Goal: Task Accomplishment & Management: Manage account settings

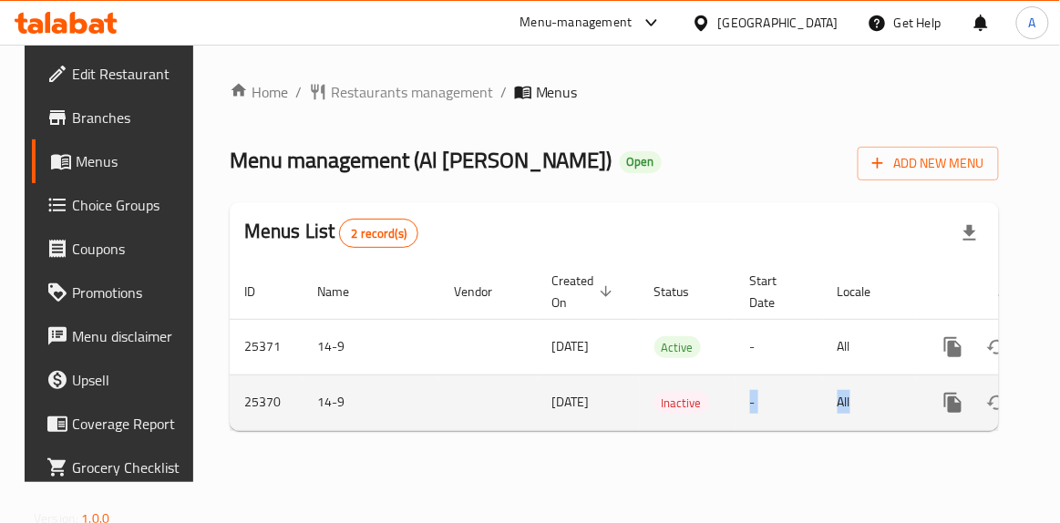
drag, startPoint x: 735, startPoint y: 428, endPoint x: 851, endPoint y: 425, distance: 115.8
click at [851, 425] on tr "25370 14-9 [DATE] Inactive - All" at bounding box center [676, 403] width 892 height 56
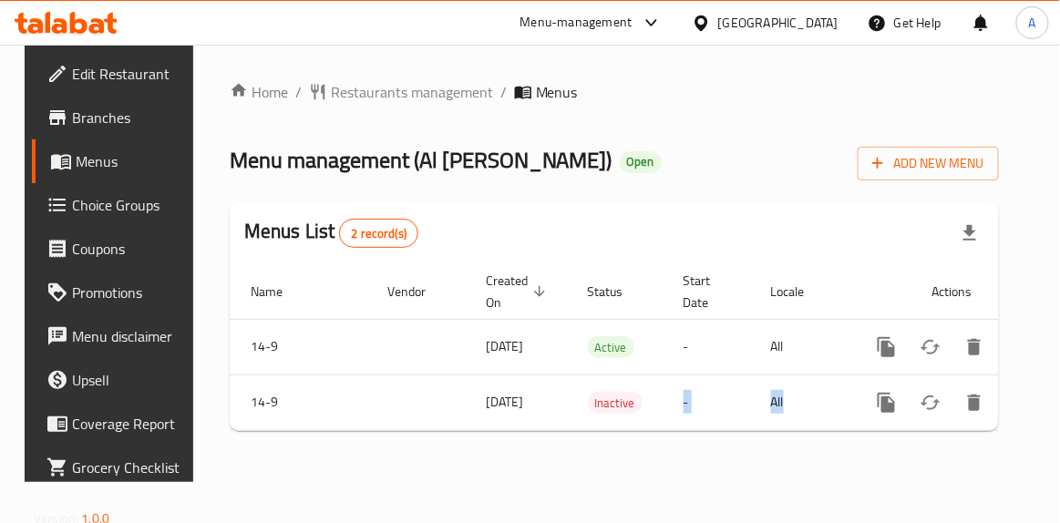
scroll to position [0, 80]
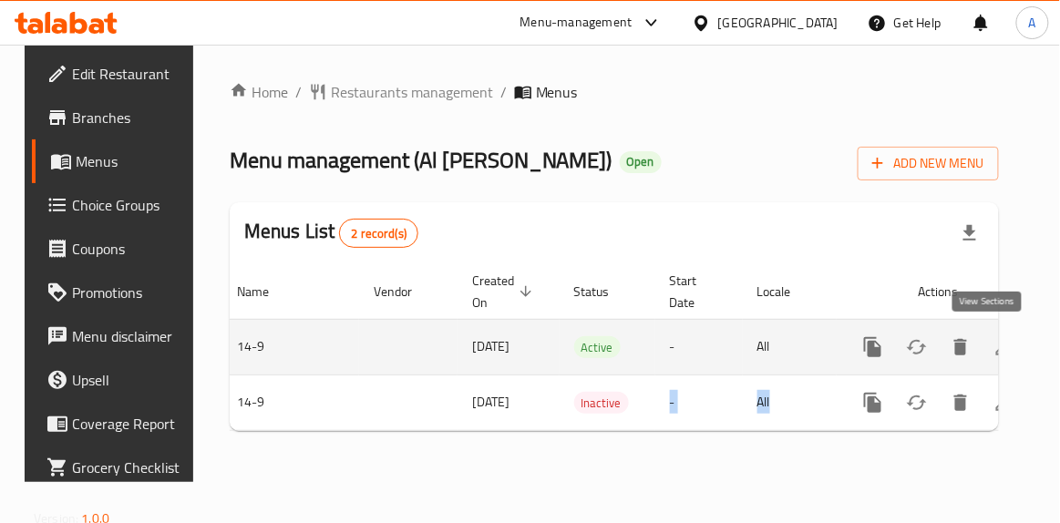
click at [983, 341] on link "enhanced table" at bounding box center [1005, 348] width 44 height 44
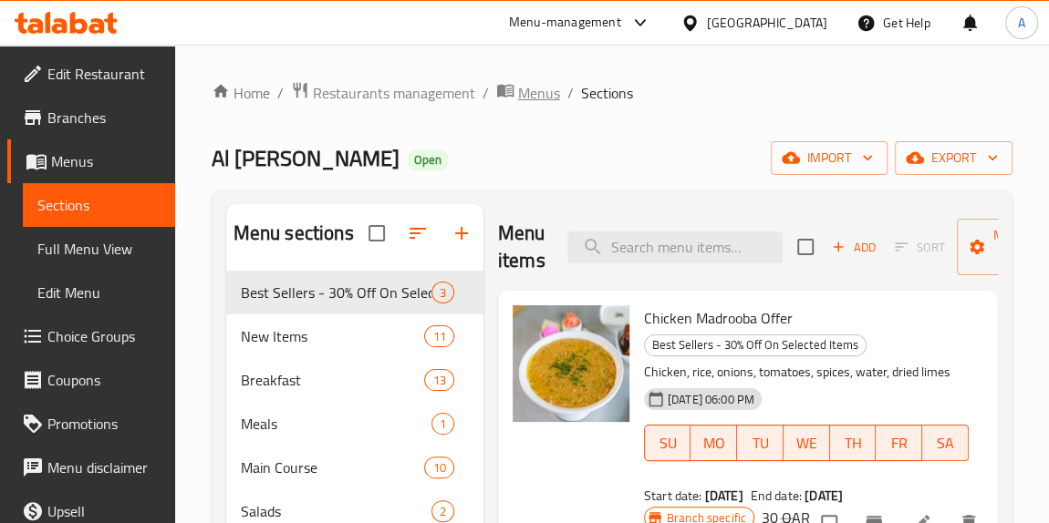
click at [509, 98] on icon "breadcrumb" at bounding box center [505, 90] width 18 height 18
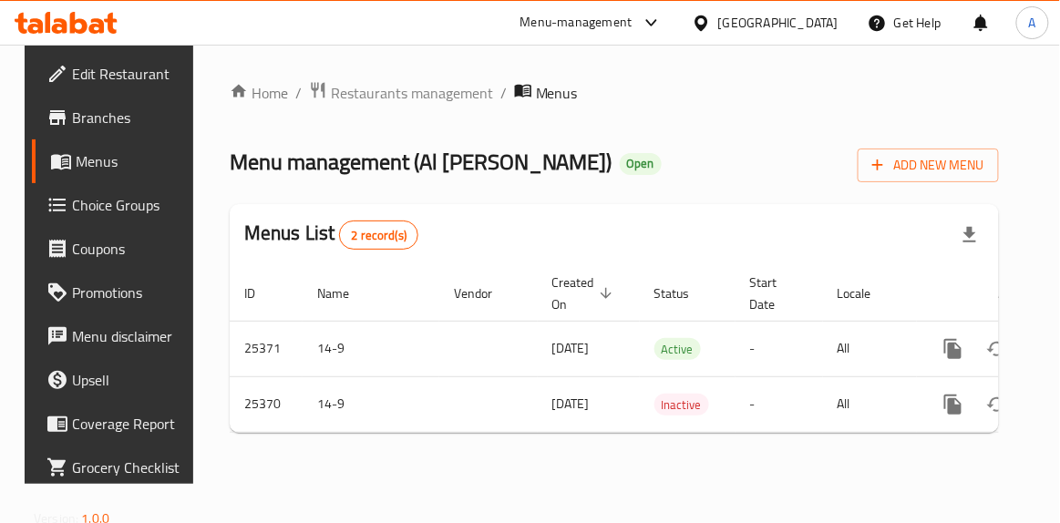
scroll to position [0, 80]
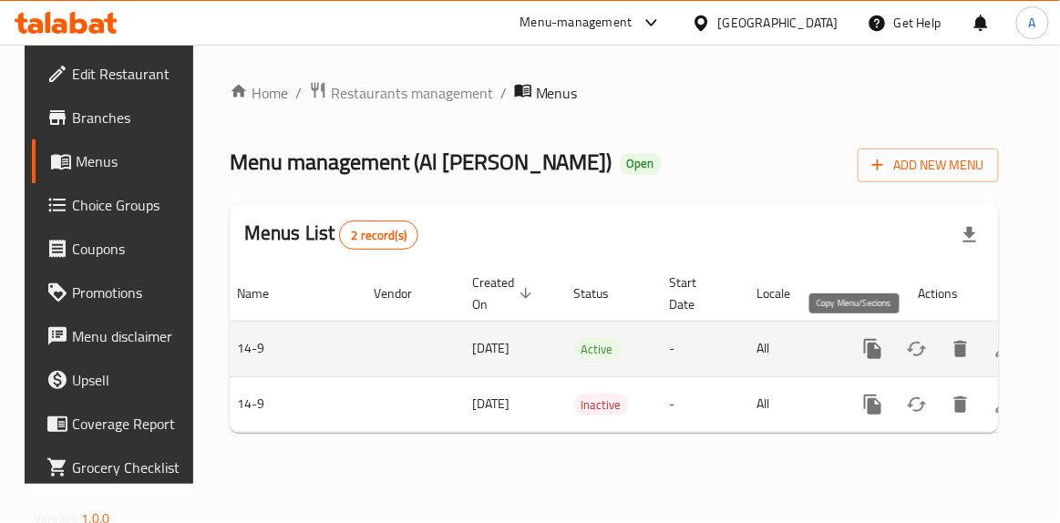
click at [865, 354] on icon "more" at bounding box center [874, 349] width 22 height 22
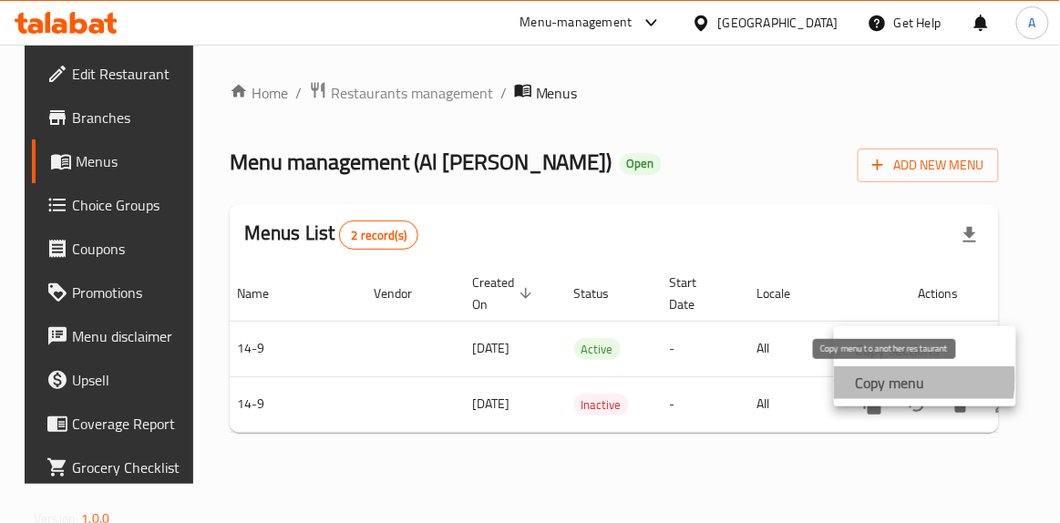
click at [870, 379] on strong "Copy menu" at bounding box center [890, 383] width 69 height 22
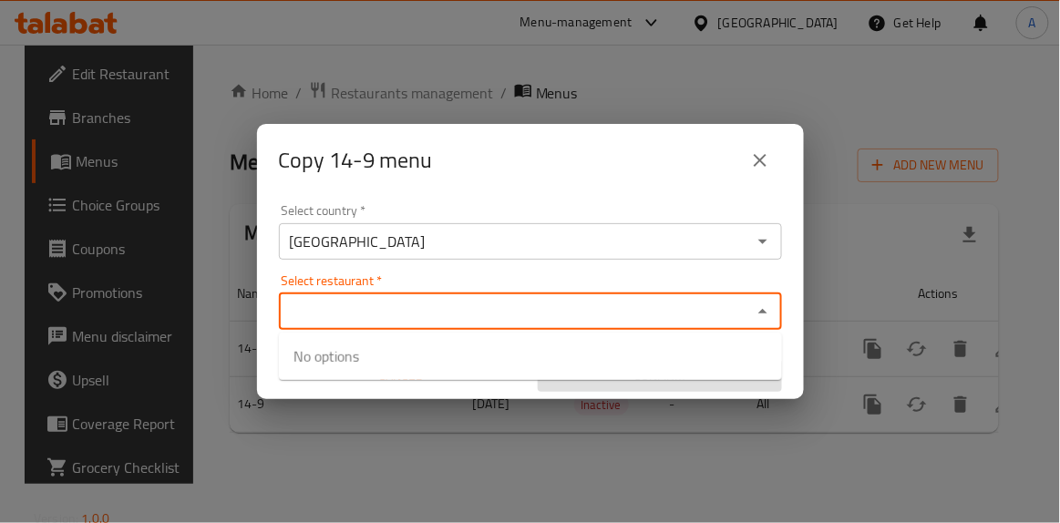
click at [574, 310] on input "Select restaurant   *" at bounding box center [515, 312] width 462 height 26
click at [594, 313] on input "Select restaurant   *" at bounding box center [515, 312] width 462 height 26
click at [513, 301] on input "Select restaurant   *" at bounding box center [515, 312] width 462 height 26
paste input "ALJIWAN PREMIUM RESTAURANT"
type input "ALJIWAN PREMIUM RESTAURANT"
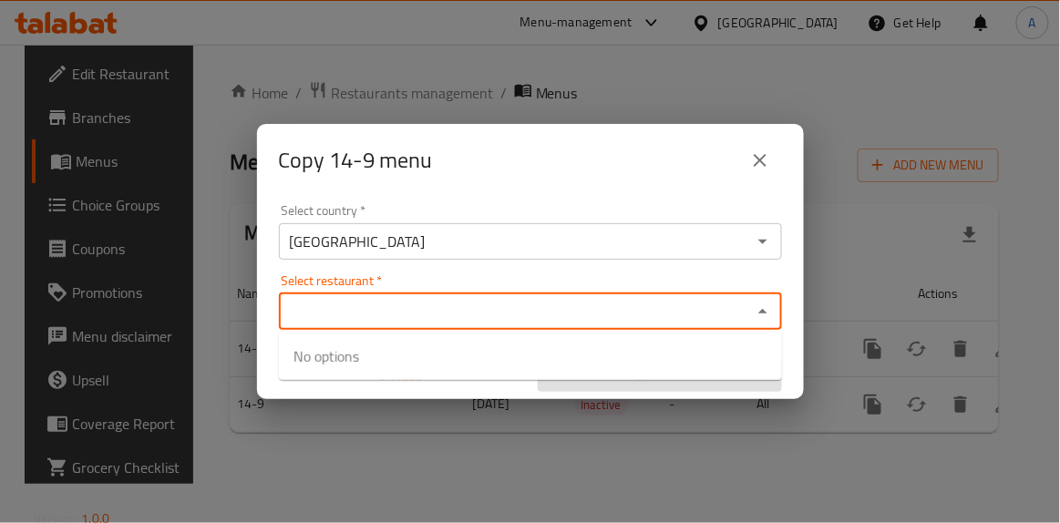
paste input "779331"
type input "779331"
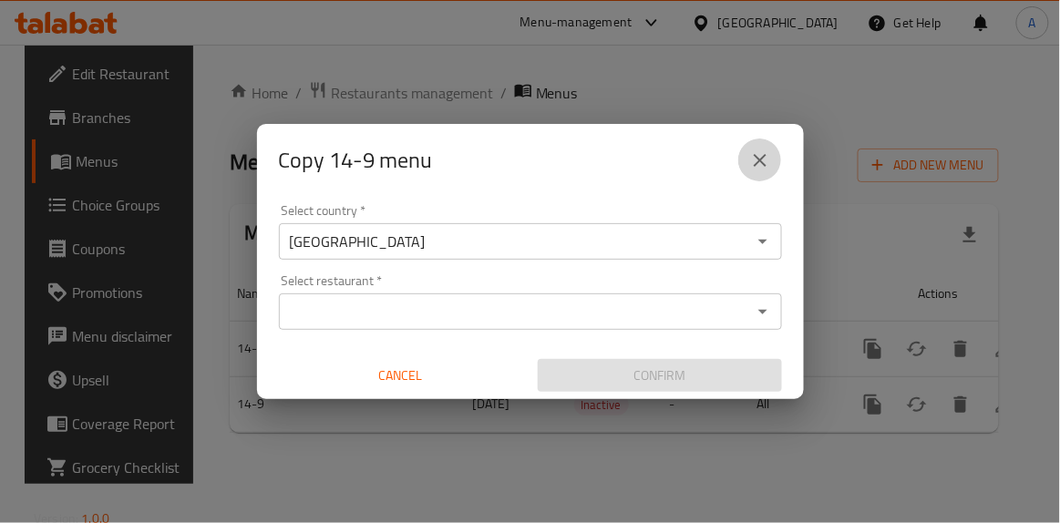
click at [767, 154] on icon "close" at bounding box center [760, 161] width 22 height 22
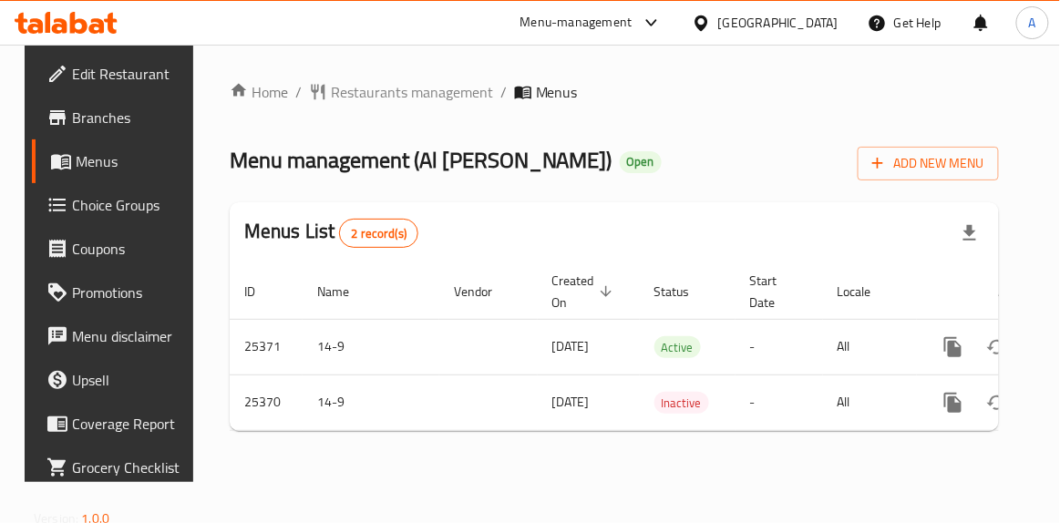
drag, startPoint x: 404, startPoint y: 154, endPoint x: 562, endPoint y: 160, distance: 157.9
click at [562, 160] on span "Menu management ( Al Jiwan Kitchens )" at bounding box center [421, 160] width 383 height 41
copy span "Al Jiwan Kitchens"
click at [269, 154] on span "Menu management ( Al Jiwan Kitchens )" at bounding box center [421, 160] width 383 height 41
click at [357, 94] on span "Restaurants management" at bounding box center [412, 92] width 162 height 22
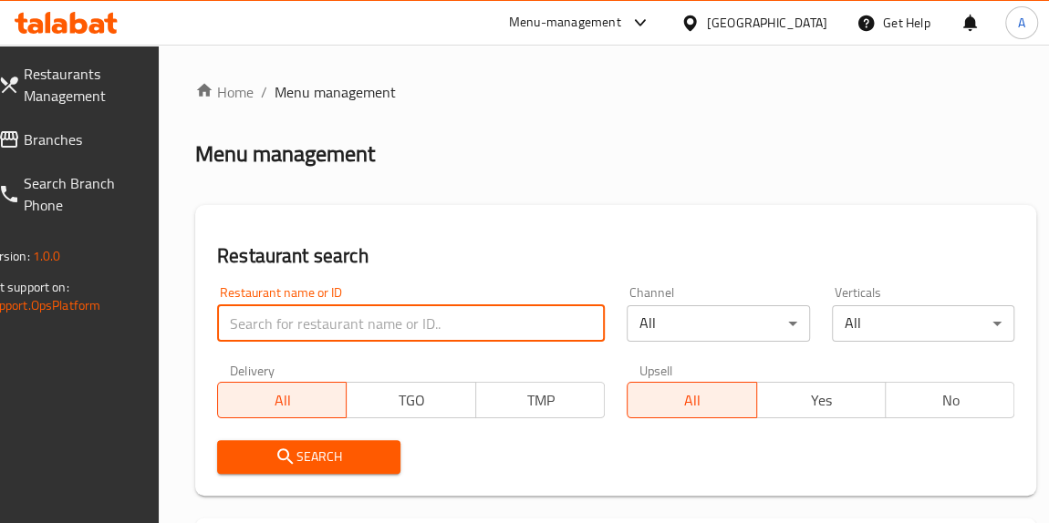
click at [354, 310] on input "search" at bounding box center [411, 323] width 388 height 36
paste input "ALJIWAN PREMIUM RESTAURANT"
type input "ALJIWAN PREMIUM RESTAURANT"
click at [333, 448] on span "Search" at bounding box center [309, 457] width 154 height 23
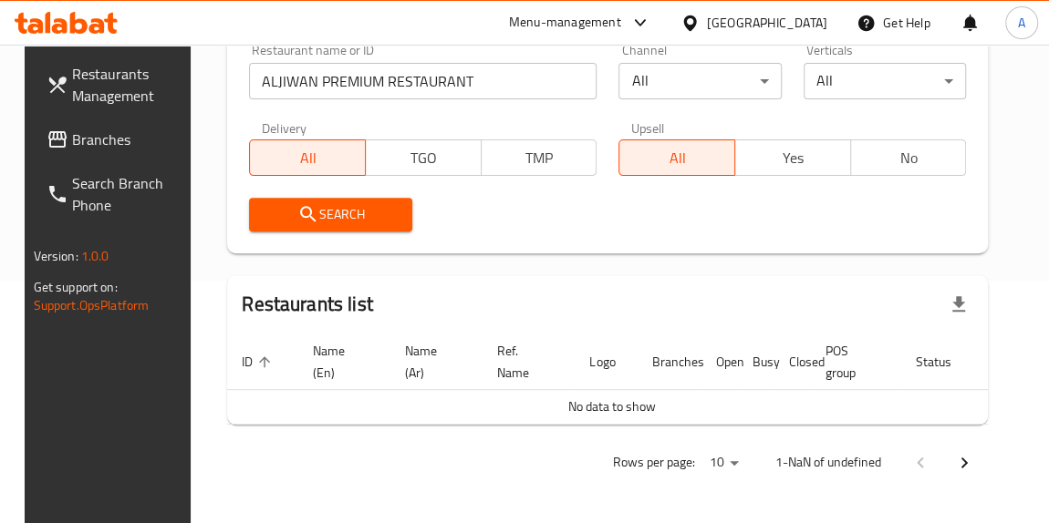
scroll to position [5, 0]
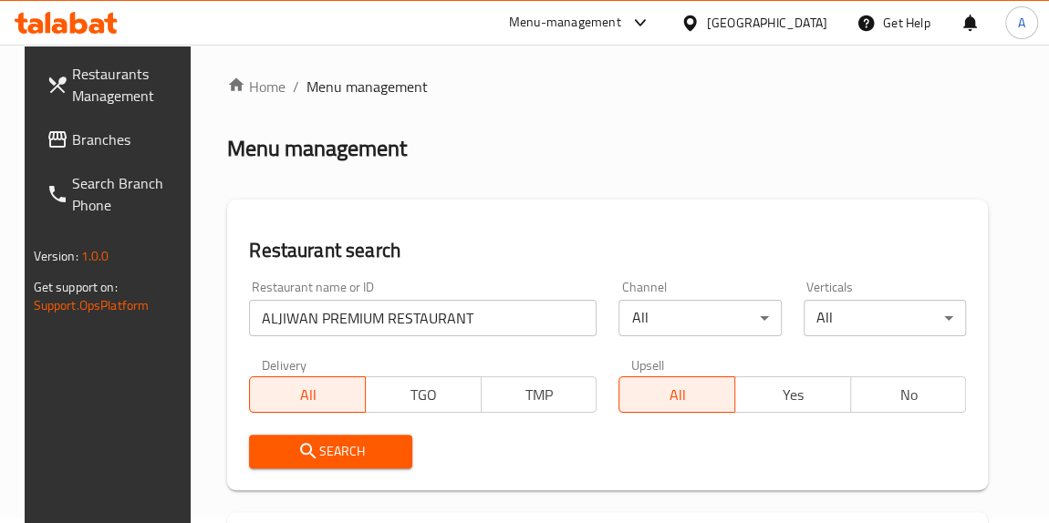
click at [374, 428] on div "Search" at bounding box center [330, 452] width 185 height 56
click at [370, 437] on button "Search" at bounding box center [330, 452] width 163 height 34
click at [376, 446] on span "Search" at bounding box center [331, 451] width 134 height 23
click at [377, 446] on span "Search" at bounding box center [331, 451] width 134 height 23
drag, startPoint x: 379, startPoint y: 91, endPoint x: 202, endPoint y: 7, distance: 196.6
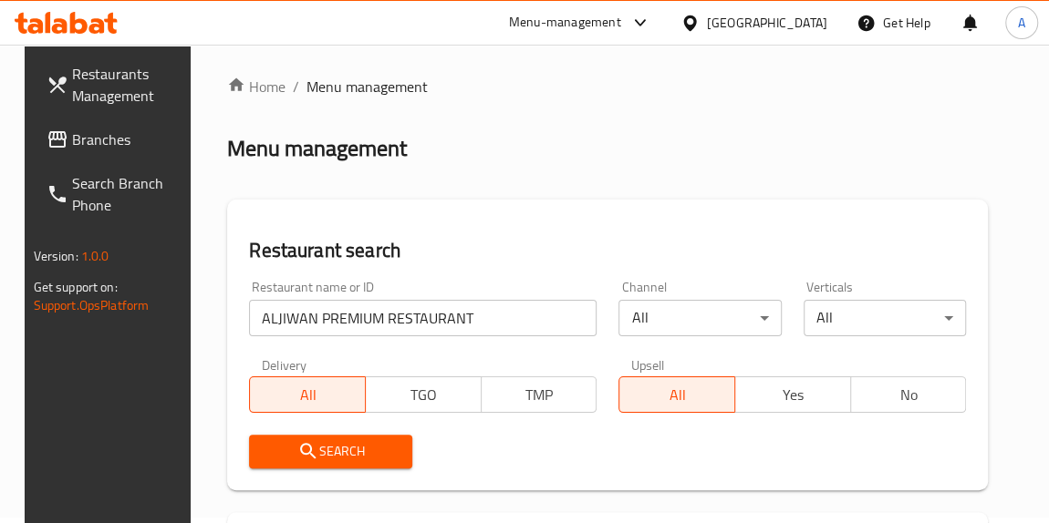
click at [378, 91] on span "Menu management" at bounding box center [366, 87] width 121 height 22
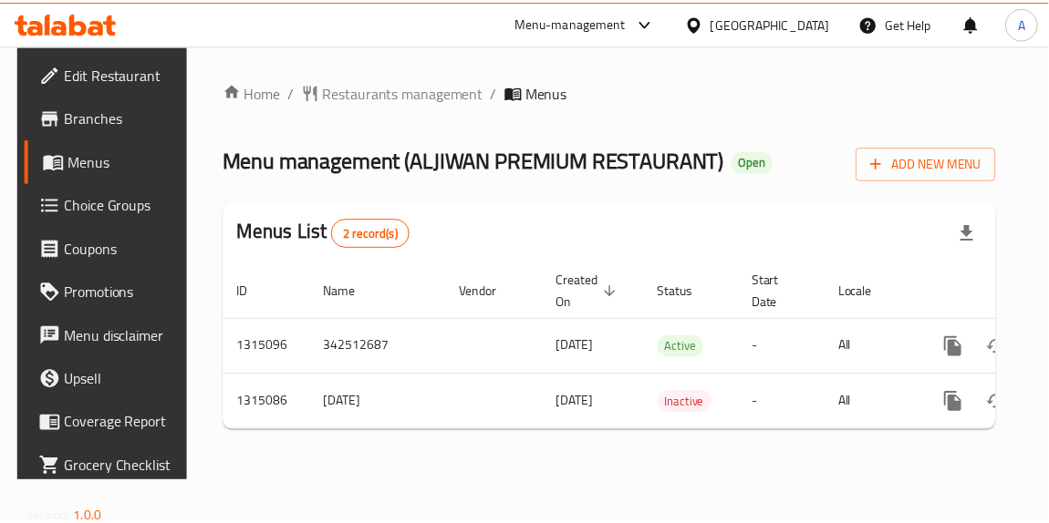
scroll to position [0, 94]
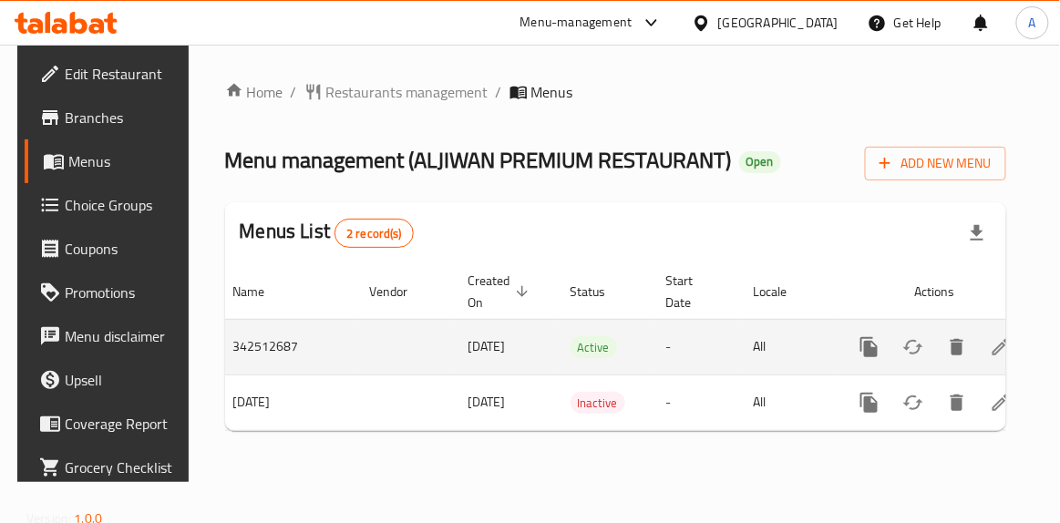
click at [990, 346] on icon "enhanced table" at bounding box center [1001, 347] width 22 height 22
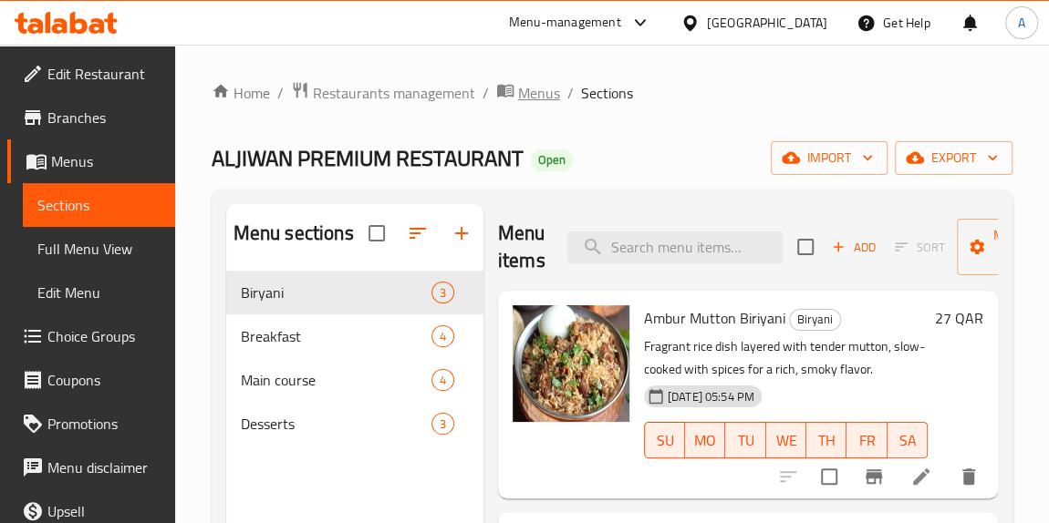
click at [531, 93] on span "Menus" at bounding box center [539, 93] width 42 height 22
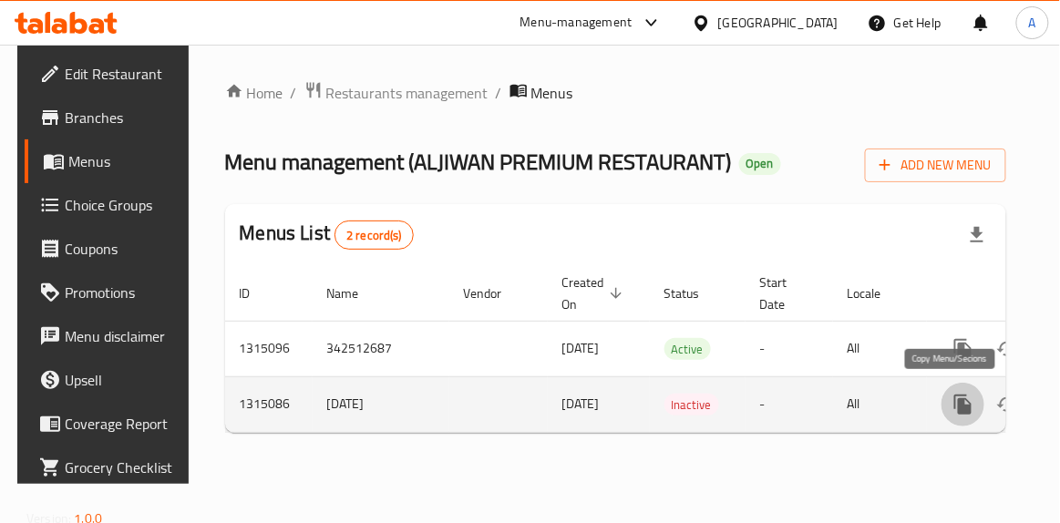
click at [956, 402] on icon "more" at bounding box center [964, 405] width 22 height 22
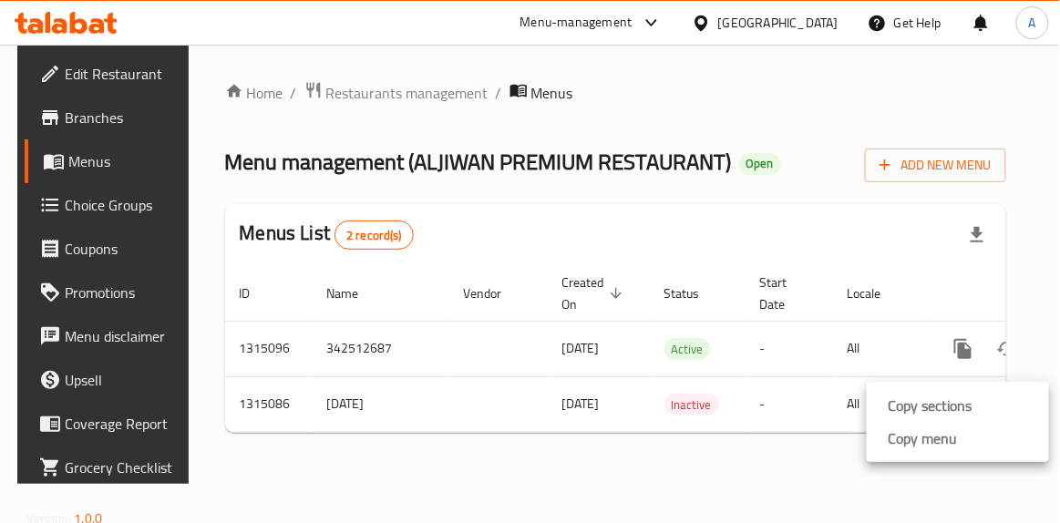
drag, startPoint x: 817, startPoint y: 439, endPoint x: 868, endPoint y: 446, distance: 51.6
click at [868, 446] on div "Copy sections Copy menu" at bounding box center [530, 261] width 1060 height 523
click at [392, 112] on div "Home / Restaurants management / Menus Menu management ( ALJIWAN PREMIUM RESTAUR…" at bounding box center [615, 264] width 781 height 367
click at [393, 103] on span "Restaurants management" at bounding box center [407, 93] width 162 height 22
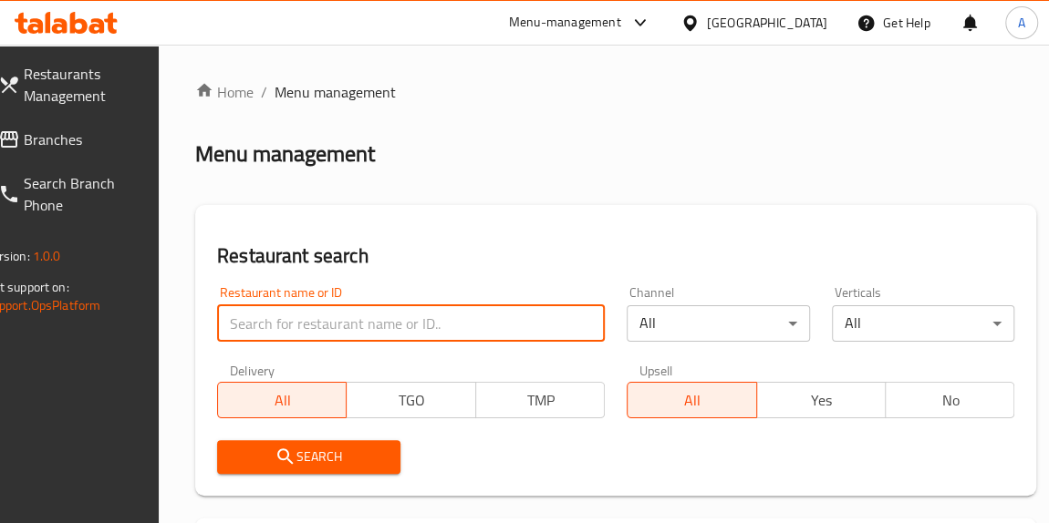
click at [341, 306] on input "search" at bounding box center [411, 323] width 388 height 36
paste input "ALJIWAN PREMIUM RESTAURANT"
click button "Search" at bounding box center [308, 457] width 183 height 34
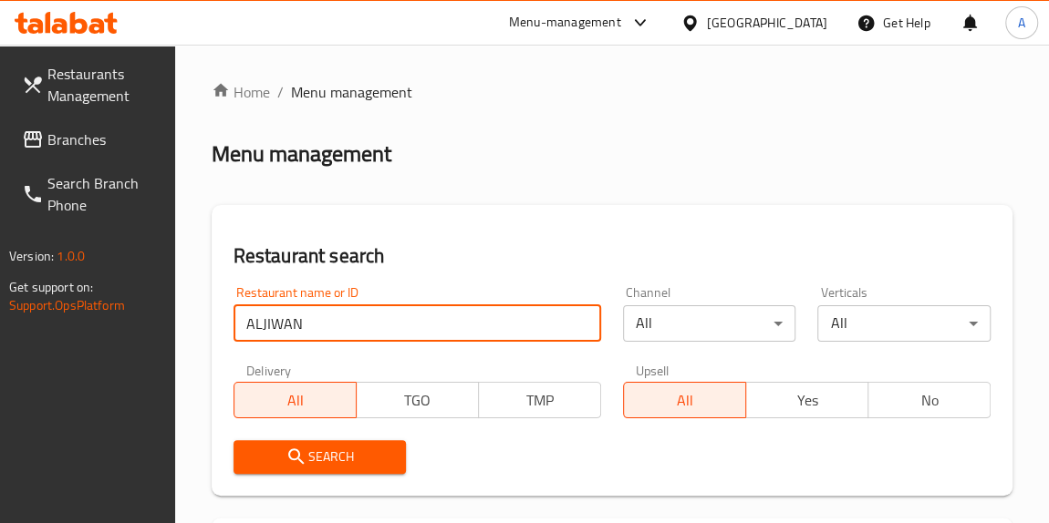
click at [262, 325] on input "ALJIWAN" at bounding box center [416, 323] width 367 height 36
type input "AL JIWAN"
click button "Search" at bounding box center [319, 457] width 173 height 34
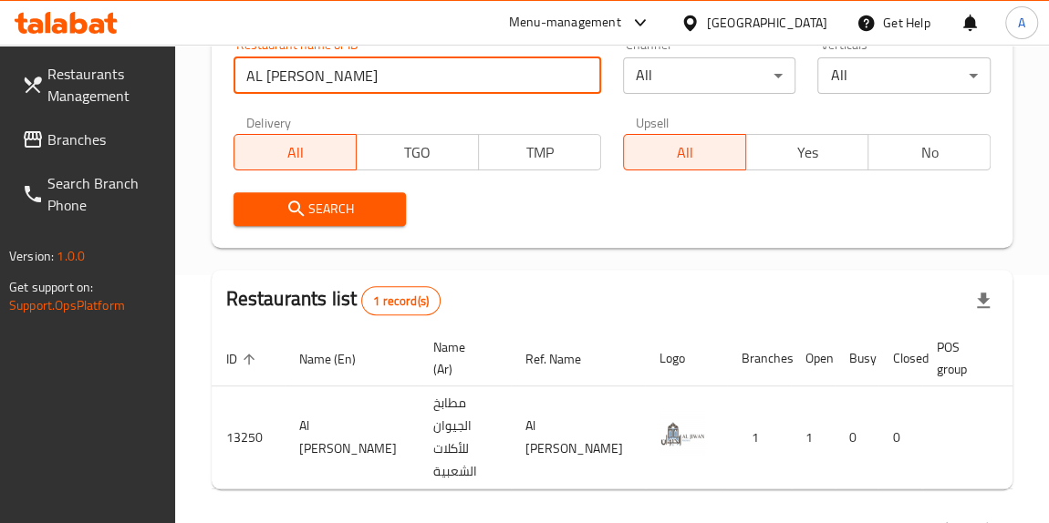
scroll to position [0, 74]
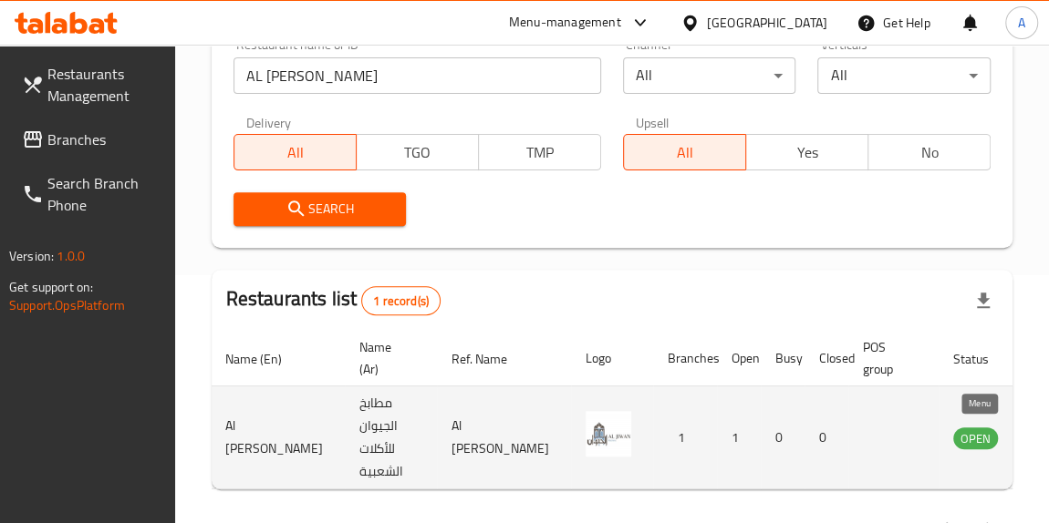
click at [1049, 438] on icon "enhanced table" at bounding box center [1059, 439] width 20 height 16
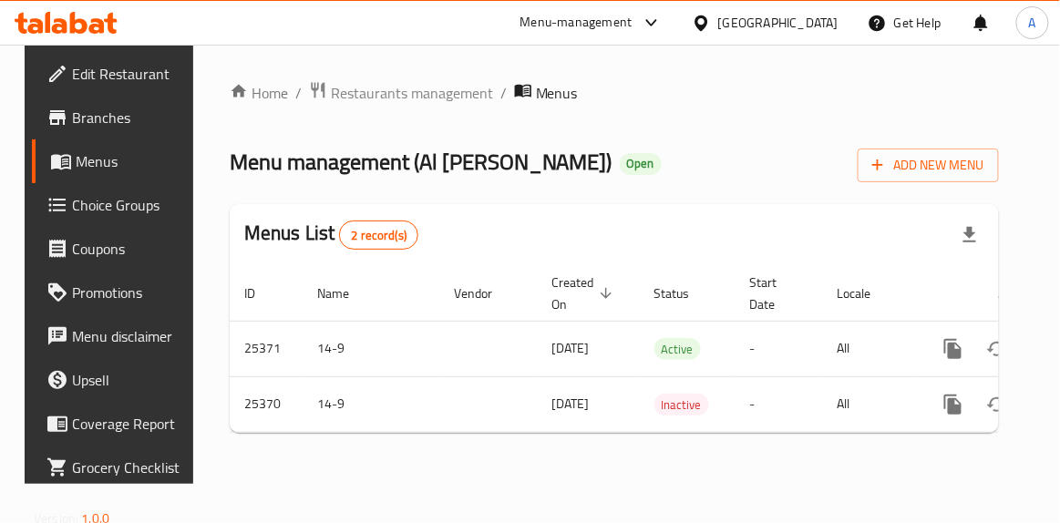
drag, startPoint x: 841, startPoint y: 445, endPoint x: 947, endPoint y: 447, distance: 106.7
click at [947, 447] on div "Home / Restaurants management / Menus Menu management ( Al Jiwan Kitchens ) Ope…" at bounding box center [615, 264] width 770 height 367
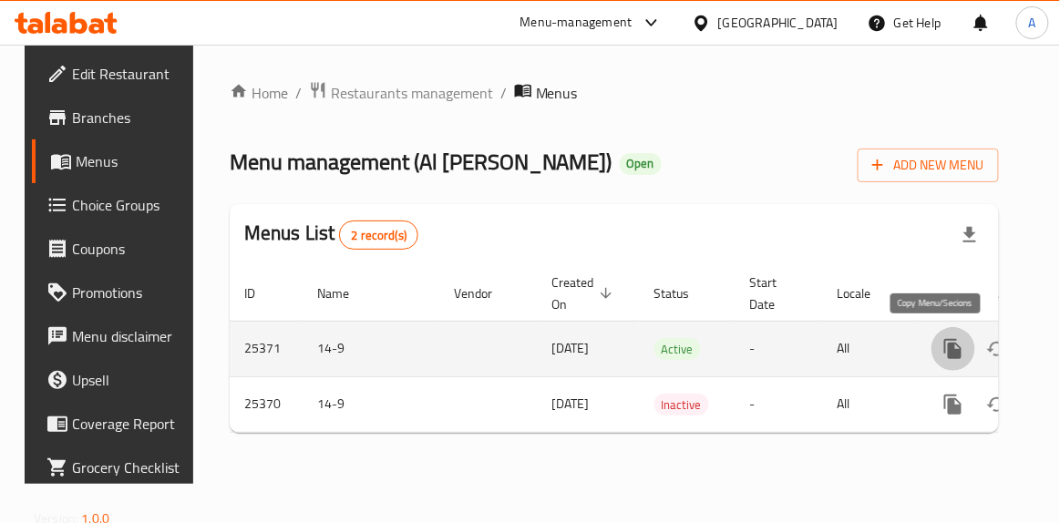
click at [945, 356] on icon "more" at bounding box center [953, 349] width 17 height 20
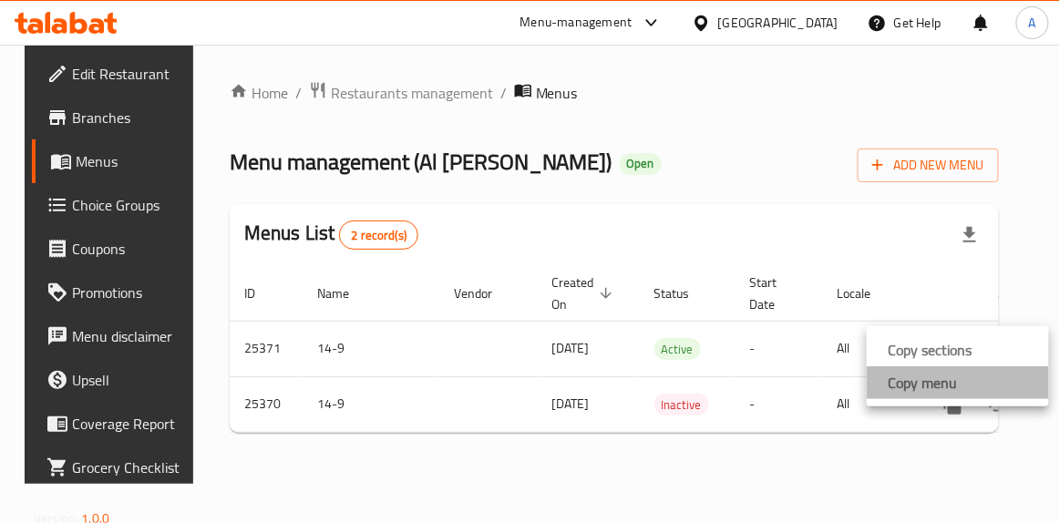
click at [958, 384] on li "Copy menu" at bounding box center [958, 383] width 182 height 33
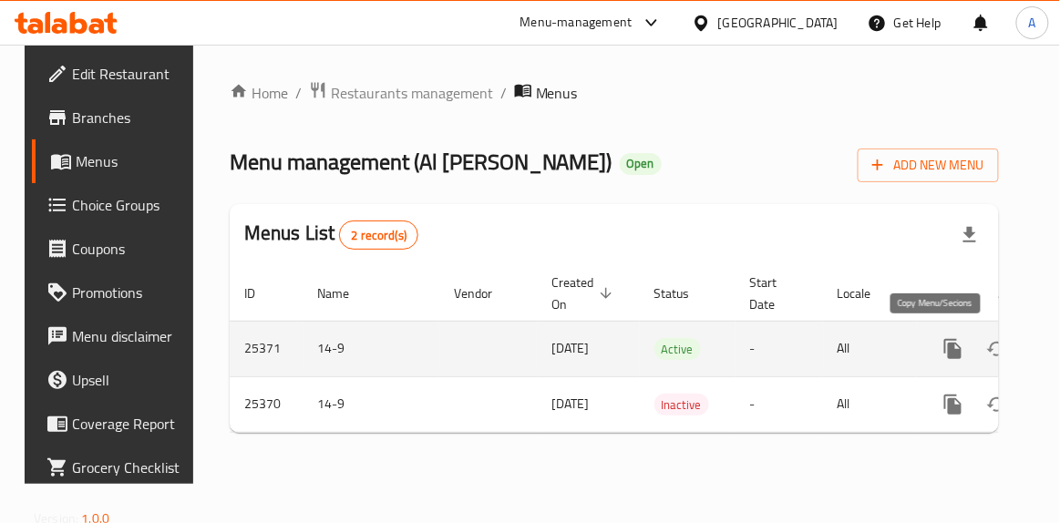
click at [944, 344] on icon "more" at bounding box center [954, 349] width 22 height 22
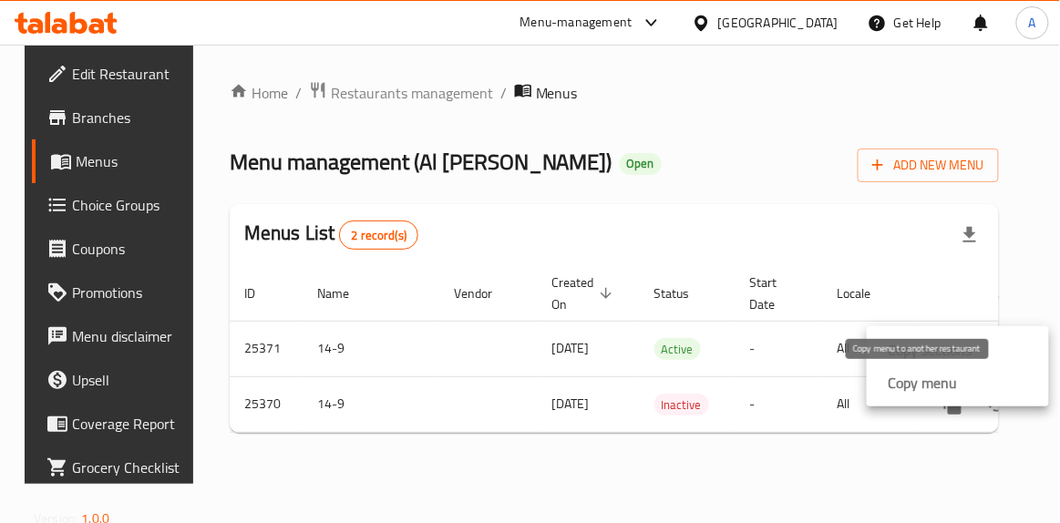
click at [938, 379] on strong "Copy menu" at bounding box center [923, 383] width 69 height 22
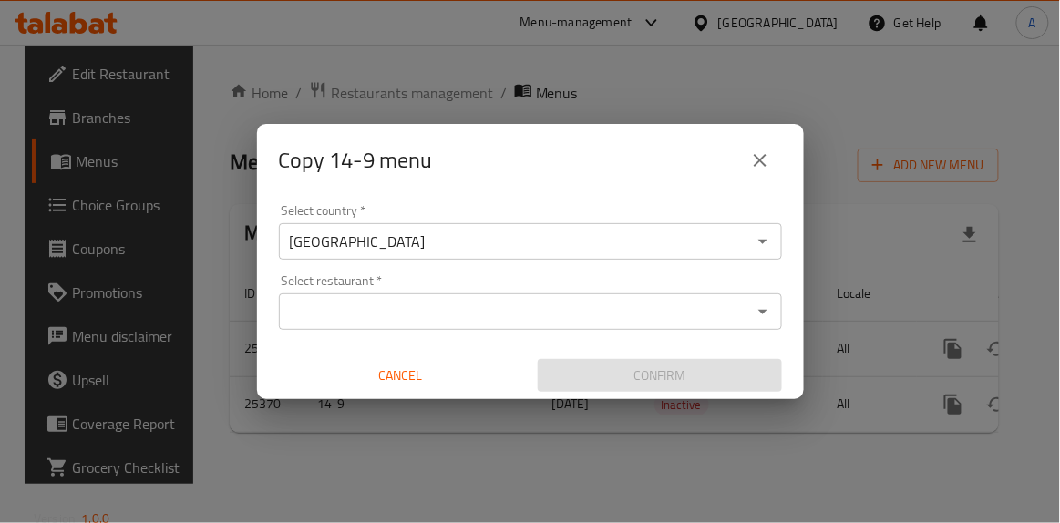
click at [496, 296] on div "Select restaurant *" at bounding box center [530, 312] width 503 height 36
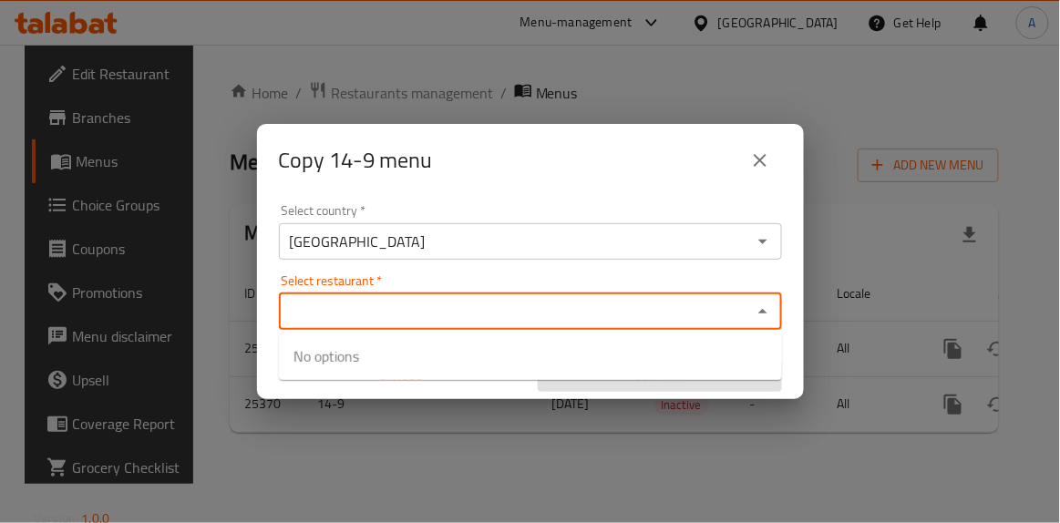
click at [436, 305] on input "Select restaurant   *" at bounding box center [515, 312] width 462 height 26
paste input "ALJIWAN PREMIUM"
type input "ALJIWAN PREMIUM"
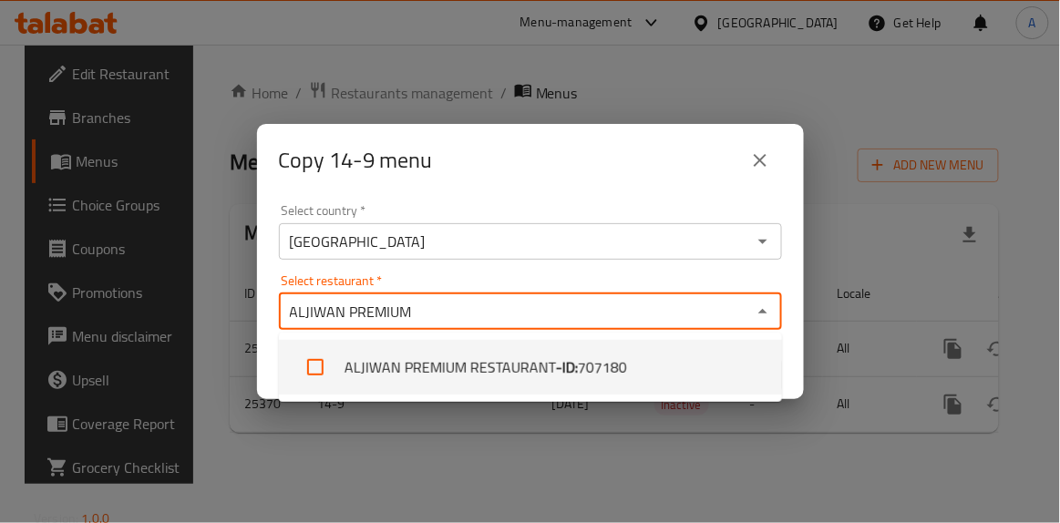
click at [403, 357] on li "ALJIWAN PREMIUM RESTAURANT - ID: 707180" at bounding box center [530, 367] width 503 height 55
checkbox input "true"
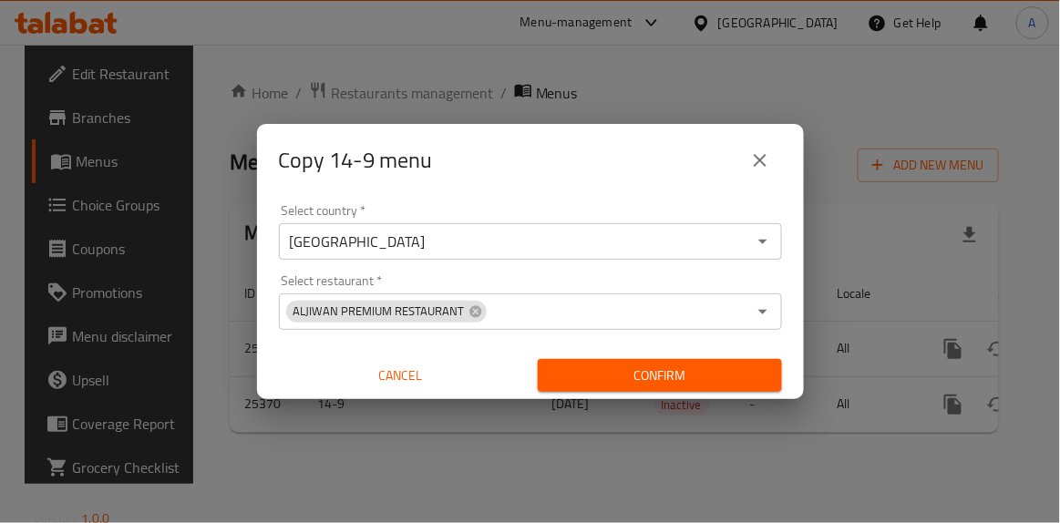
click at [558, 271] on div "Select country   * Qatar Select country * Select restaurant   * ALJIWAN PREMIUM…" at bounding box center [530, 298] width 547 height 203
click at [667, 375] on span "Confirm" at bounding box center [660, 376] width 215 height 23
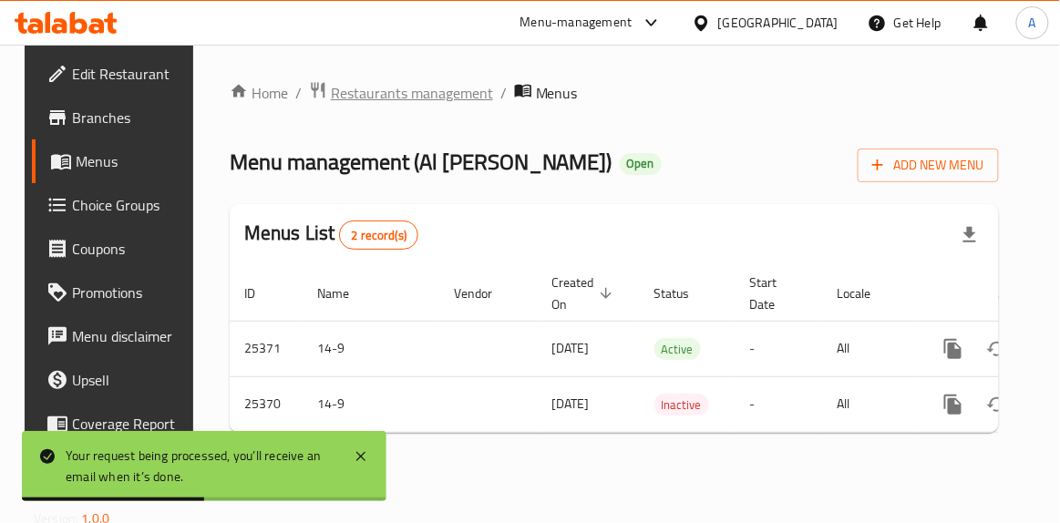
click at [340, 92] on span "Restaurants management" at bounding box center [412, 93] width 162 height 22
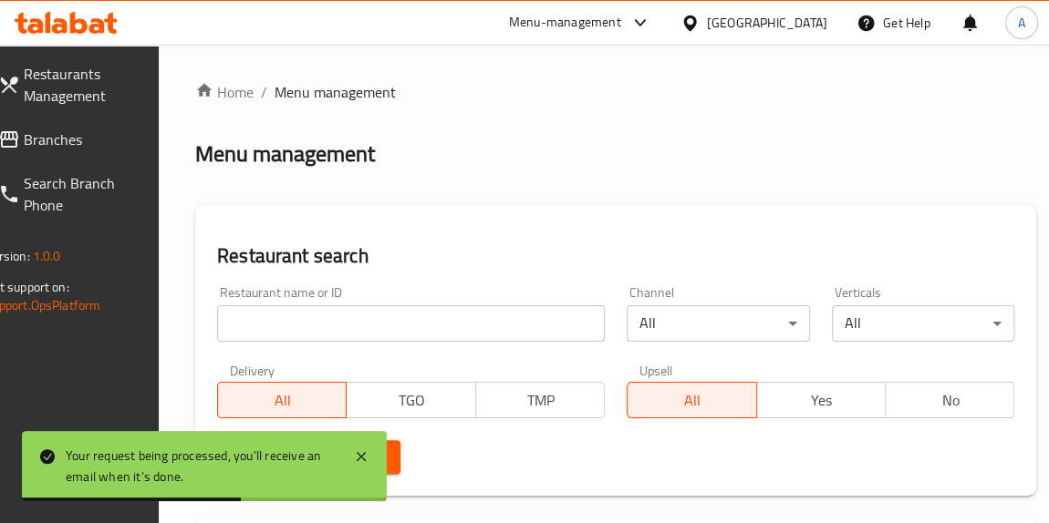
click at [316, 323] on input "search" at bounding box center [411, 323] width 388 height 36
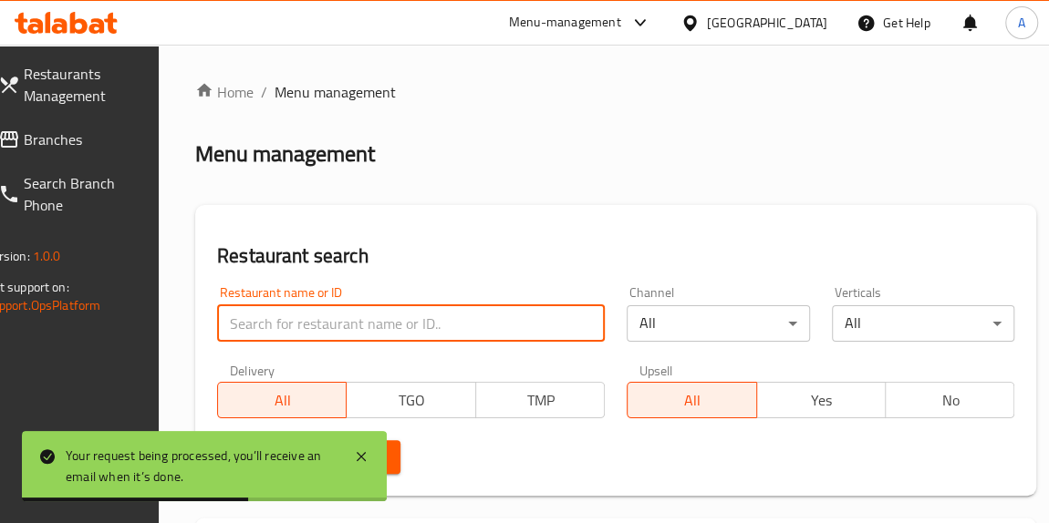
paste input "ALJIWAN PREMIUM"
type input "ALJIWAN PREMIUM"
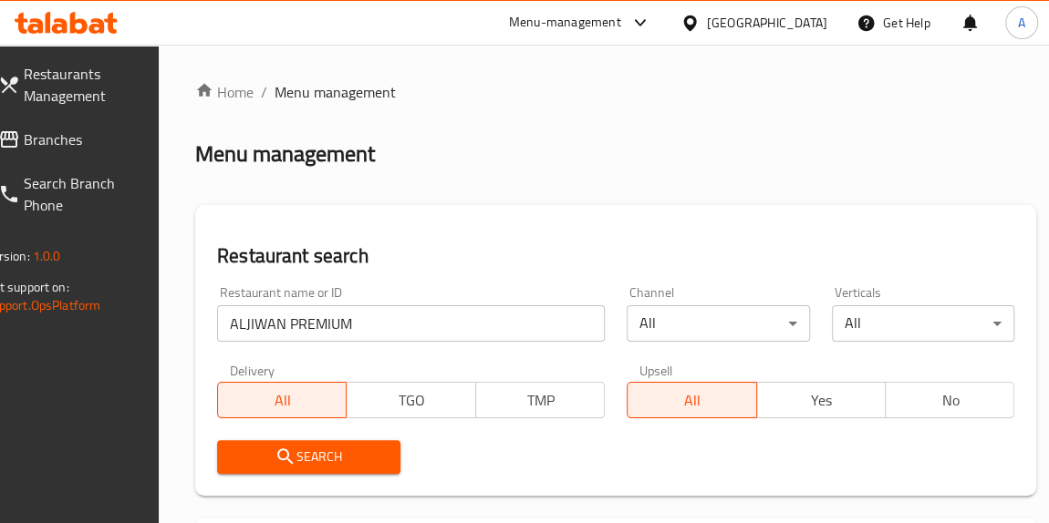
click at [377, 453] on span "Search" at bounding box center [309, 457] width 154 height 23
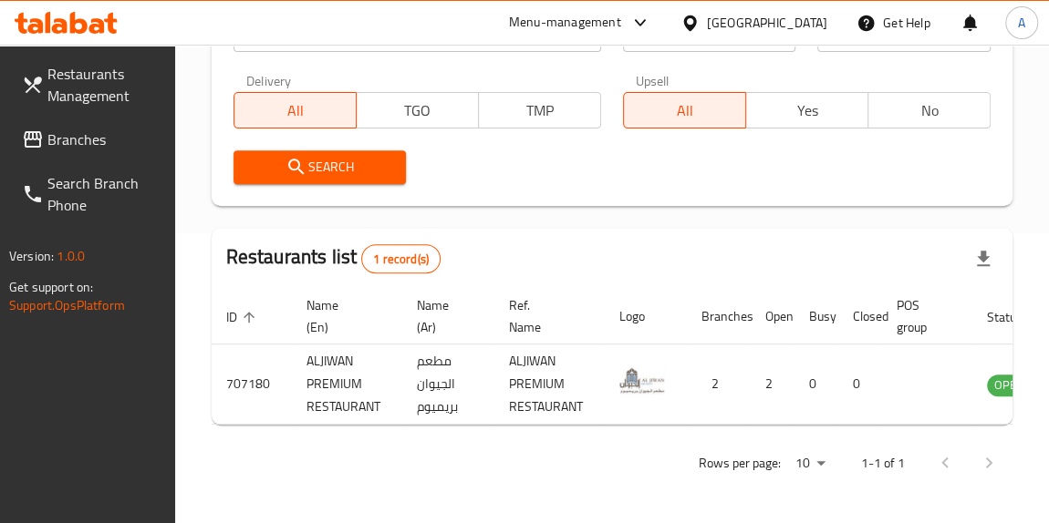
scroll to position [0, 119]
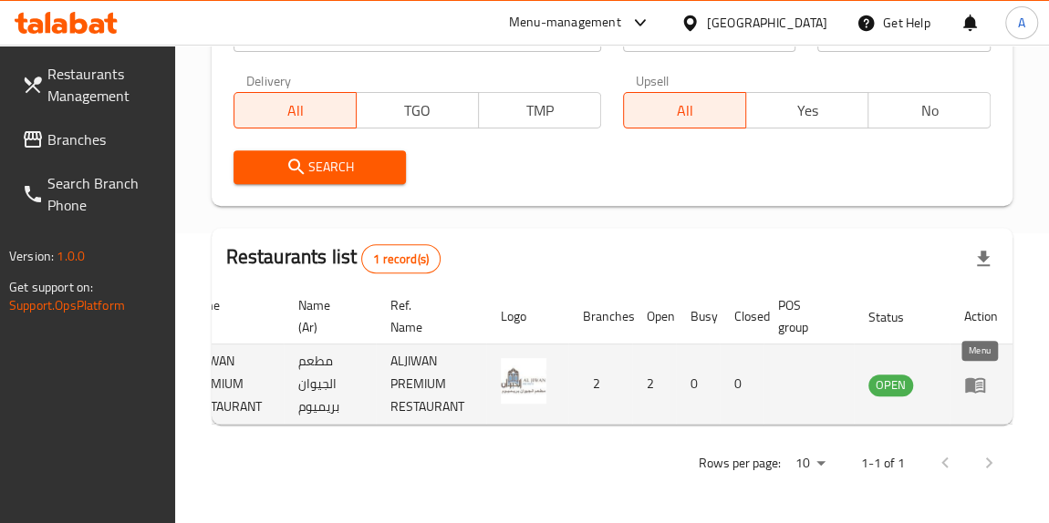
click at [965, 377] on icon "enhanced table" at bounding box center [975, 385] width 20 height 16
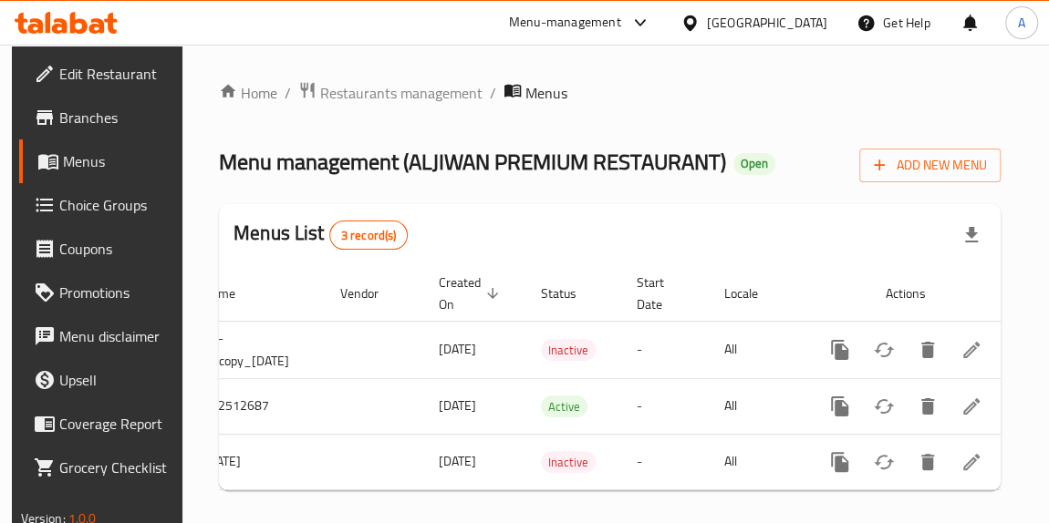
scroll to position [0, 120]
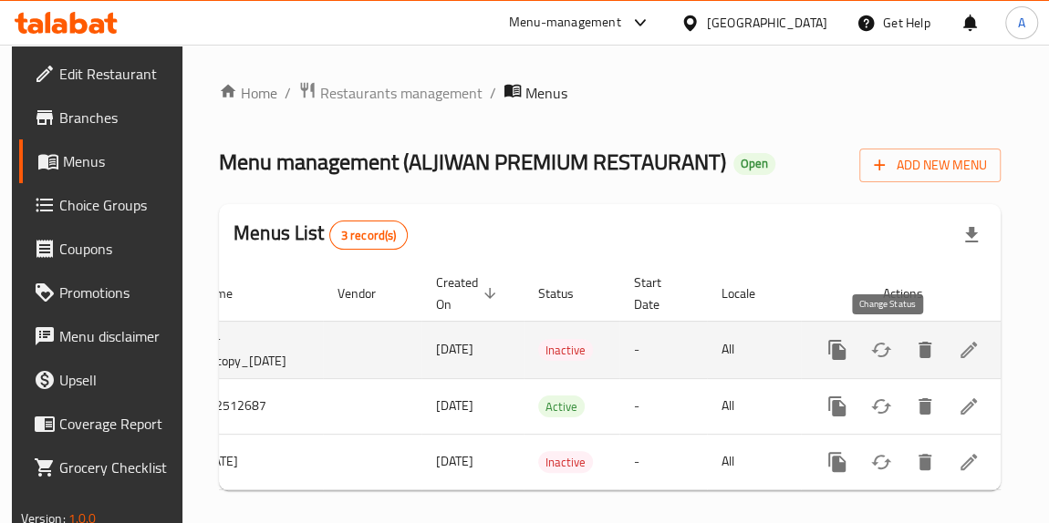
click at [899, 359] on button "enhanced table" at bounding box center [881, 350] width 44 height 44
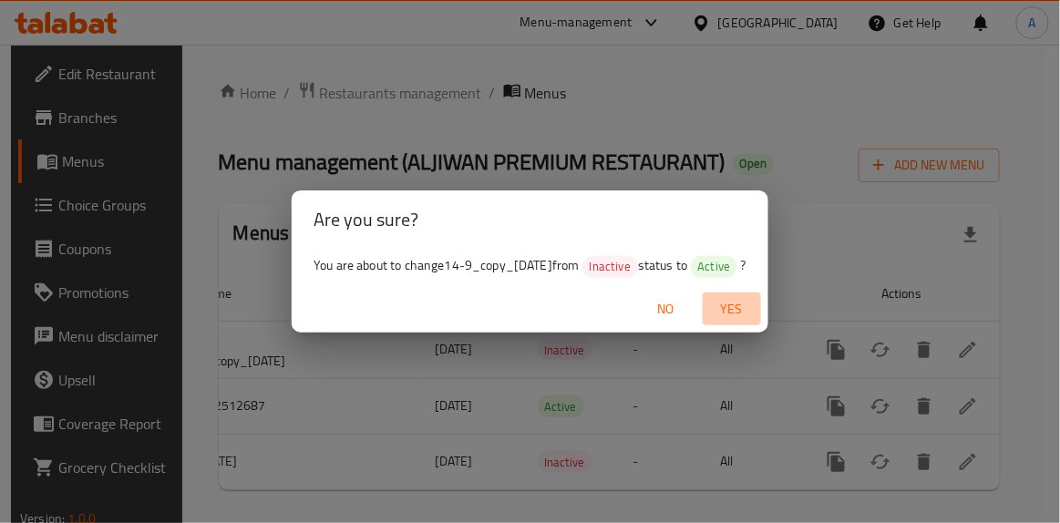
click at [754, 310] on span "Yes" at bounding box center [732, 309] width 44 height 23
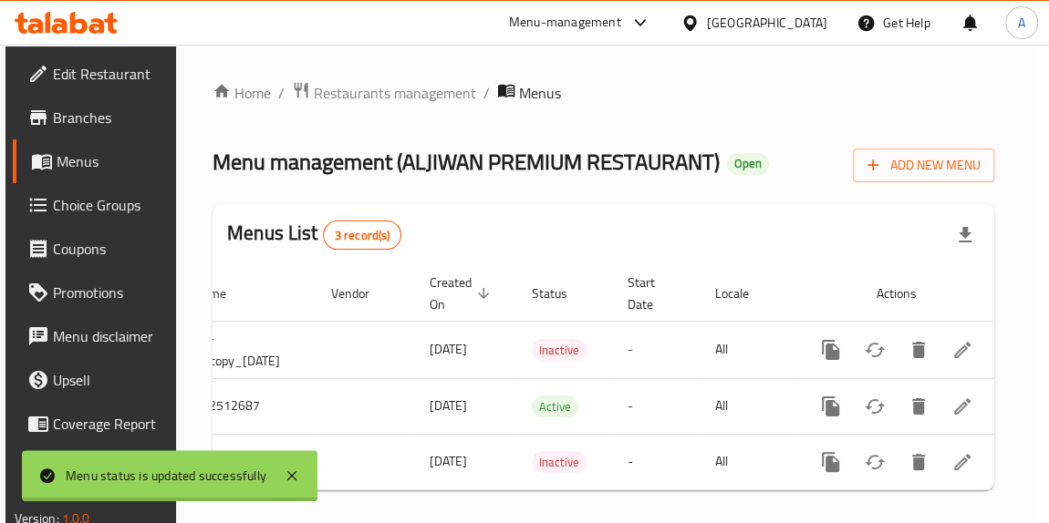
scroll to position [0, 110]
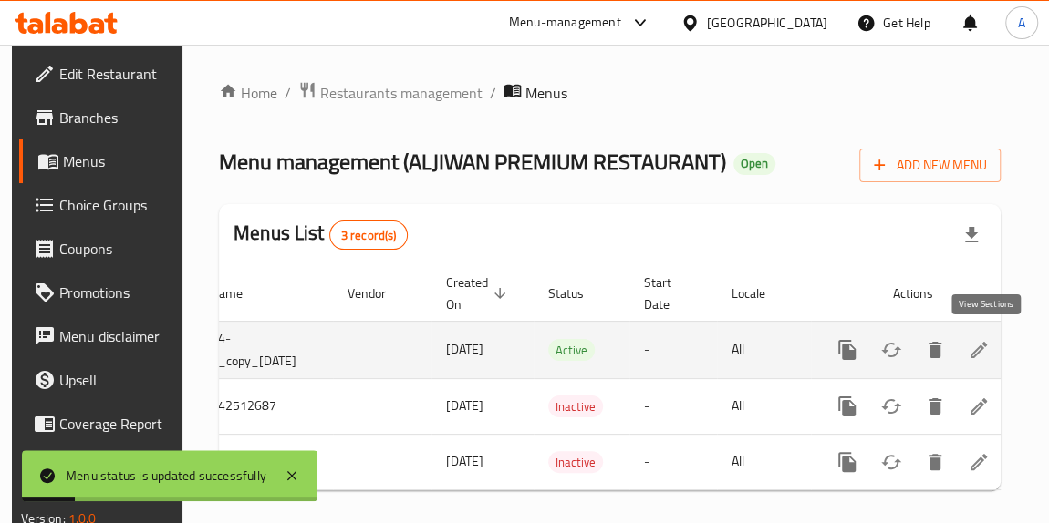
click at [999, 345] on link "enhanced table" at bounding box center [978, 350] width 44 height 44
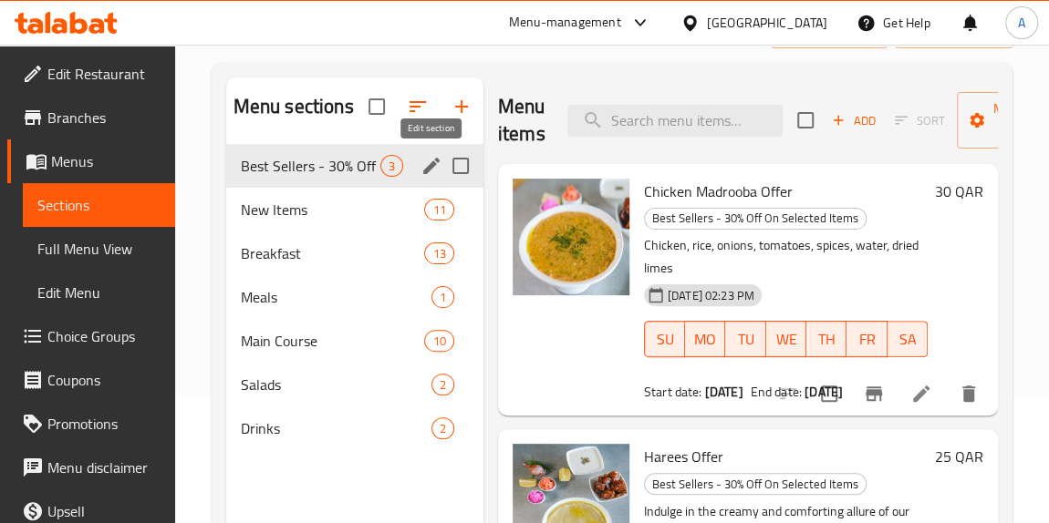
scroll to position [82, 0]
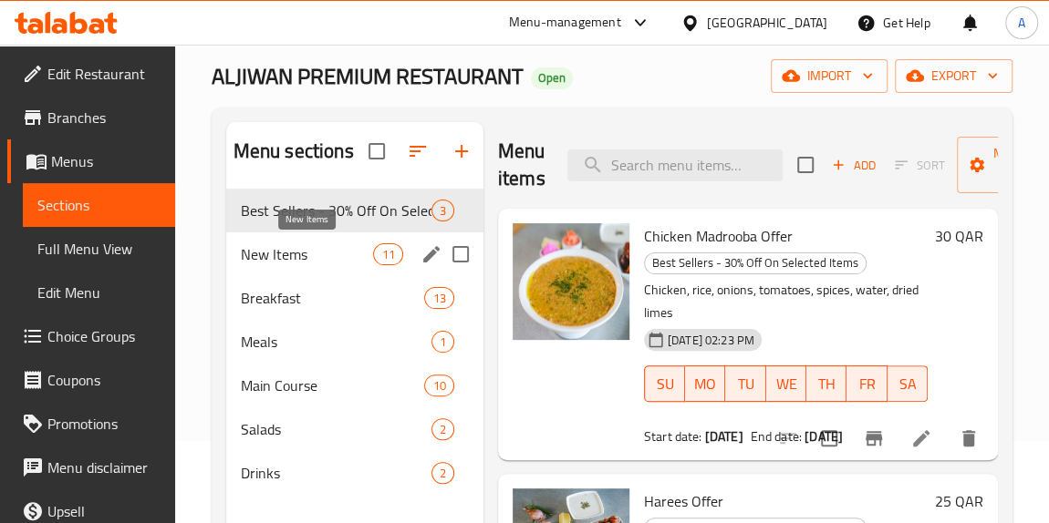
click at [357, 253] on span "New Items" at bounding box center [307, 254] width 133 height 22
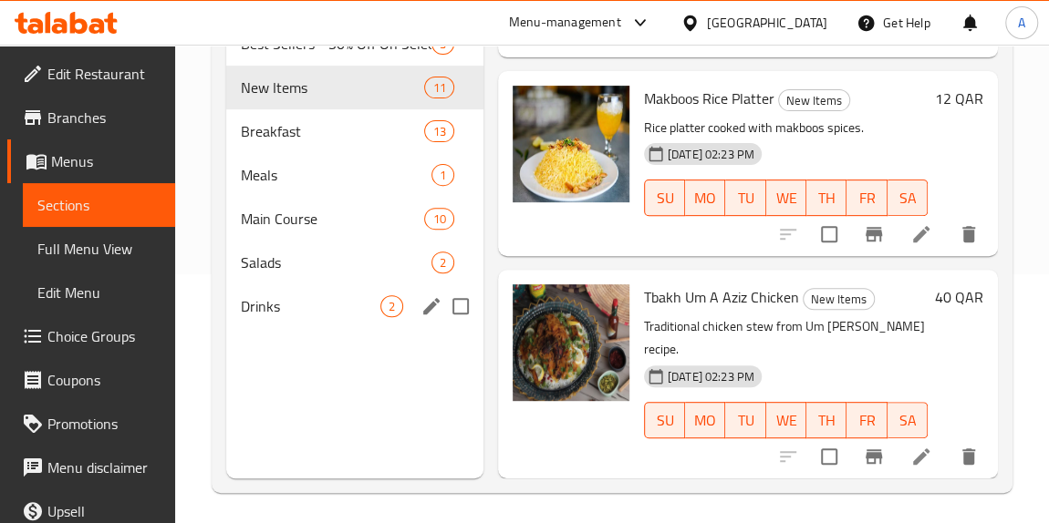
scroll to position [254, 0]
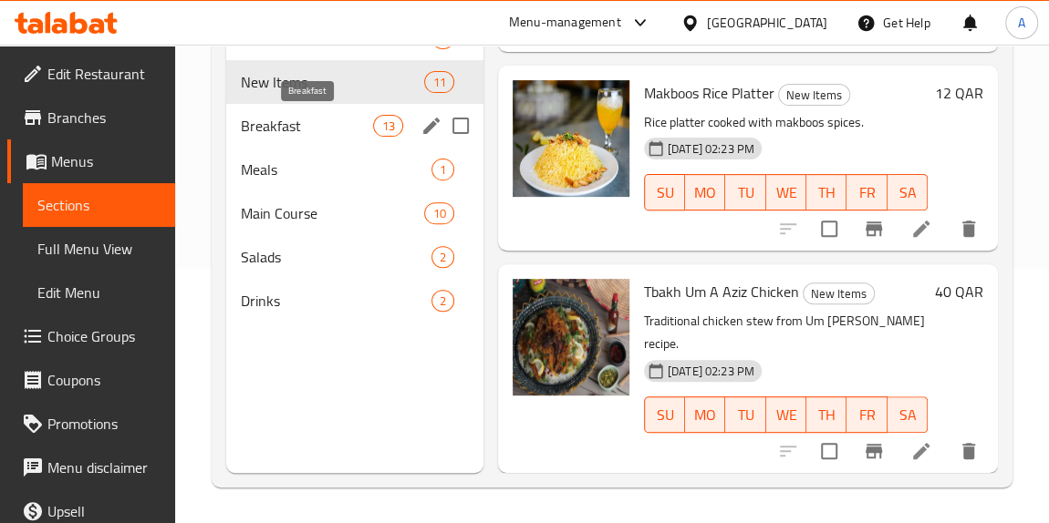
click at [341, 129] on span "Breakfast" at bounding box center [307, 126] width 133 height 22
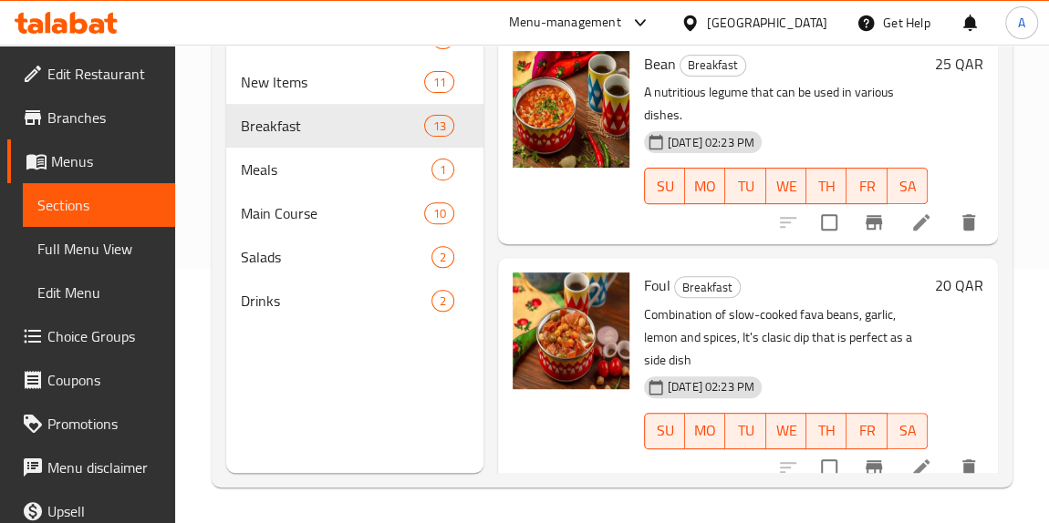
scroll to position [88, 0]
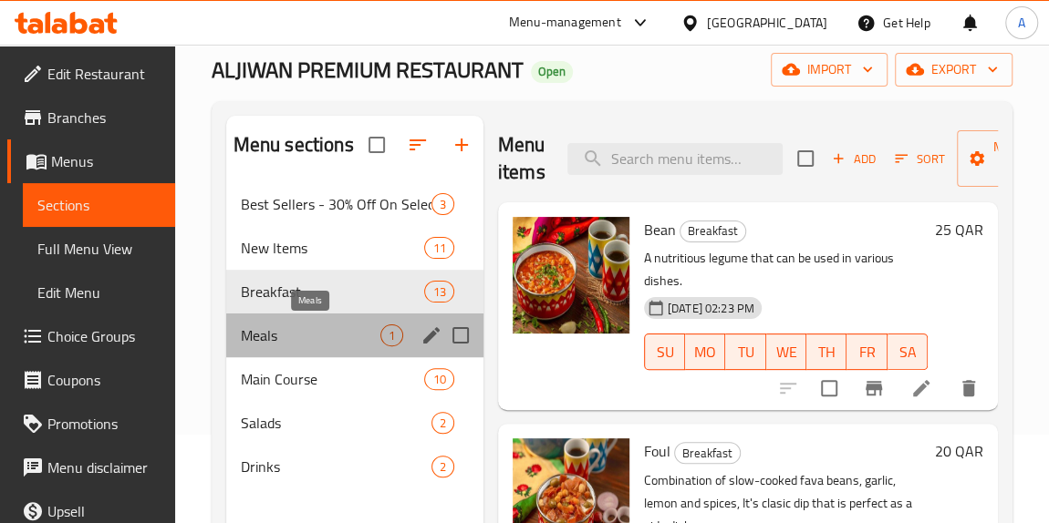
click at [335, 336] on span "Meals" at bounding box center [311, 336] width 140 height 22
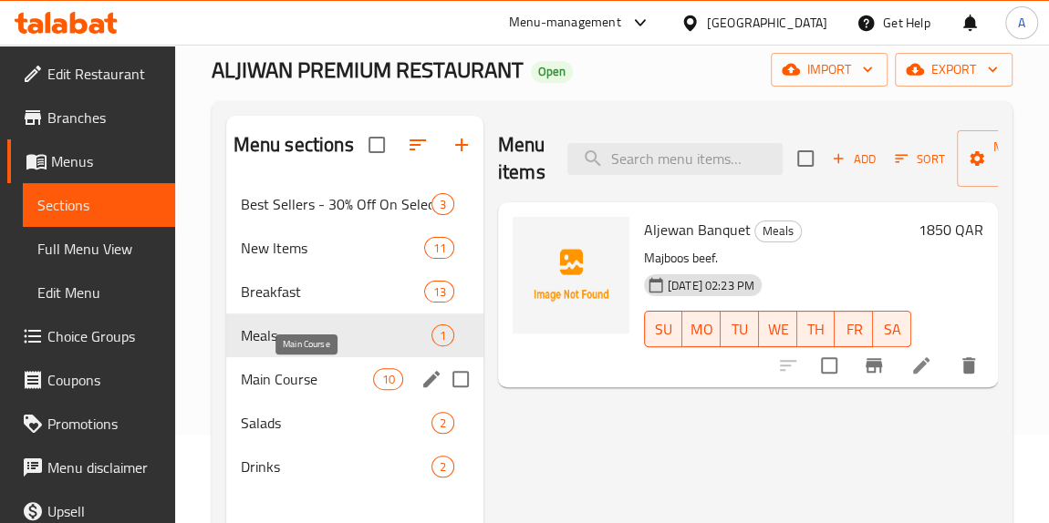
click at [315, 388] on span "Main Course" at bounding box center [307, 379] width 133 height 22
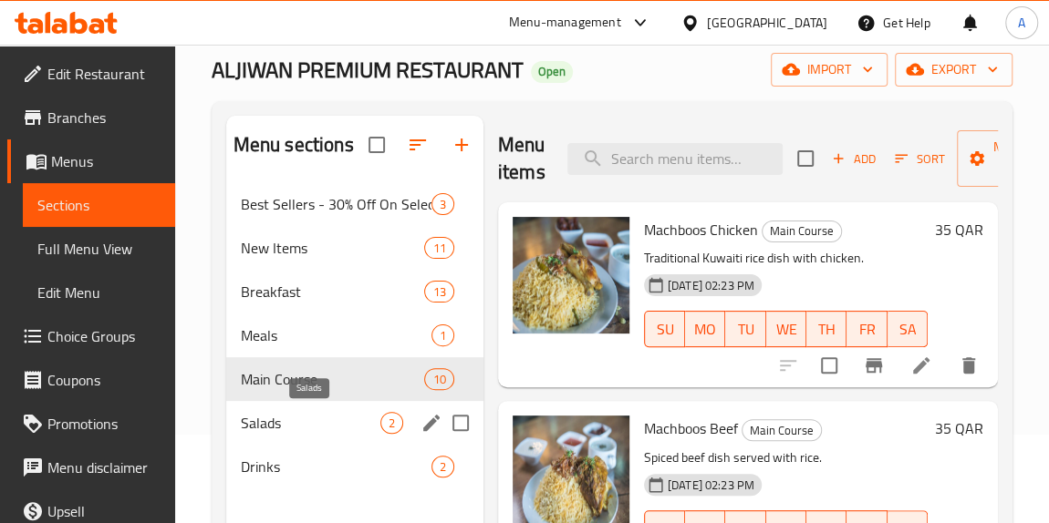
click at [316, 423] on span "Salads" at bounding box center [311, 423] width 140 height 22
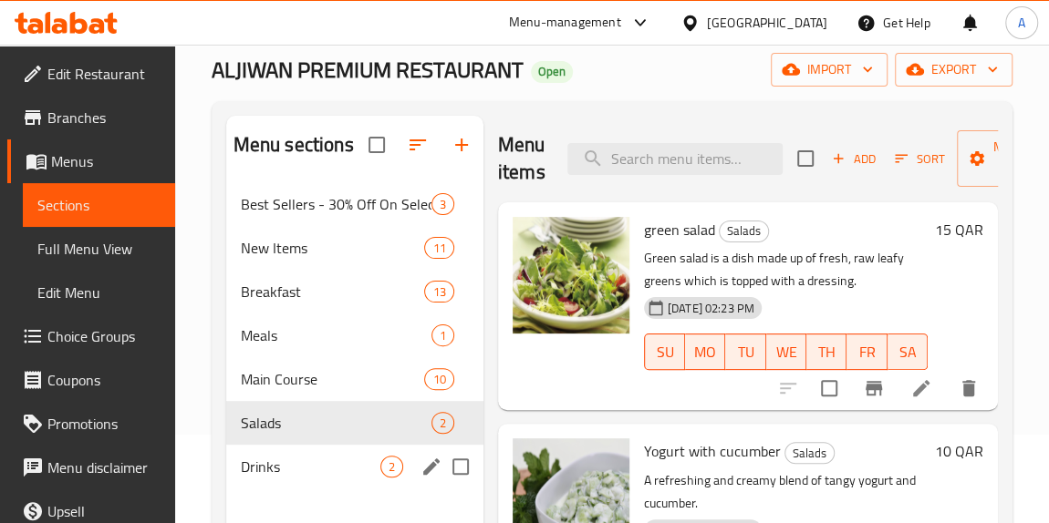
click at [311, 445] on div "Drinks 2" at bounding box center [354, 467] width 257 height 44
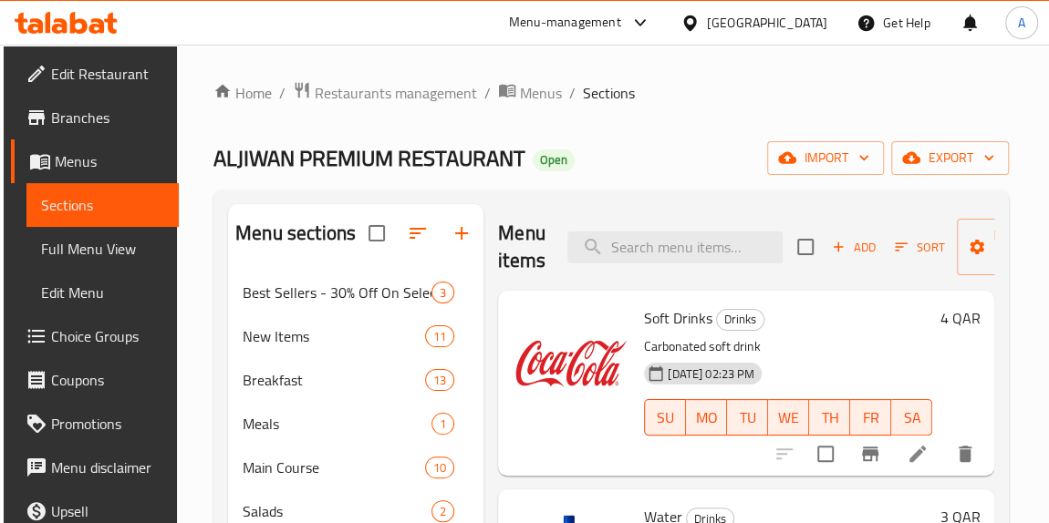
click at [58, 107] on span "Branches" at bounding box center [107, 118] width 113 height 22
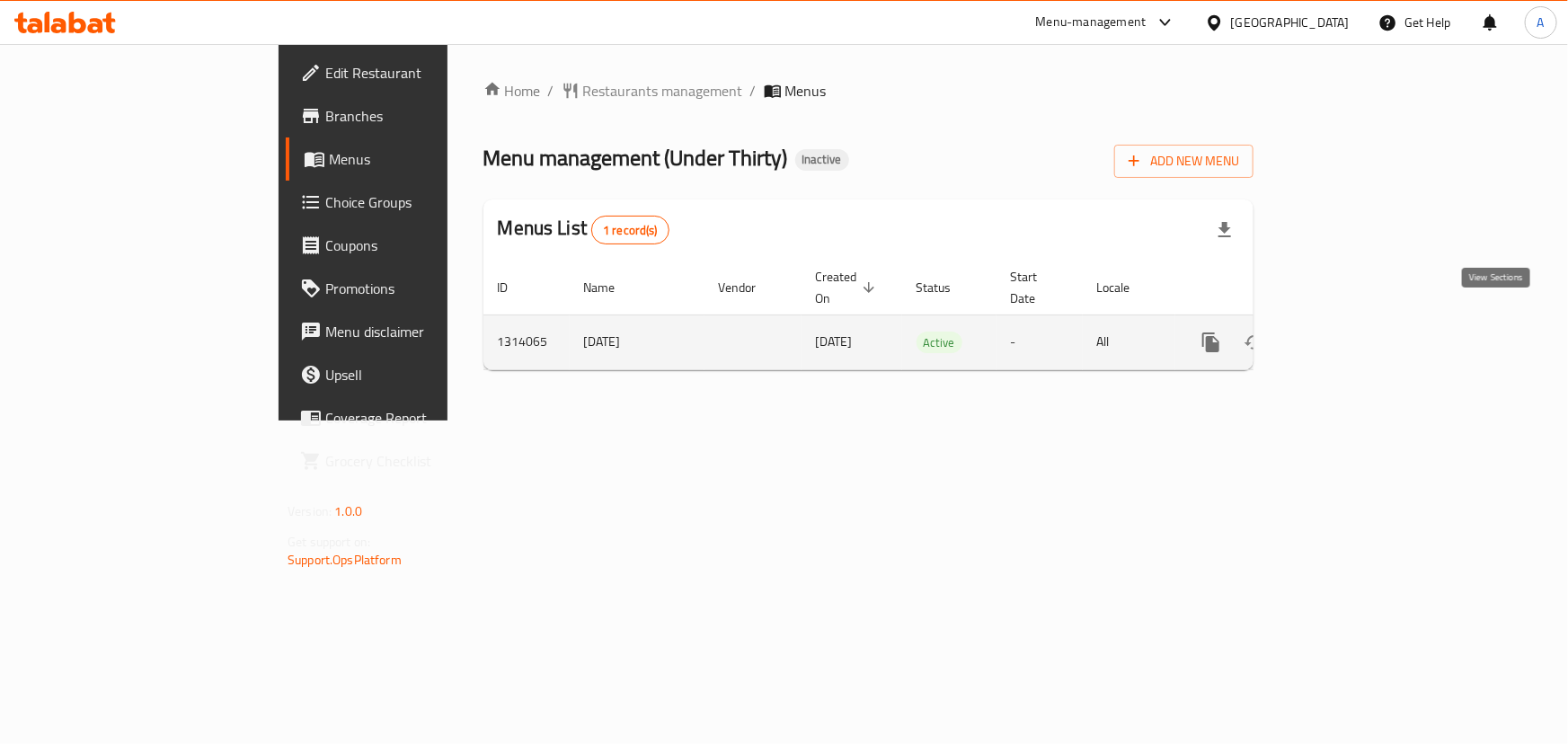
click at [1351, 331] on icon "enhanced table" at bounding box center [1340, 342] width 22 height 22
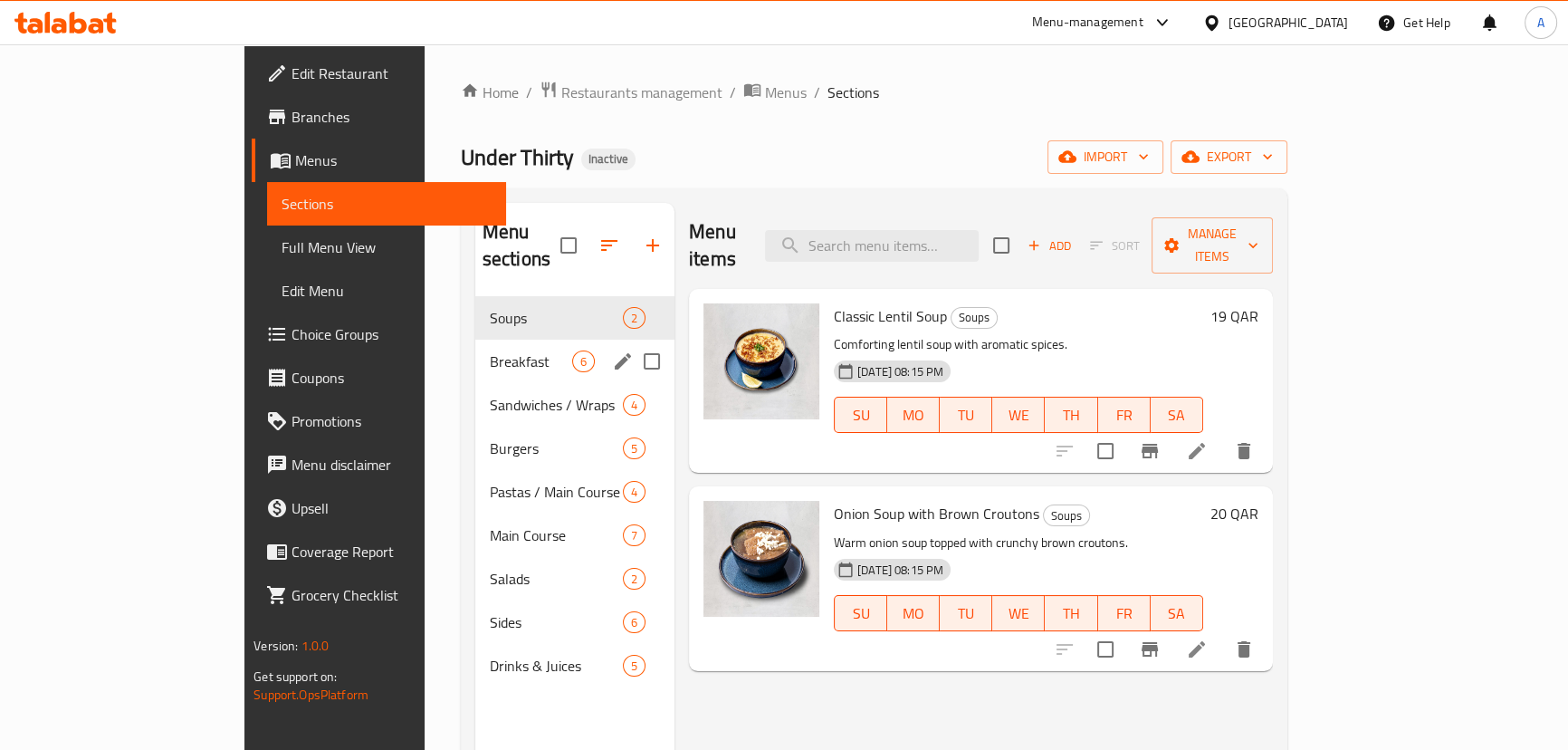
drag, startPoint x: 465, startPoint y: 329, endPoint x: 448, endPoint y: 332, distance: 17.3
click at [490, 351] on span "Breakfast" at bounding box center [530, 362] width 82 height 22
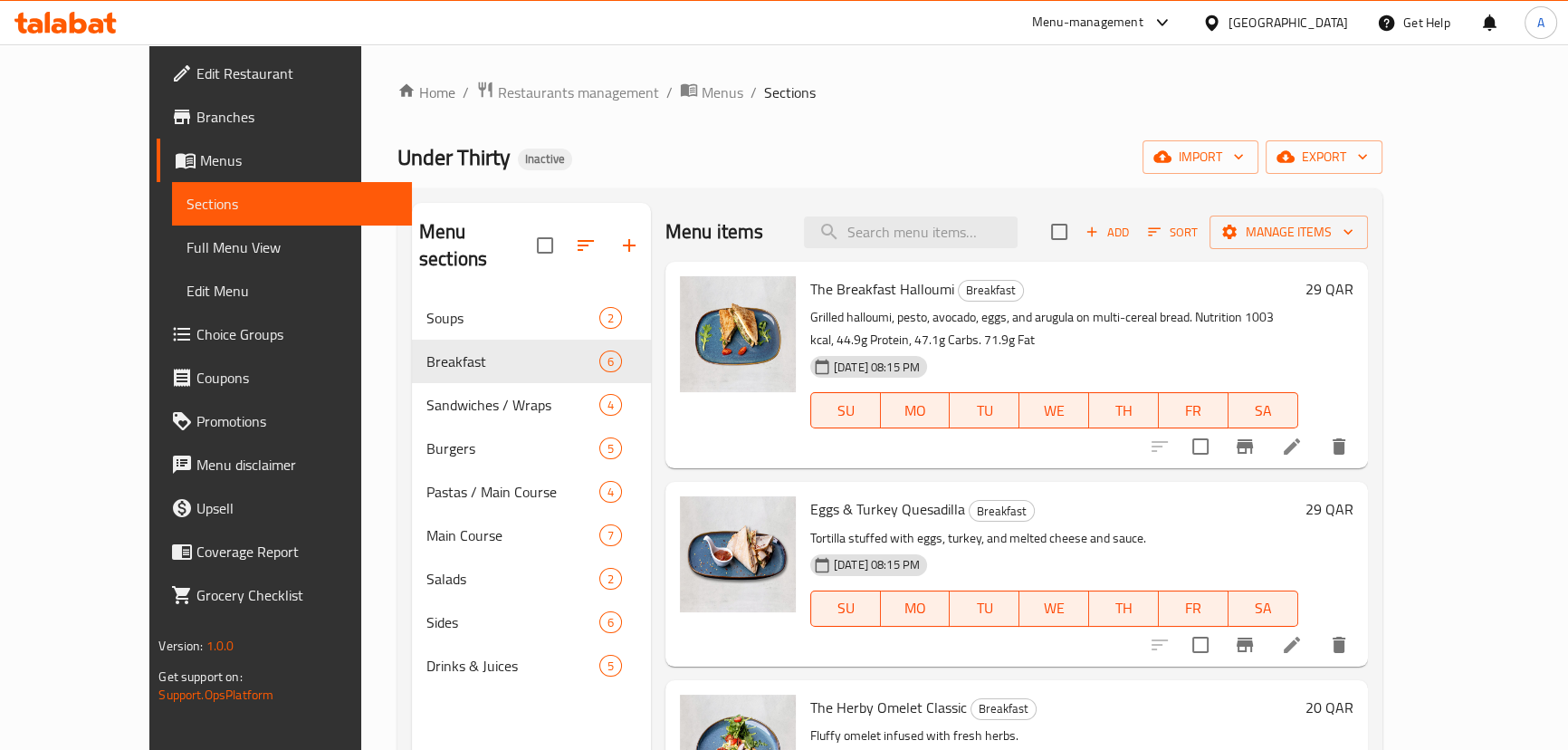
click at [1318, 448] on li at bounding box center [1292, 446] width 51 height 33
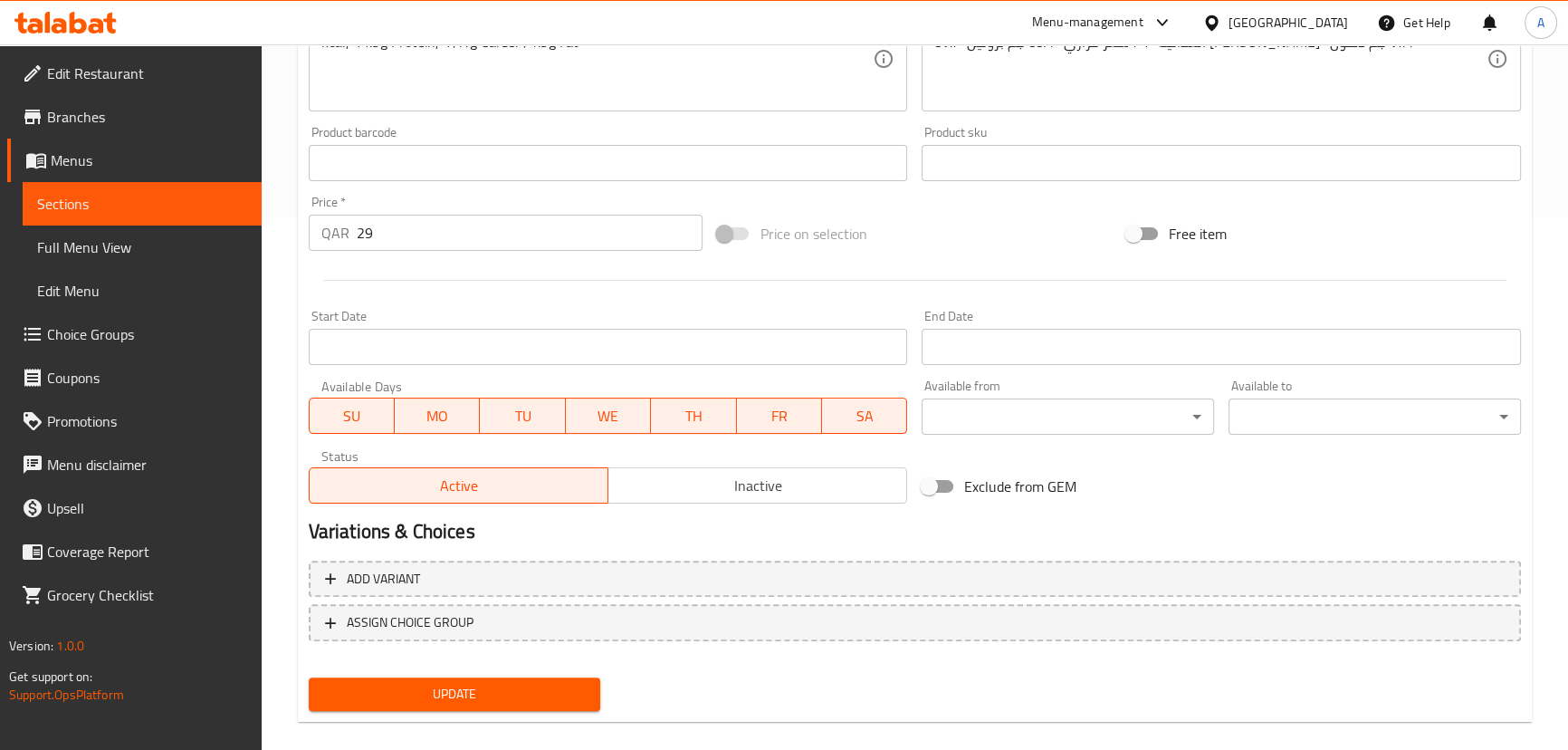
scroll to position [555, 0]
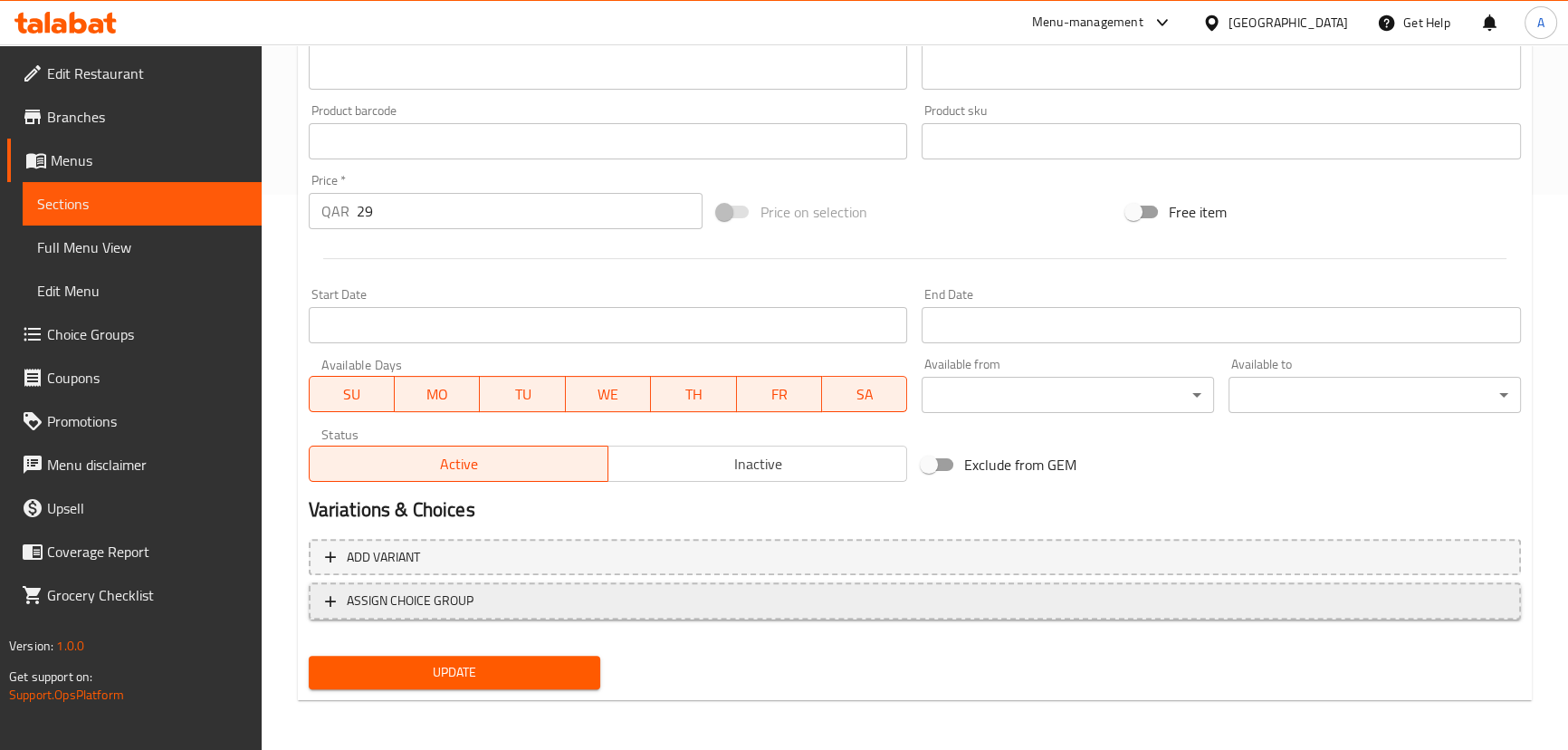
click at [714, 597] on span "ASSIGN CHOICE GROUP" at bounding box center [915, 601] width 1180 height 23
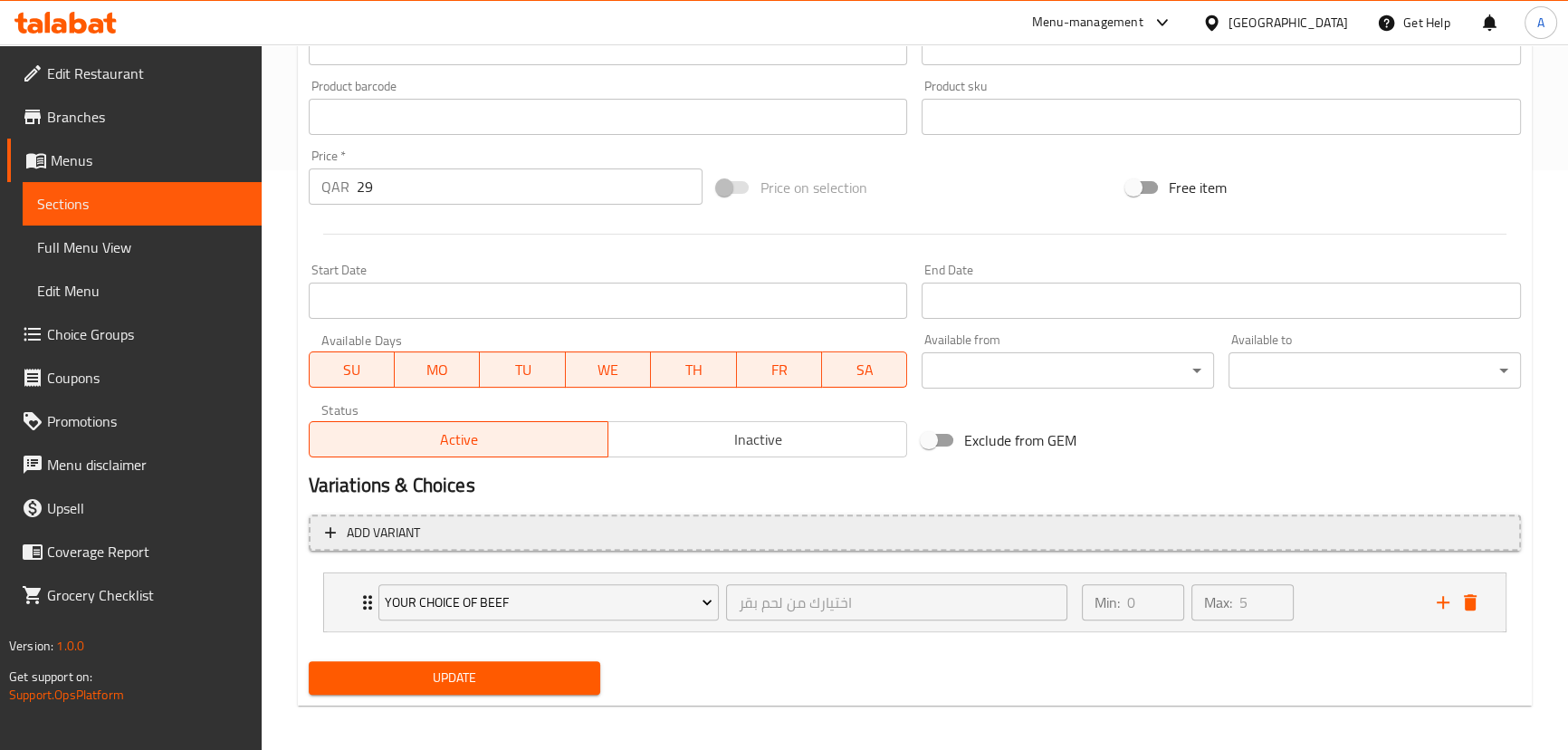
scroll to position [586, 0]
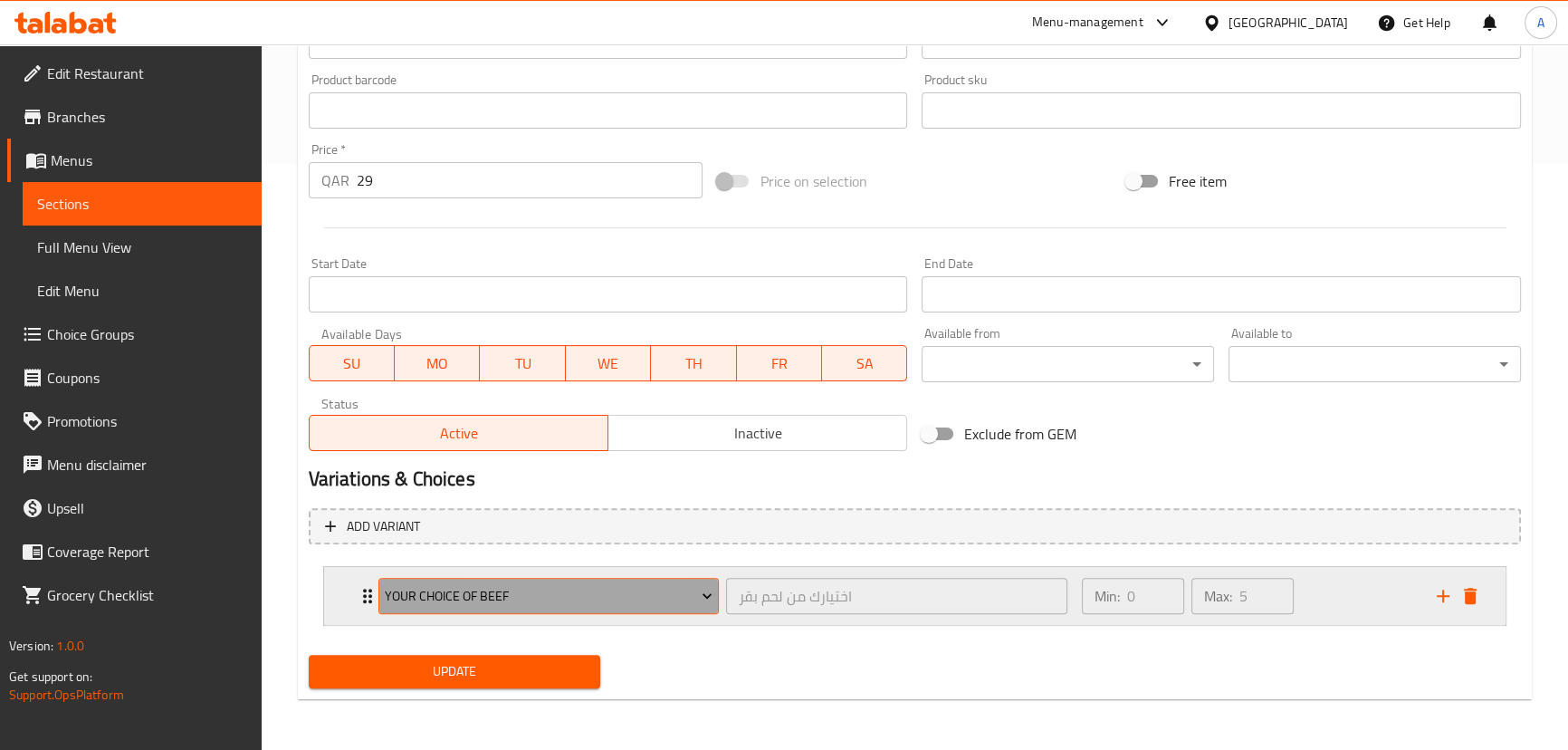
click at [576, 590] on span "Your Choice of Beef" at bounding box center [549, 596] width 328 height 23
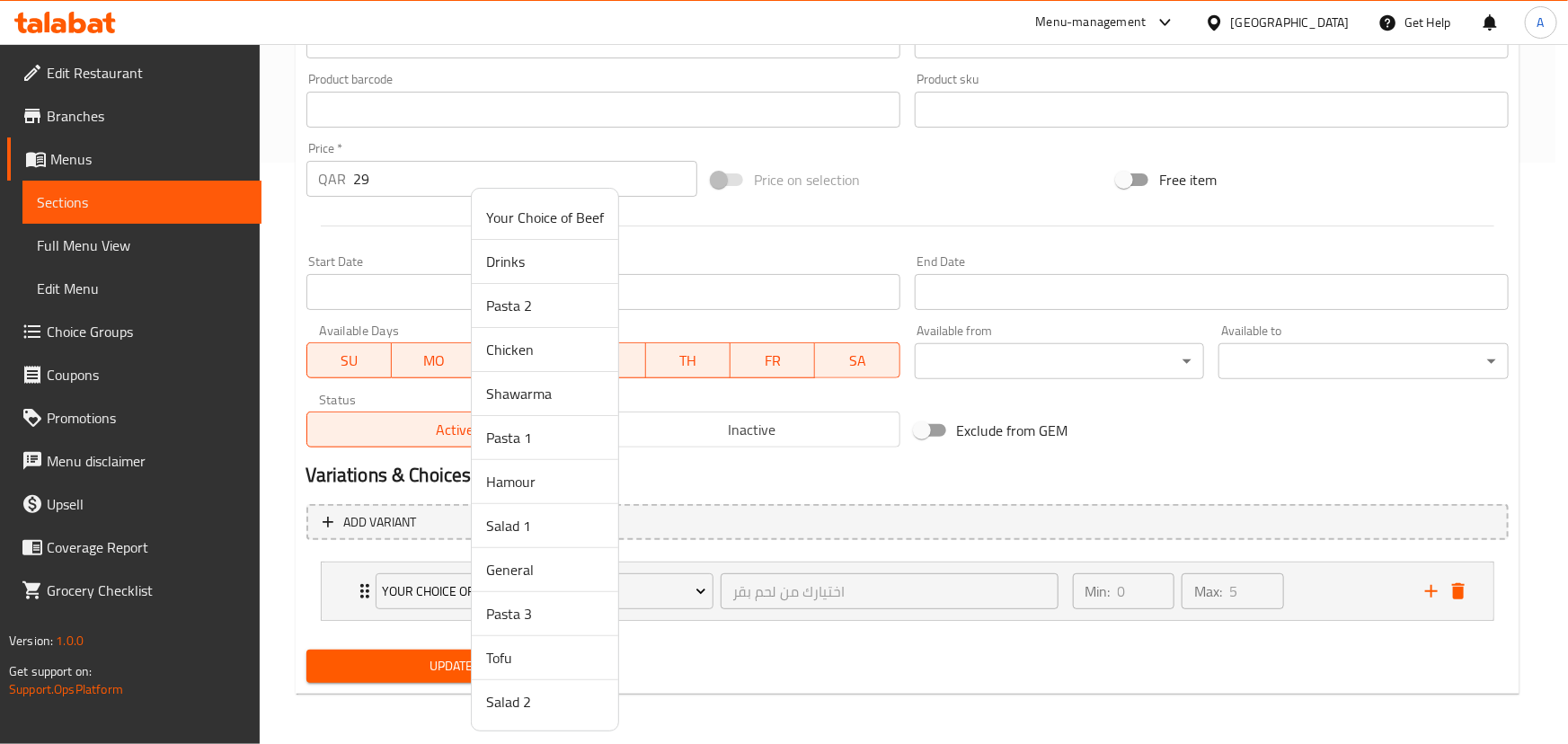
click at [548, 571] on span "General" at bounding box center [544, 570] width 117 height 22
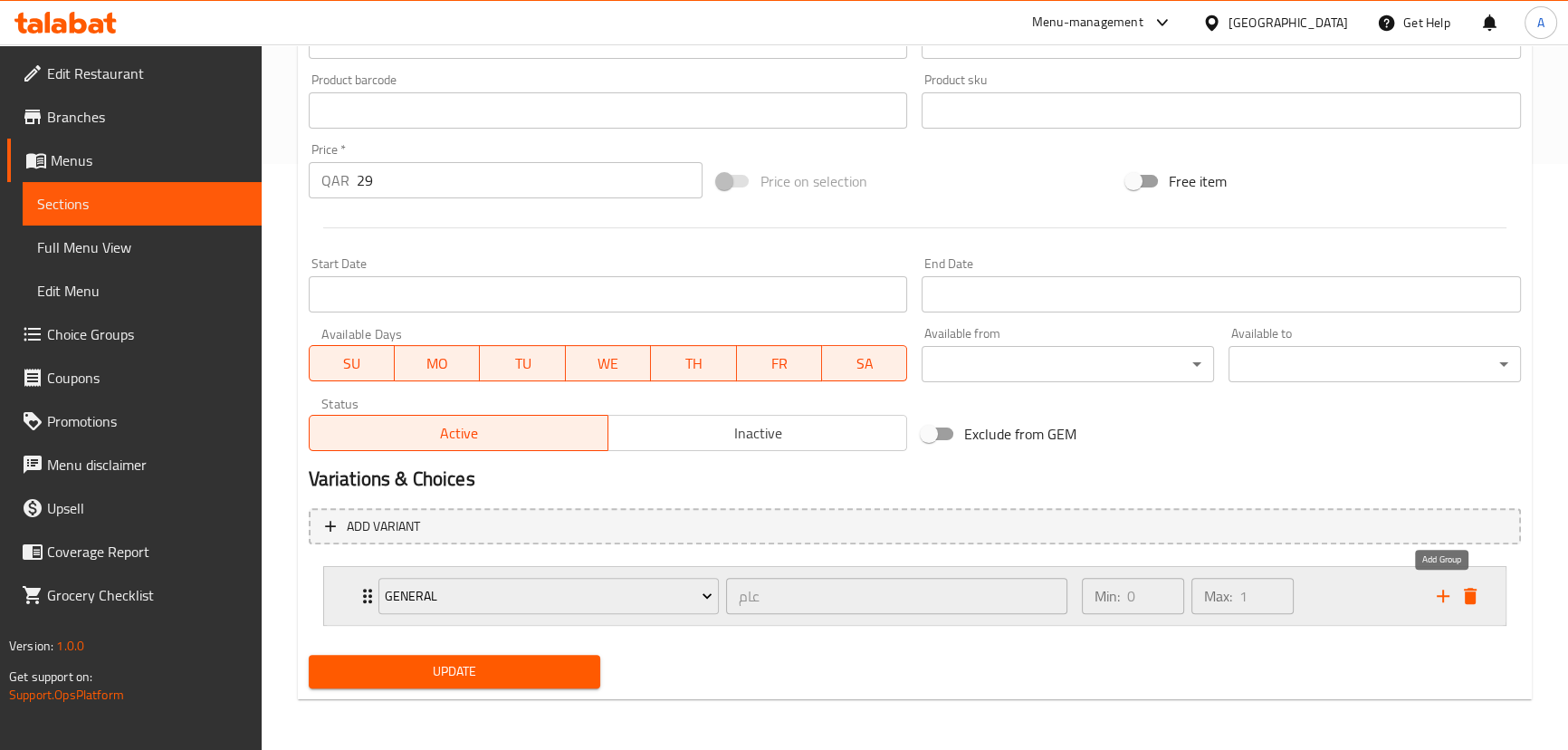
click at [1432, 593] on icon "add" at bounding box center [1443, 596] width 22 height 22
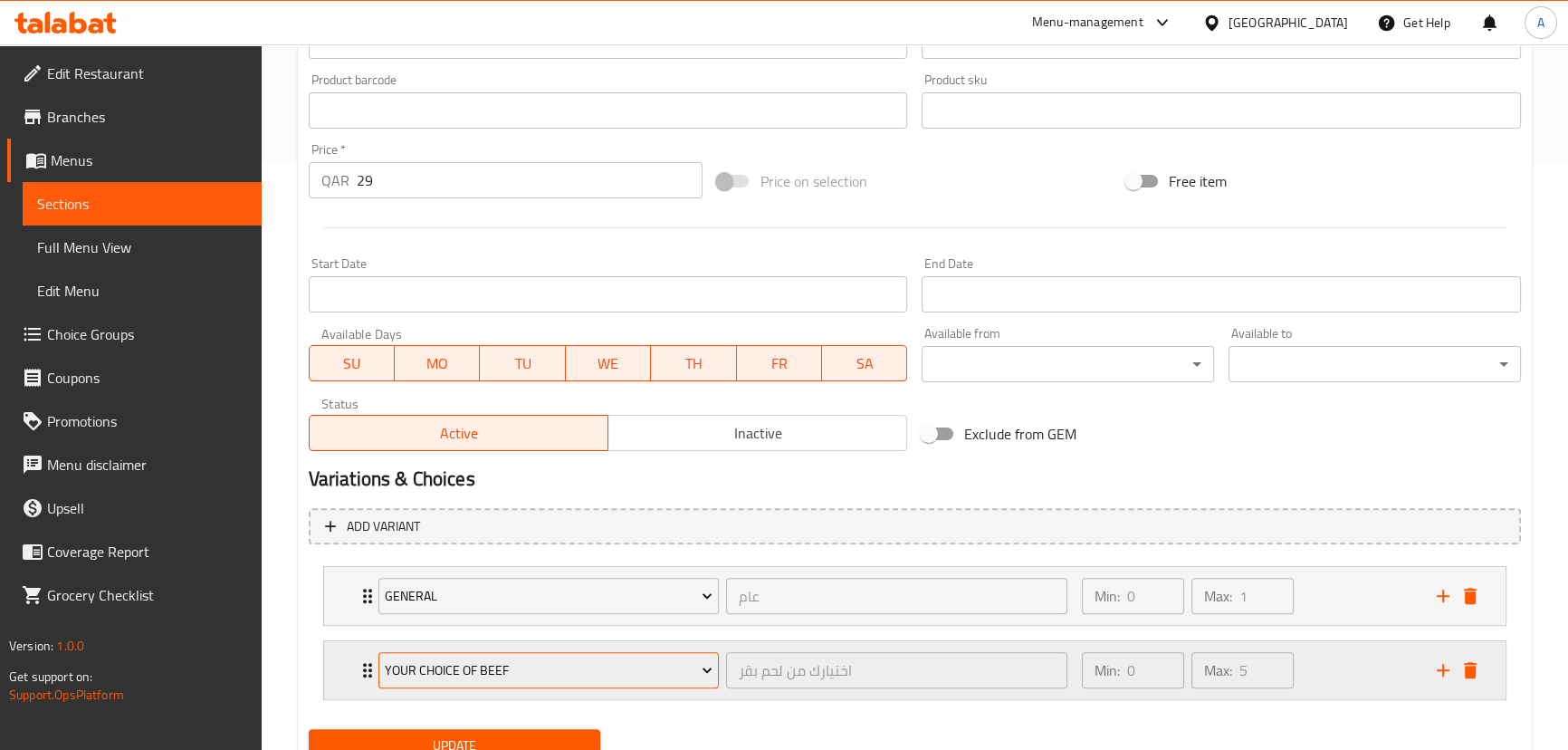
click at [586, 678] on span "Your Choice of Beef" at bounding box center [549, 671] width 328 height 23
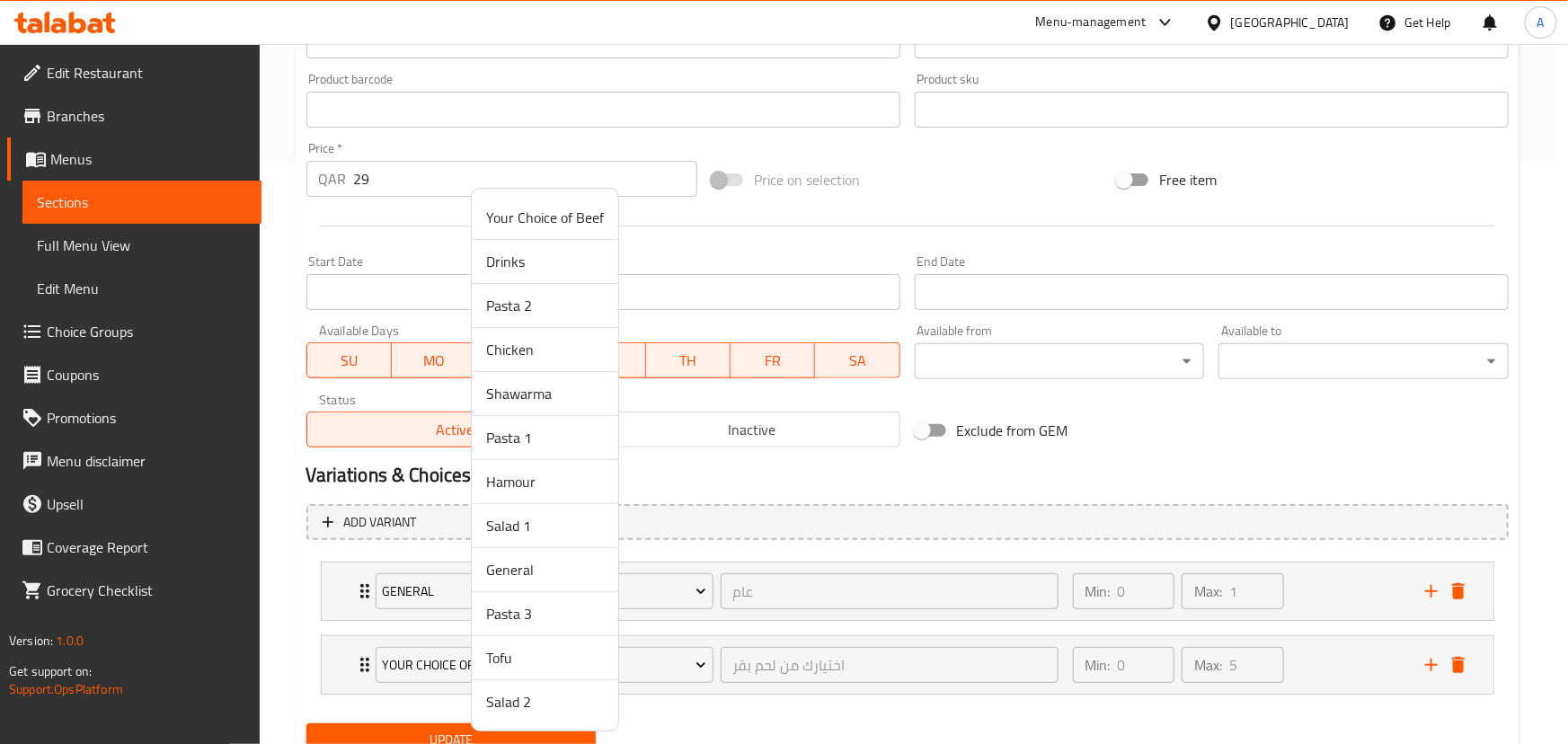
click at [520, 270] on span "Drinks" at bounding box center [544, 261] width 117 height 22
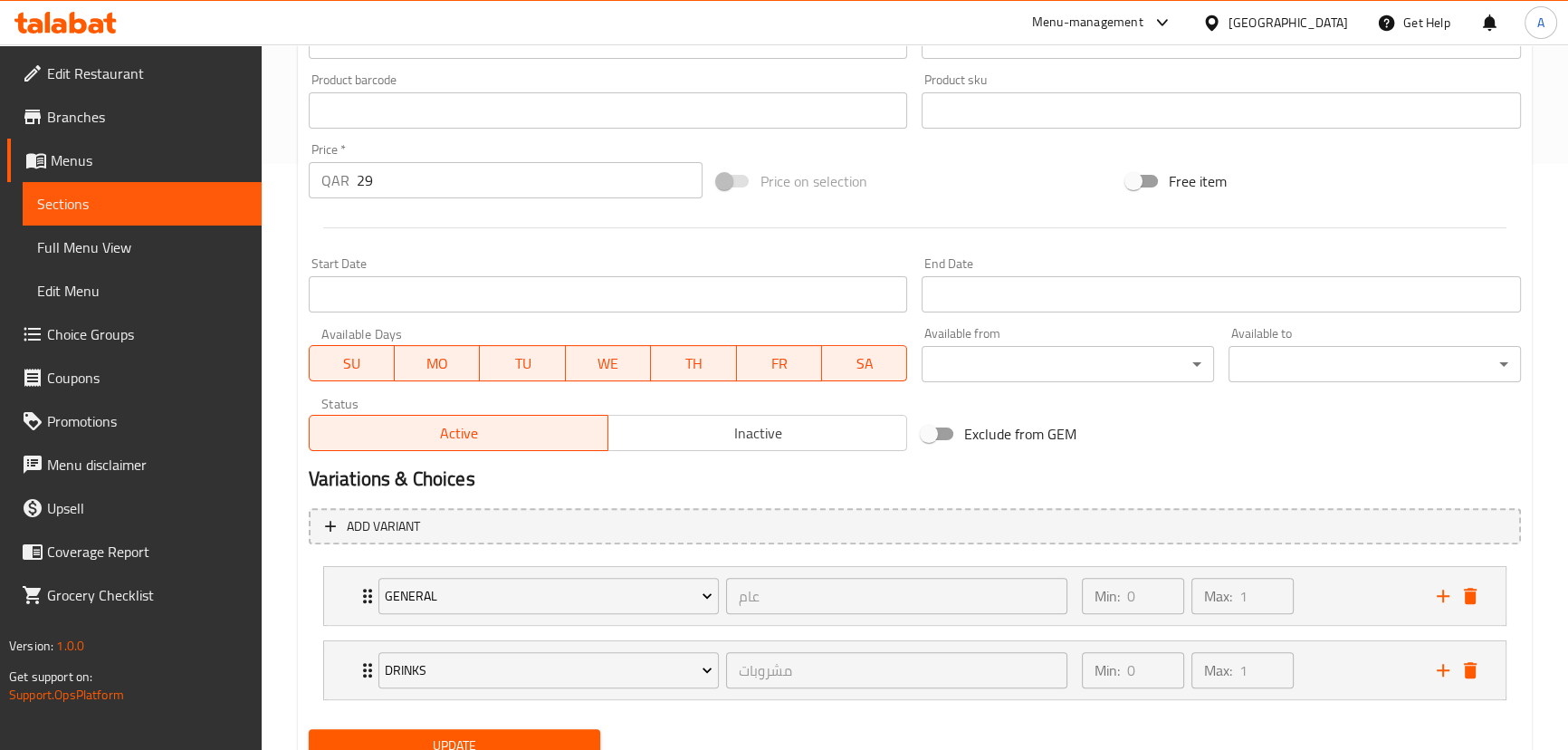
click at [569, 743] on span "Update" at bounding box center [455, 745] width 263 height 23
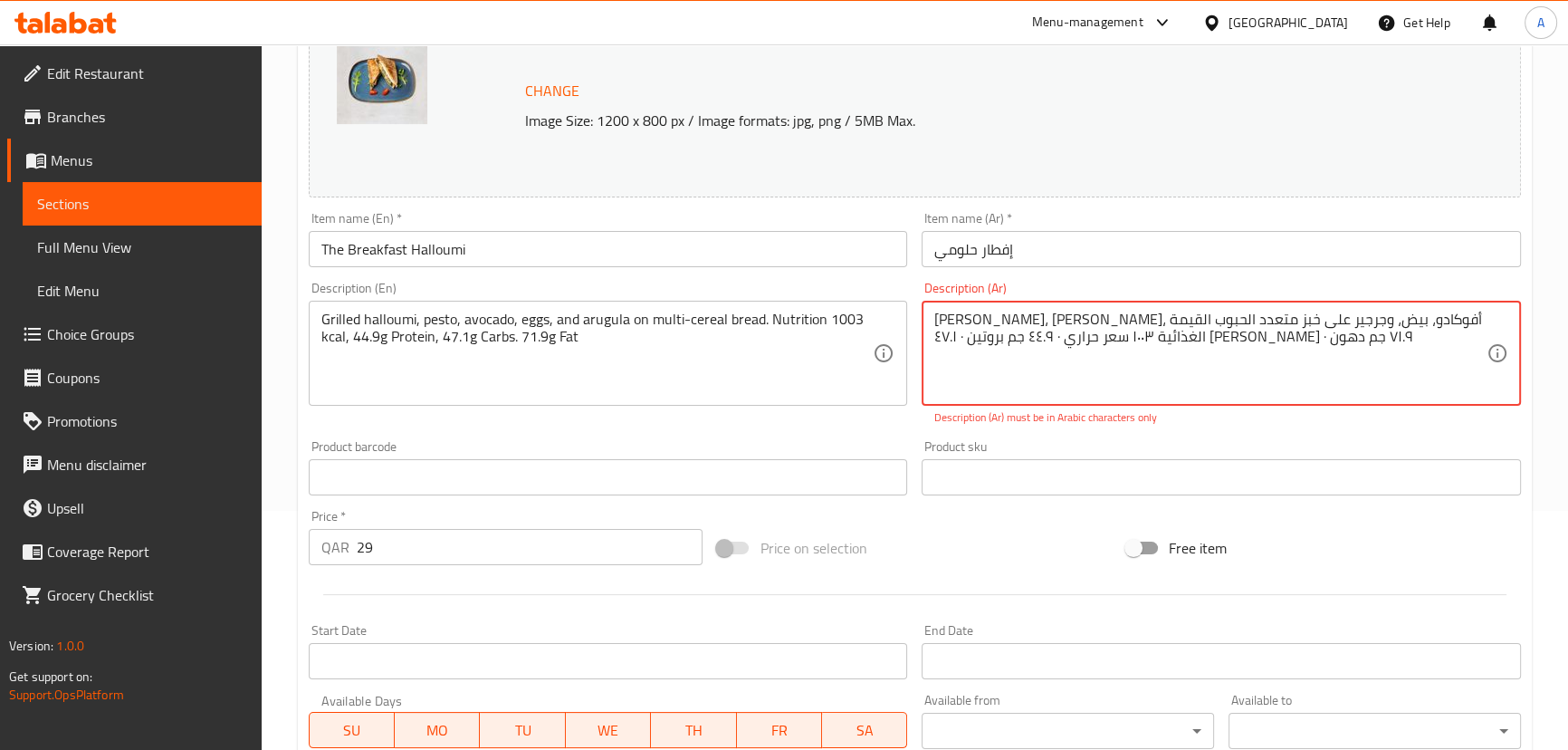
scroll to position [268, 0]
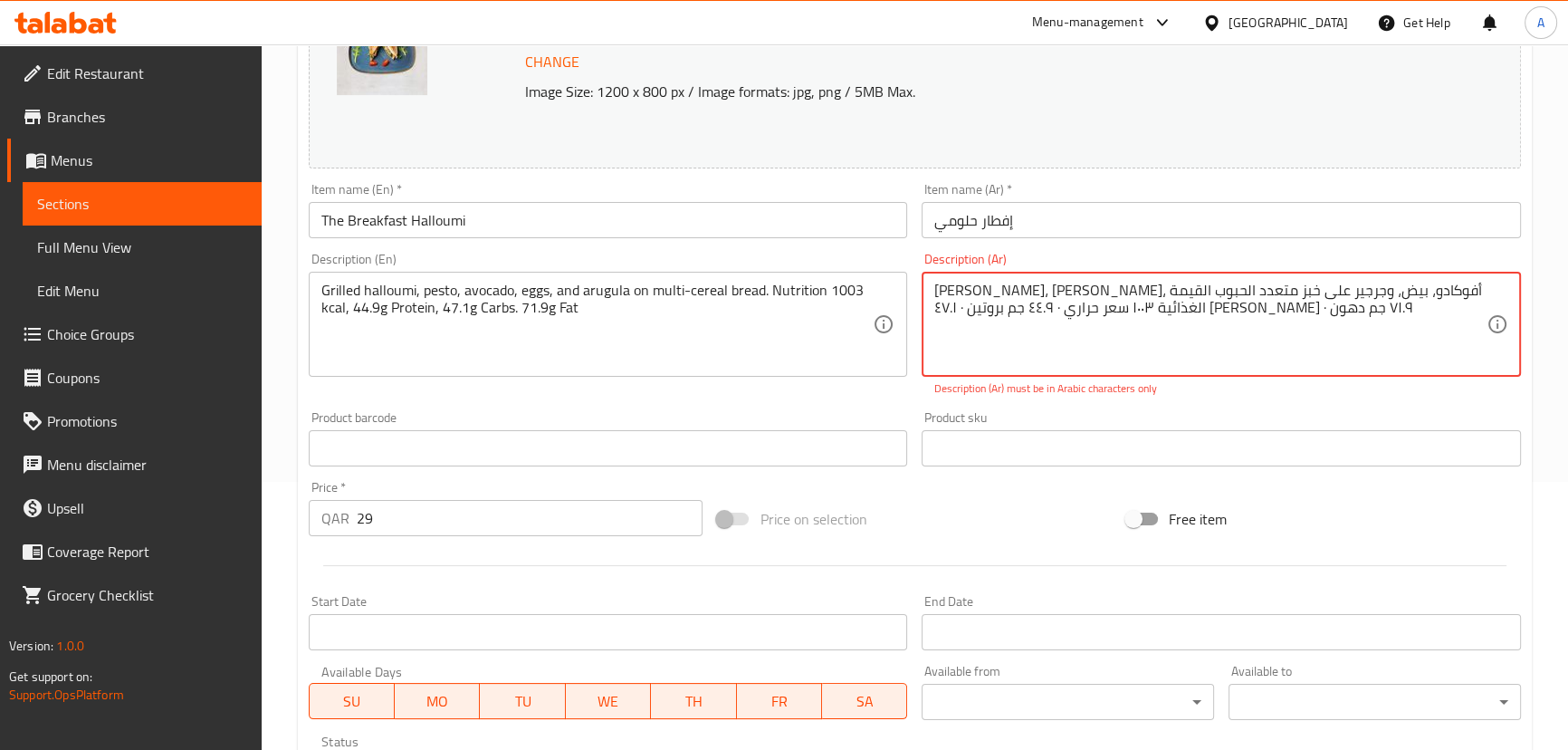
click at [1365, 290] on textarea "هالومي مشوي، بيستو، أفوكادو، بيض، وجرجير على خبز متعدد الحبوب القيمة الغذائية ١…" at bounding box center [1211, 325] width 552 height 86
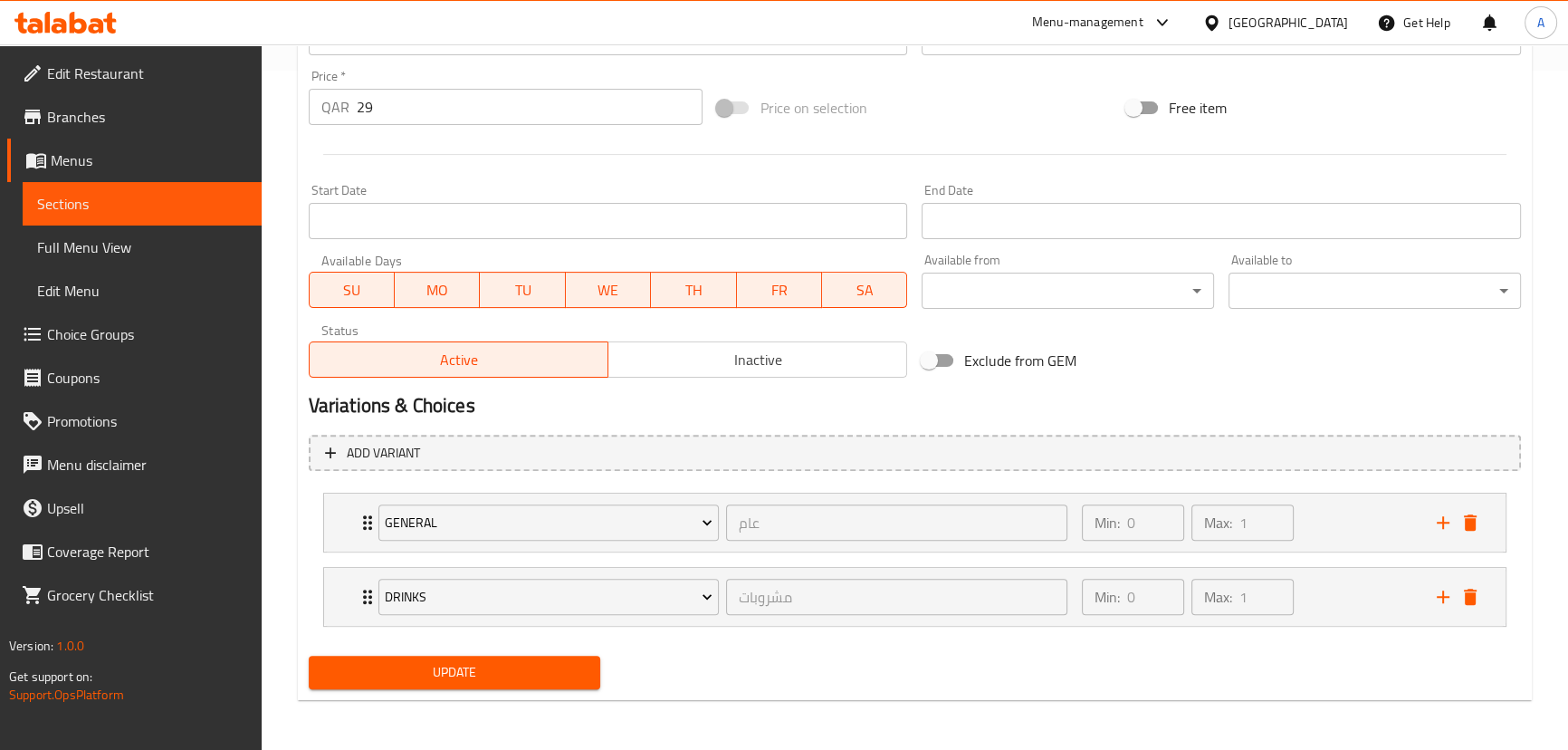
type textarea "هالومي مشوي بيستو، أفوكادو، بيض، وجرجير على خبز متعدد الحبوب القيمة الغذائية ١٠…"
click at [519, 673] on span "Update" at bounding box center [455, 673] width 263 height 23
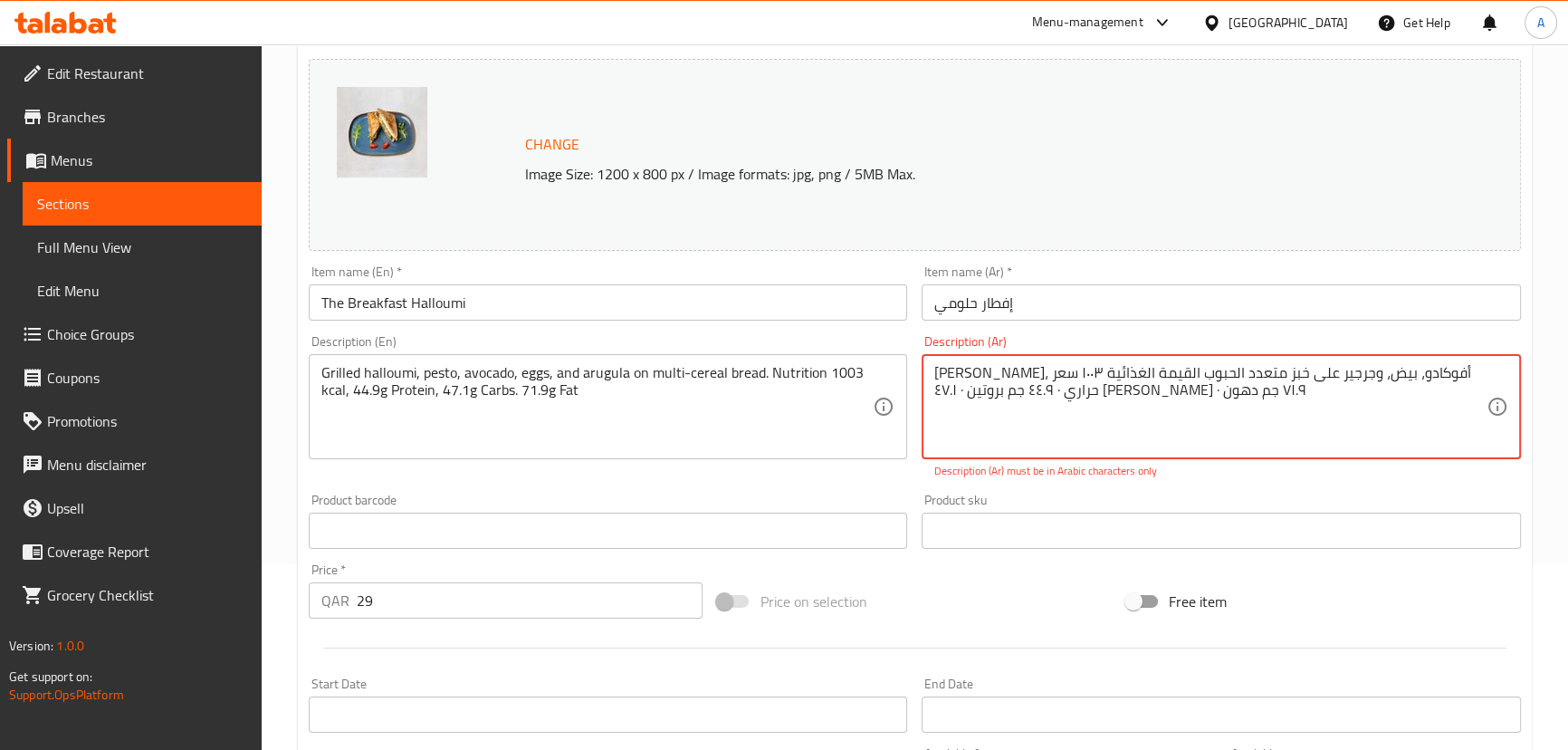
click at [1071, 410] on textarea "هالومي مشوي بيستو، أفوكادو، بيض، وجرجير على خبز متعدد الحبوب القيمة الغذائية ١٠…" at bounding box center [1211, 407] width 552 height 86
click at [1080, 423] on textarea "هالومي مشوي بيستو، أفوكادو، بيض، وجرجير على خبز متعدد الحبوب القيمة الغذائية ١٠…" at bounding box center [1211, 407] width 552 height 86
click at [1065, 413] on textarea "هالومي مشوي بيستو، أفوكادو، بيض، وجرجير على خبز متعدد الحبوب القيمة الغذائية ١٠…" at bounding box center [1211, 407] width 552 height 86
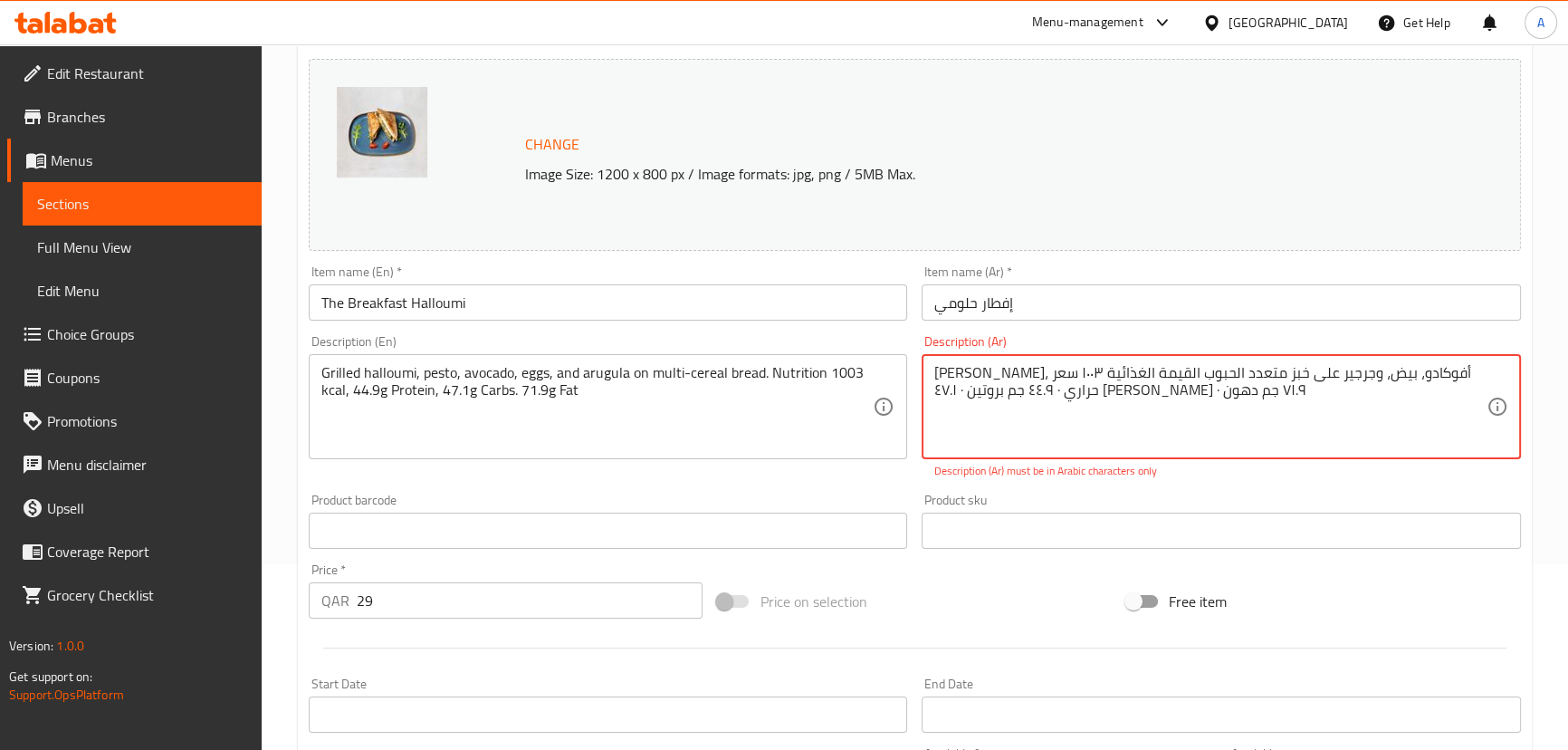
click at [1065, 413] on textarea "هالومي مشوي بيستو، أفوكادو، بيض، وجرجير على خبز متعدد الحبوب القيمة الغذائية ١٠…" at bounding box center [1211, 407] width 552 height 86
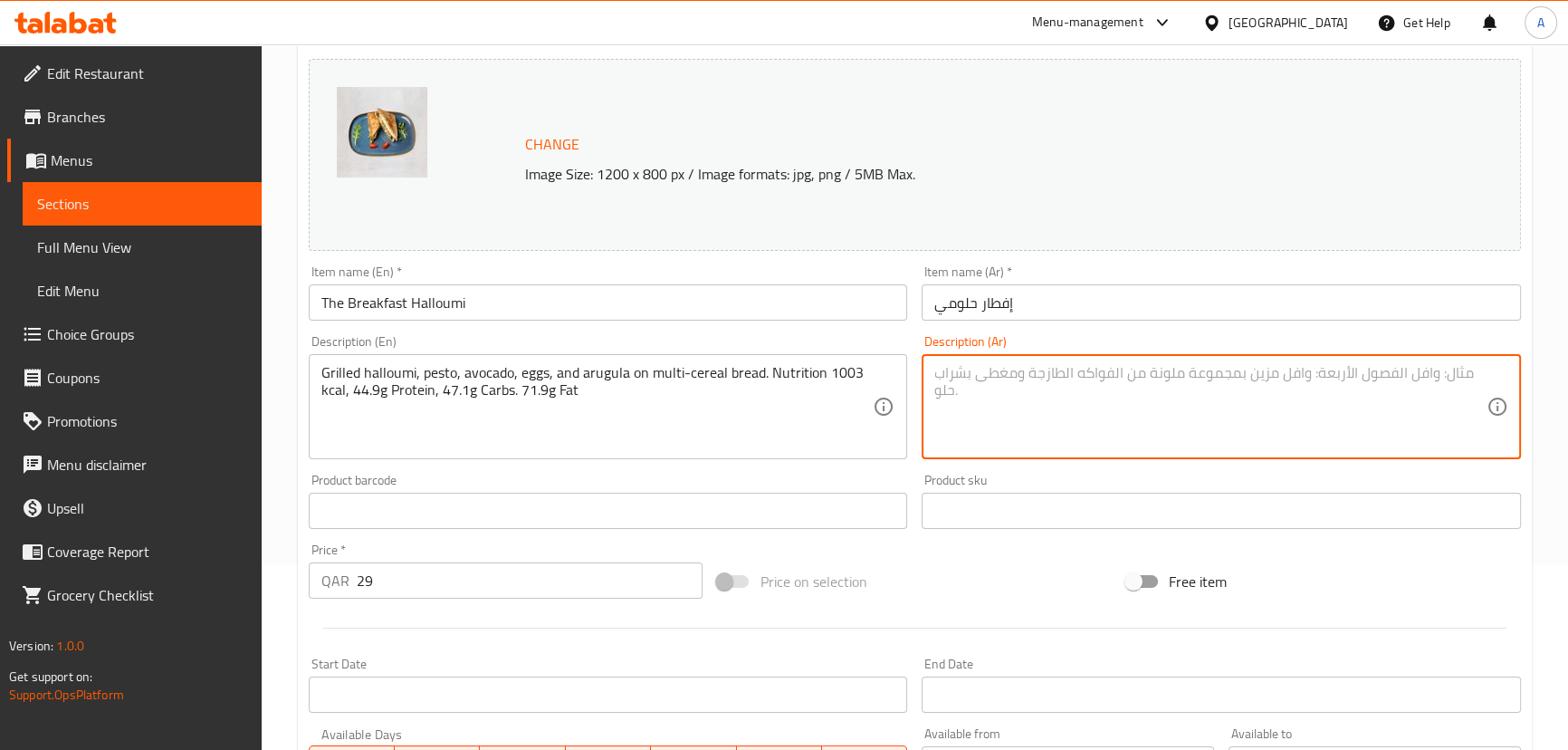
click at [897, 476] on div "Product barcode Product barcode" at bounding box center [609, 502] width 600 height 56
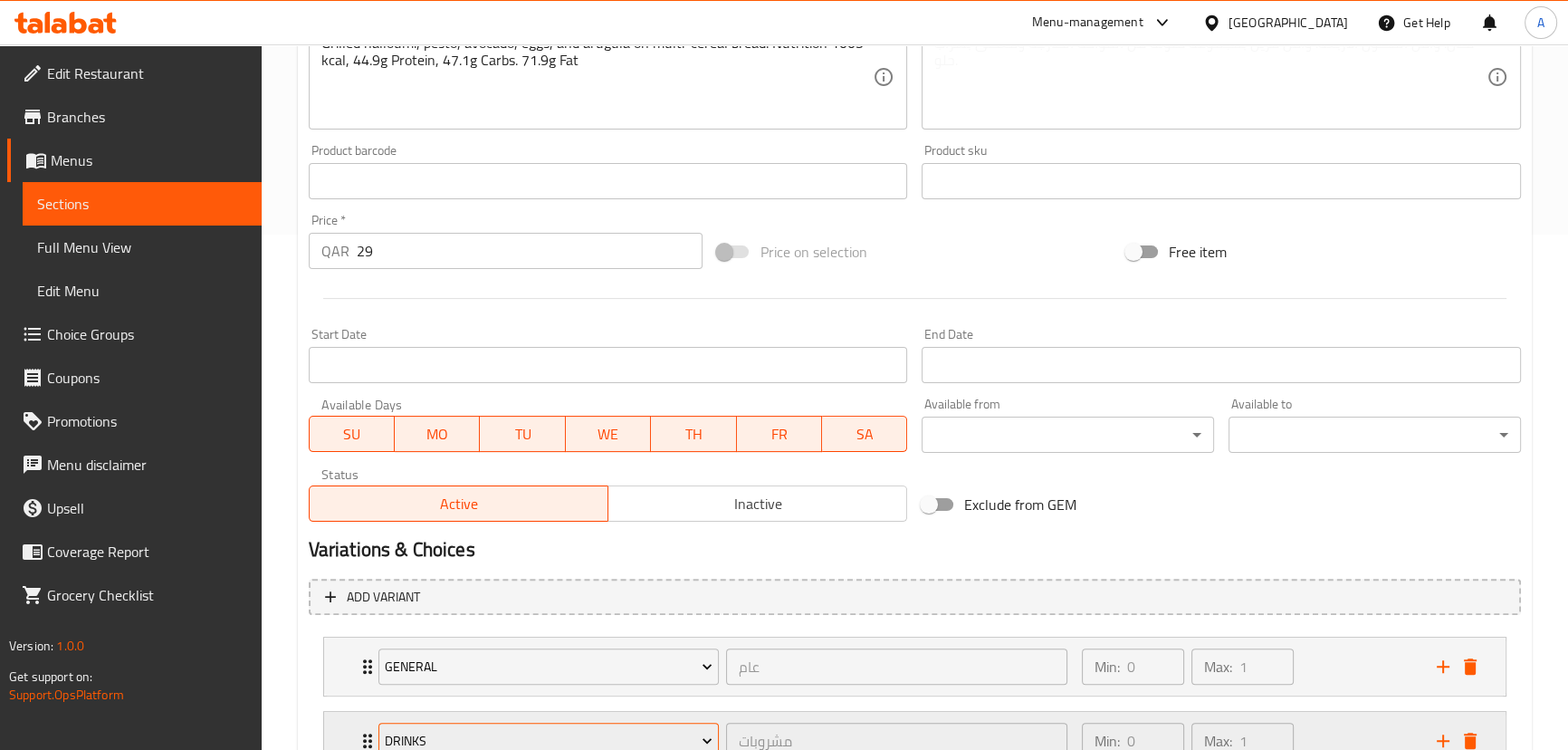
scroll to position [661, 0]
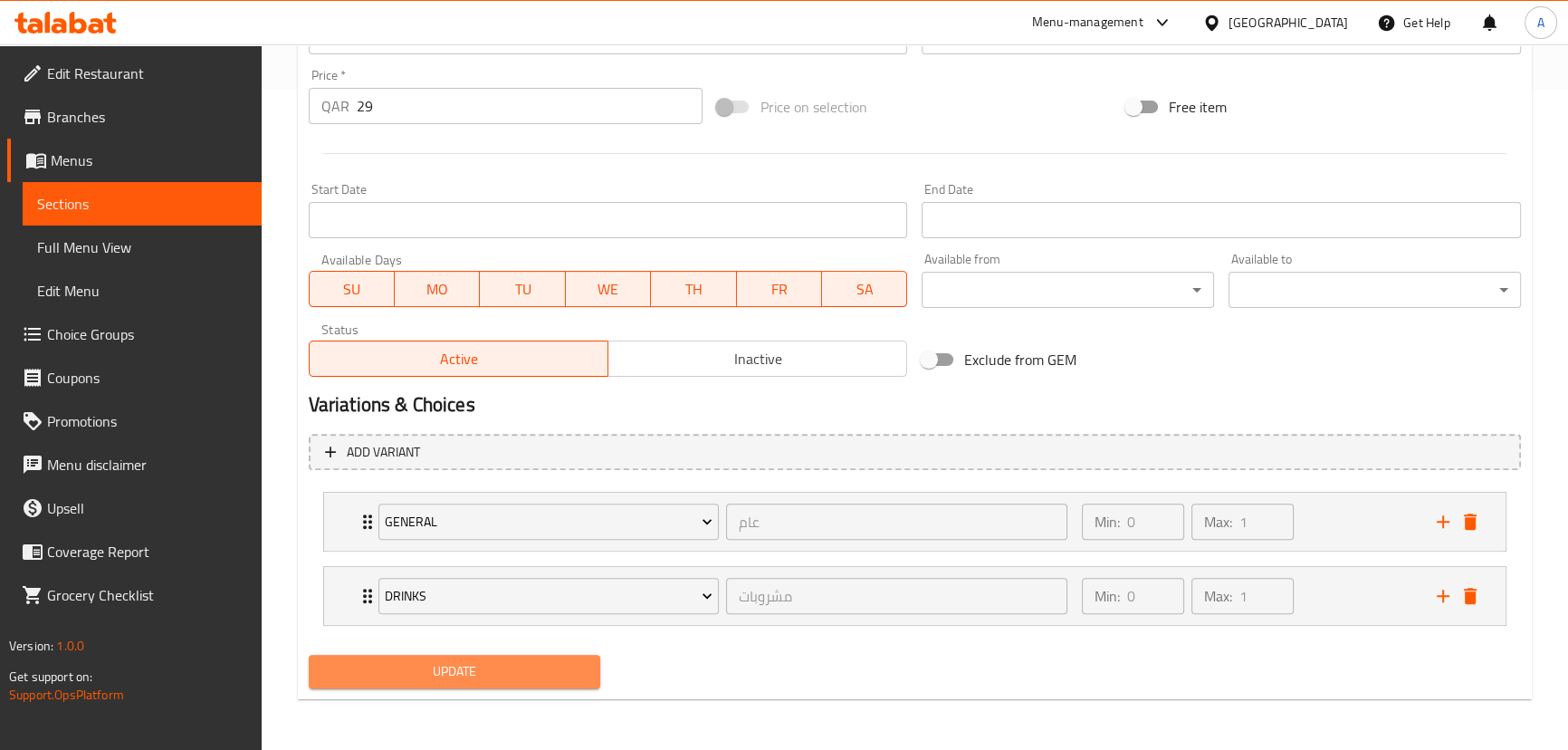
click at [478, 662] on span "Update" at bounding box center [455, 672] width 263 height 23
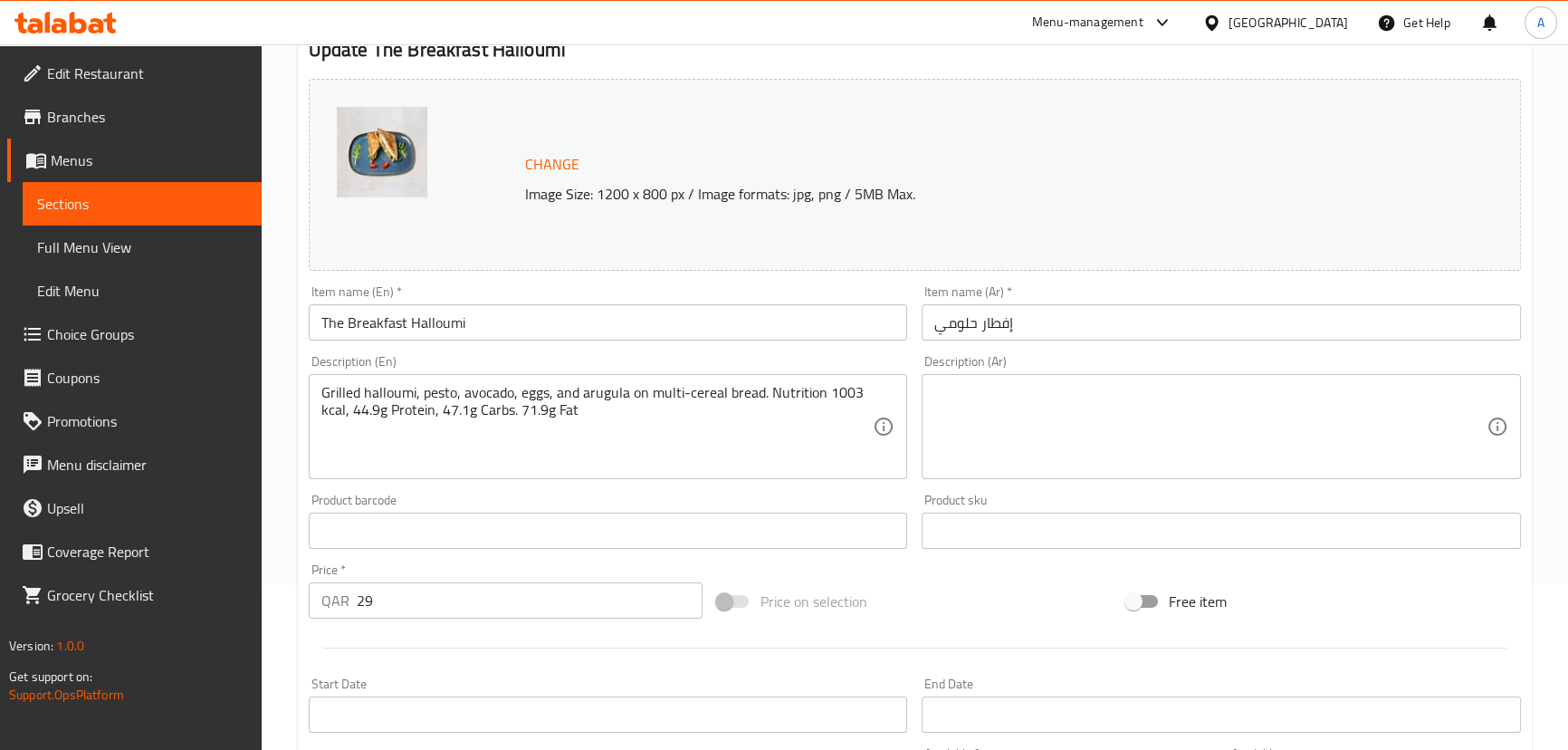
scroll to position [0, 0]
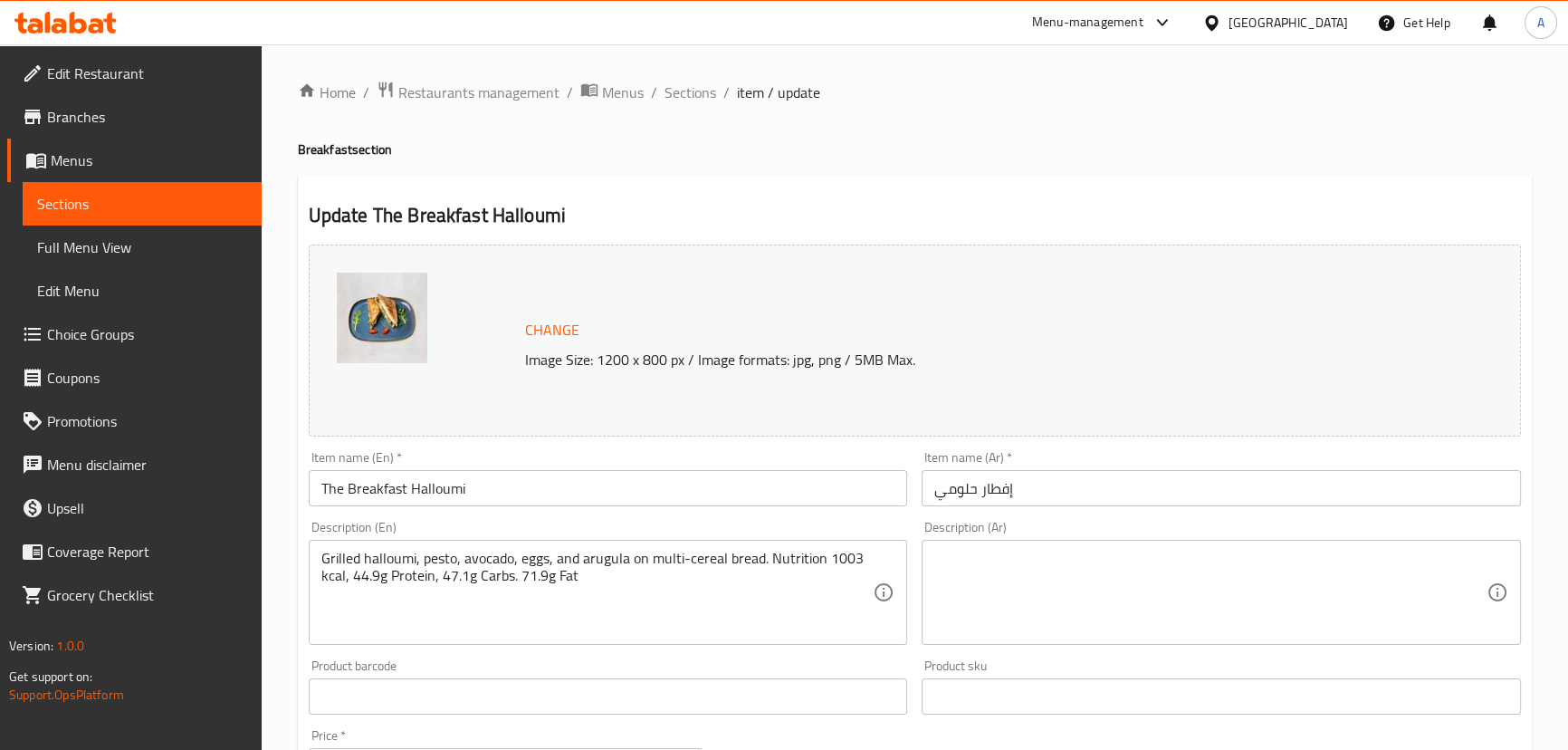
drag, startPoint x: 683, startPoint y: 92, endPoint x: 694, endPoint y: 111, distance: 22.0
click at [683, 92] on span "Sections" at bounding box center [690, 92] width 52 height 22
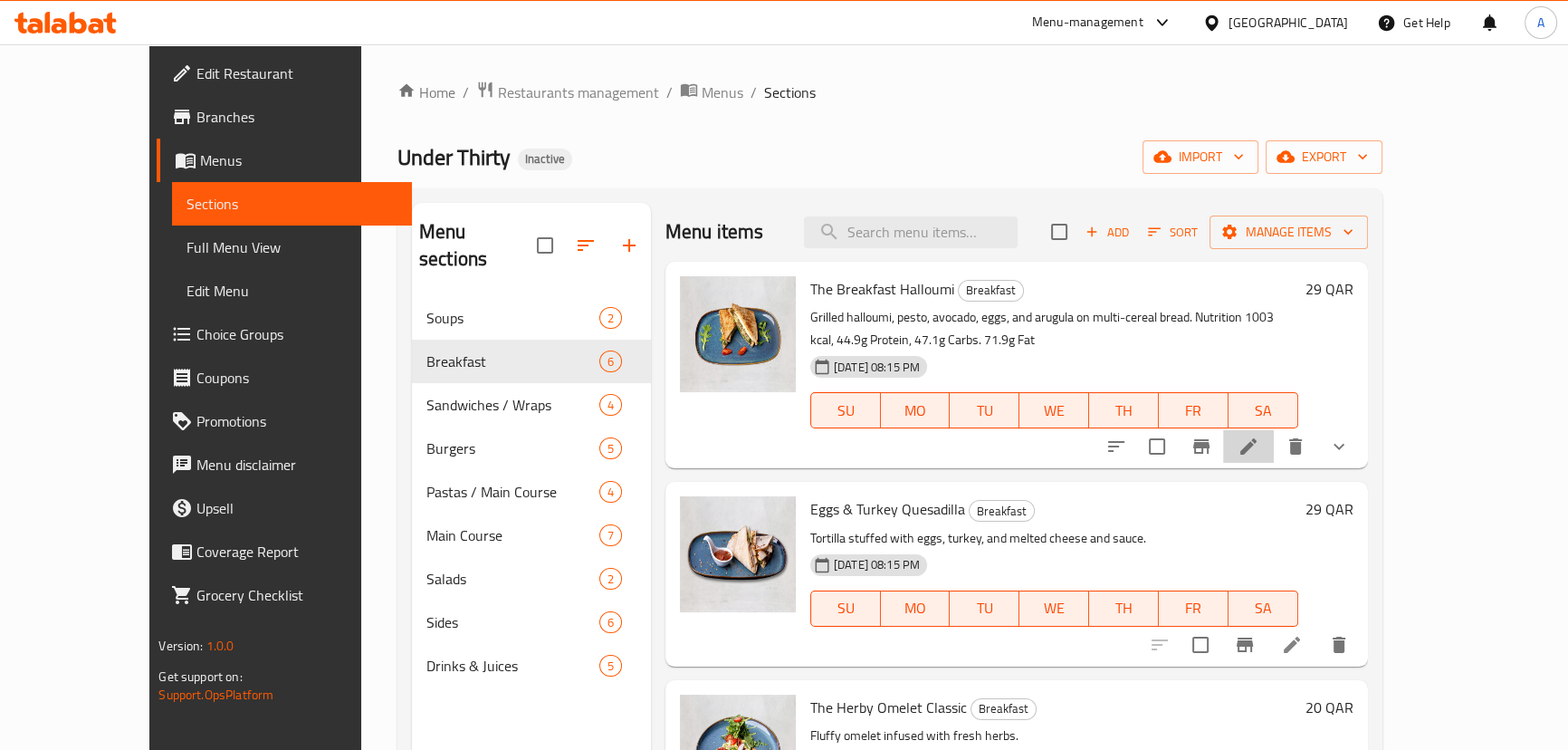
click at [1274, 457] on li at bounding box center [1248, 446] width 51 height 33
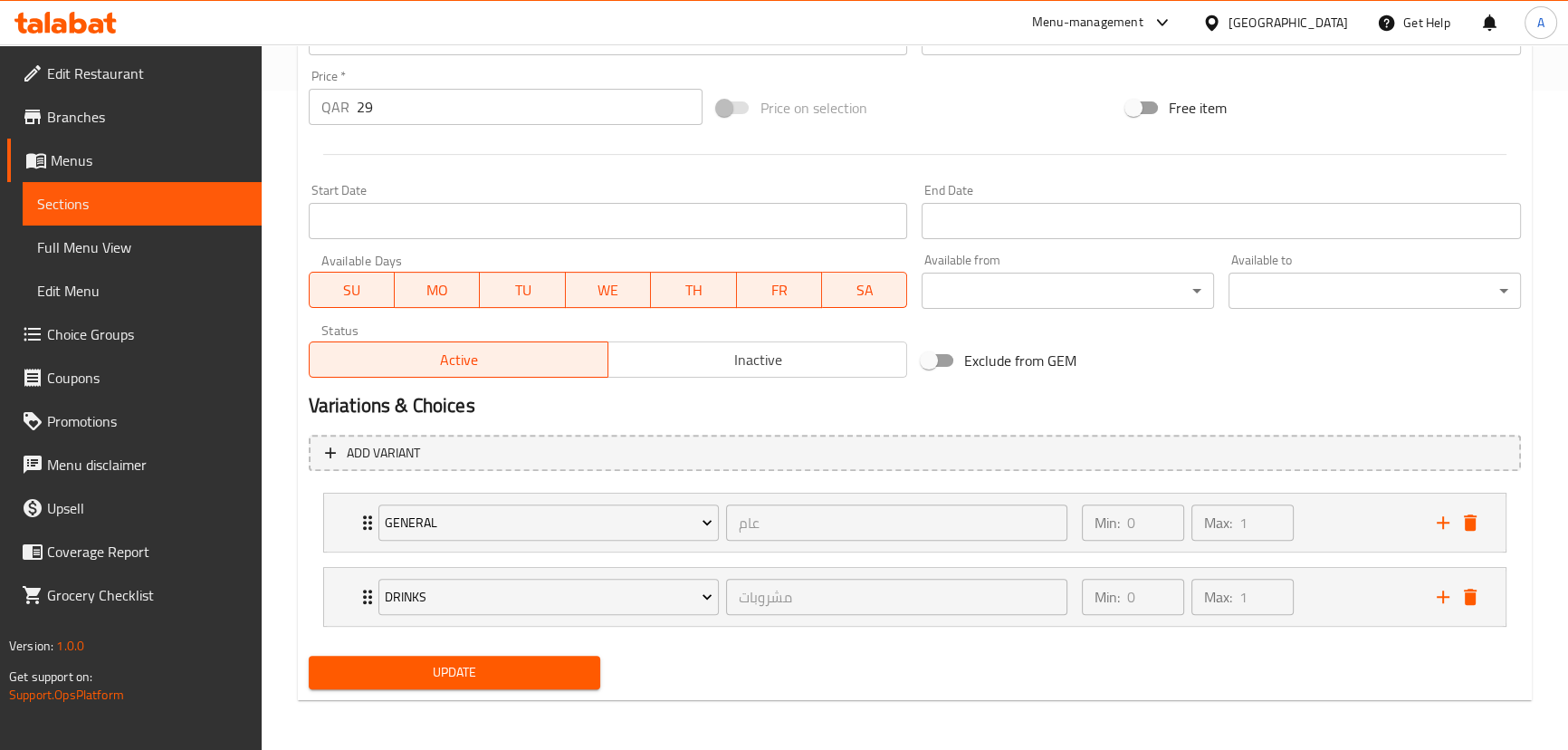
scroll to position [661, 0]
click at [1308, 508] on div "Min: 0 ​ Max: 1 ​" at bounding box center [1248, 522] width 355 height 58
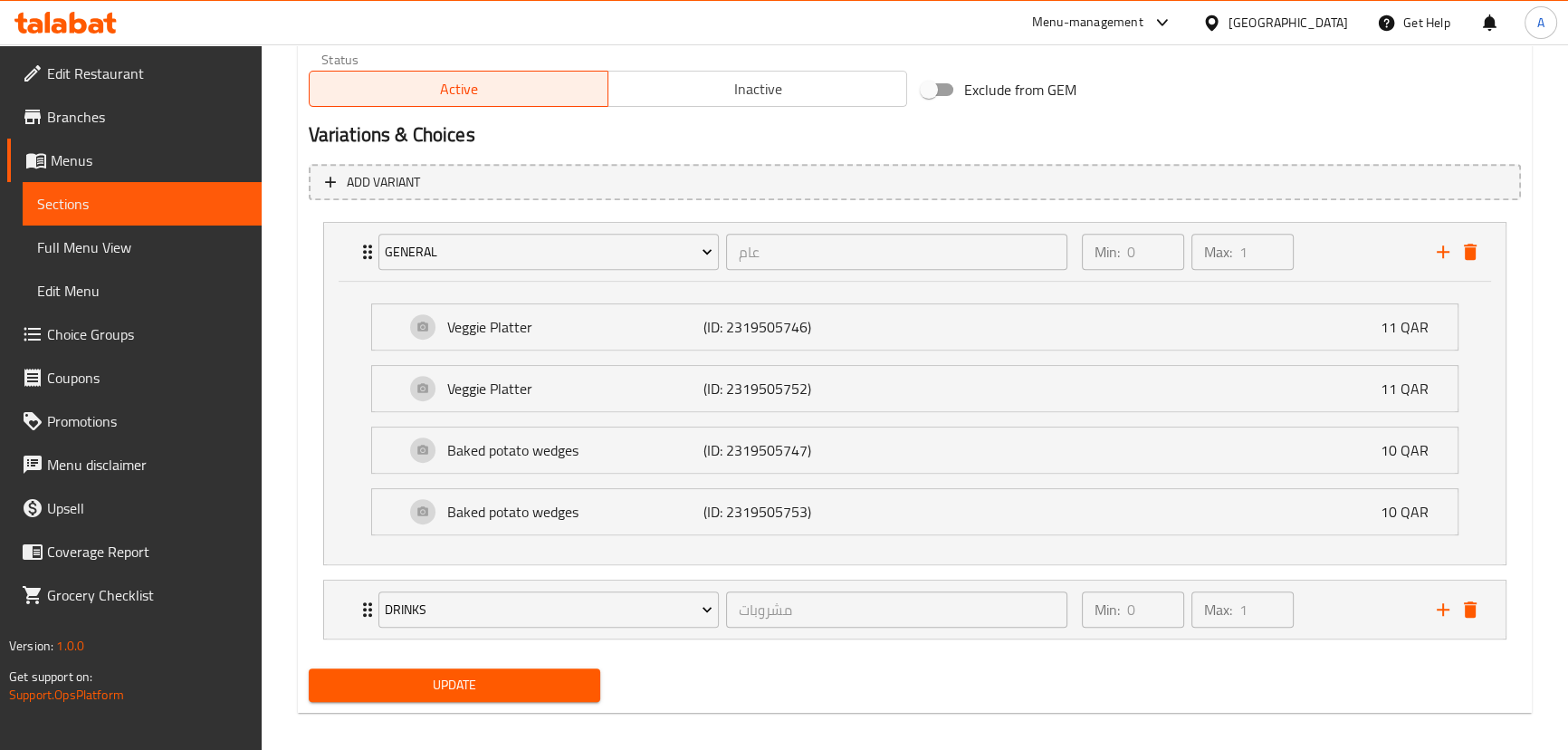
scroll to position [942, 0]
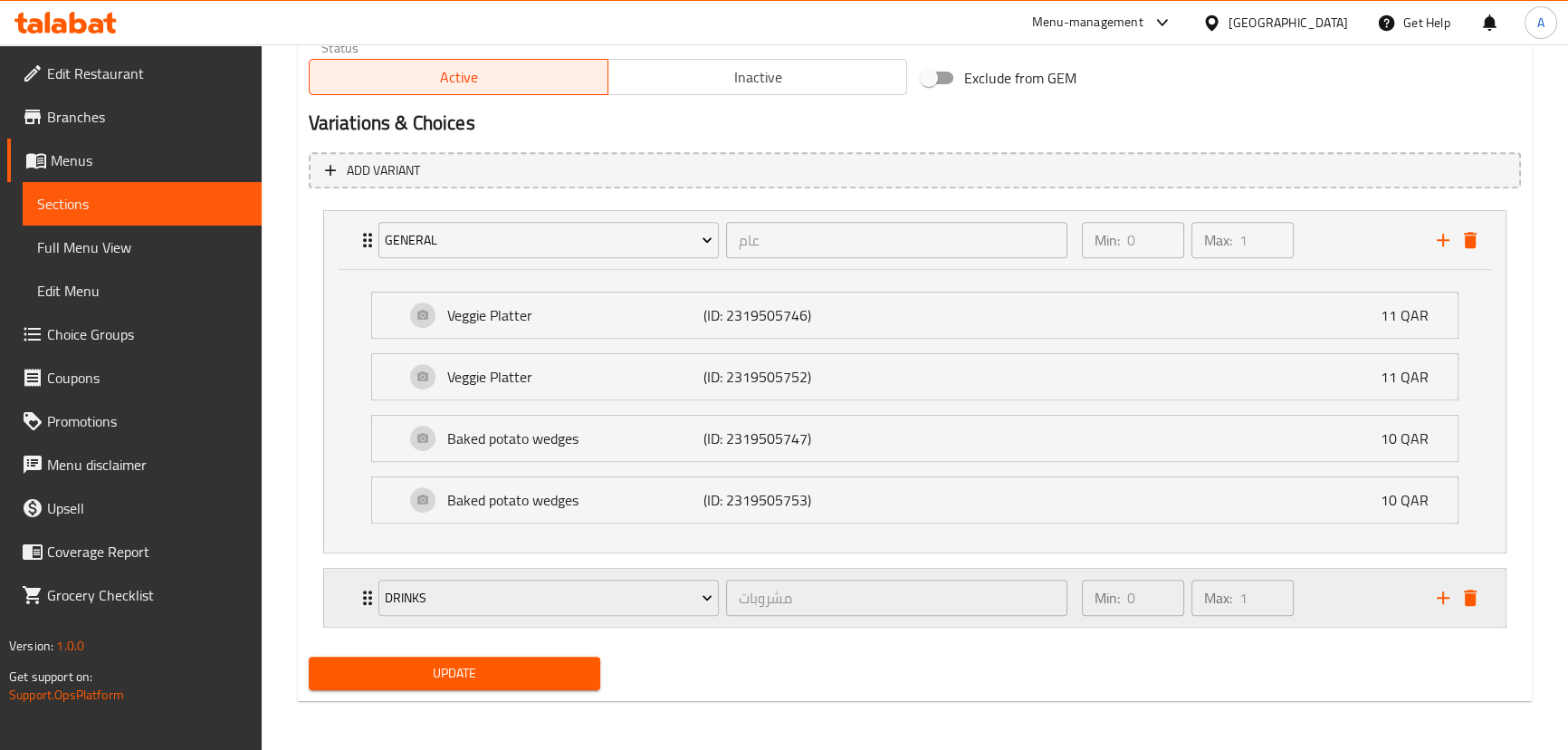
click at [1196, 586] on div "Max: 1 ​" at bounding box center [1242, 598] width 102 height 36
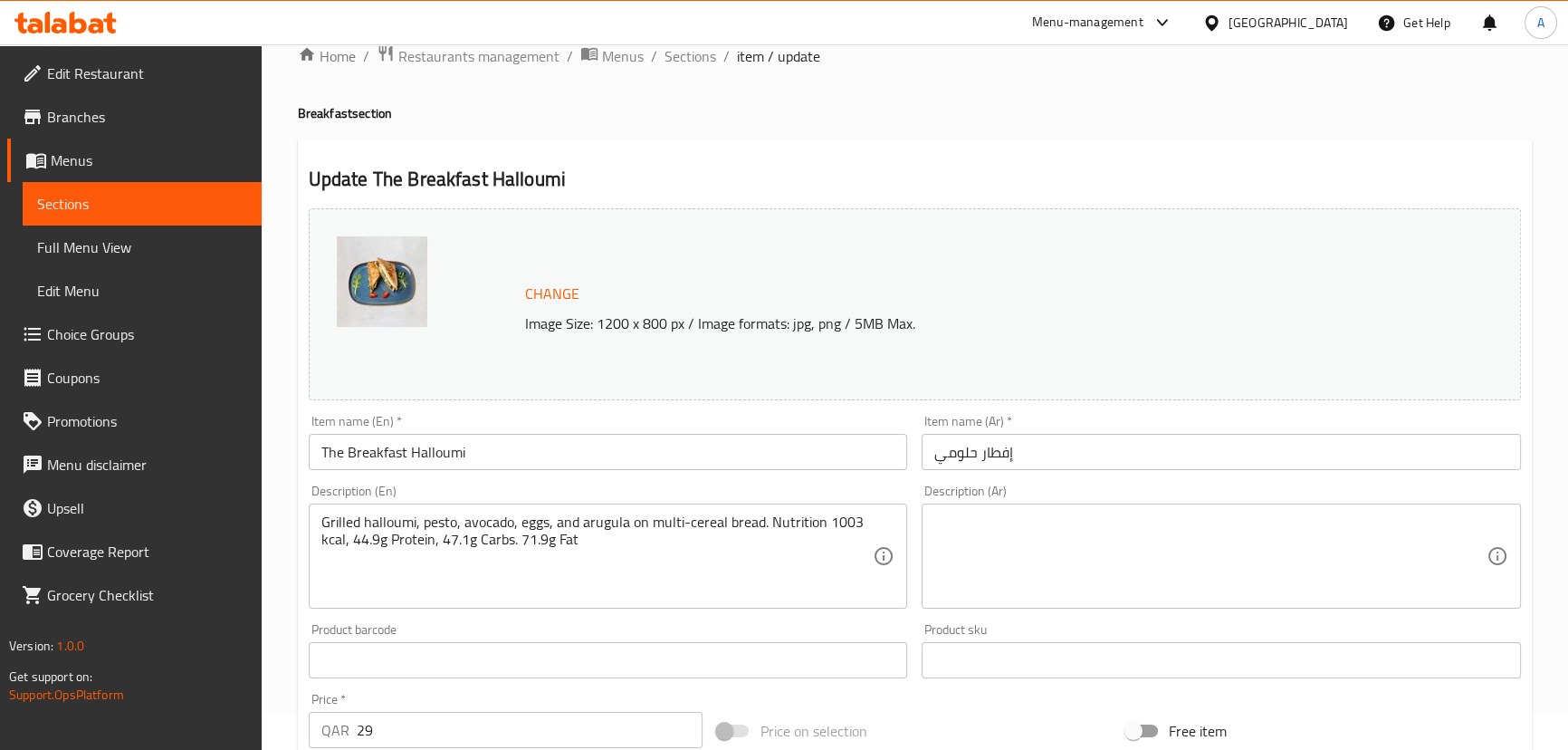
scroll to position [0, 0]
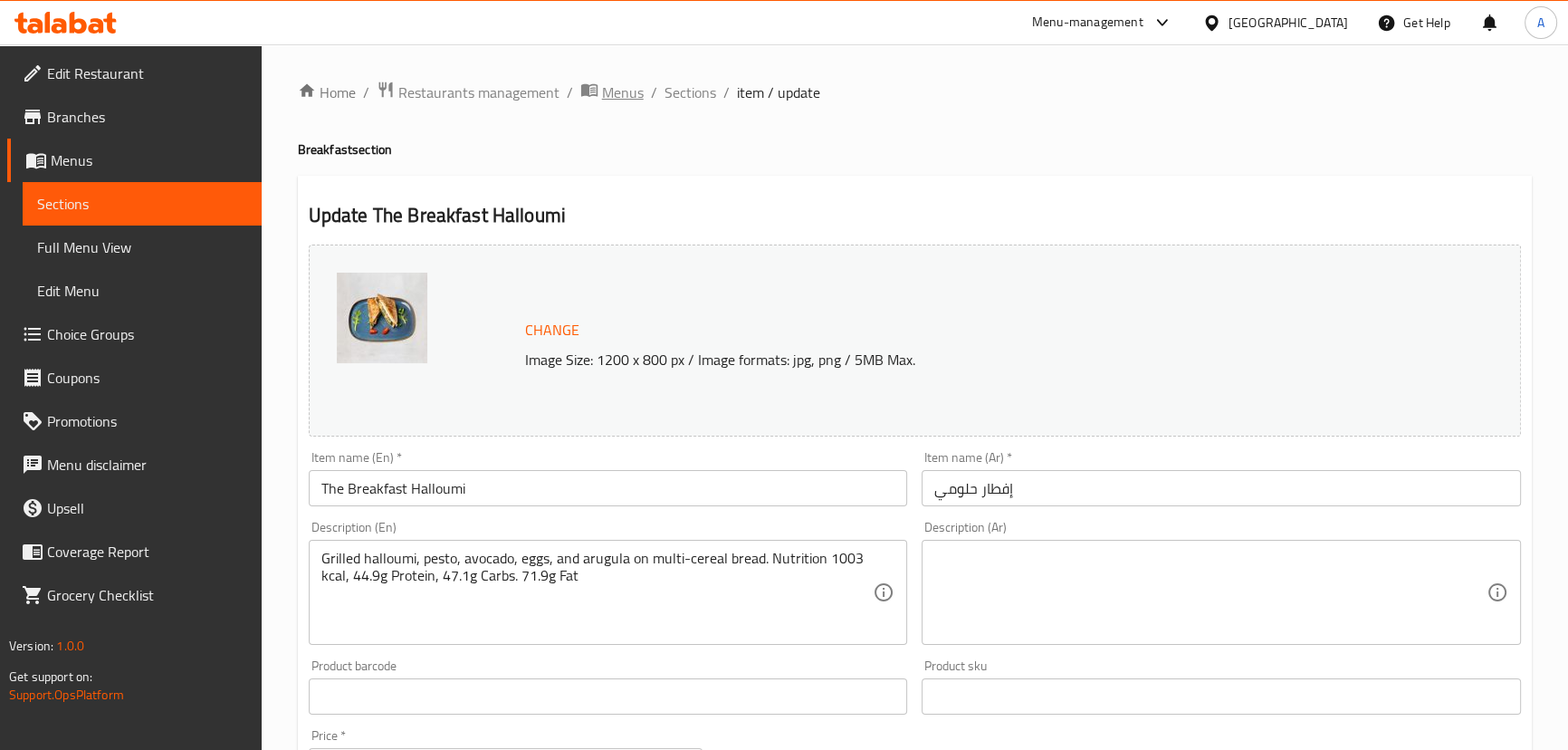
click at [632, 92] on span "Menus" at bounding box center [623, 92] width 42 height 22
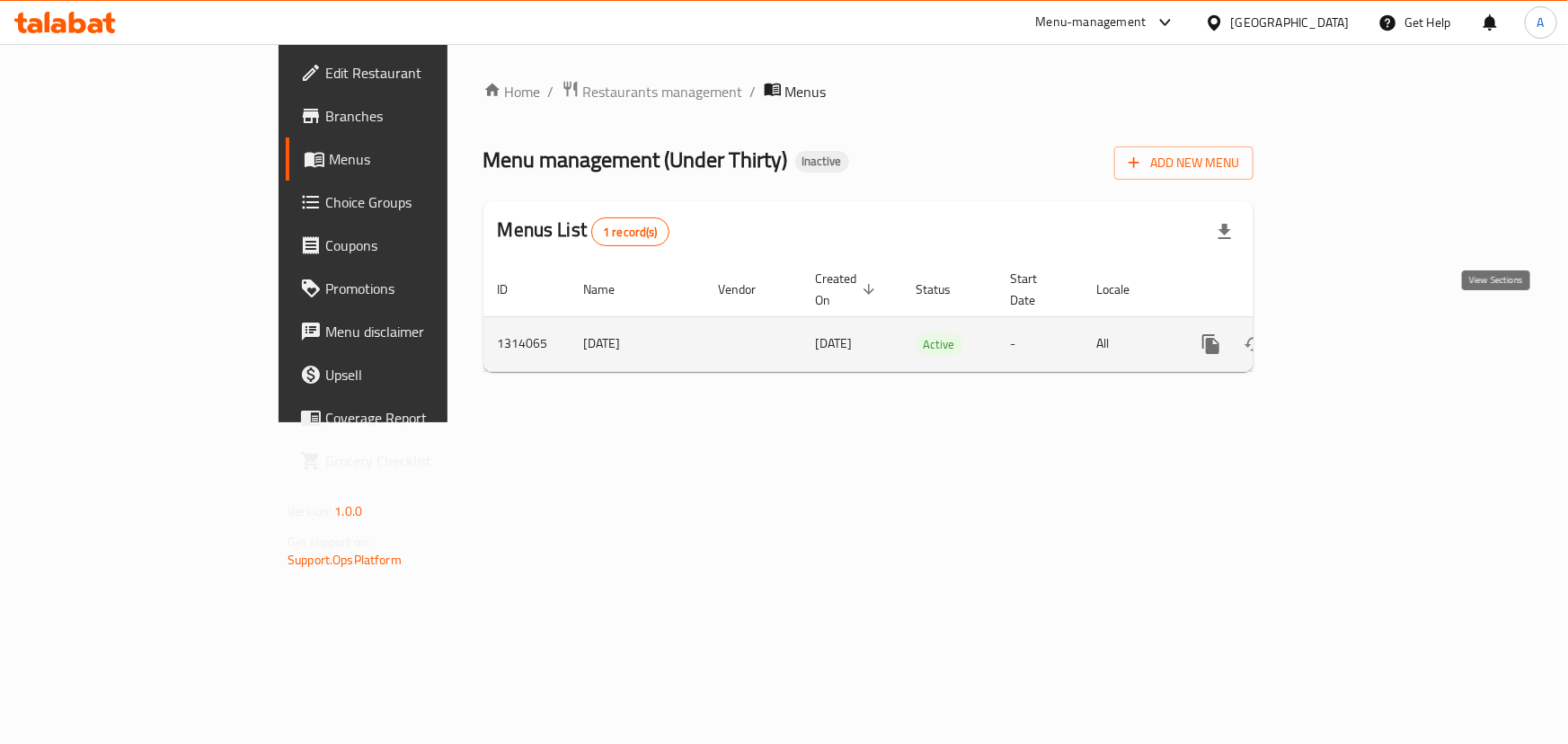
click at [1362, 322] on link "enhanced table" at bounding box center [1341, 344] width 43 height 43
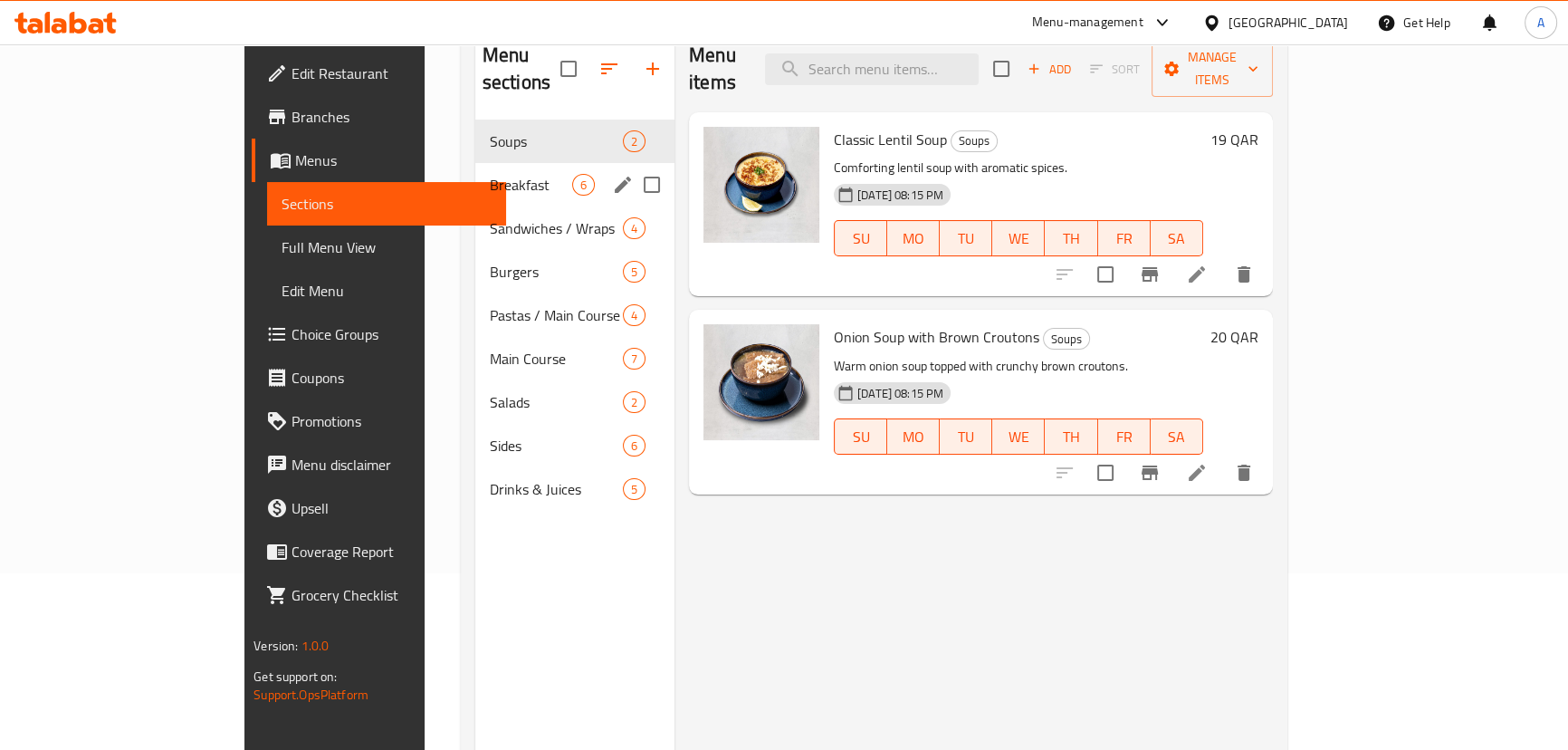
scroll to position [81, 0]
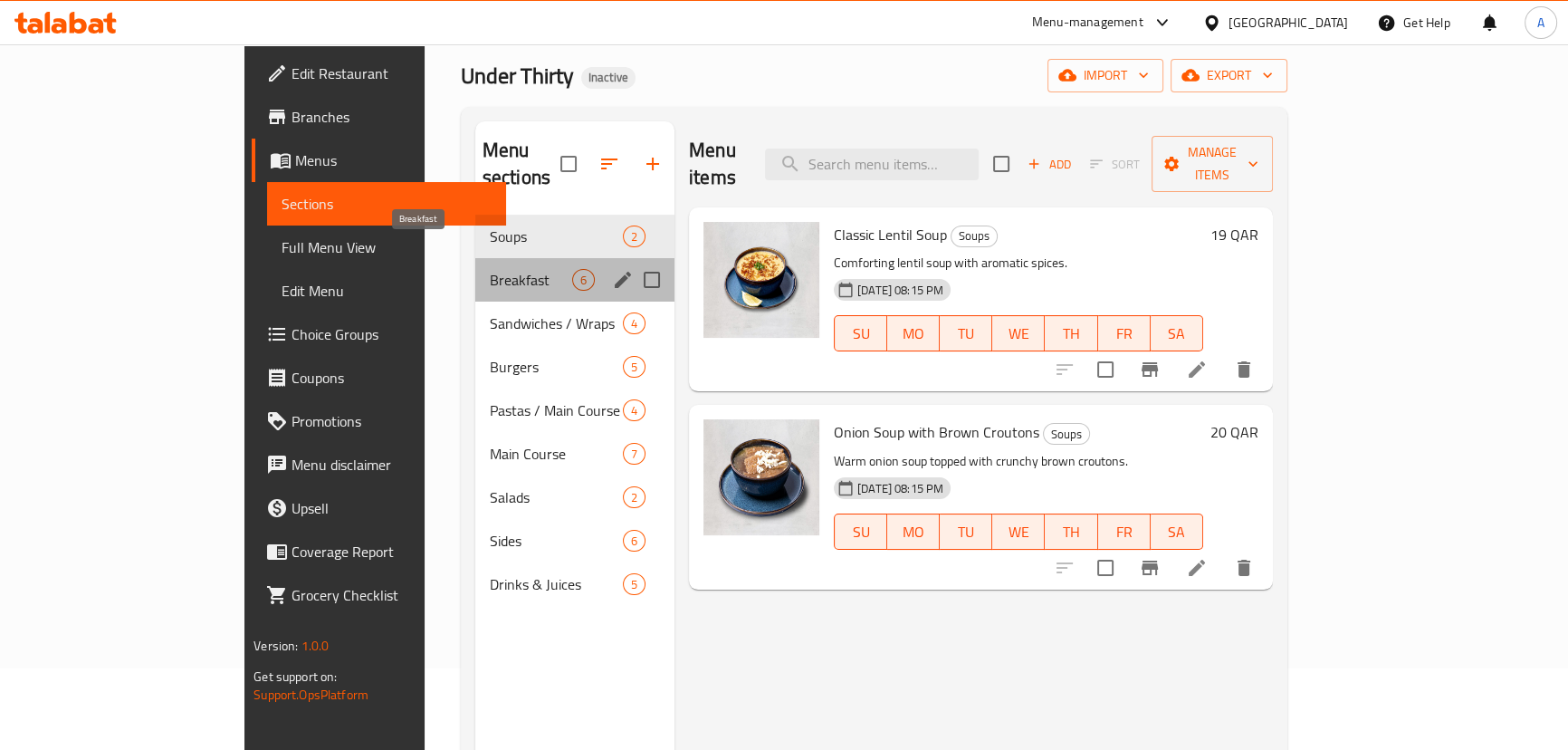
click at [490, 269] on span "Breakfast" at bounding box center [530, 280] width 82 height 22
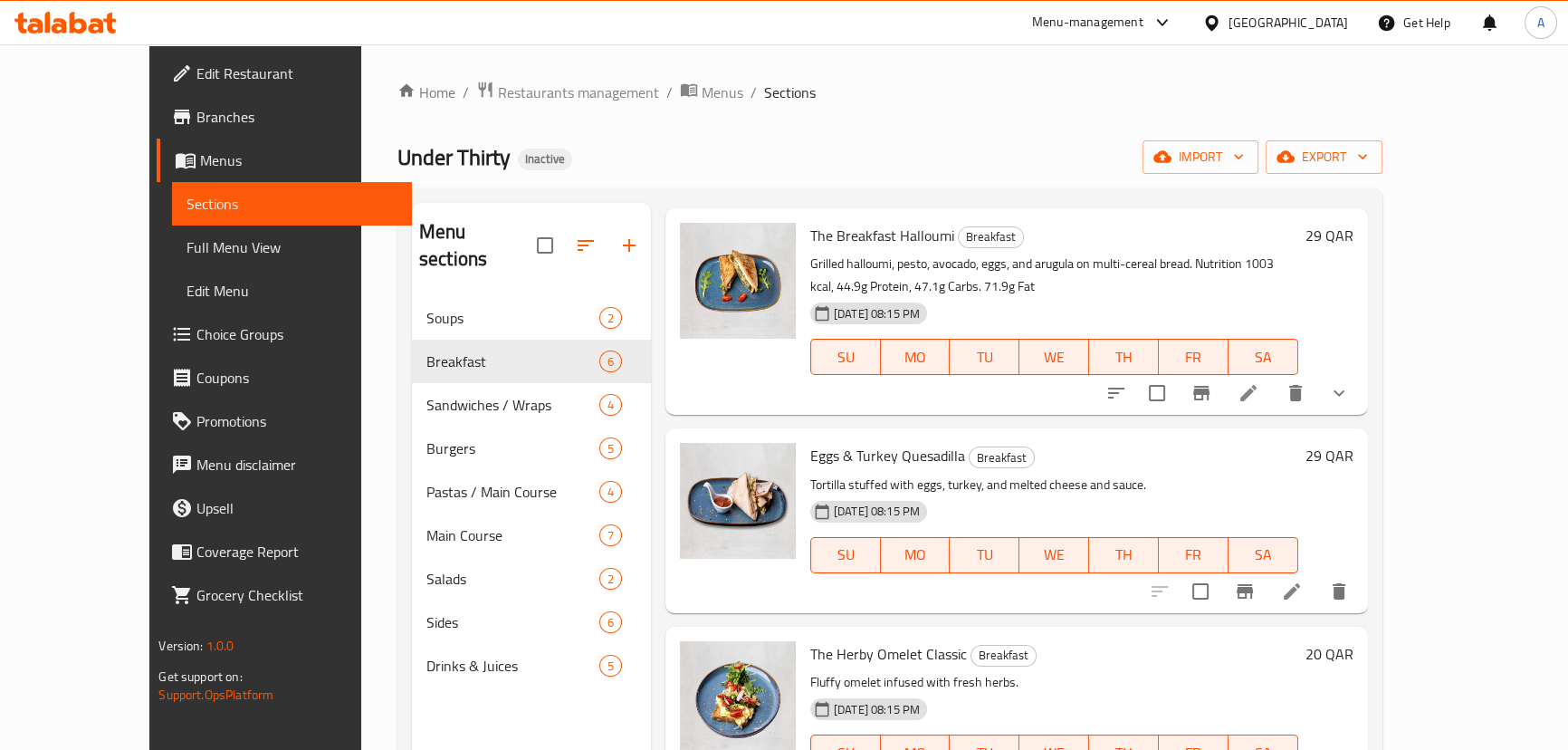
scroll to position [81, 0]
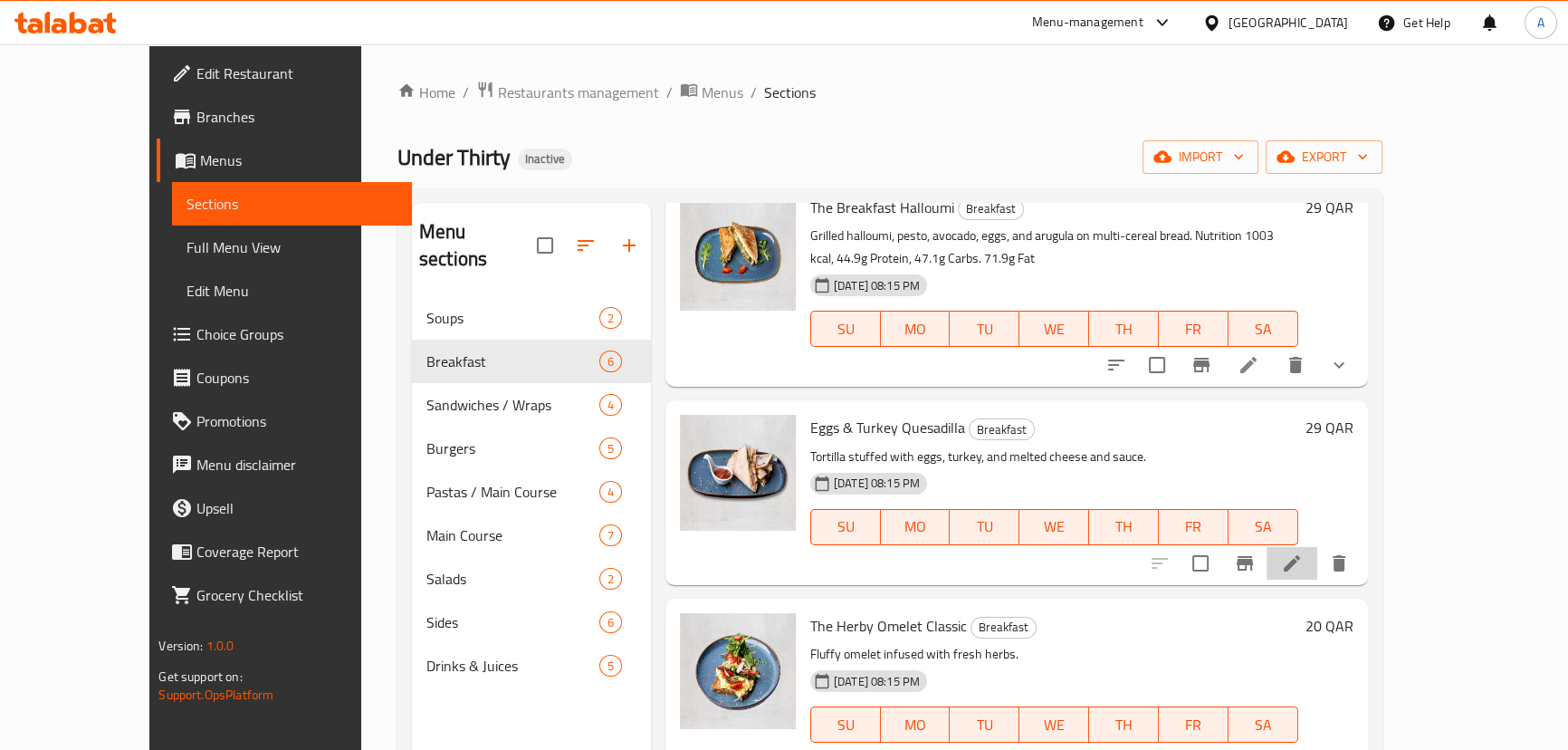
click at [1318, 558] on li at bounding box center [1292, 563] width 51 height 33
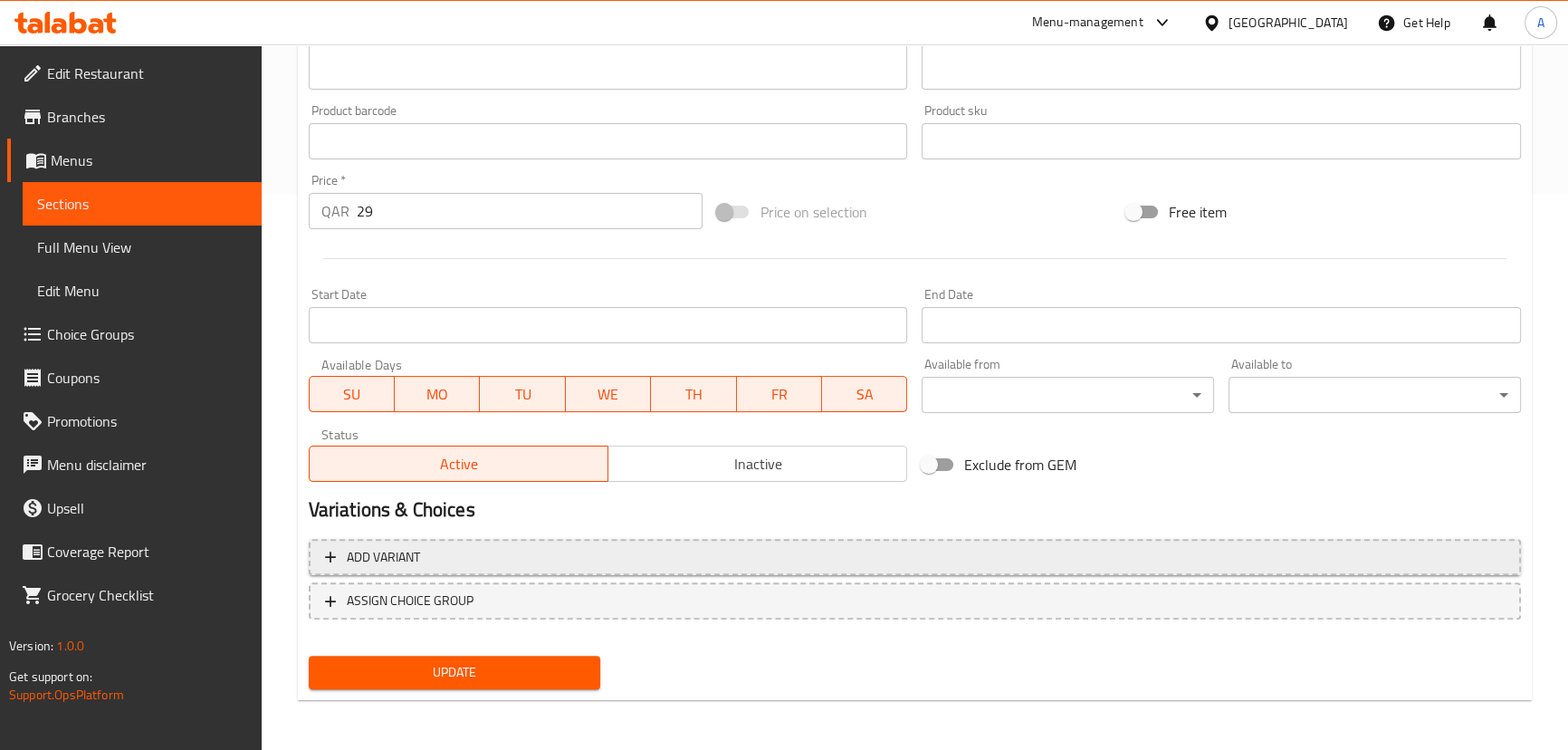
click at [503, 549] on span "Add variant" at bounding box center [915, 557] width 1180 height 23
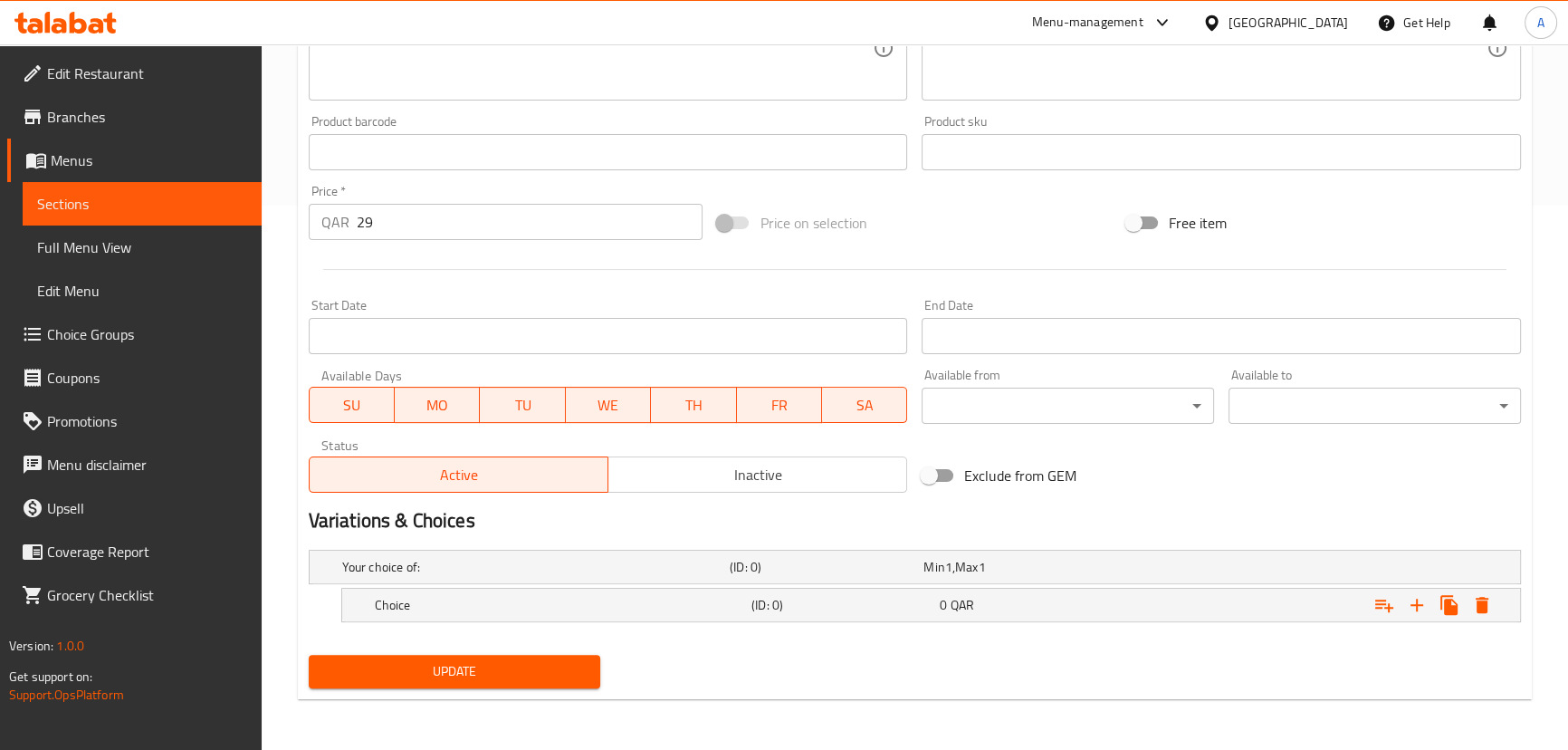
scroll to position [543, 0]
click at [1409, 601] on icon "Expand" at bounding box center [1417, 606] width 22 height 22
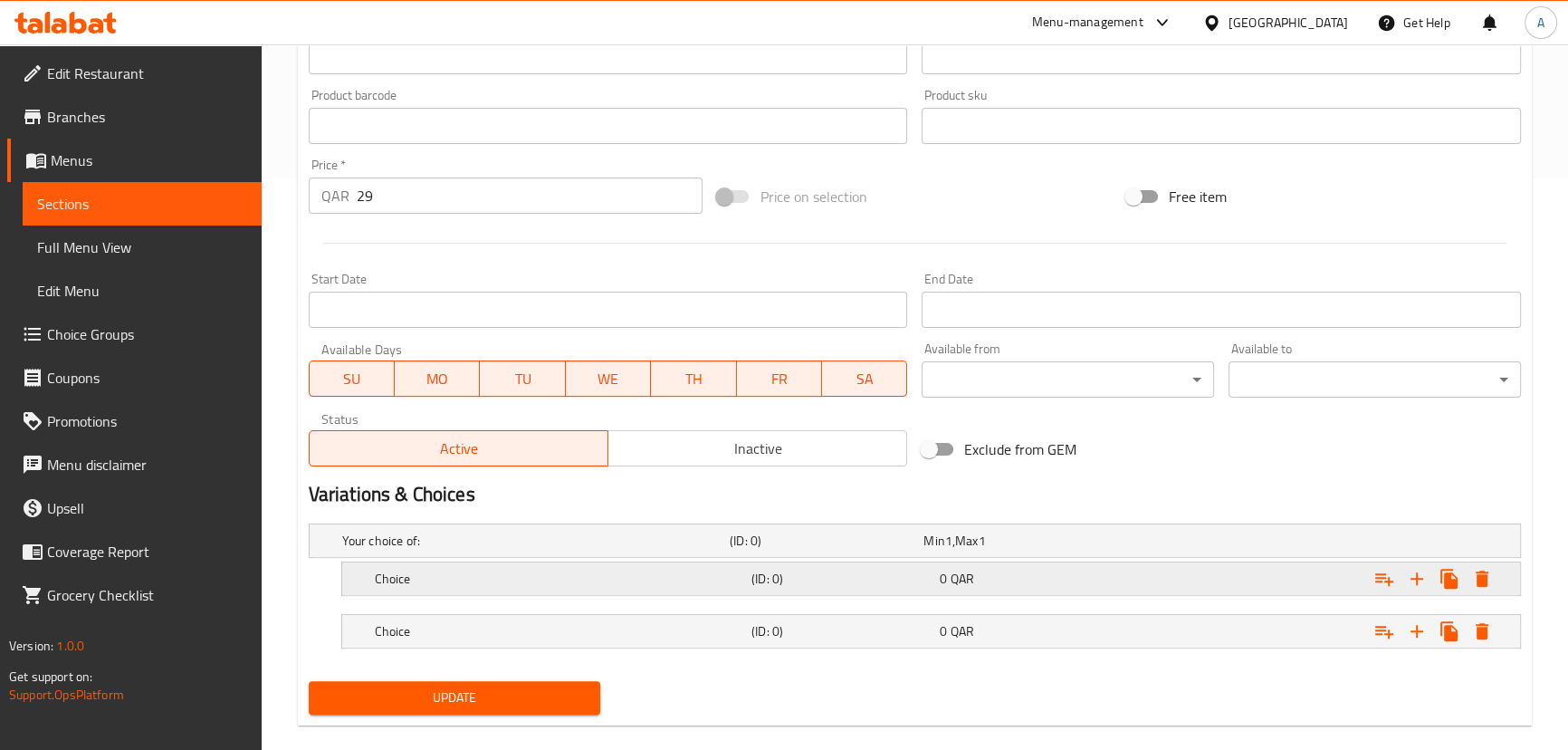
scroll to position [596, 0]
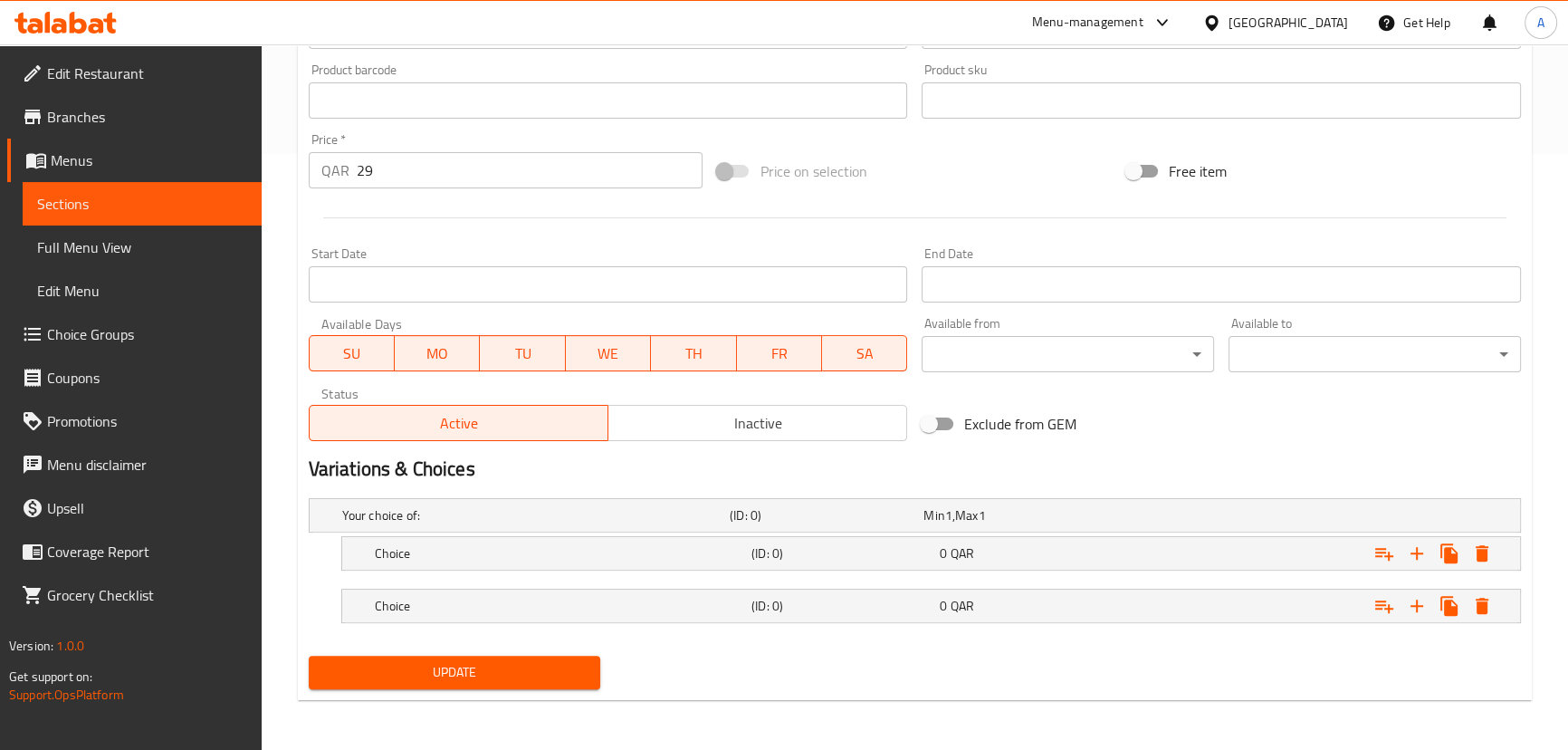
click at [326, 549] on div "Choice (ID: 0) 0 QAR Name (En) Choice Name (En) Name (Ar) Name (Ar) Price QAR 0…" at bounding box center [915, 553] width 1212 height 35
click at [385, 549] on h5 "Choice" at bounding box center [559, 553] width 369 height 18
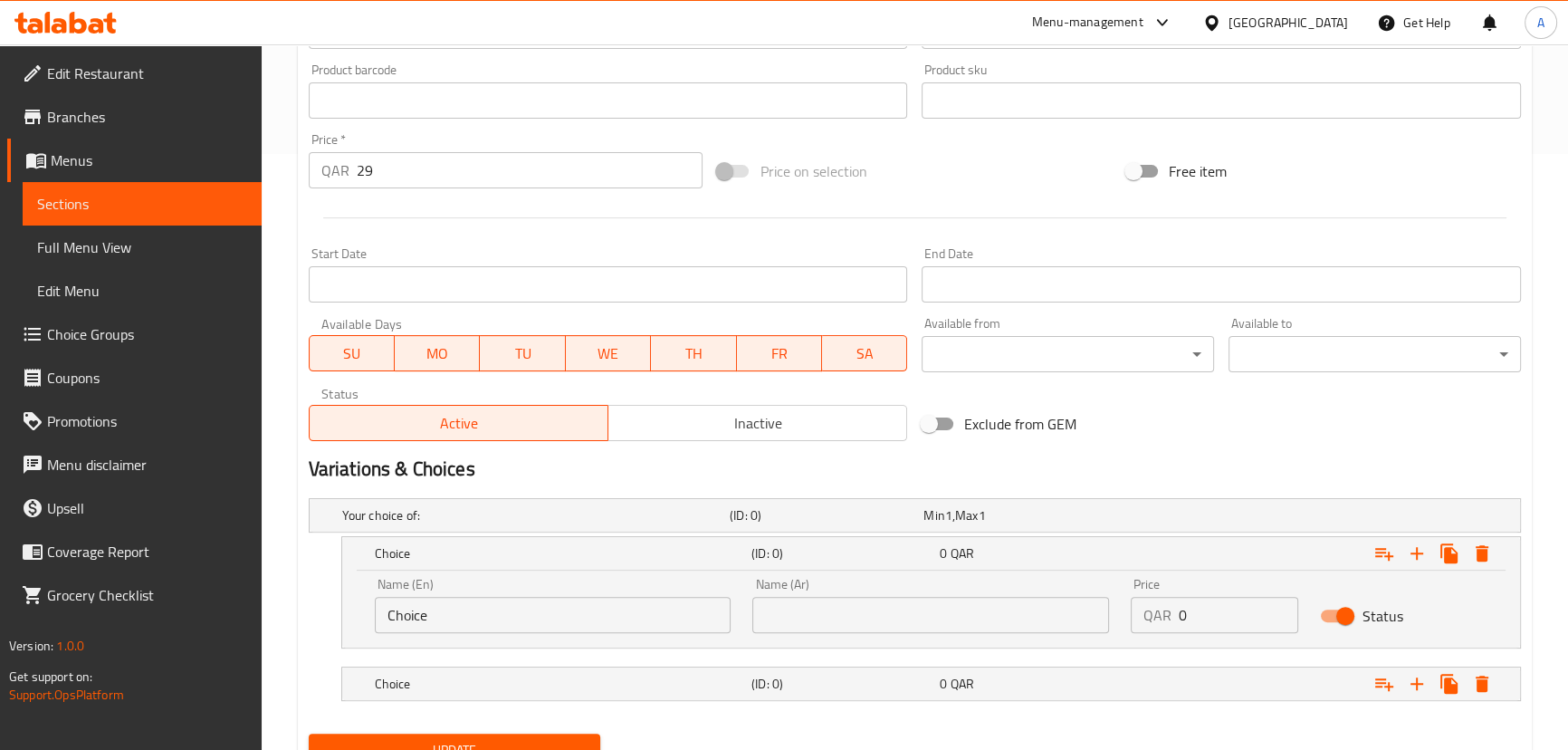
click at [445, 613] on input "Choice" at bounding box center [552, 615] width 356 height 36
drag, startPoint x: 446, startPoint y: 613, endPoint x: 348, endPoint y: 616, distance: 98.0
click at [348, 616] on div "Name (En) Choice Name (En) Name (Ar) Name (Ar) Price QAR 0 Price Status" at bounding box center [931, 609] width 1178 height 77
click at [97, 339] on span "Choice Groups" at bounding box center [147, 335] width 201 height 22
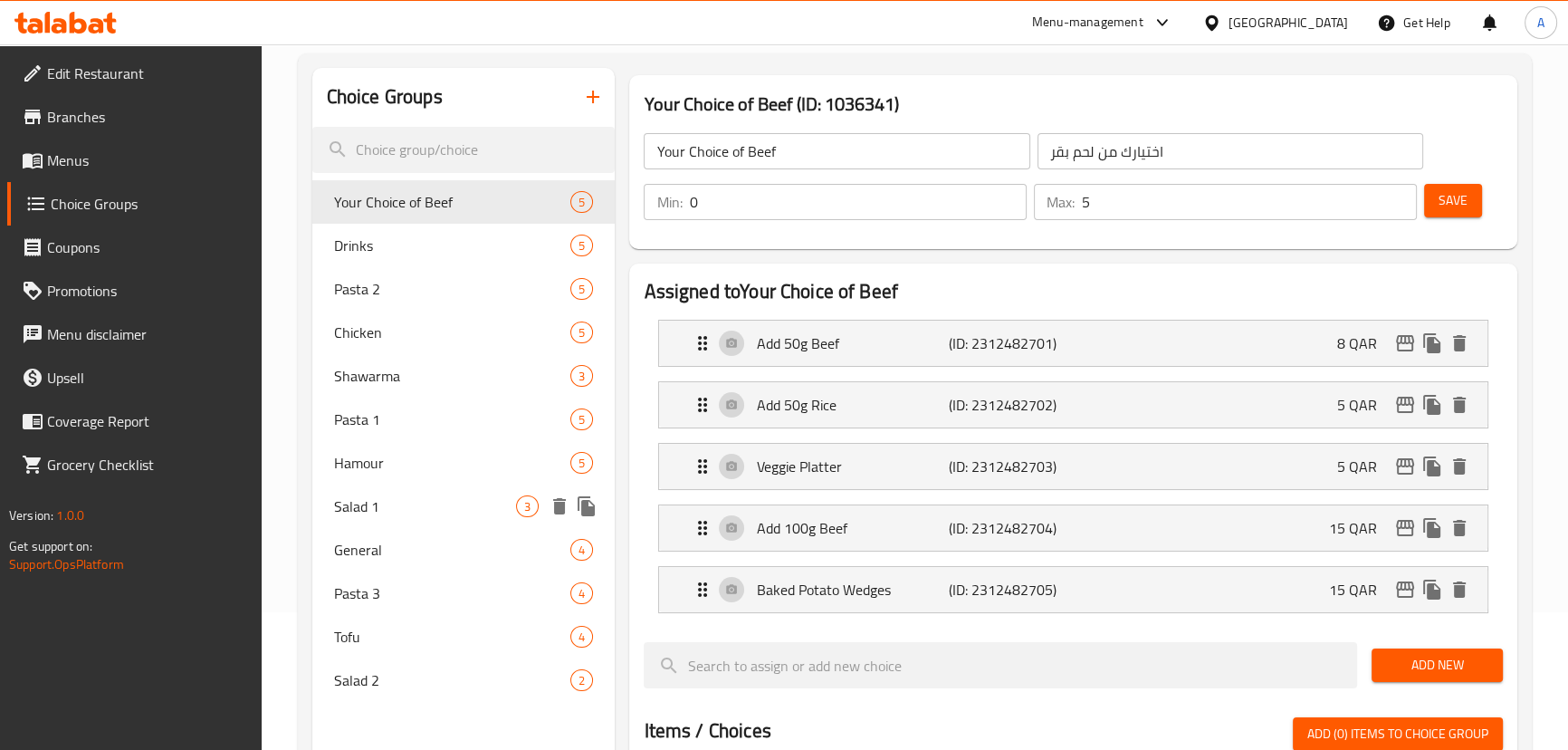
scroll to position [174, 0]
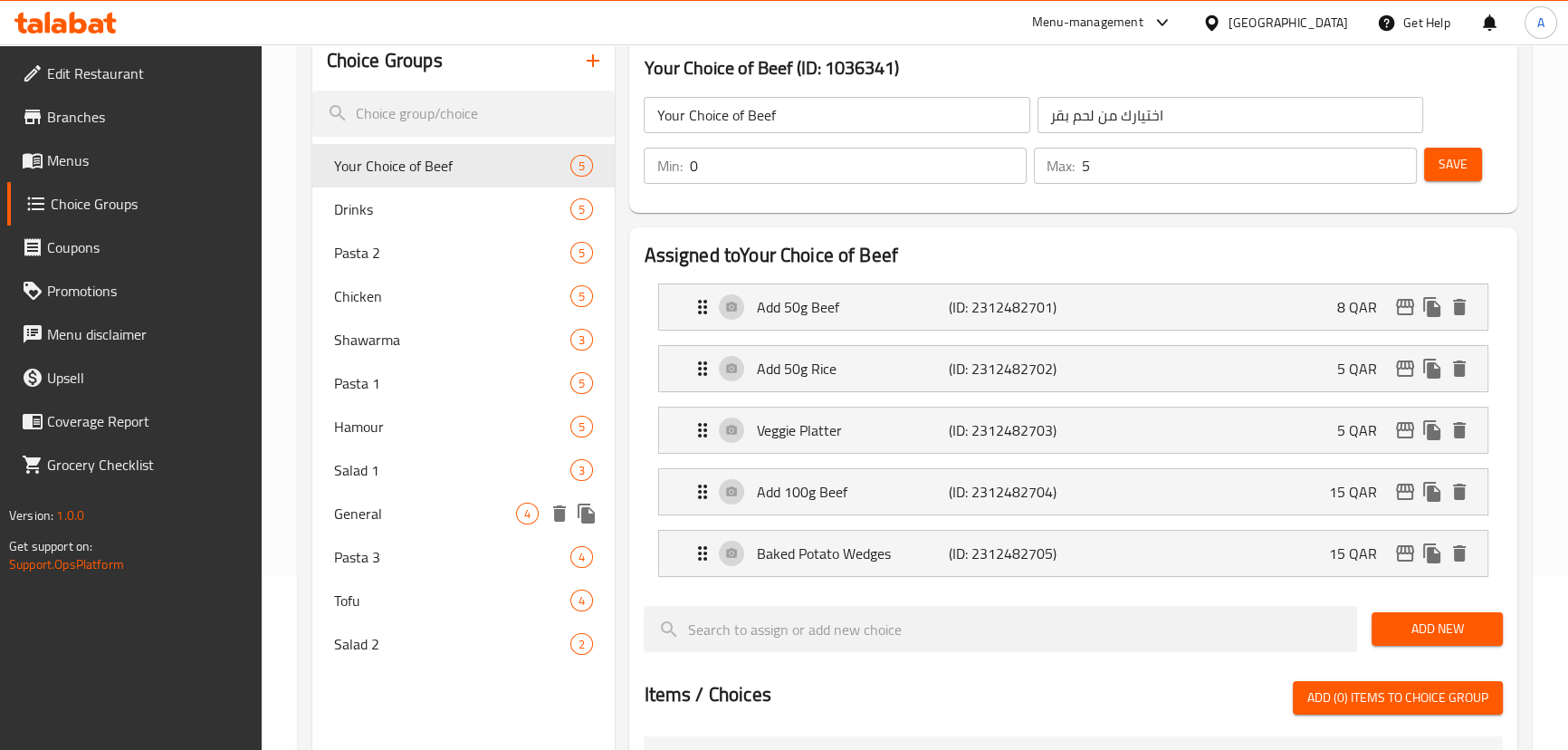
click at [426, 510] on span "General" at bounding box center [425, 514] width 183 height 22
type input "General"
type input "عام"
type input "1"
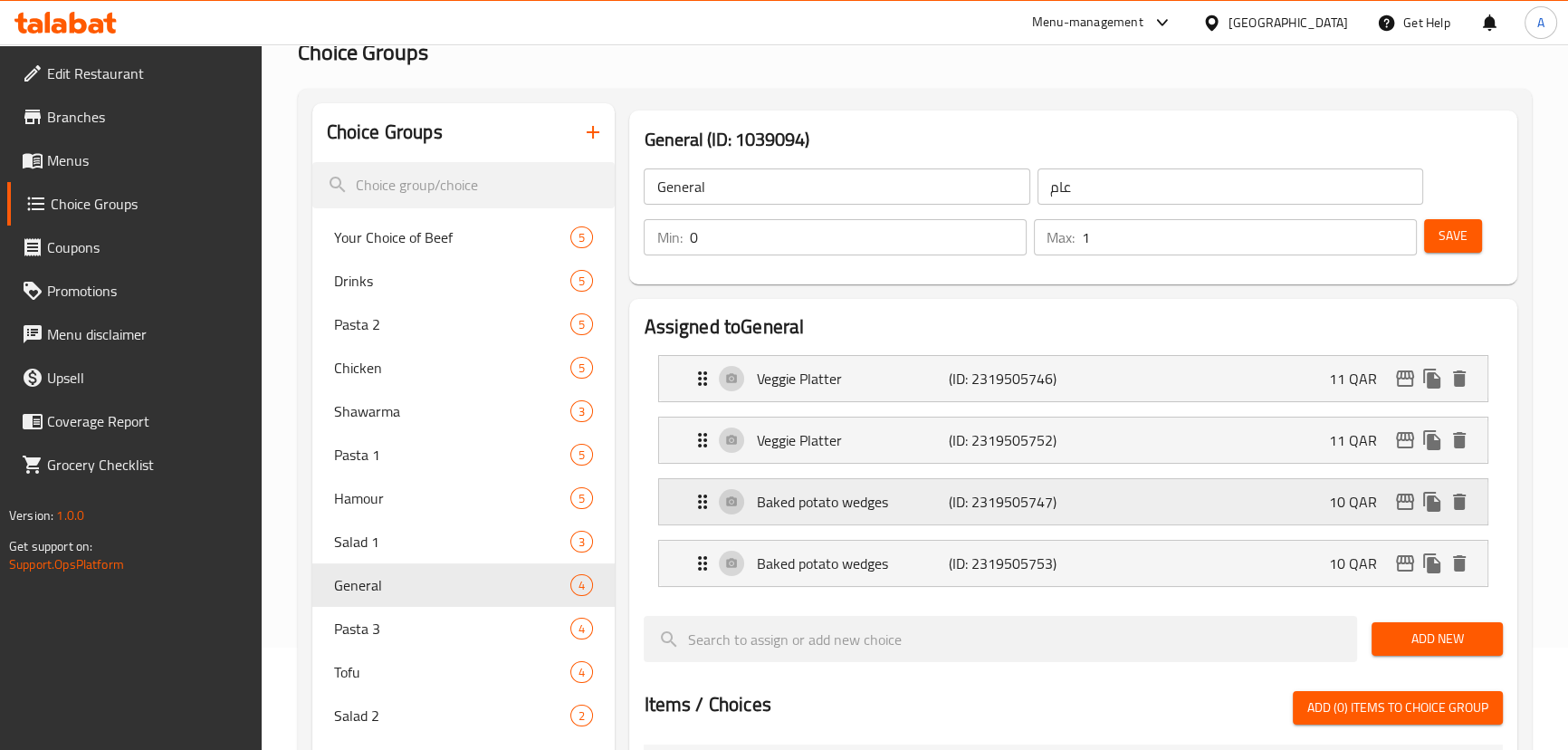
scroll to position [246, 0]
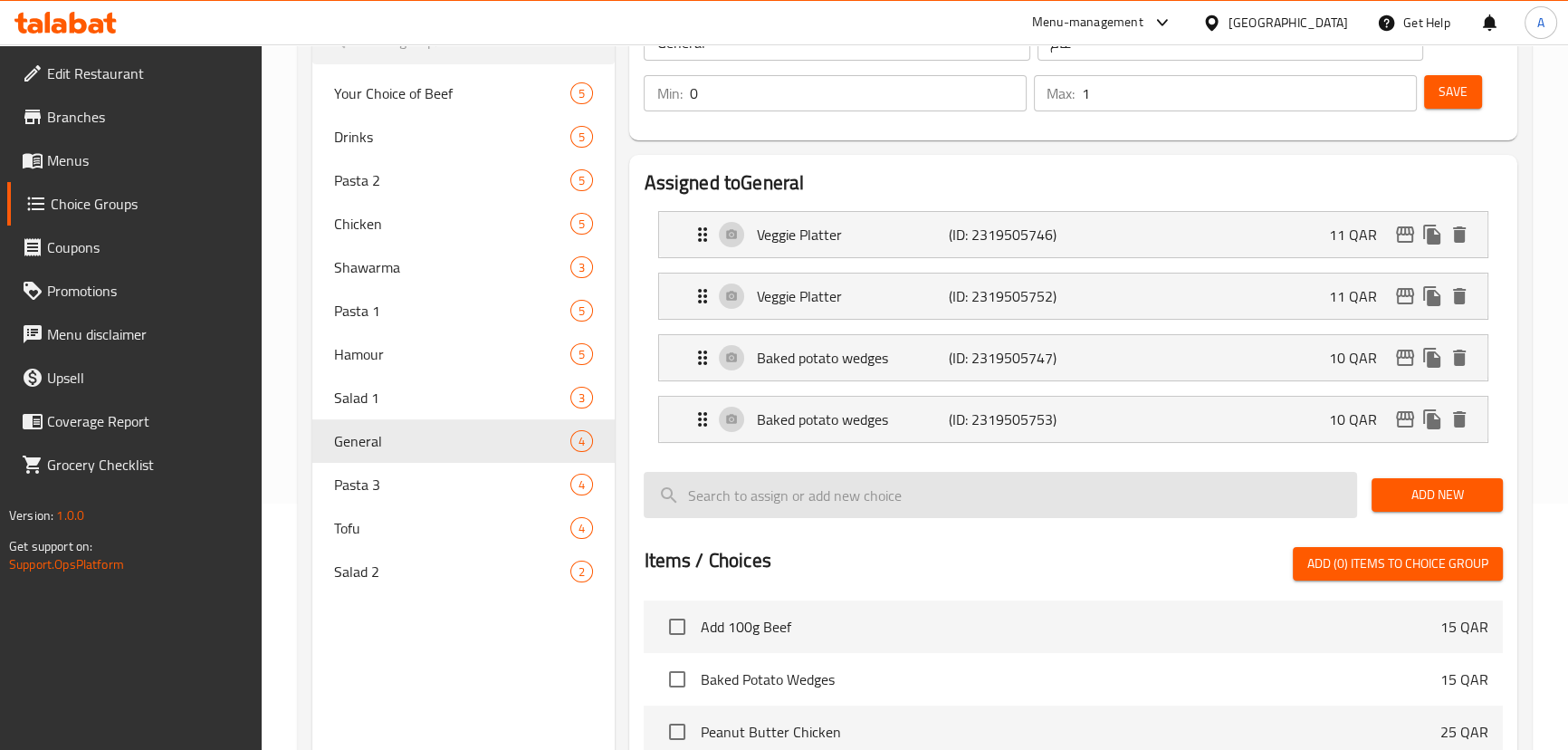
click at [856, 497] on input "search" at bounding box center [1000, 495] width 713 height 47
click at [709, 509] on input "search" at bounding box center [1000, 495] width 713 height 47
paste input "Eggs& Turkey Quesadilla"
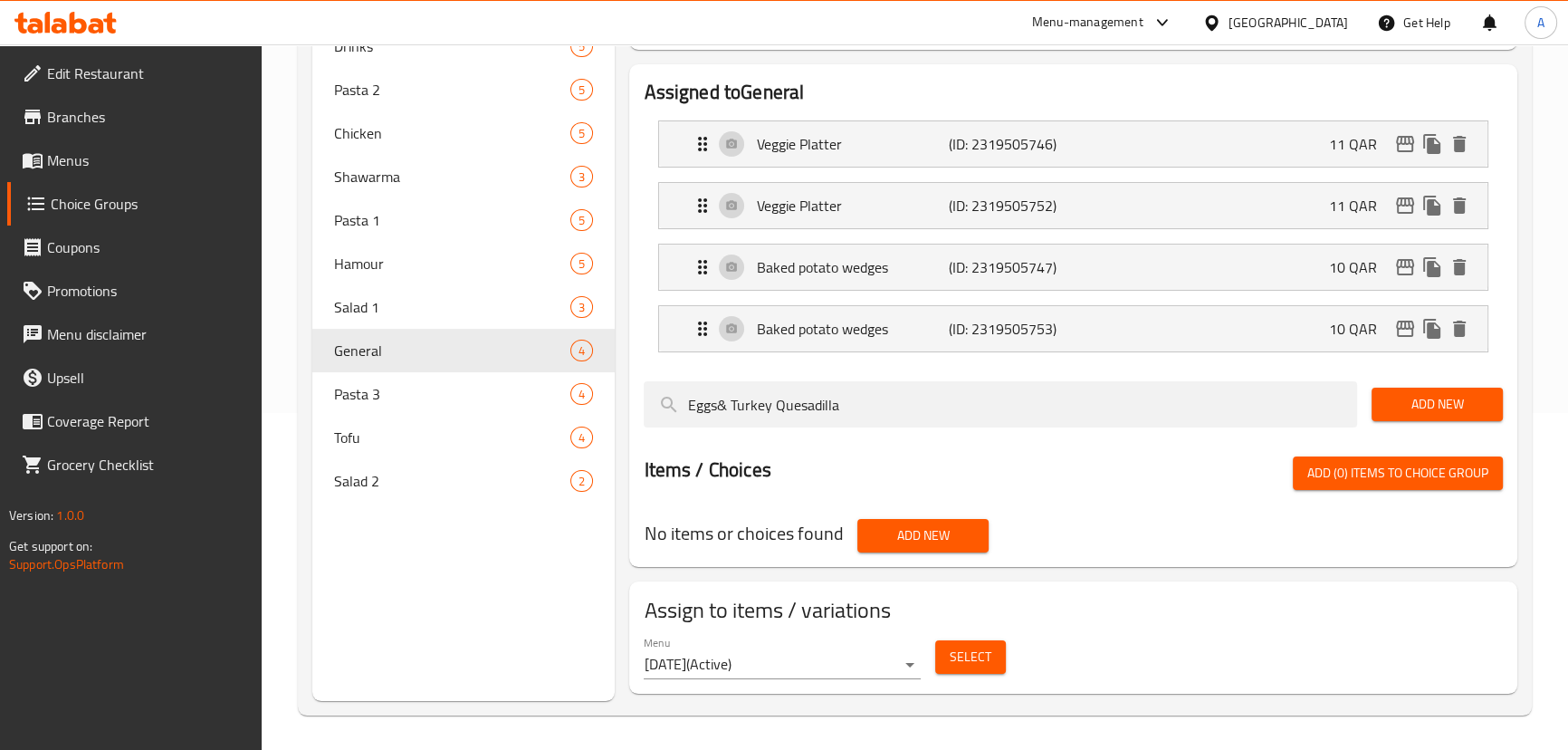
scroll to position [338, 0]
type input "Eggs"
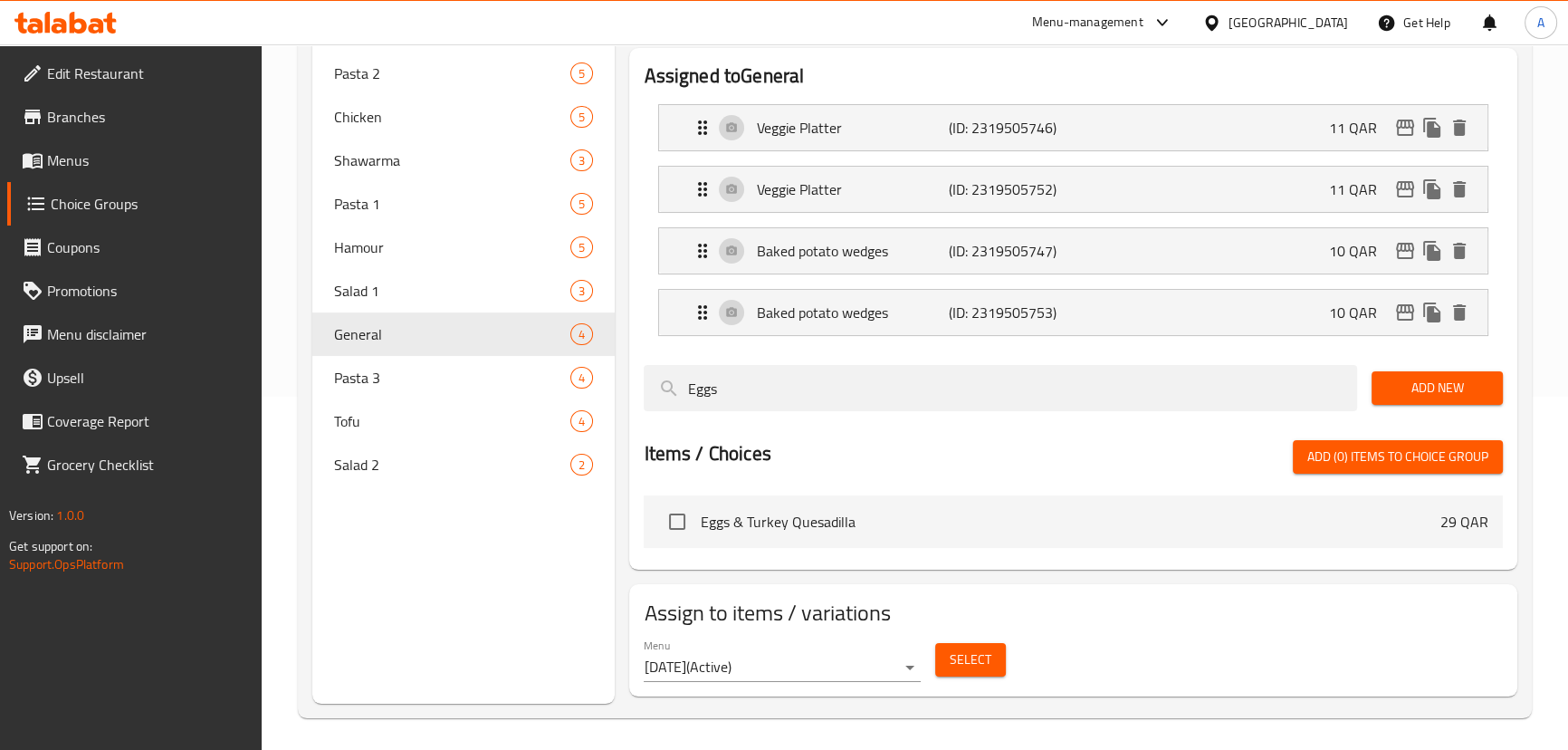
scroll to position [357, 0]
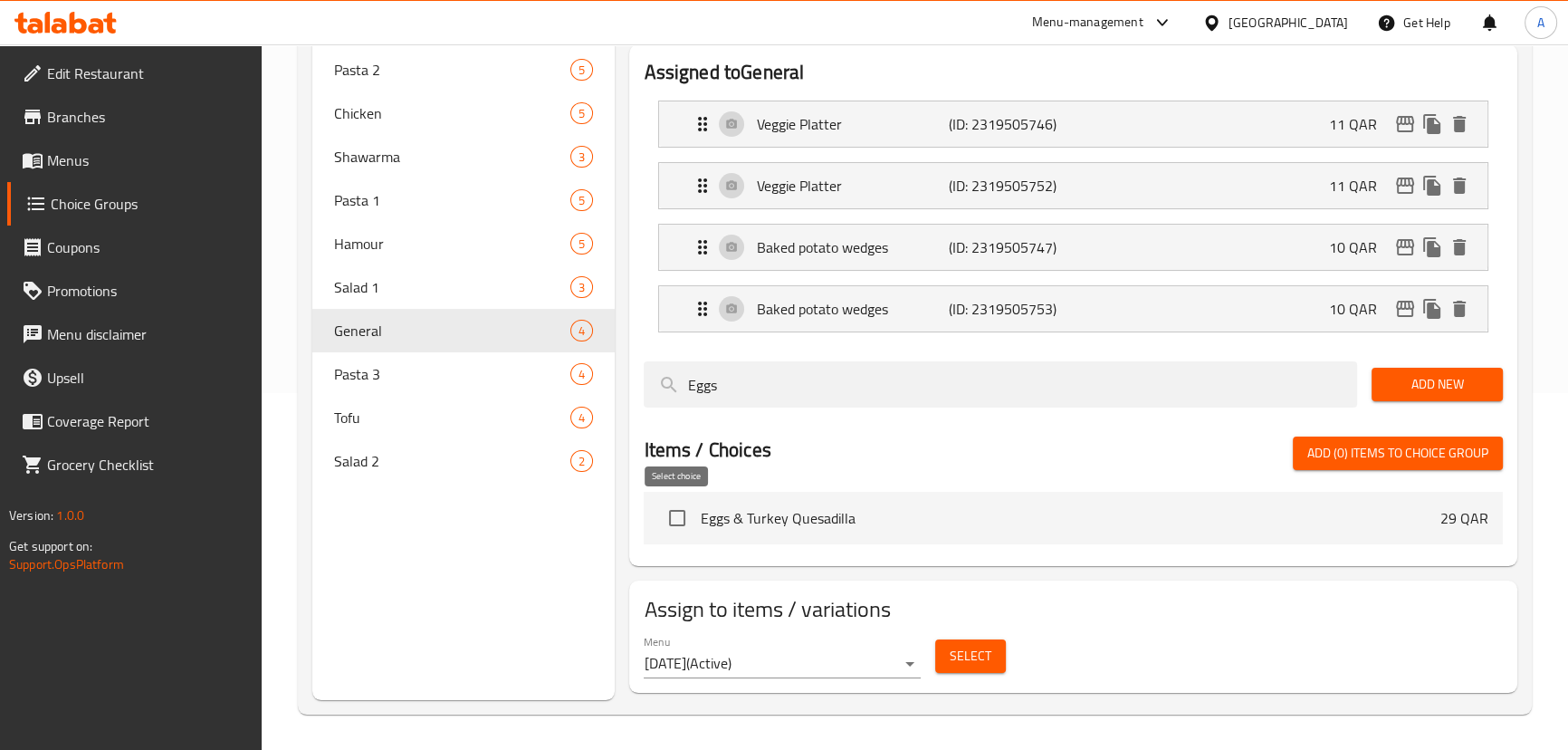
click at [680, 516] on input "checkbox" at bounding box center [677, 518] width 38 height 38
click at [1398, 457] on span "Add (1) items to choice group" at bounding box center [1398, 453] width 181 height 23
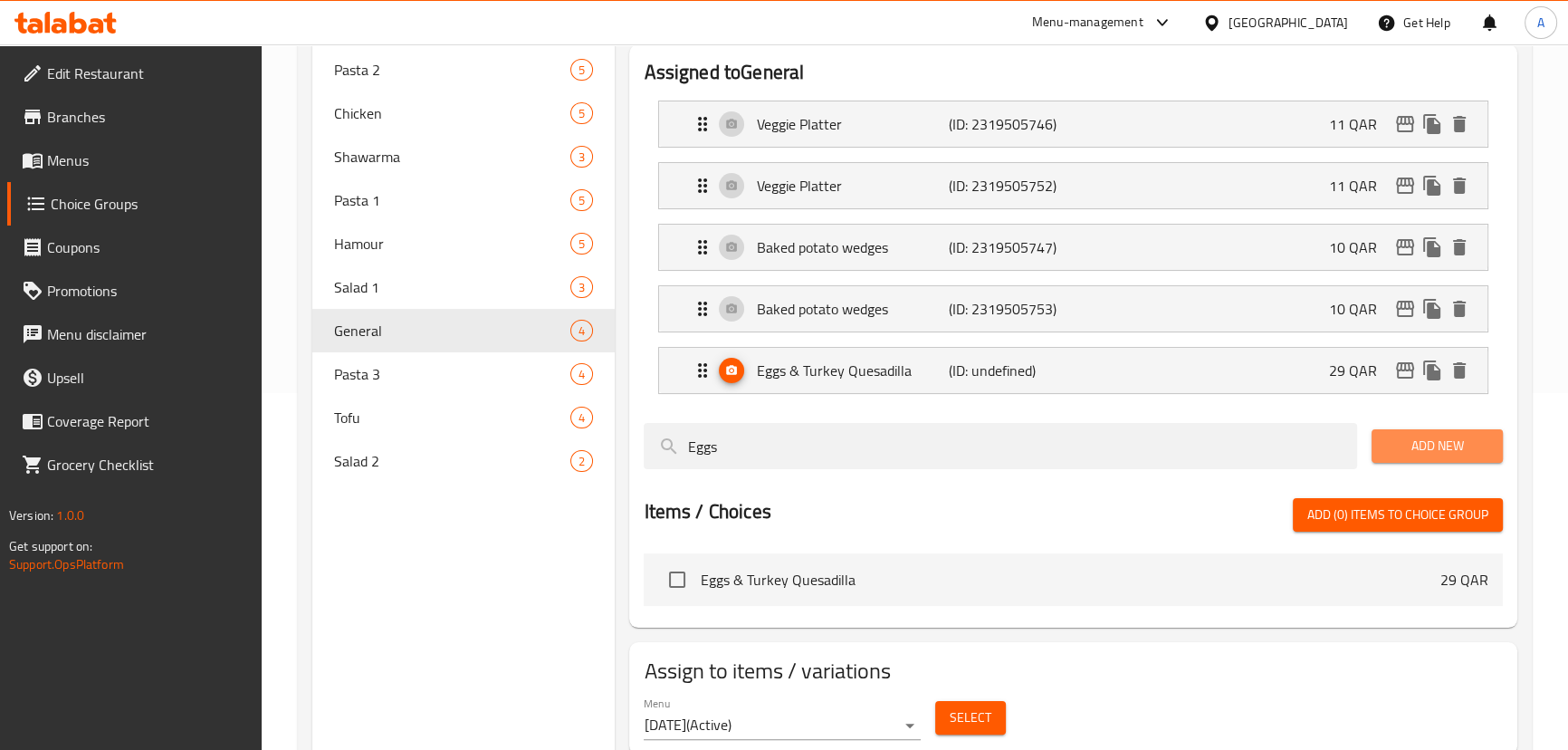
click at [1398, 457] on button "Add New" at bounding box center [1437, 446] width 131 height 34
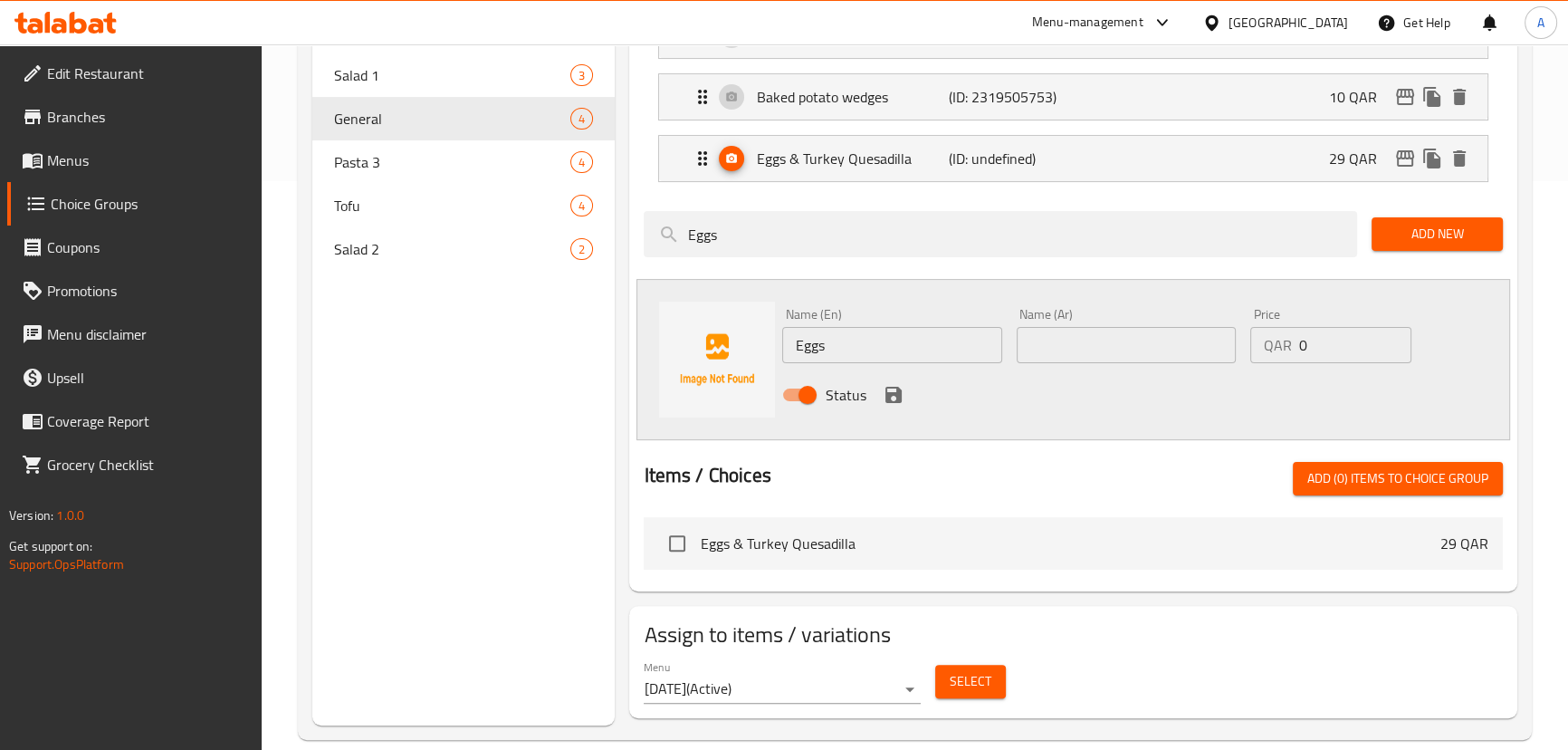
scroll to position [594, 0]
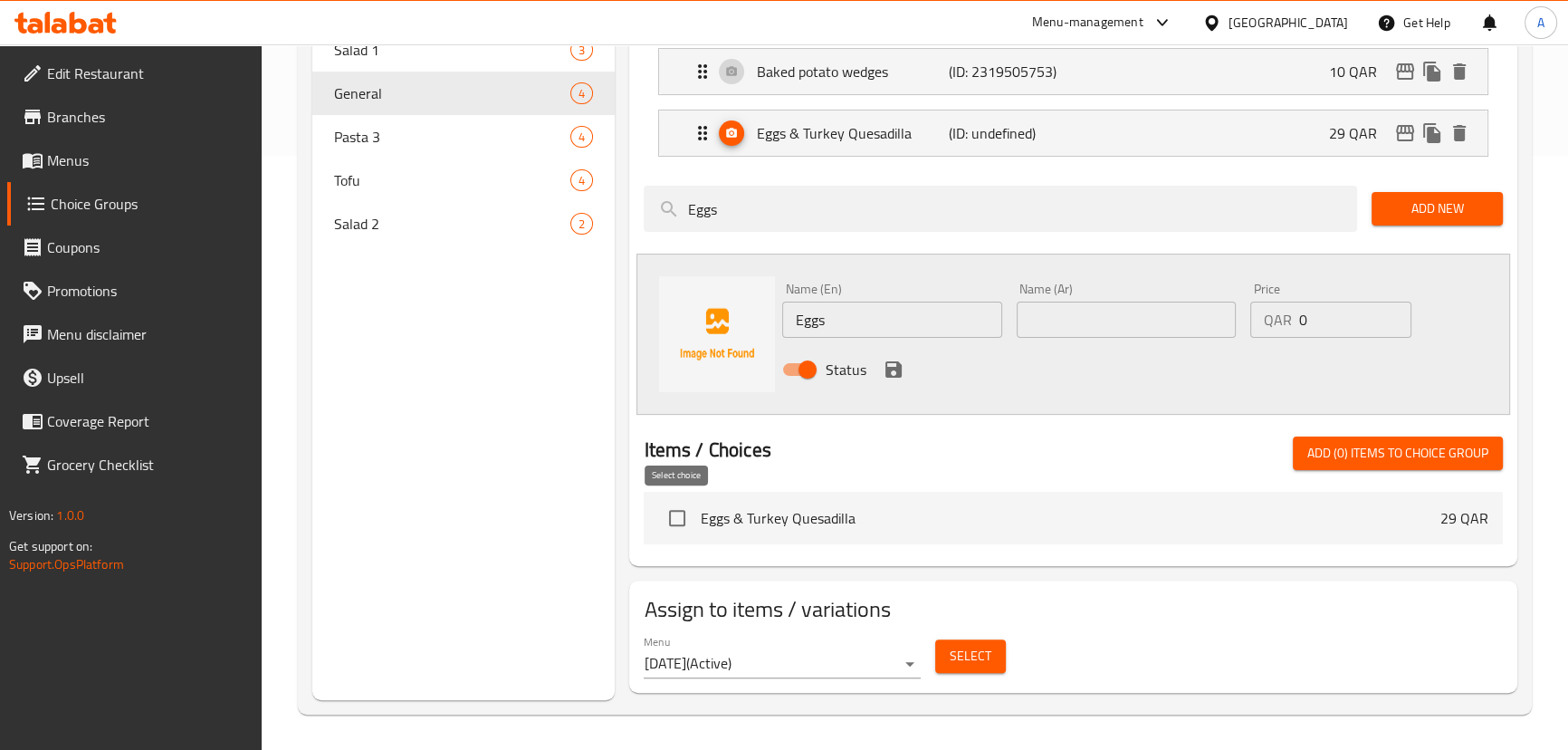
click at [680, 517] on input "checkbox" at bounding box center [677, 518] width 38 height 38
click at [681, 525] on input "checkbox" at bounding box center [677, 518] width 38 height 38
checkbox input "false"
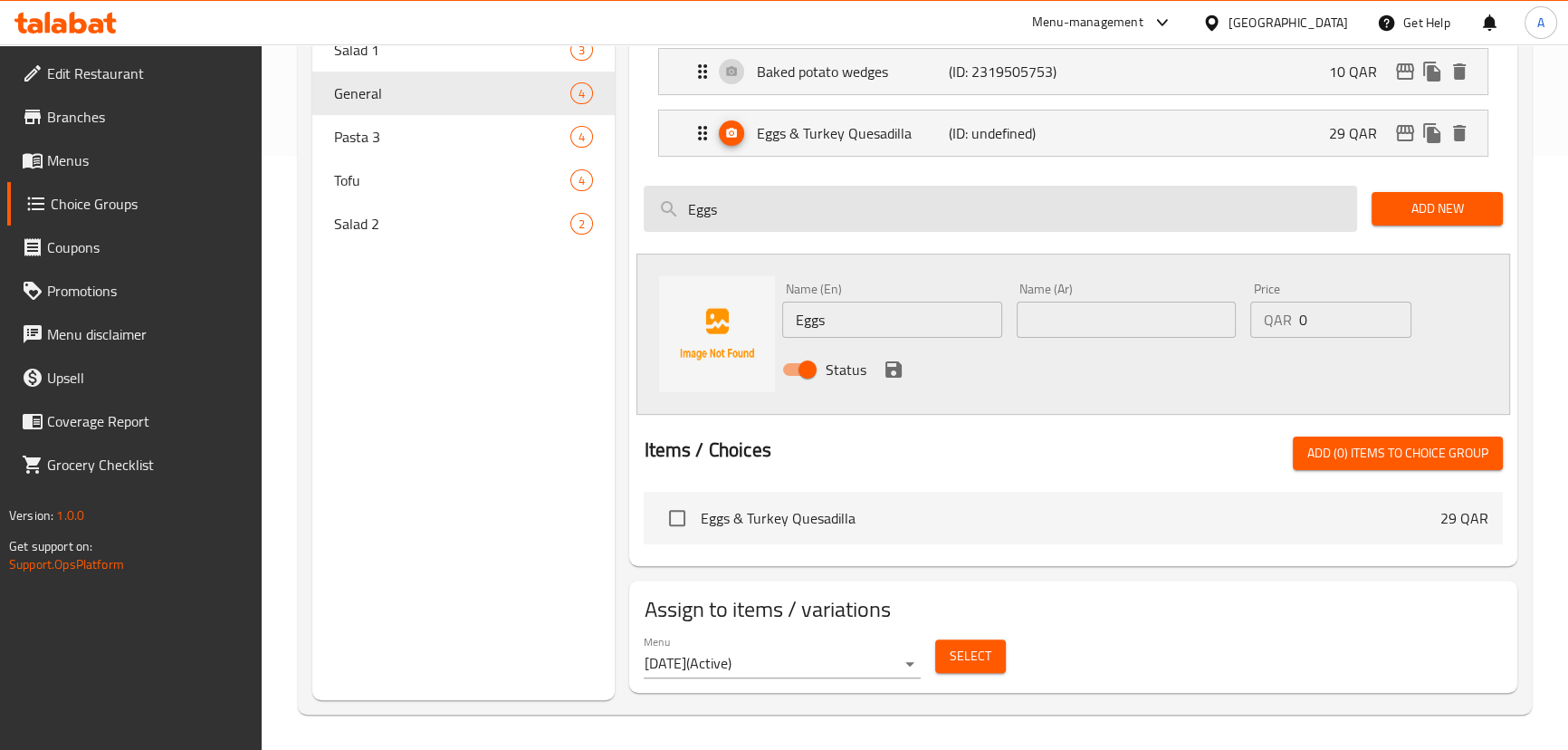
click at [764, 218] on input "Eggs" at bounding box center [1000, 209] width 713 height 47
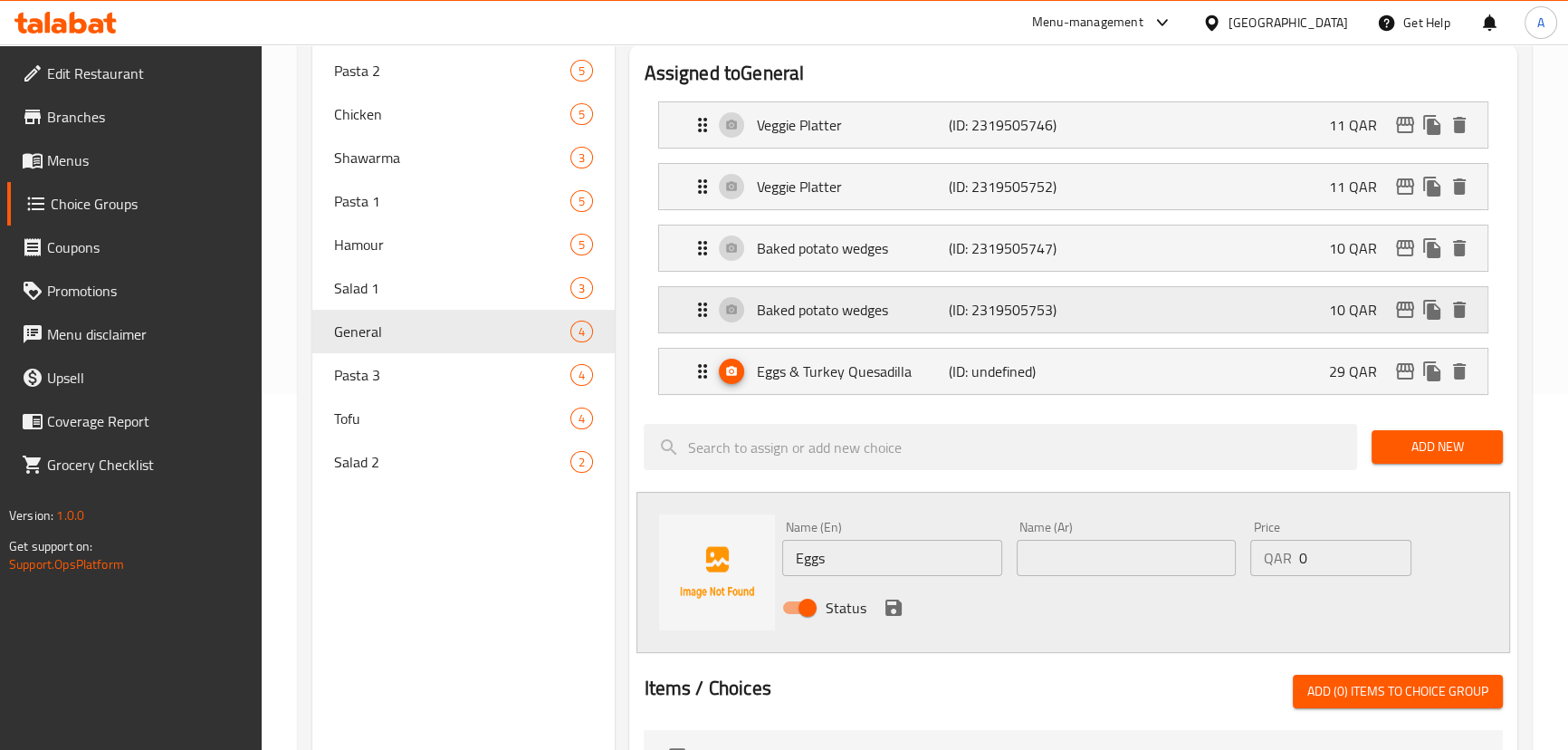
scroll to position [347, 0]
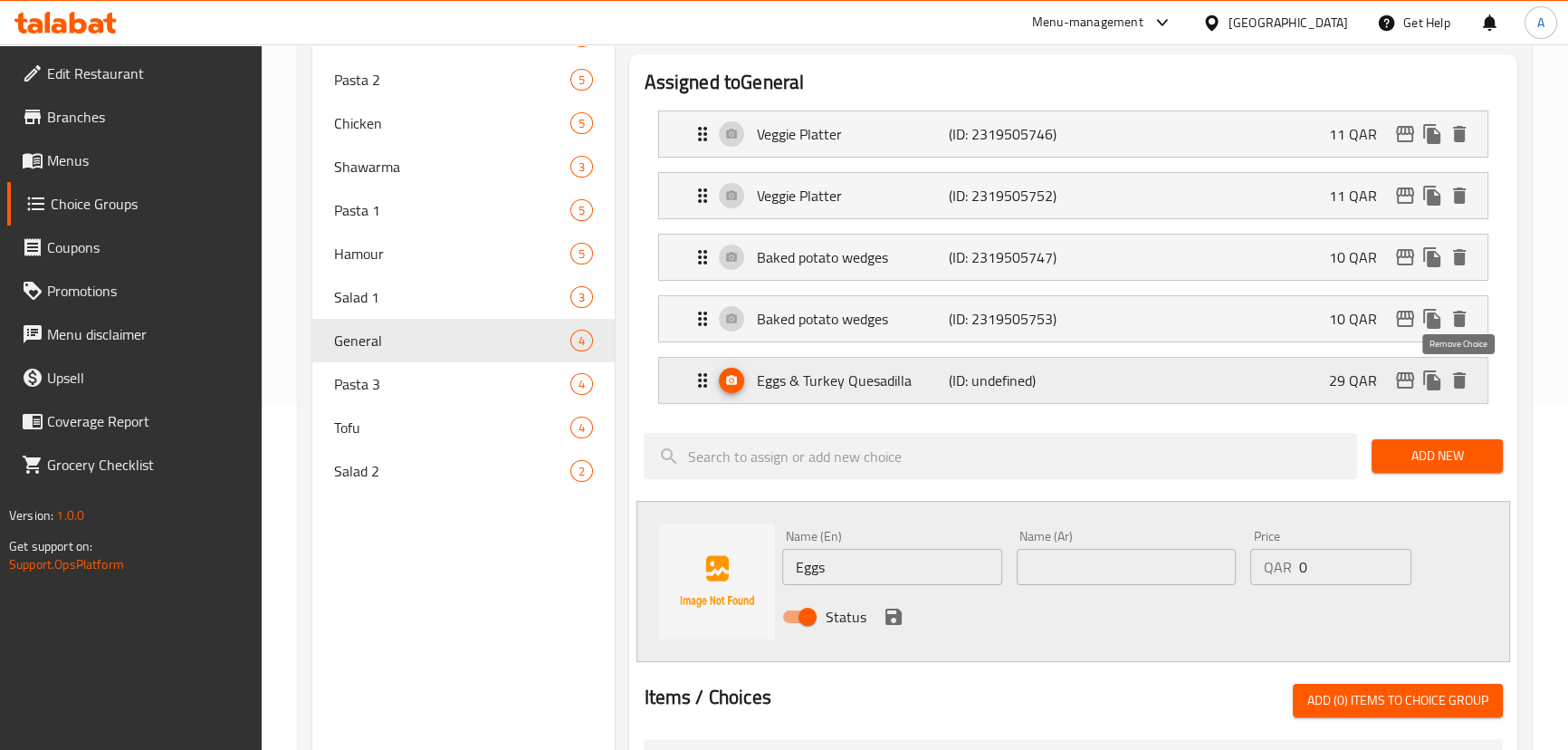
click at [1463, 376] on icon "delete" at bounding box center [1459, 380] width 13 height 16
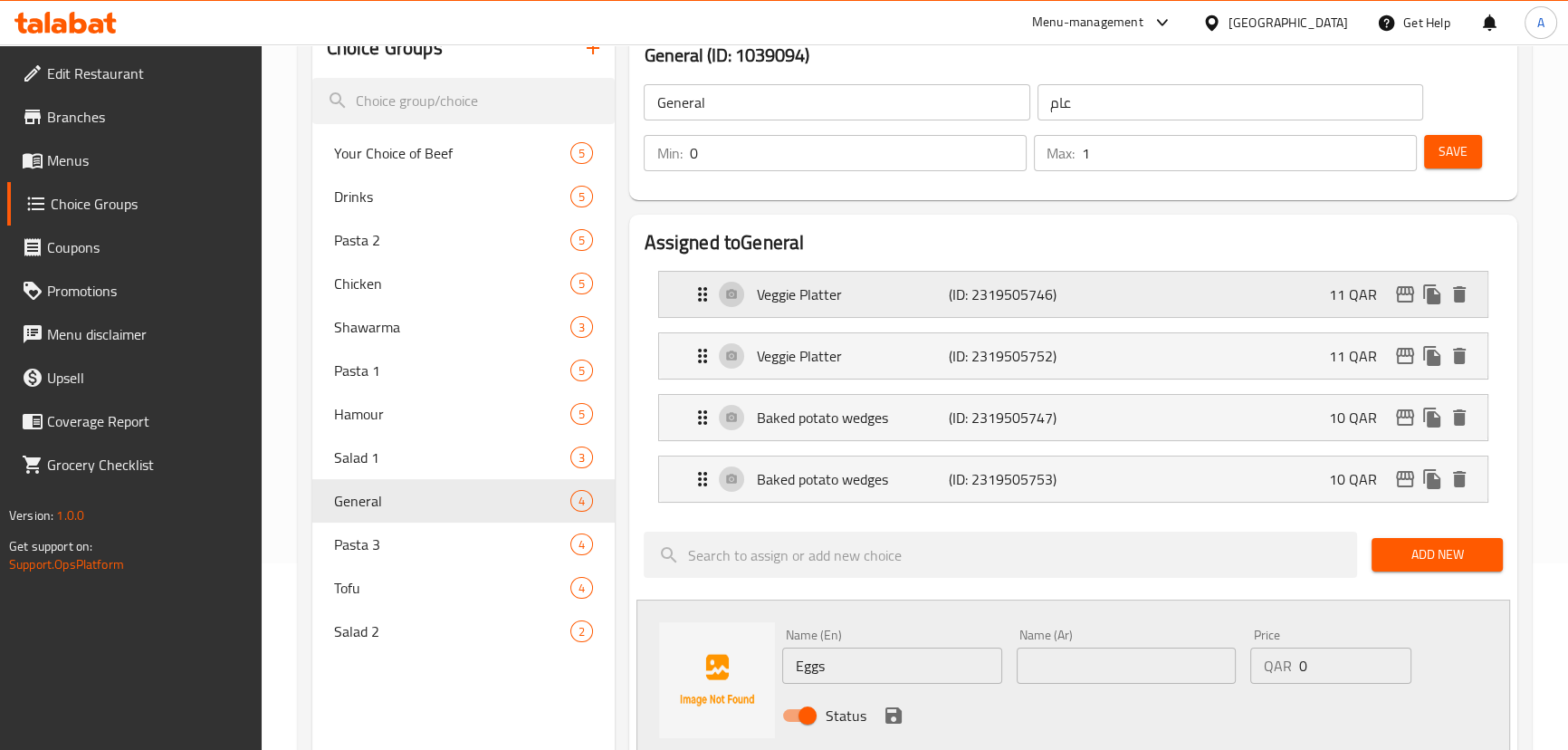
scroll to position [182, 0]
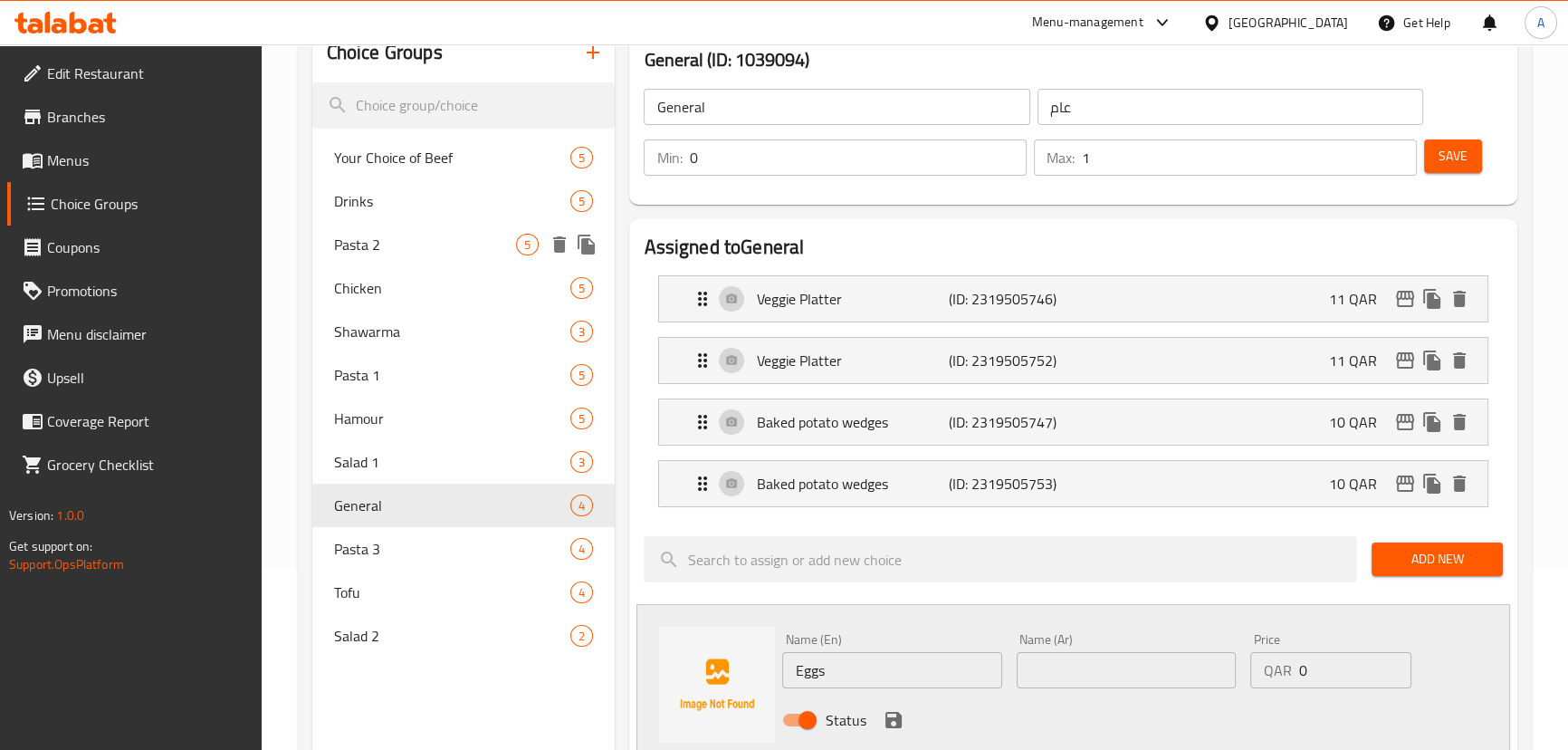
click at [534, 253] on div "Pasta 2 5" at bounding box center [464, 244] width 303 height 44
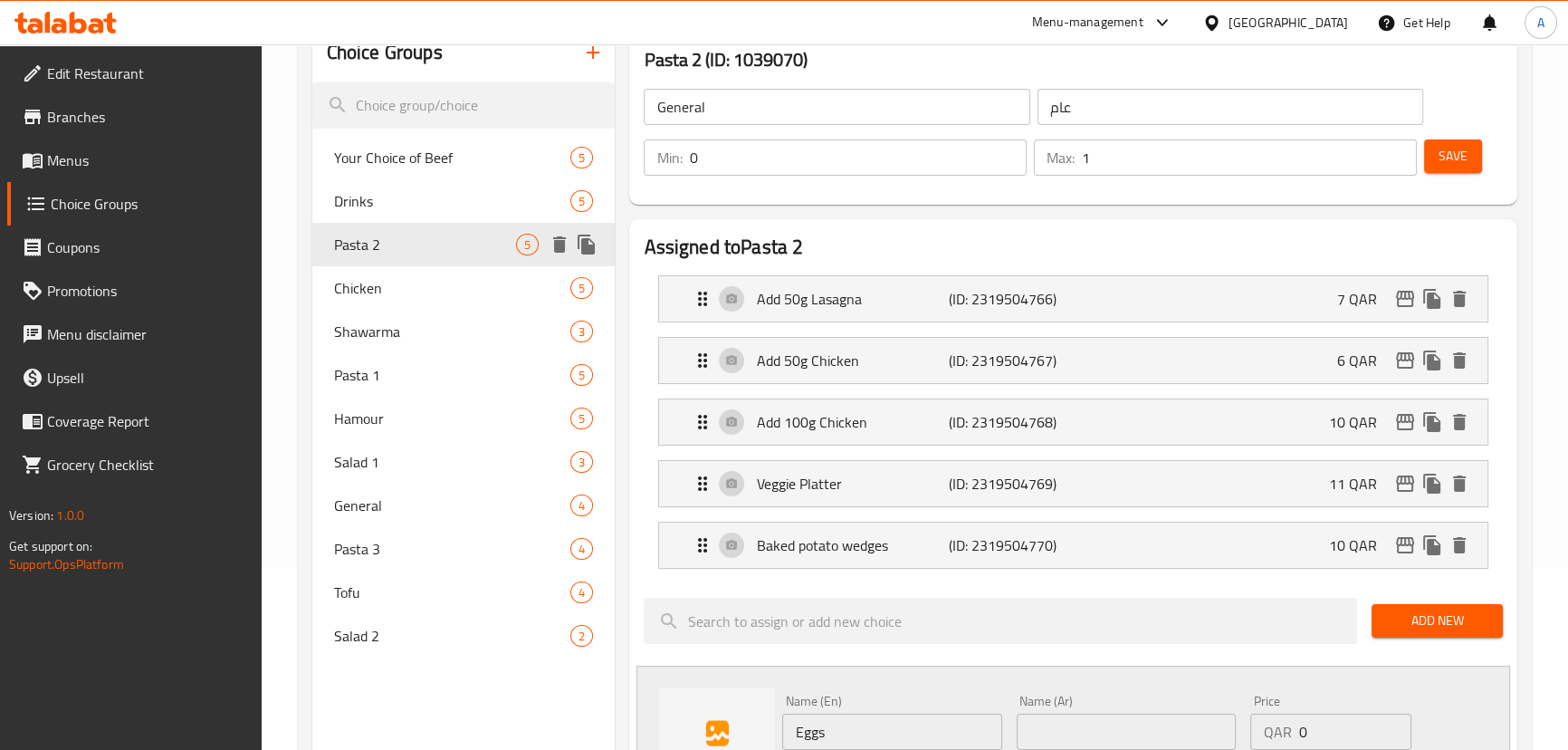
type input "Pasta 2"
type input "المعكرونة 2"
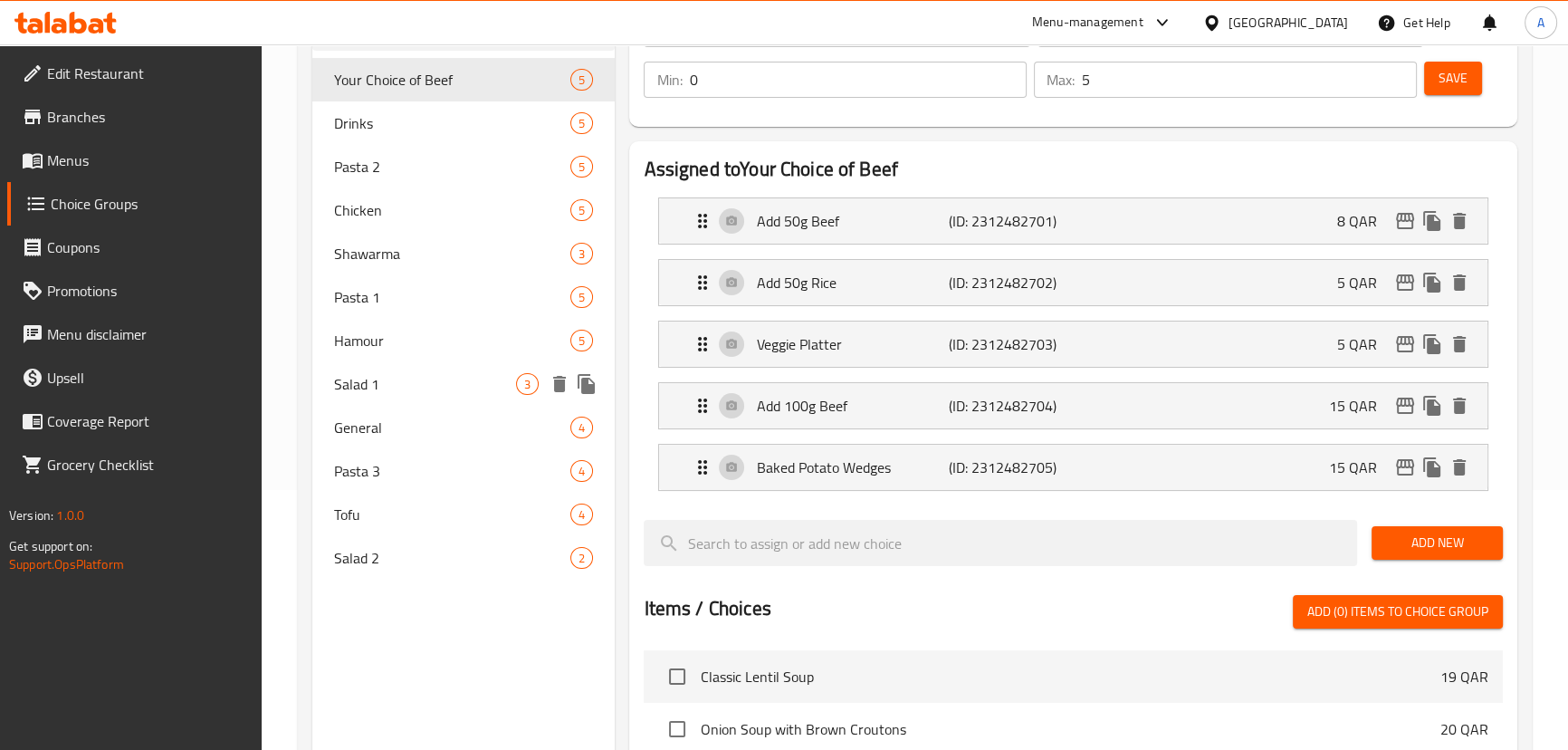
scroll to position [164, 0]
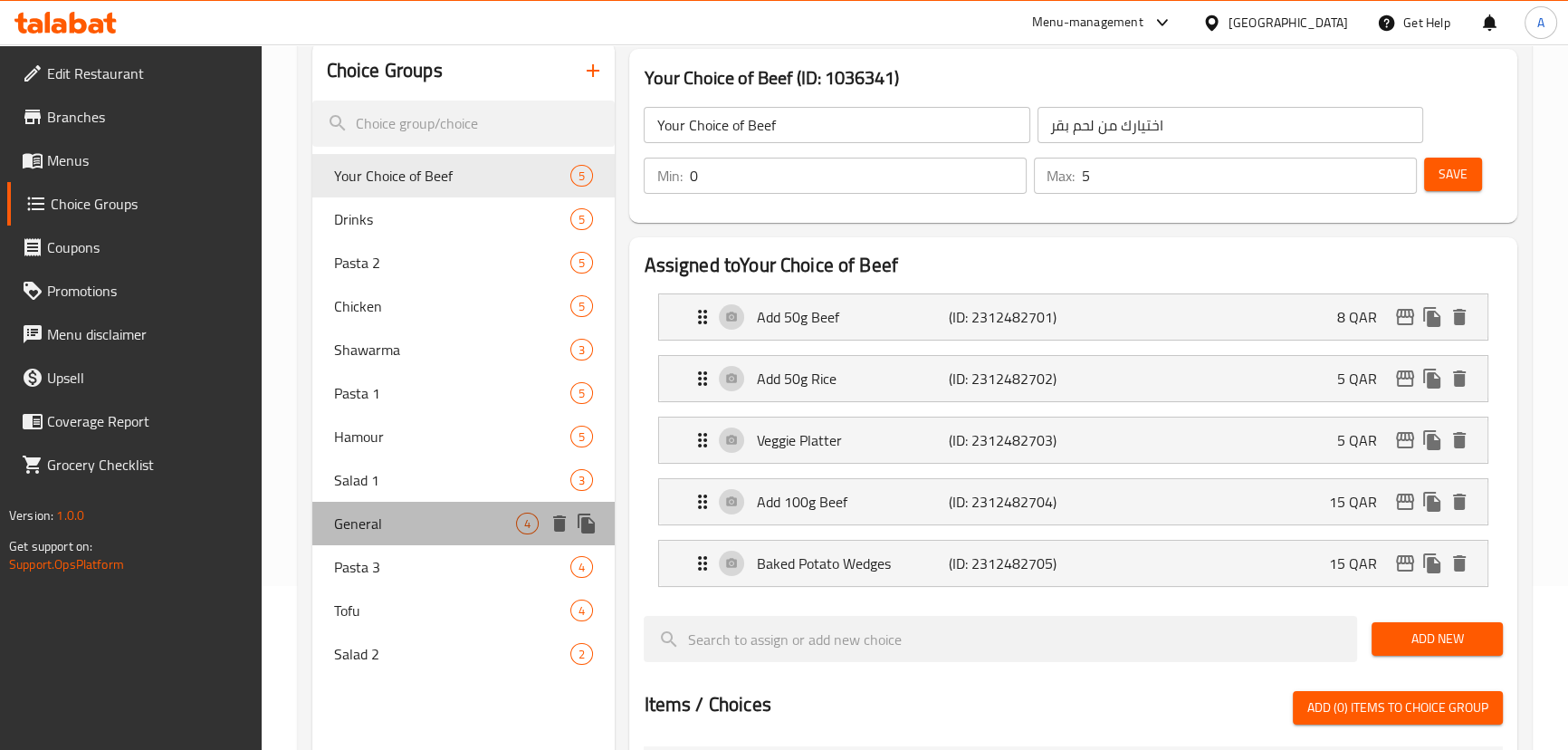
click at [444, 533] on span "General" at bounding box center [425, 524] width 183 height 22
type input "General"
type input "عام"
type input "1"
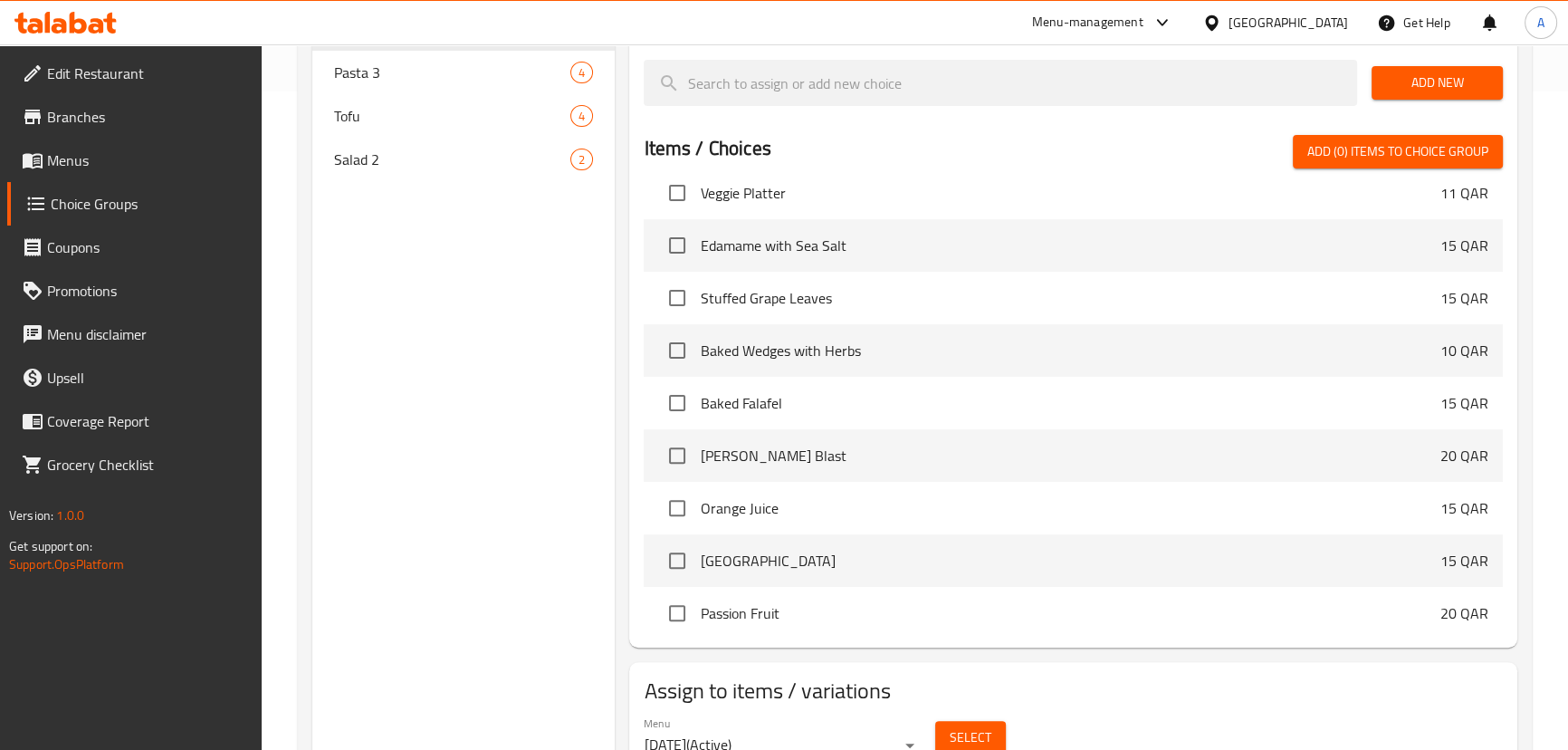
scroll to position [2452, 0]
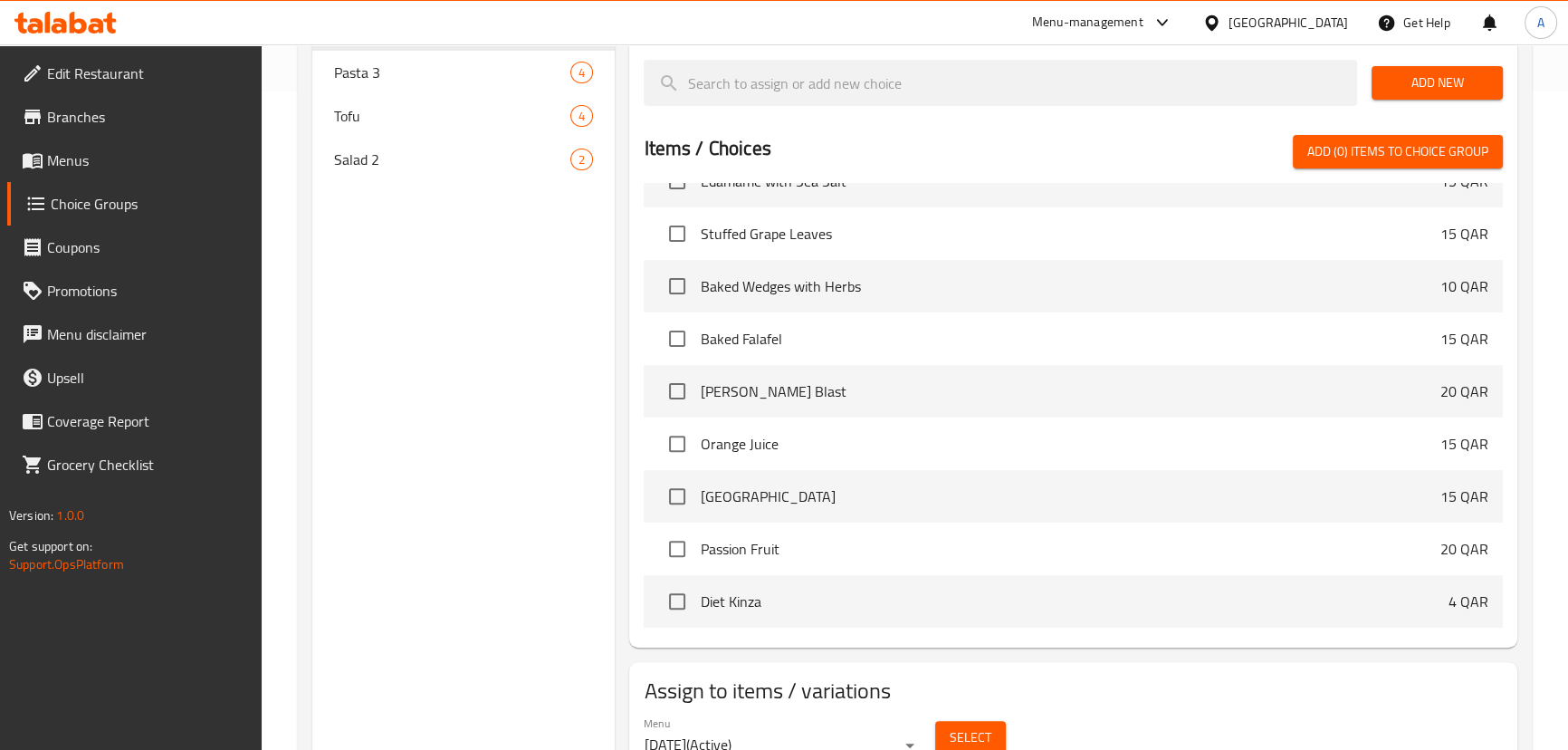
drag, startPoint x: 1340, startPoint y: 644, endPoint x: 1556, endPoint y: 788, distance: 259.6
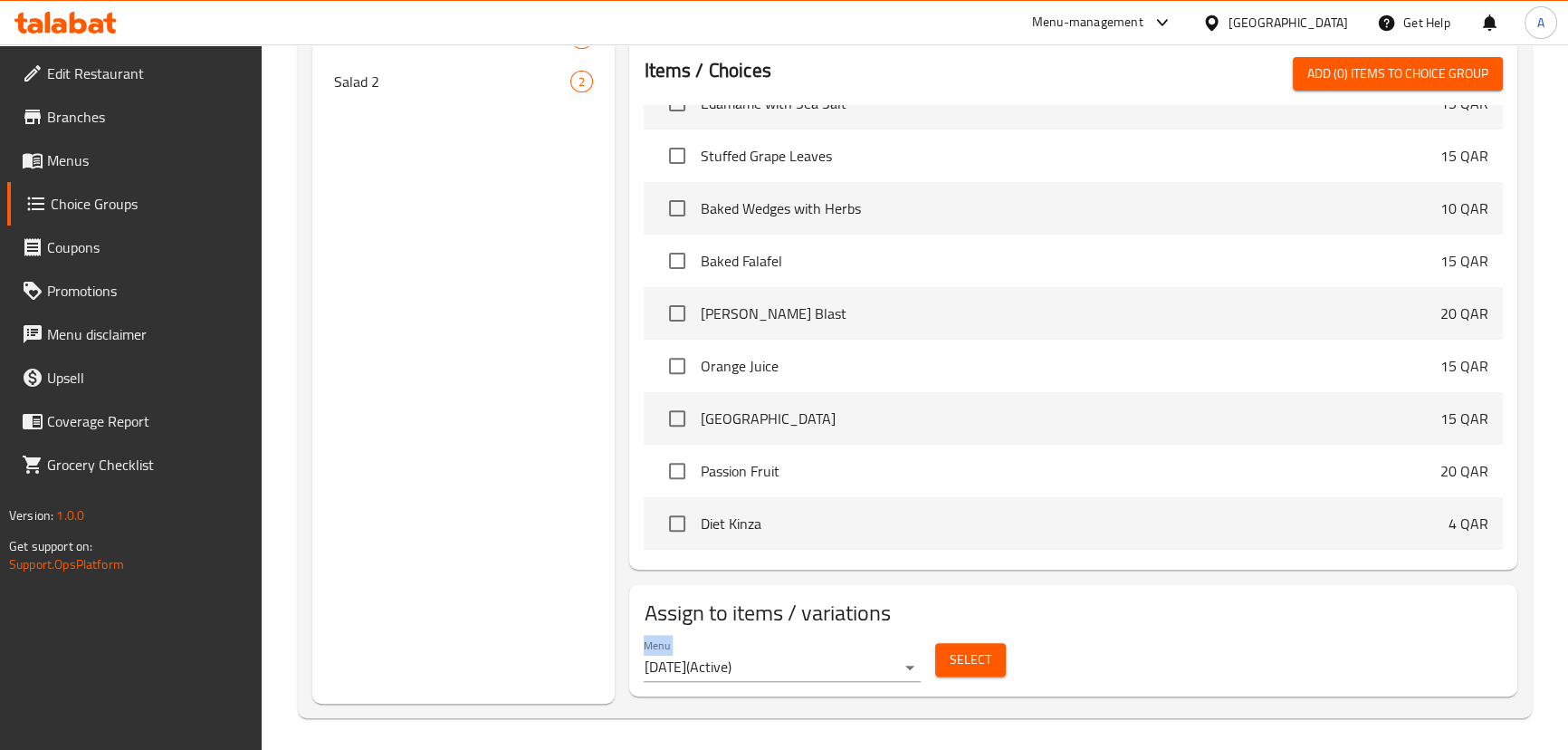
click at [1081, 625] on h2 "Assign to items / variations" at bounding box center [1072, 613] width 858 height 29
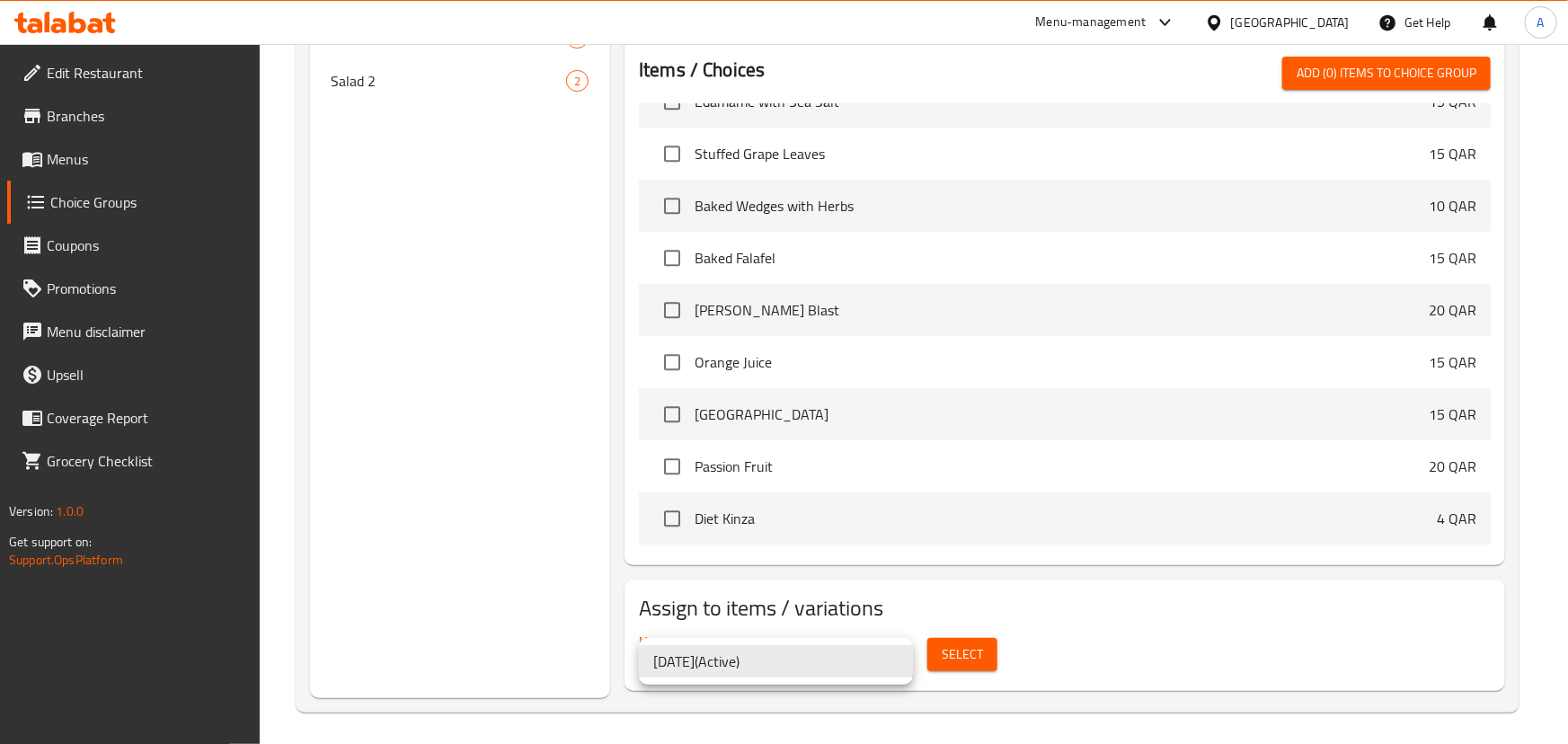
click at [1022, 675] on div at bounding box center [784, 372] width 1568 height 744
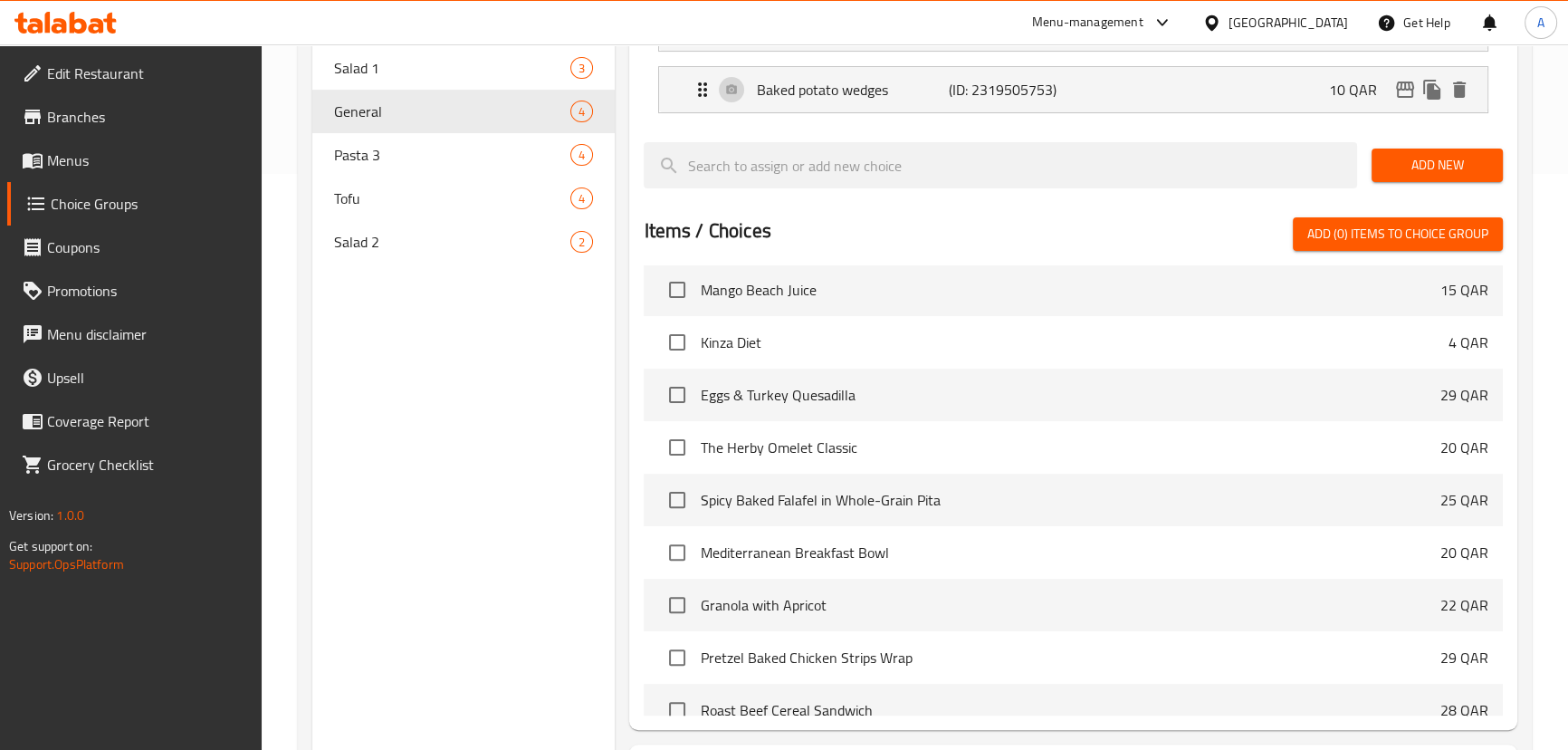
scroll to position [494, 0]
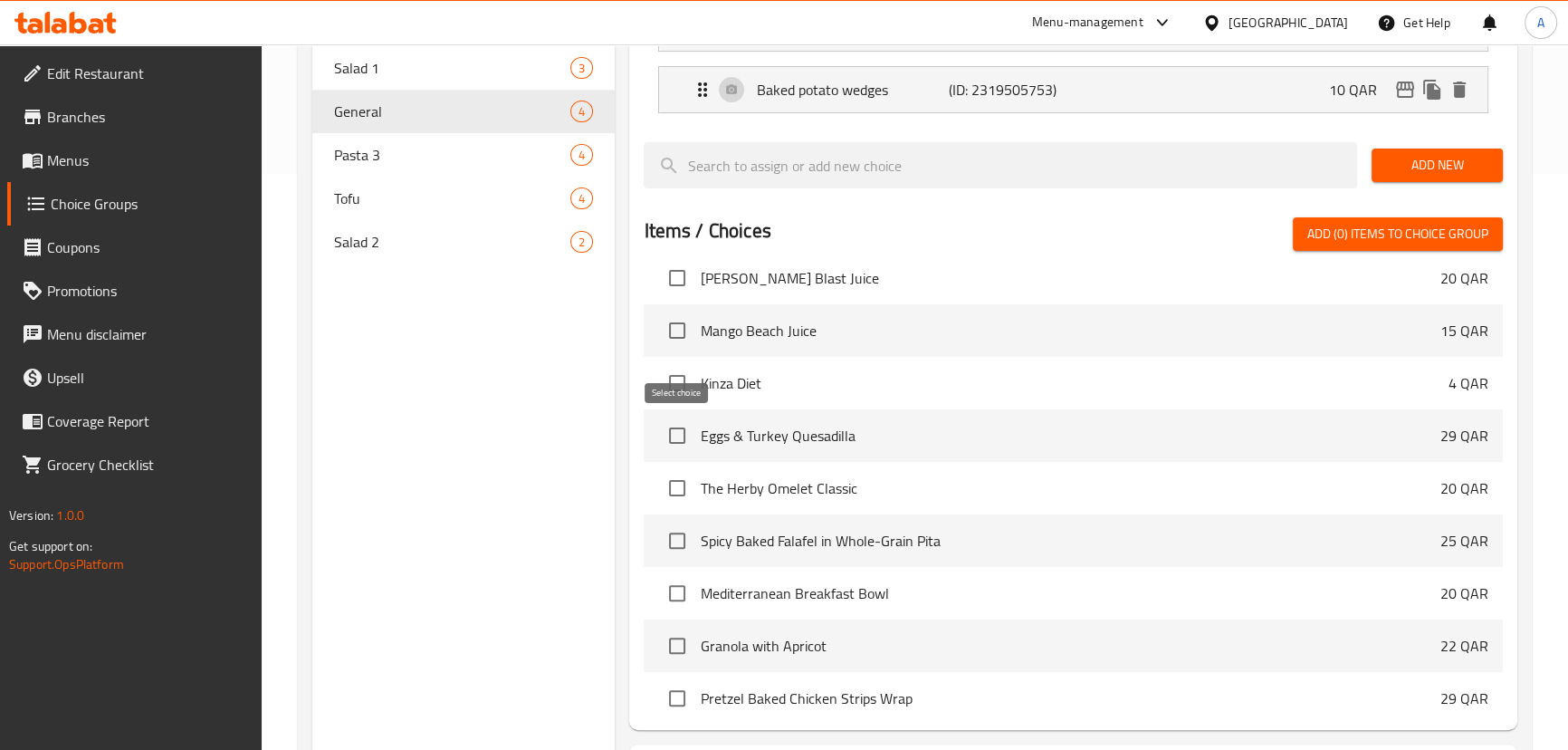
click at [677, 445] on input "checkbox" at bounding box center [677, 435] width 38 height 38
click at [672, 434] on input "checkbox" at bounding box center [677, 435] width 38 height 38
checkbox input "false"
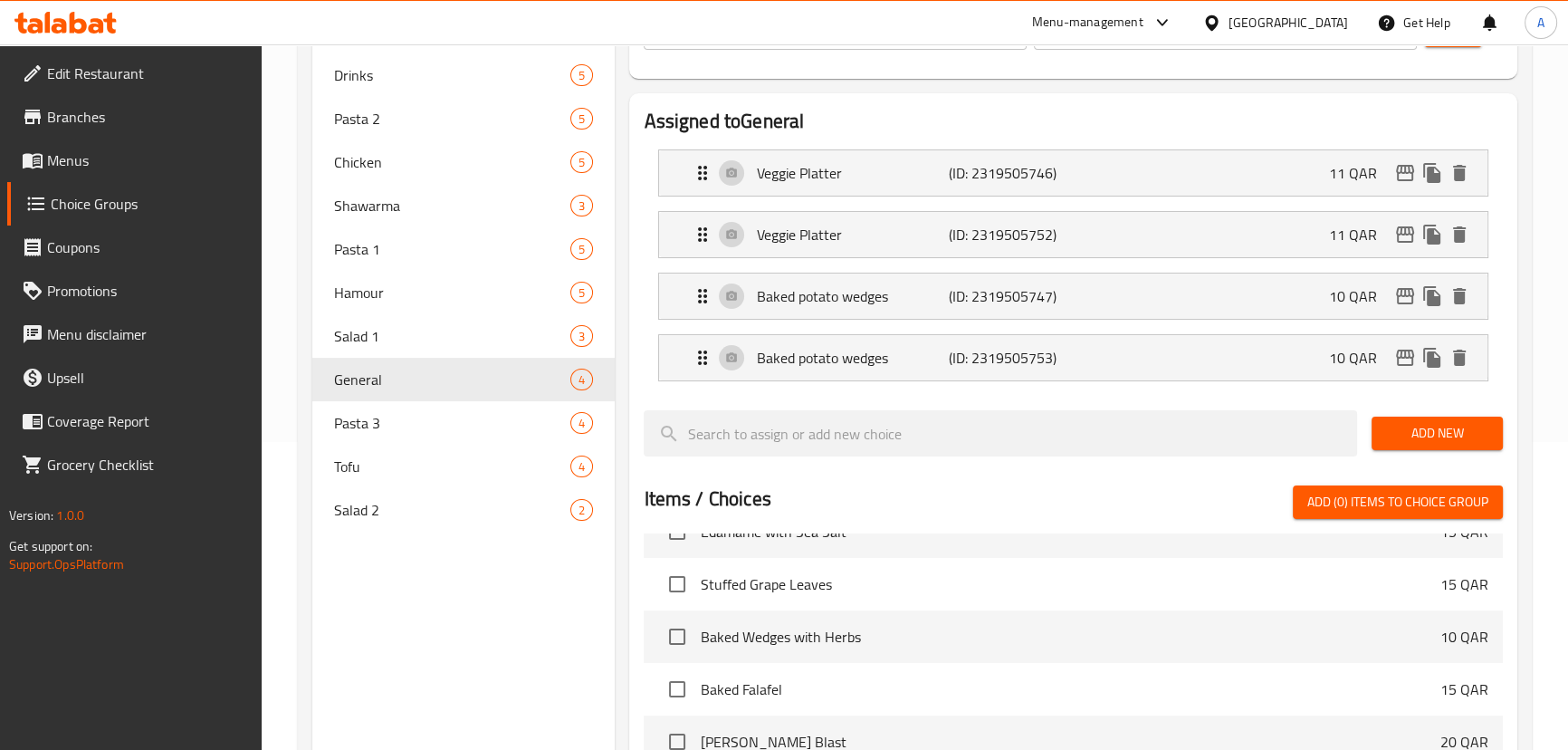
scroll to position [740, 0]
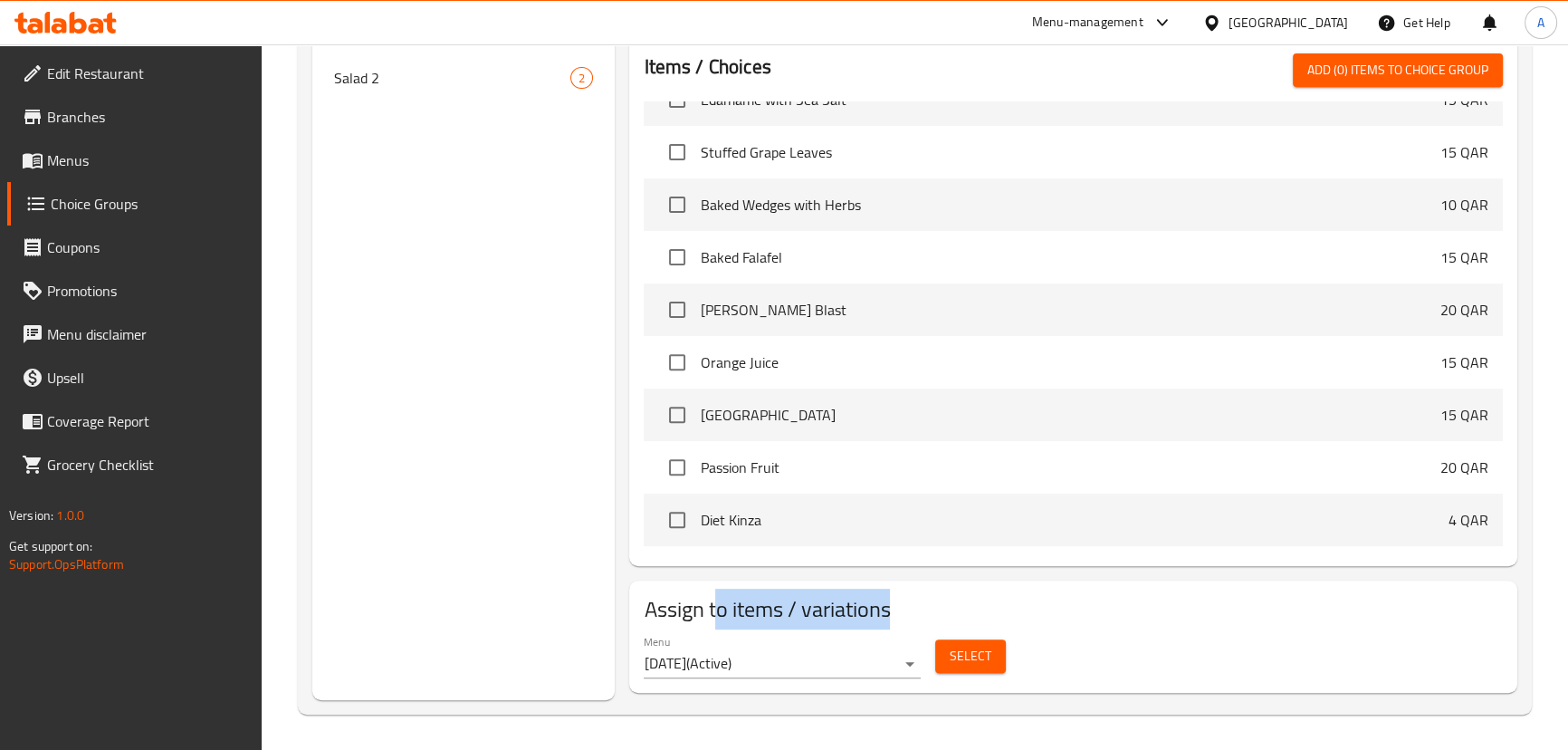
drag, startPoint x: 718, startPoint y: 615, endPoint x: 908, endPoint y: 615, distance: 190.0
click at [908, 615] on h2 "Assign to items / variations" at bounding box center [1072, 609] width 858 height 29
click at [1001, 614] on h2 "Assign to items / variations" at bounding box center [1072, 609] width 858 height 29
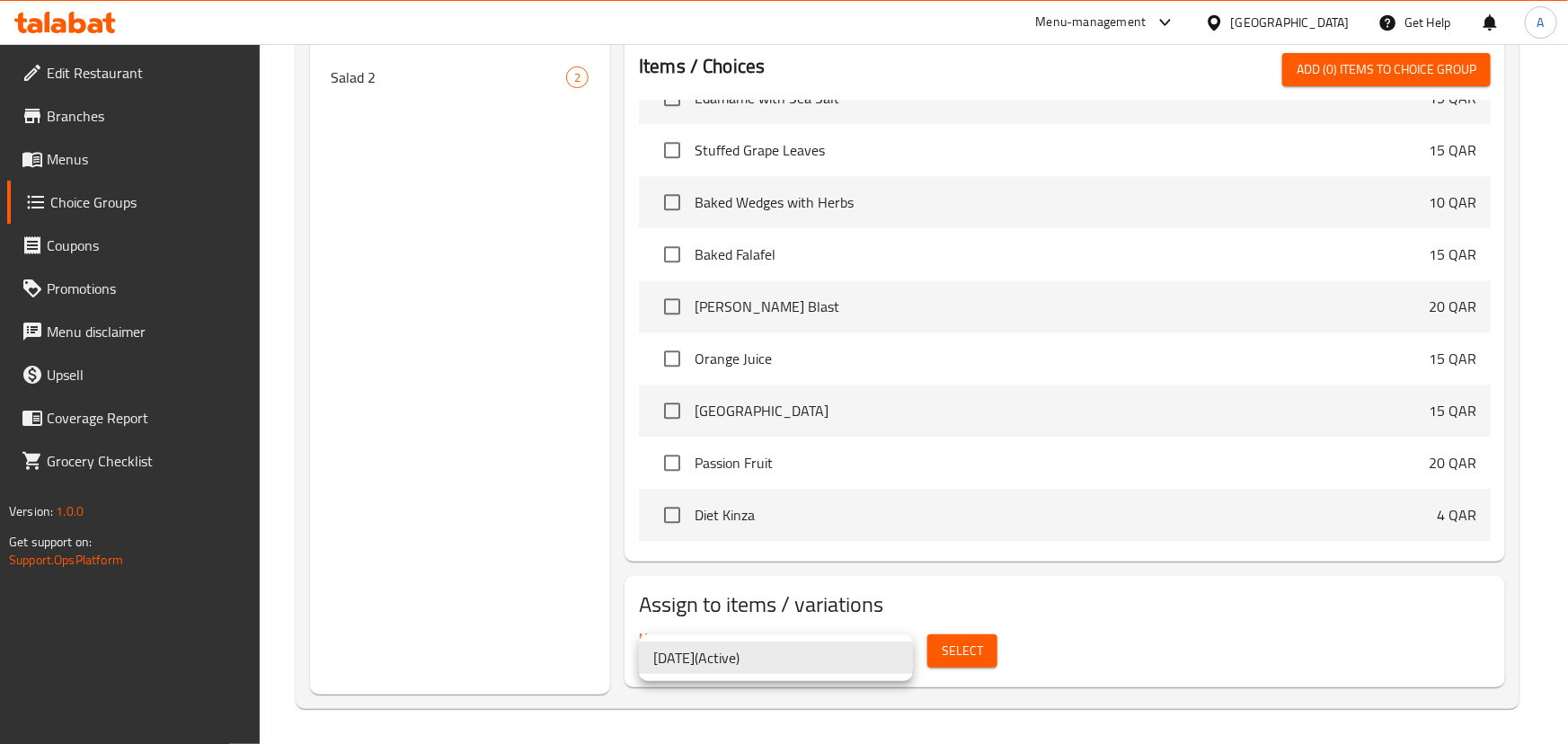
click at [1250, 656] on div at bounding box center [784, 372] width 1568 height 744
click at [774, 647] on li "23/9/2025 ( Active )" at bounding box center [776, 657] width 274 height 33
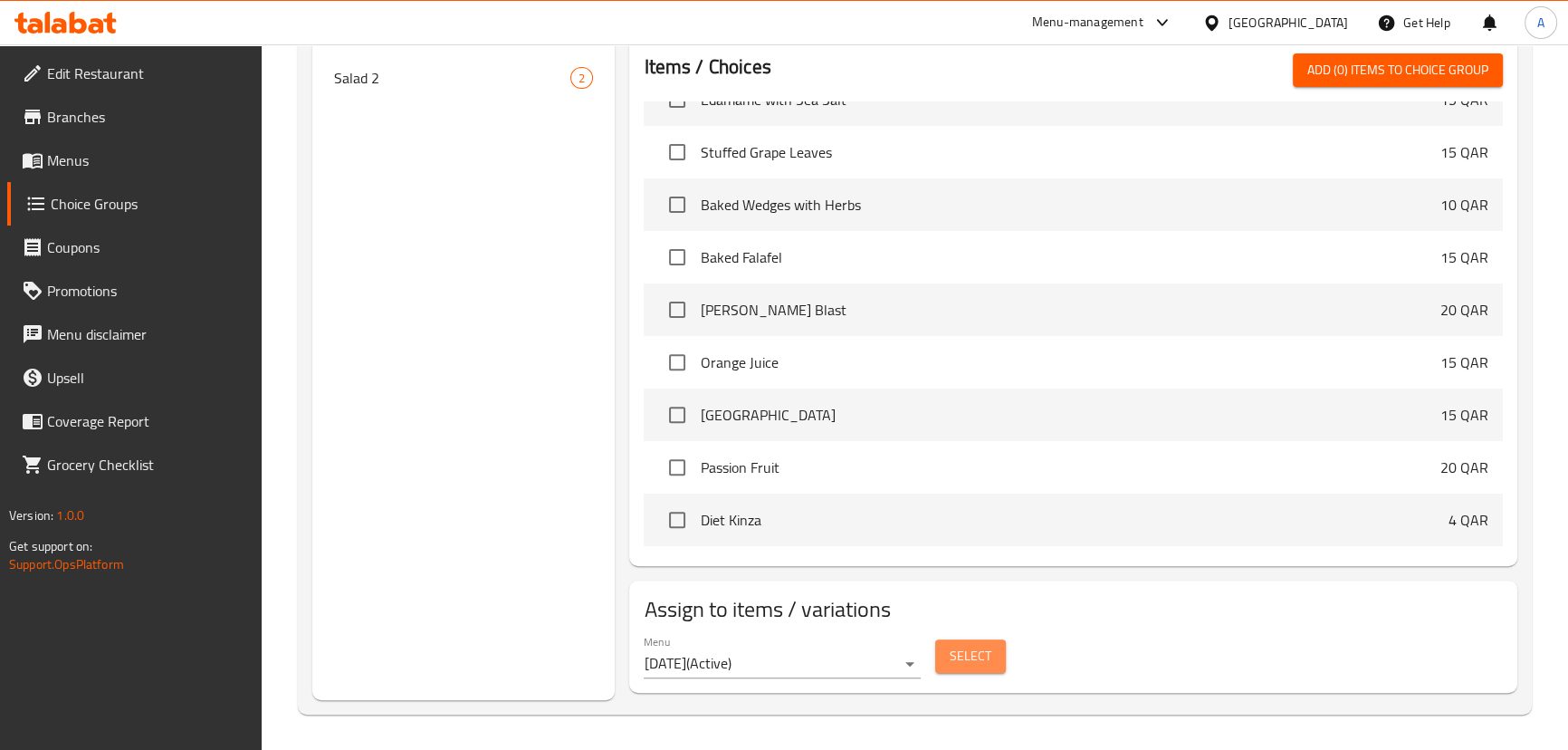
click at [958, 650] on span "Select" at bounding box center [970, 656] width 42 height 23
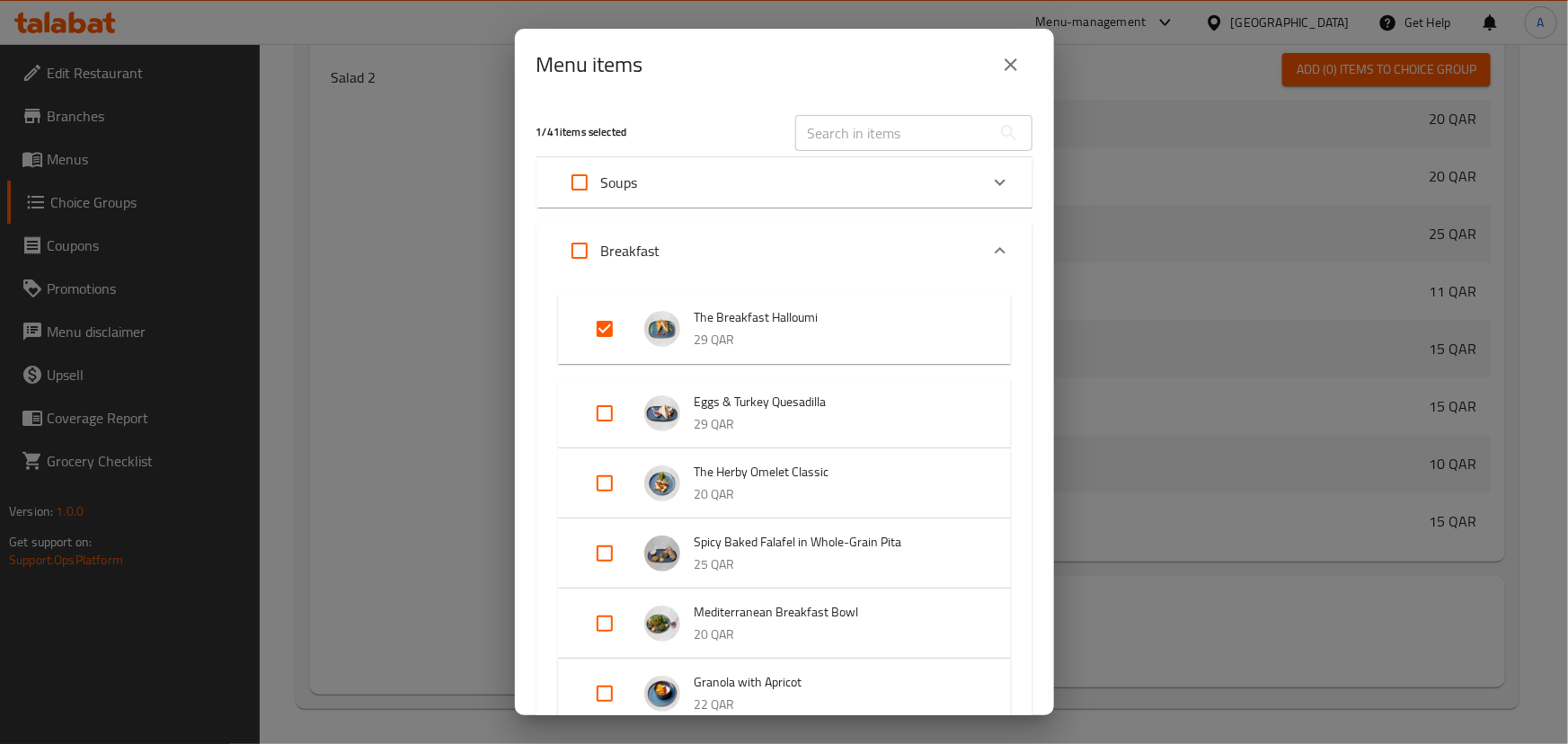
click at [597, 332] on input "Expand" at bounding box center [605, 329] width 43 height 43
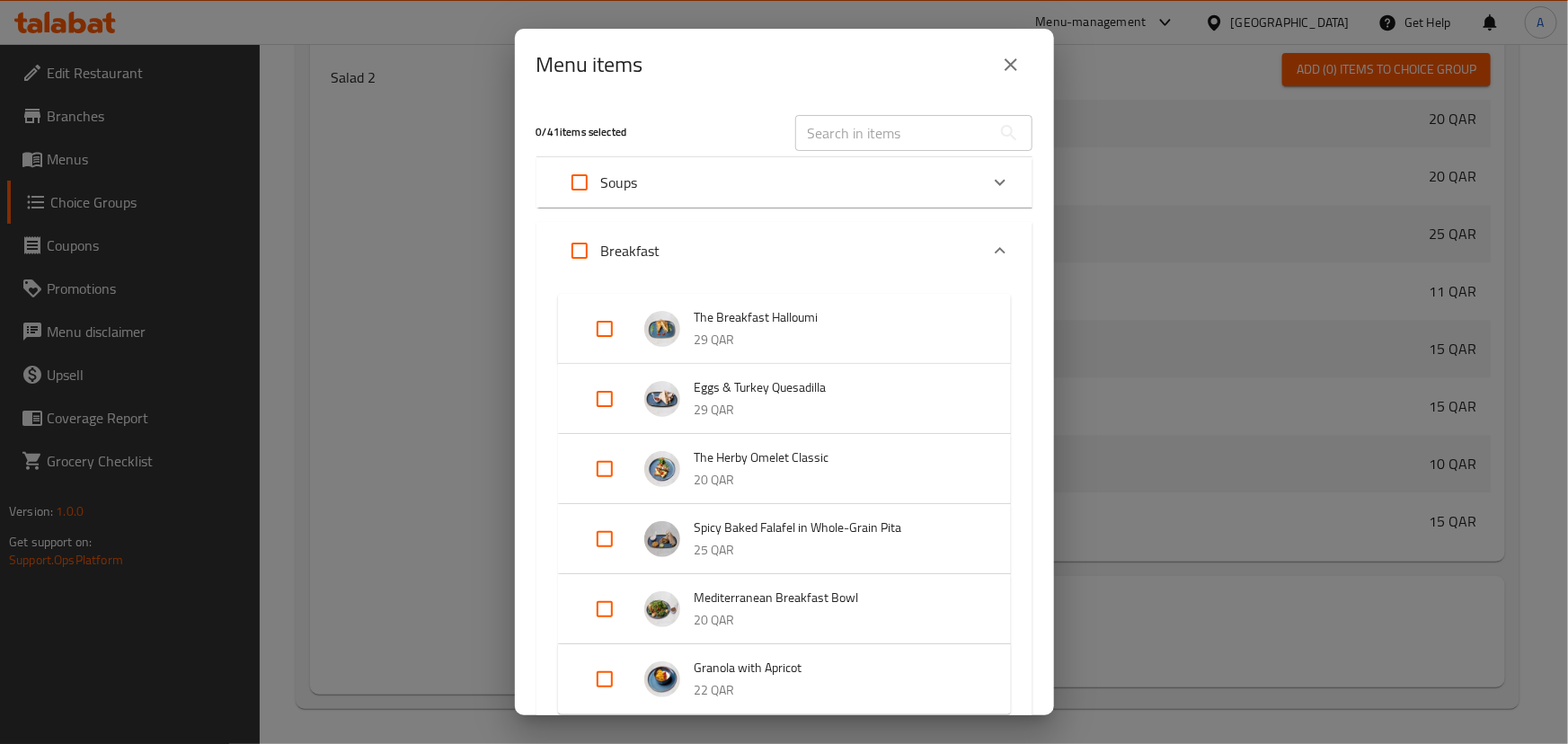
click at [597, 331] on input "Expand" at bounding box center [605, 329] width 43 height 43
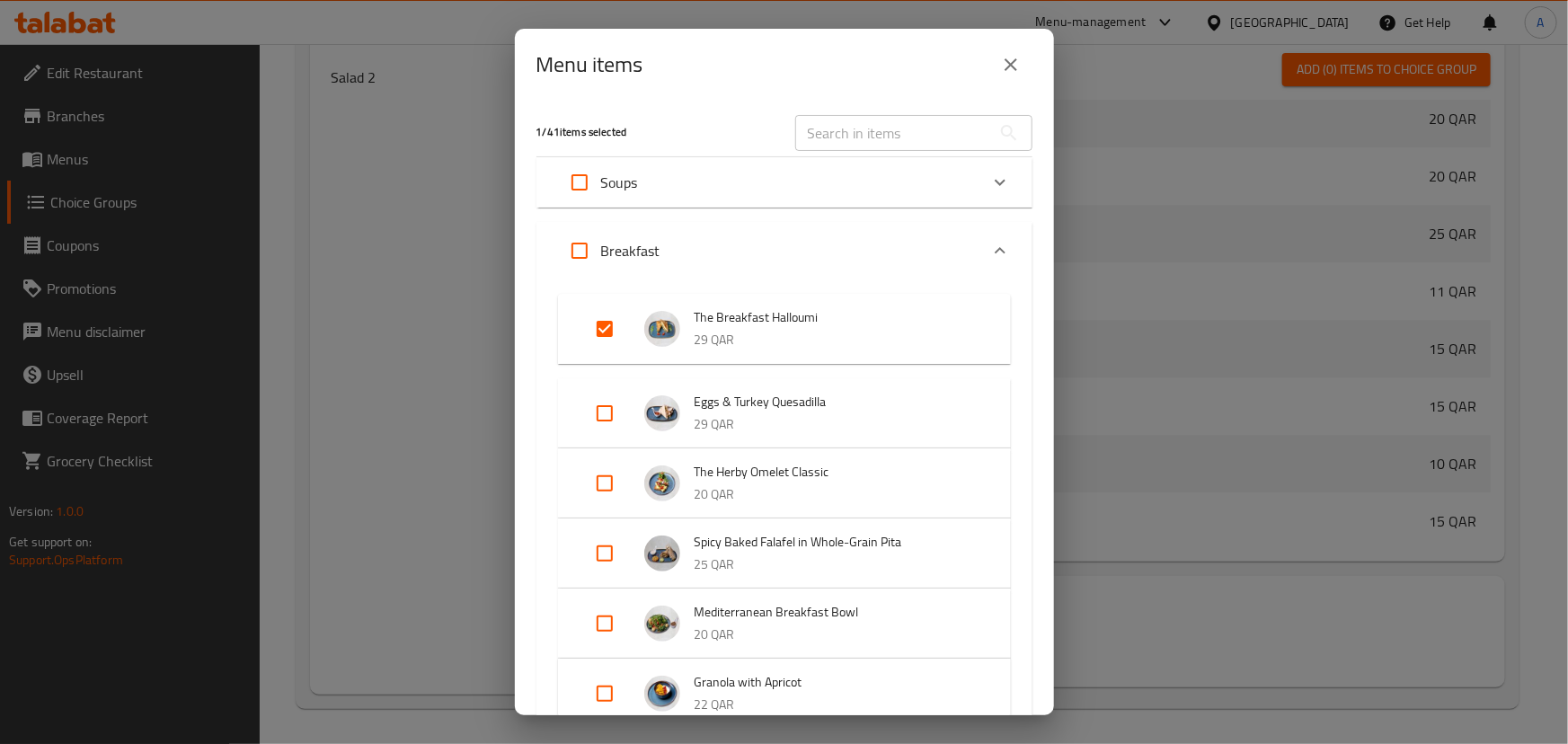
click at [618, 323] on input "Expand" at bounding box center [605, 329] width 43 height 43
checkbox input "false"
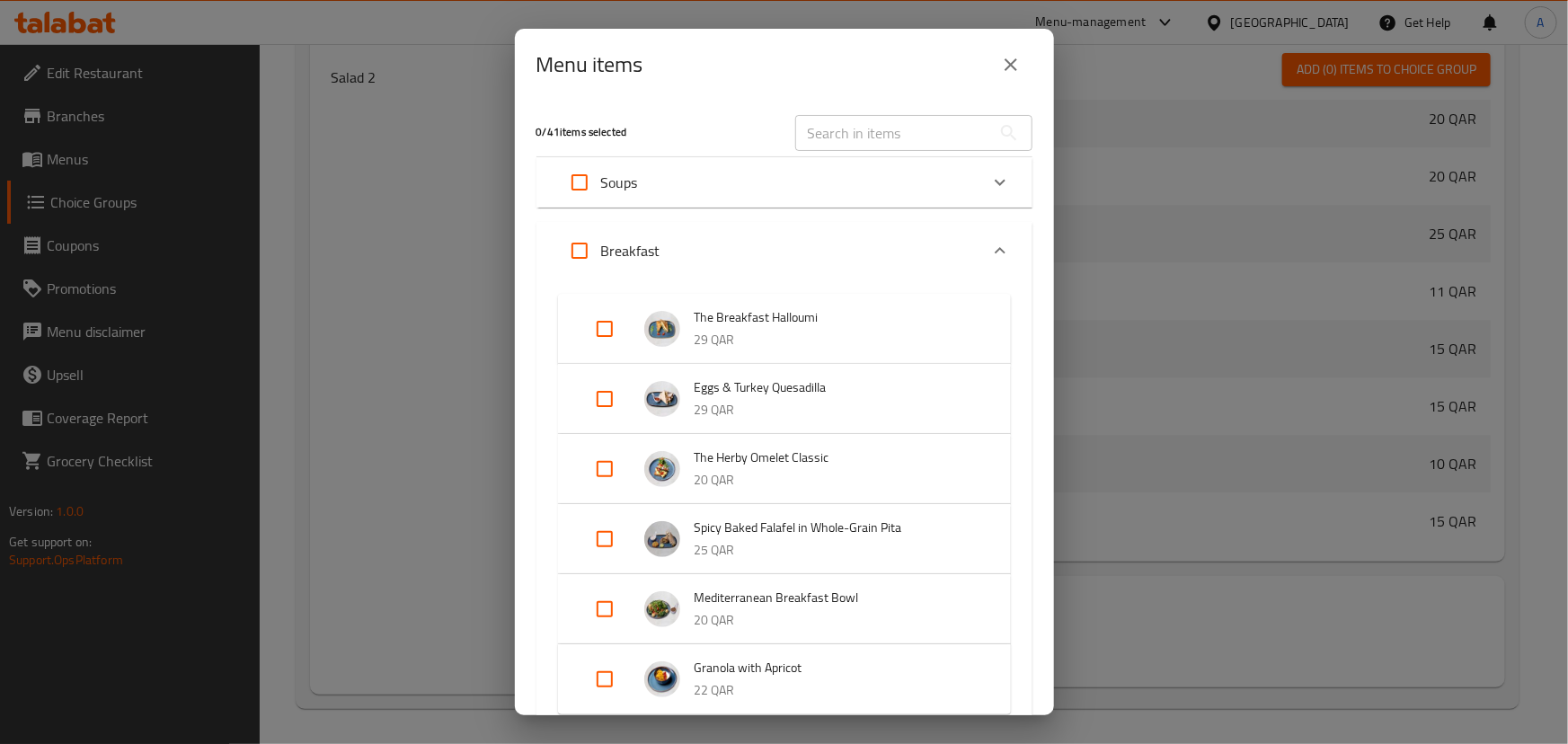
click at [578, 254] on input "Expand" at bounding box center [579, 251] width 43 height 43
checkbox input "true"
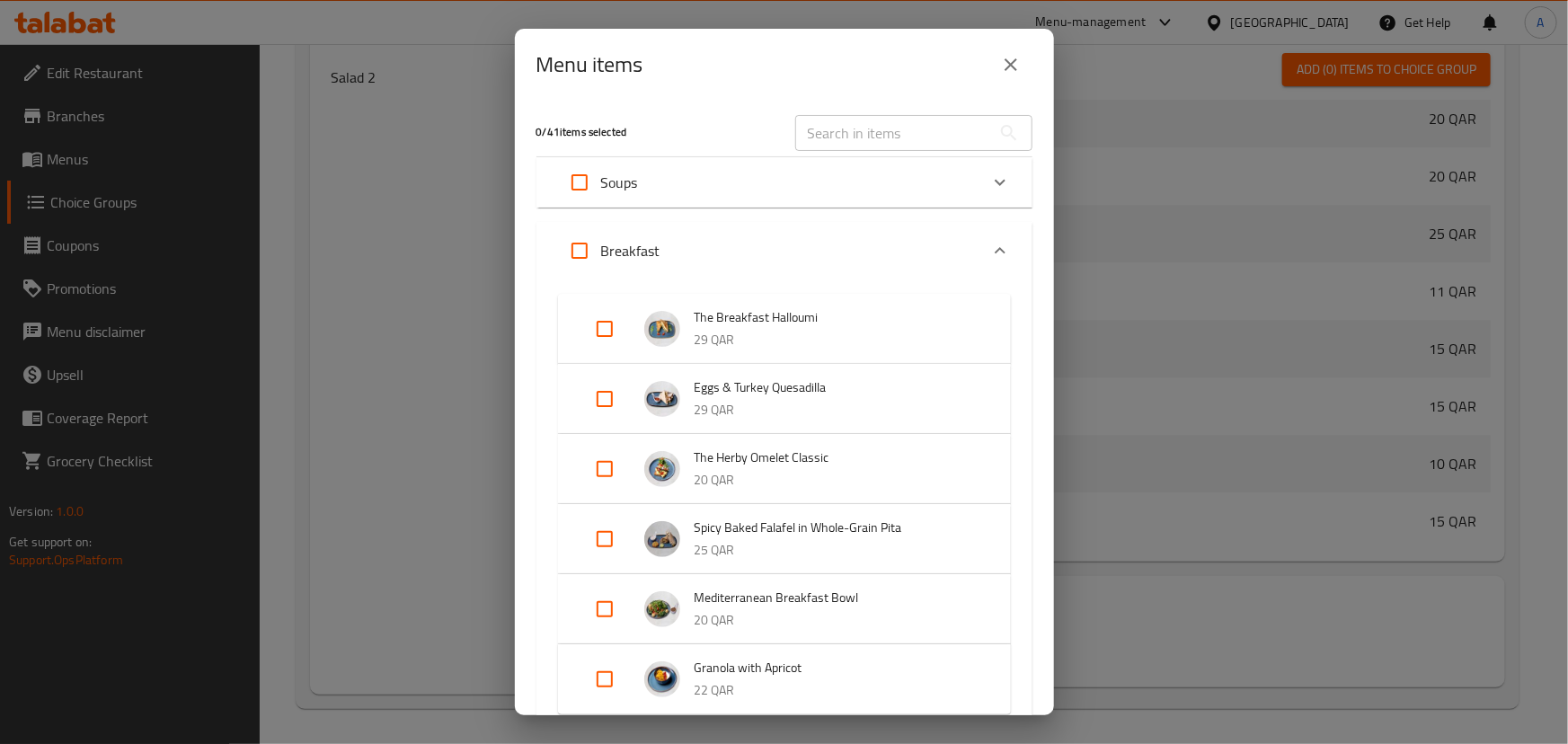
checkbox input "true"
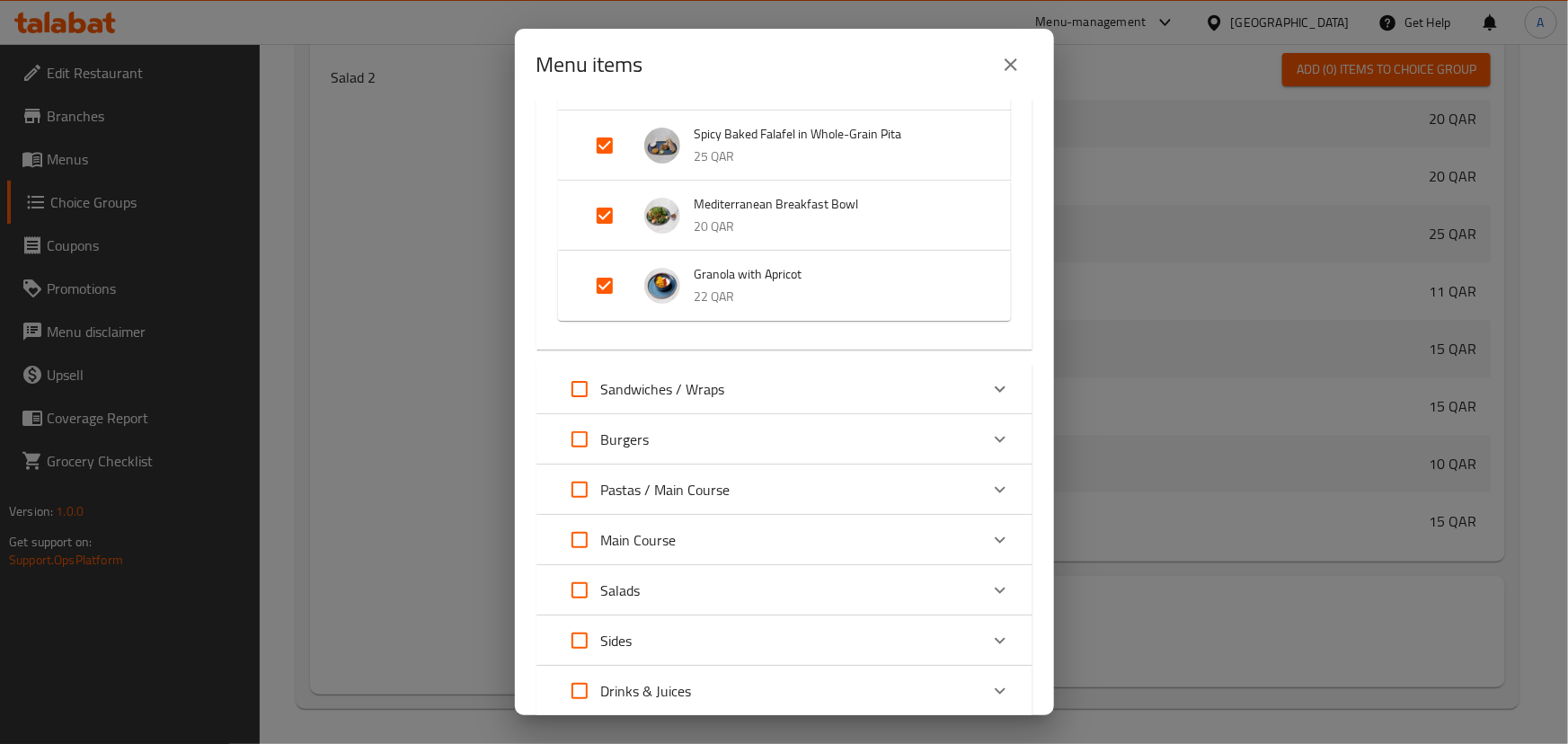
scroll to position [355, 0]
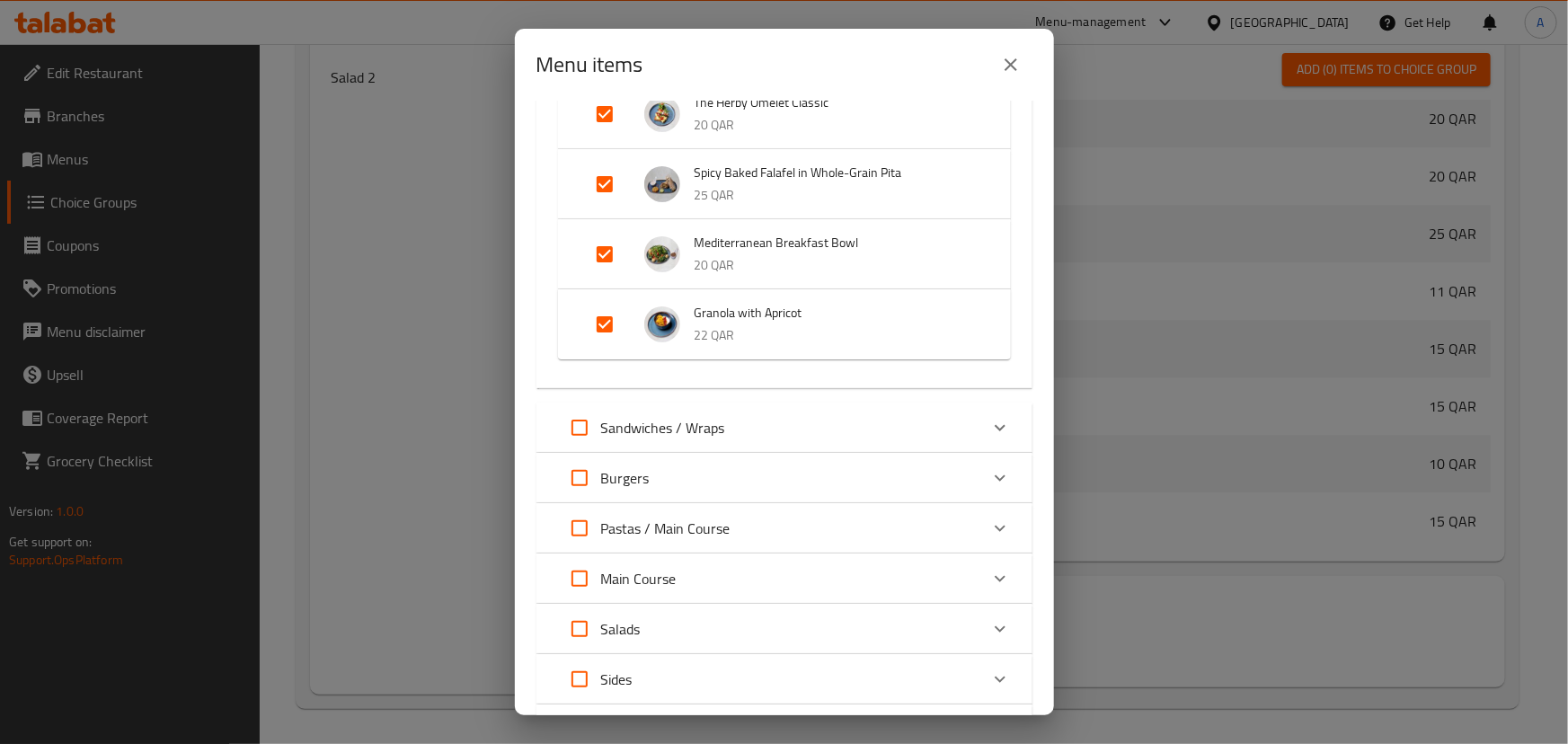
click at [616, 322] on input "Expand" at bounding box center [605, 324] width 43 height 43
checkbox input "false"
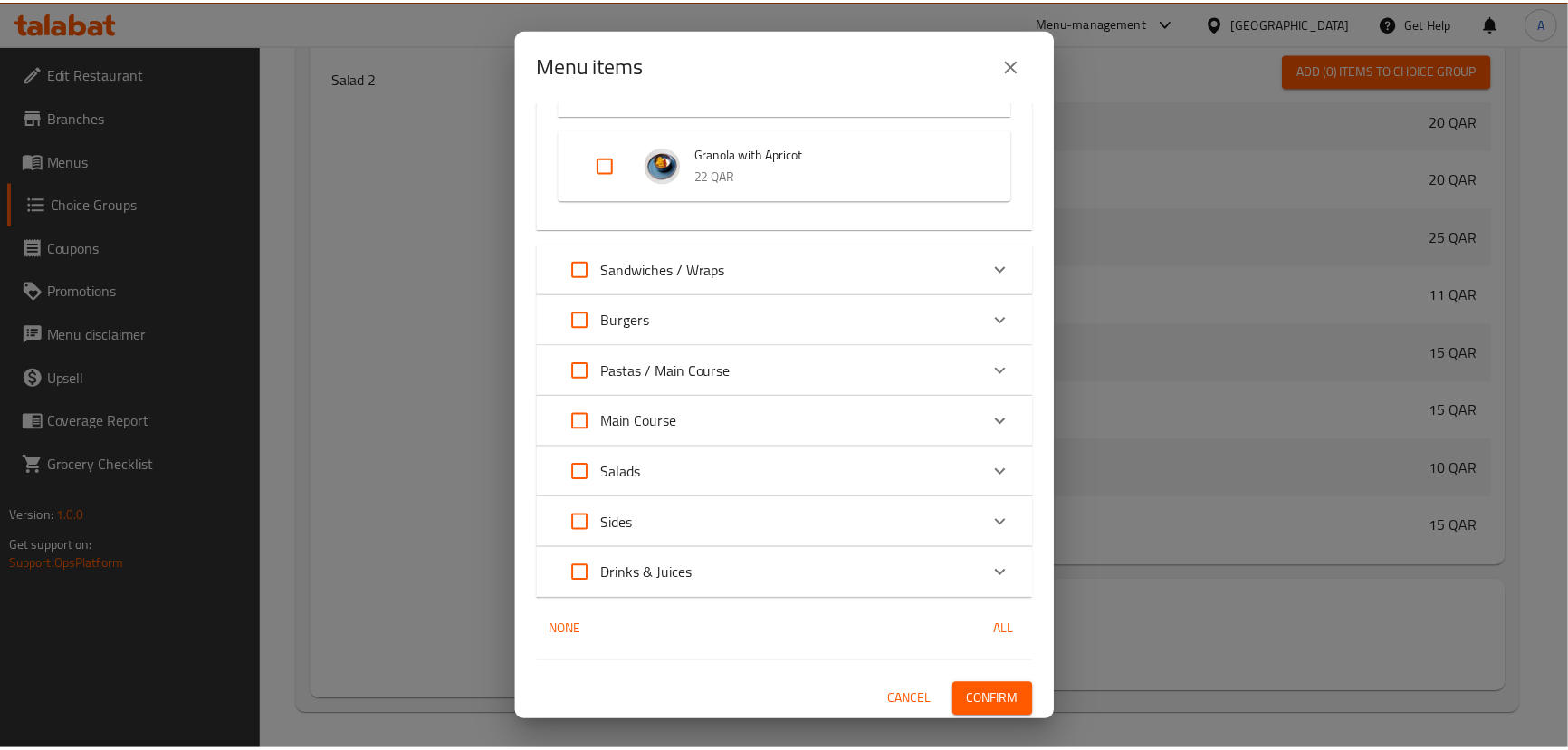
scroll to position [536, 0]
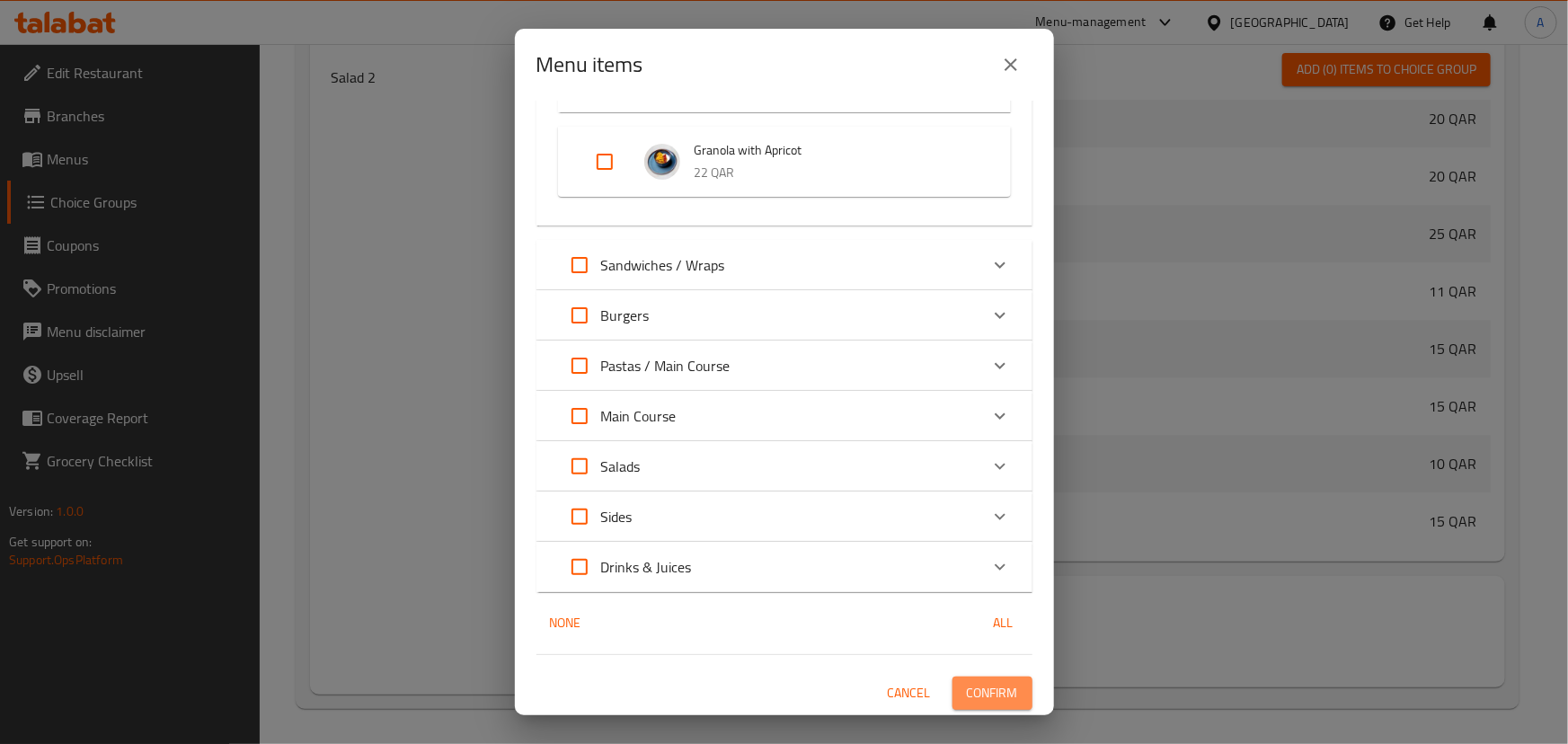
click at [975, 687] on span "Confirm" at bounding box center [992, 693] width 51 height 23
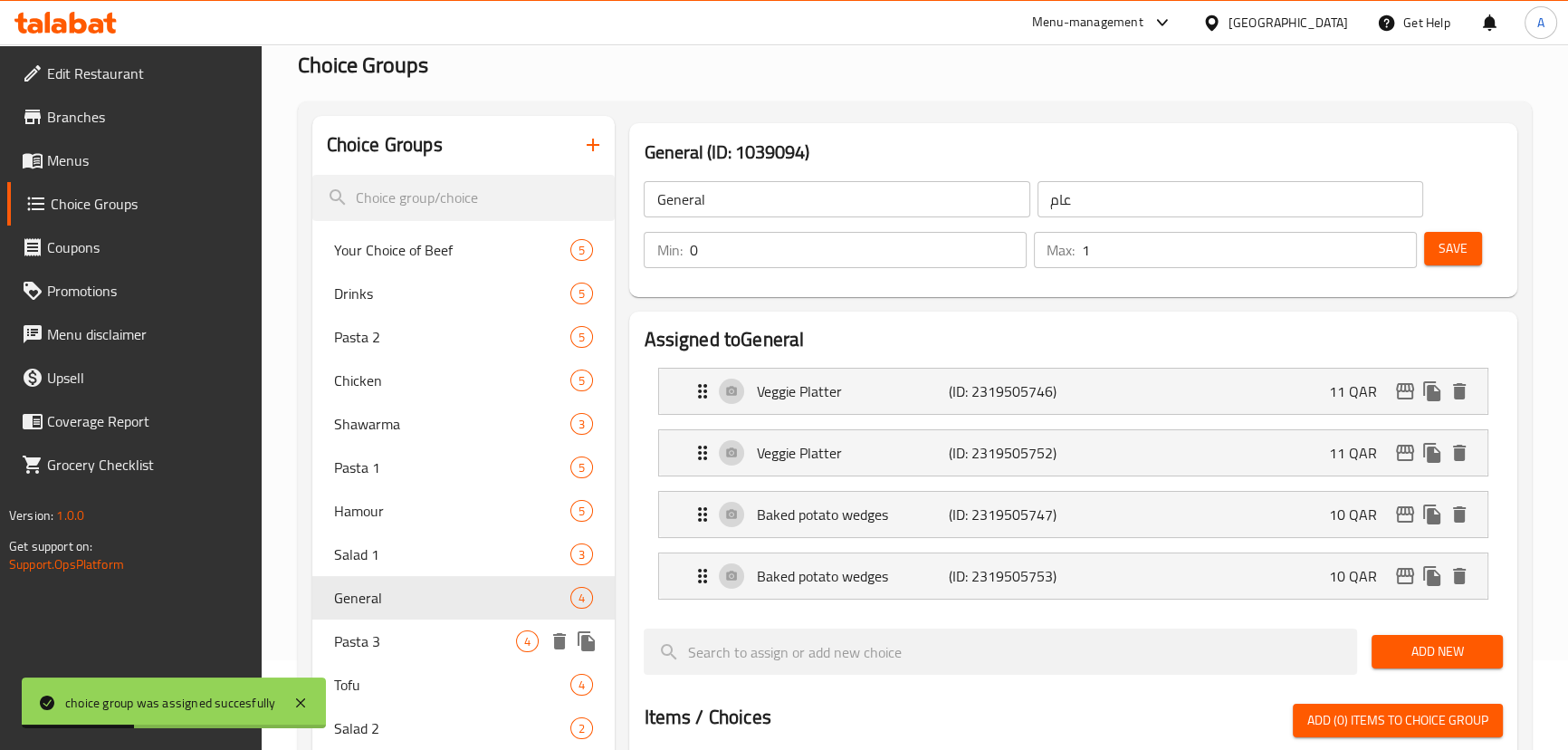
scroll to position [81, 0]
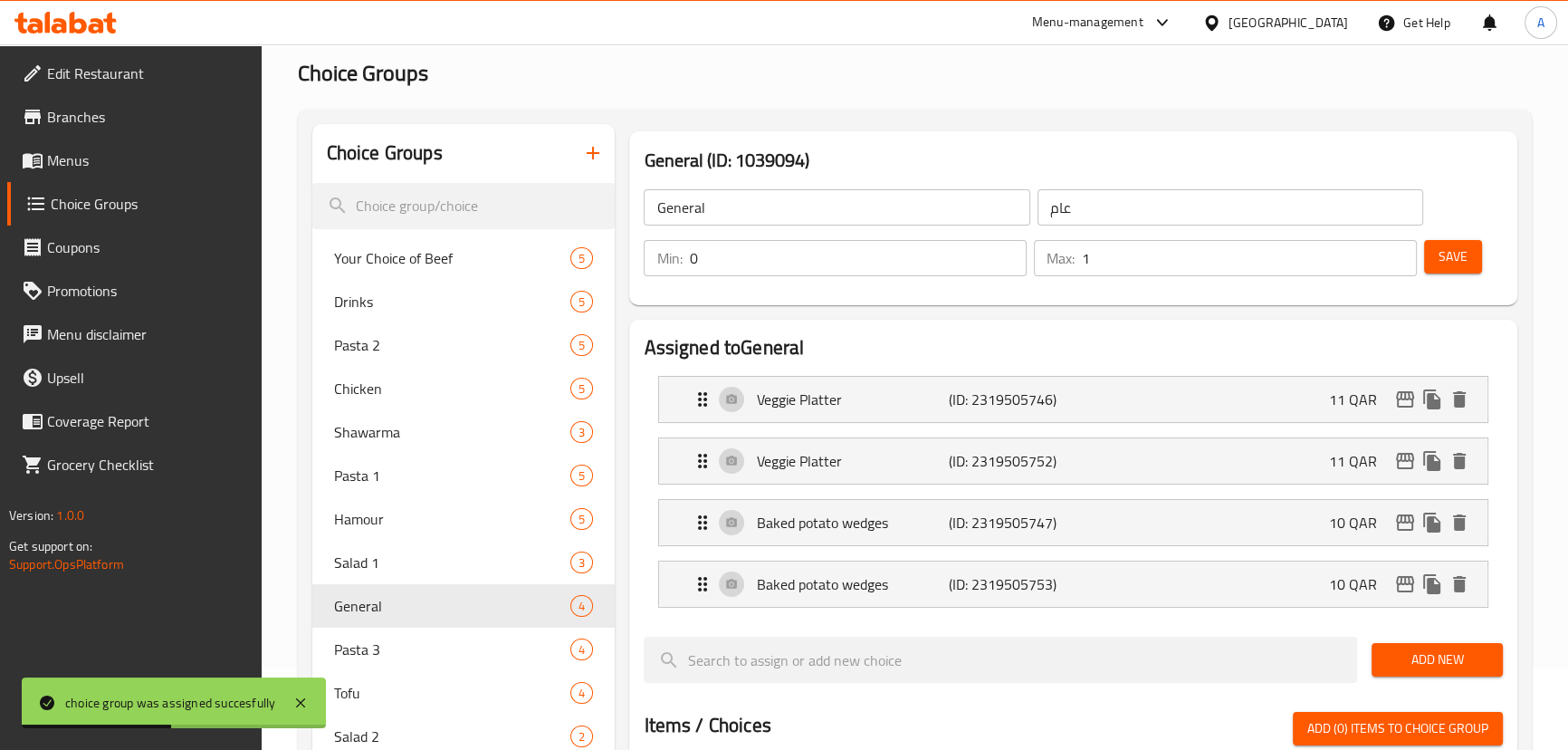
click at [118, 172] on link "Menus" at bounding box center [134, 161] width 254 height 44
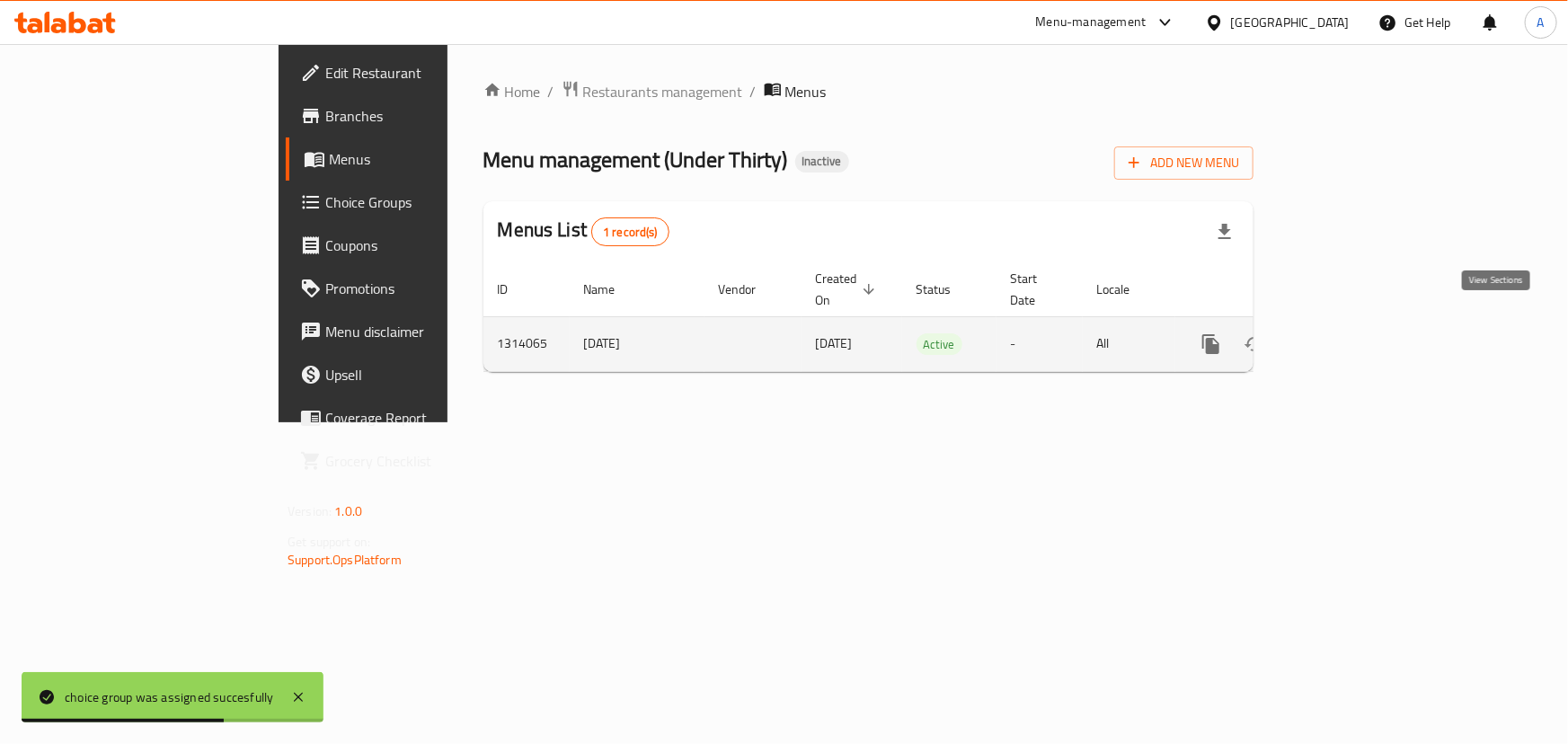
click at [1349, 336] on icon "enhanced table" at bounding box center [1340, 344] width 16 height 16
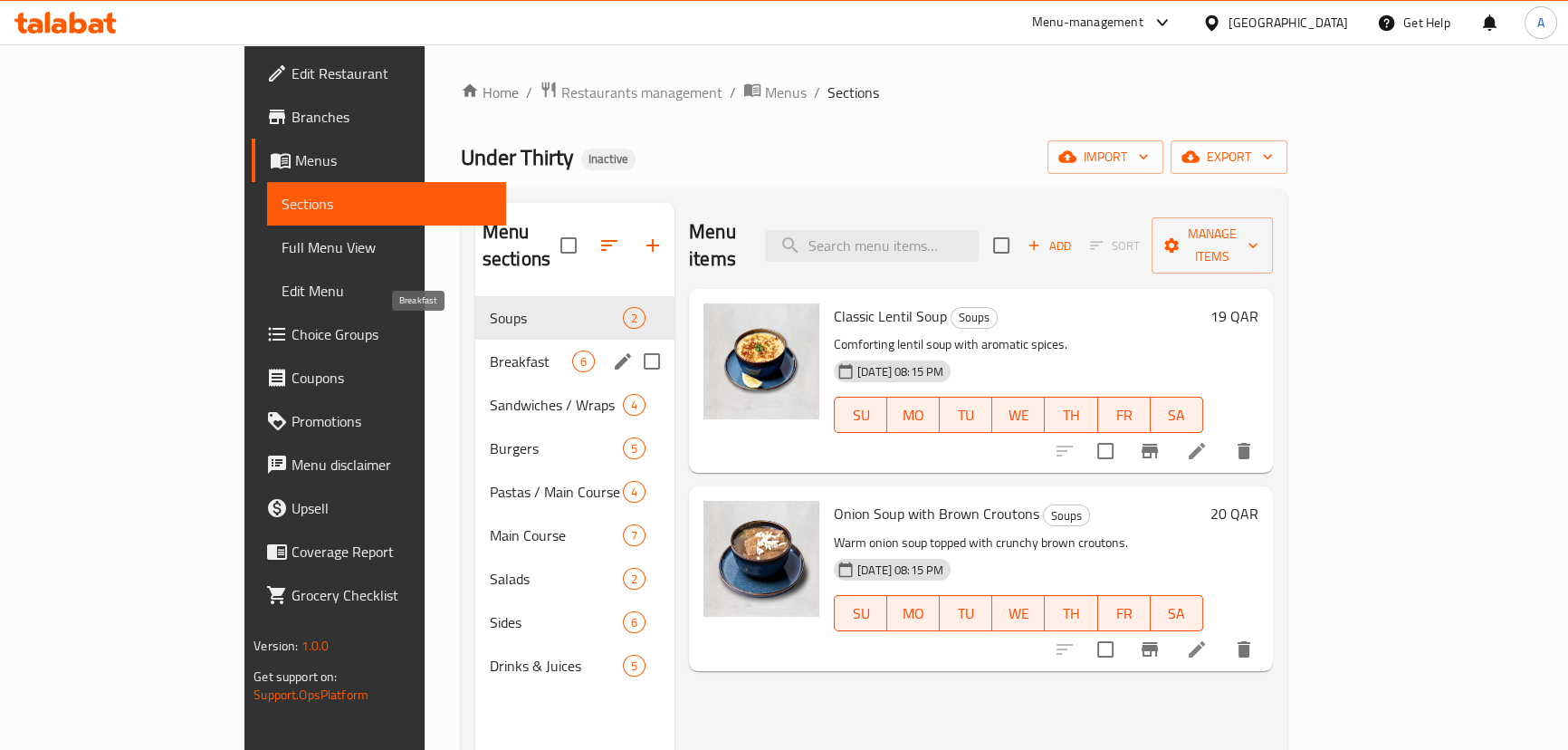
click at [490, 351] on span "Breakfast" at bounding box center [530, 362] width 82 height 22
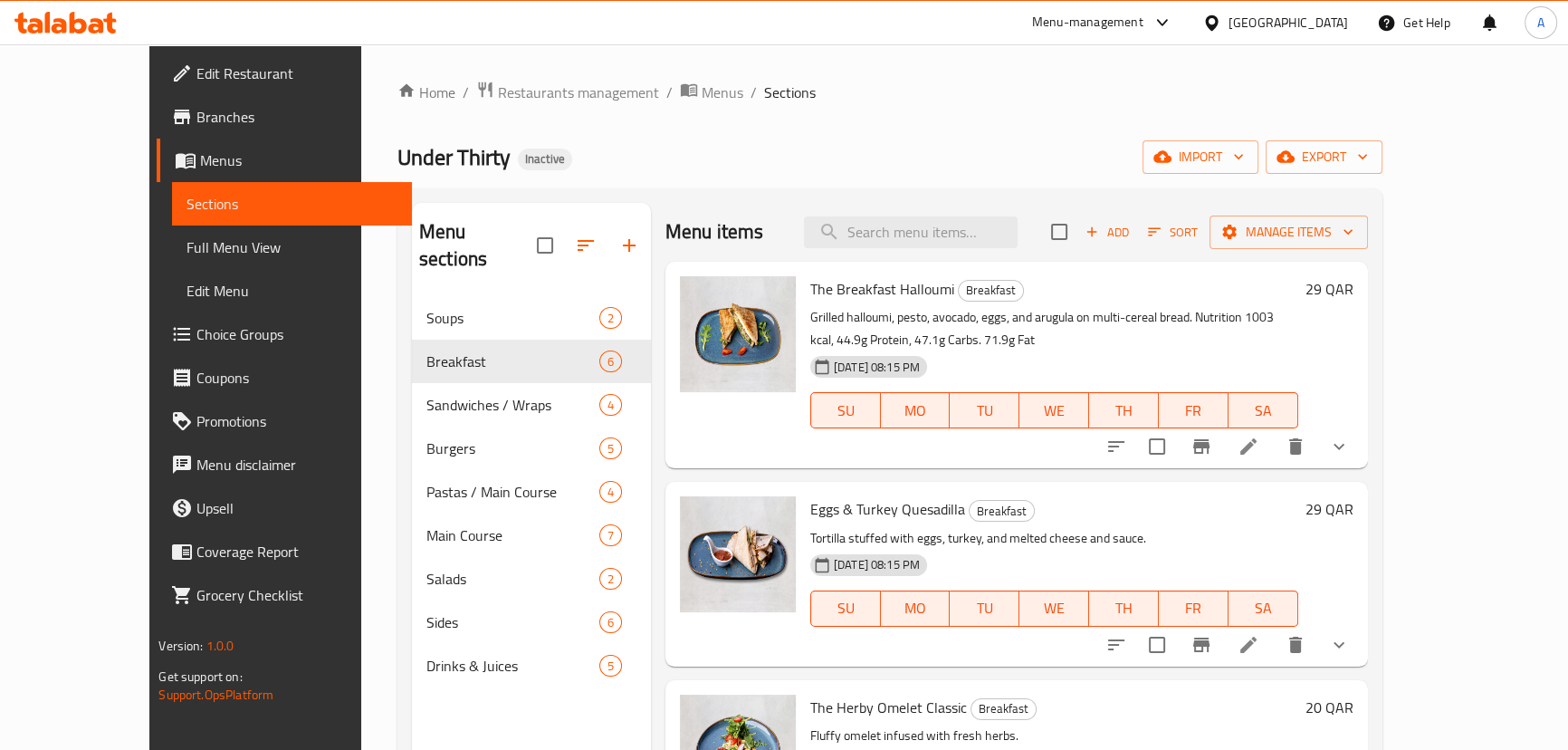
click at [1360, 445] on button "show more" at bounding box center [1340, 447] width 44 height 44
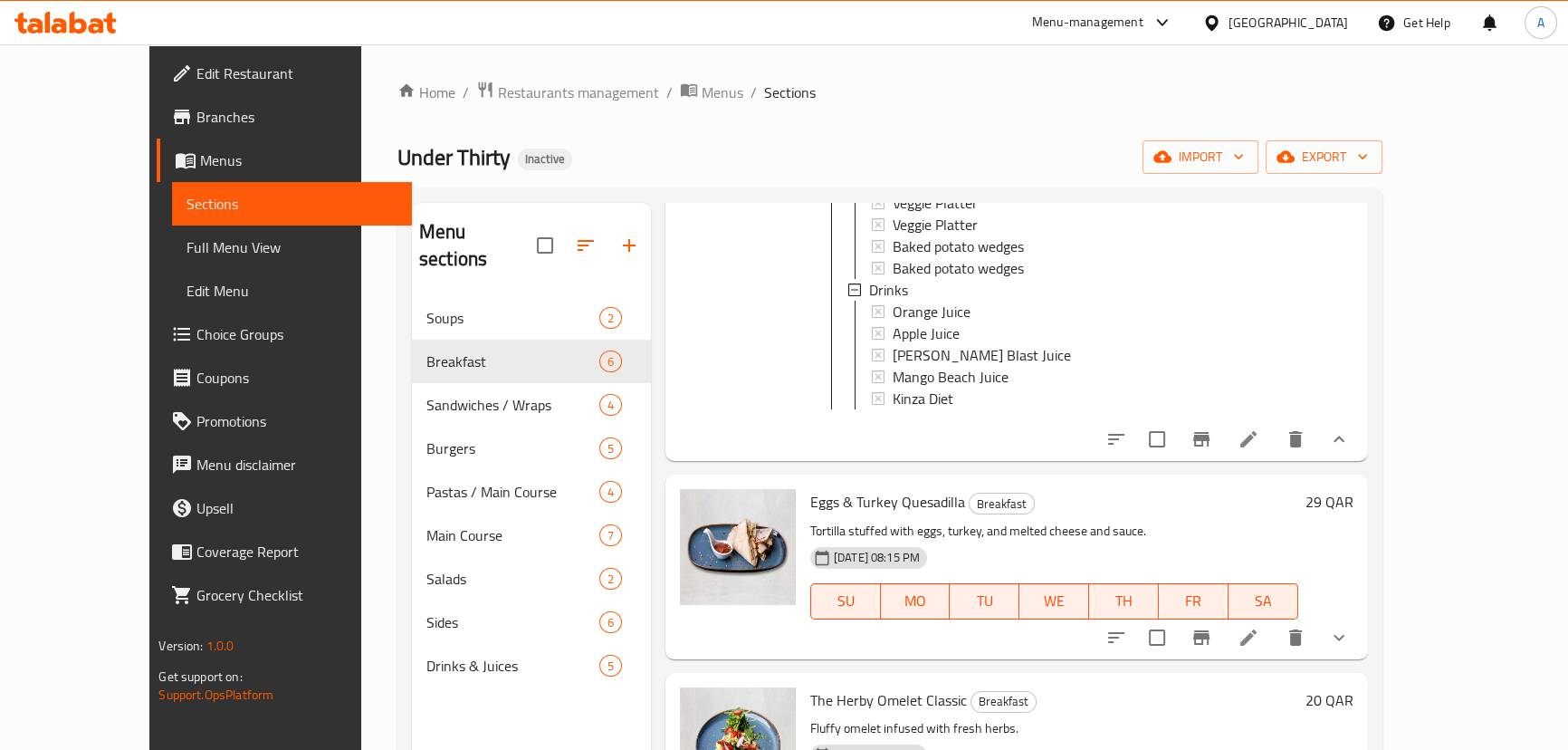
scroll to position [329, 0]
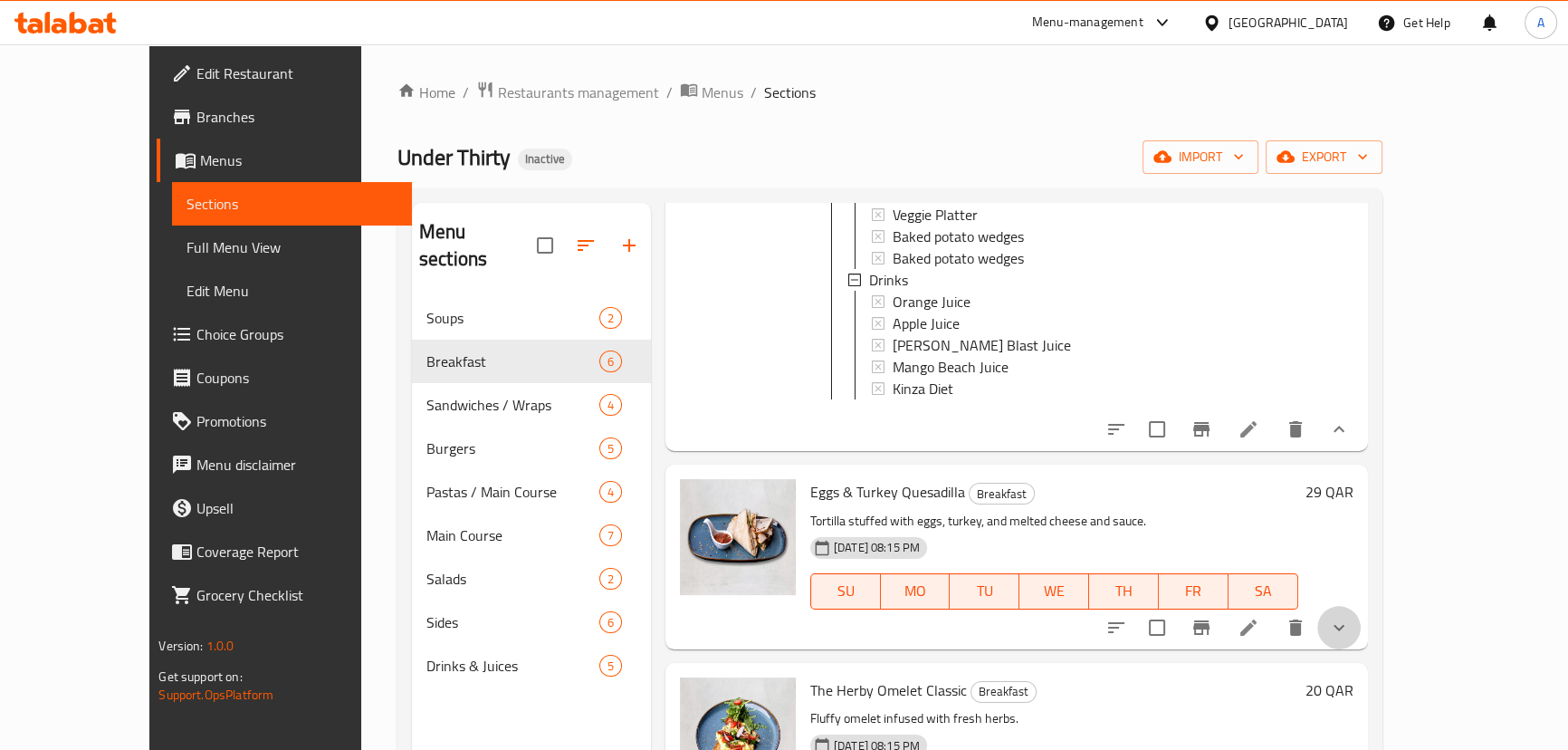
click at [1360, 624] on button "show more" at bounding box center [1340, 628] width 44 height 44
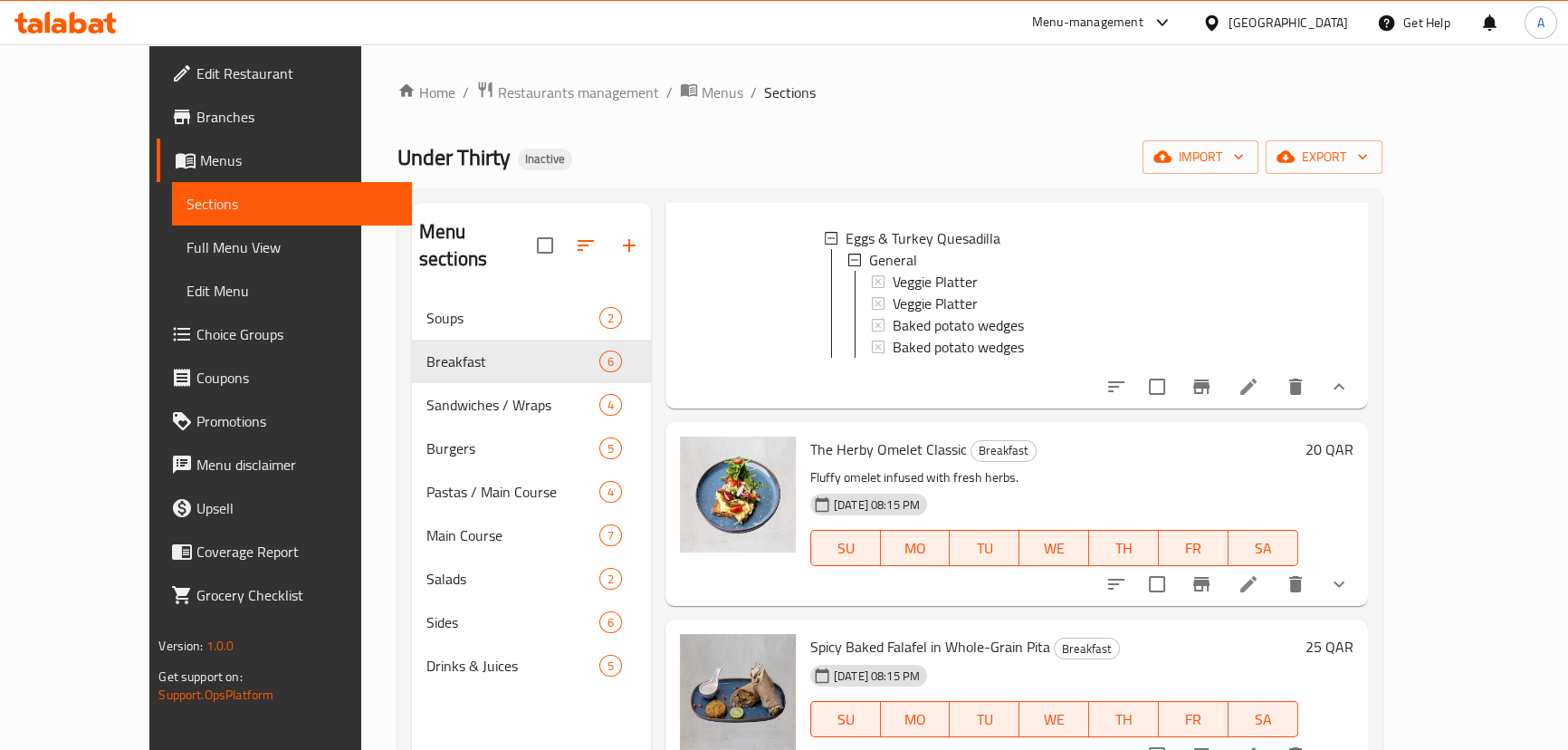
scroll to position [824, 0]
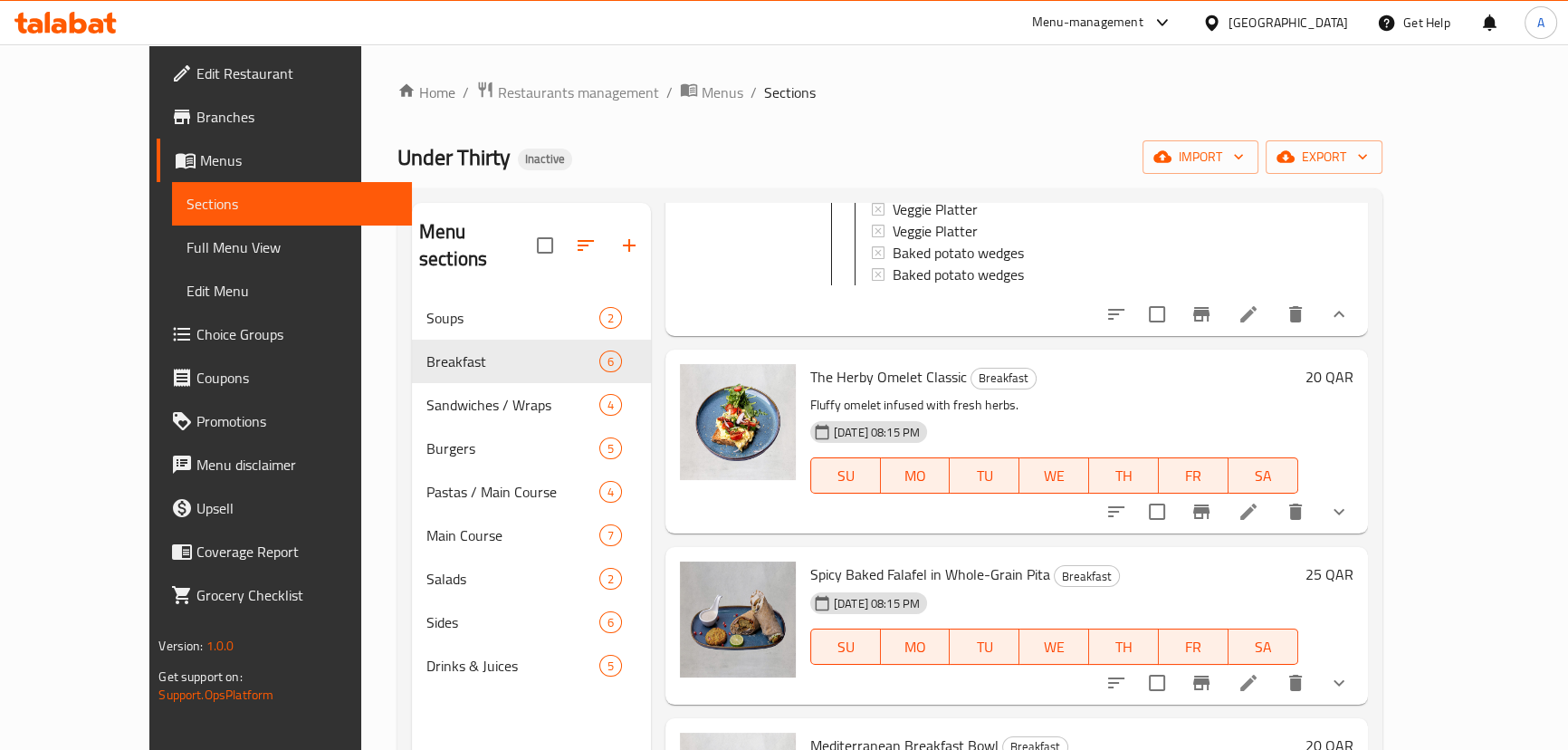
click at [1360, 533] on button "show more" at bounding box center [1340, 512] width 44 height 44
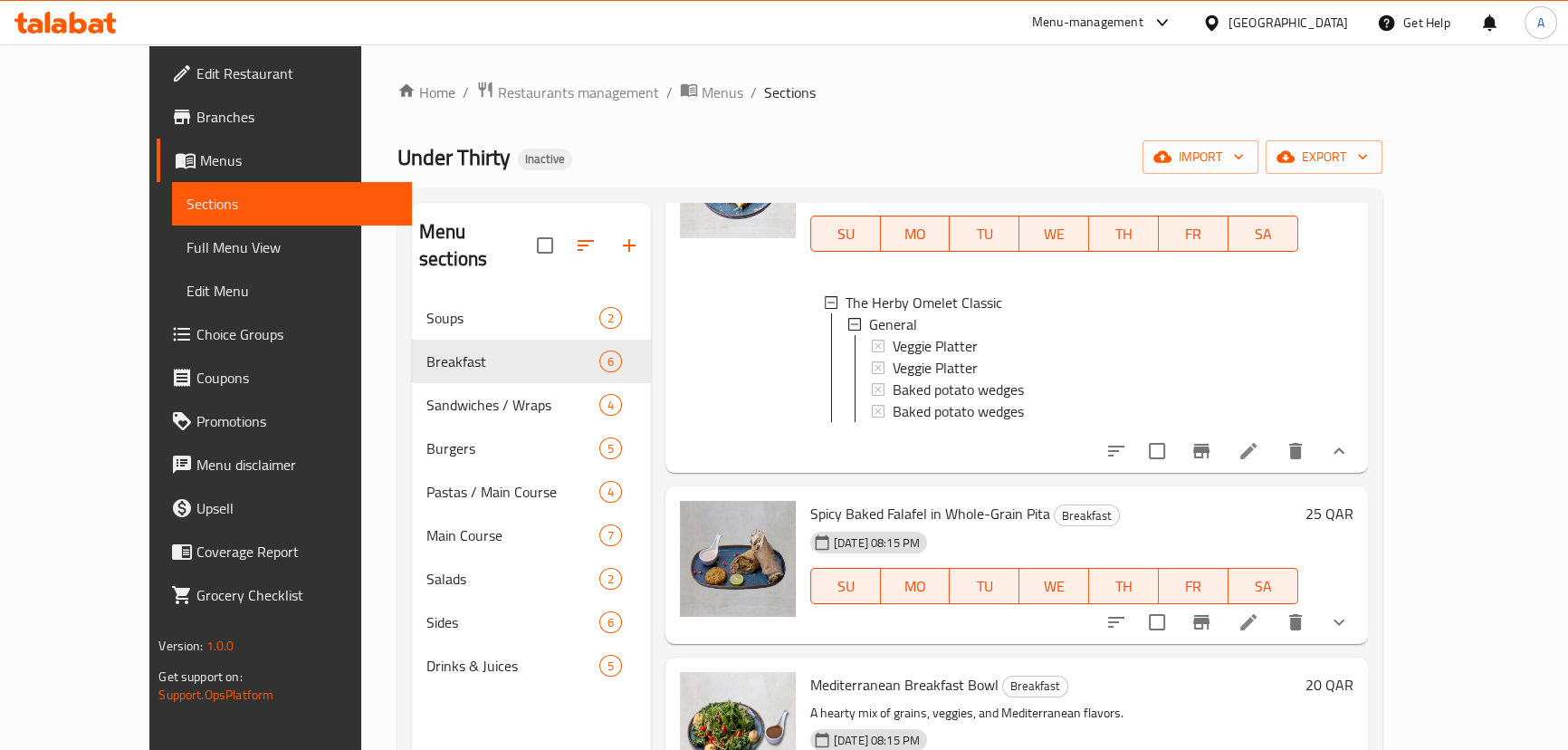
scroll to position [1070, 0]
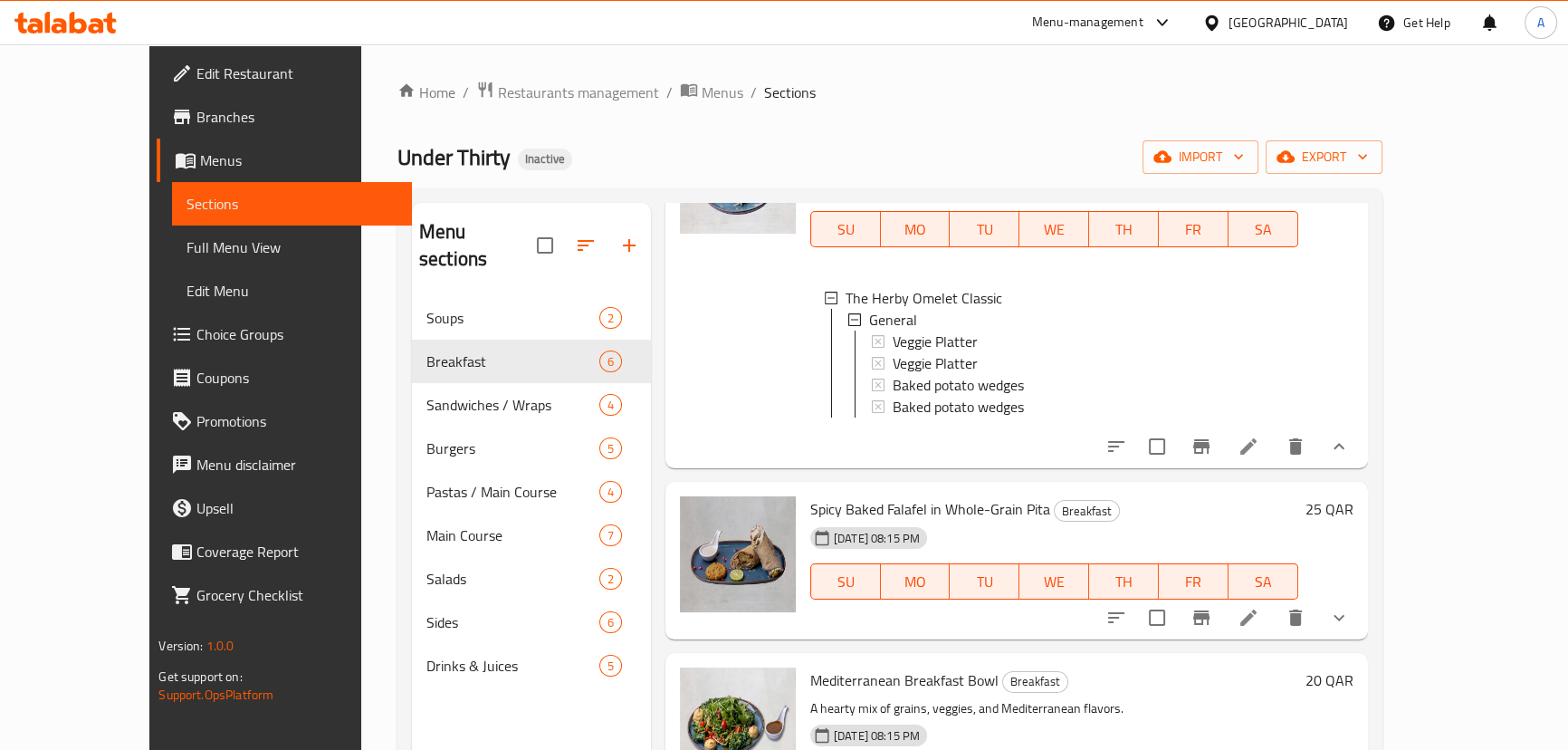
click at [1360, 636] on button "show more" at bounding box center [1340, 618] width 44 height 44
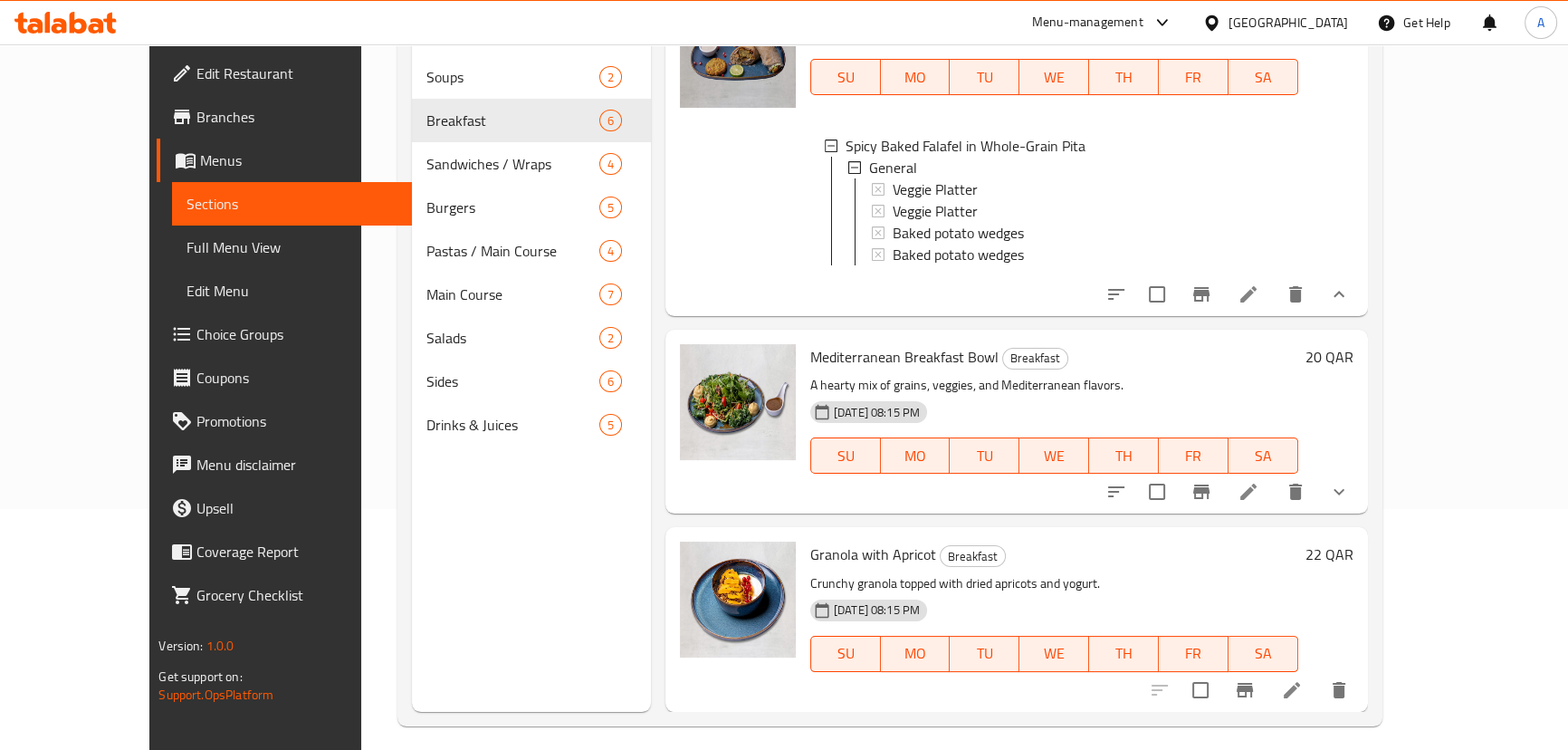
scroll to position [246, 0]
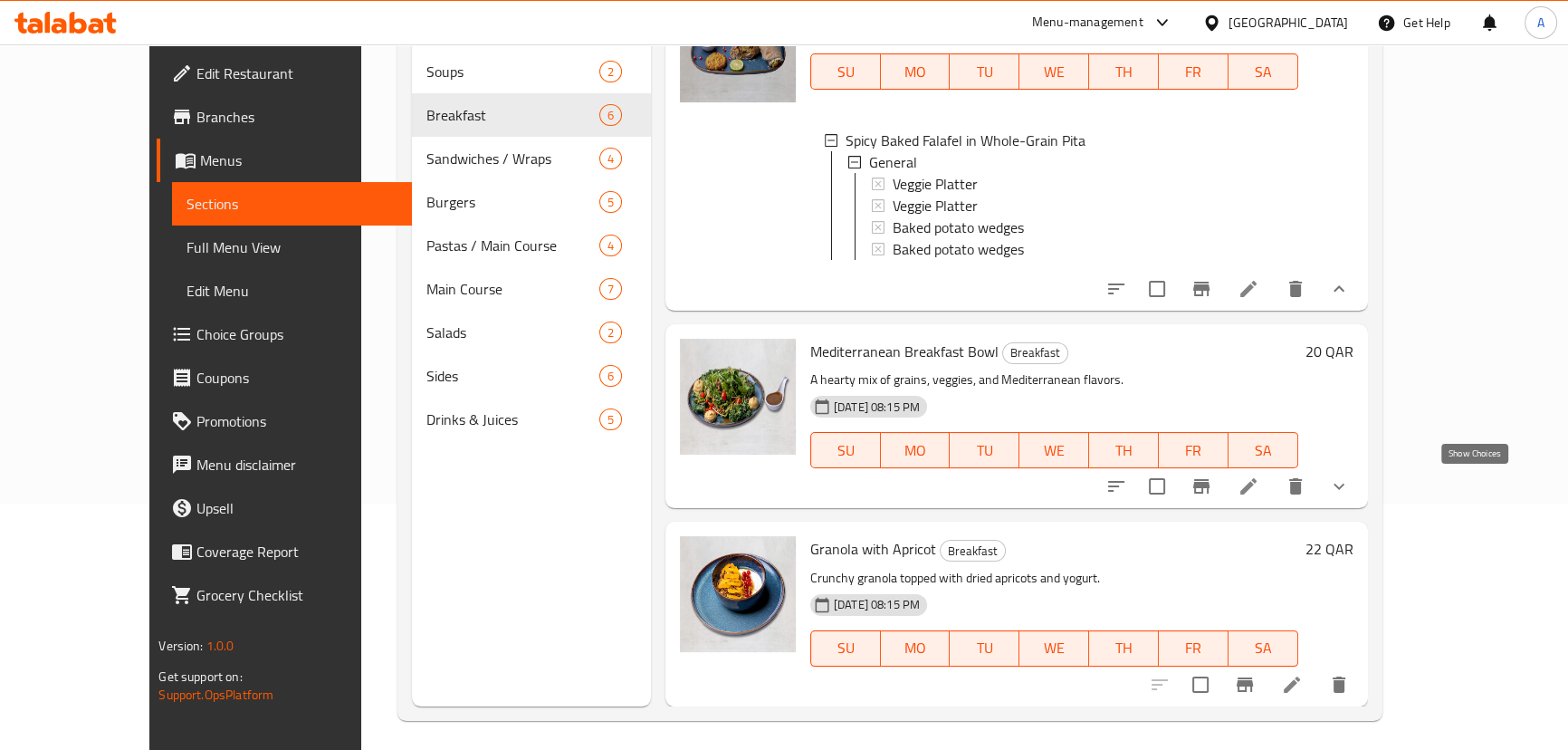
click at [1350, 491] on icon "show more" at bounding box center [1340, 487] width 22 height 22
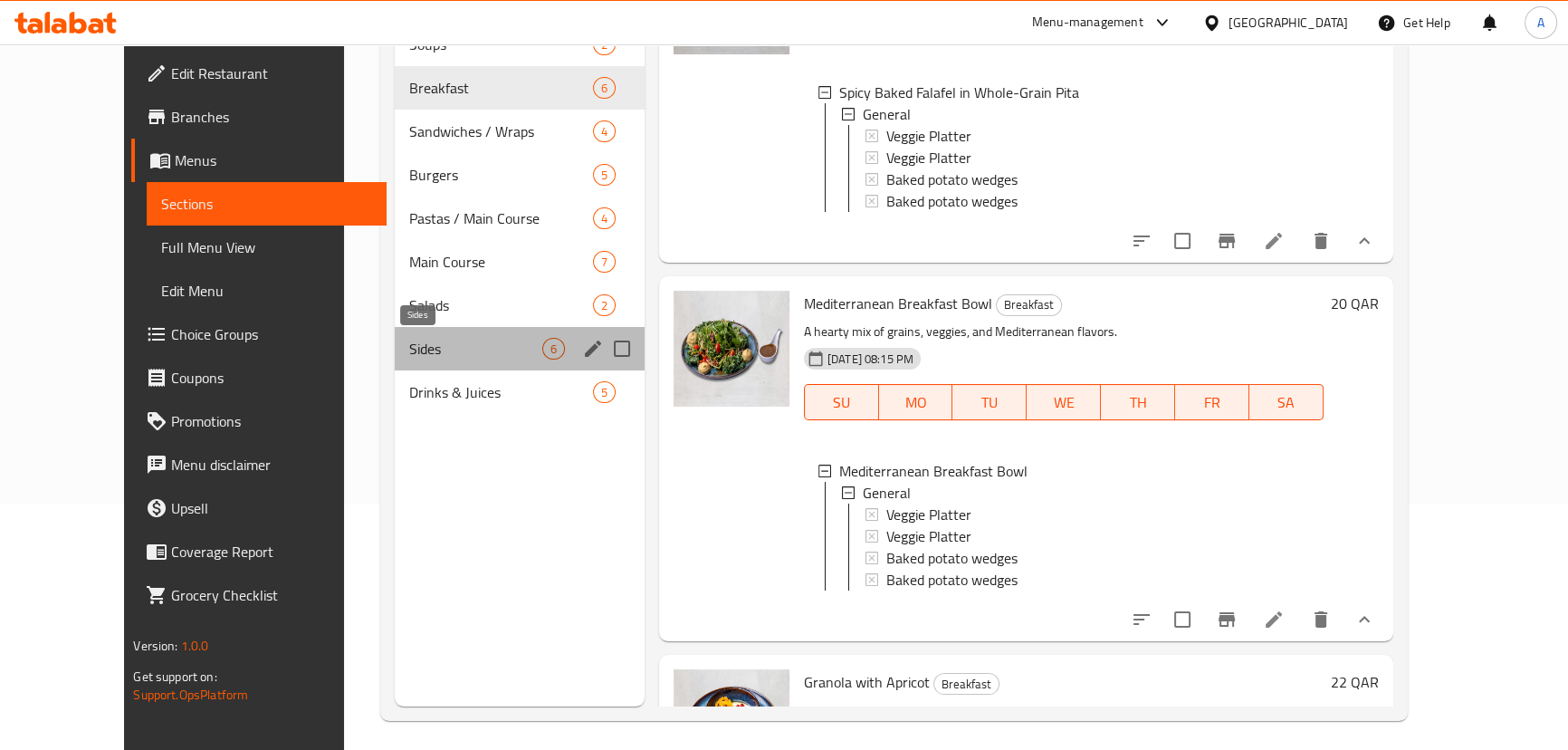
click at [461, 352] on span "Sides" at bounding box center [475, 349] width 132 height 22
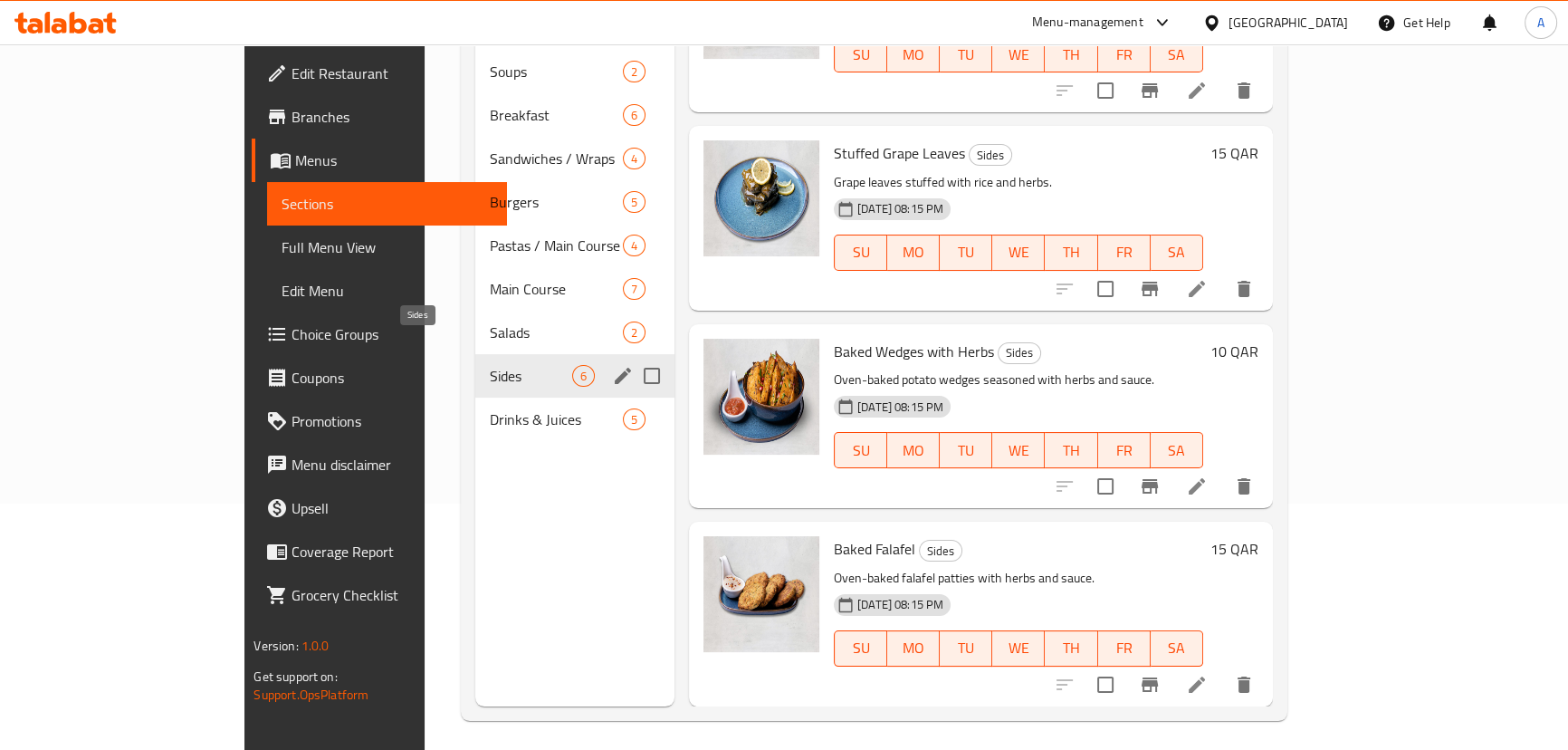
scroll to position [481, 0]
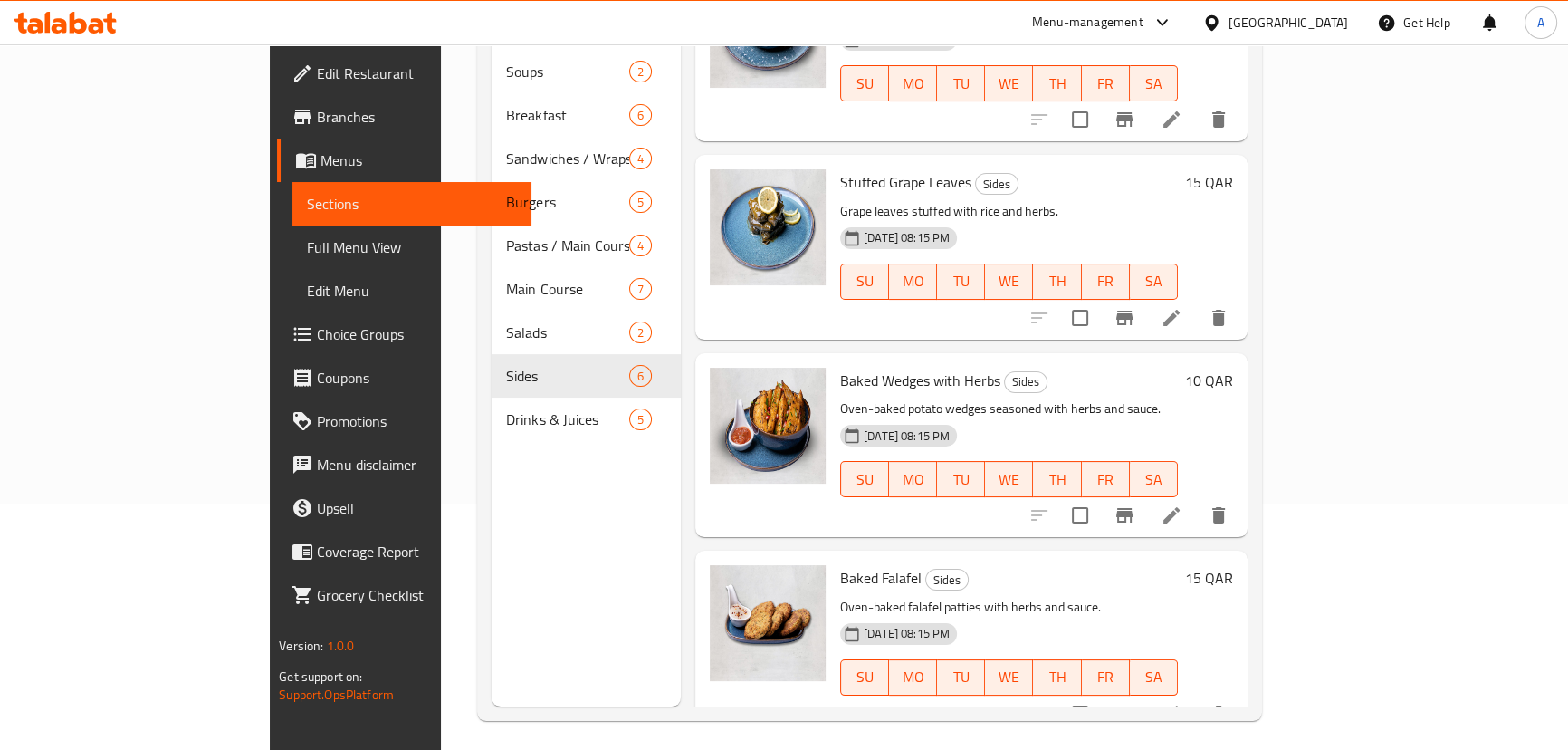
click at [317, 337] on span "Choice Groups" at bounding box center [417, 335] width 201 height 22
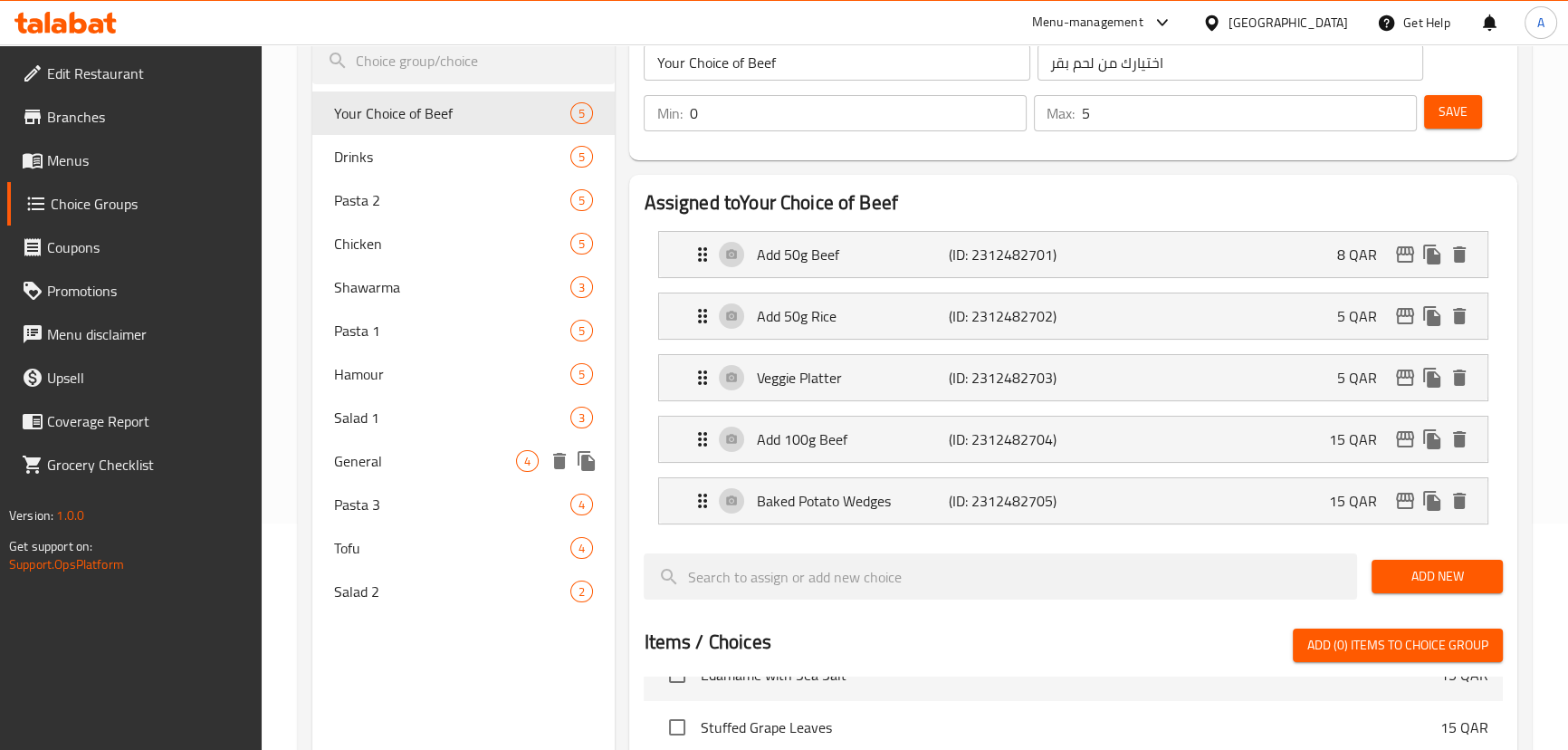
scroll to position [61, 0]
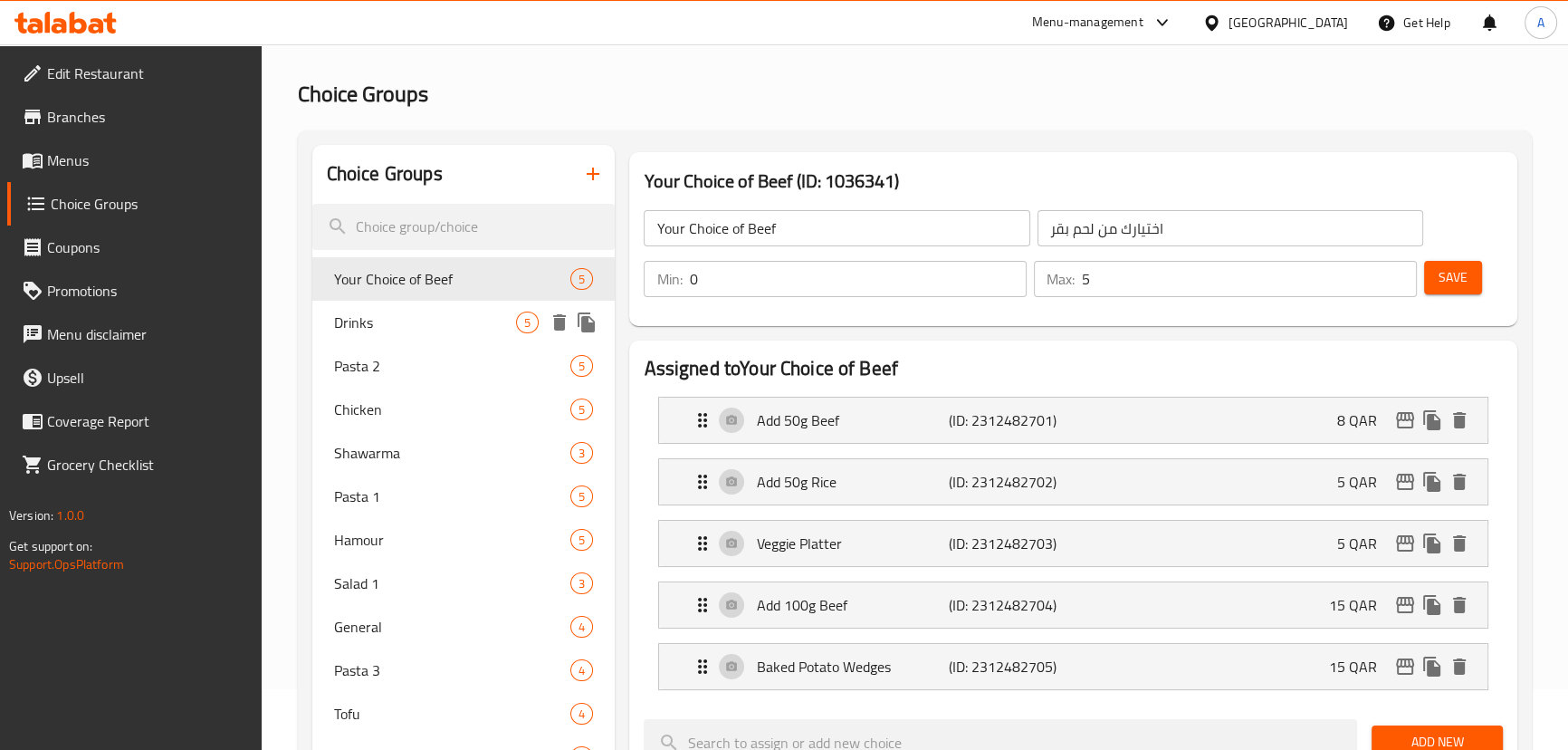
click at [397, 330] on span "Drinks" at bounding box center [425, 323] width 183 height 22
type input "Drinks"
type input "مشروبات"
type input "1"
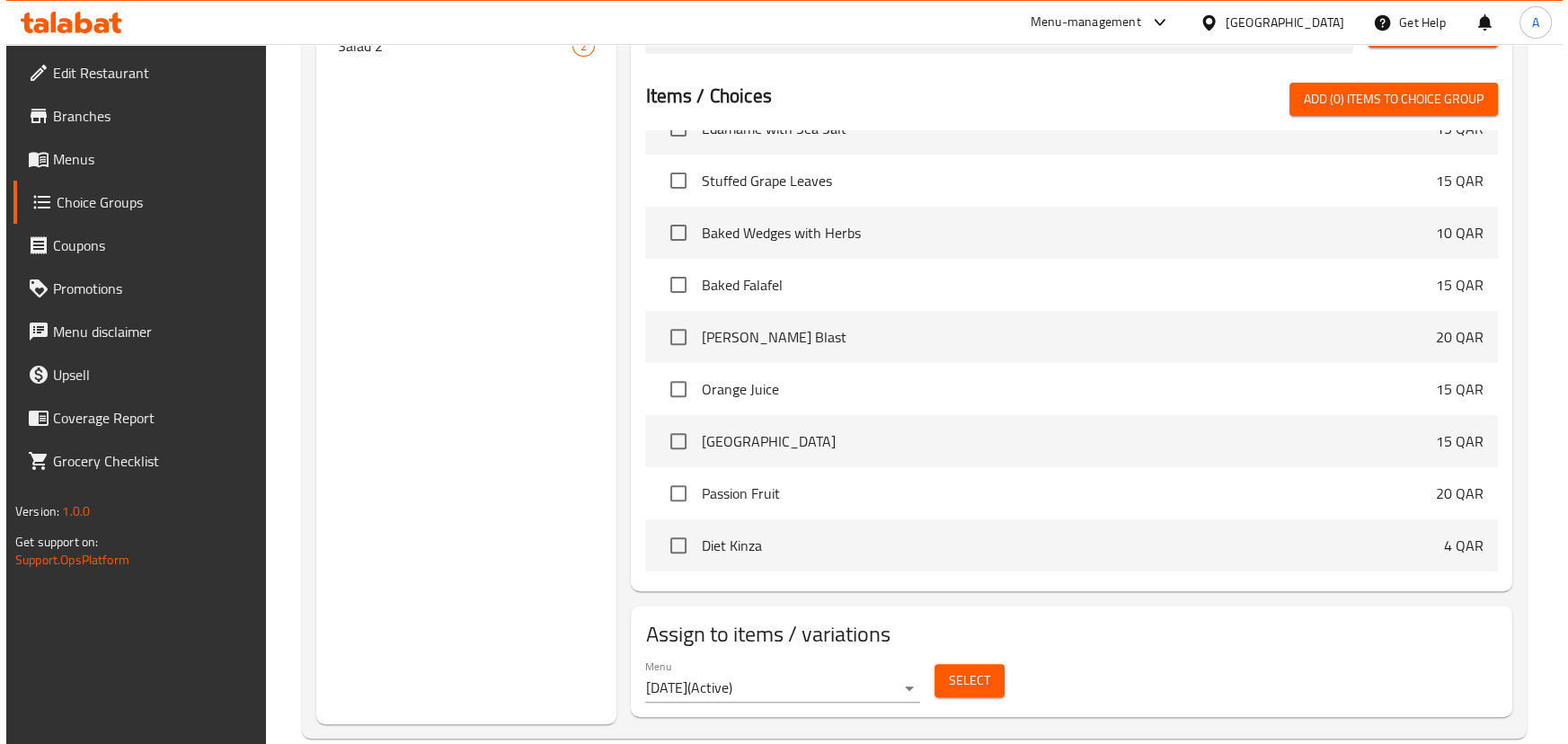
scroll to position [795, 0]
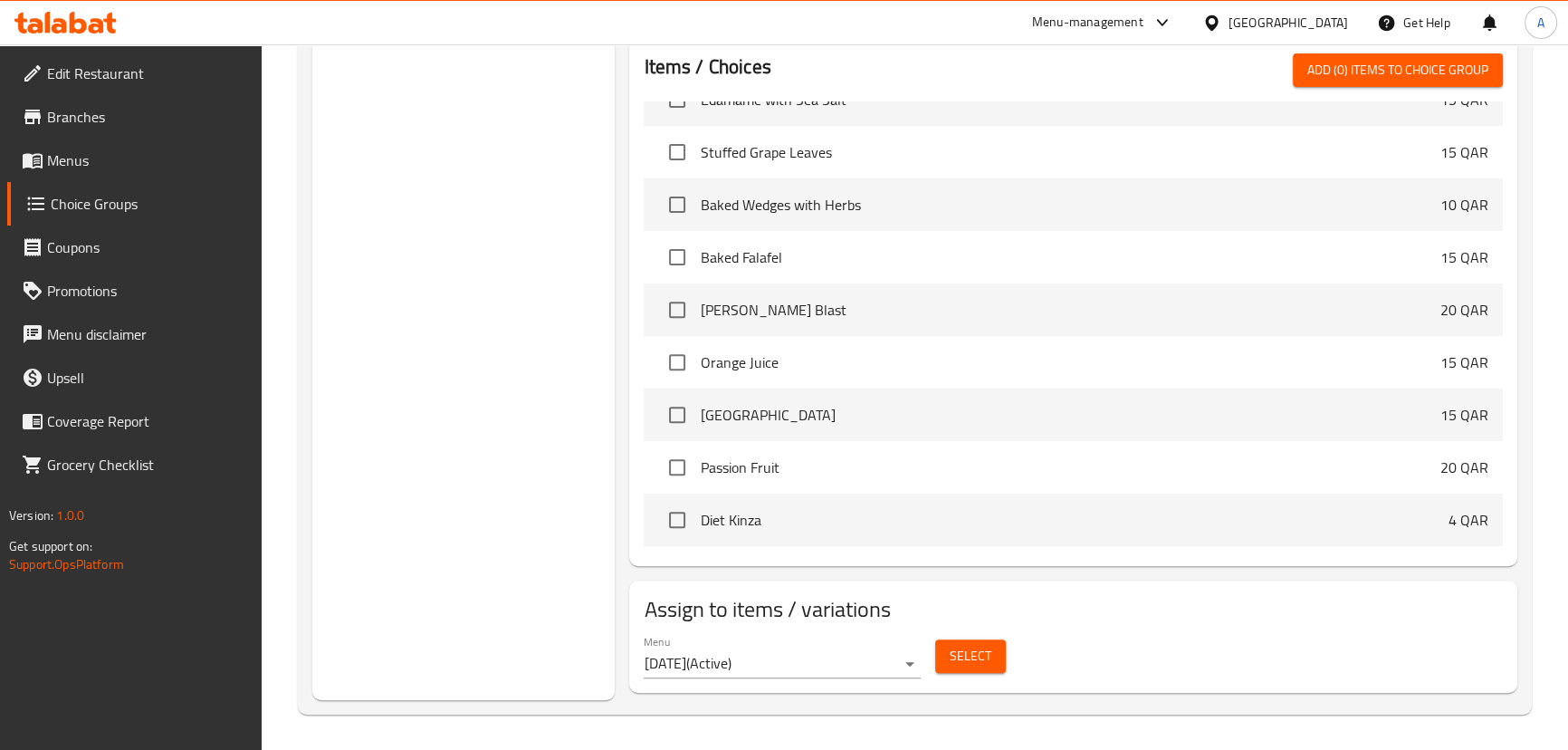
click at [977, 660] on span "Select" at bounding box center [970, 656] width 42 height 23
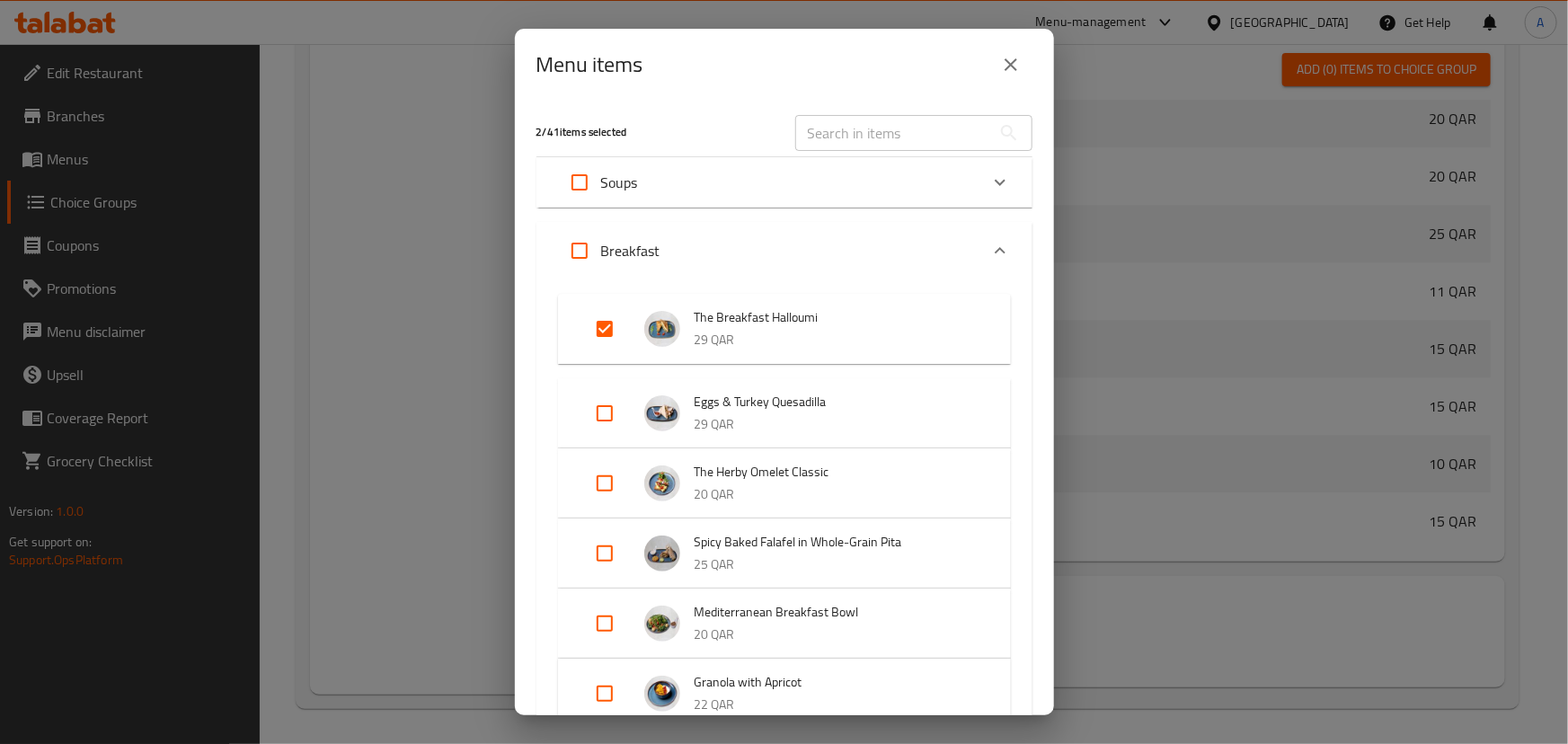
click at [584, 255] on input "Expand" at bounding box center [579, 251] width 43 height 43
checkbox input "true"
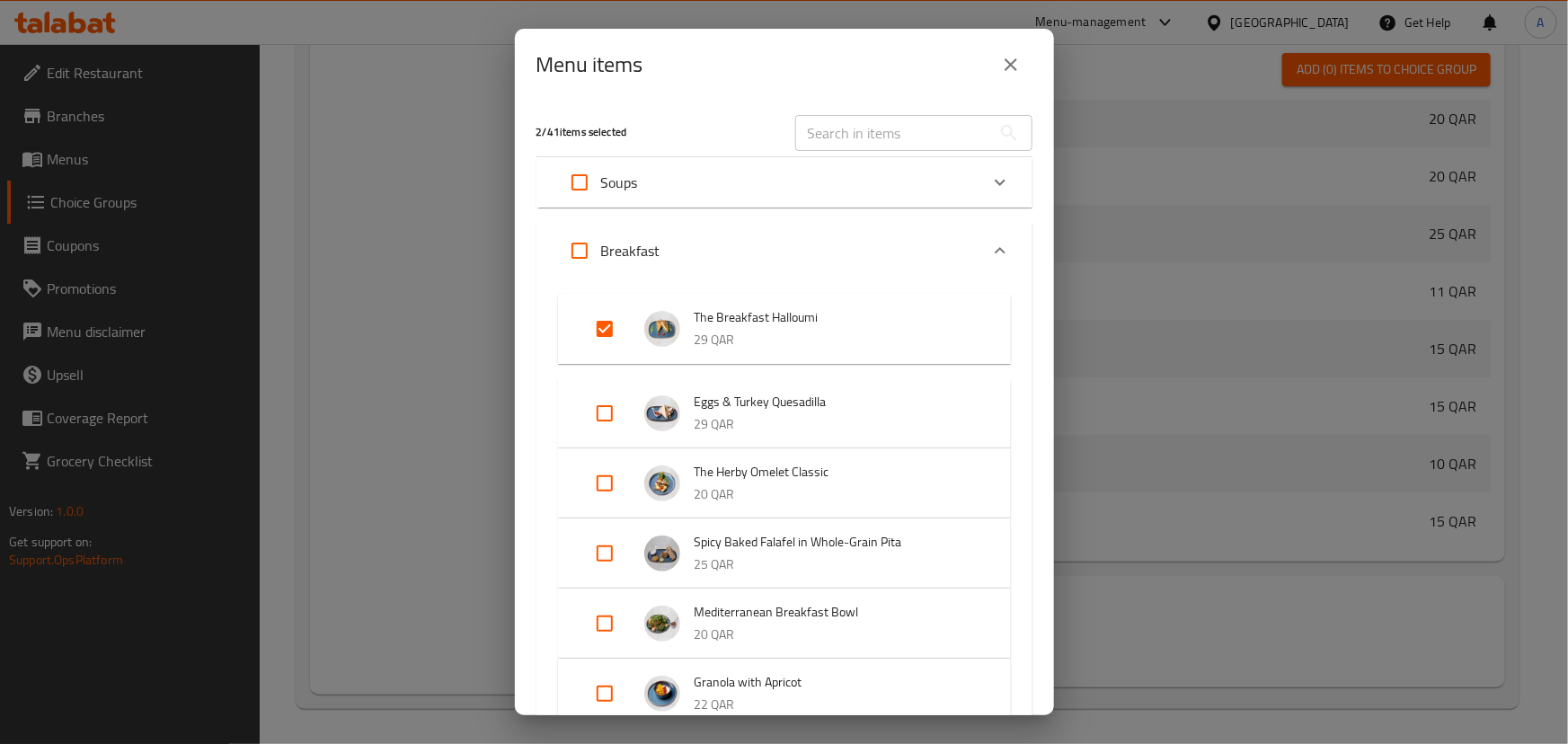
checkbox input "true"
click at [590, 188] on input "Expand" at bounding box center [579, 182] width 43 height 43
checkbox input "true"
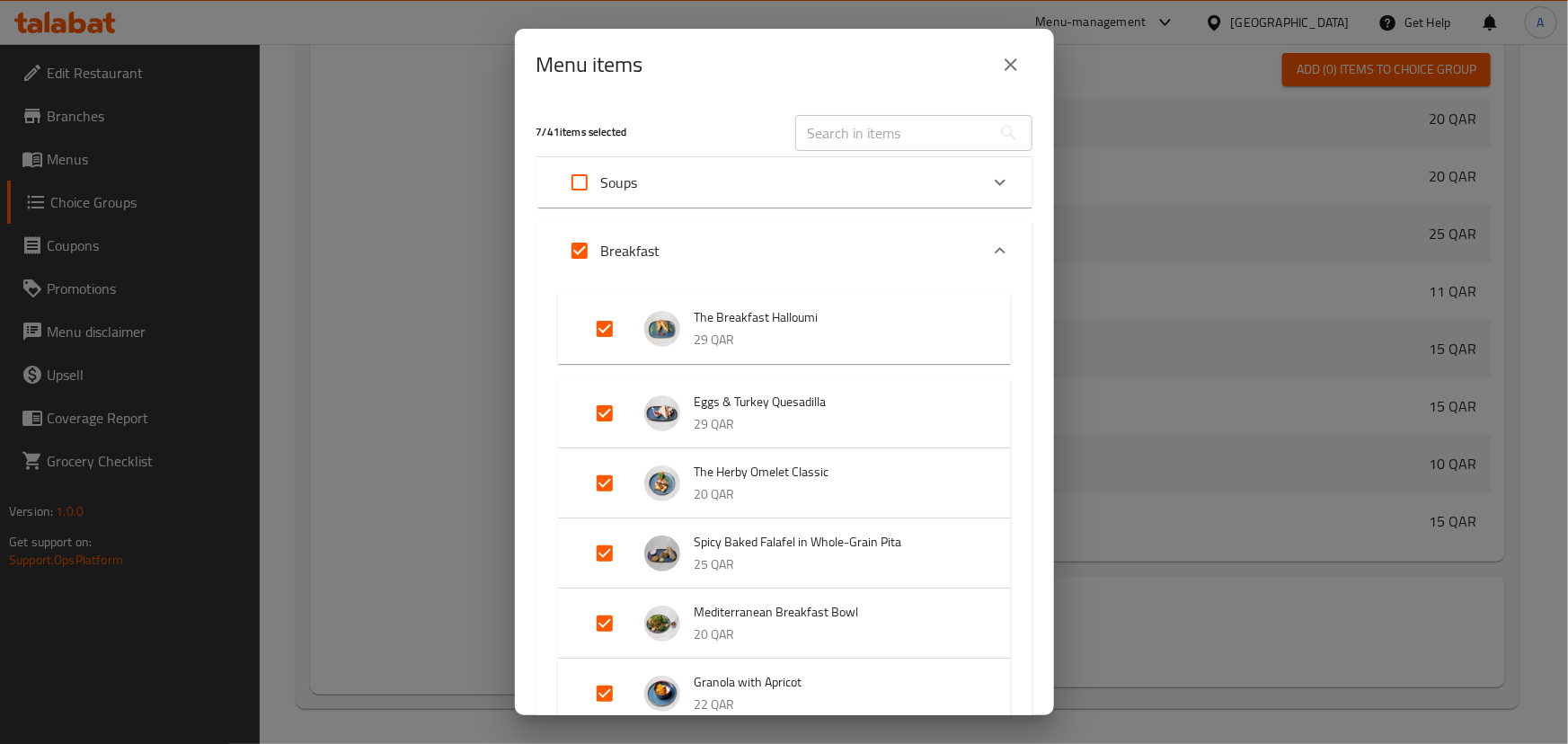
checkbox input "true"
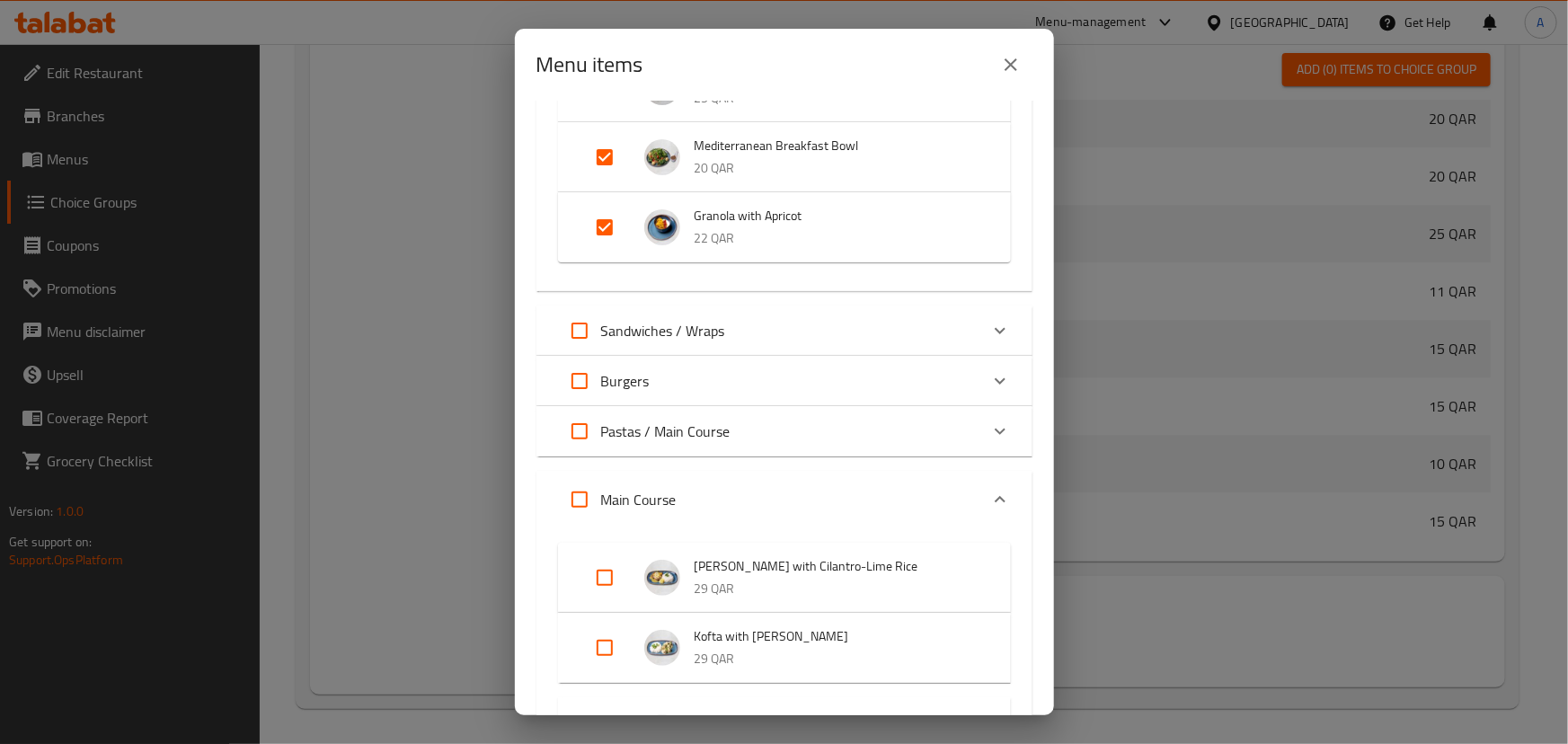
scroll to position [490, 0]
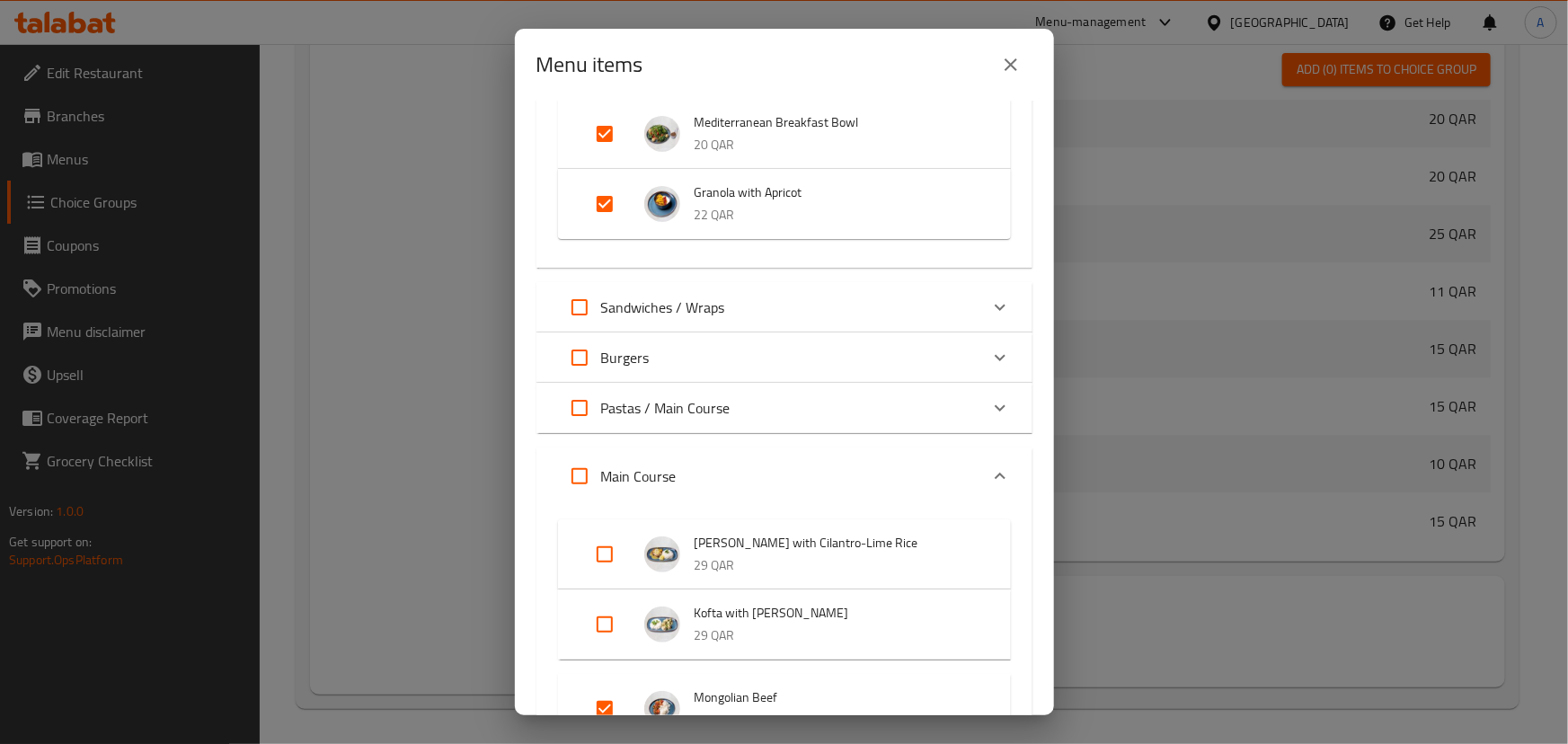
click at [585, 309] on input "Expand" at bounding box center [579, 307] width 43 height 43
checkbox input "true"
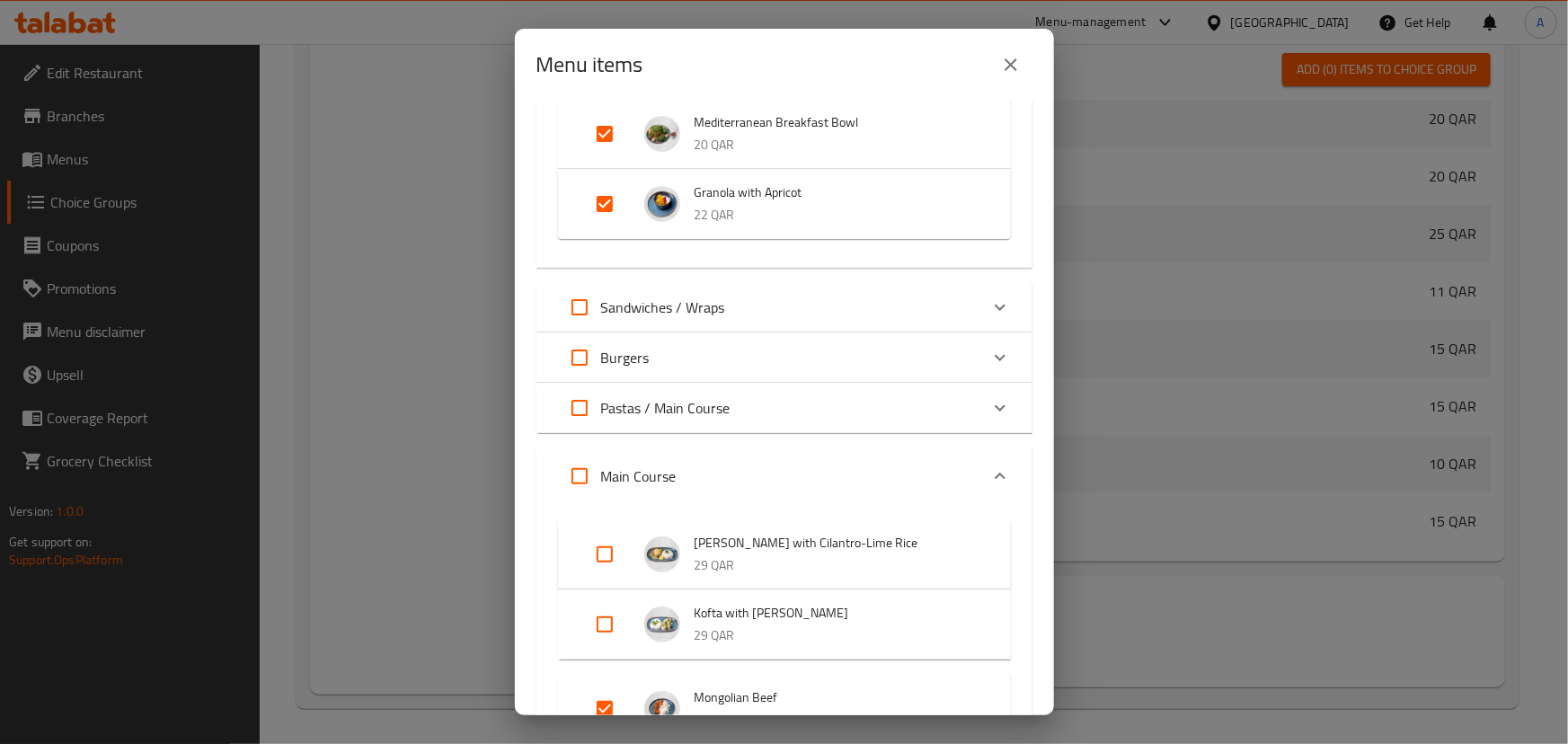
checkbox input "true"
click at [579, 361] on input "Expand" at bounding box center [579, 358] width 43 height 43
checkbox input "true"
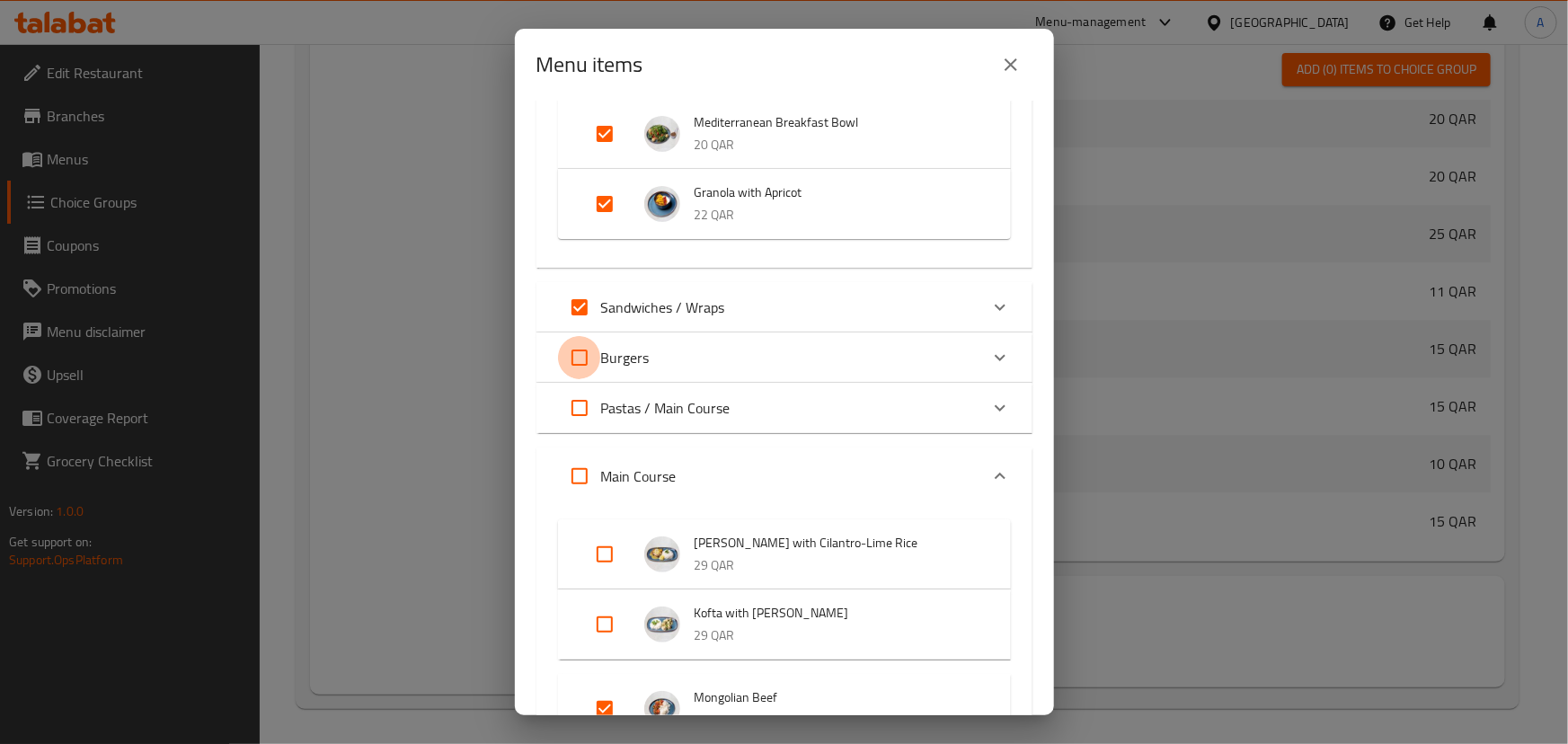
checkbox input "true"
click at [577, 409] on input "Expand" at bounding box center [579, 408] width 43 height 43
checkbox input "true"
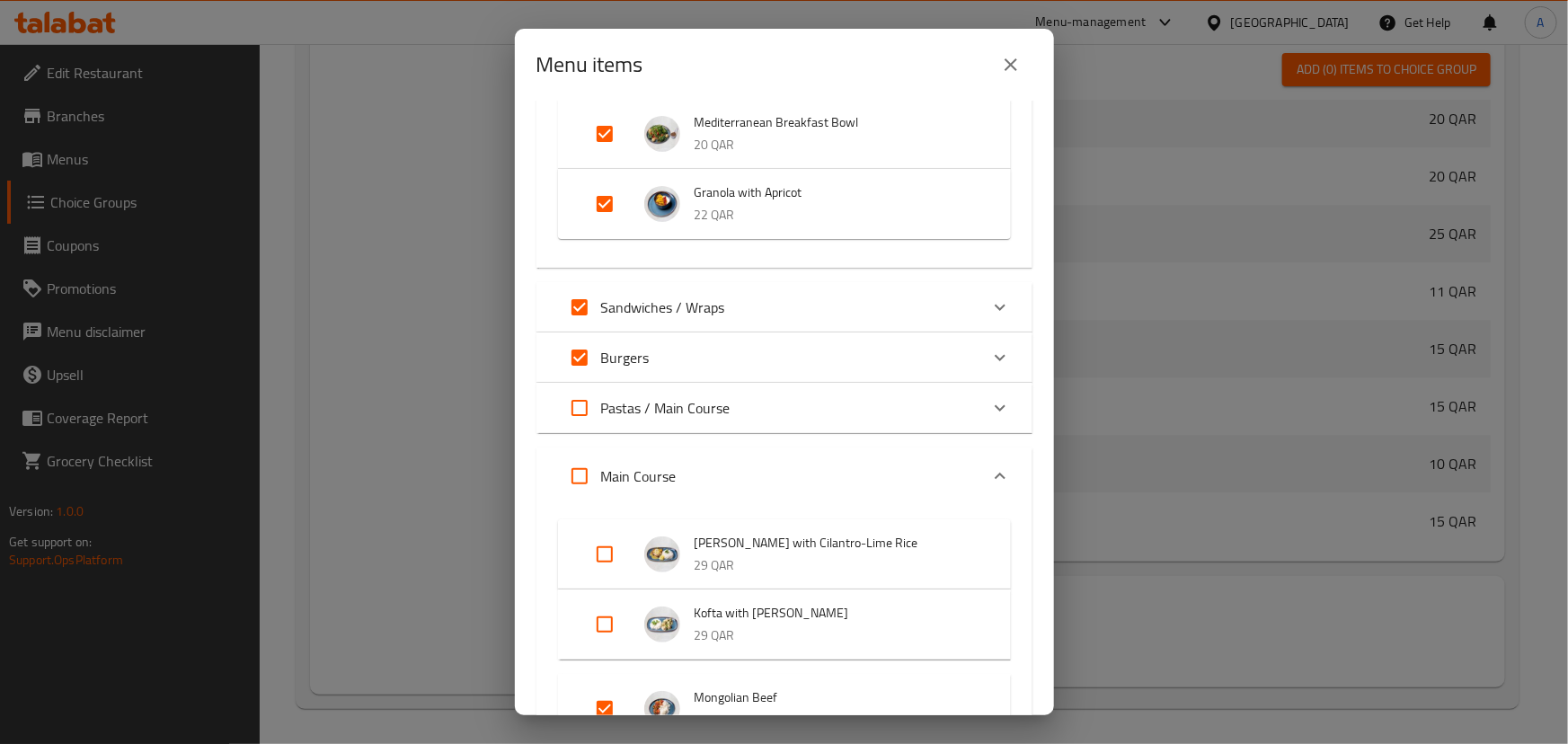
checkbox input "true"
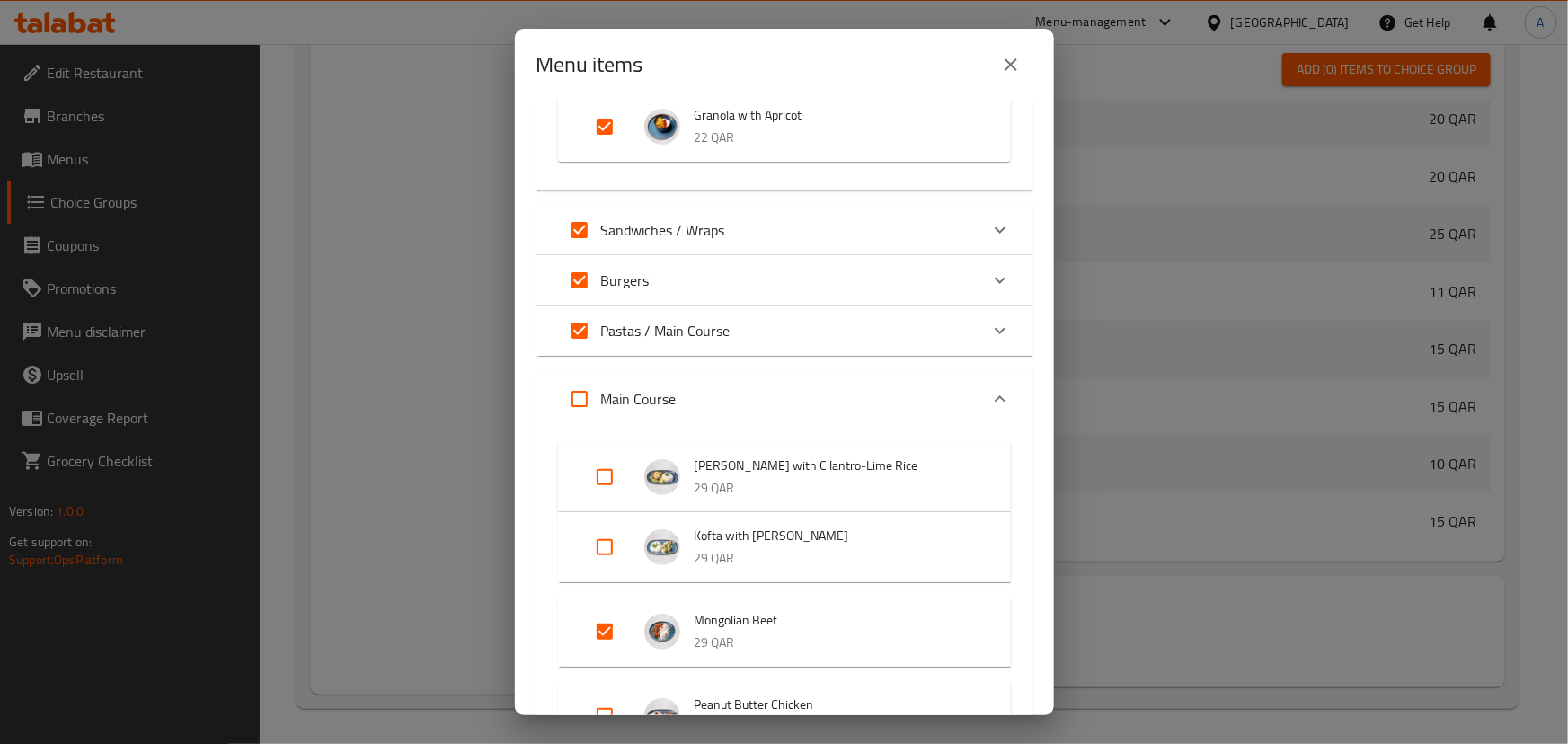
scroll to position [653, 0]
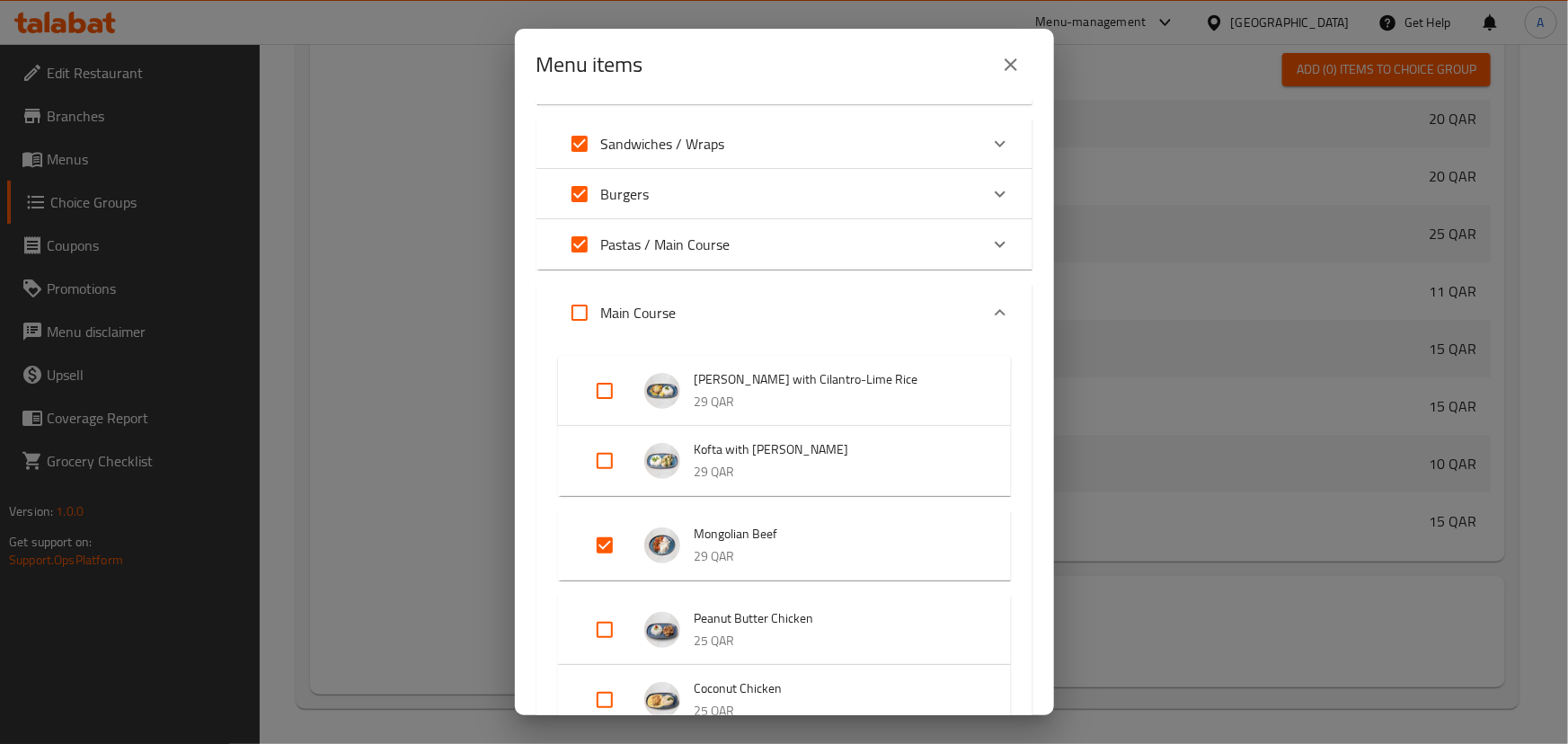
click at [582, 317] on input "Expand" at bounding box center [579, 312] width 43 height 43
checkbox input "true"
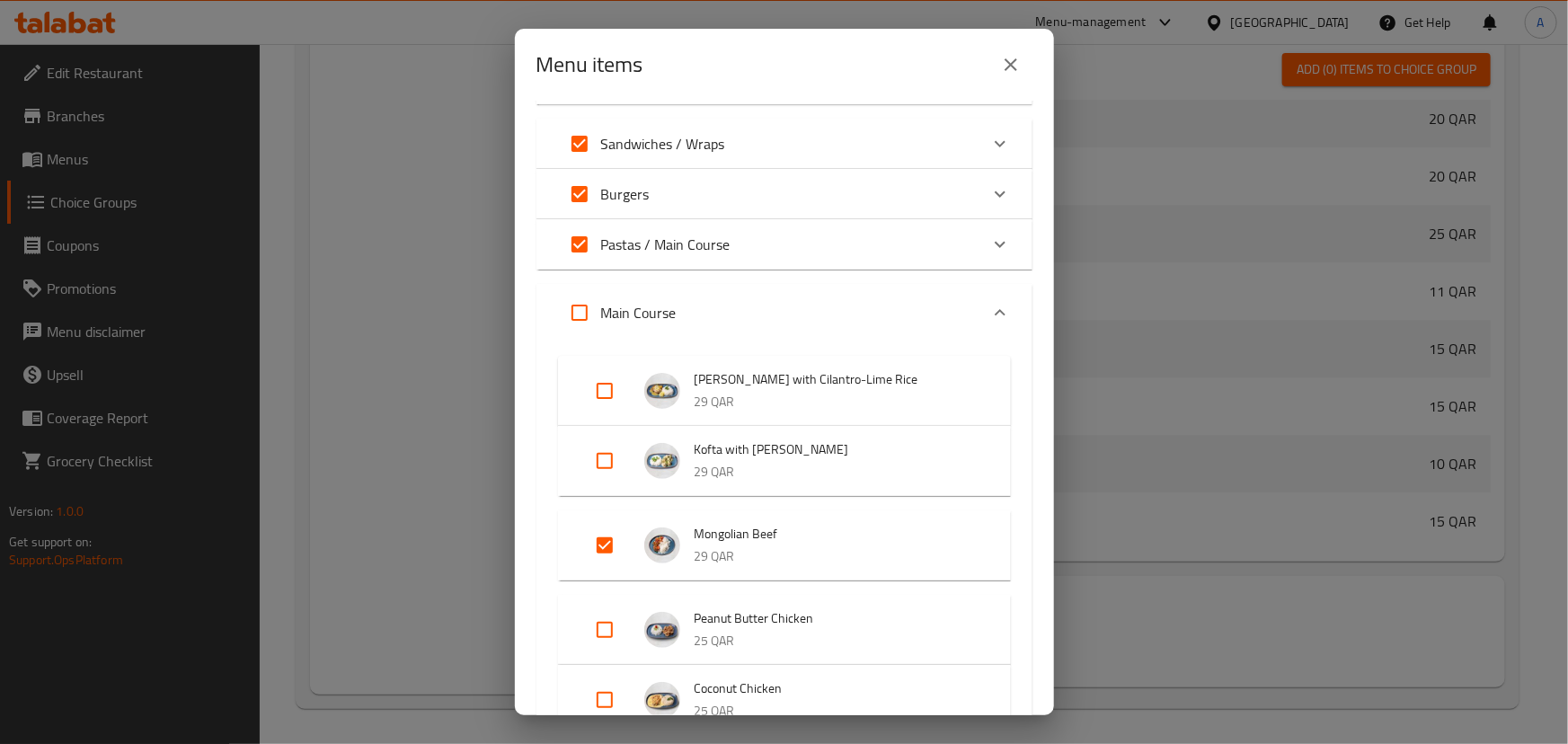
checkbox input "true"
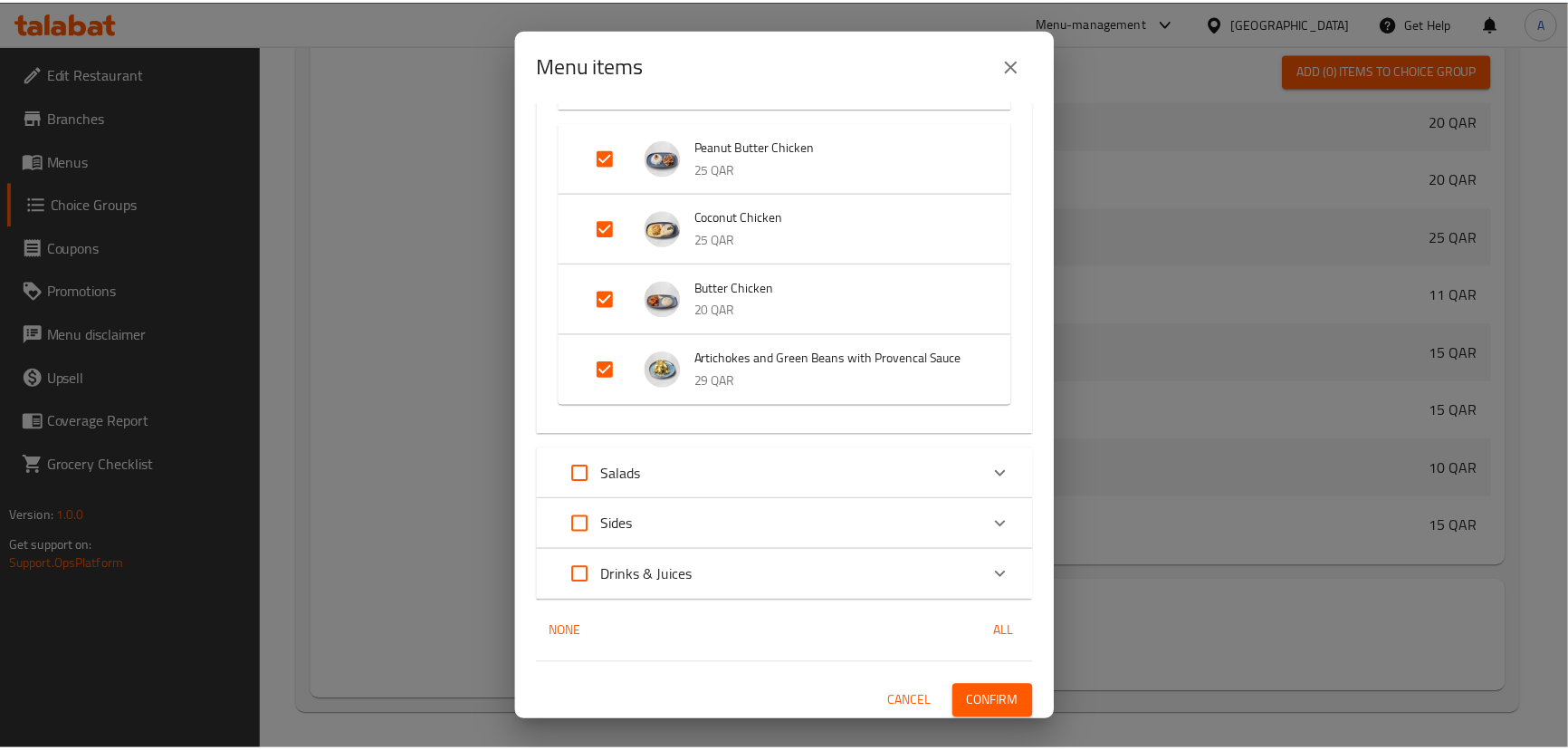
scroll to position [1140, 0]
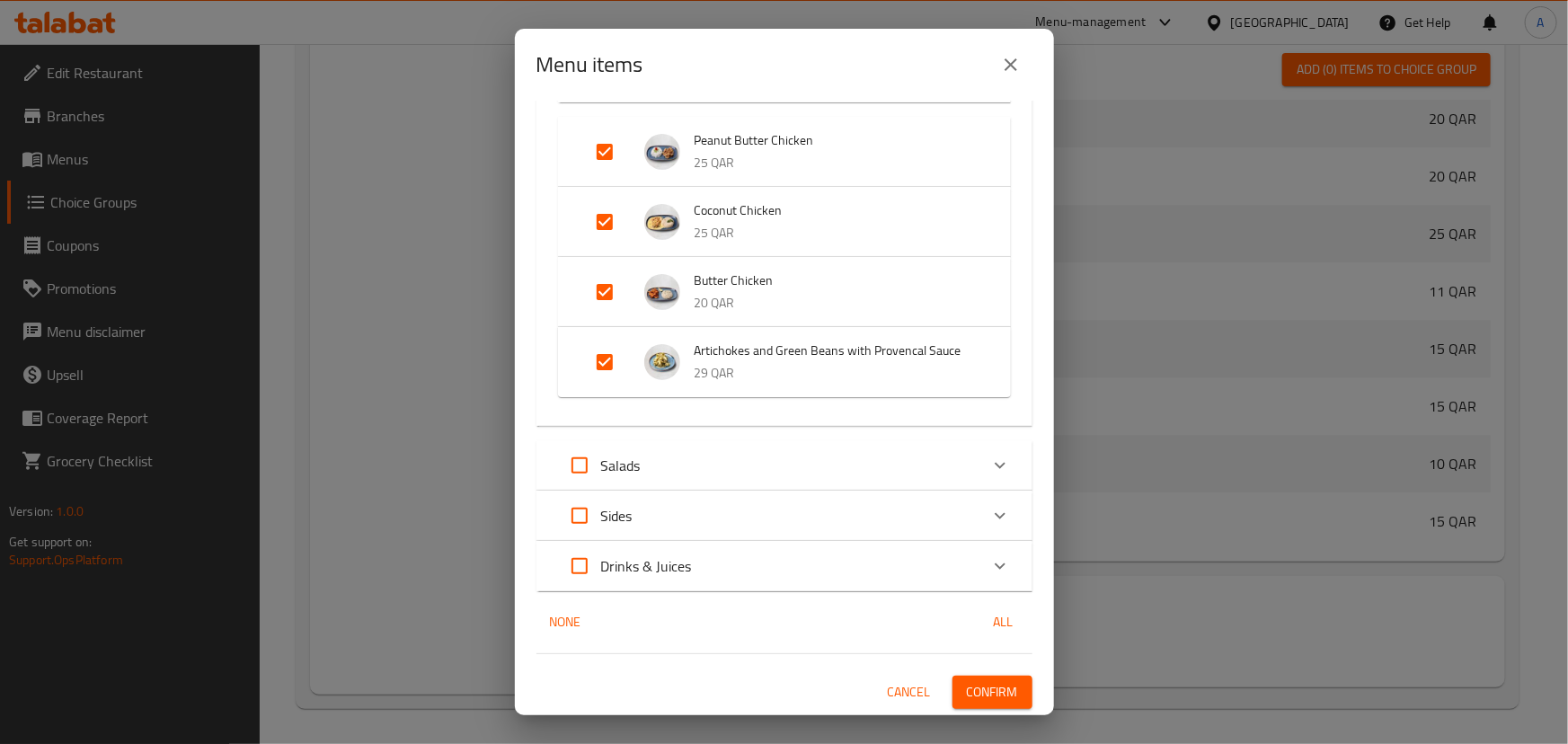
click at [569, 464] on input "Expand" at bounding box center [579, 465] width 43 height 43
checkbox input "true"
click at [581, 517] on input "Expand" at bounding box center [579, 515] width 43 height 43
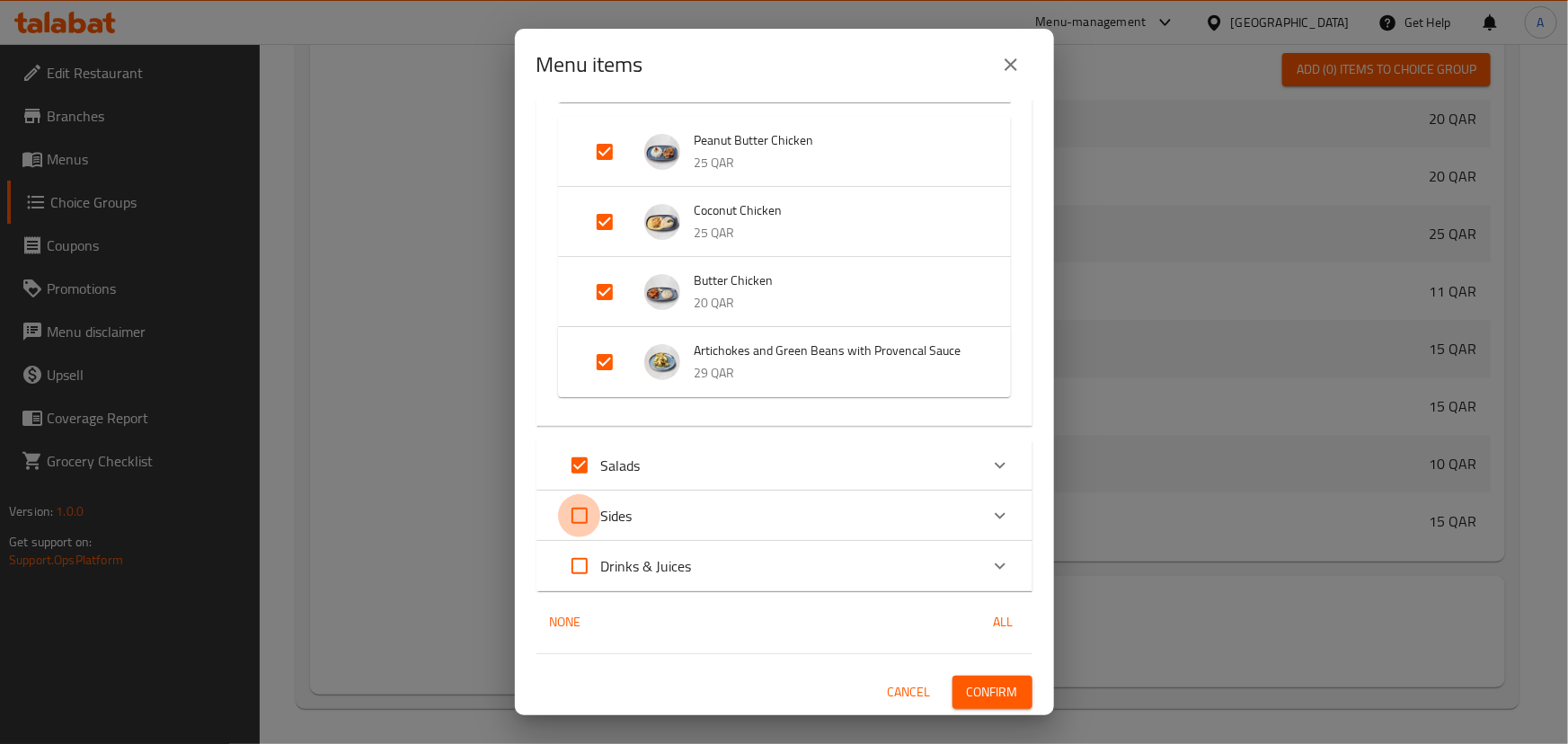
checkbox input "true"
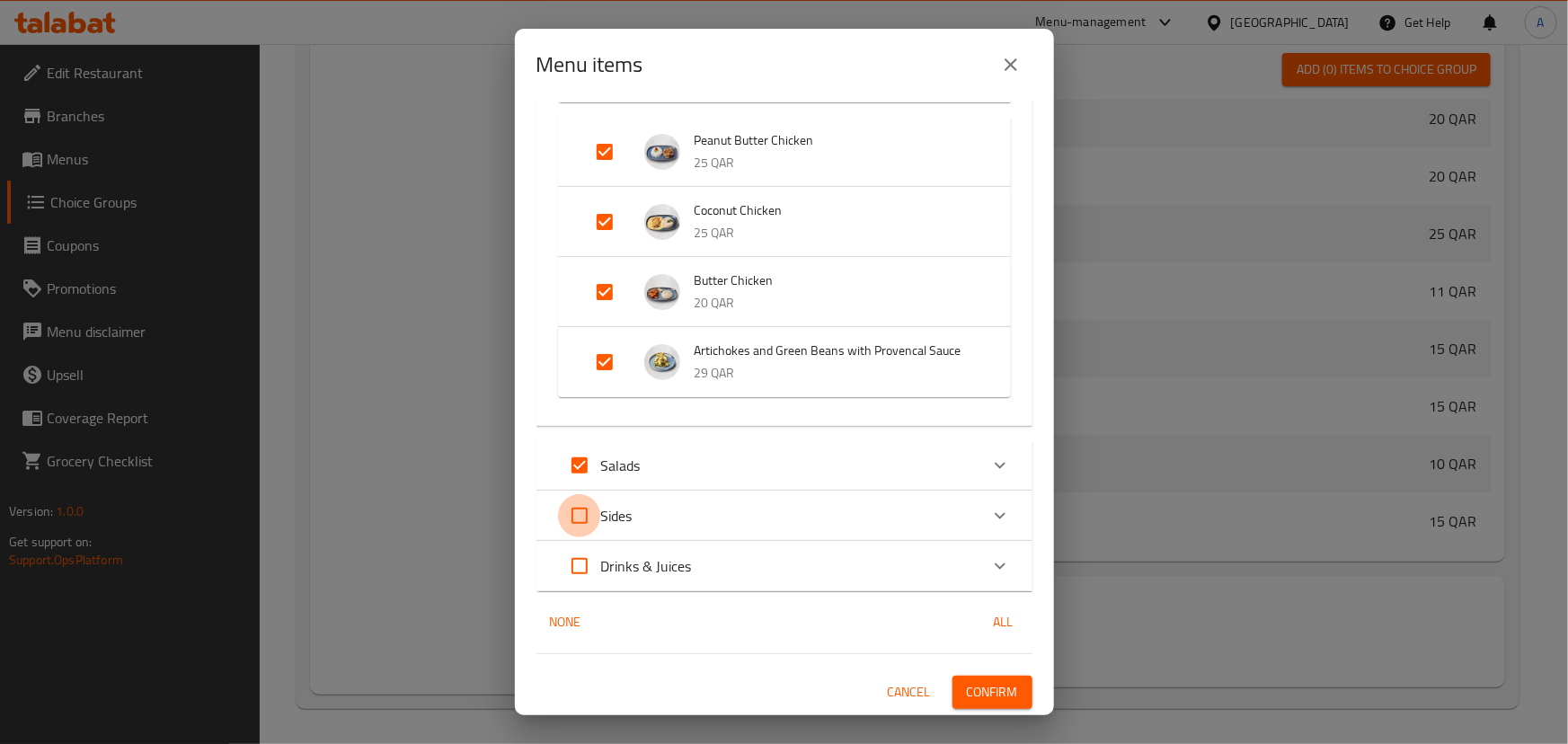
checkbox input "true"
click at [983, 689] on span "Confirm" at bounding box center [992, 692] width 51 height 23
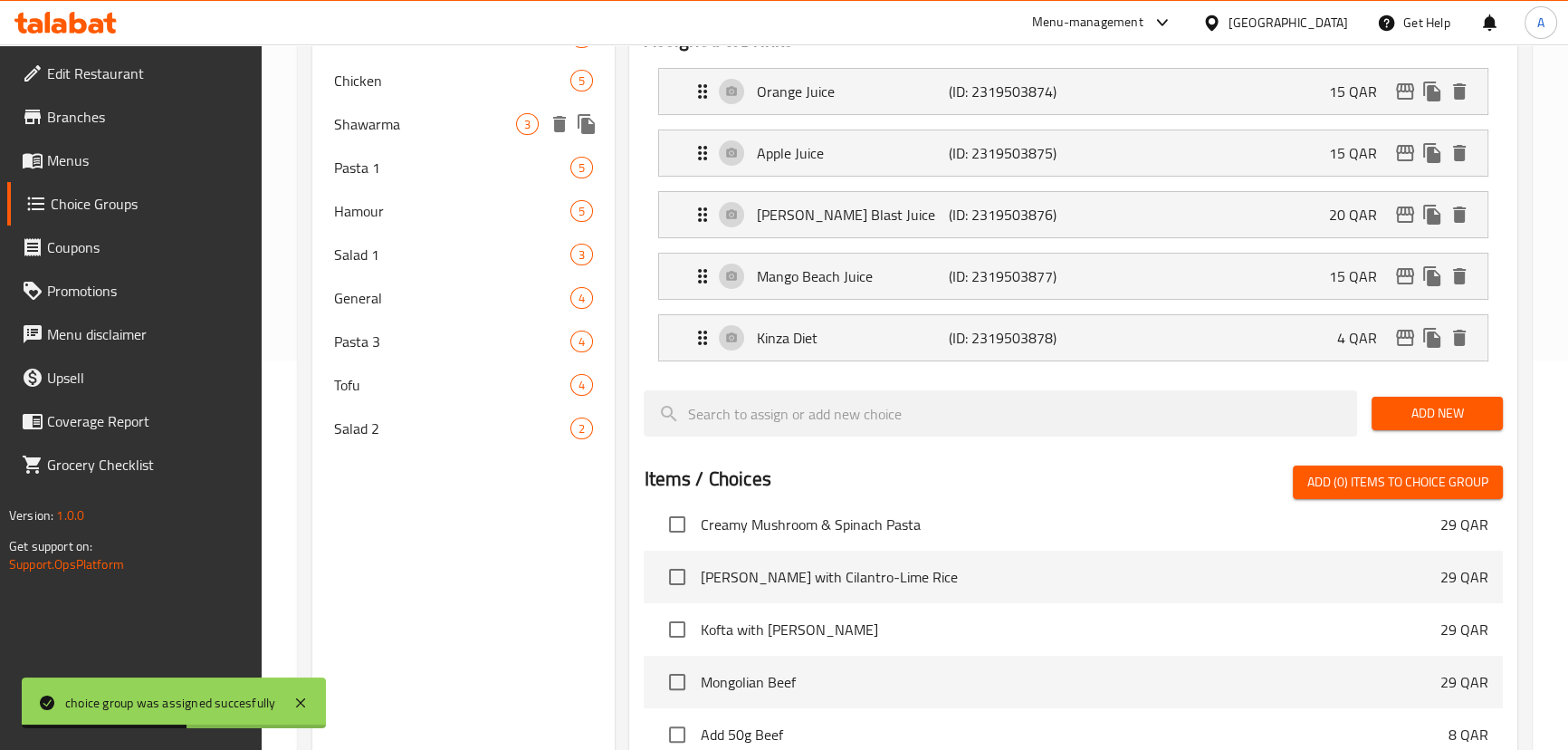
scroll to position [143, 0]
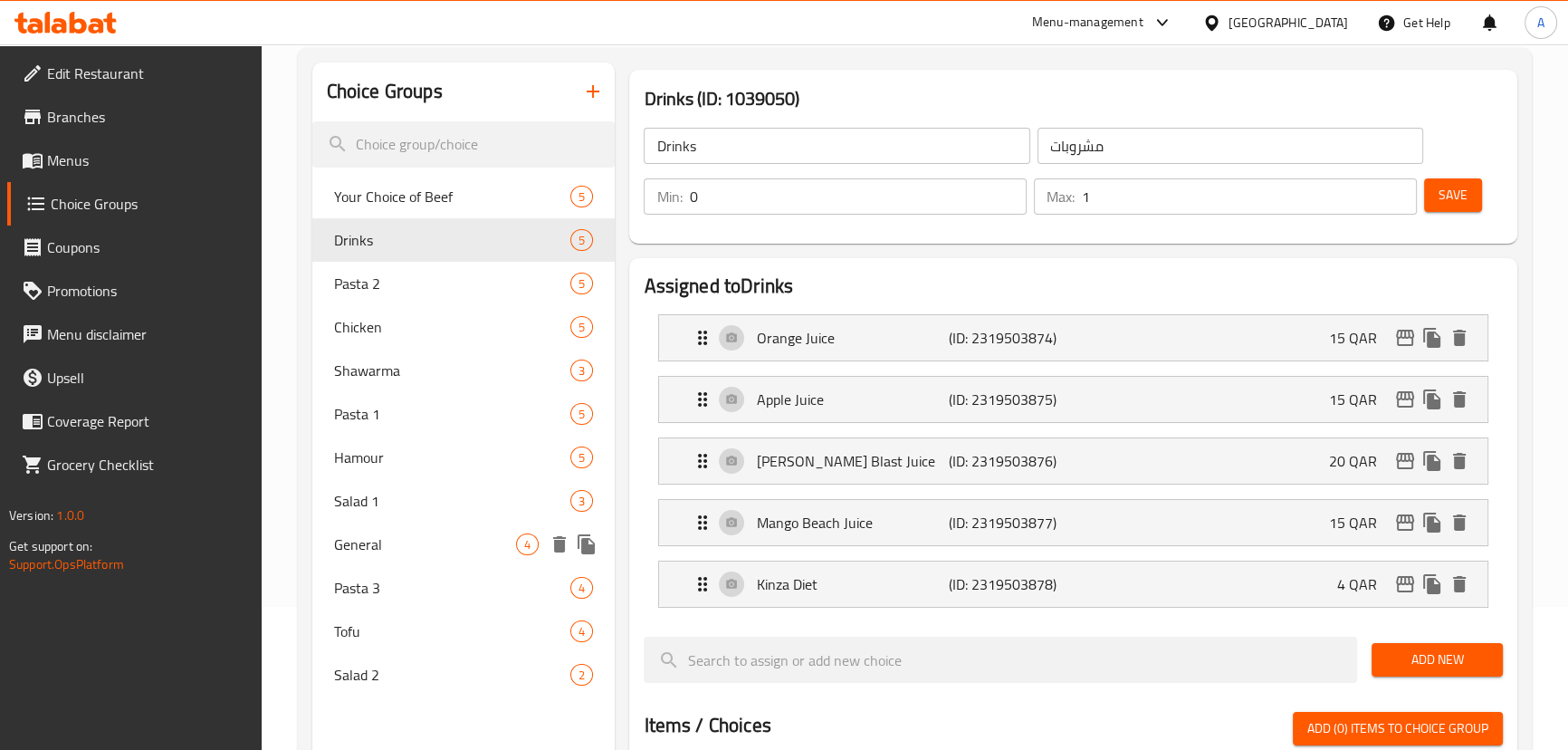
click at [443, 539] on span "General" at bounding box center [425, 544] width 183 height 22
type input "General"
type input "عام"
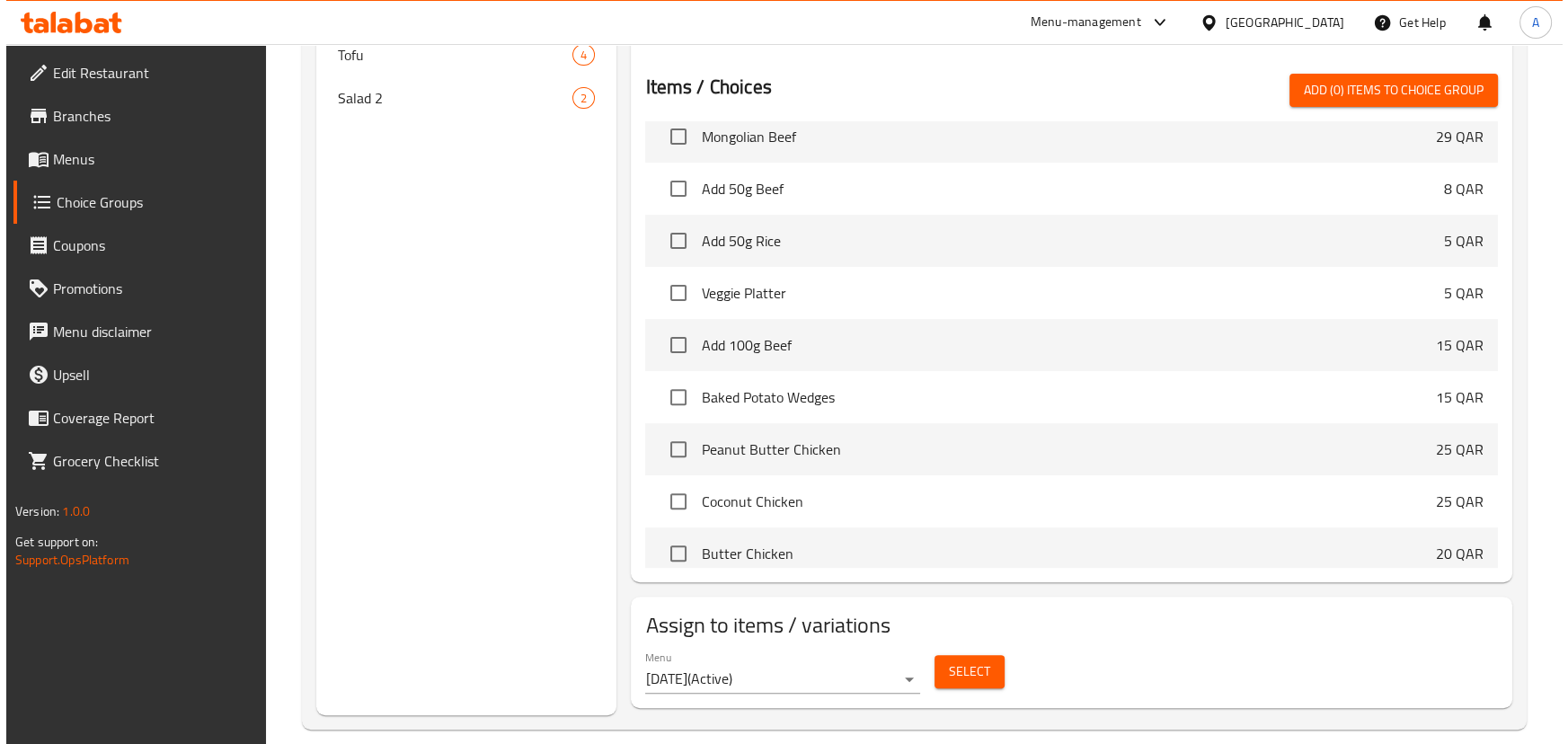
scroll to position [1941, 0]
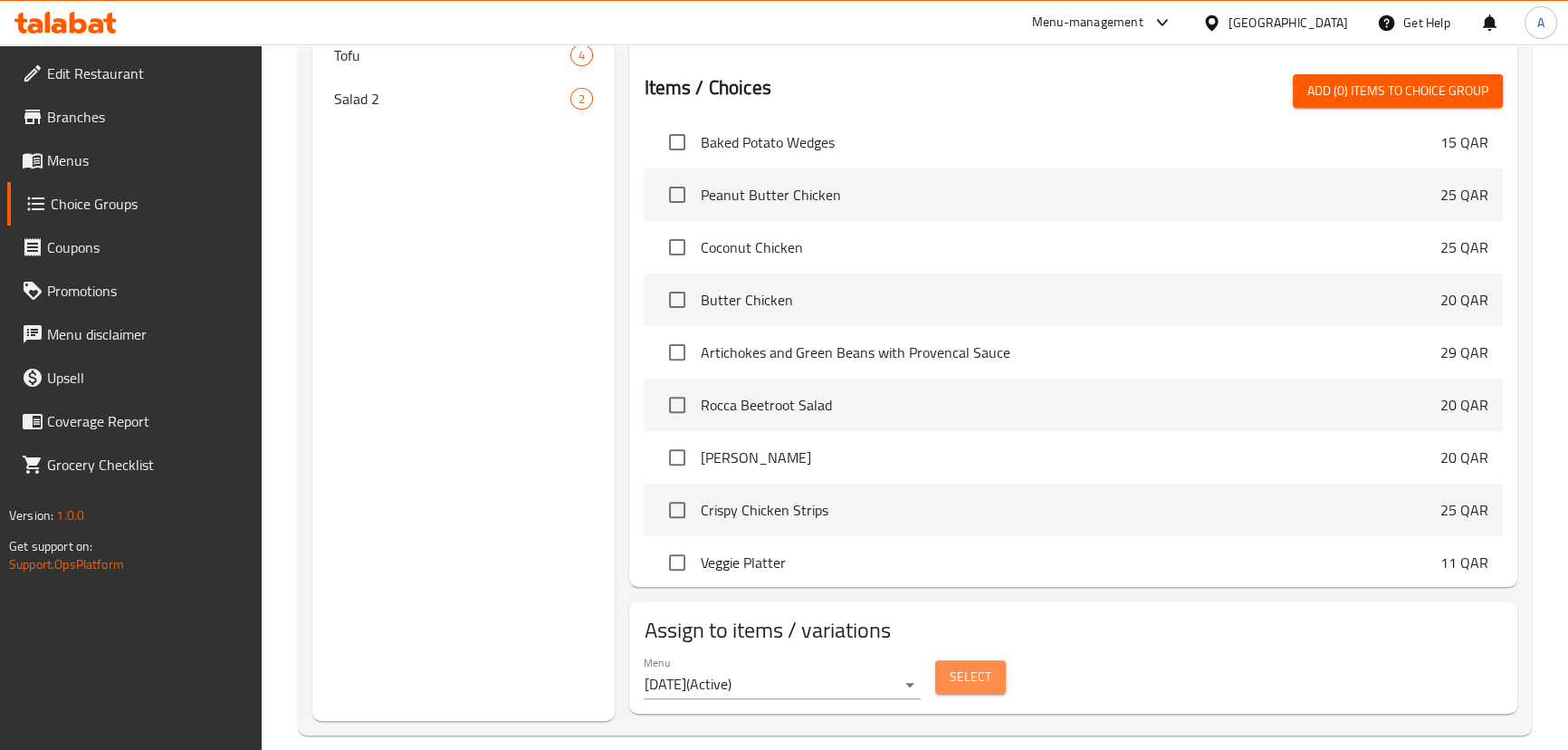
click at [959, 668] on span "Select" at bounding box center [970, 676] width 42 height 23
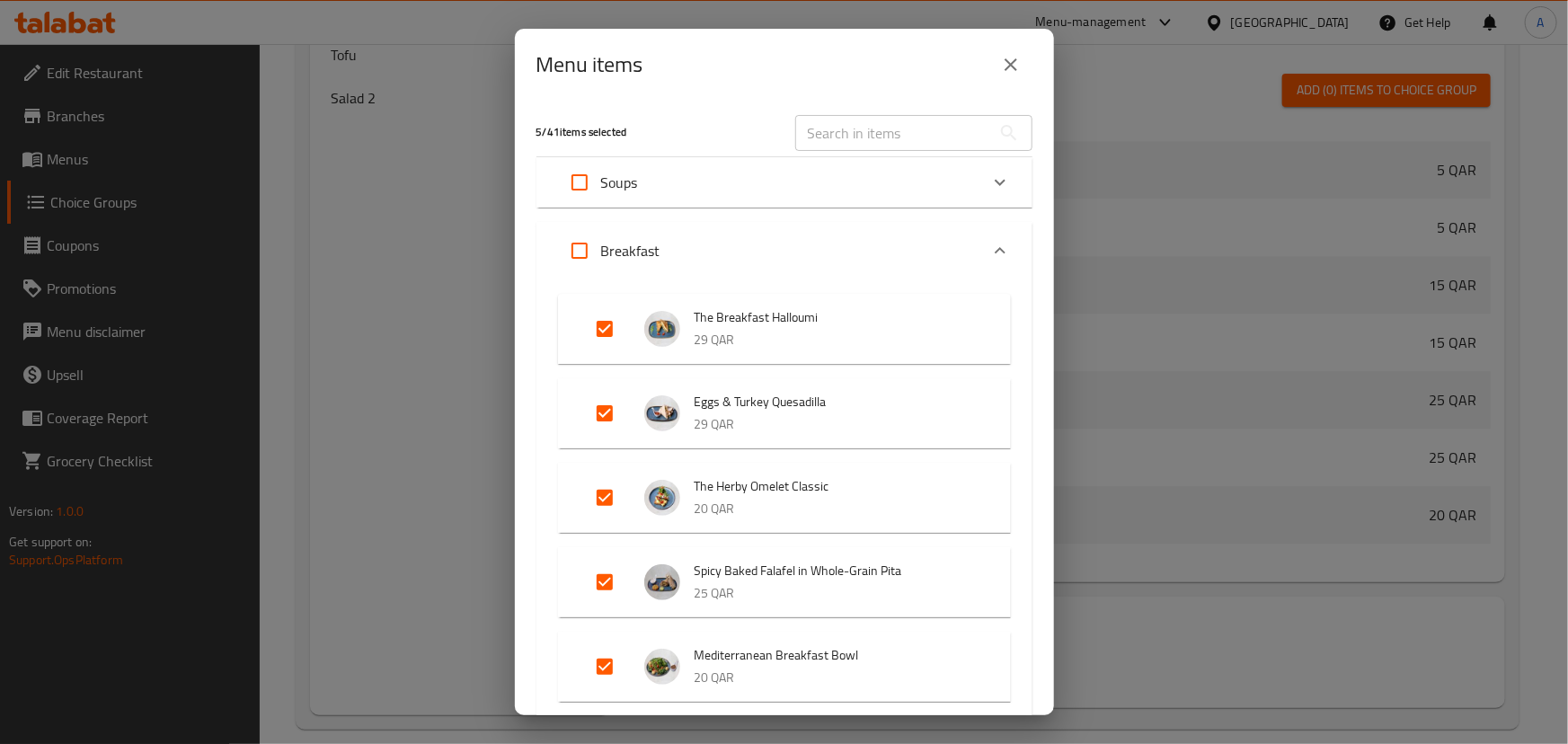
click at [923, 126] on input "text" at bounding box center [893, 133] width 196 height 35
paste input "Rocca Beetroot salad"
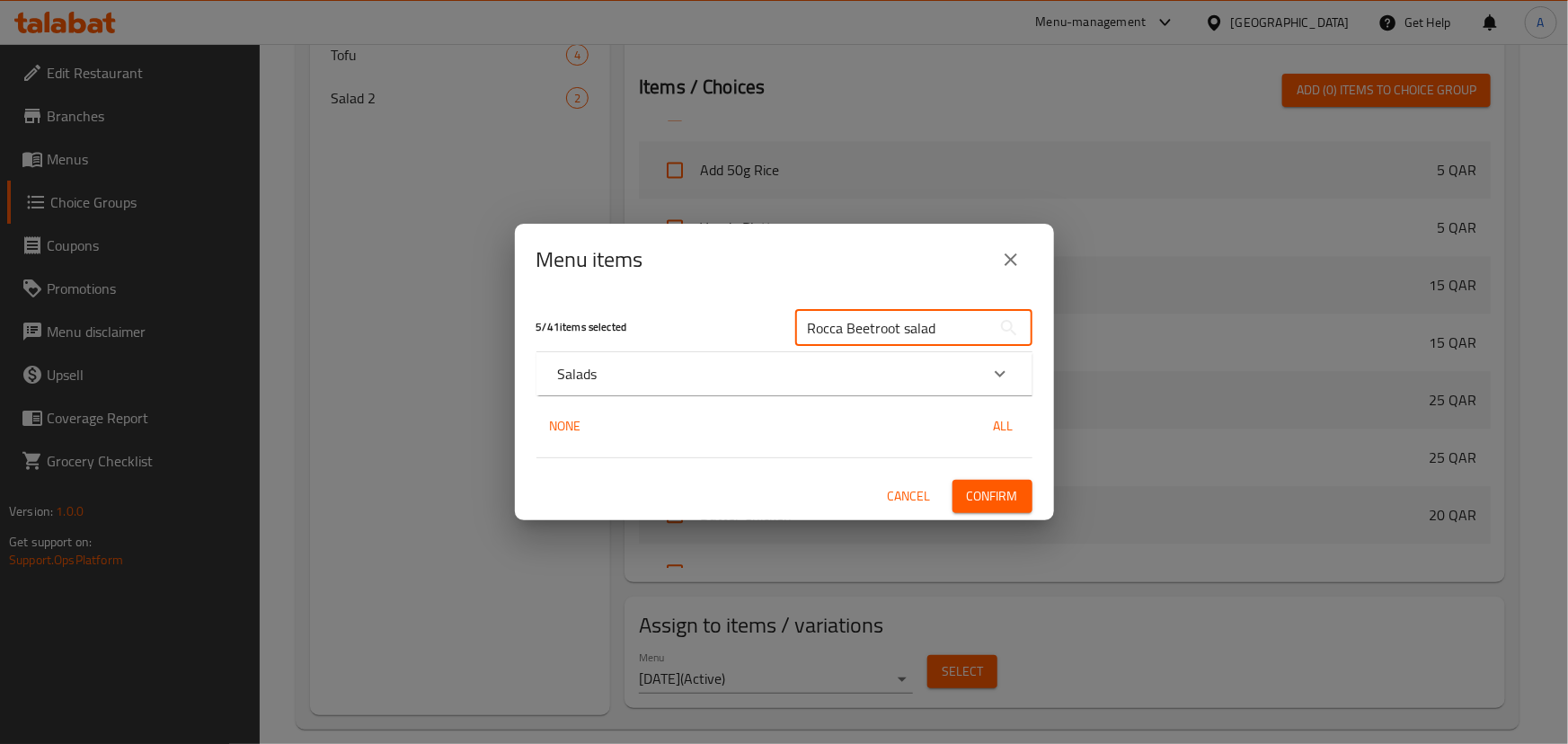
drag, startPoint x: 938, startPoint y: 317, endPoint x: 902, endPoint y: 323, distance: 36.5
click at [902, 323] on input "Rocca Beetroot salad" at bounding box center [893, 328] width 196 height 35
type input "Rocca Beetroot salad"
click at [985, 369] on div "Expand" at bounding box center [1000, 373] width 43 height 43
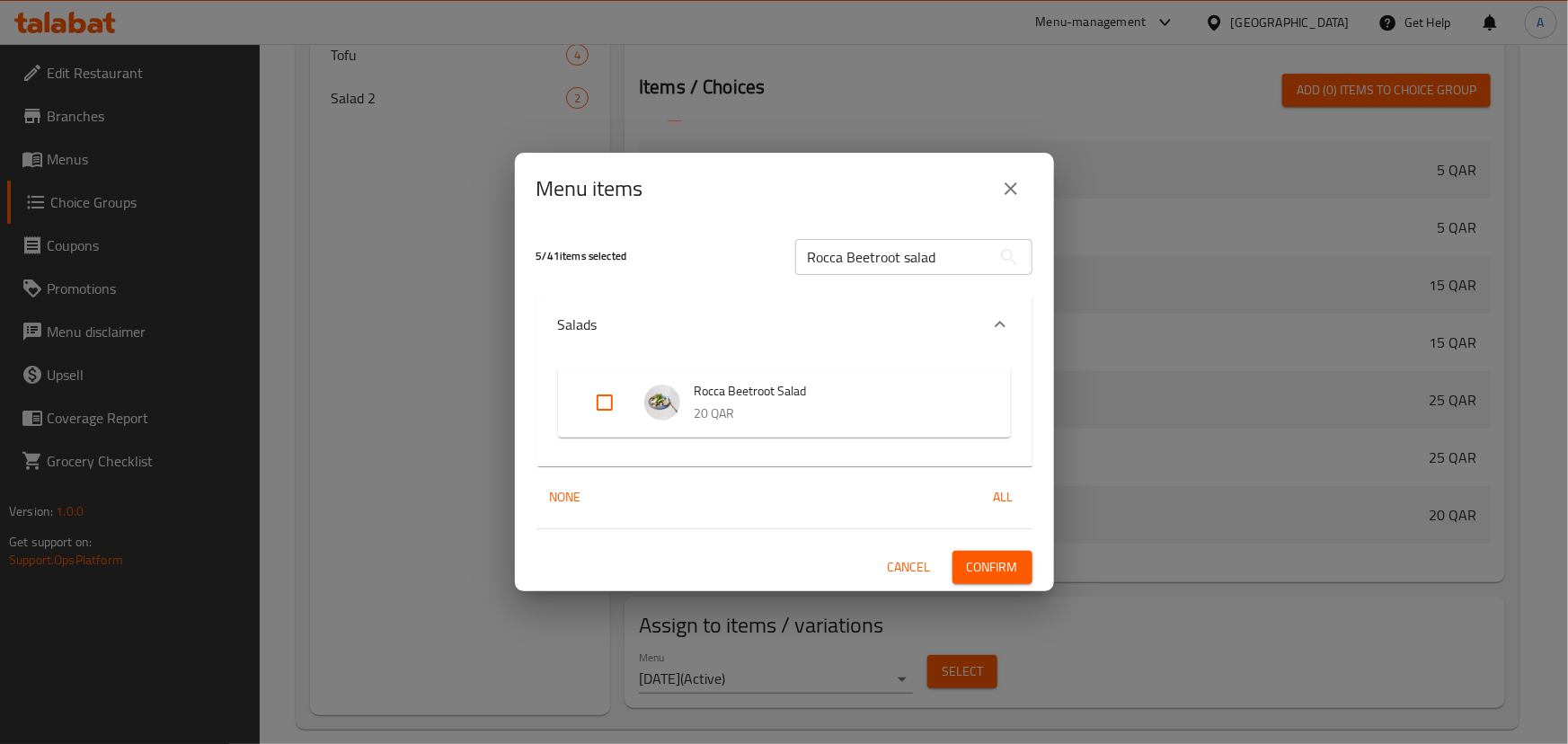
click at [600, 398] on input "Expand" at bounding box center [605, 403] width 43 height 43
checkbox input "true"
click at [962, 259] on input "Rocca Beetroot salad" at bounding box center [893, 257] width 196 height 35
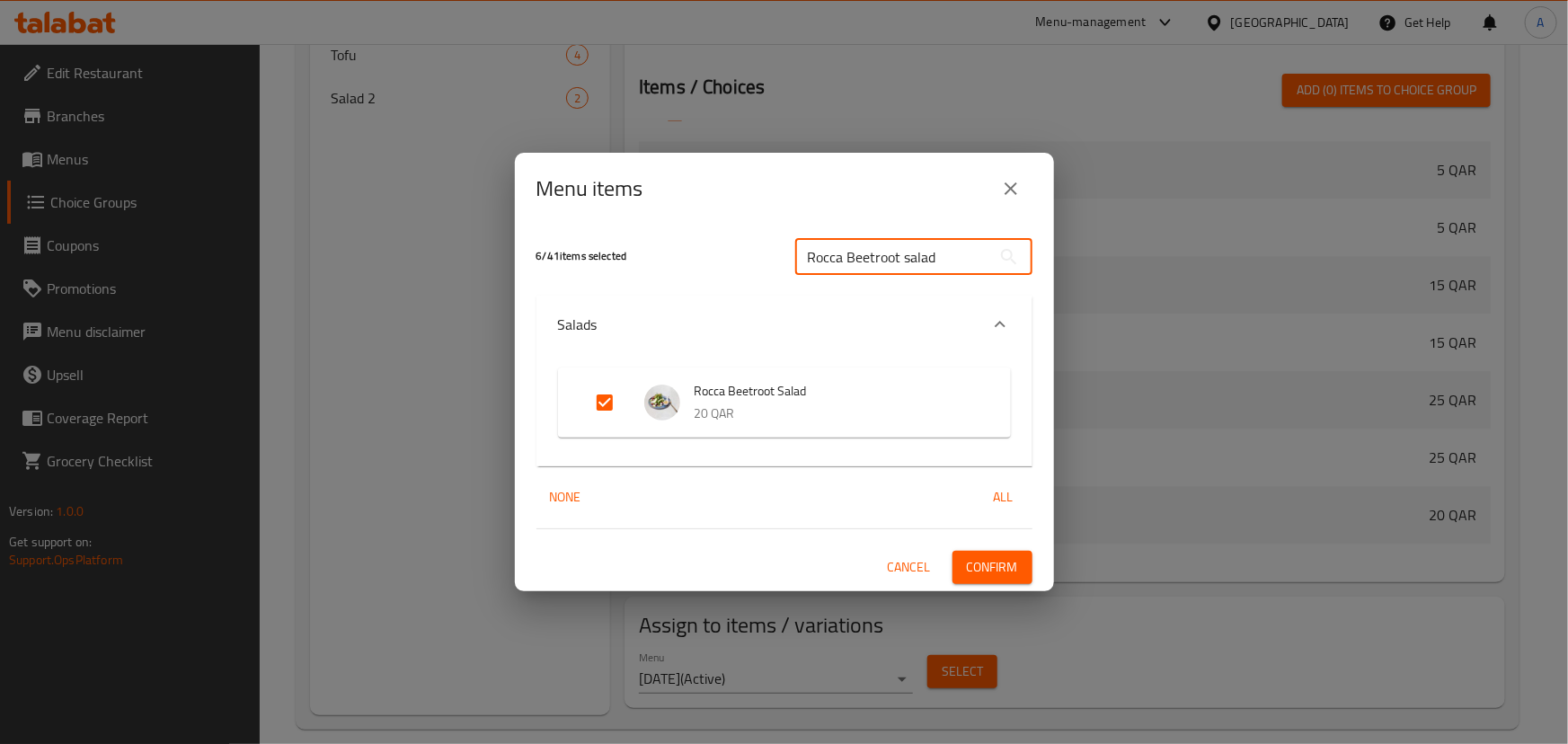
paste input "Artichoke Salad"
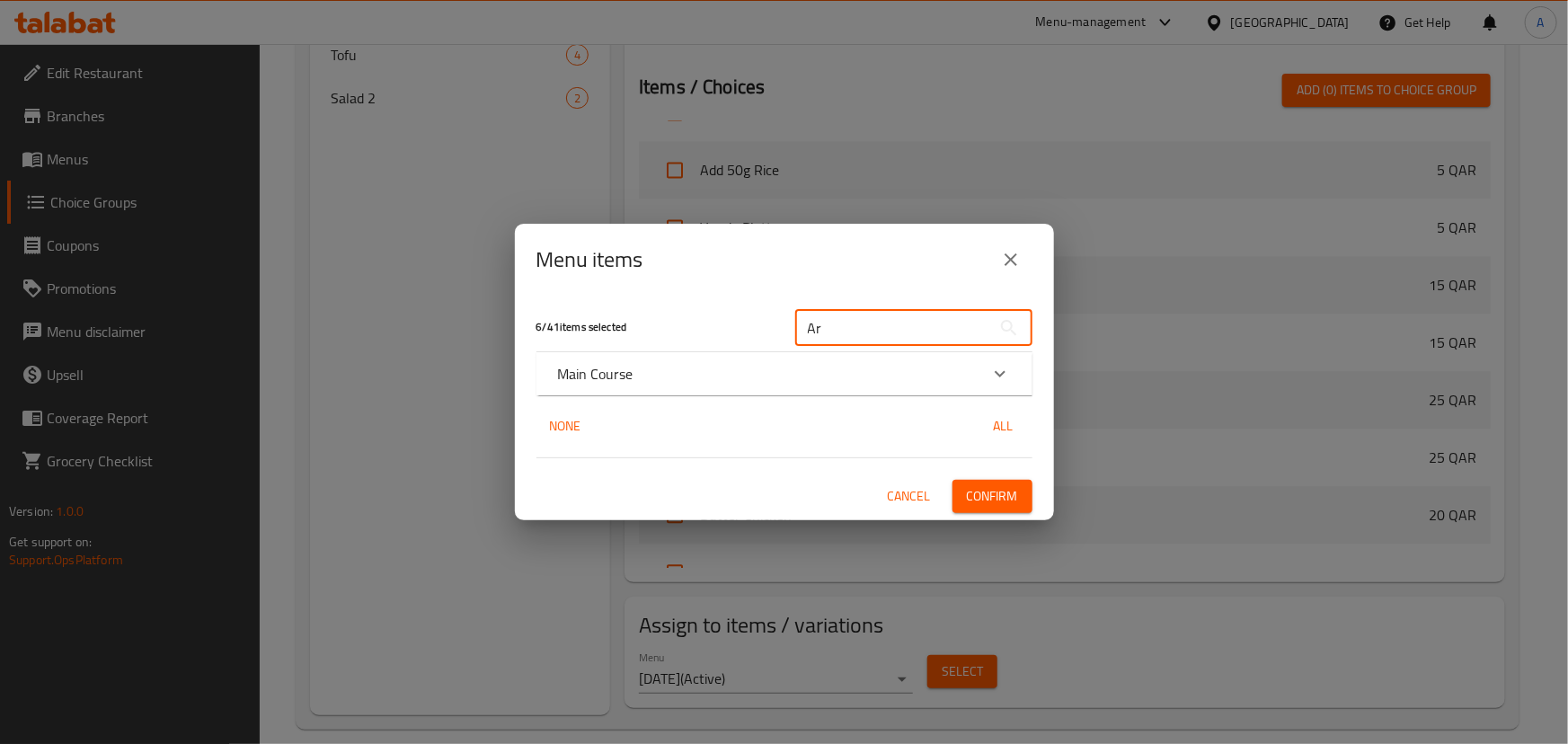
type input "A"
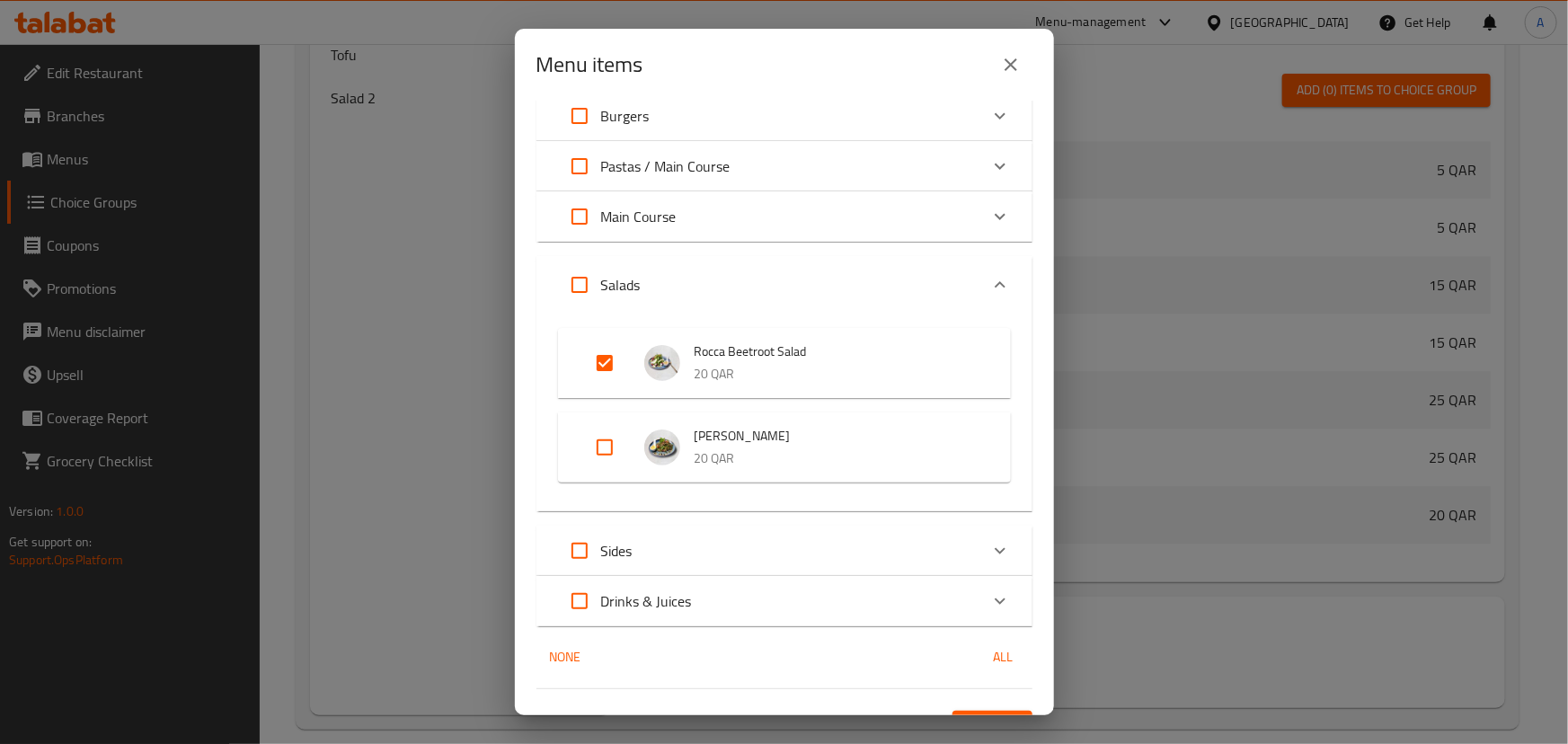
scroll to position [817, 0]
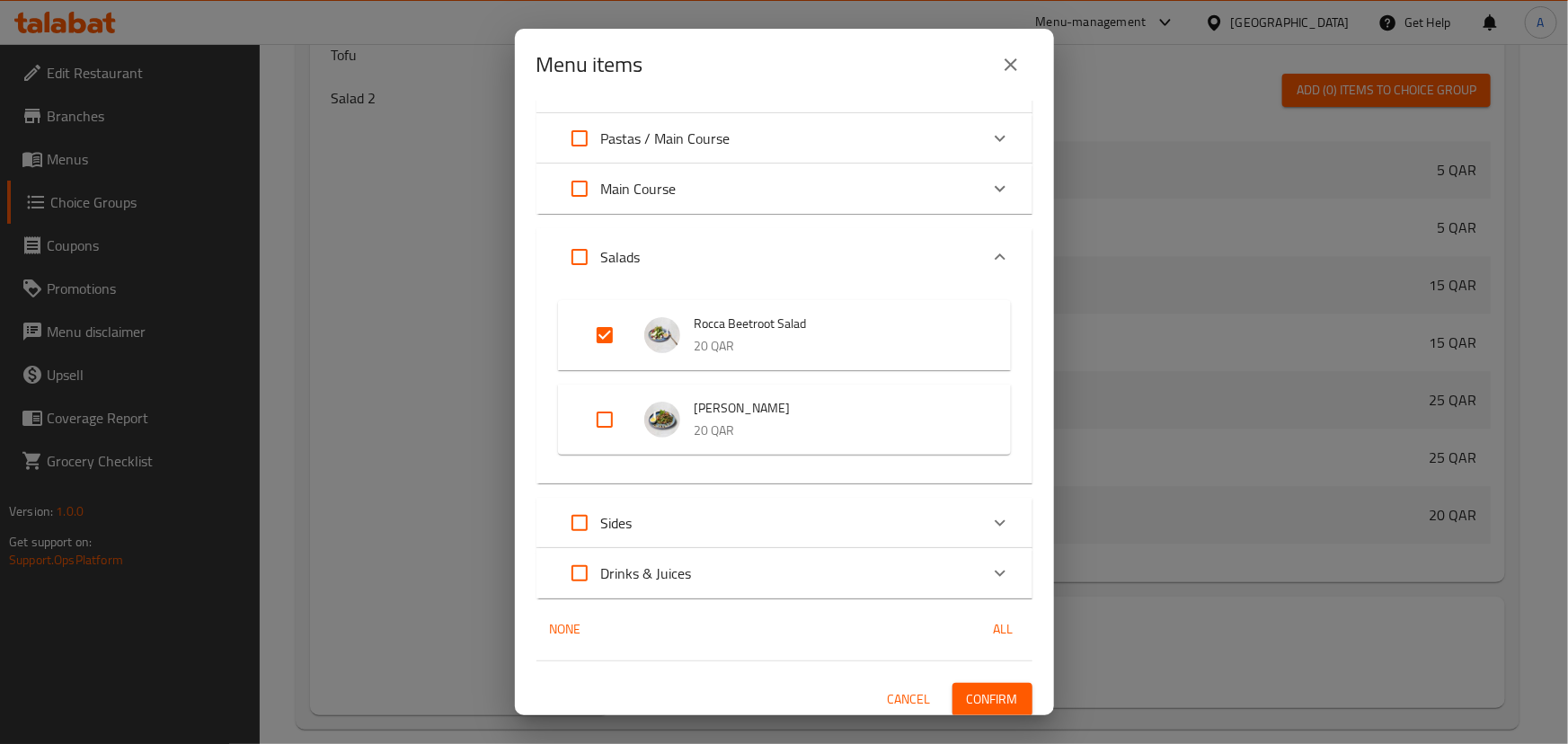
click at [603, 420] on input "Expand" at bounding box center [605, 420] width 43 height 43
checkbox input "true"
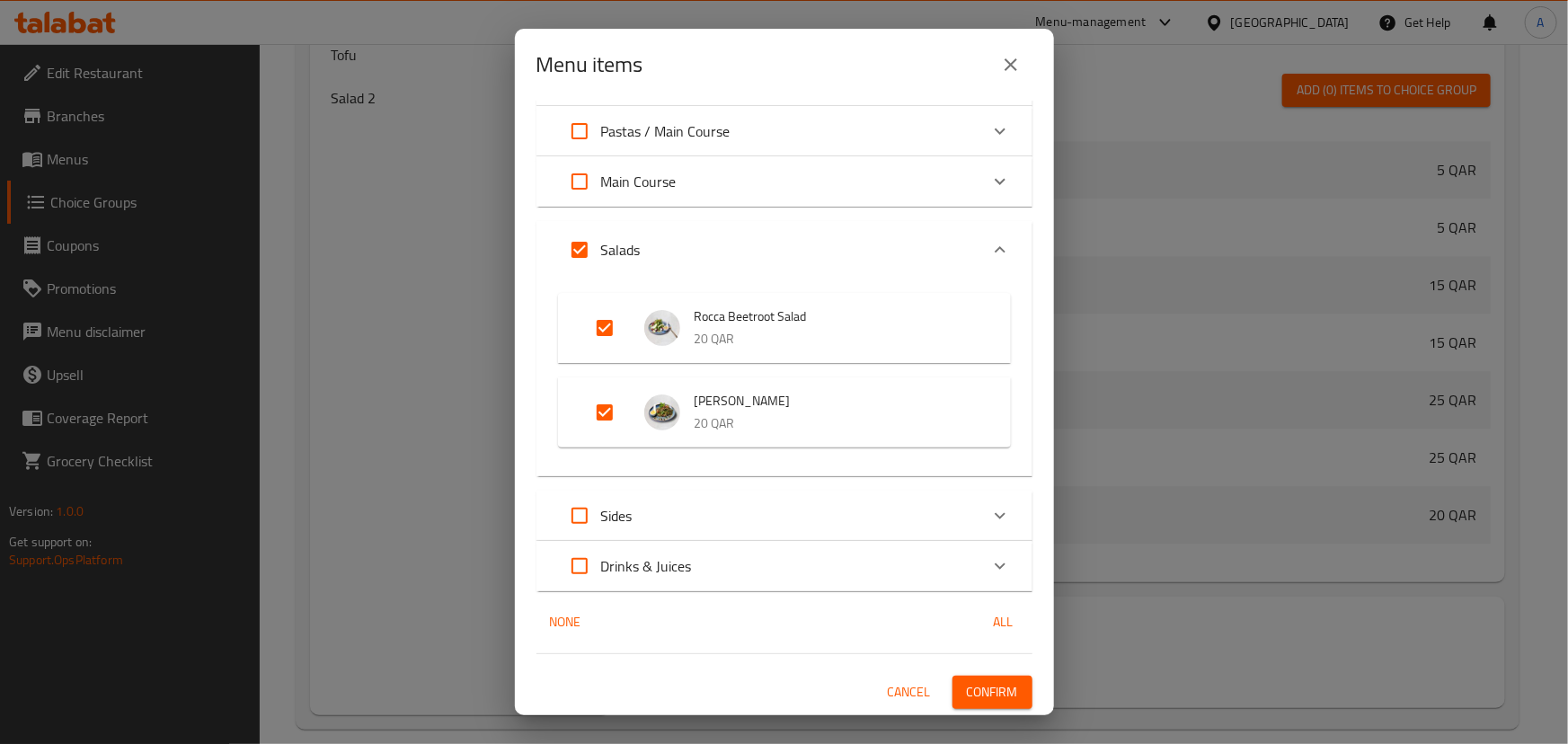
scroll to position [742, 0]
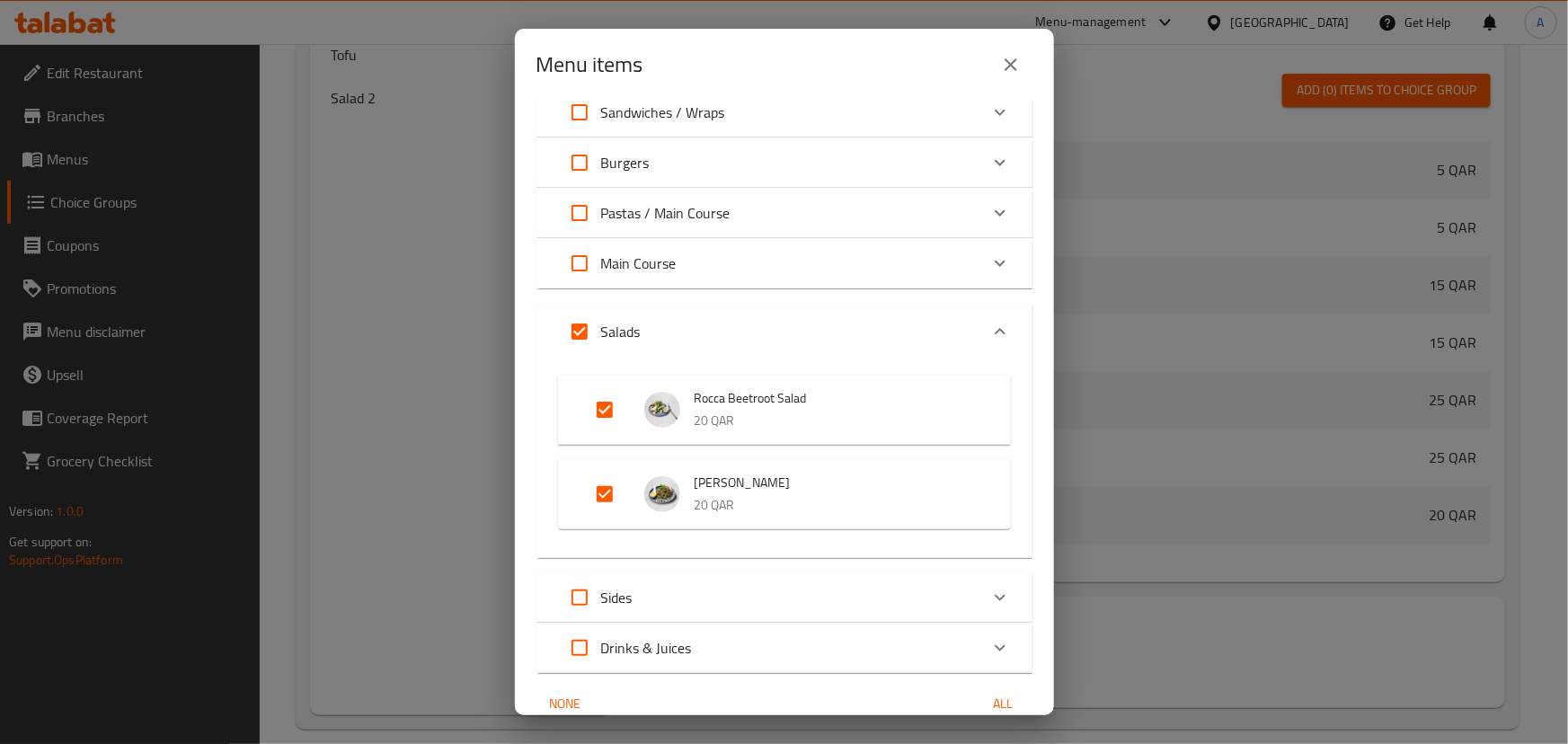
click at [753, 272] on div "Main Course" at bounding box center [768, 263] width 421 height 43
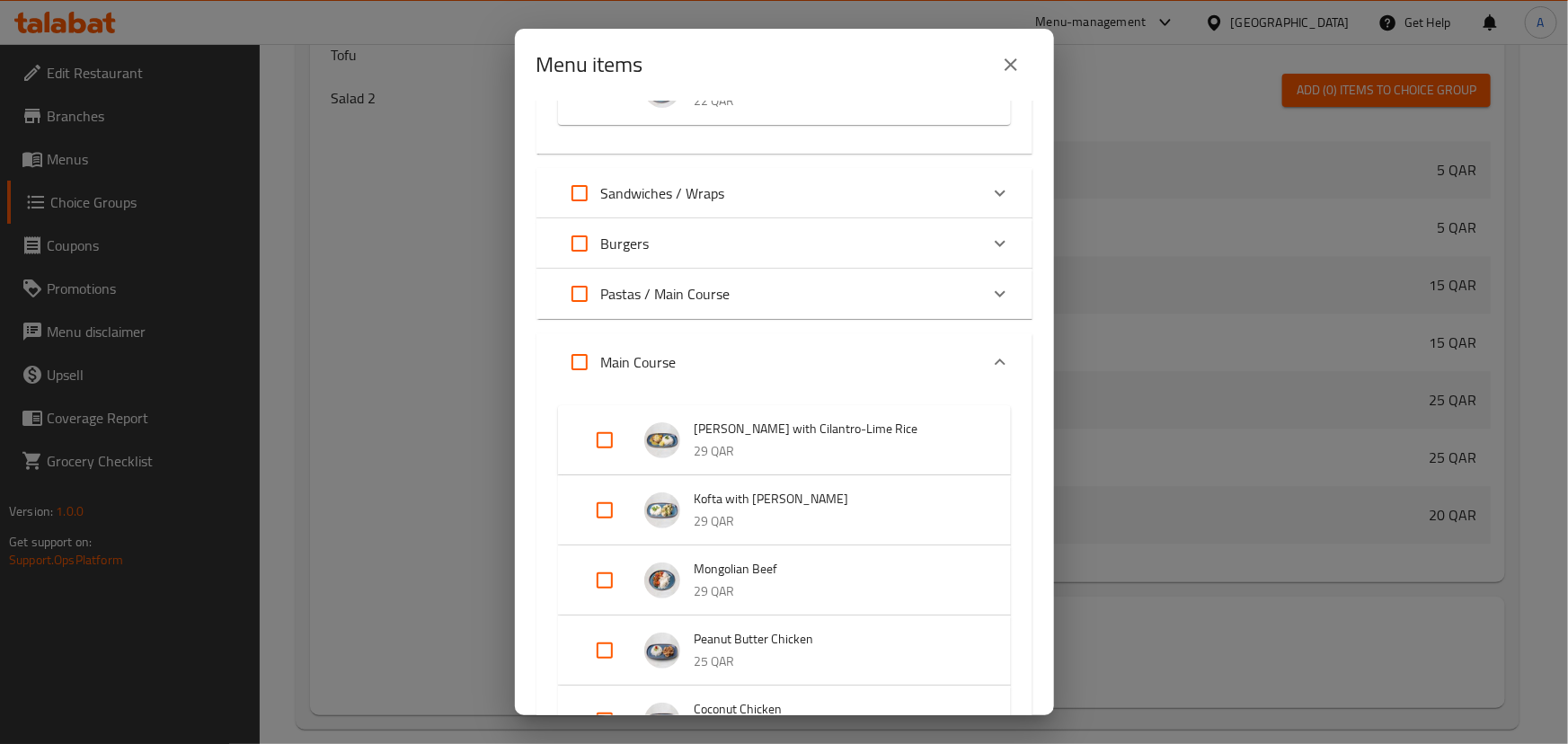
scroll to position [660, 0]
click at [727, 300] on p "Pastas / Main Course" at bounding box center [665, 295] width 129 height 22
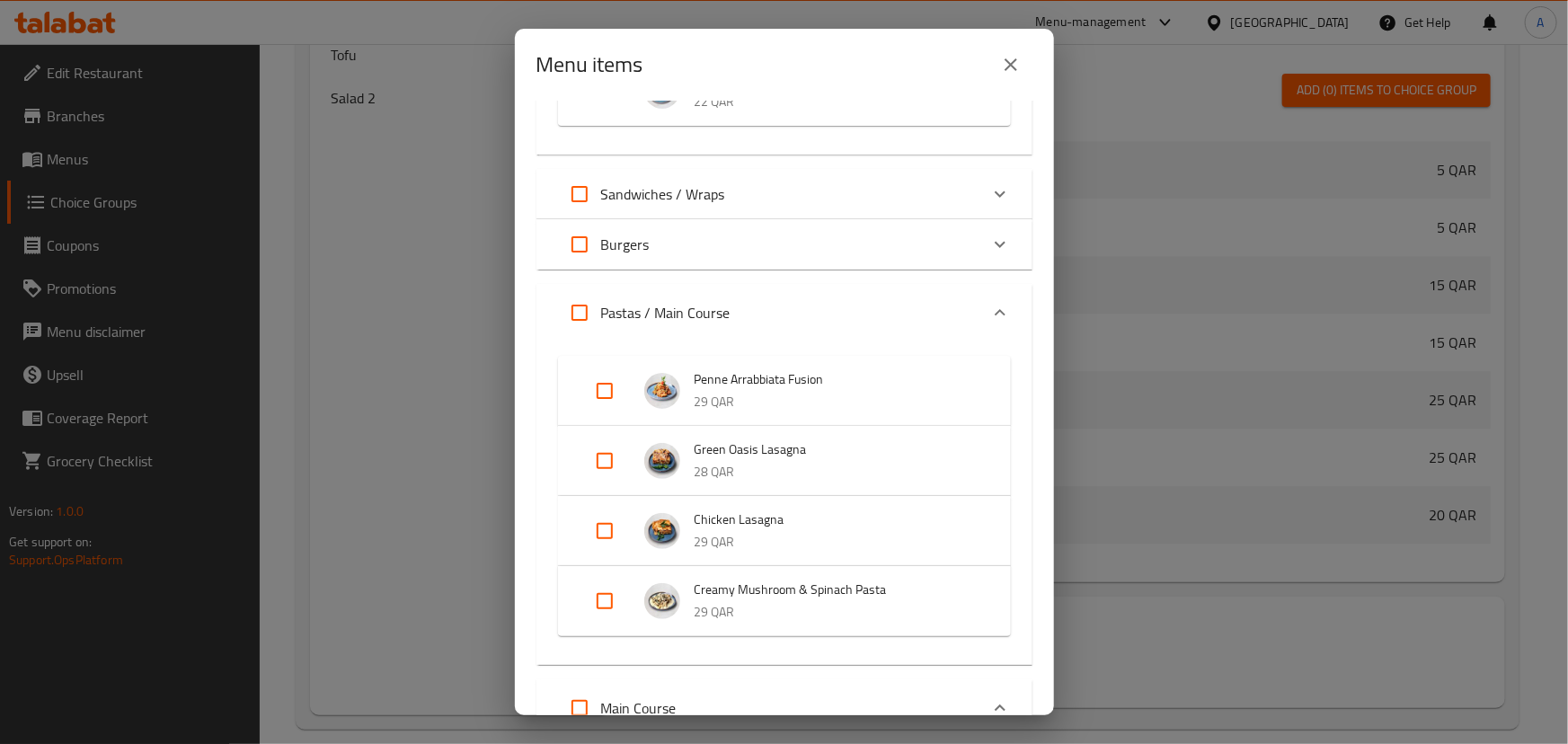
click at [611, 396] on input "Expand" at bounding box center [605, 391] width 43 height 43
checkbox input "true"
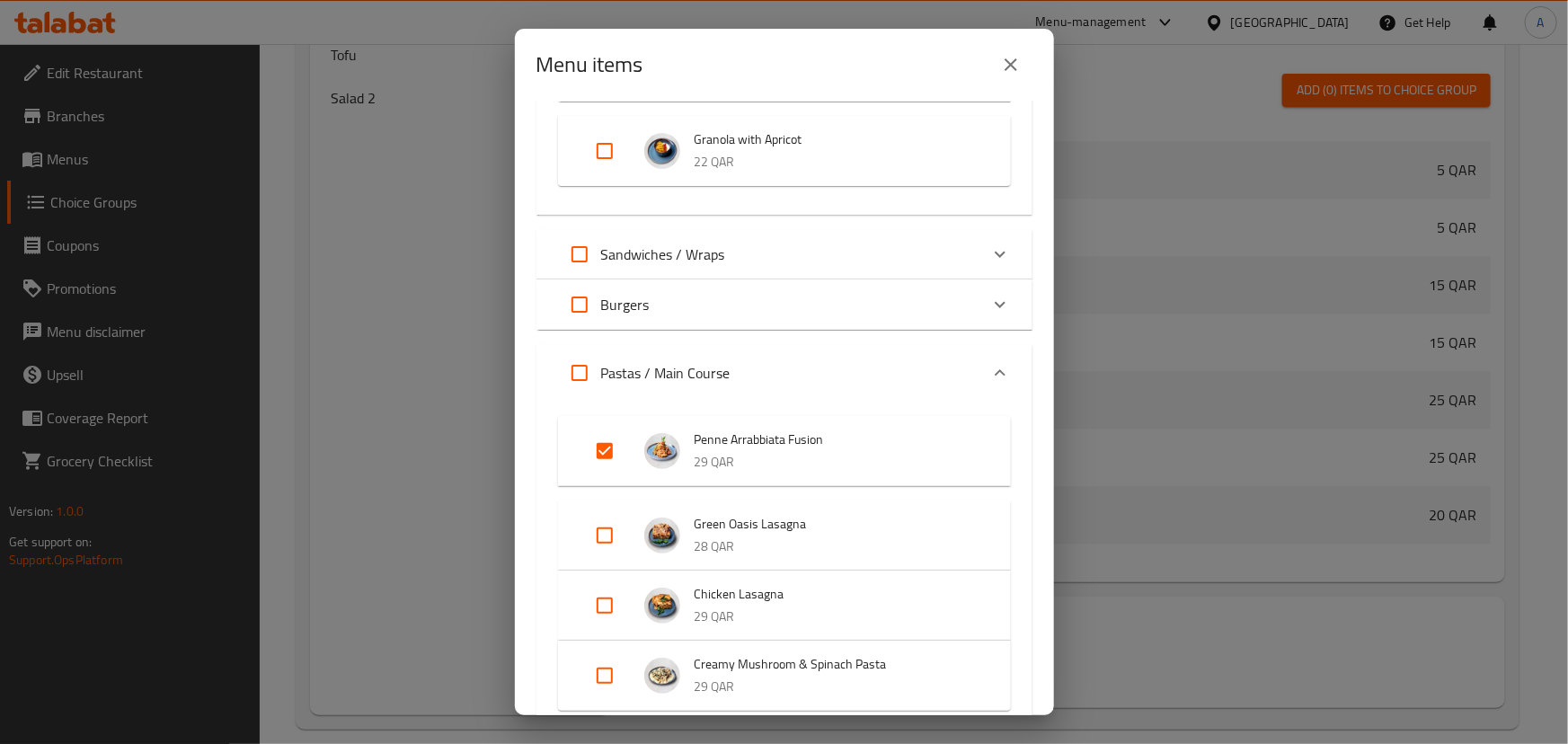
scroll to position [578, 0]
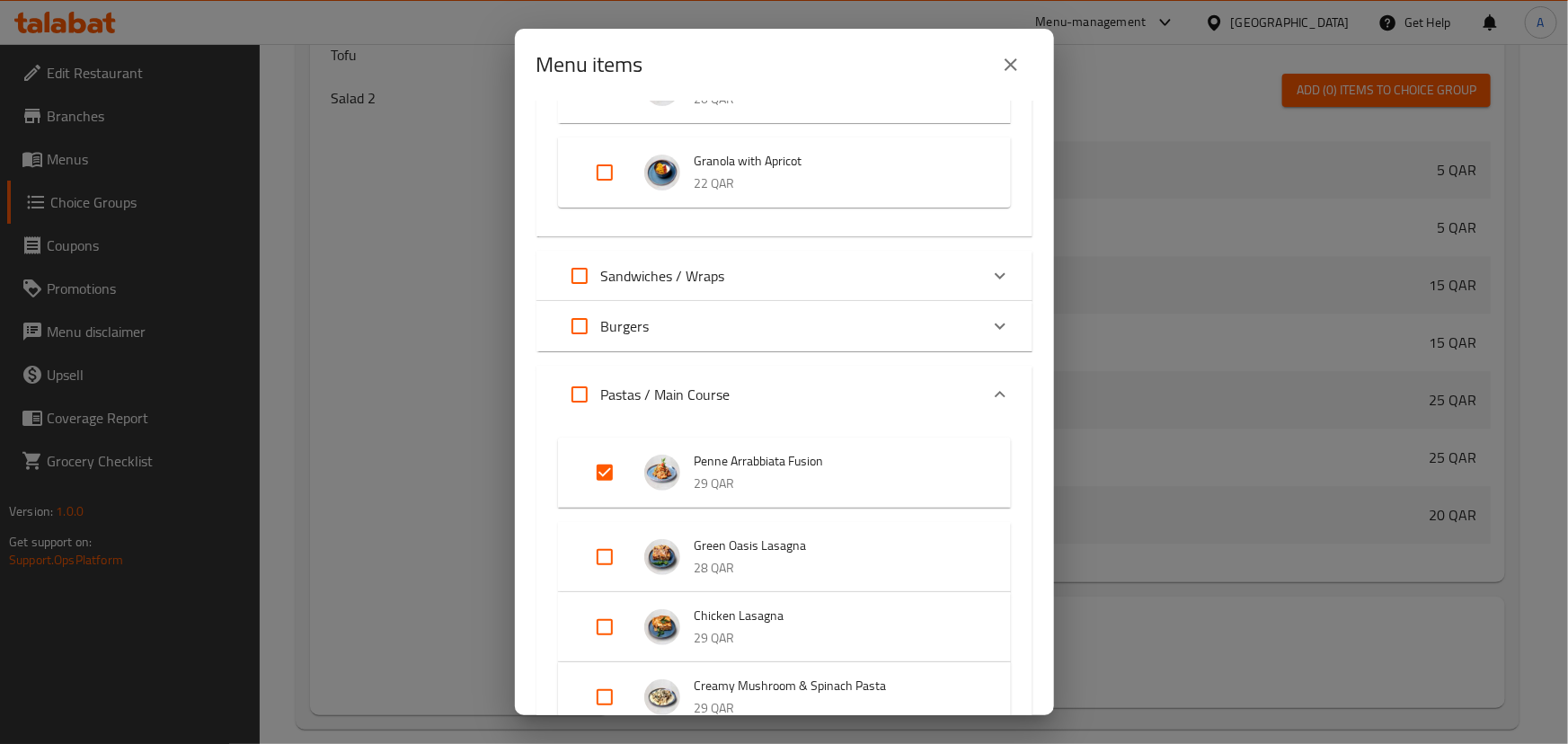
click at [784, 332] on div "Burgers" at bounding box center [768, 326] width 421 height 43
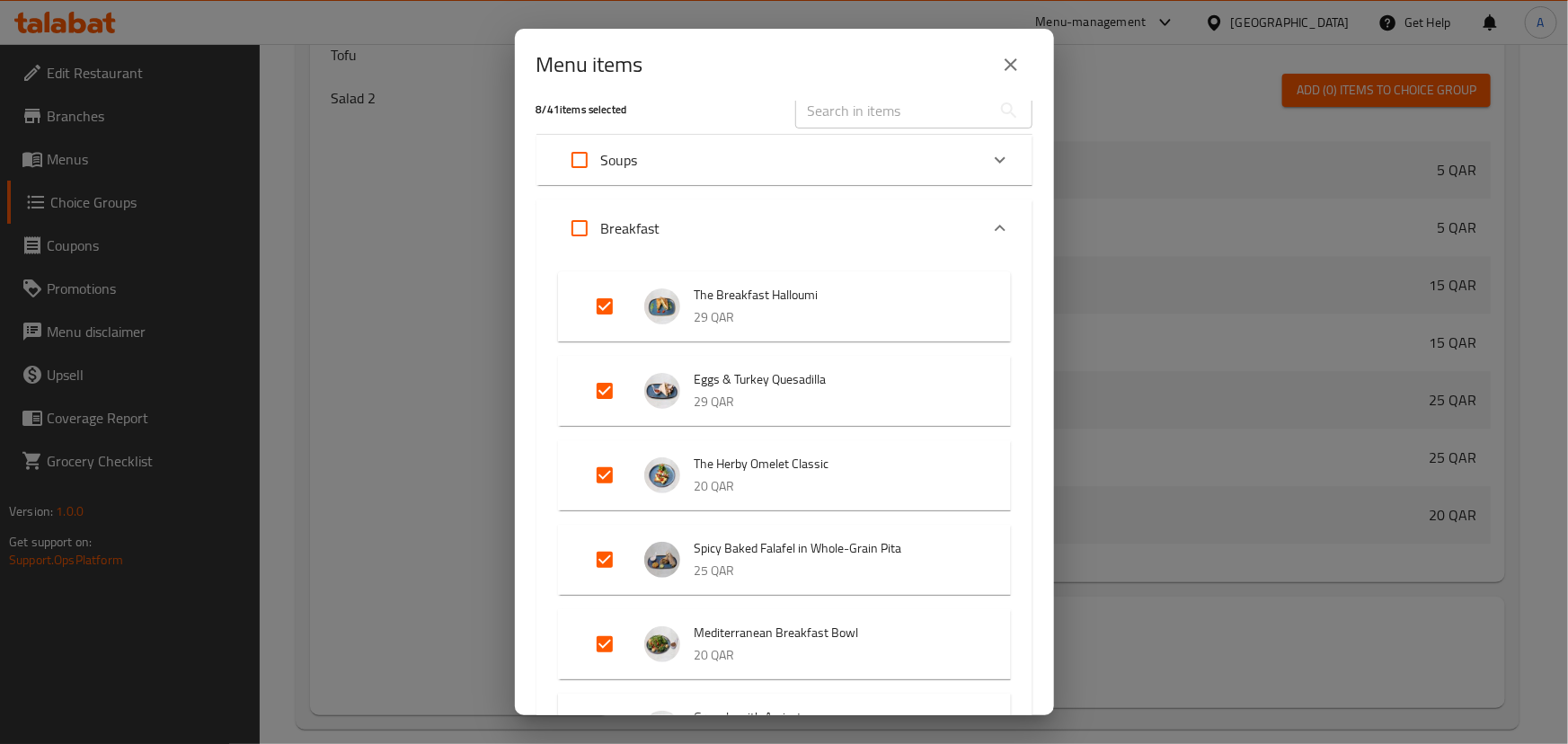
scroll to position [0, 0]
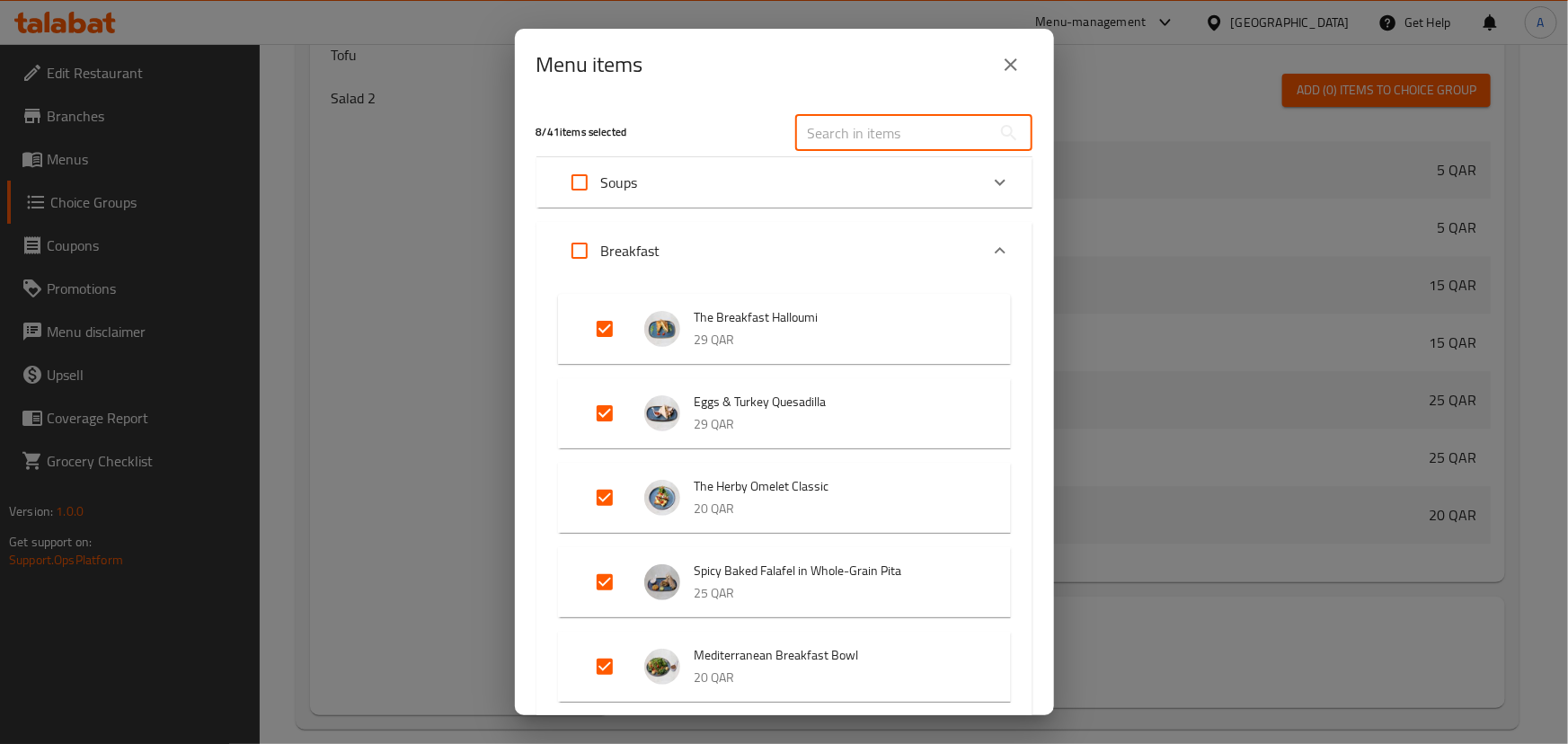
click at [860, 135] on input "text" at bounding box center [893, 133] width 196 height 35
paste input "KO BBQ Twist"
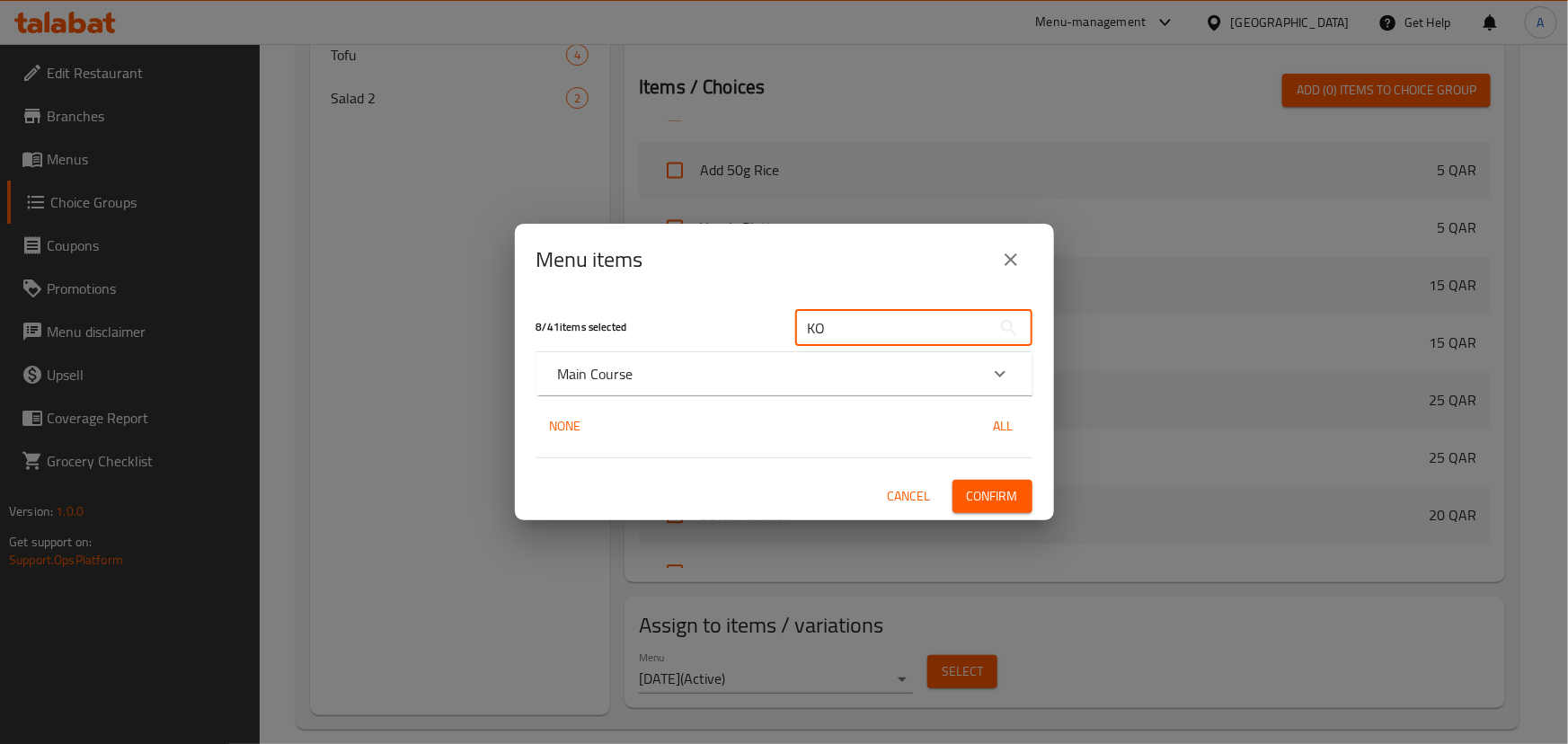
type input "KO"
click at [764, 372] on div "Main Course" at bounding box center [768, 373] width 421 height 22
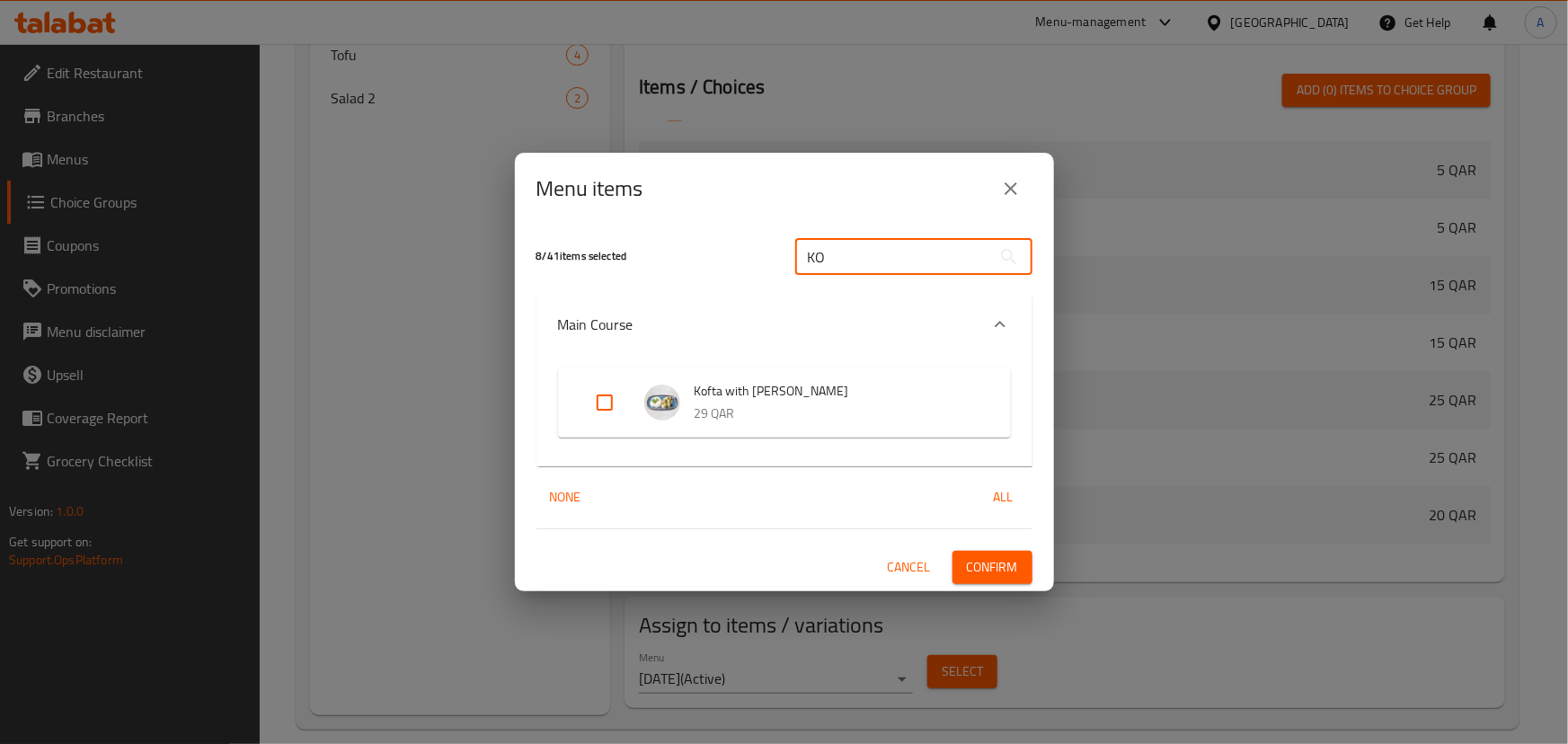
click at [861, 259] on input "KO" at bounding box center [893, 257] width 196 height 35
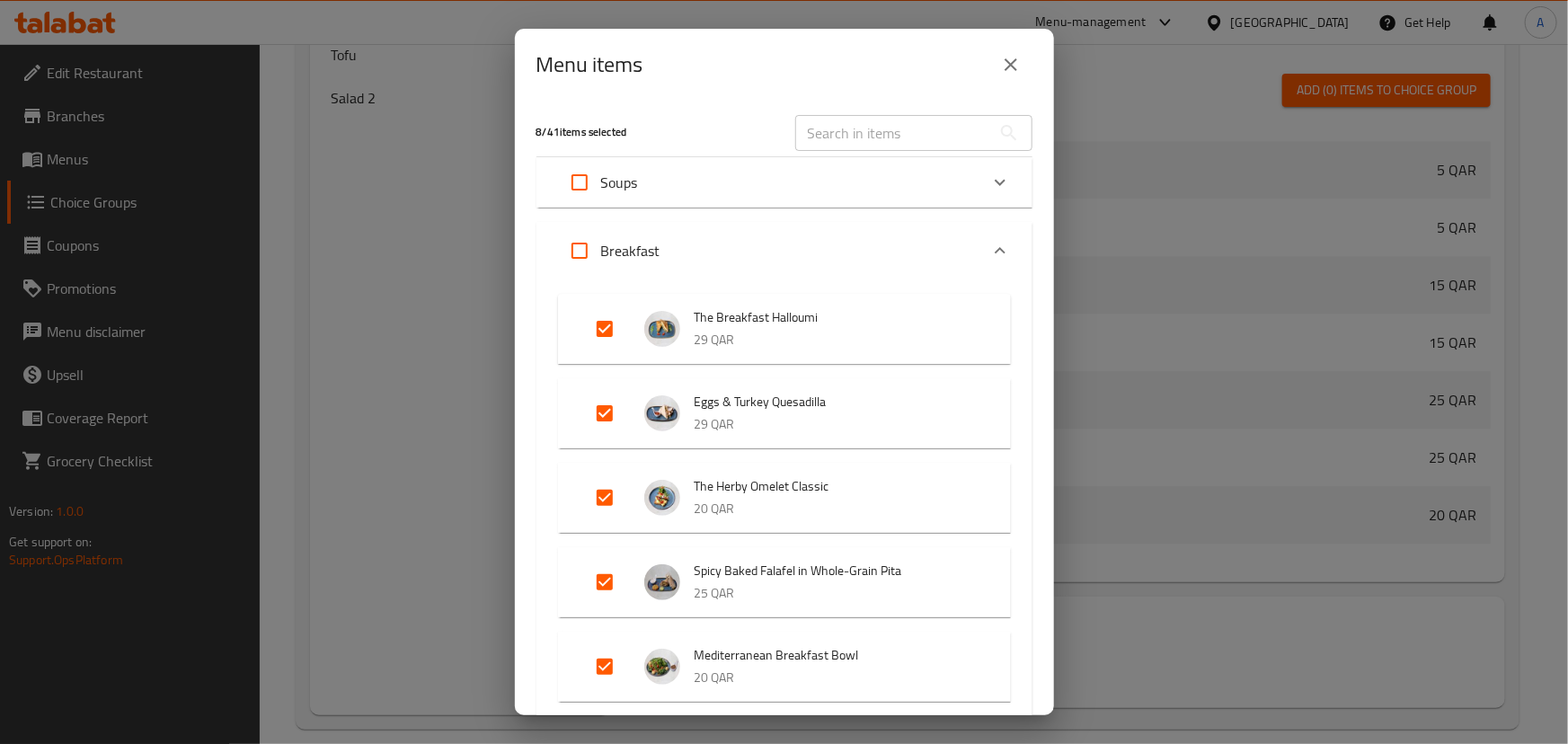
click at [815, 139] on input "text" at bounding box center [893, 133] width 196 height 35
paste input "Cereal Ginger Tuna"
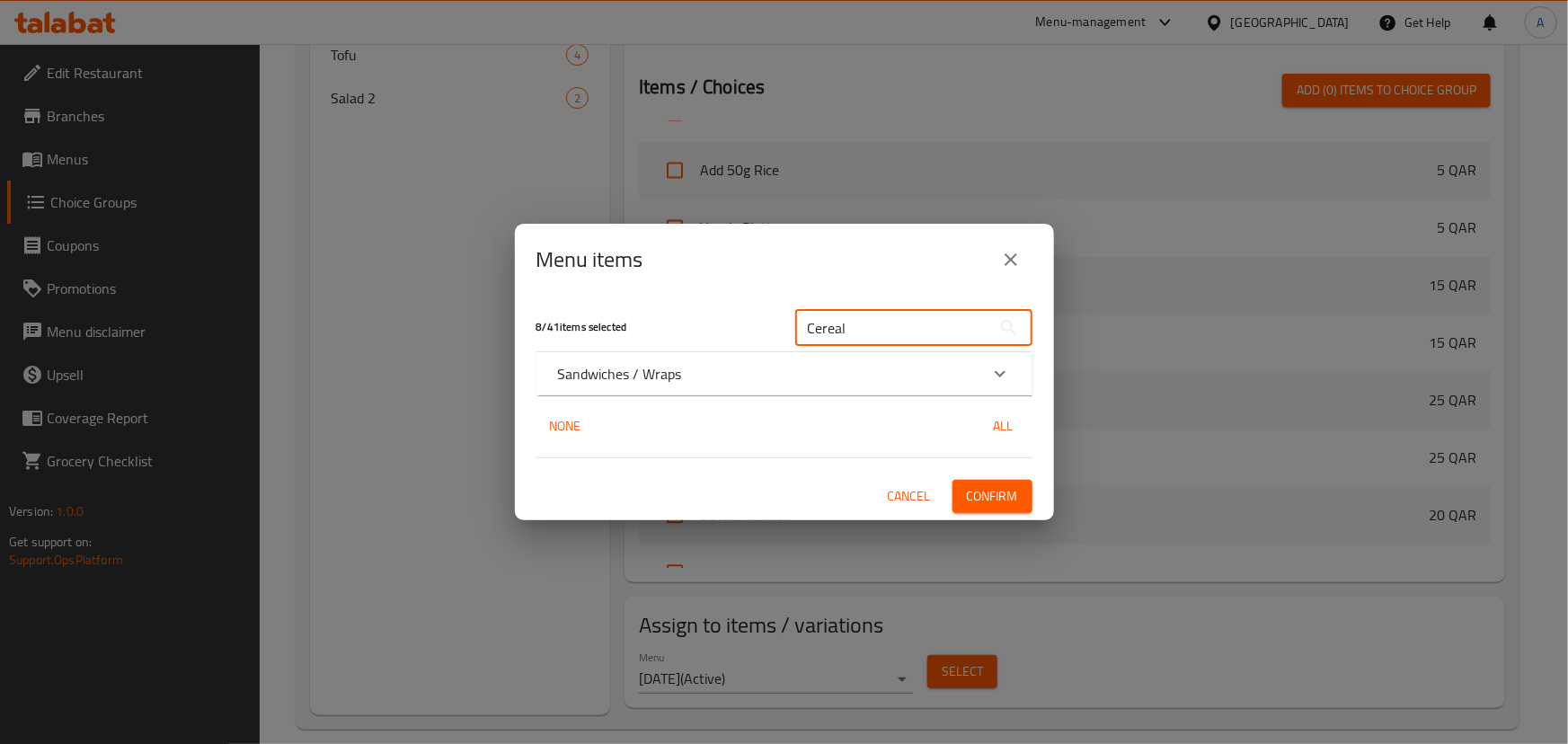
type input "Cereal"
click at [760, 382] on div "Sandwiches / Wraps" at bounding box center [768, 373] width 421 height 22
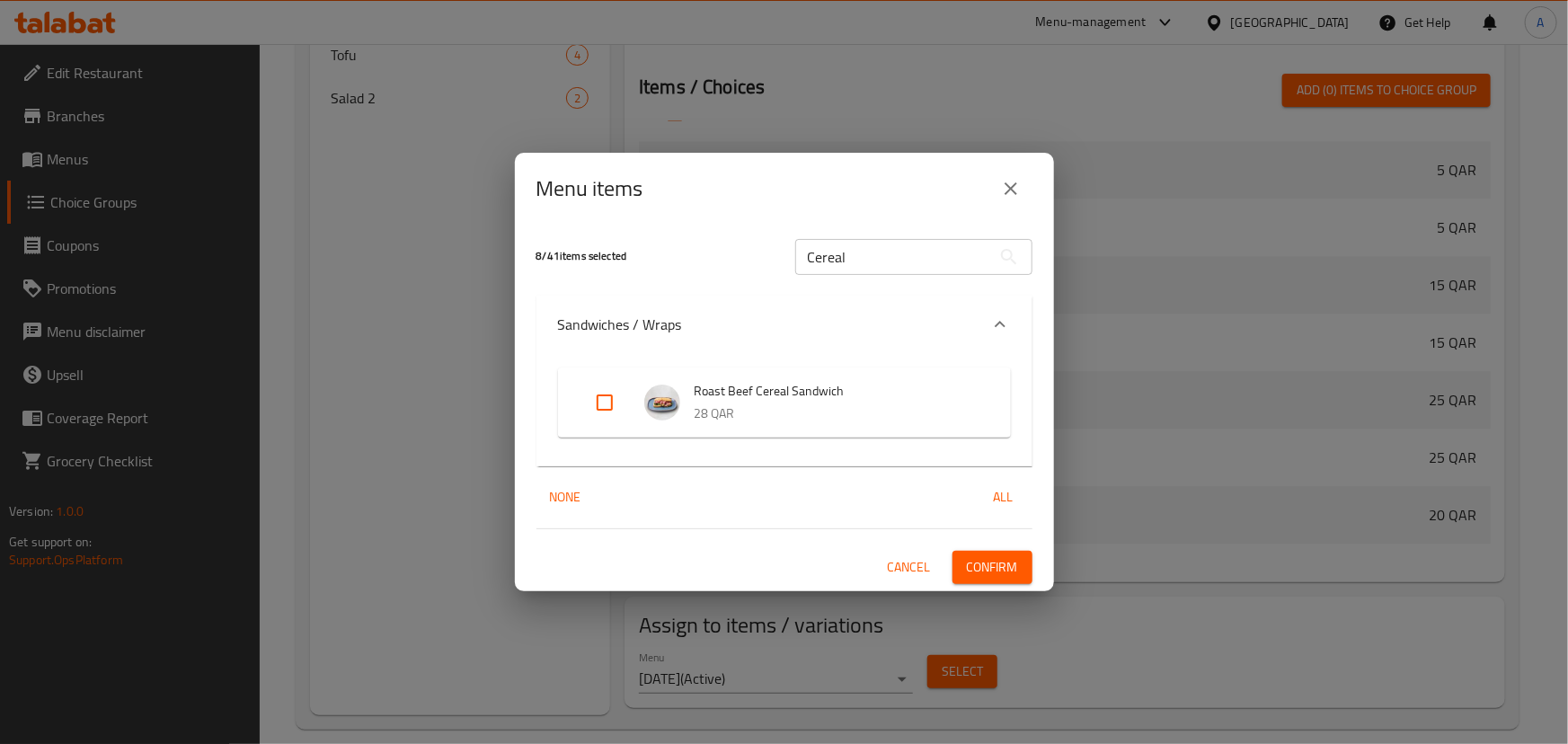
click at [594, 402] on input "Expand" at bounding box center [605, 403] width 43 height 43
checkbox input "true"
click at [710, 320] on div "Sandwiches / Wraps" at bounding box center [768, 324] width 421 height 22
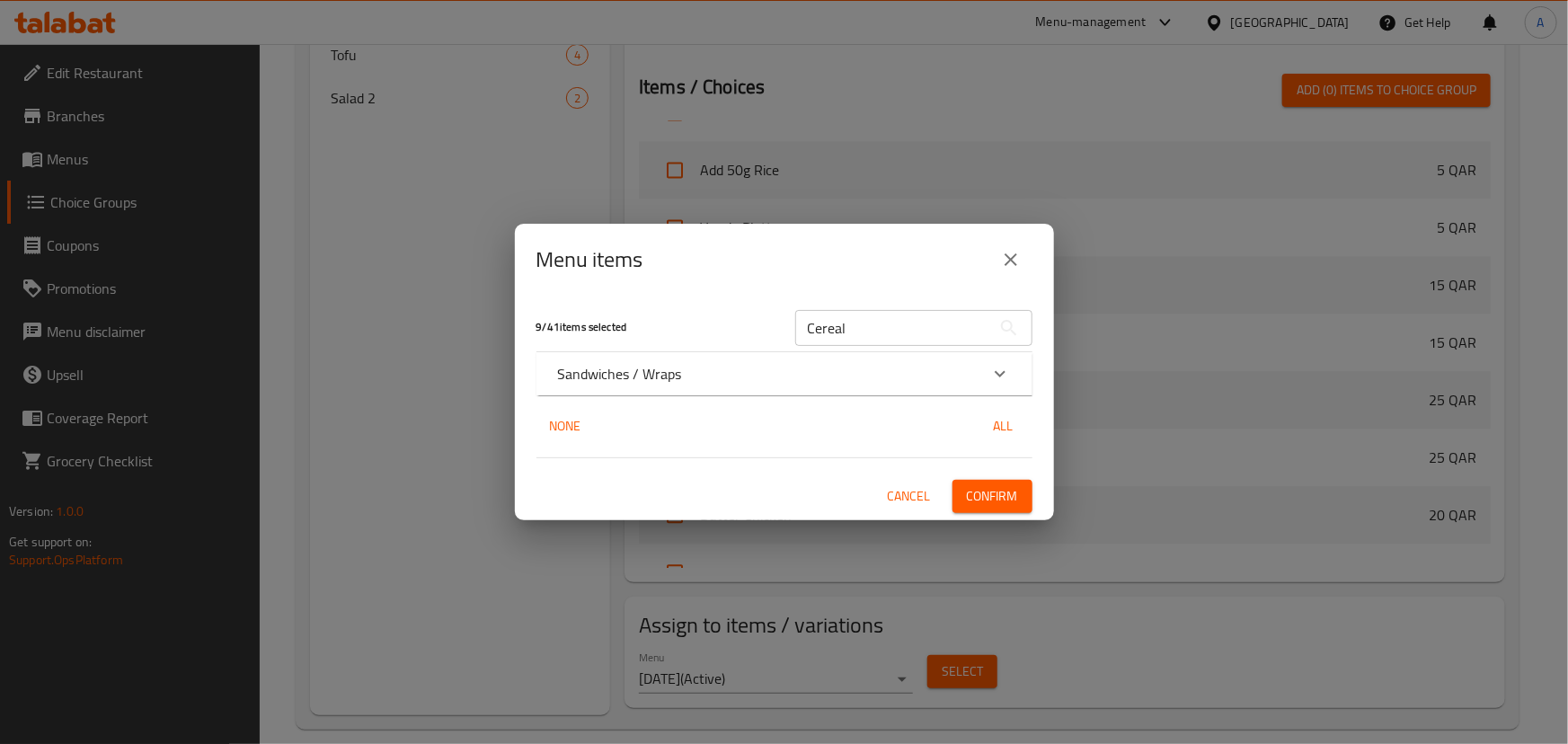
click at [870, 321] on input "Cereal" at bounding box center [893, 328] width 196 height 35
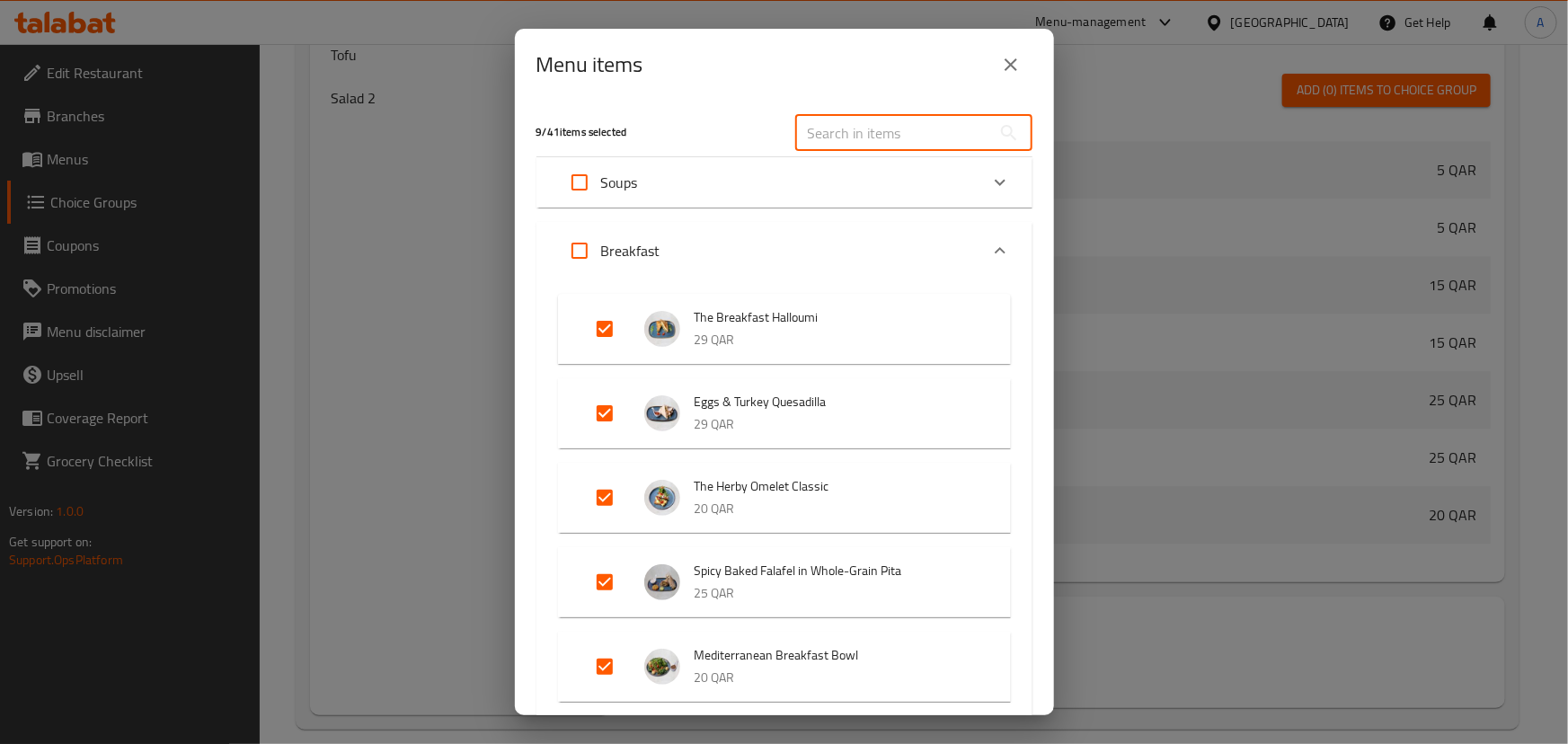
scroll to position [408, 0]
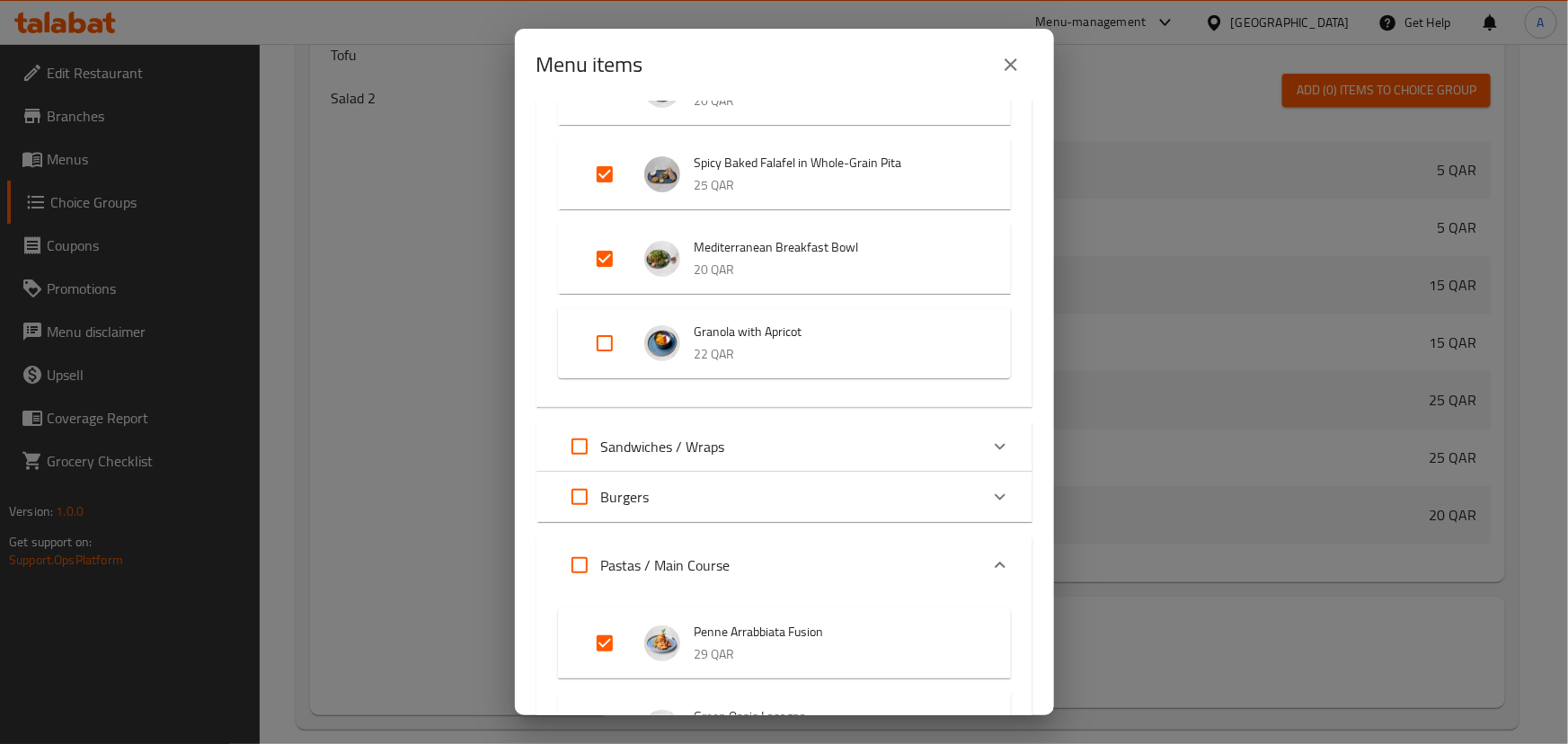
click at [809, 440] on div "Sandwiches / Wraps" at bounding box center [768, 446] width 421 height 43
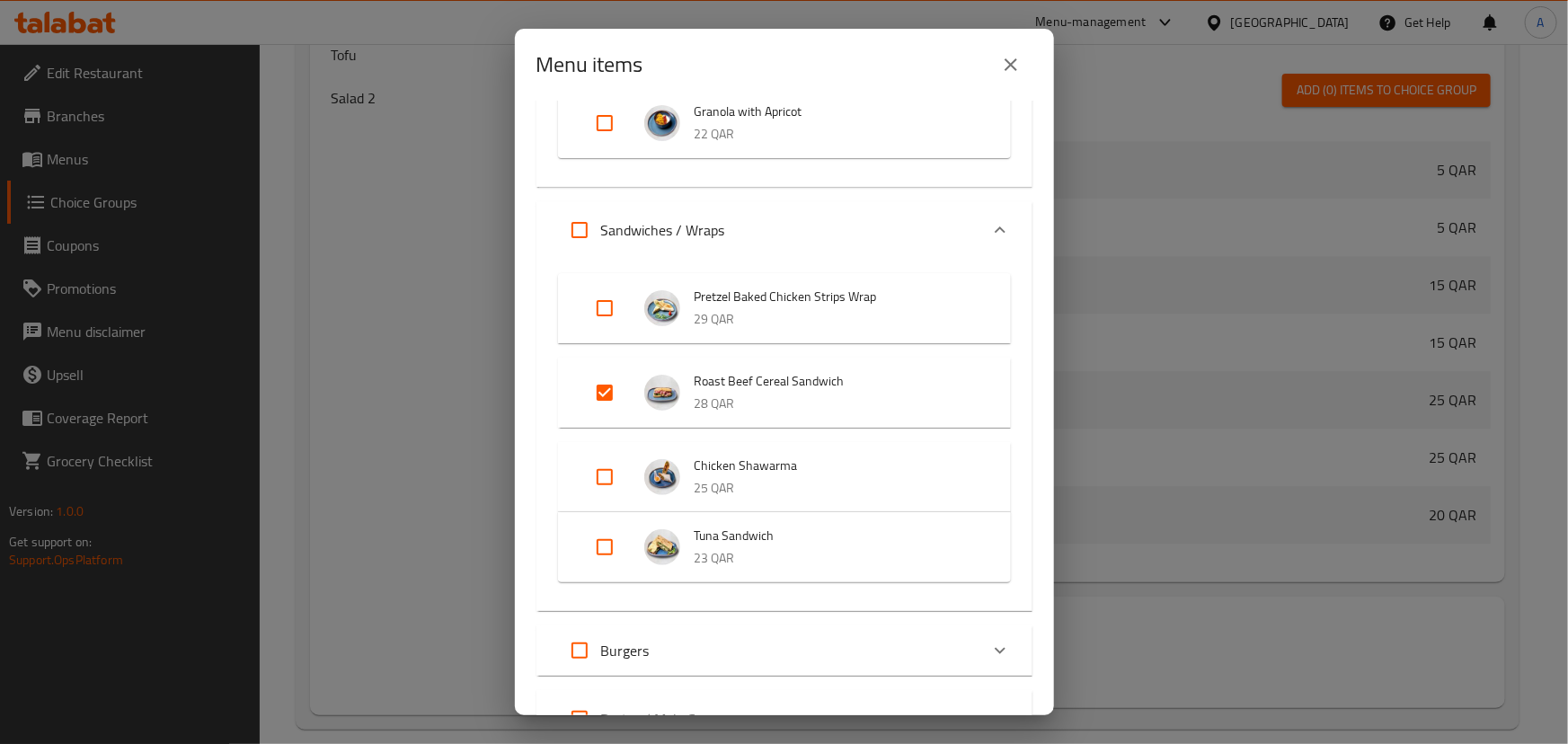
scroll to position [653, 0]
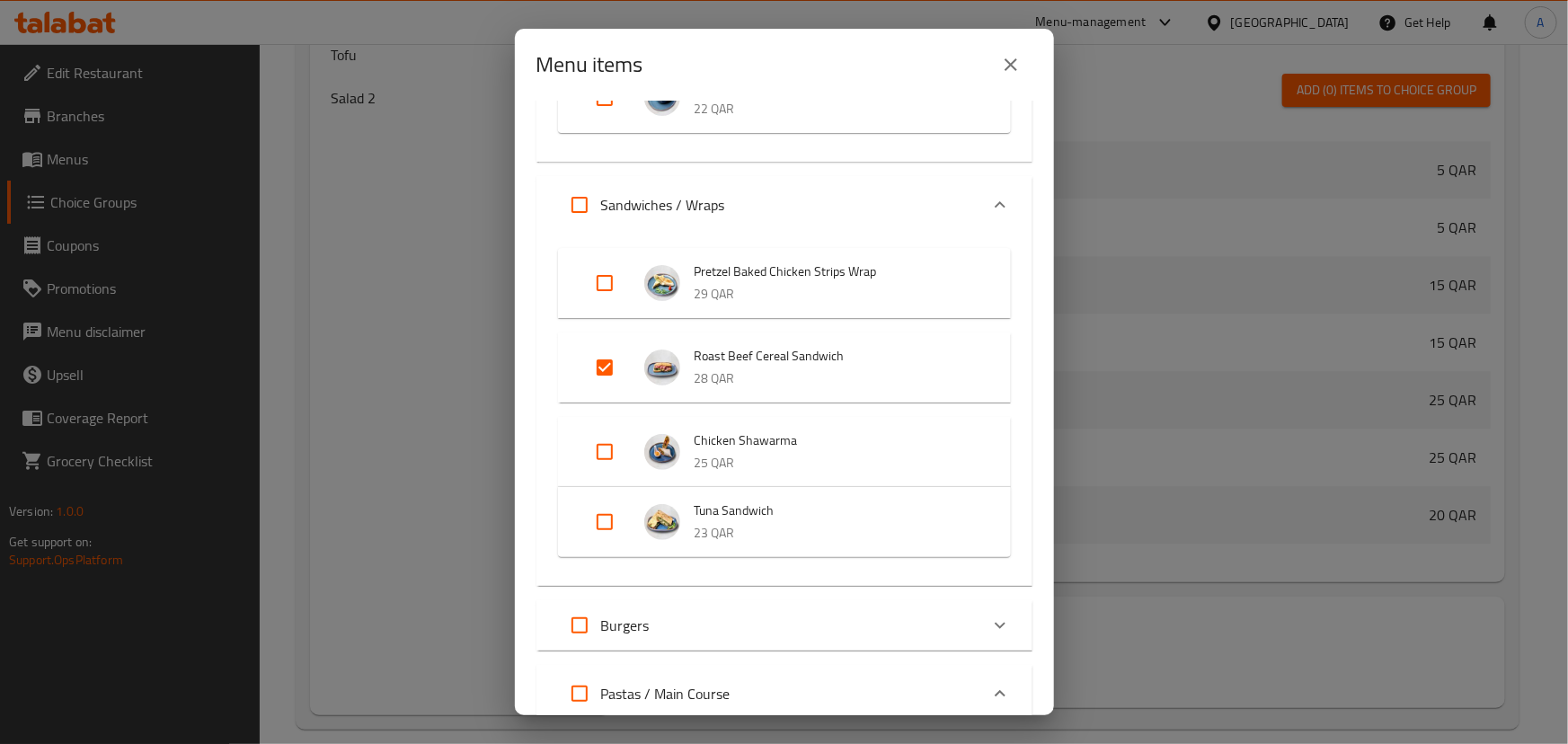
click at [616, 528] on input "Expand" at bounding box center [605, 522] width 43 height 43
checkbox input "true"
click at [611, 452] on input "Expand" at bounding box center [605, 452] width 43 height 43
checkbox input "true"
click at [606, 291] on input "Expand" at bounding box center [605, 283] width 43 height 43
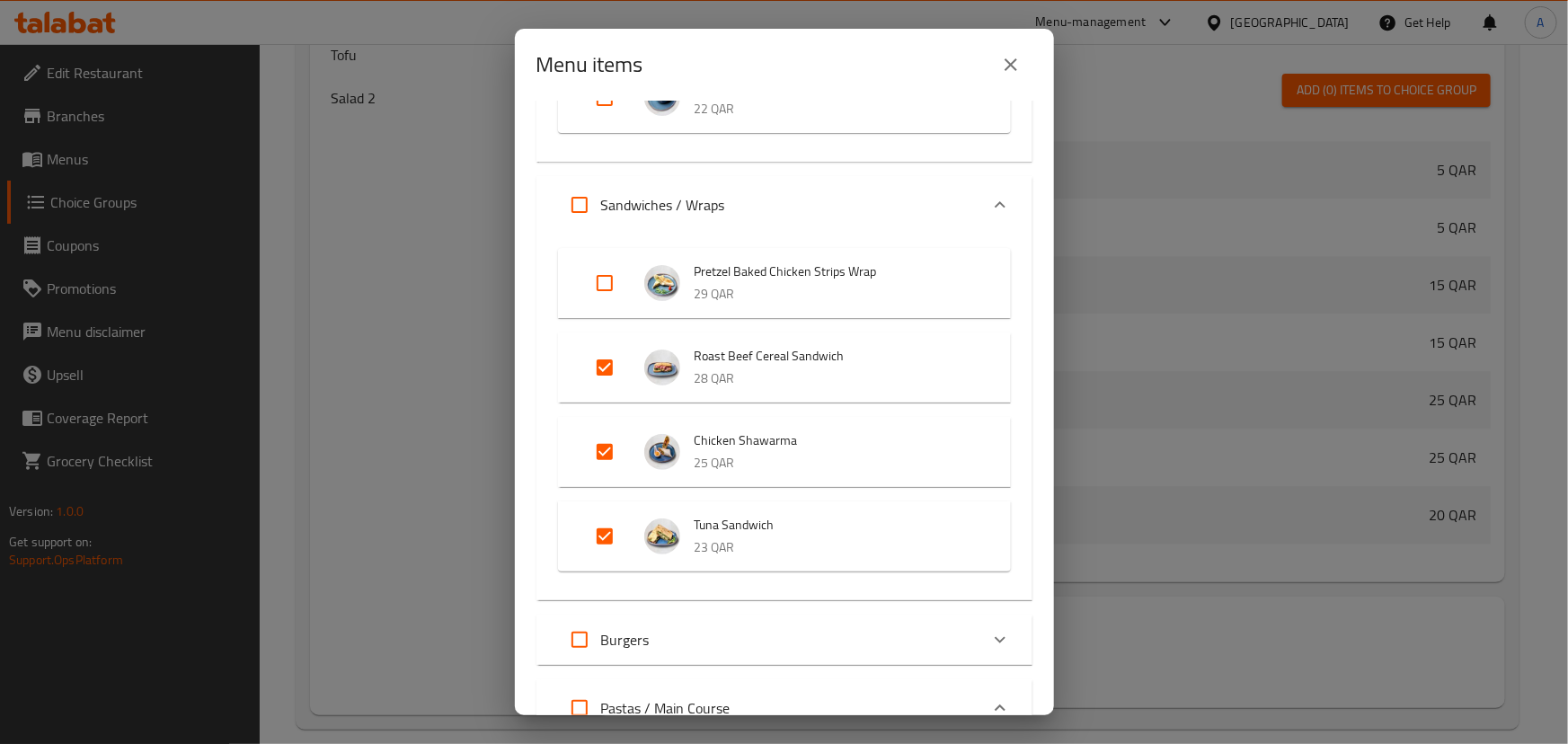
checkbox input "true"
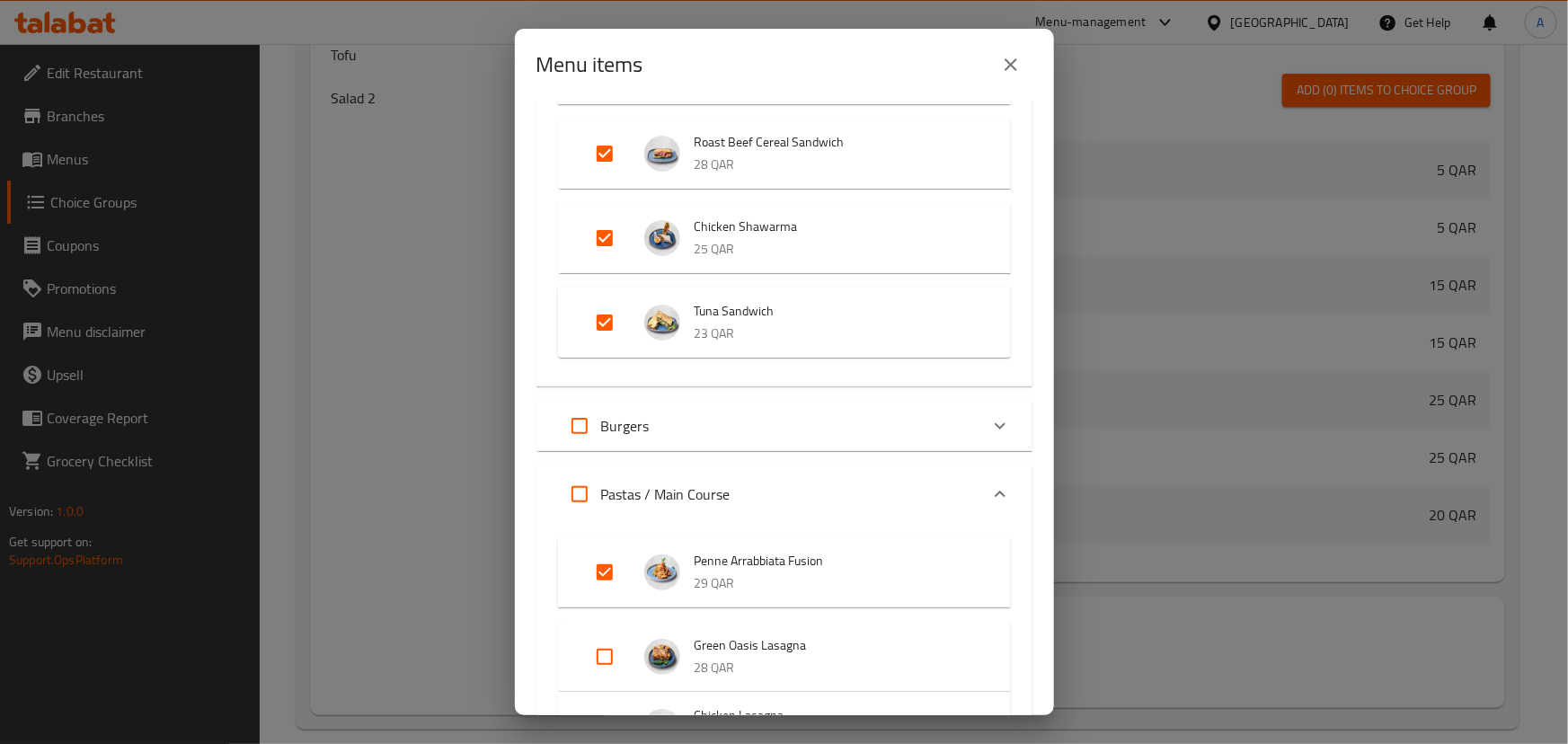
scroll to position [980, 0]
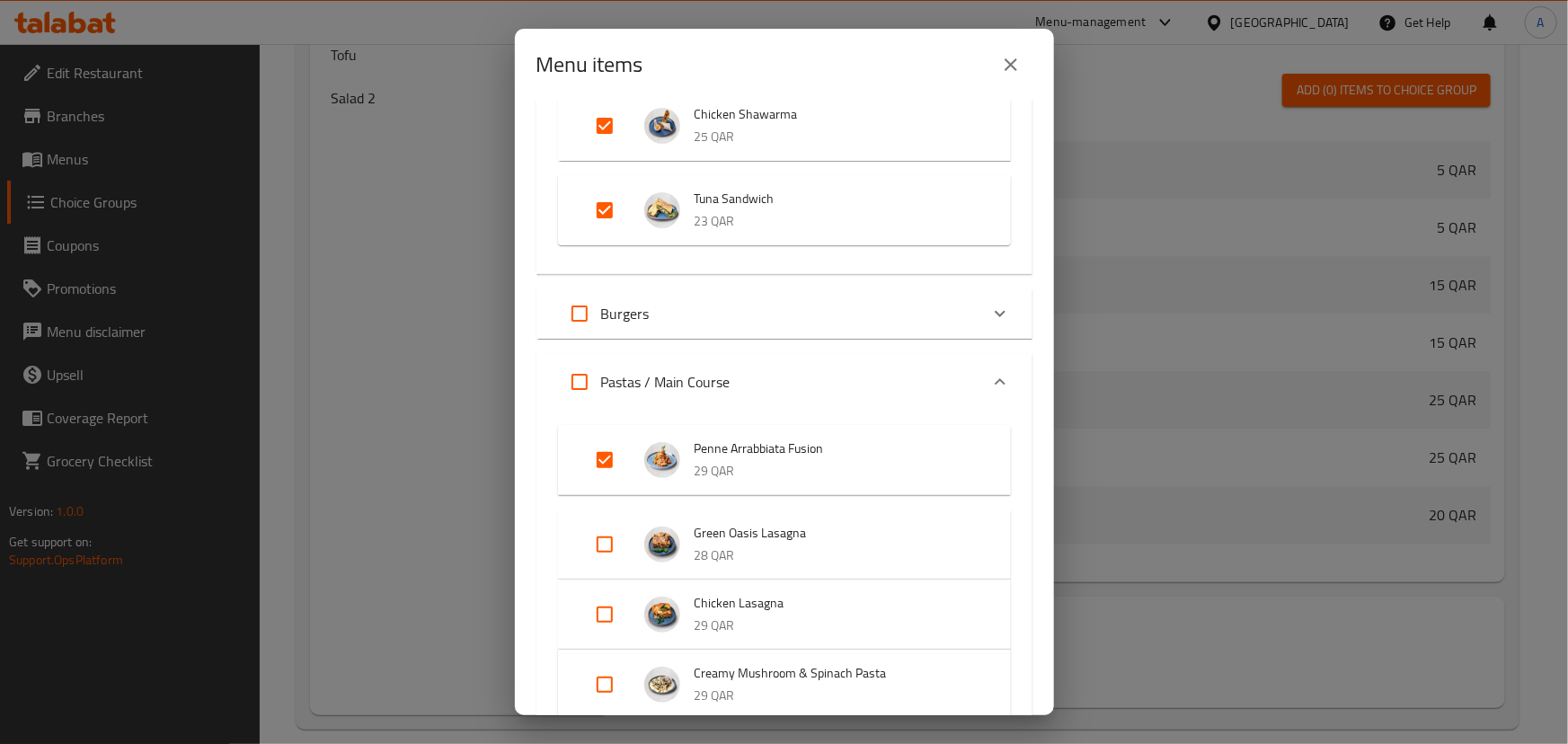
click at [793, 306] on div "Burgers" at bounding box center [768, 313] width 421 height 43
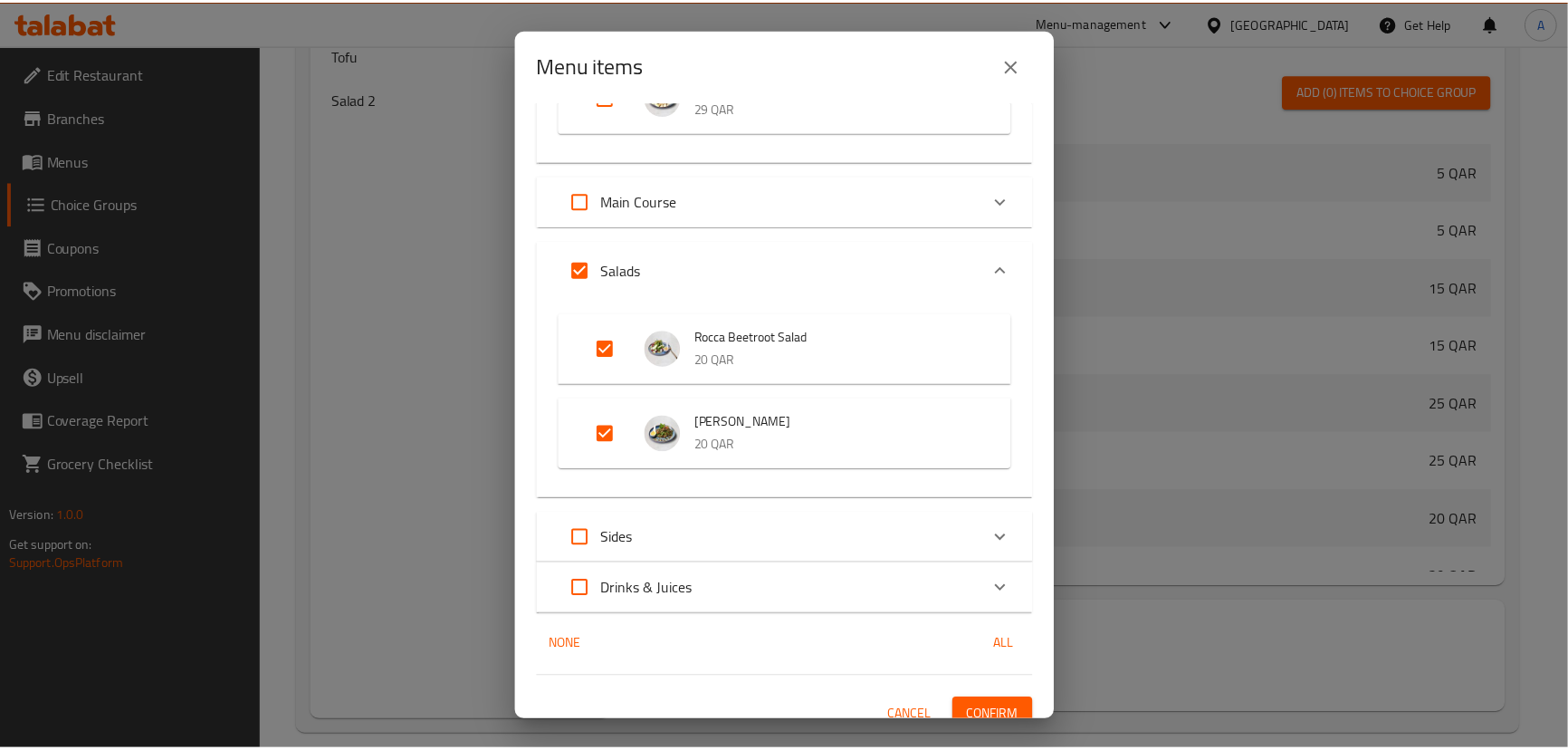
scroll to position [2002, 0]
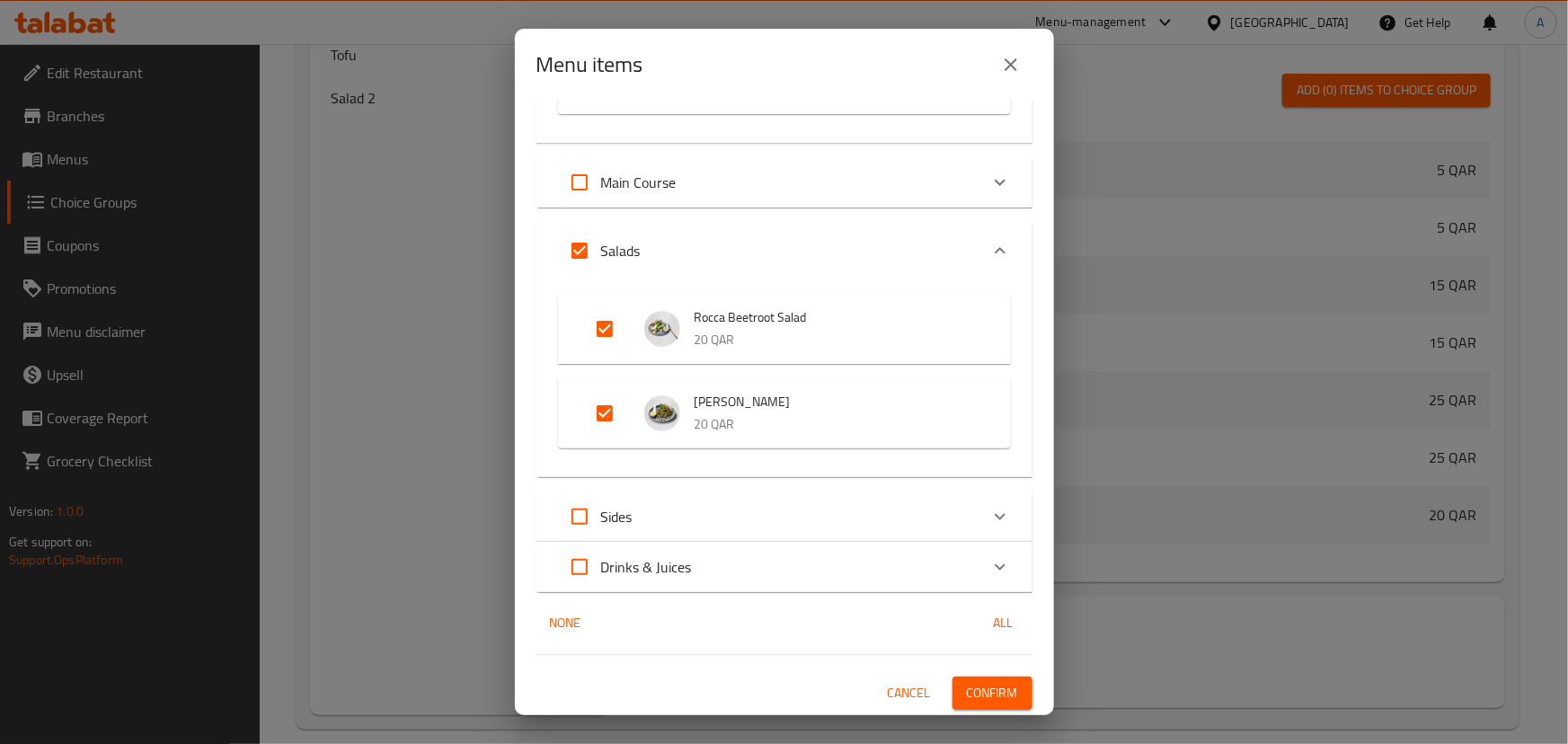
click at [997, 682] on span "Confirm" at bounding box center [992, 693] width 51 height 23
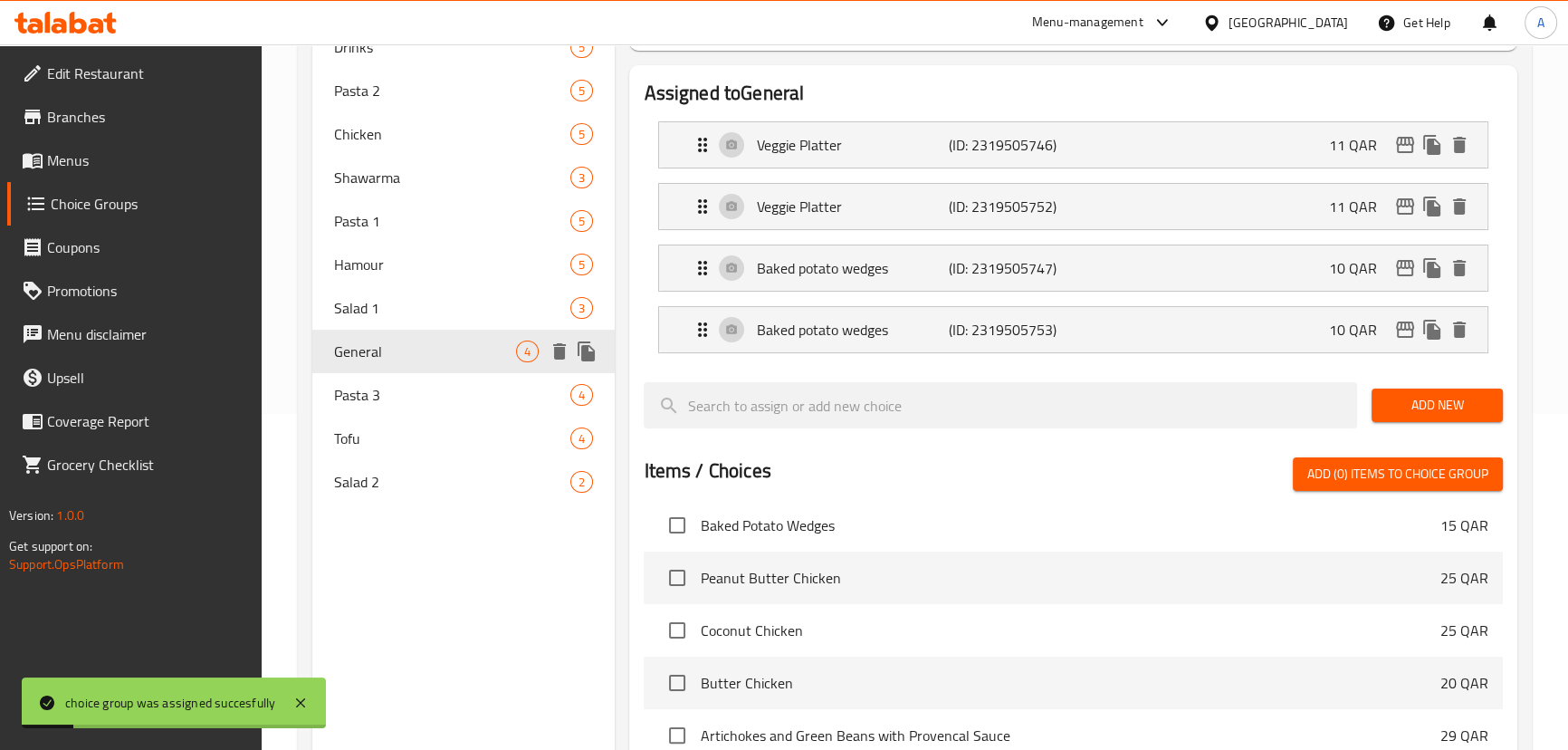
scroll to position [308, 0]
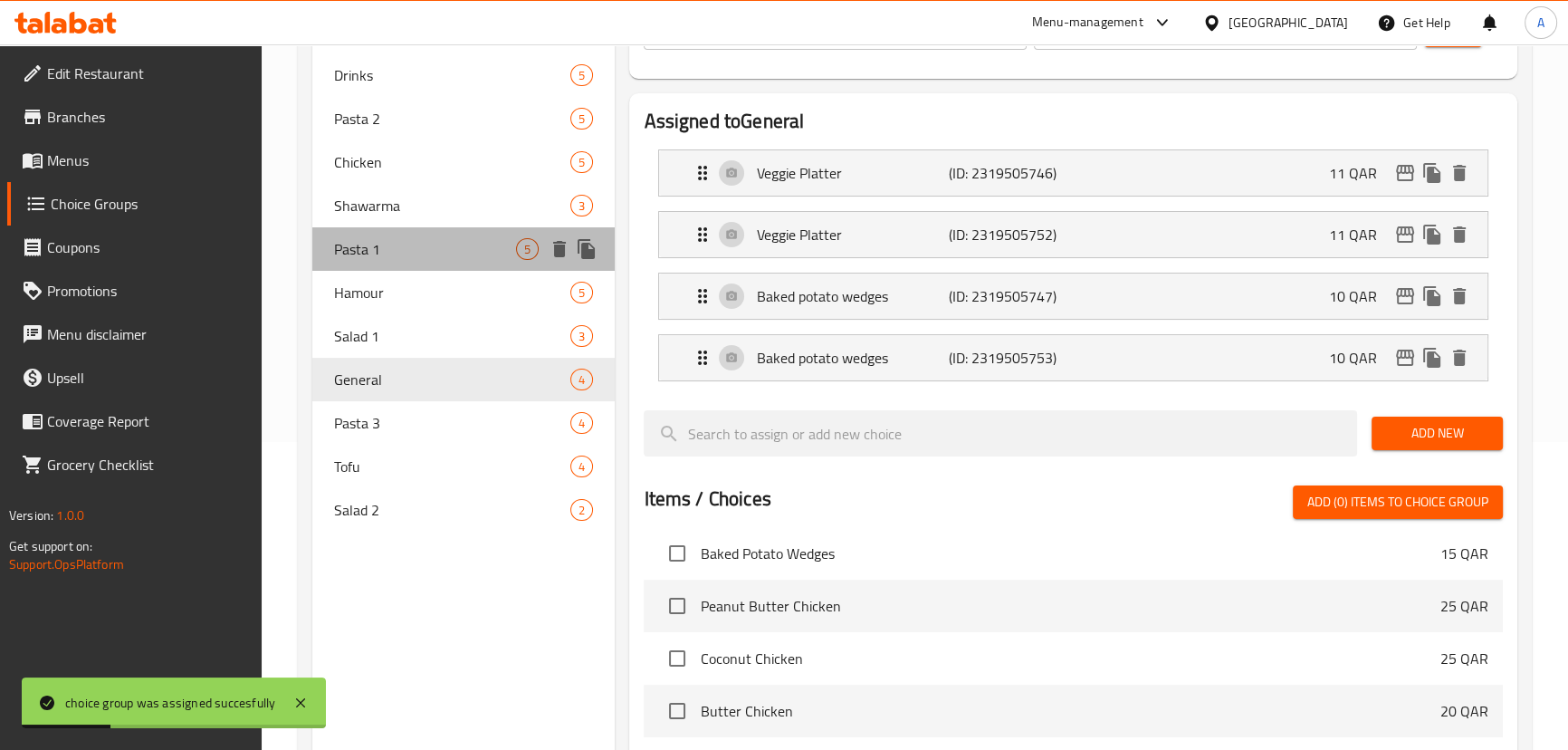
click at [447, 249] on span "Pasta 1" at bounding box center [425, 249] width 183 height 22
type input "Pasta 1"
type input "المعكرونة 1"
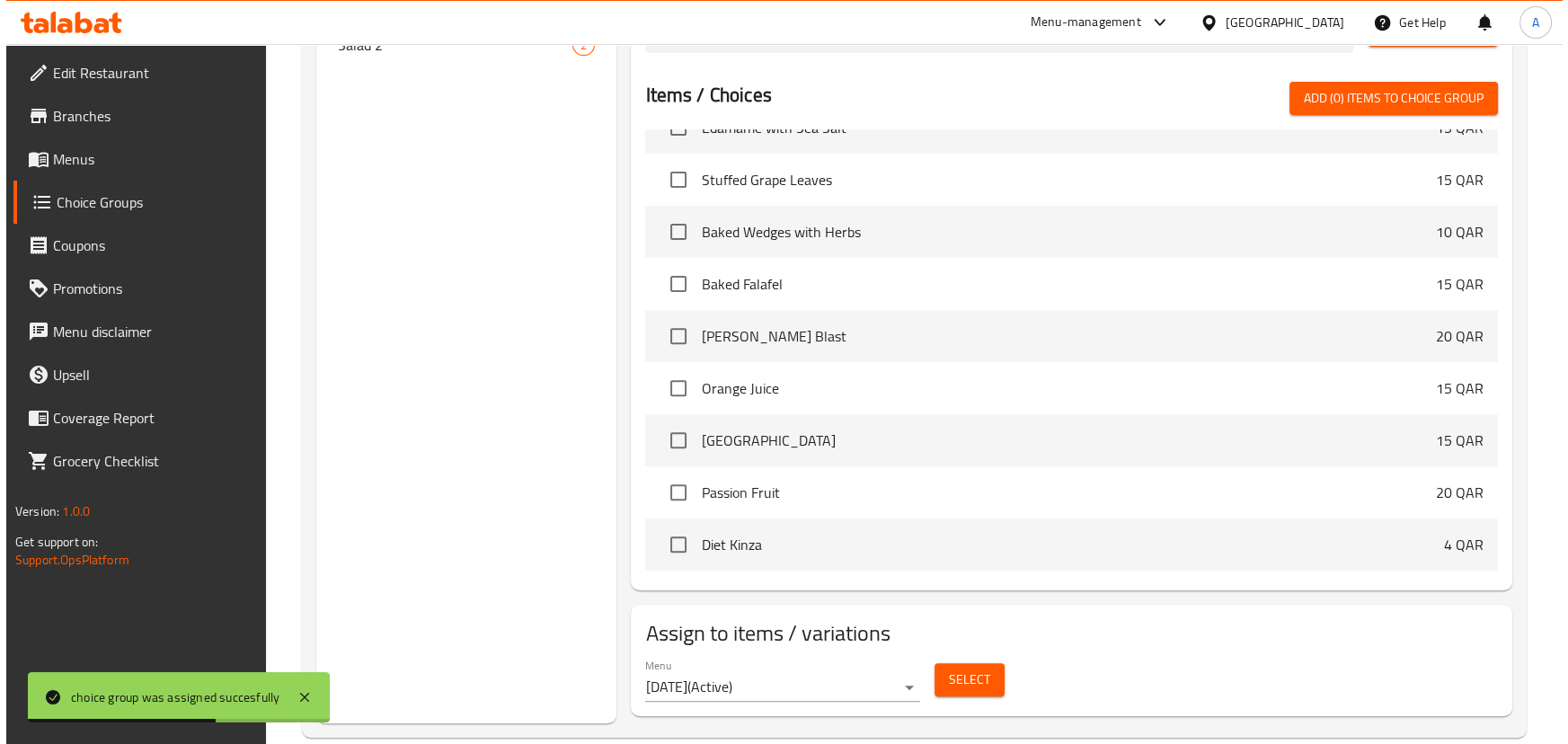
scroll to position [795, 0]
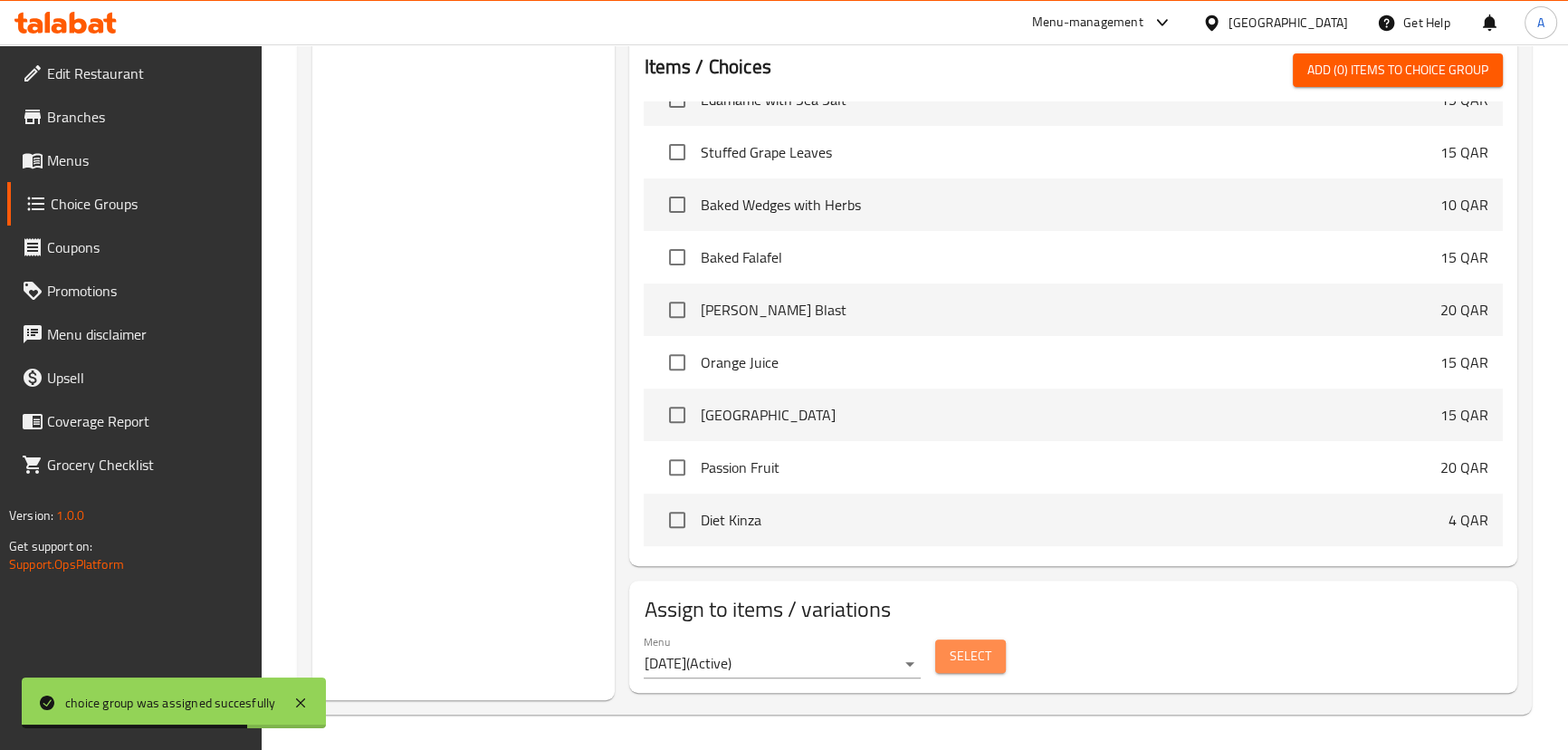
click at [960, 664] on span "Select" at bounding box center [970, 656] width 42 height 23
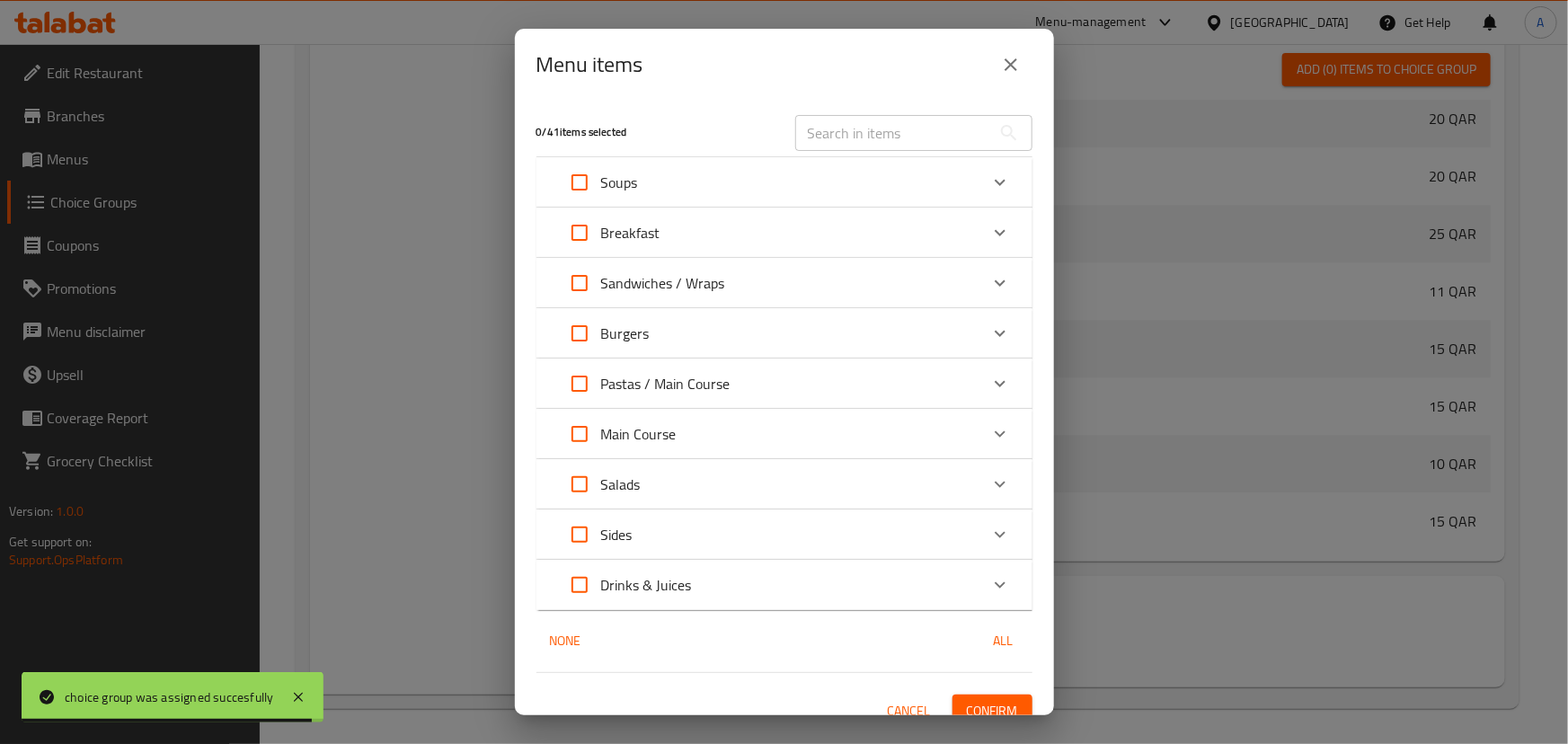
click at [852, 139] on input "text" at bounding box center [893, 133] width 196 height 35
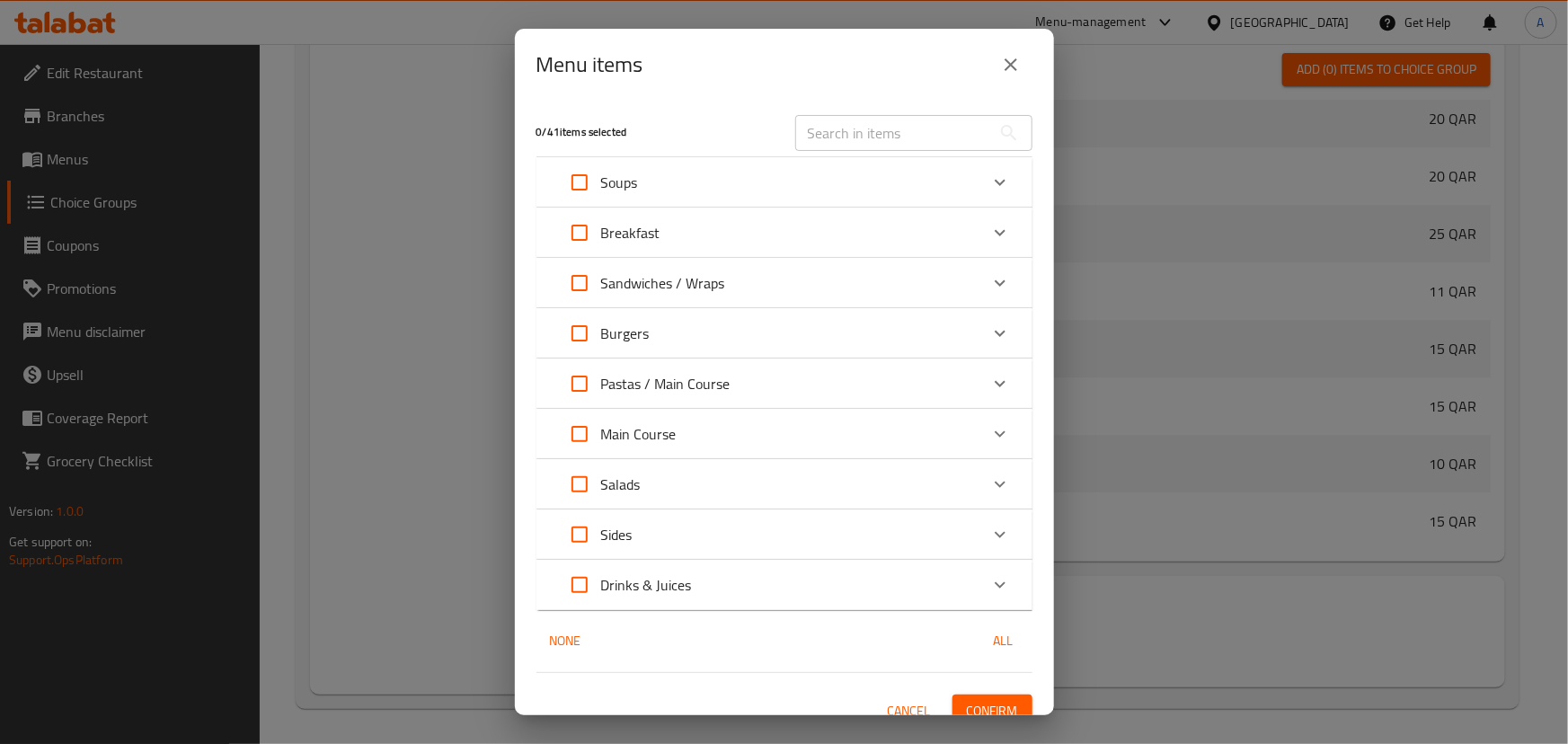
click at [794, 382] on div "Pastas / Main Course" at bounding box center [768, 383] width 421 height 43
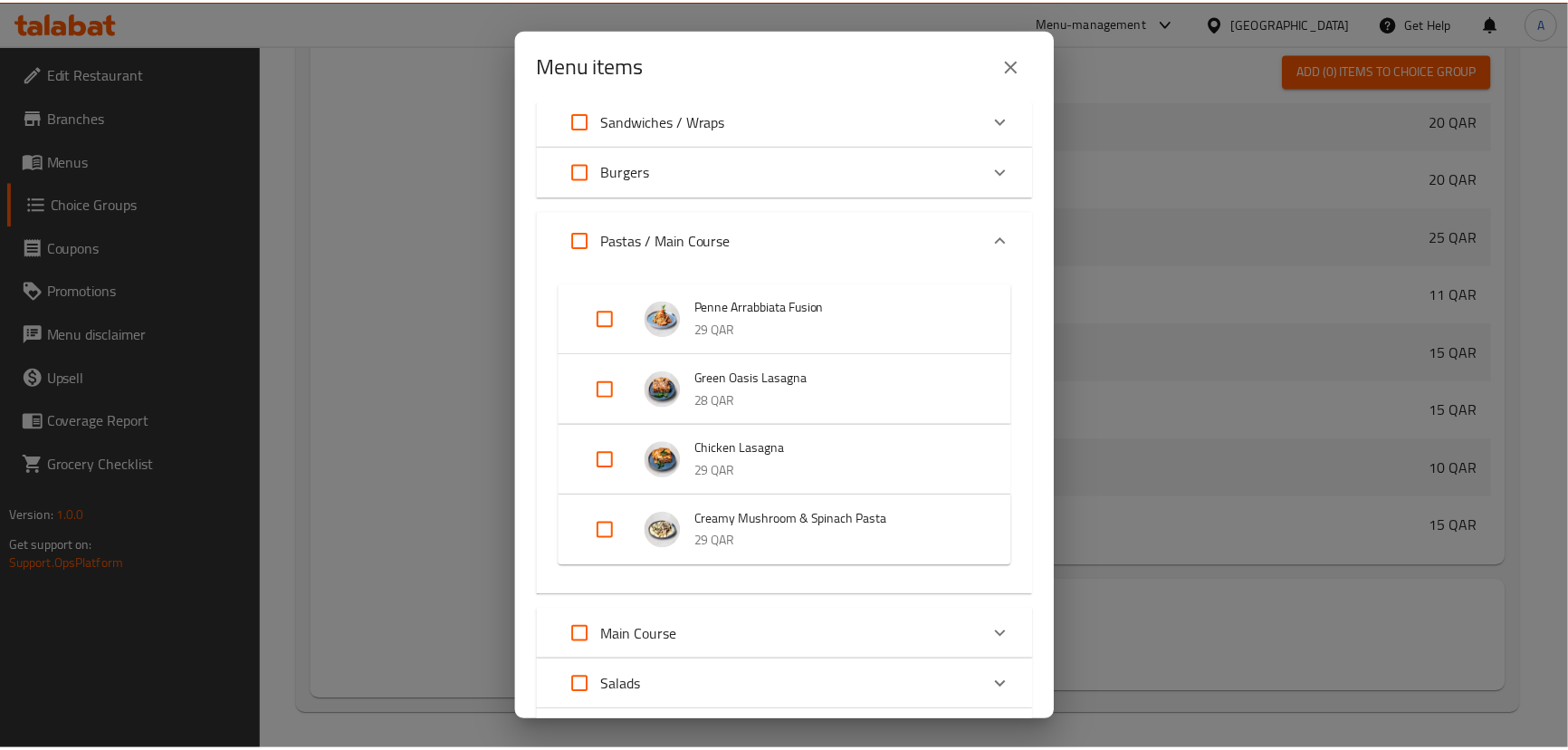
scroll to position [164, 0]
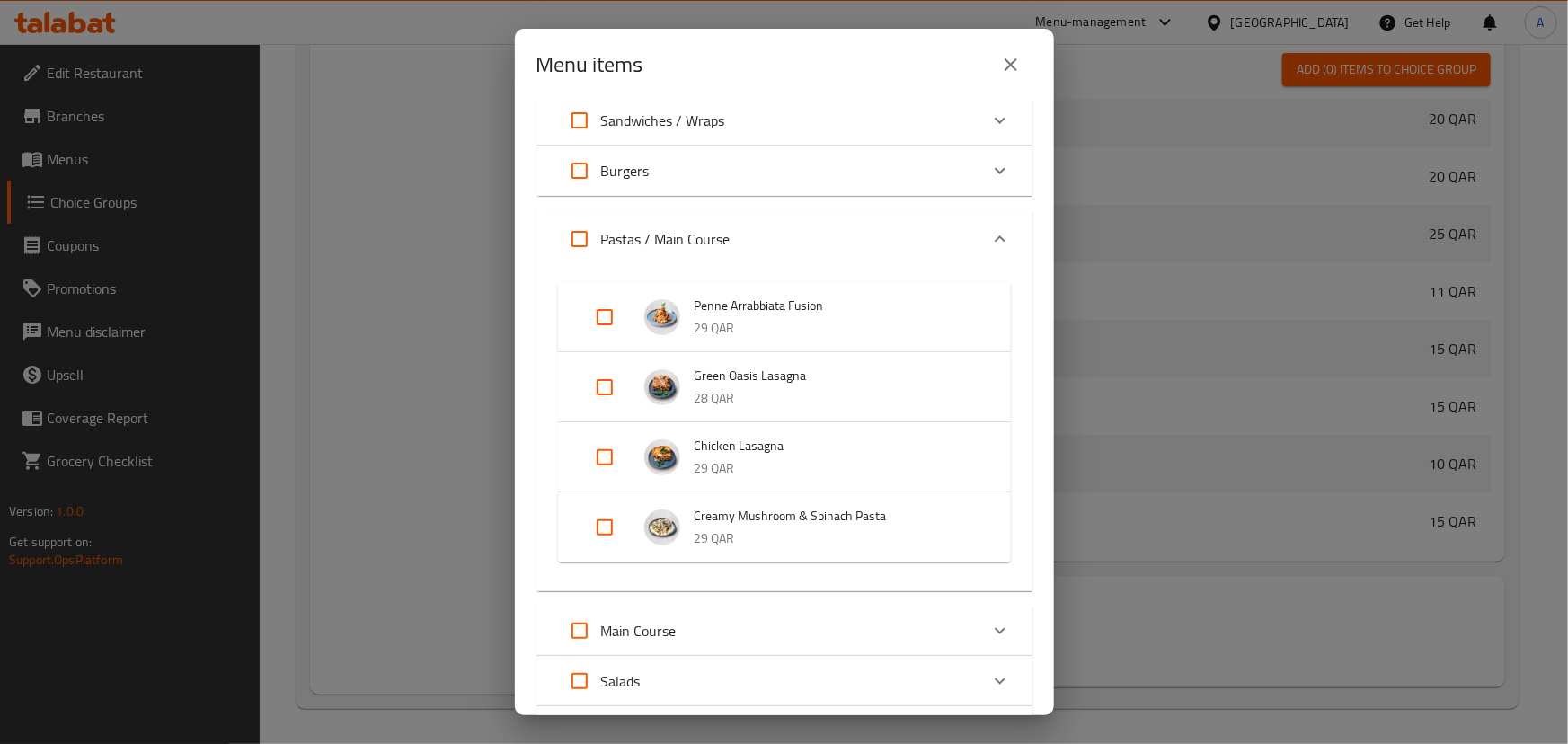
click at [667, 317] on img "Expand" at bounding box center [662, 317] width 35 height 35
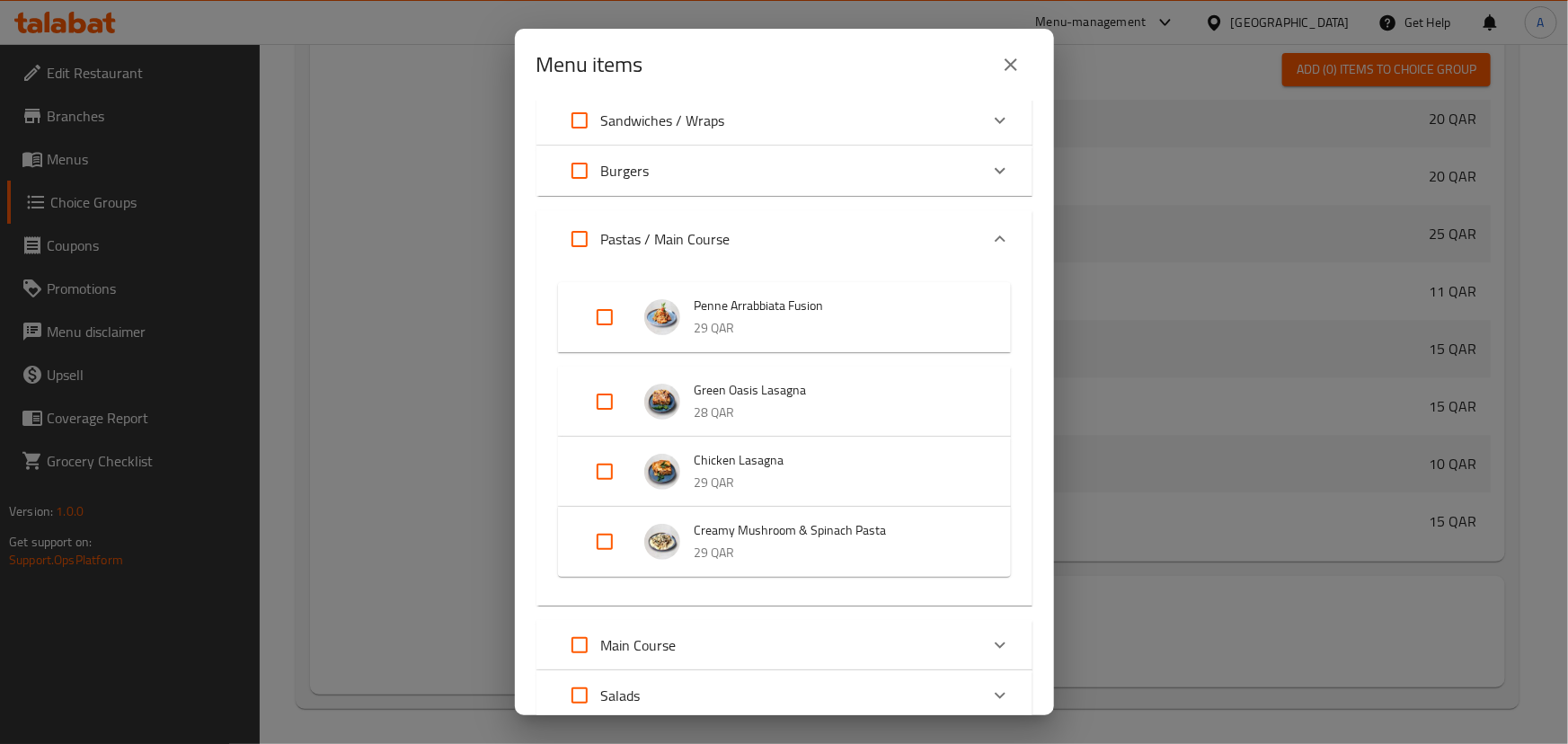
click at [1015, 63] on icon "close" at bounding box center [1011, 65] width 22 height 22
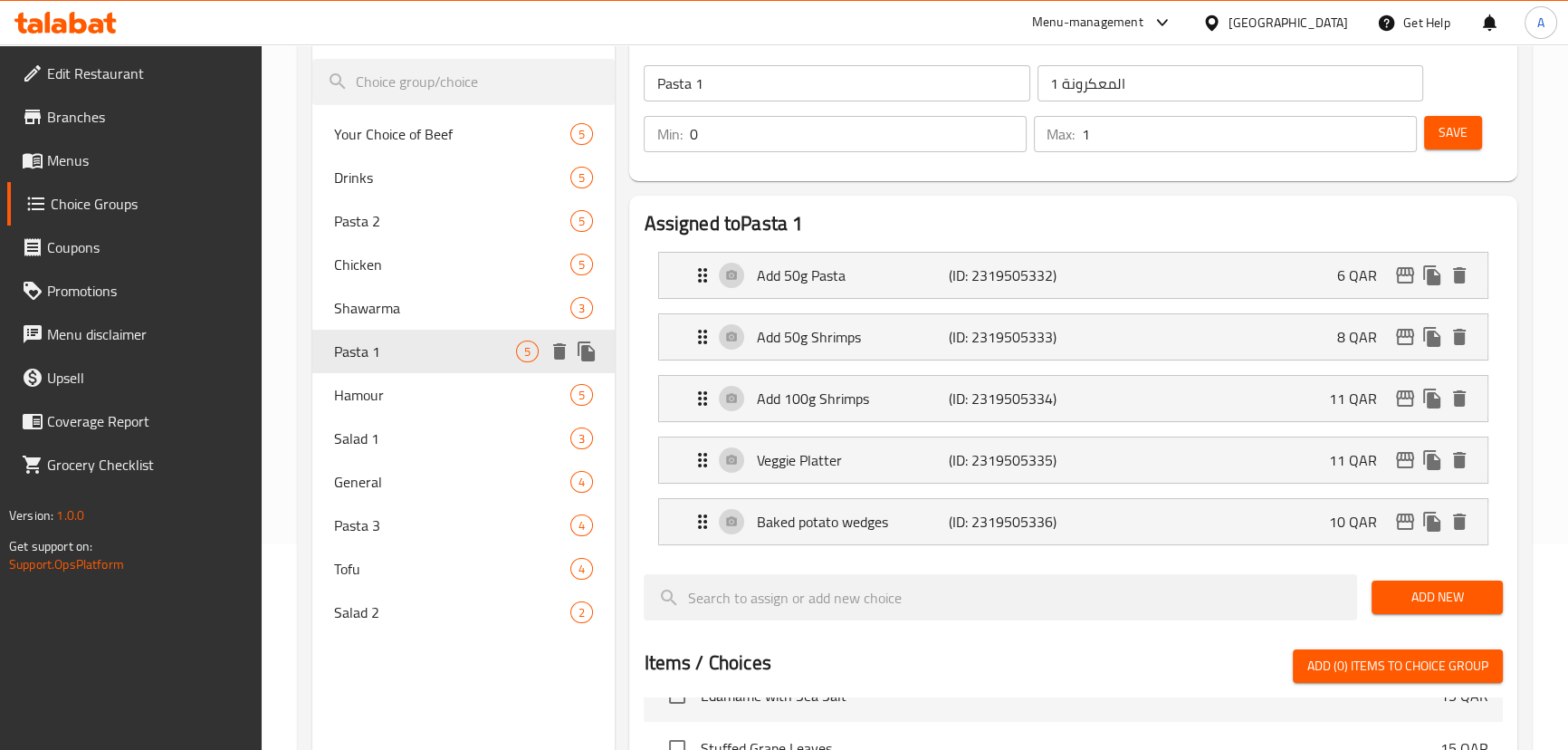
scroll to position [143, 0]
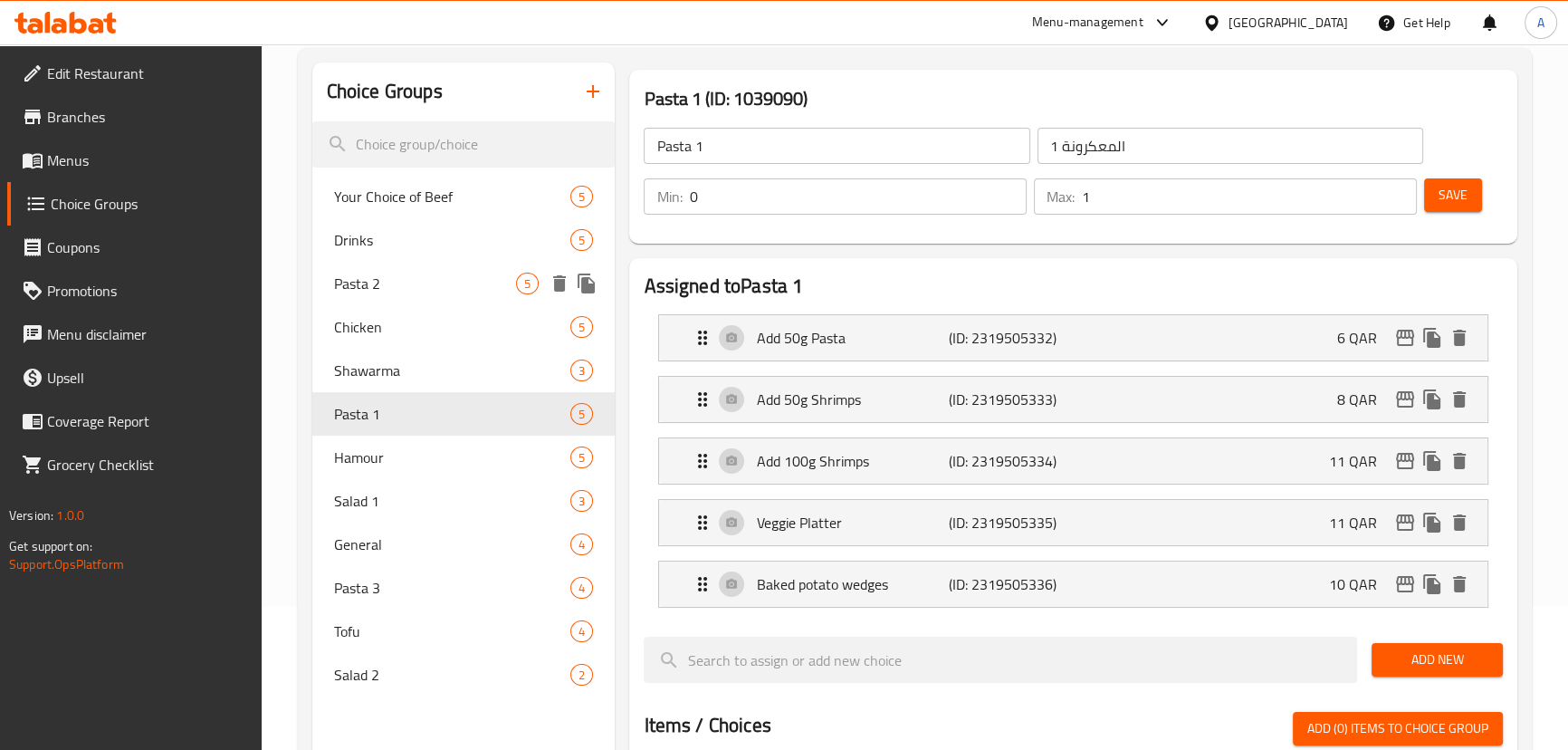
click at [434, 284] on span "Pasta 2" at bounding box center [425, 283] width 183 height 22
type input "Pasta 2"
type input "المعكرونة 2"
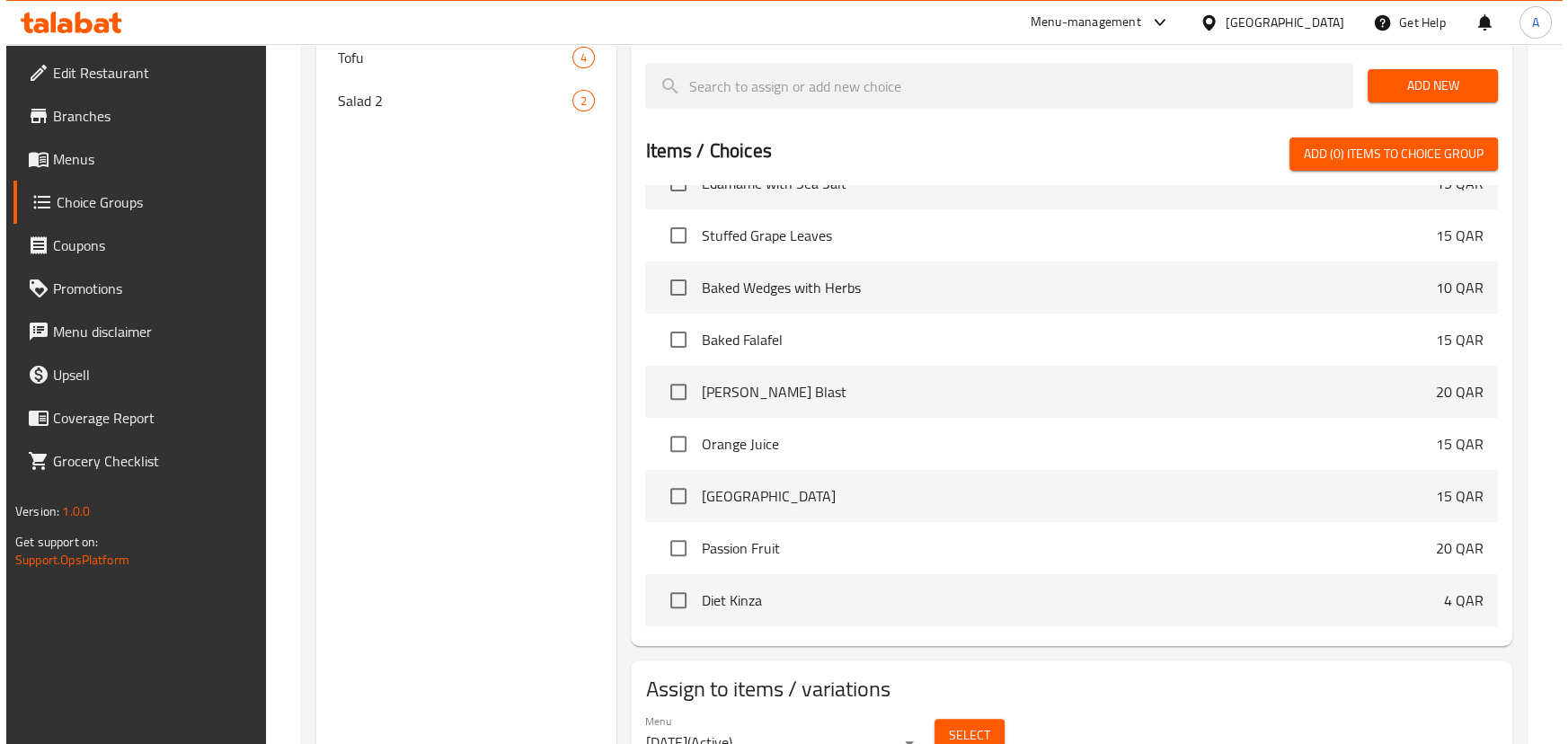
scroll to position [795, 0]
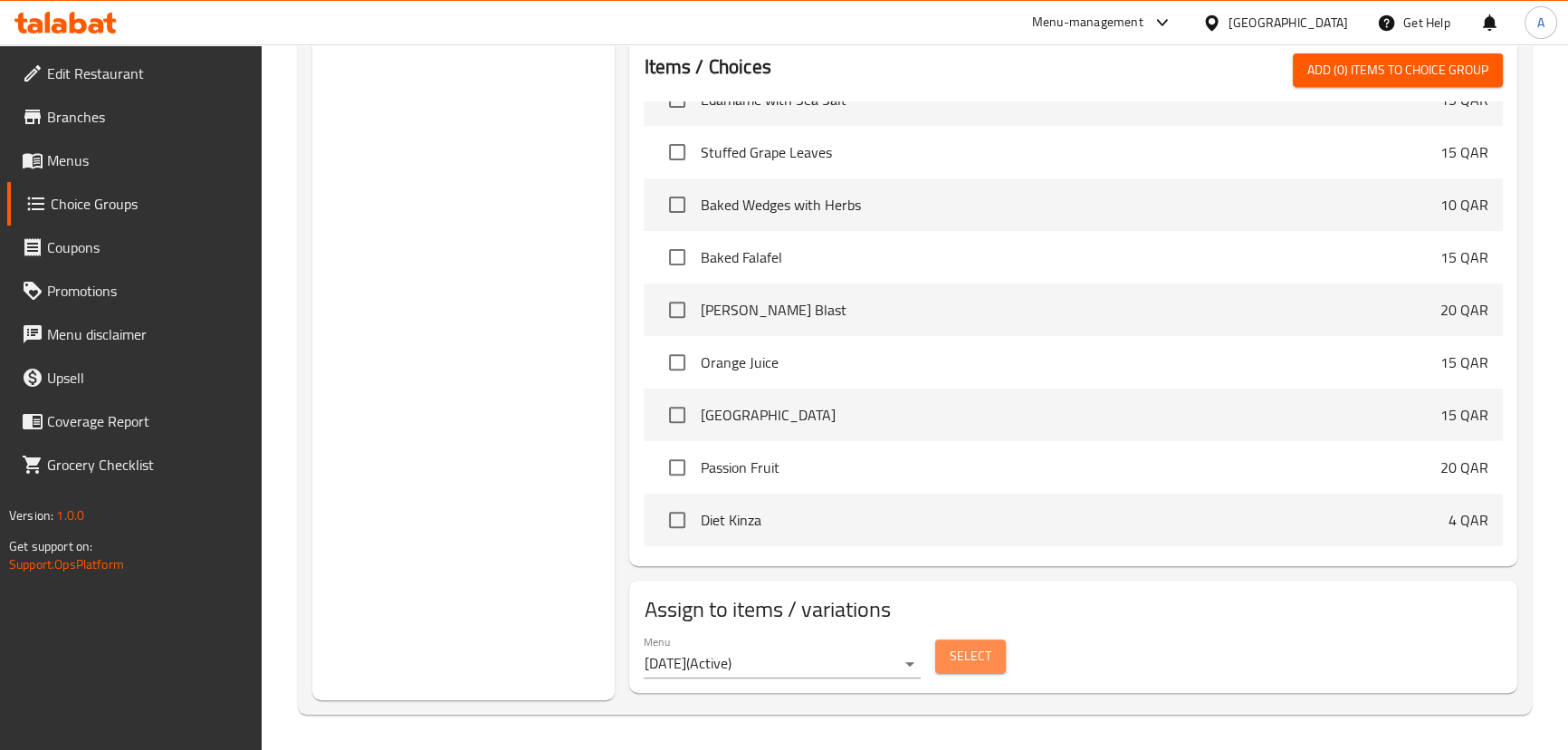
click at [972, 654] on span "Select" at bounding box center [970, 656] width 42 height 23
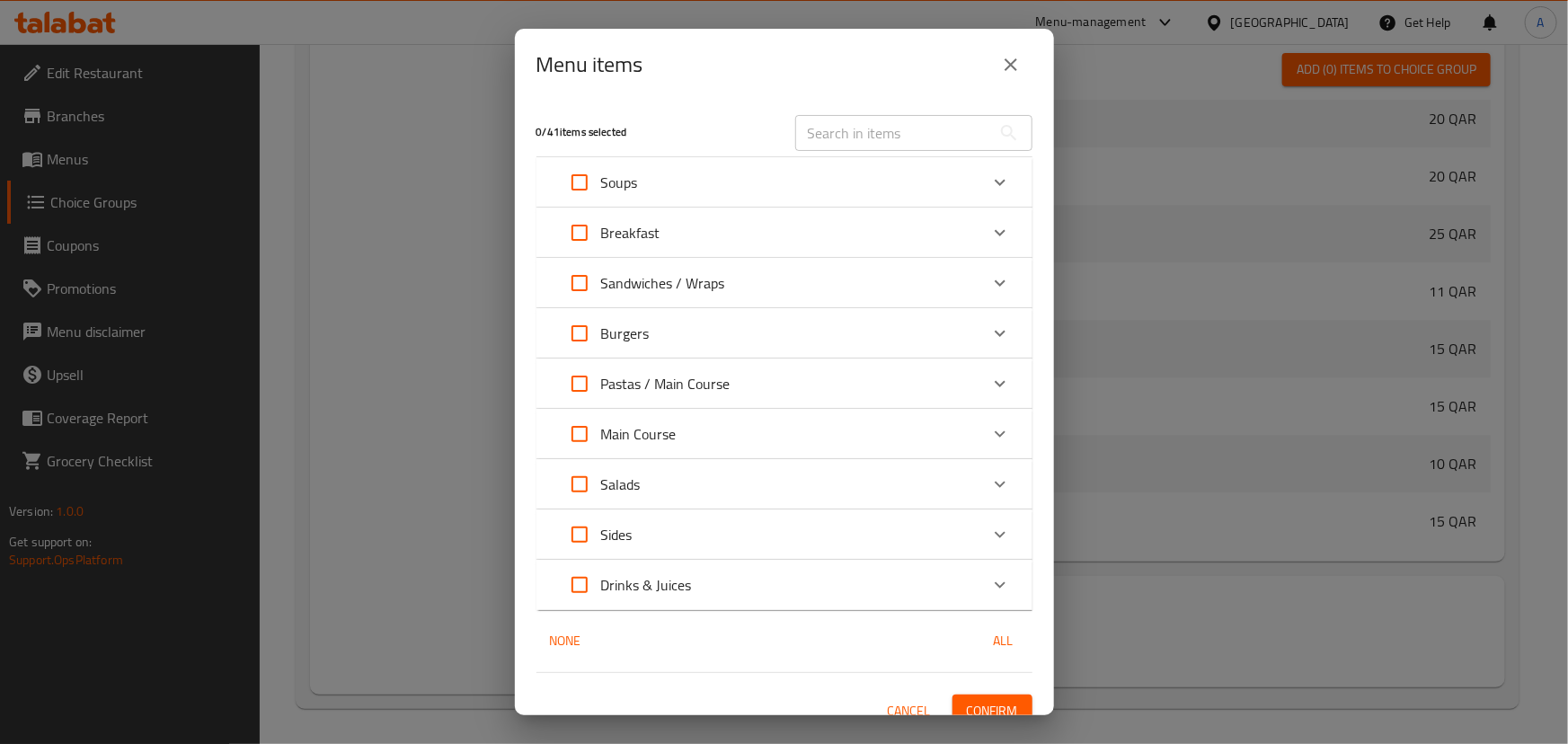
click at [771, 390] on div "Pastas / Main Course" at bounding box center [768, 383] width 421 height 43
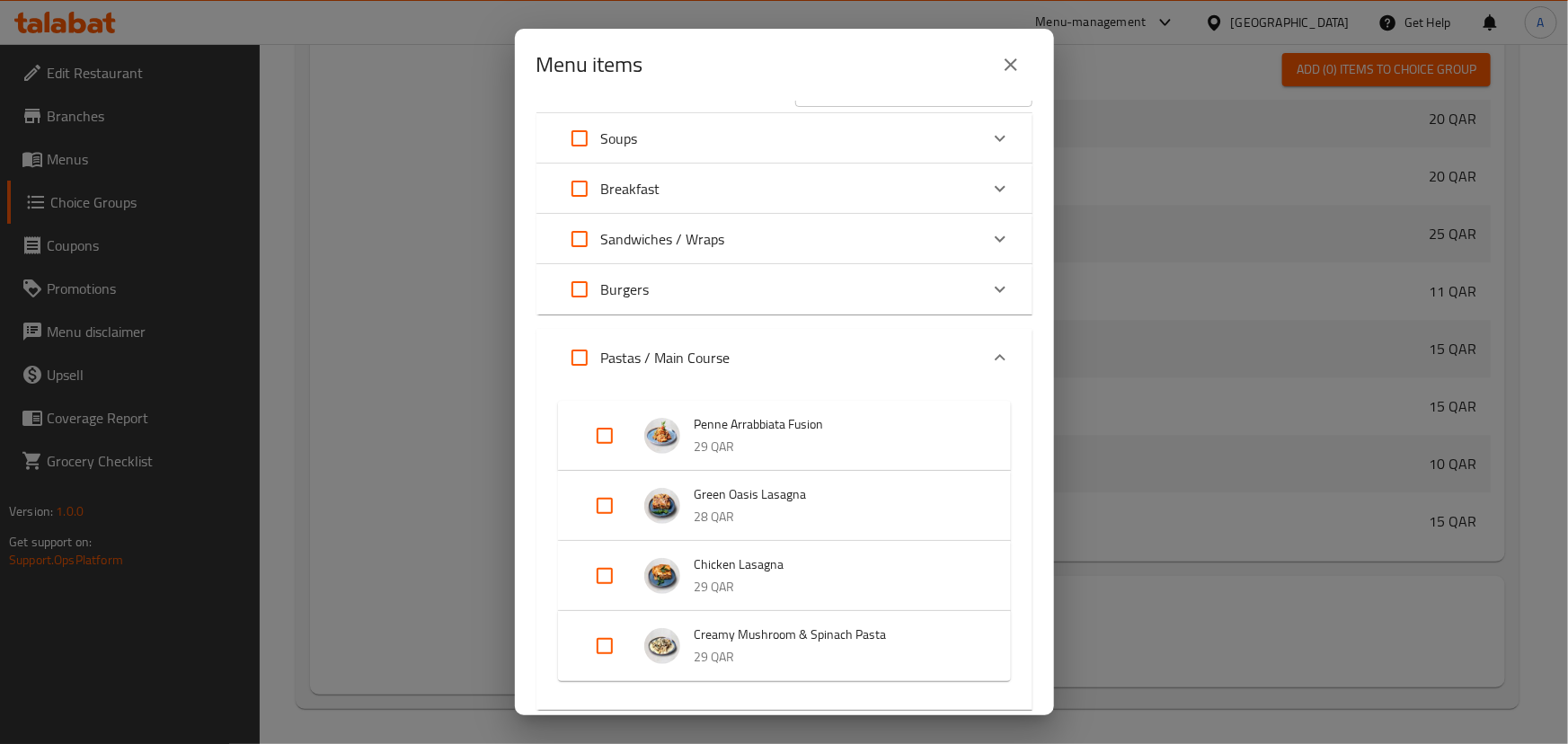
scroll to position [81, 0]
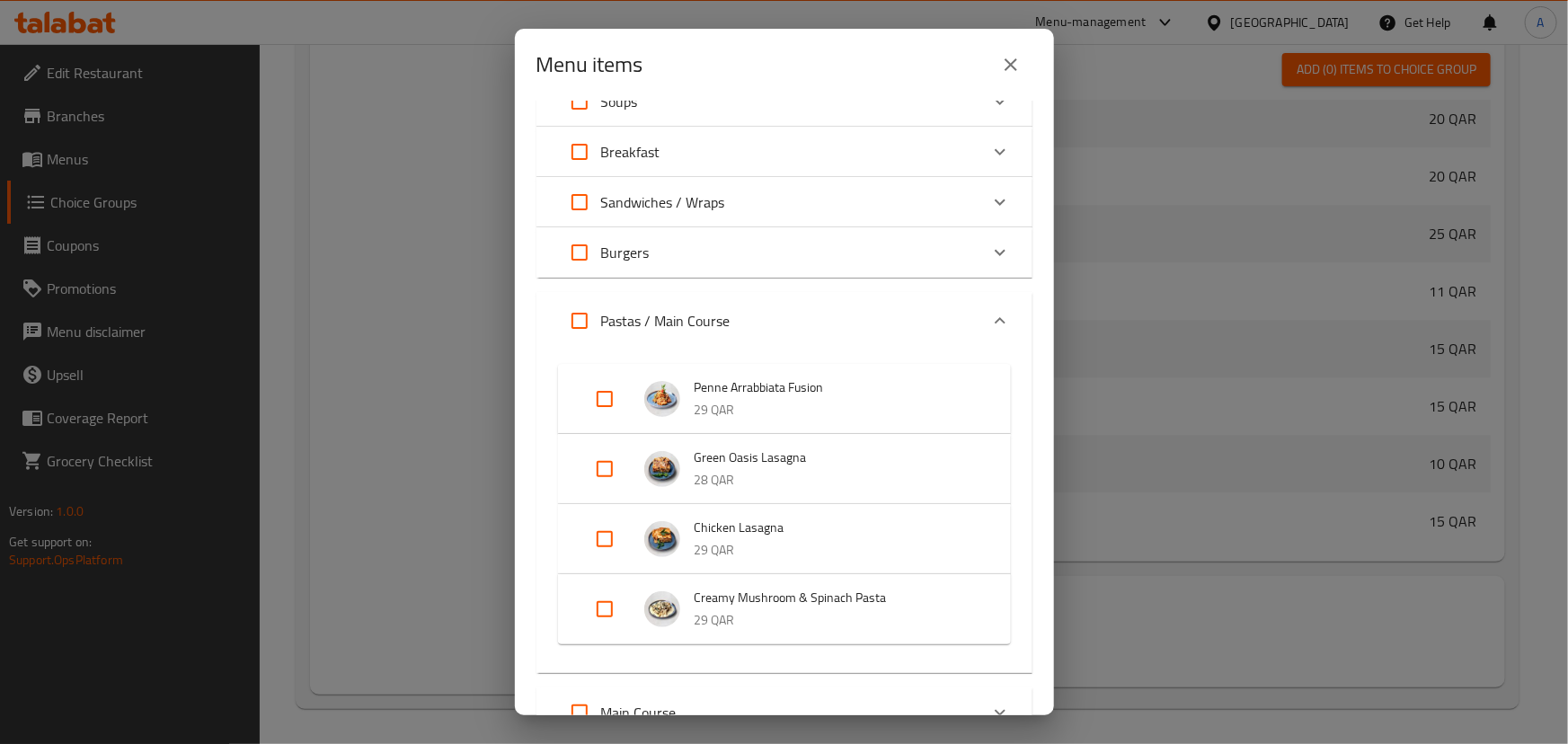
click at [611, 468] on input "Expand" at bounding box center [605, 469] width 43 height 43
checkbox input "true"
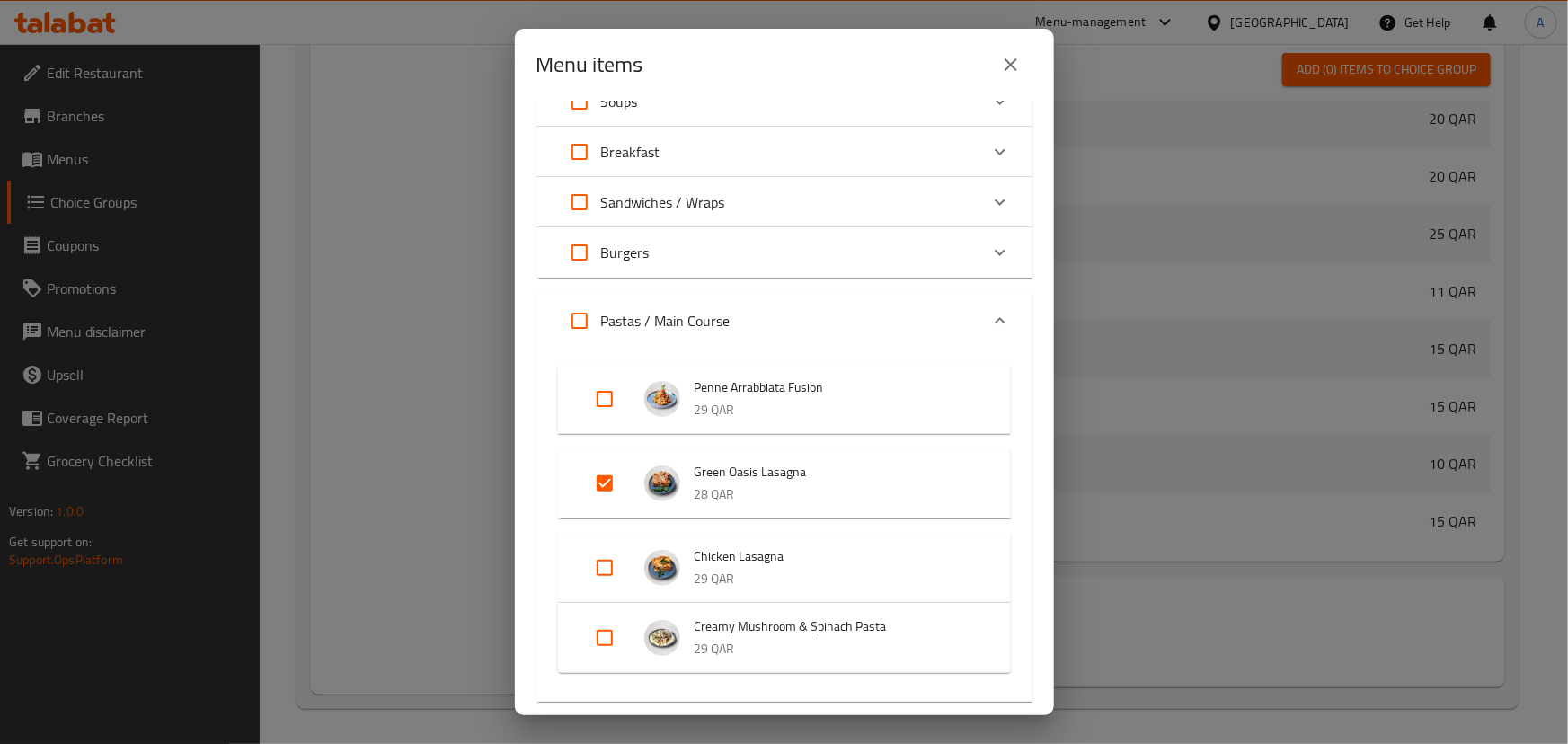
click at [631, 574] on div "Expand" at bounding box center [619, 568] width 50 height 43
click at [600, 566] on input "Expand" at bounding box center [605, 568] width 43 height 43
checkbox input "true"
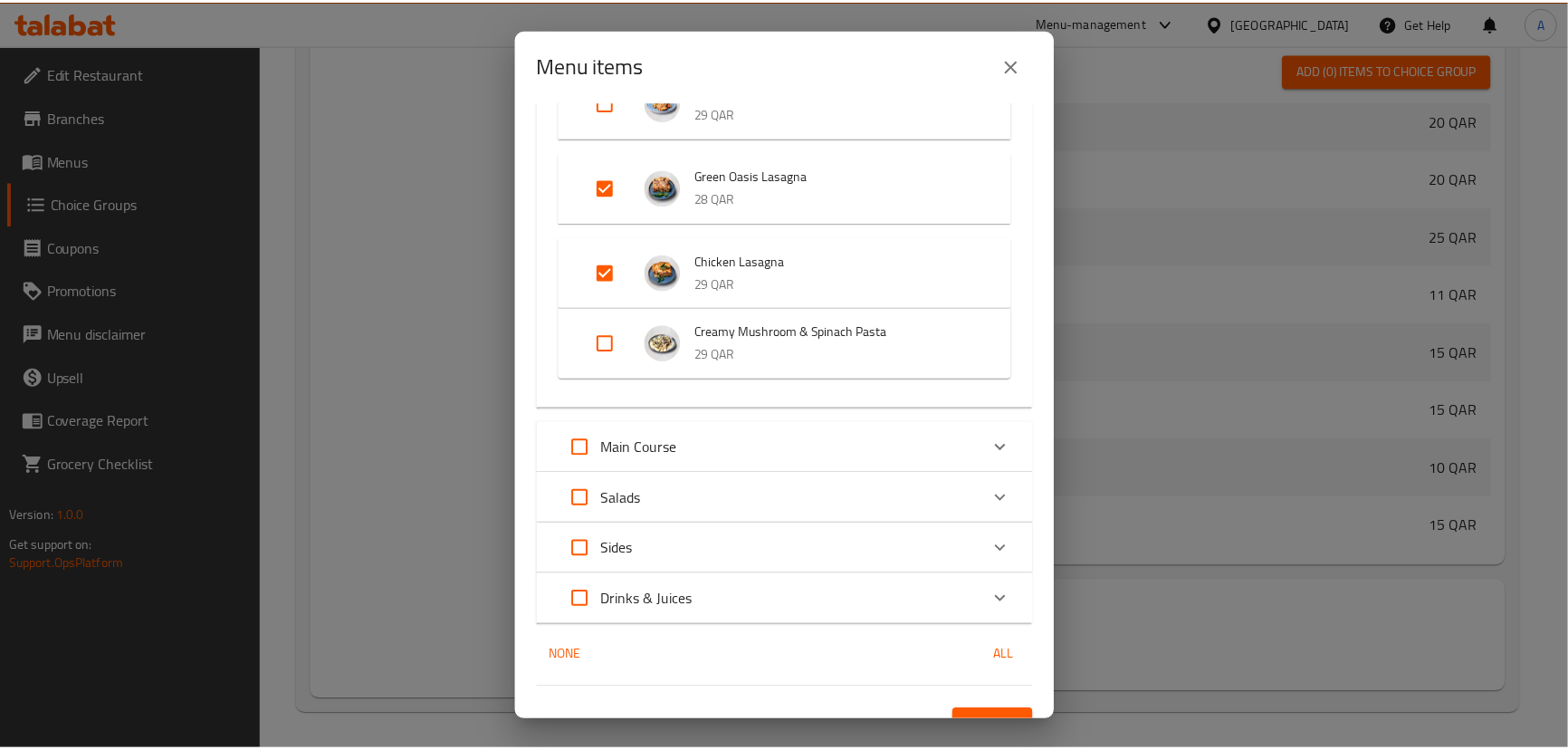
scroll to position [410, 0]
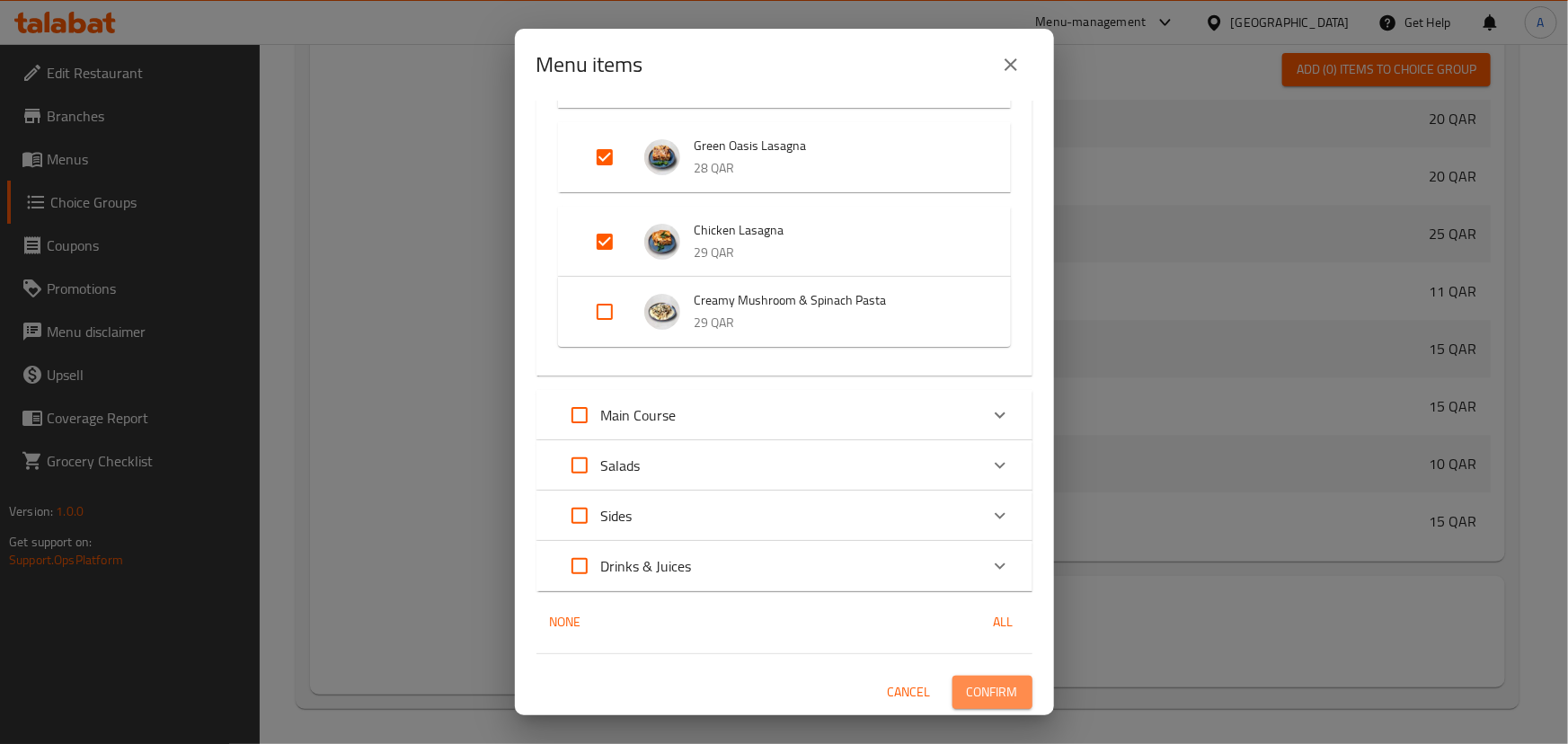
click at [1002, 682] on span "Confirm" at bounding box center [992, 692] width 51 height 23
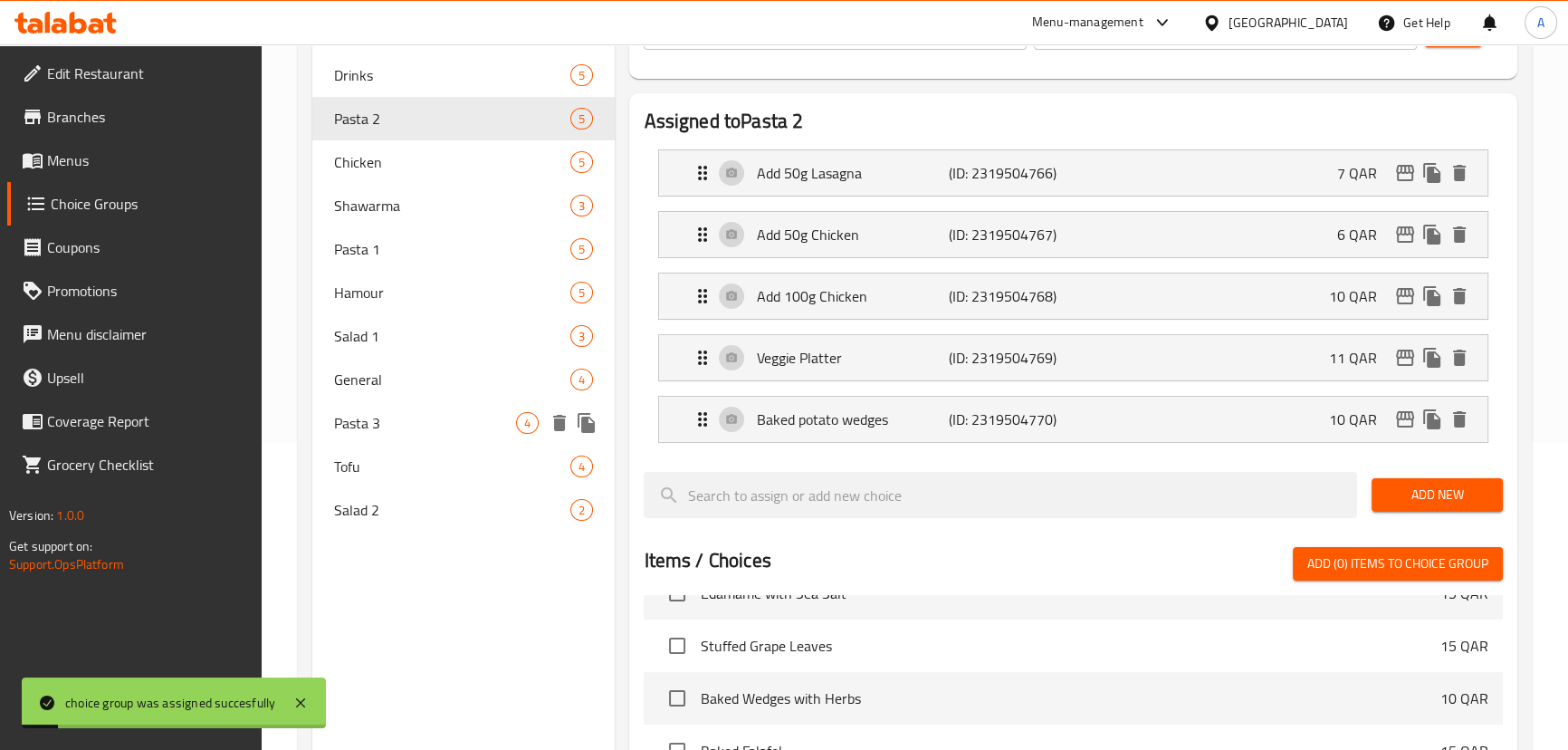
scroll to position [308, 0]
click at [489, 423] on span "Pasta 3" at bounding box center [425, 423] width 183 height 22
type input "Pasta 3"
type input "المعكرونة 3"
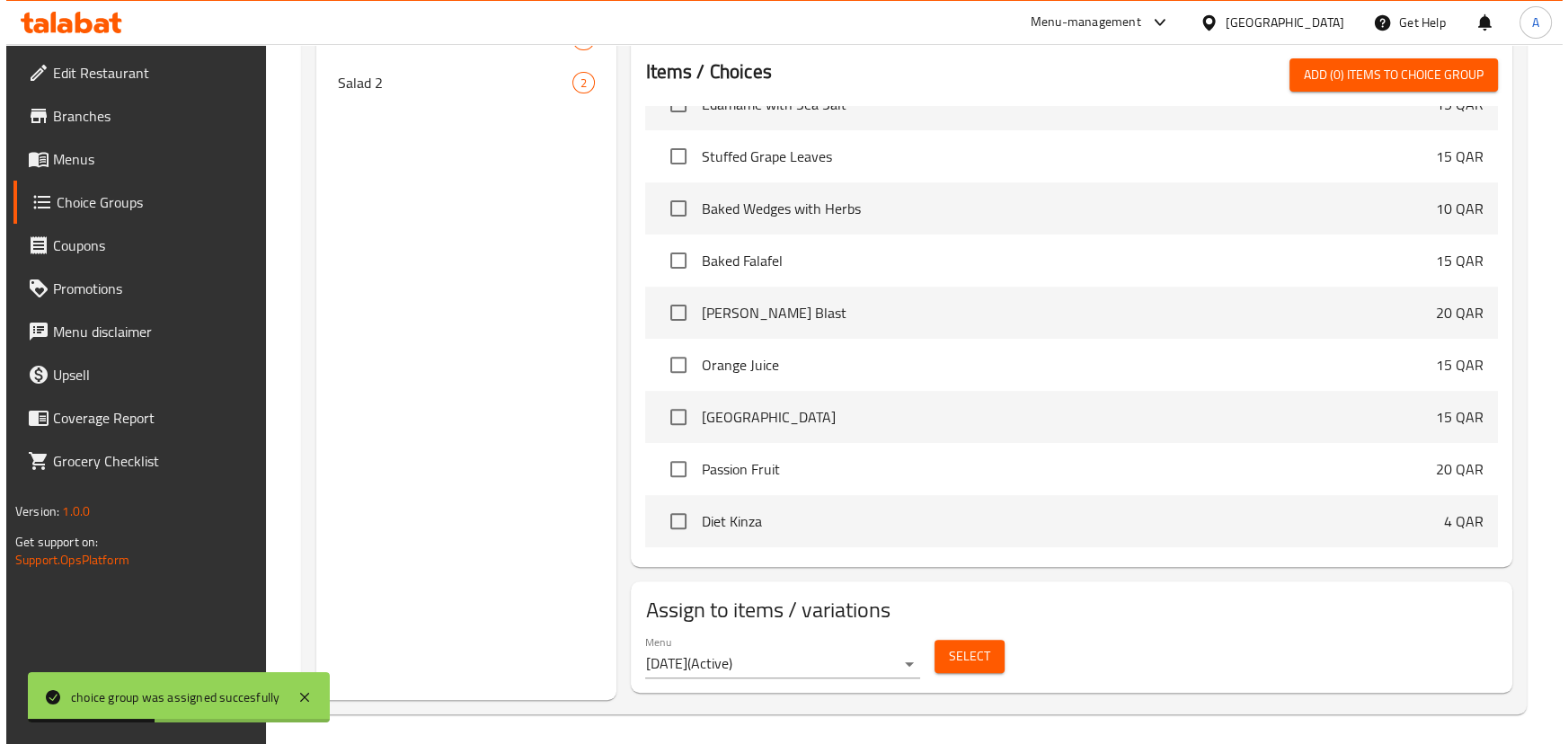
scroll to position [734, 0]
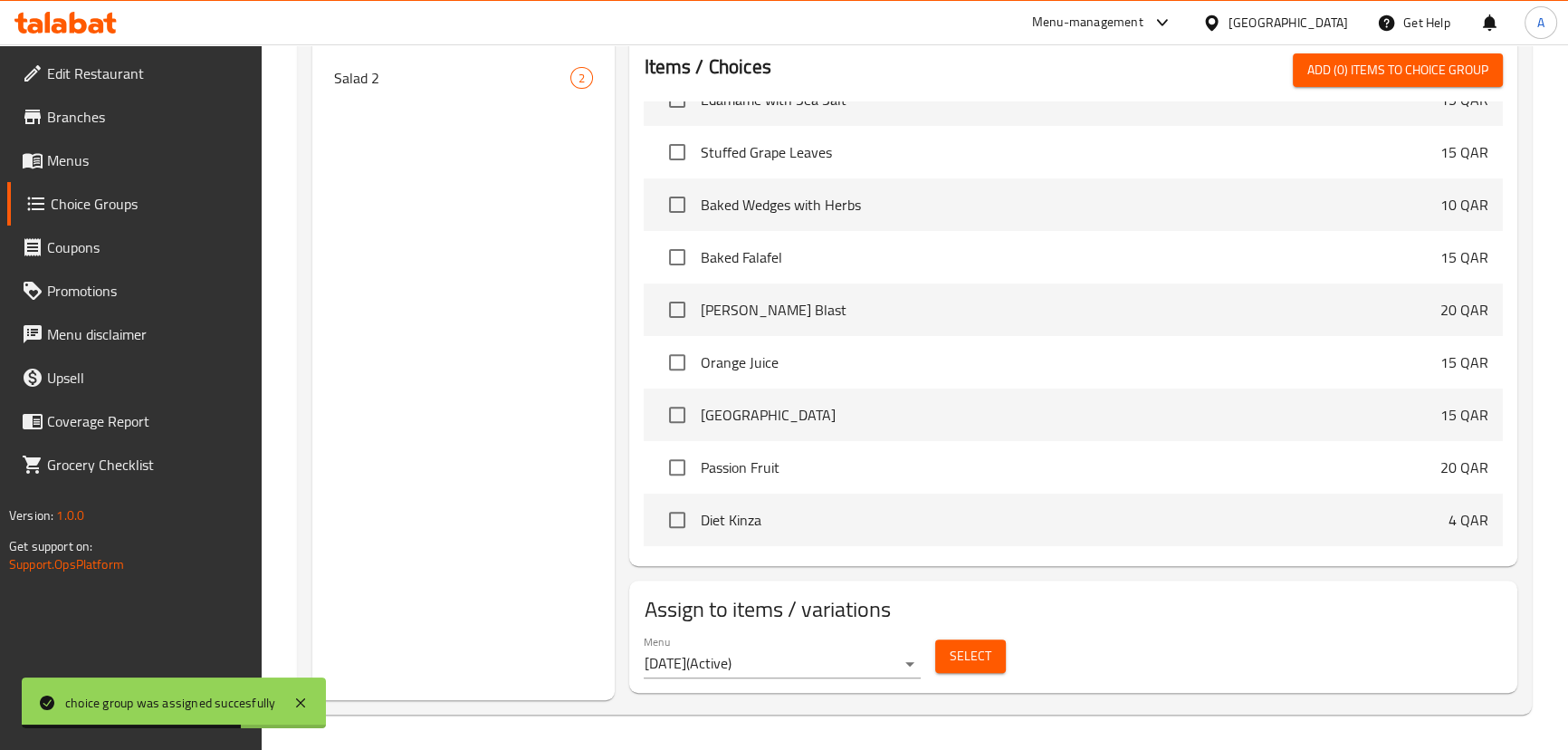
click at [977, 652] on span "Select" at bounding box center [970, 656] width 42 height 23
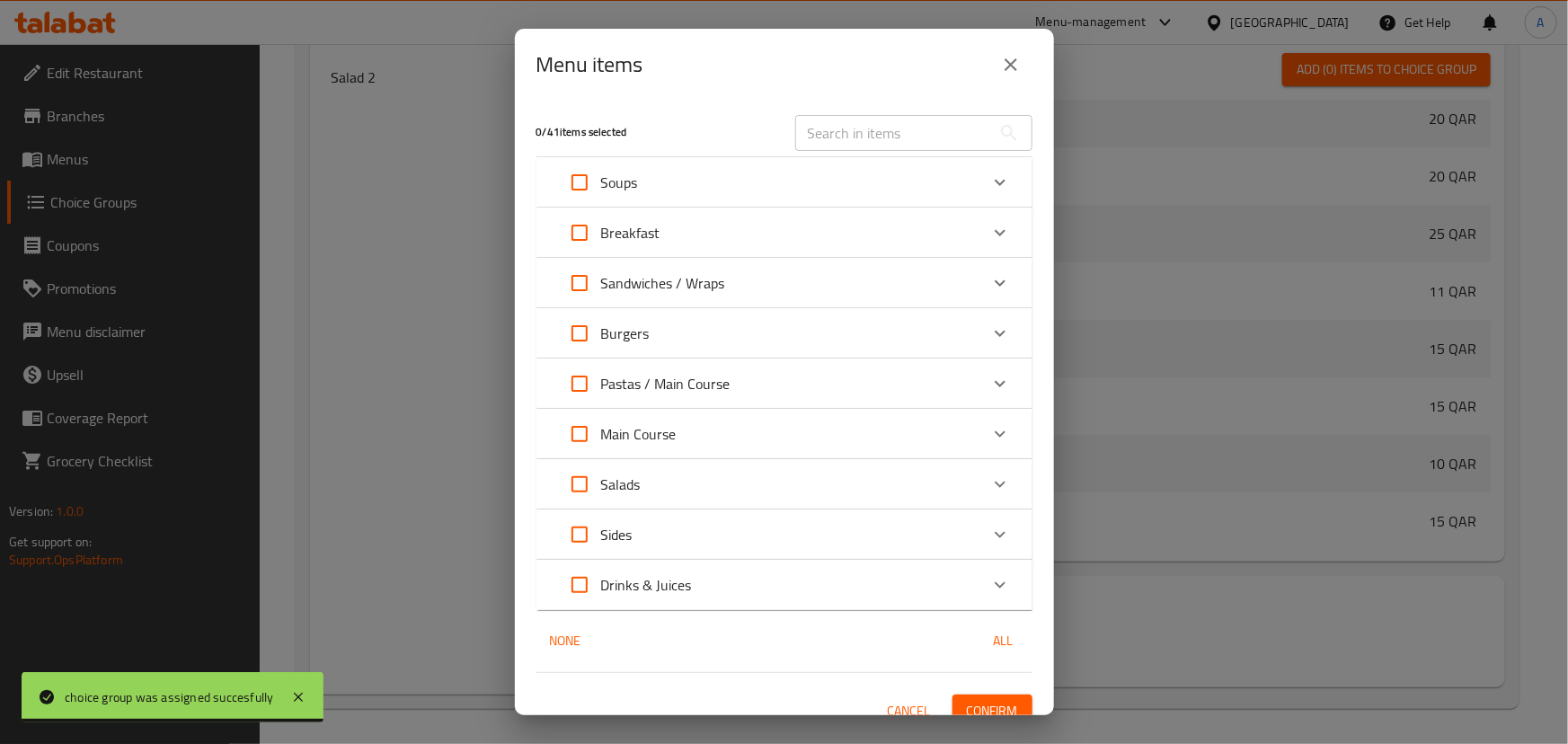
click at [693, 382] on p "Pastas / Main Course" at bounding box center [665, 383] width 129 height 22
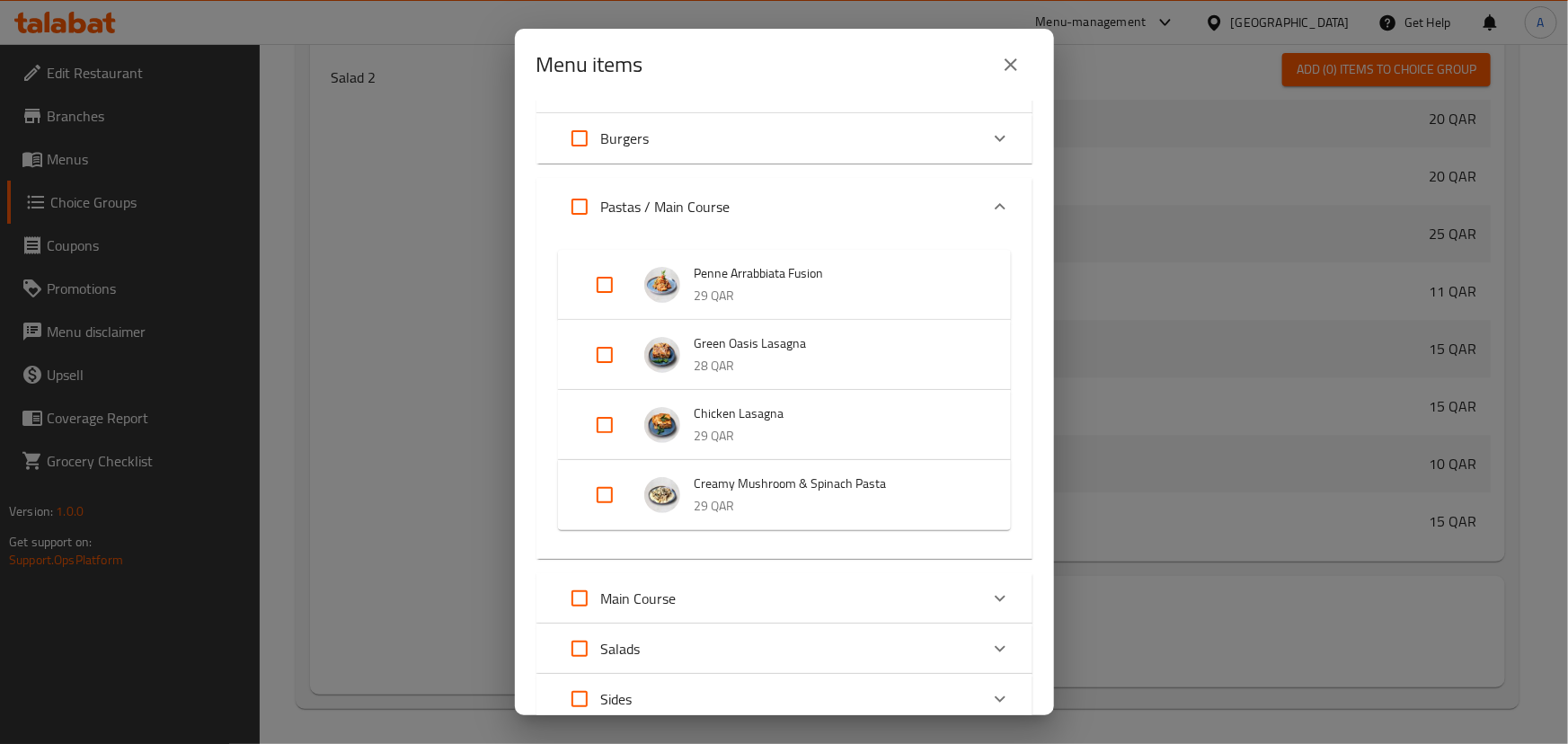
scroll to position [244, 0]
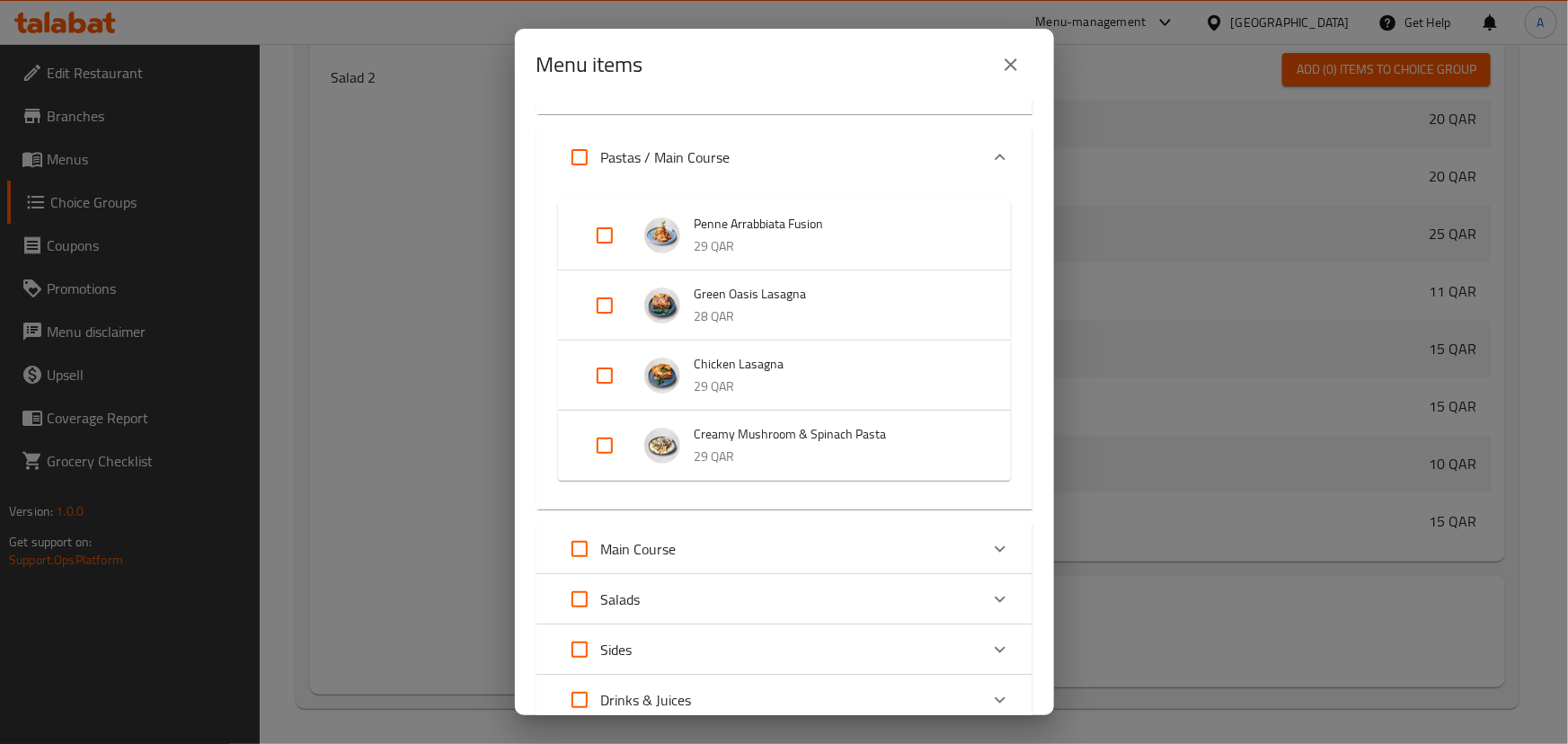
click at [608, 450] on input "Expand" at bounding box center [605, 445] width 43 height 43
checkbox input "true"
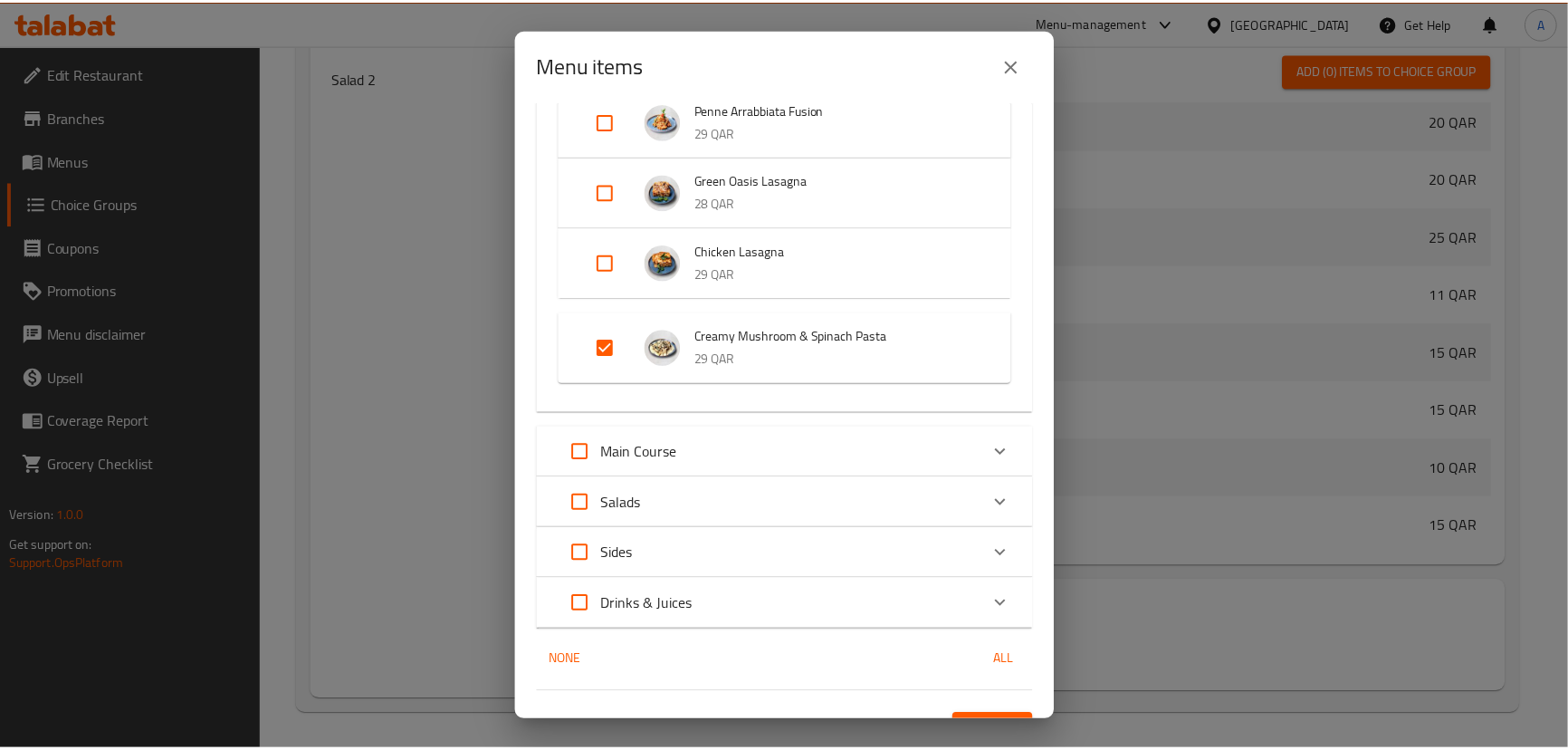
scroll to position [395, 0]
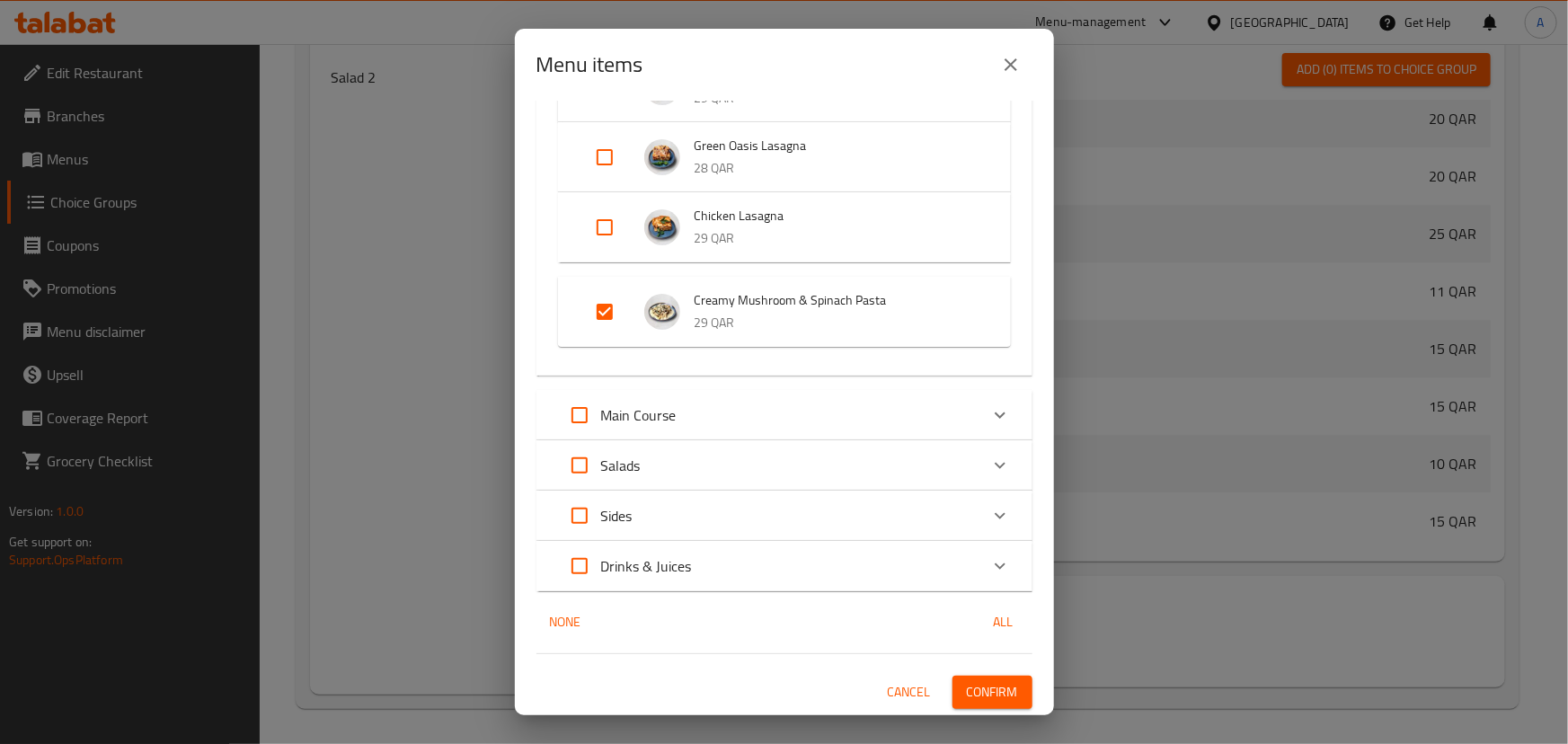
click at [976, 681] on span "Confirm" at bounding box center [992, 692] width 51 height 23
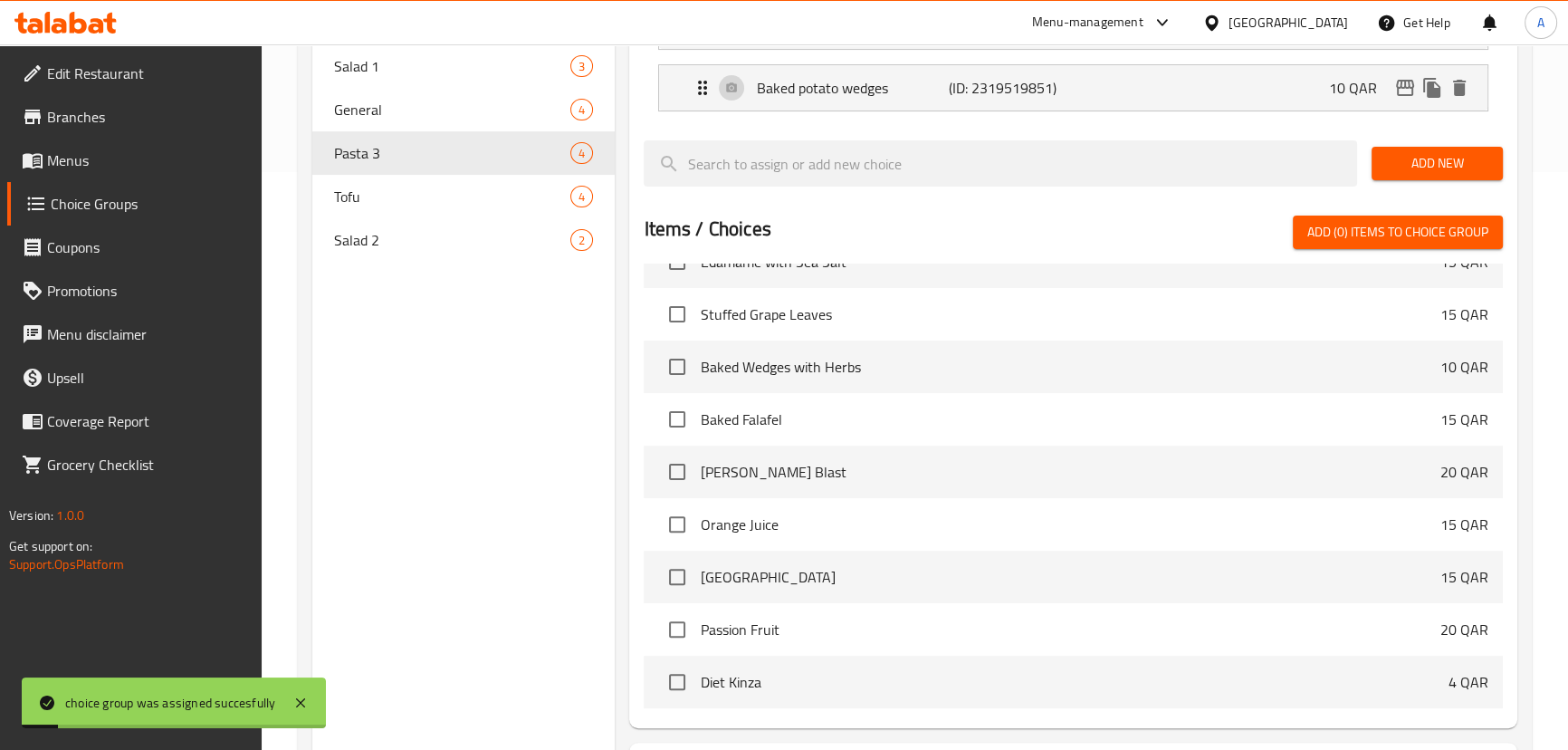
scroll to position [410, 0]
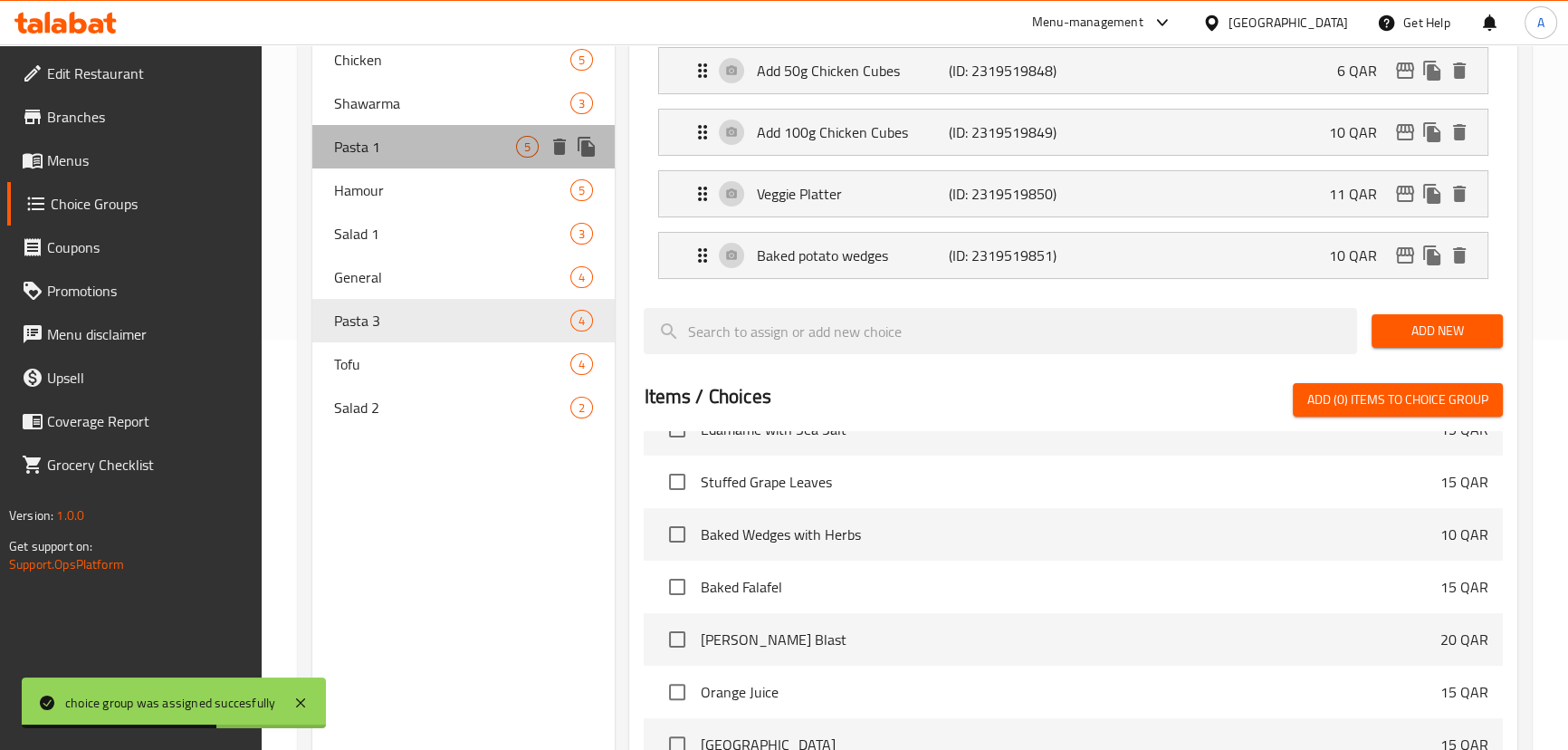
click at [494, 143] on span "Pasta 1" at bounding box center [425, 147] width 183 height 22
type input "Pasta 1"
type input "المعكرونة 1"
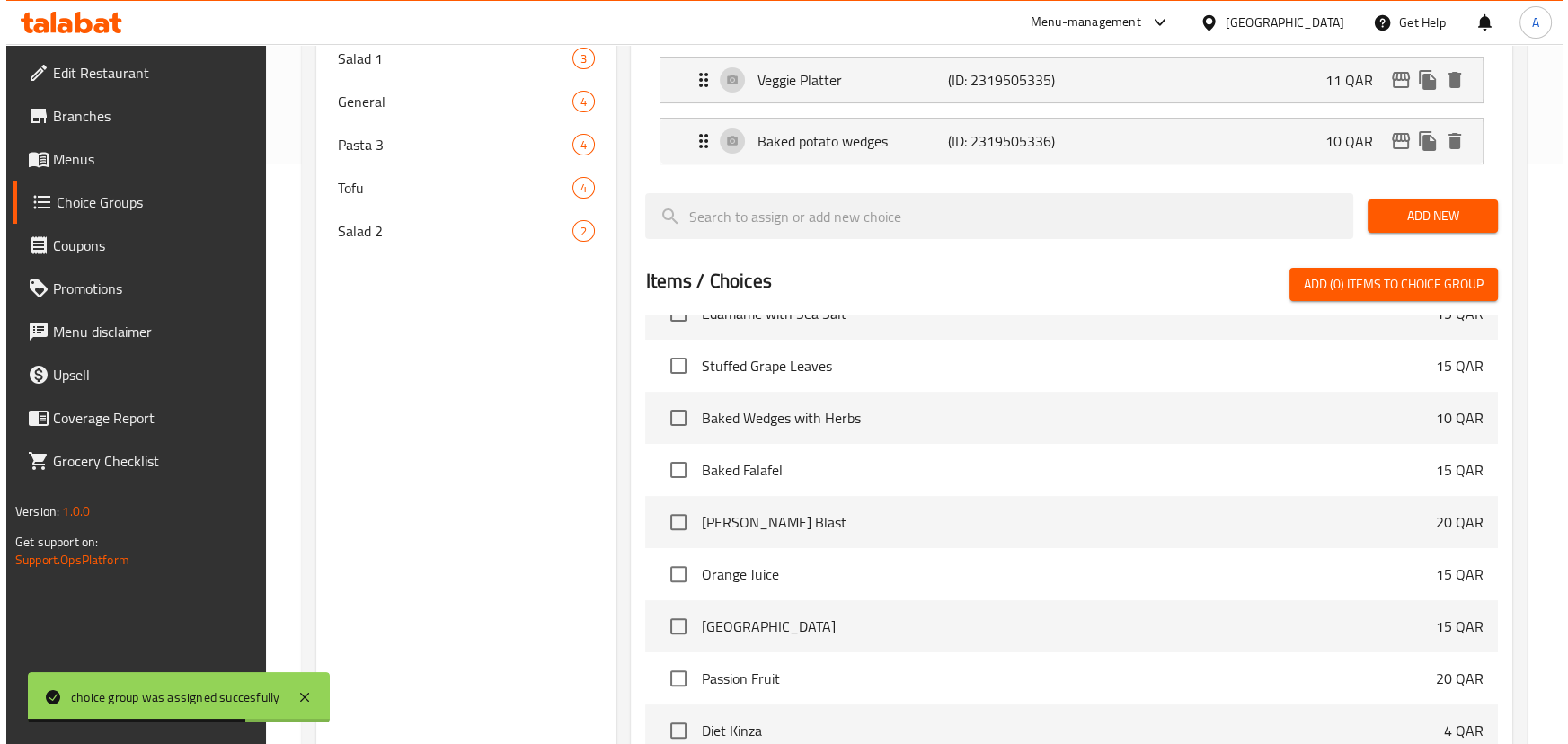
scroll to position [795, 0]
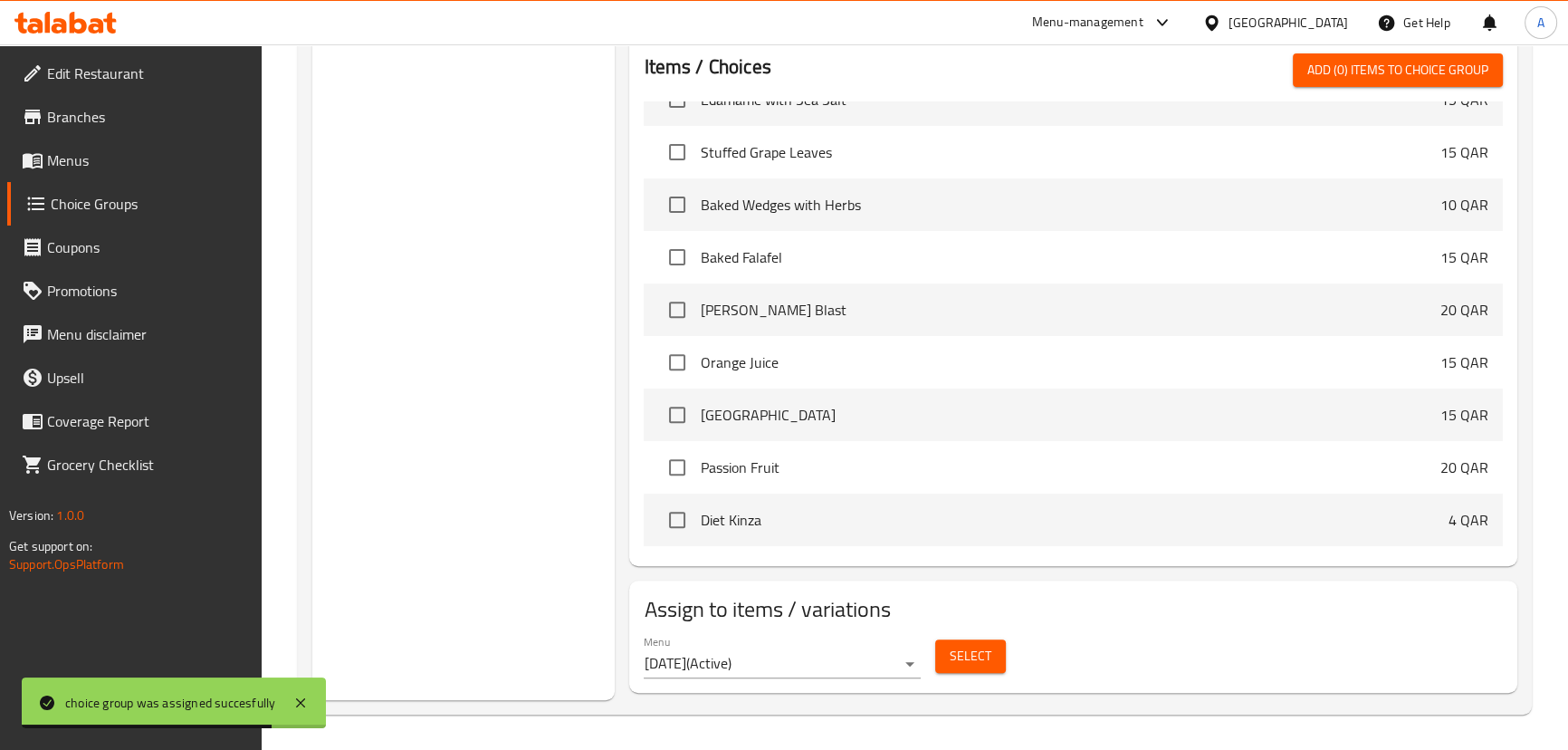
click at [970, 650] on span "Select" at bounding box center [970, 656] width 42 height 23
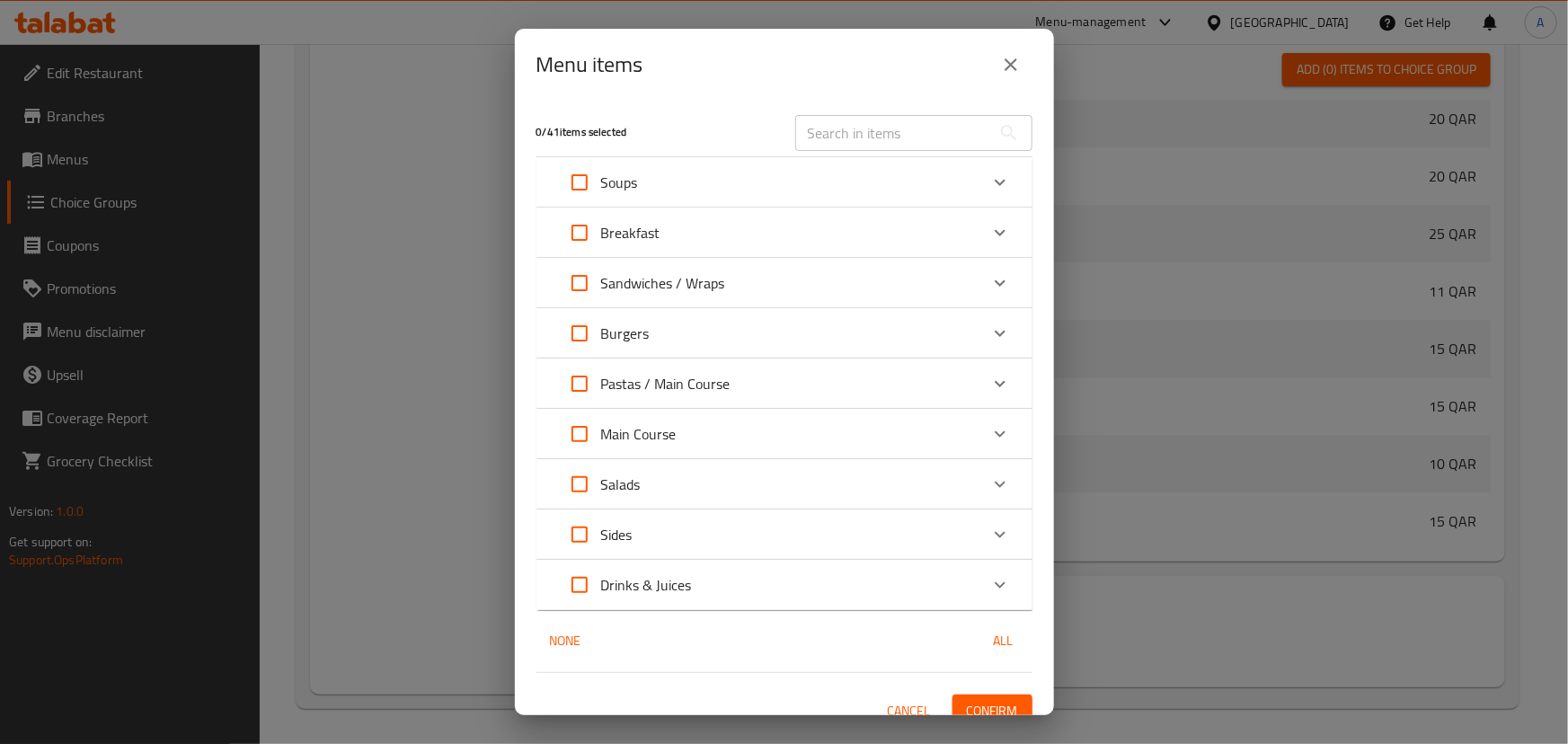
click at [696, 391] on p "Pastas / Main Course" at bounding box center [665, 383] width 129 height 22
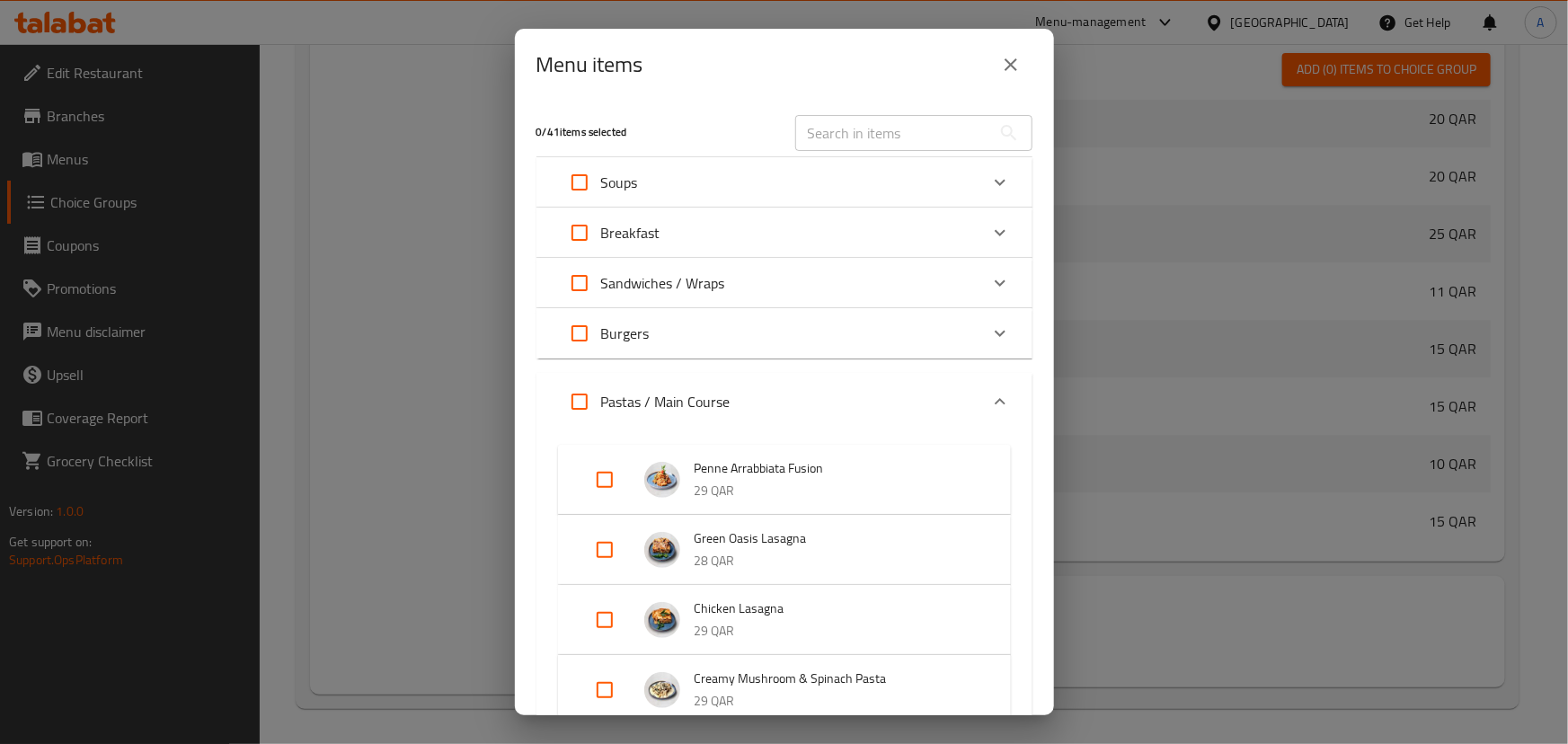
click at [611, 476] on input "Expand" at bounding box center [605, 480] width 43 height 43
checkbox input "true"
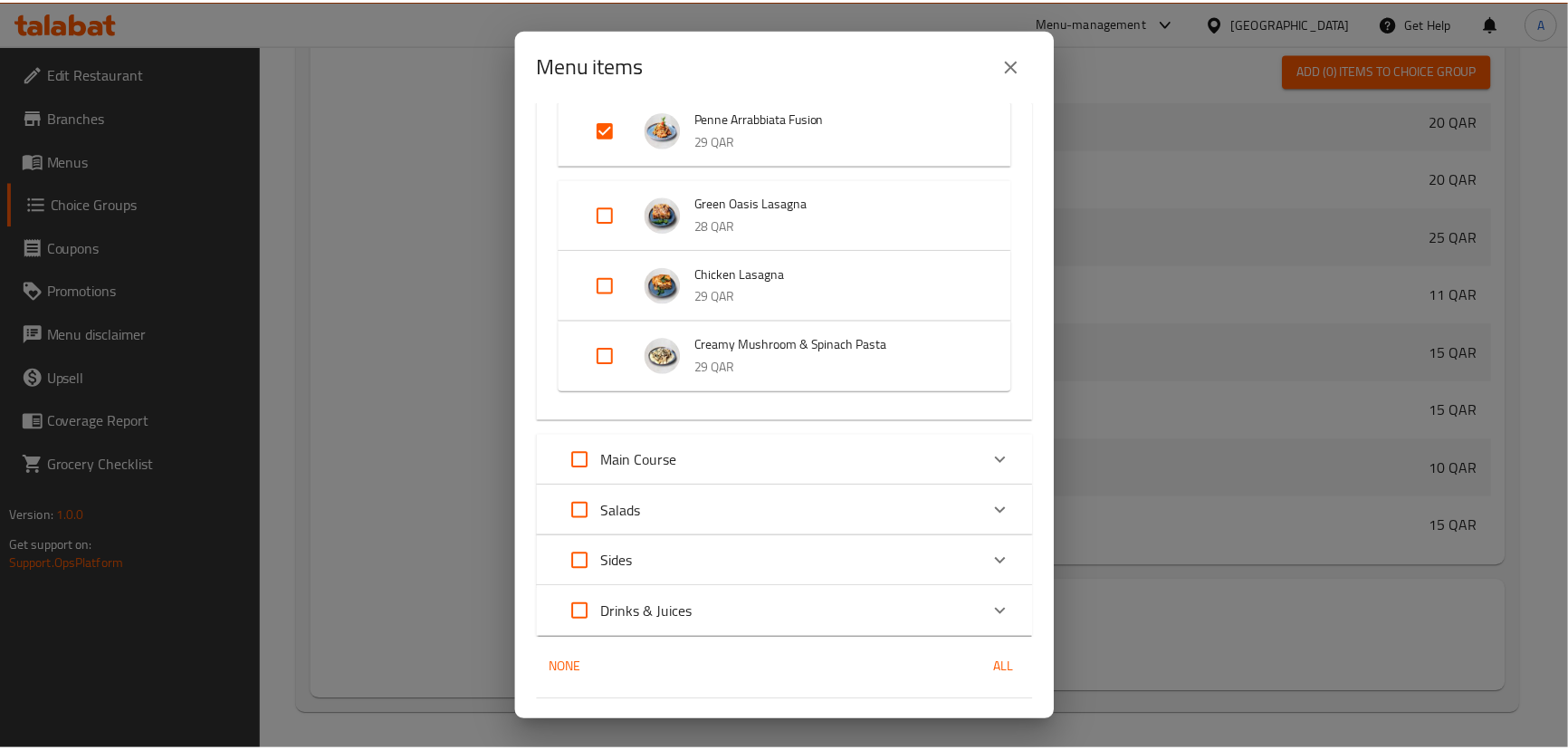
scroll to position [395, 0]
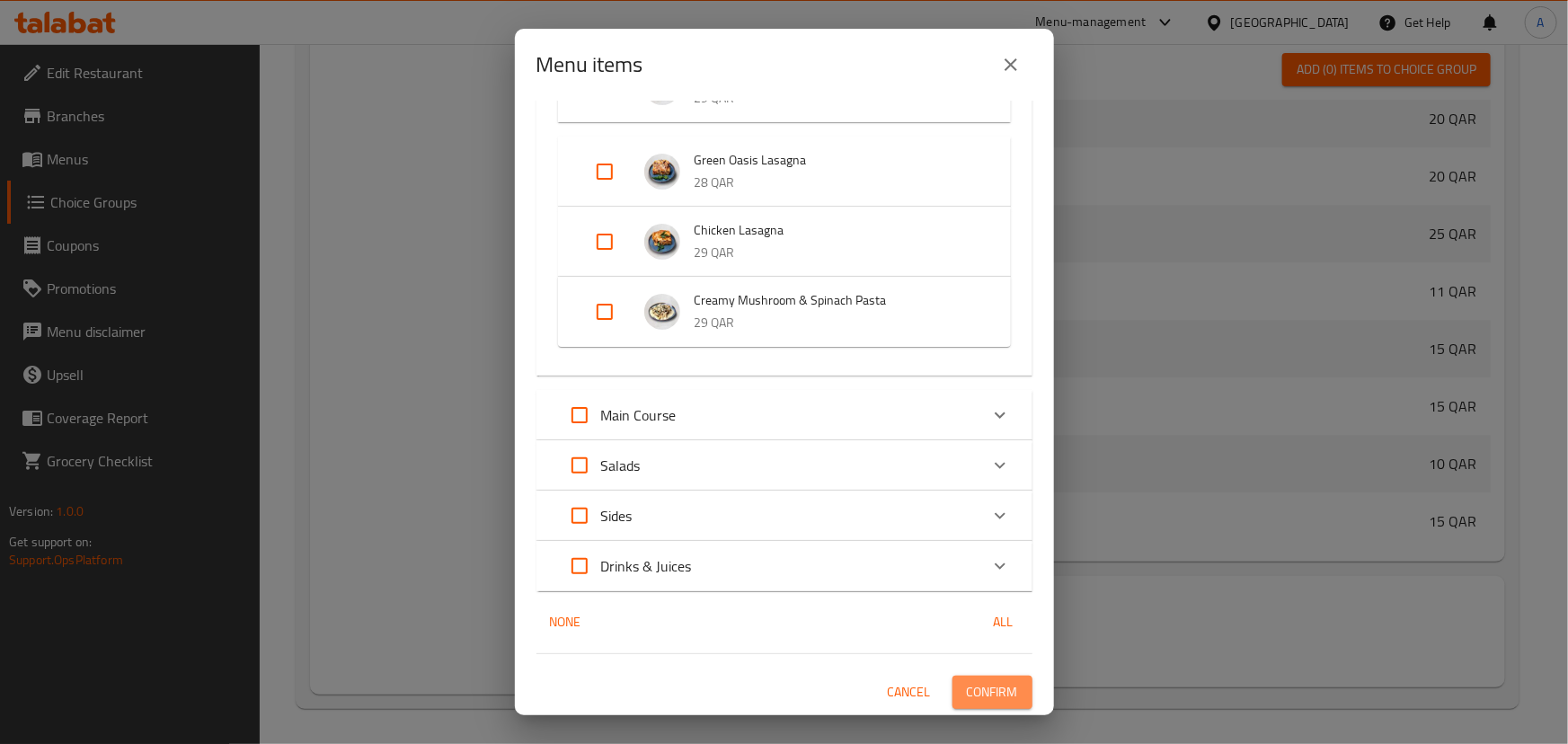
click at [981, 684] on span "Confirm" at bounding box center [992, 692] width 51 height 23
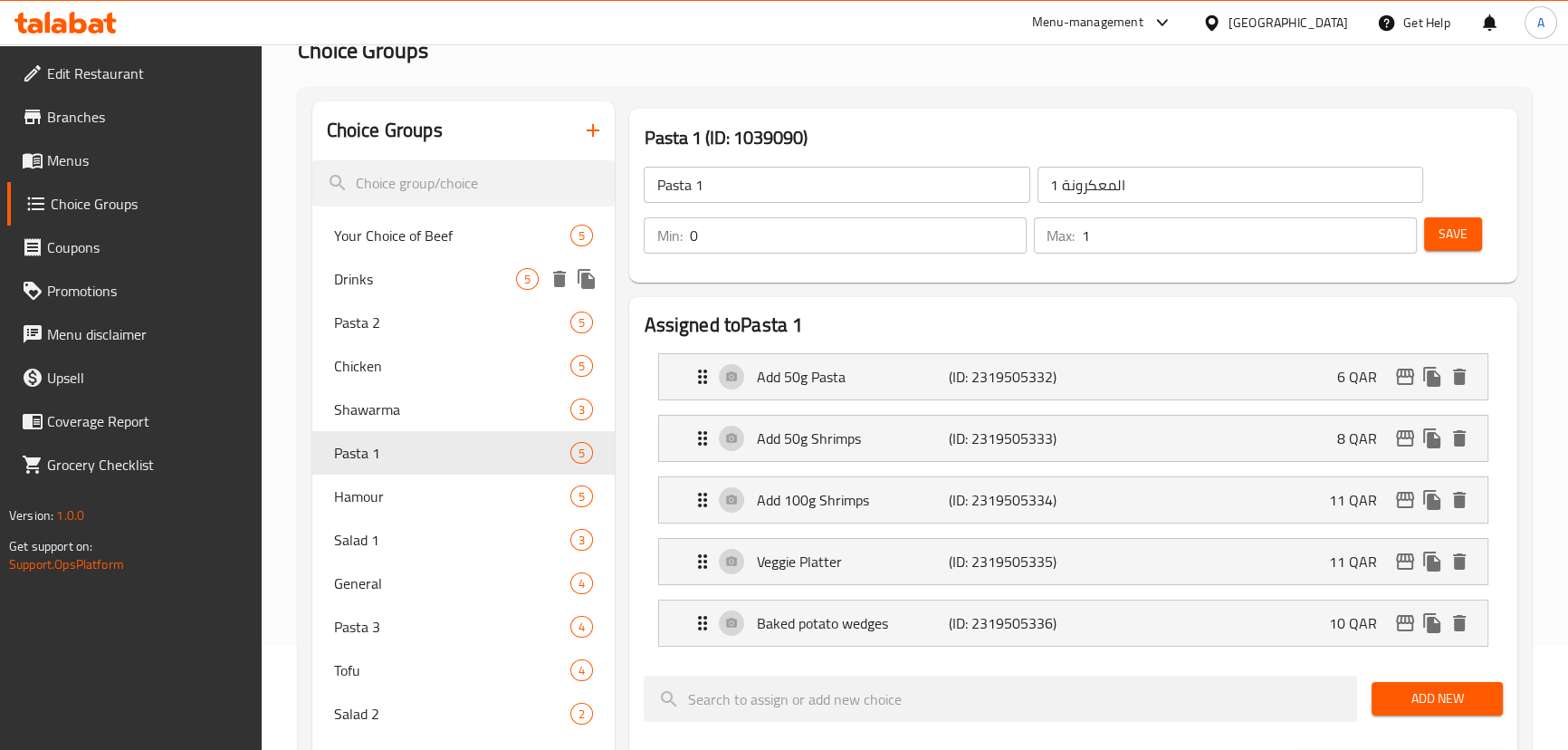
scroll to position [143, 0]
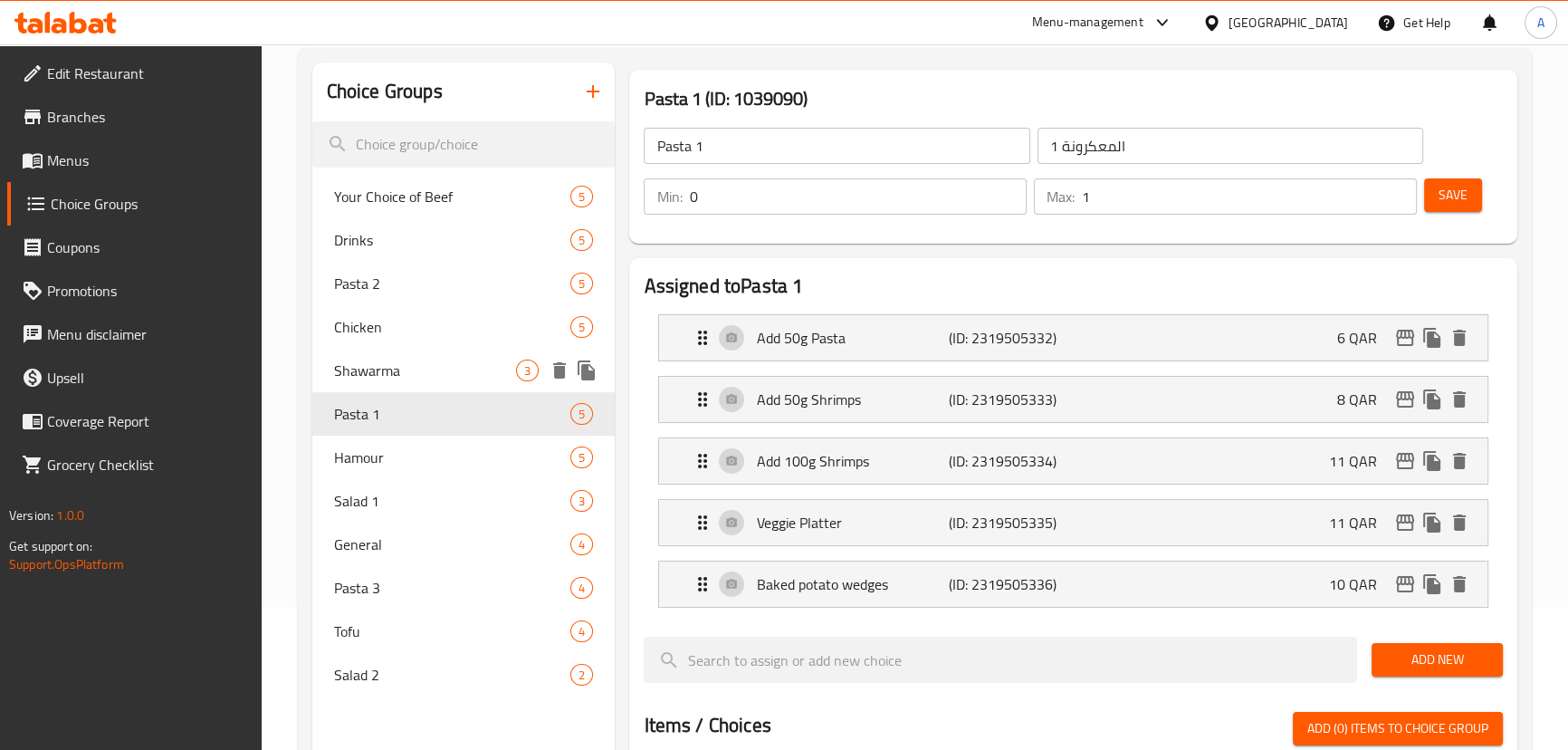
drag, startPoint x: 420, startPoint y: 370, endPoint x: 316, endPoint y: 354, distance: 105.2
click at [420, 370] on span "Shawarma" at bounding box center [425, 371] width 183 height 22
type input "Shawarma"
type input "شاورما"
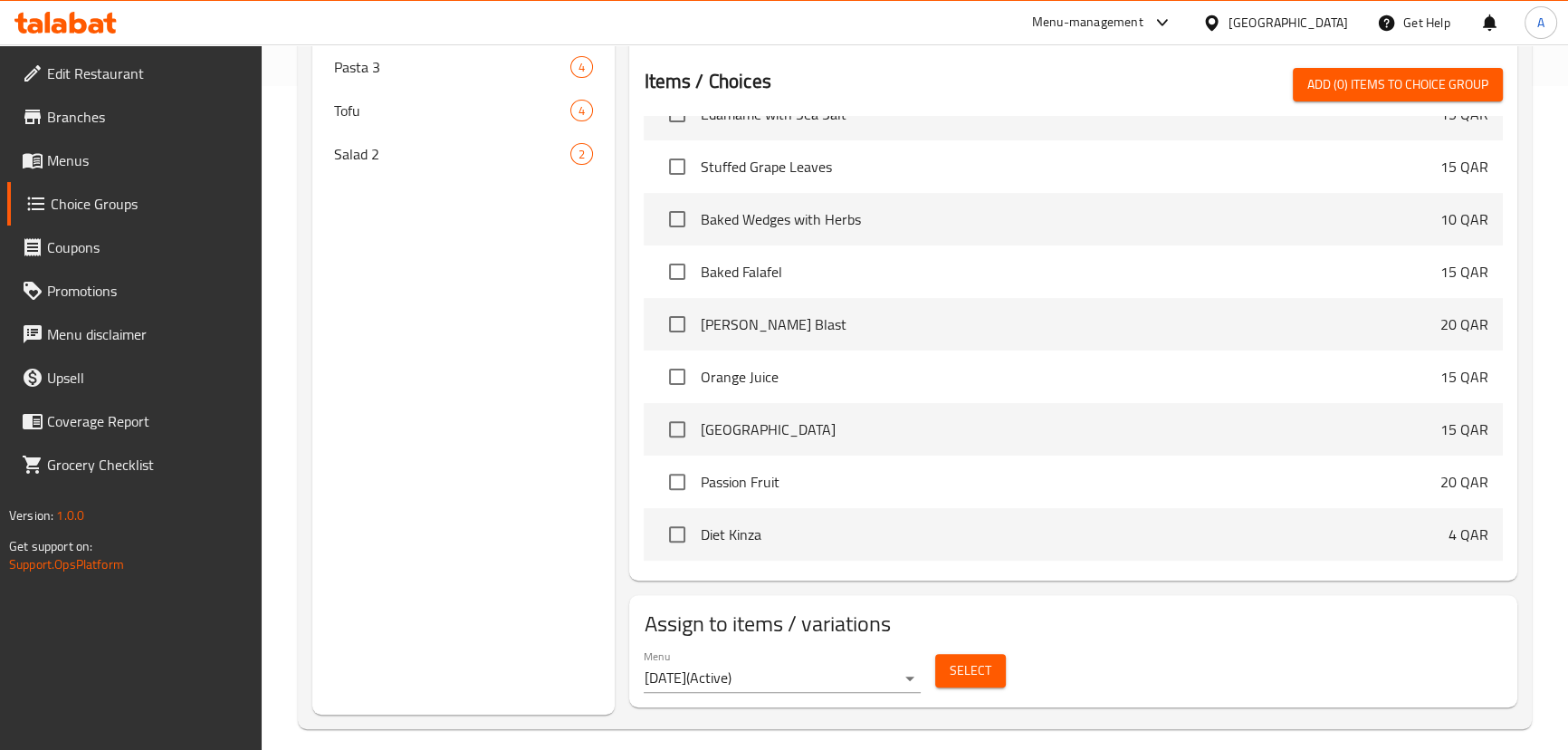
scroll to position [679, 0]
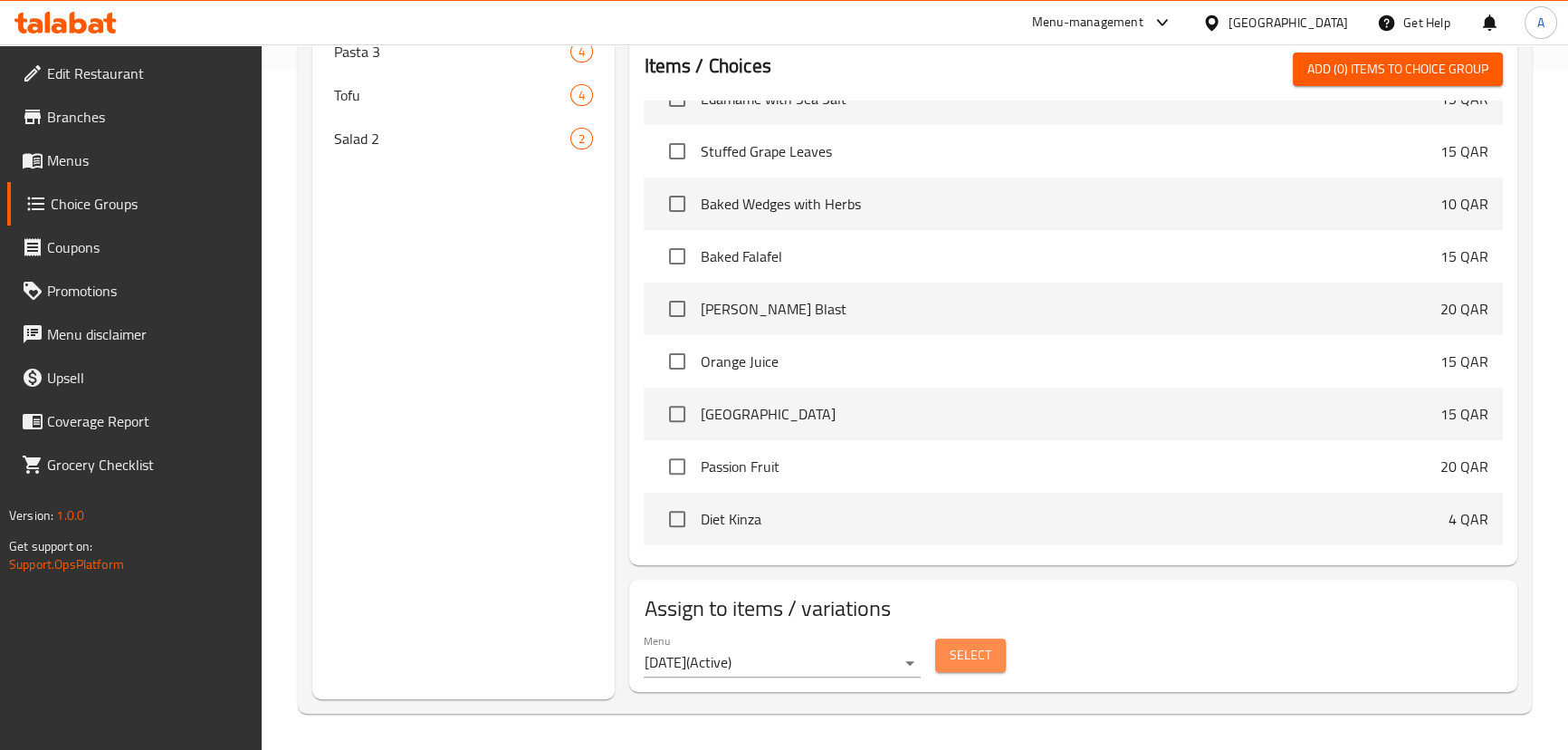
click at [970, 652] on span "Select" at bounding box center [970, 655] width 42 height 23
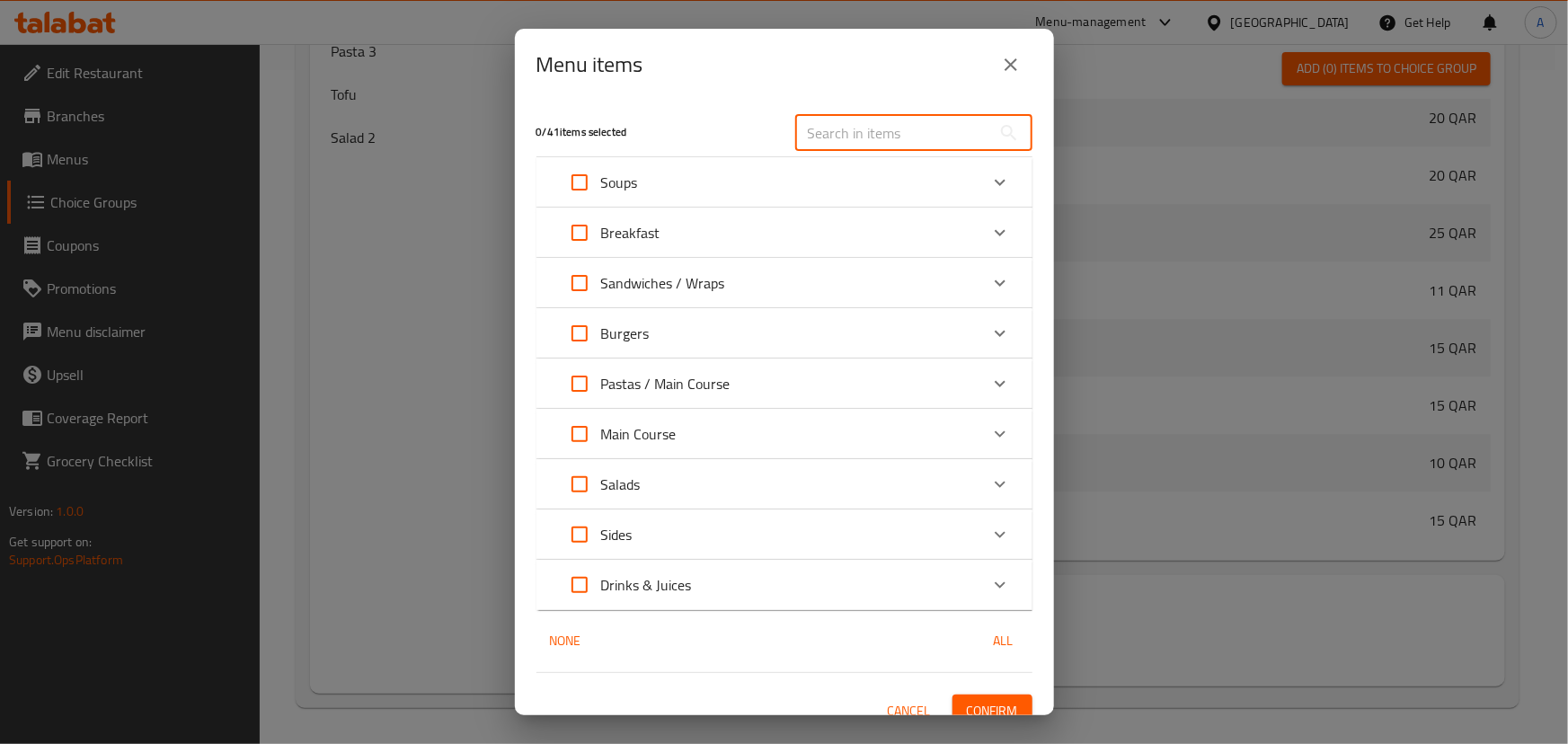
click at [871, 124] on input "text" at bounding box center [893, 133] width 196 height 35
click at [885, 128] on input "text" at bounding box center [893, 133] width 196 height 35
paste input "Chicken Shawarma"
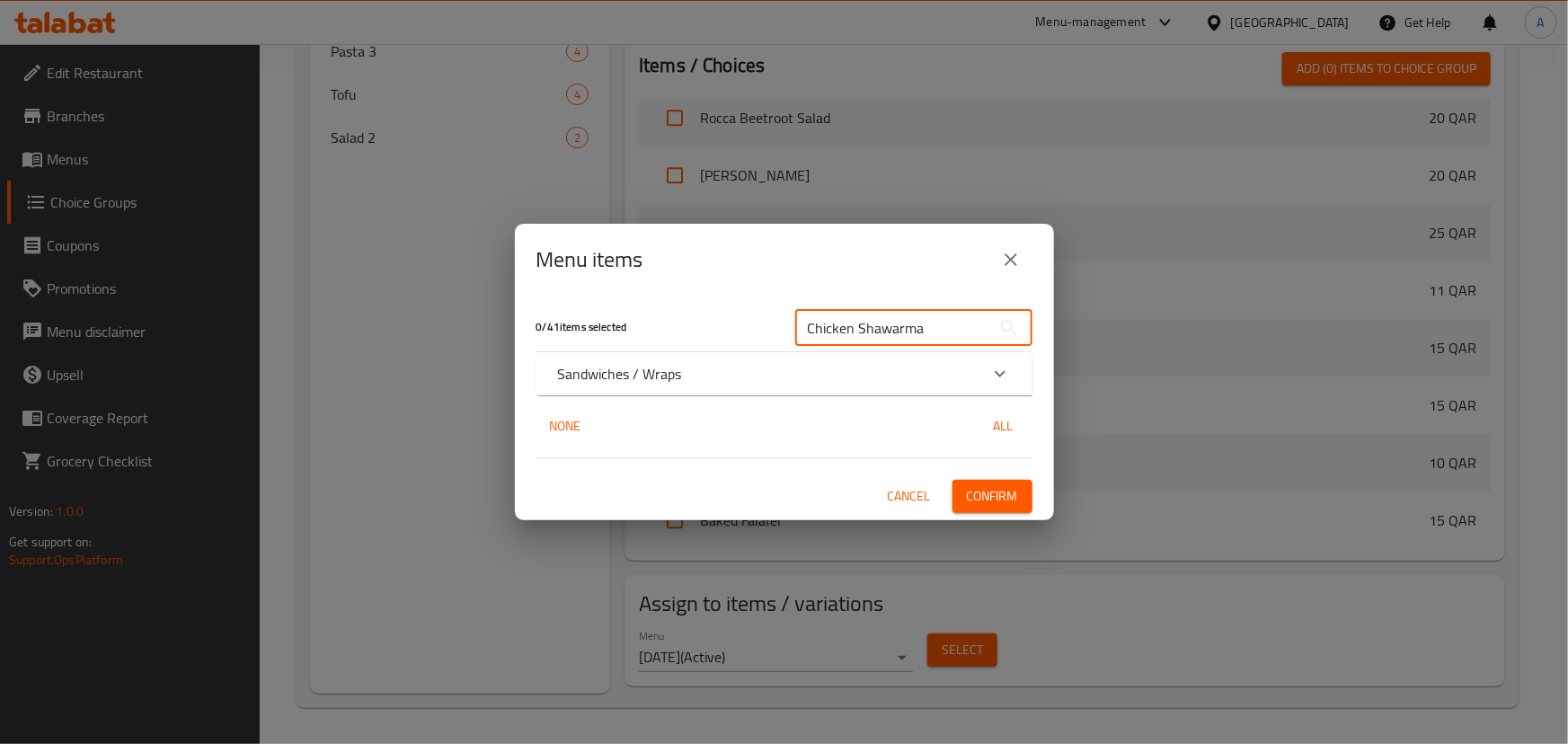
type input "Chicken Shawarma"
click at [772, 373] on div "Sandwiches / Wraps" at bounding box center [768, 373] width 421 height 22
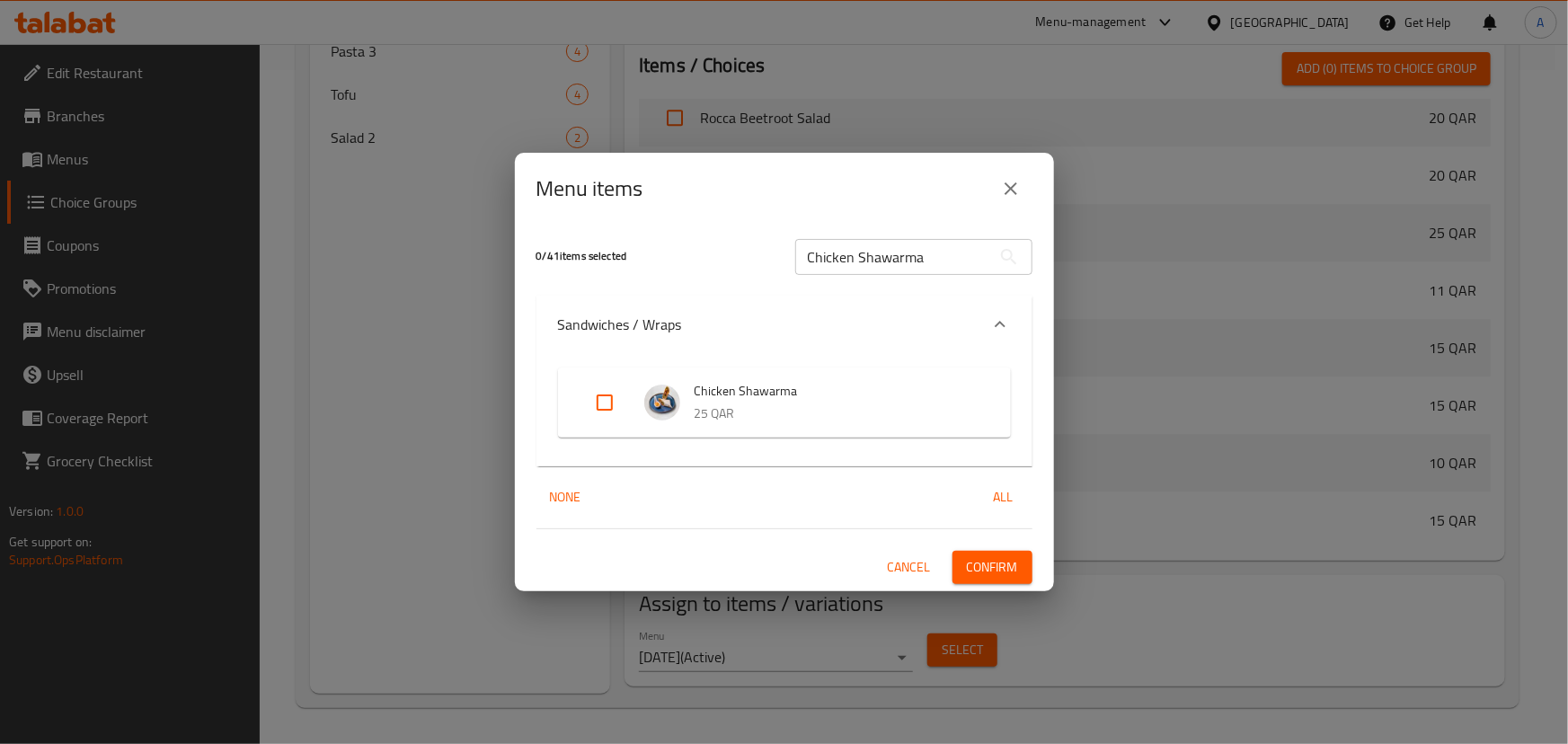
click at [602, 399] on input "Expand" at bounding box center [605, 403] width 43 height 43
checkbox input "true"
click at [1015, 572] on span "Confirm" at bounding box center [992, 567] width 51 height 23
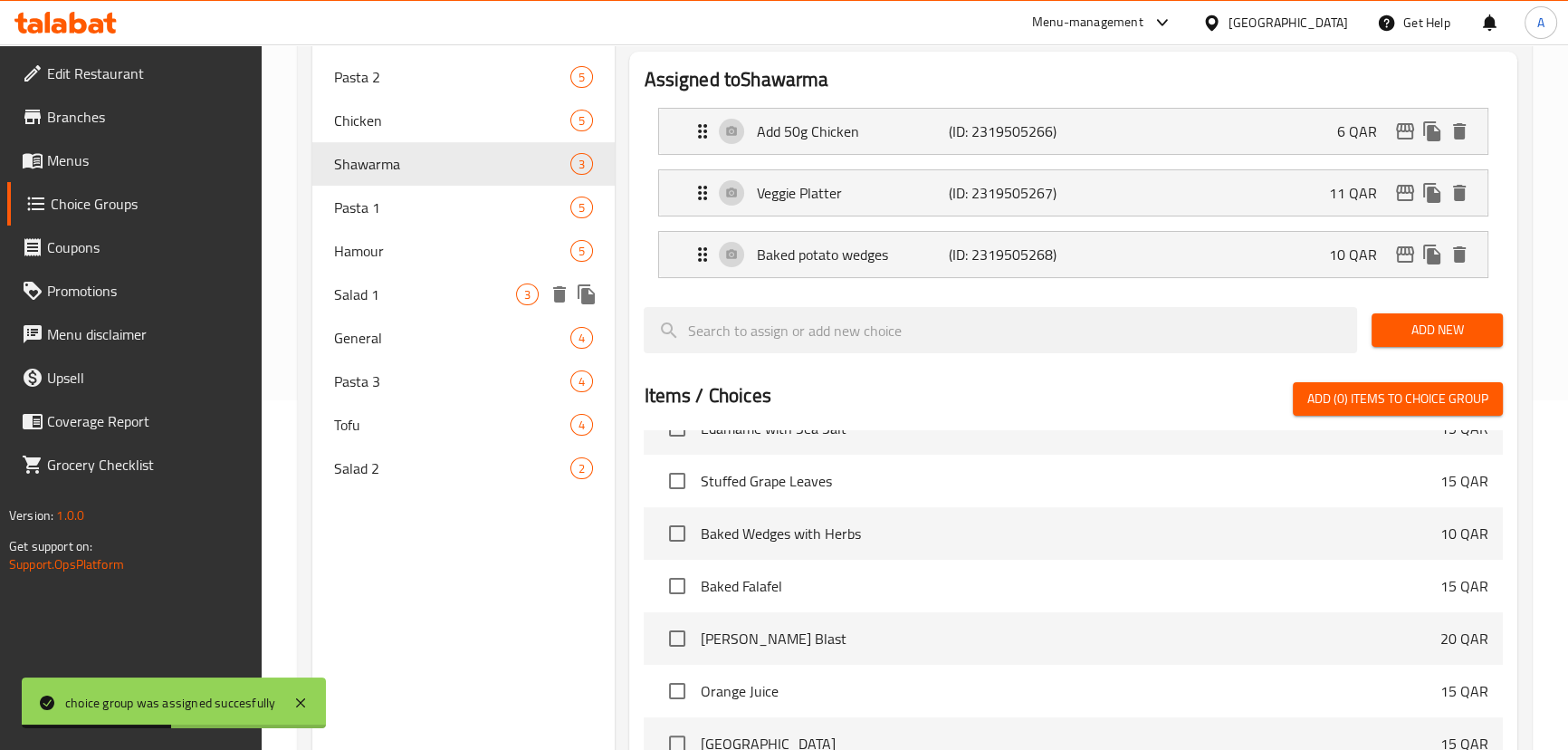
scroll to position [185, 0]
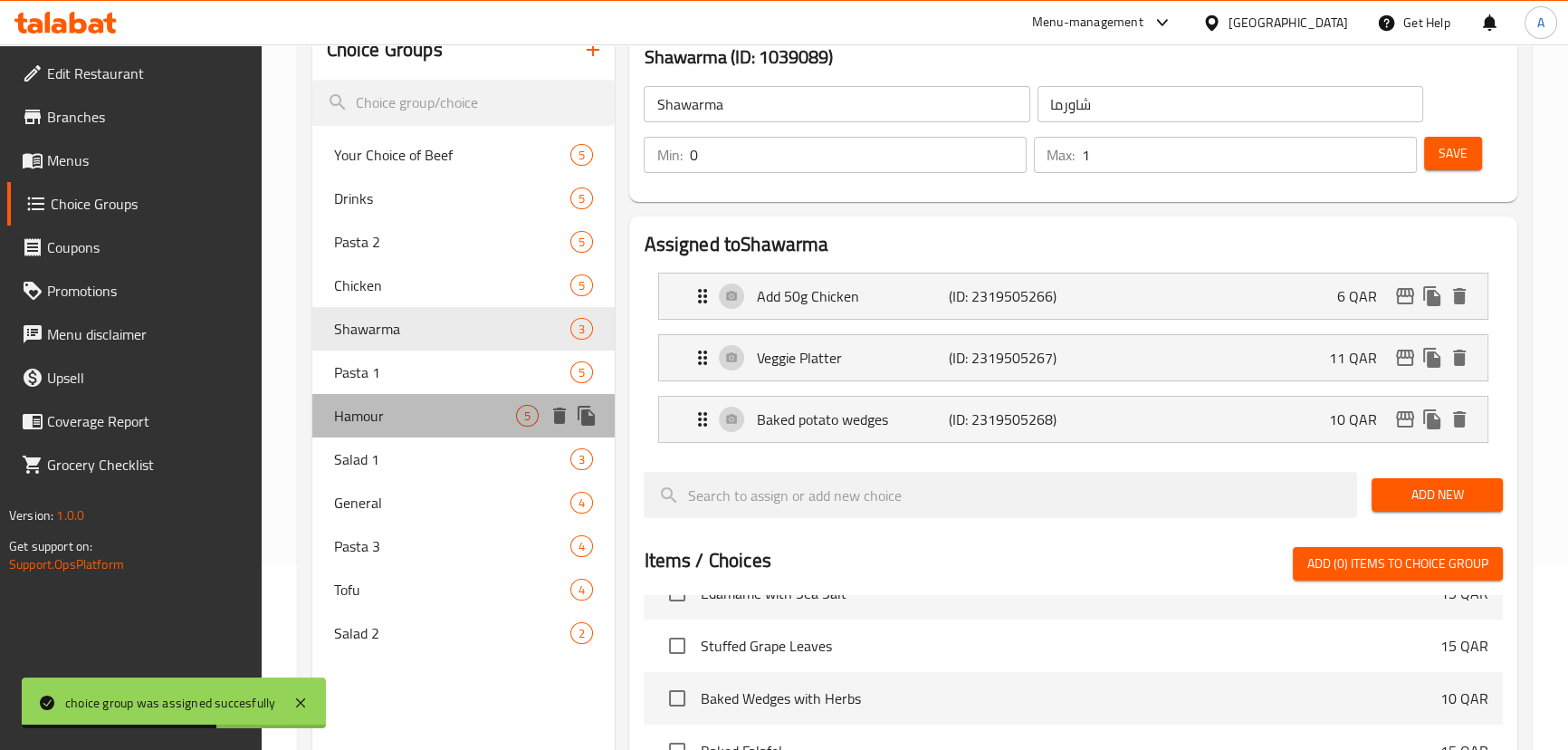
click at [400, 417] on span "Hamour" at bounding box center [425, 416] width 183 height 22
type input "Hamour"
type input "هامور"
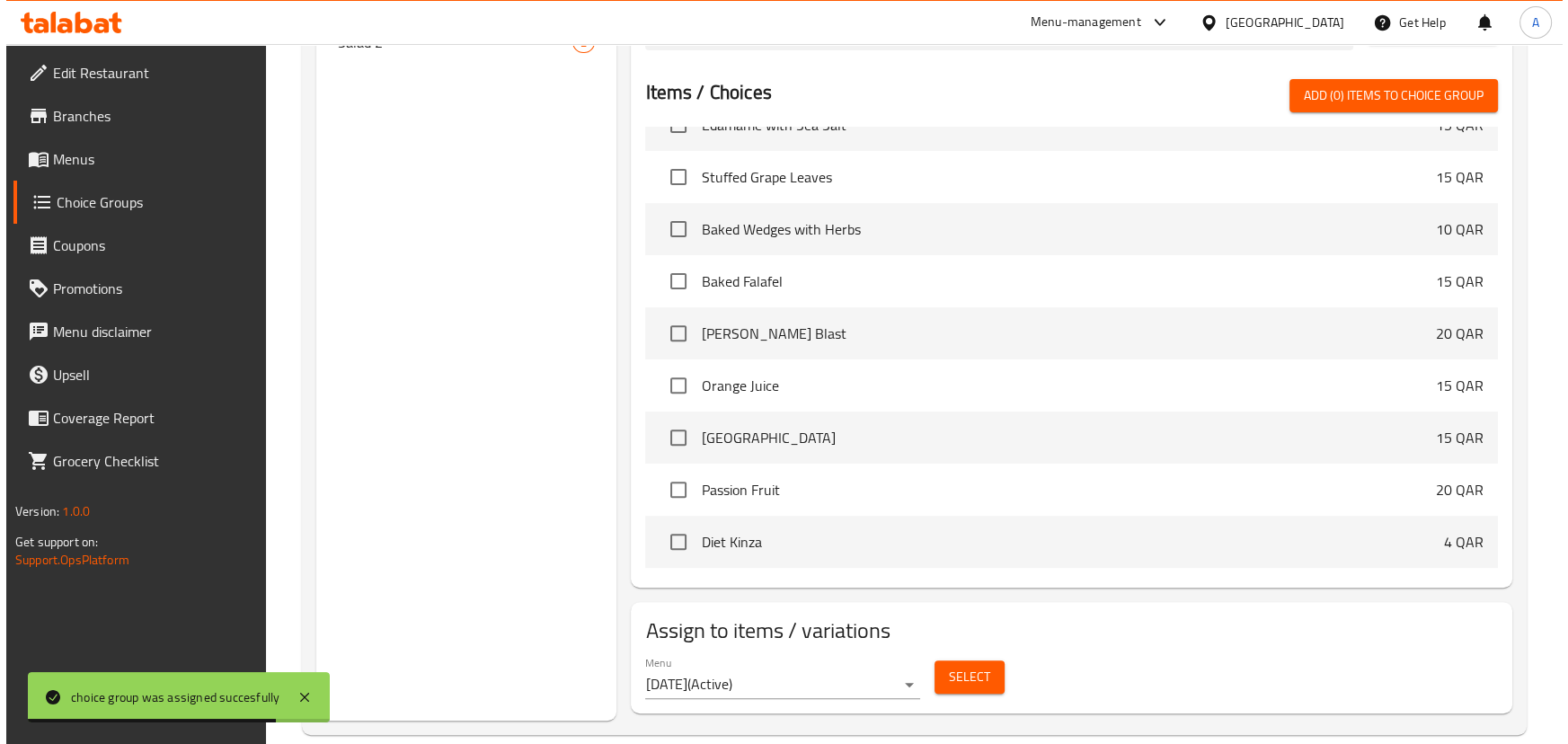
scroll to position [795, 0]
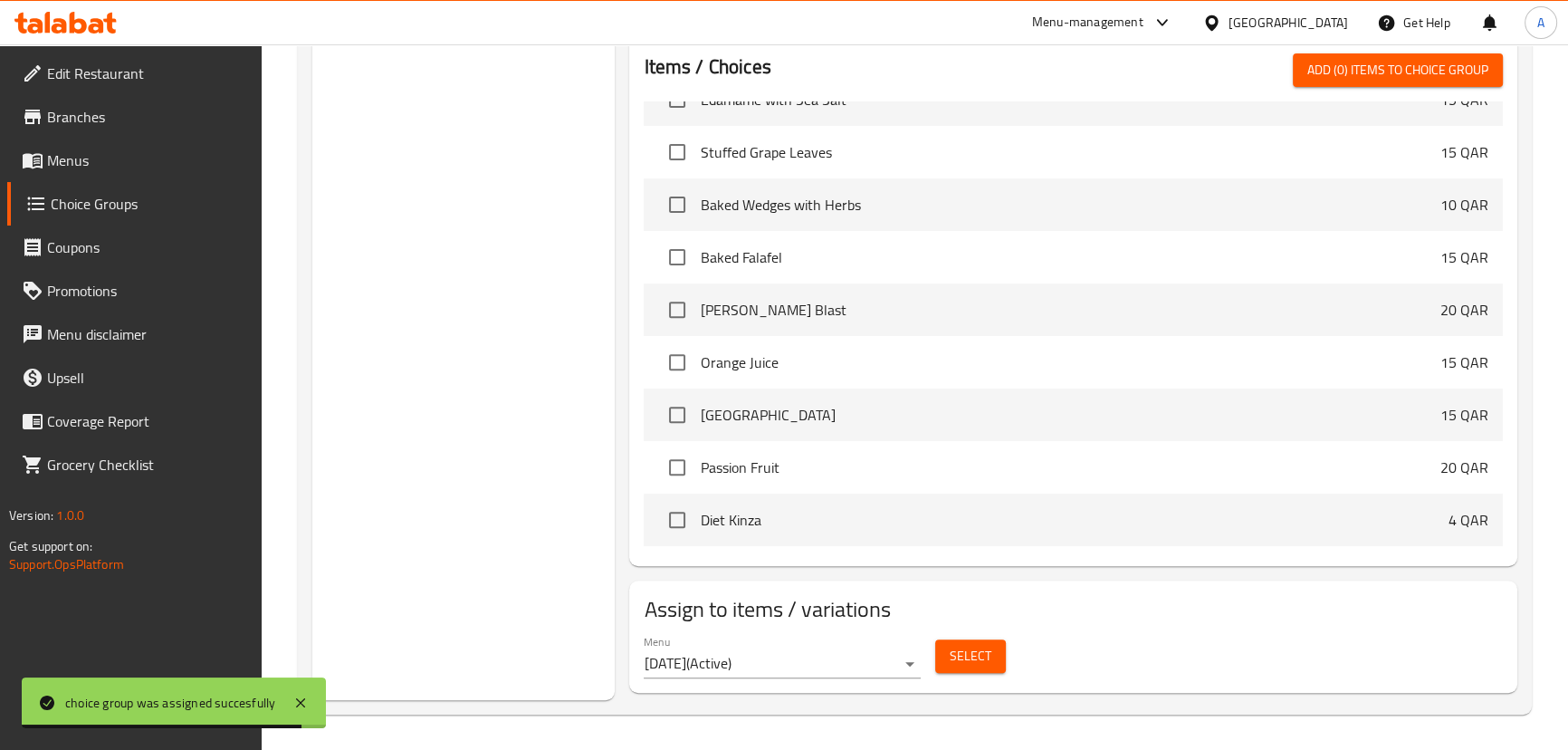
click at [977, 659] on span "Select" at bounding box center [970, 656] width 42 height 23
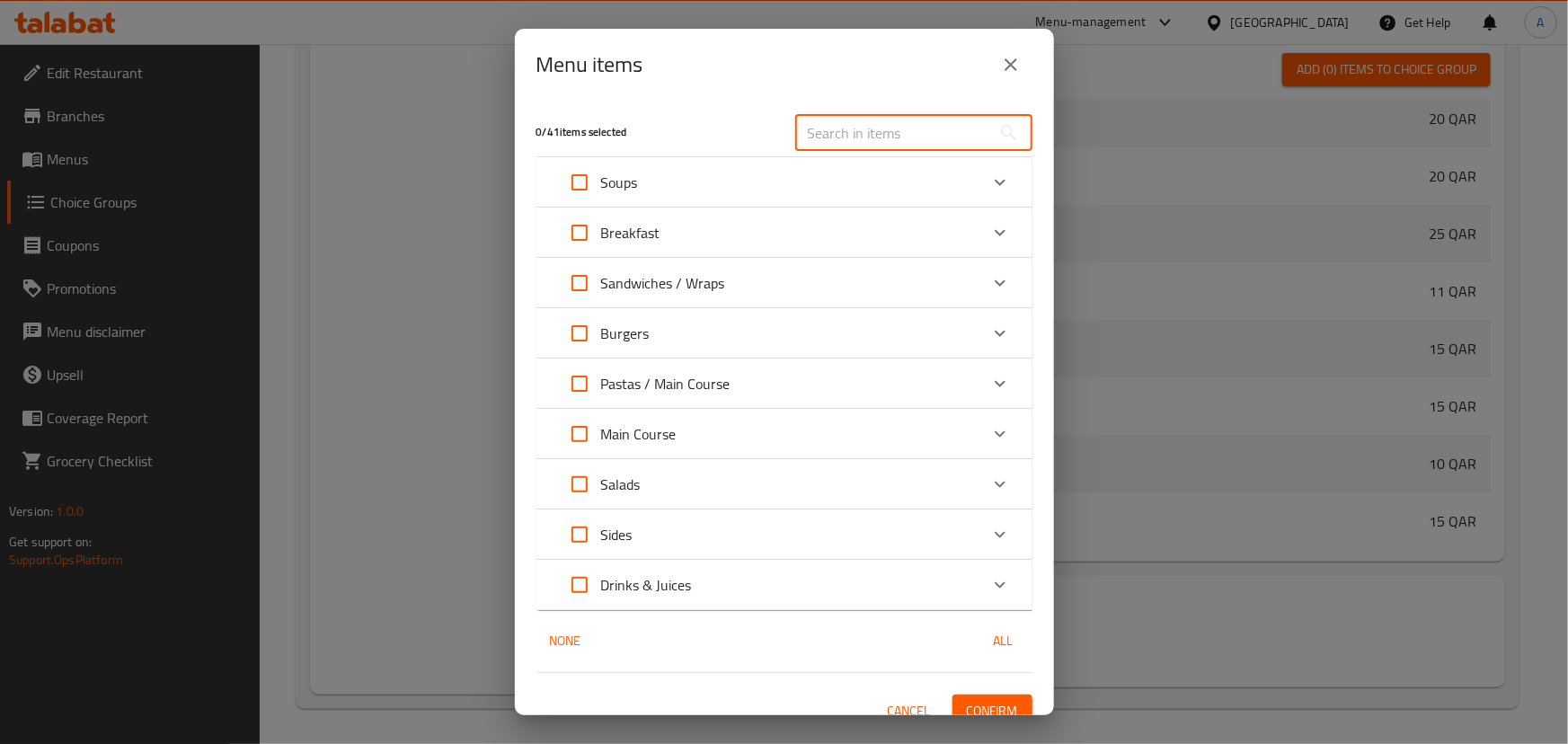
click at [855, 120] on input "text" at bounding box center [893, 133] width 196 height 35
paste input "Zesty Hamour with Cilantro-Lime Rice:"
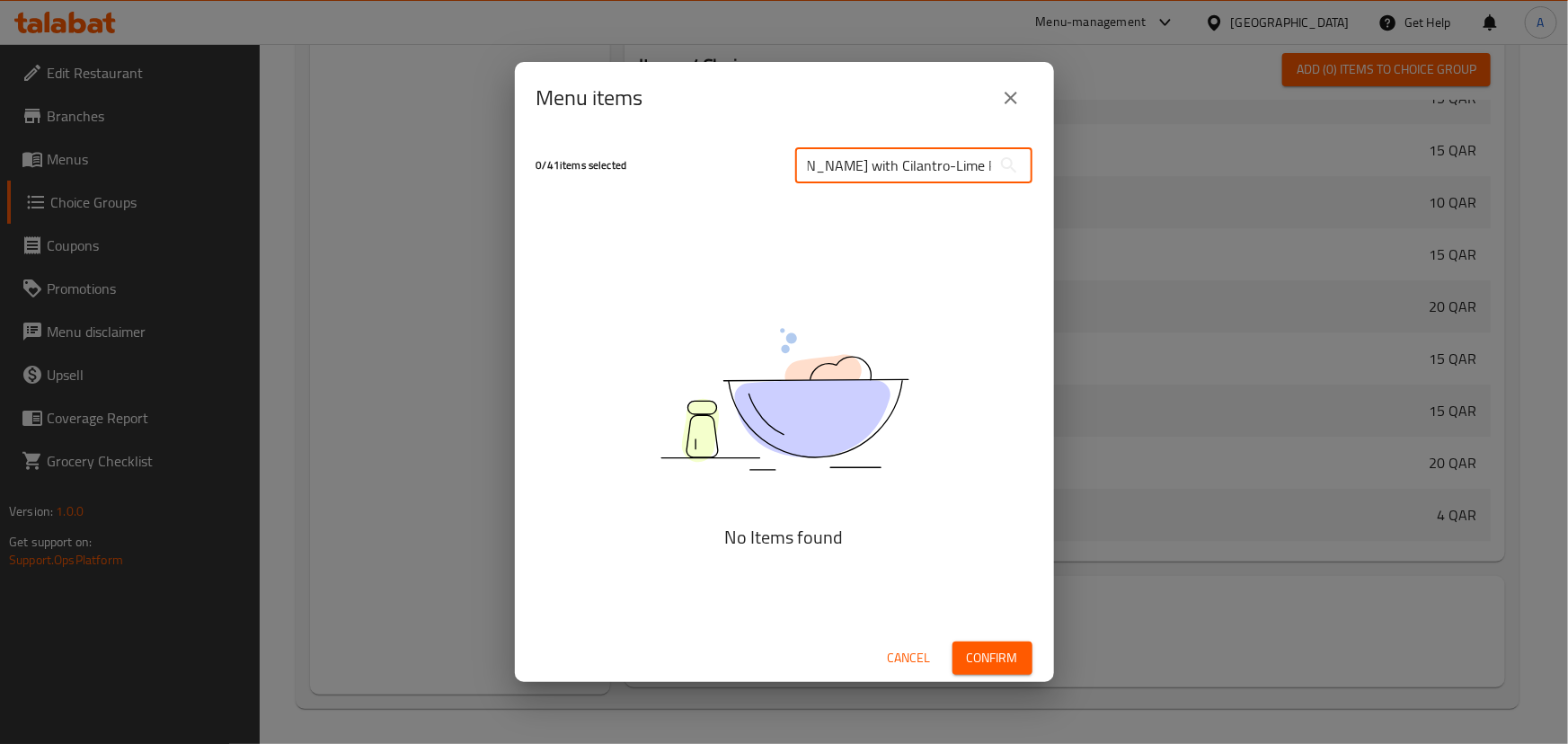
scroll to position [0, 49]
drag, startPoint x: 890, startPoint y: 170, endPoint x: 1034, endPoint y: 183, distance: 144.6
click at [1034, 183] on div "Zesty Hamour with Cilantro-Lime Rice: ​" at bounding box center [914, 166] width 259 height 57
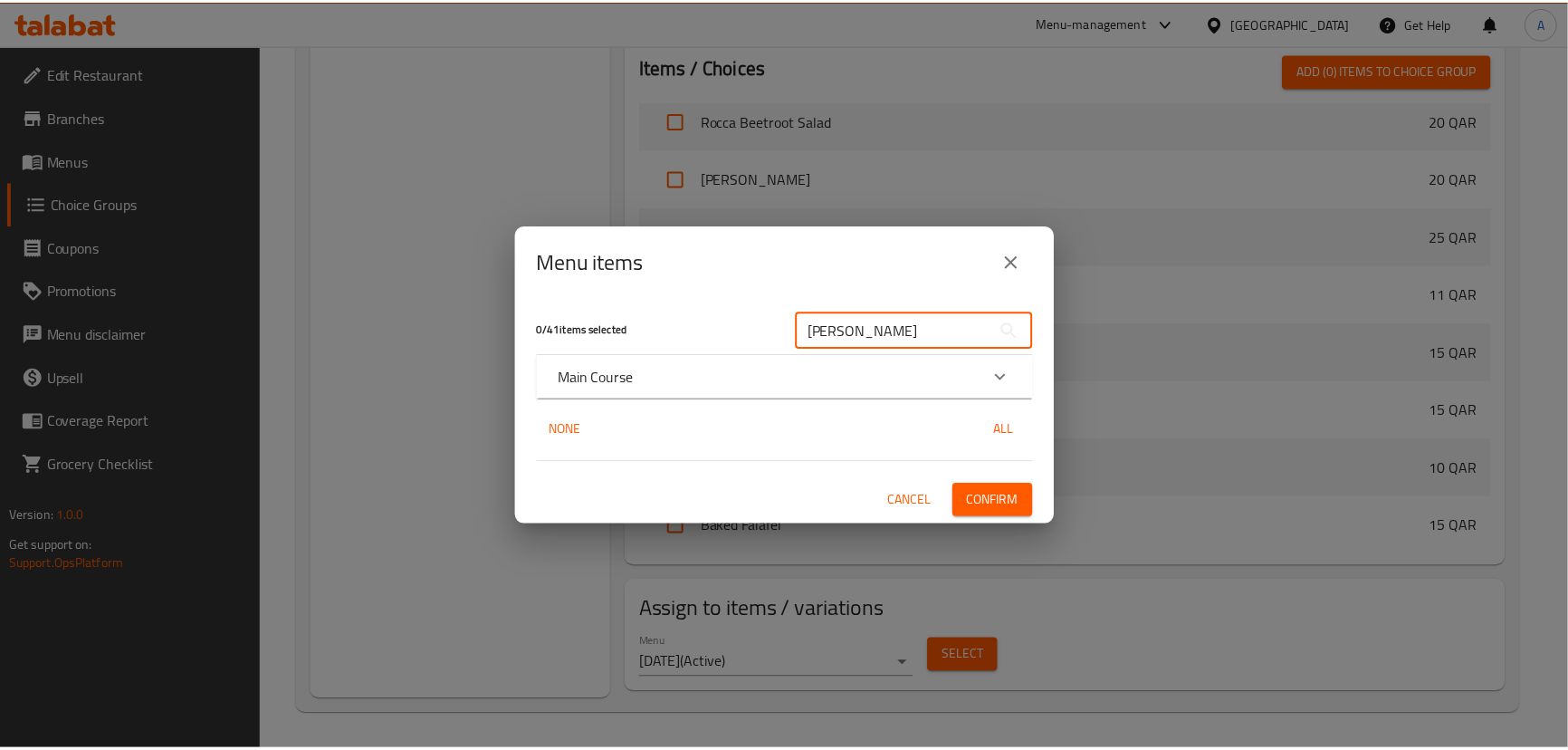
scroll to position [0, 0]
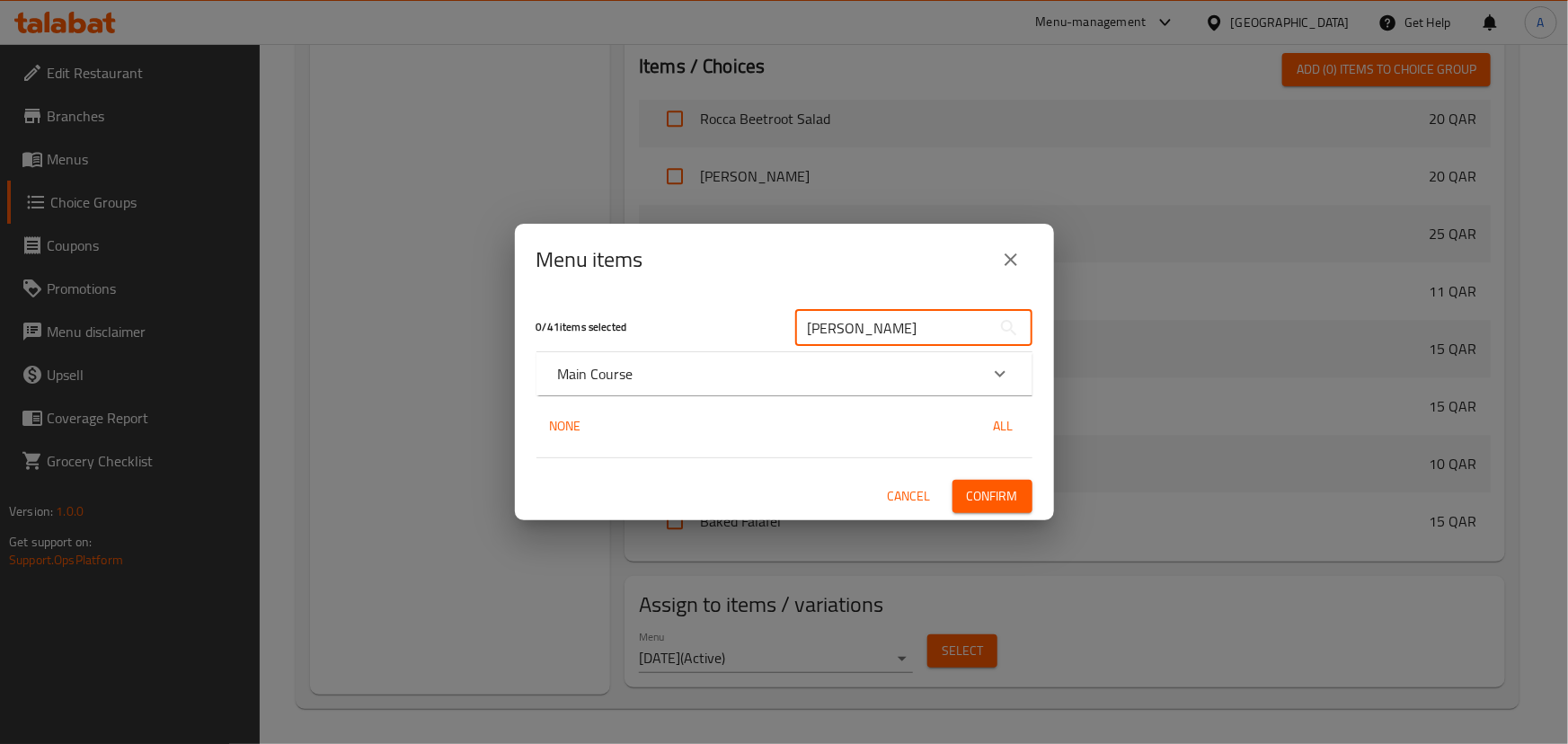
type input "Zesty Hamour"
click at [644, 371] on div "Main Course" at bounding box center [768, 373] width 421 height 22
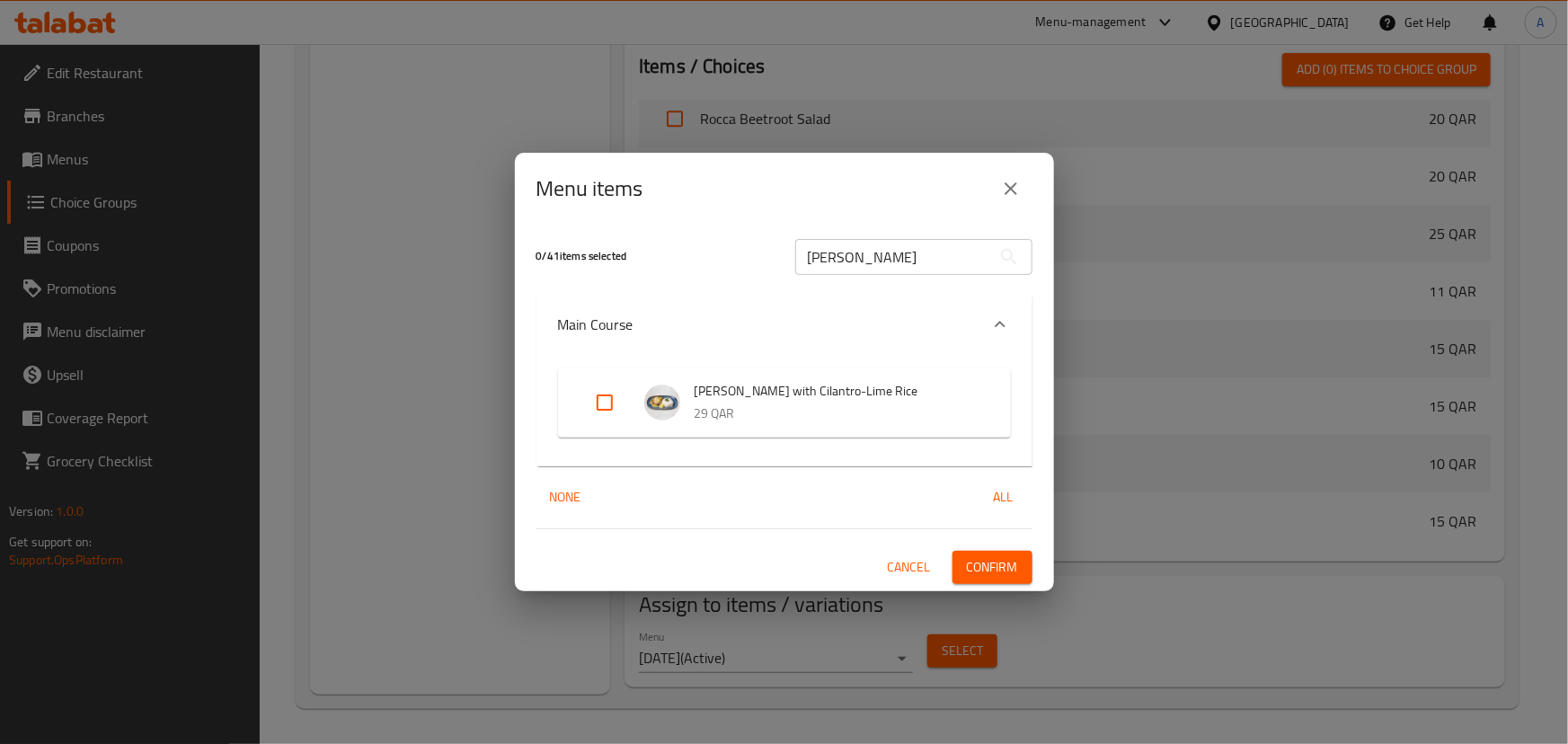
click at [597, 402] on input "Expand" at bounding box center [605, 403] width 43 height 43
checkbox input "true"
click at [974, 575] on span "Confirm" at bounding box center [992, 567] width 51 height 23
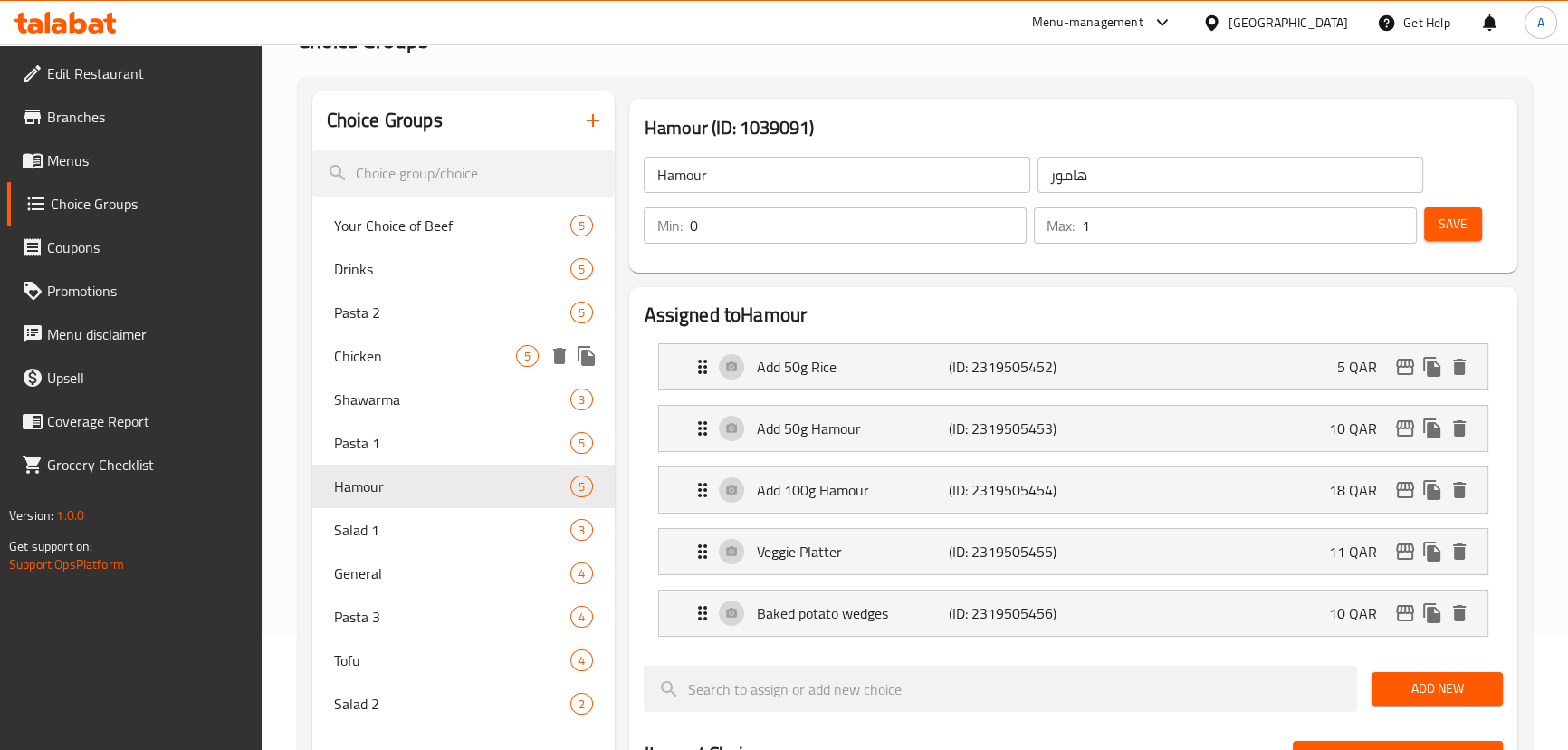
scroll to position [143, 0]
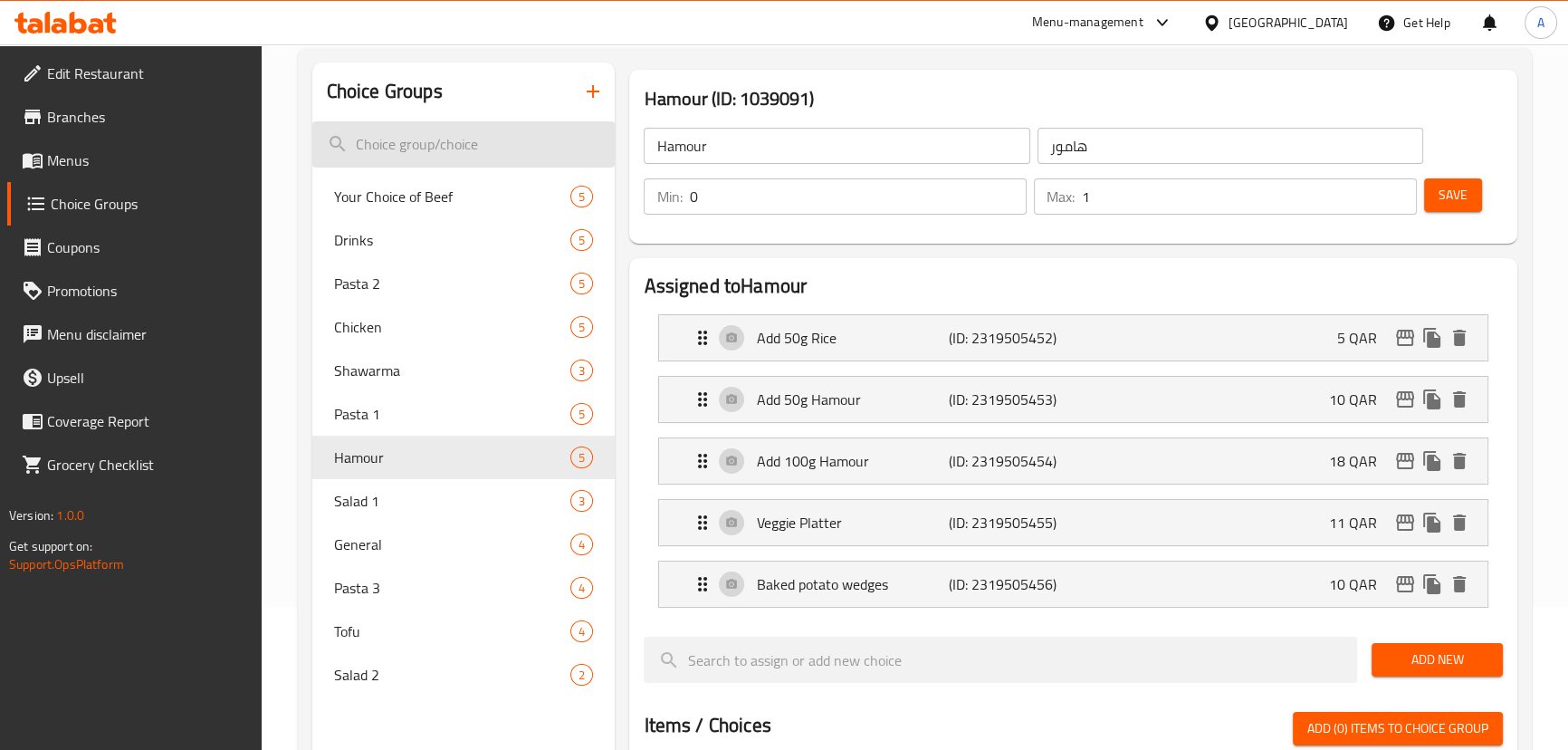
click at [481, 149] on input "search" at bounding box center [464, 144] width 303 height 47
paste input "Togarashi Crab salad"
type input "Togarashi Crab salad"
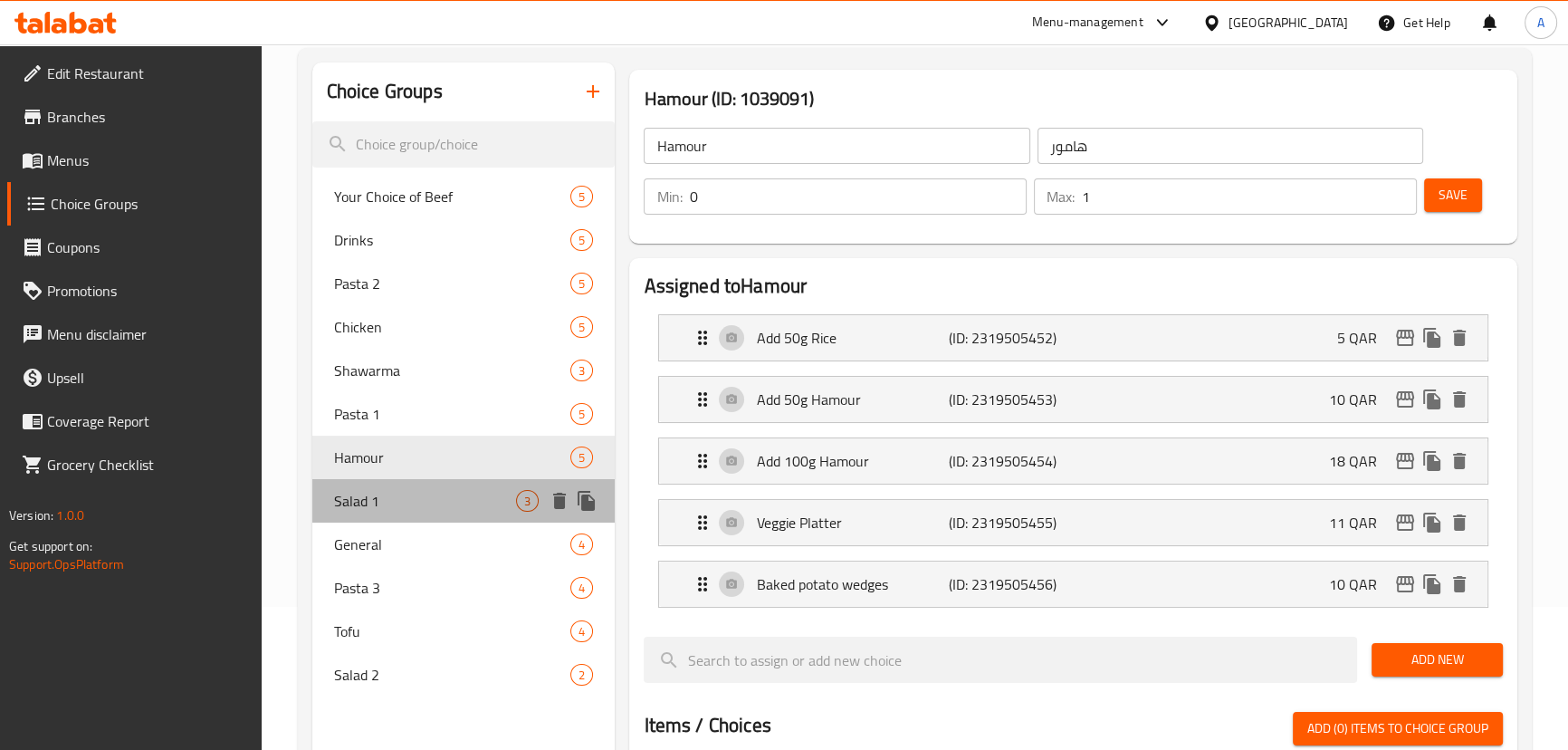
click at [386, 501] on span "Salad 1" at bounding box center [425, 501] width 183 height 22
type input "Salad 1"
type input "سلطة 1"
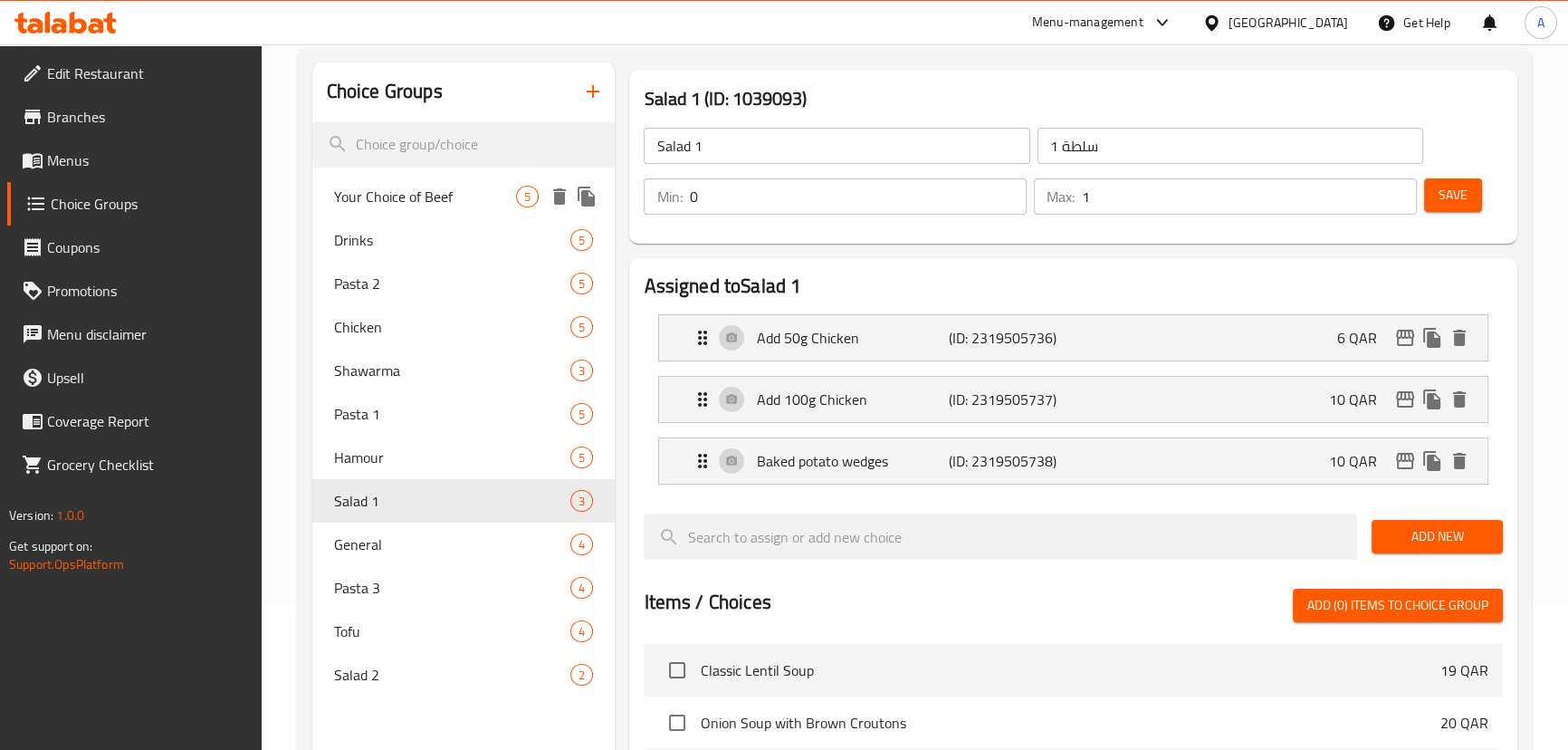
click at [416, 199] on span "Your Choice of Beef" at bounding box center [425, 197] width 183 height 22
type input "Your Choice of Beef"
type input "اختيارك من لحم بقر"
type input "5"
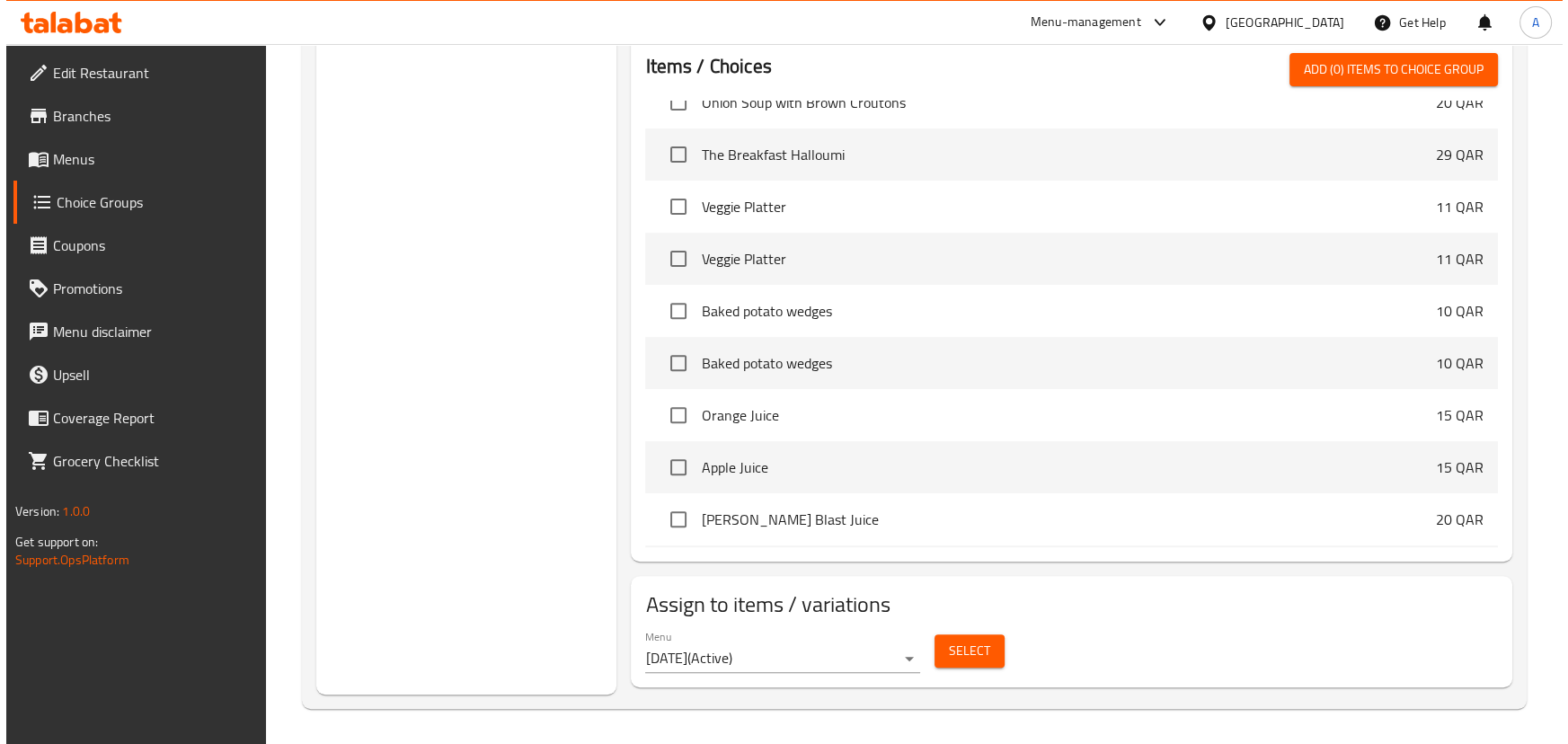
scroll to position [163, 0]
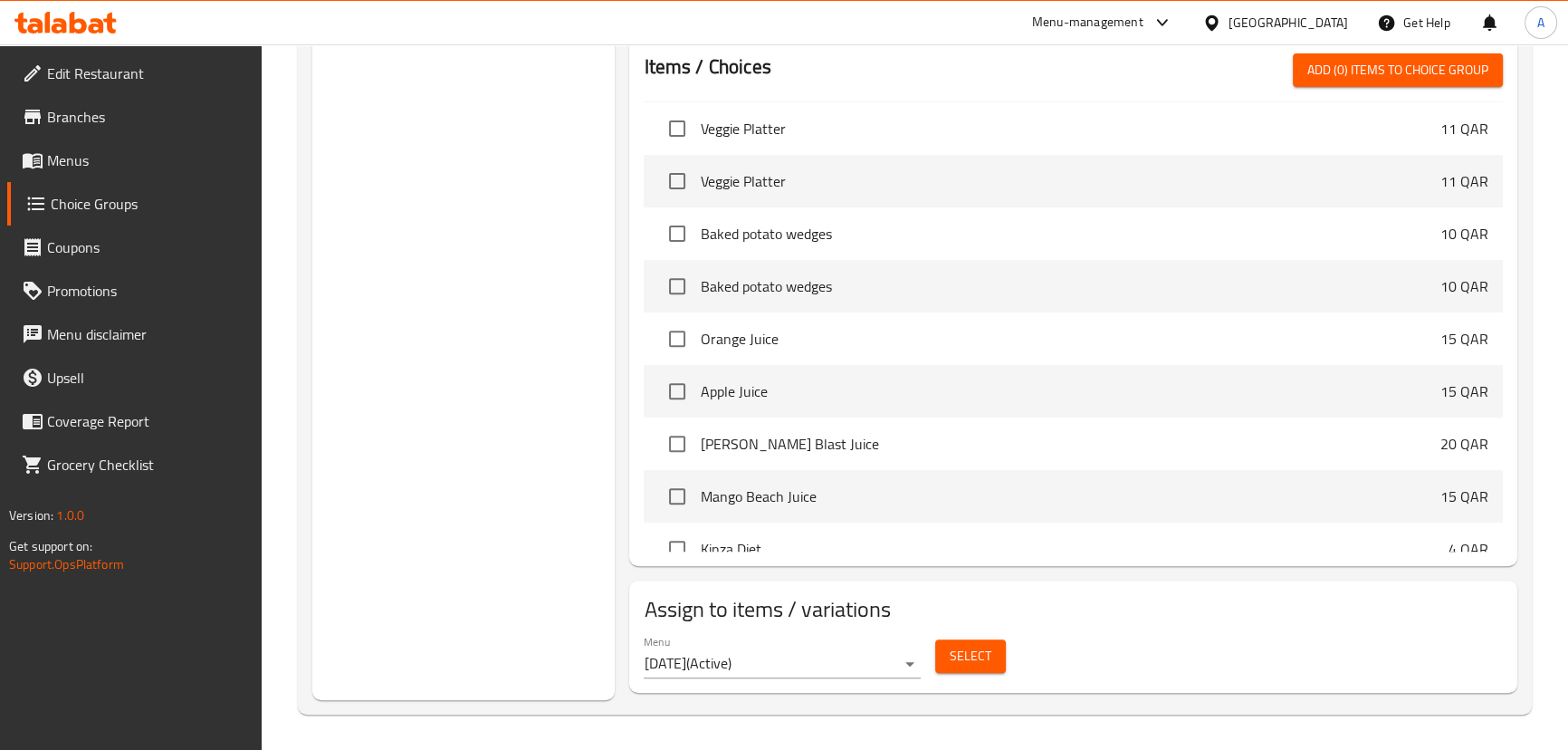
click at [980, 657] on span "Select" at bounding box center [970, 656] width 42 height 23
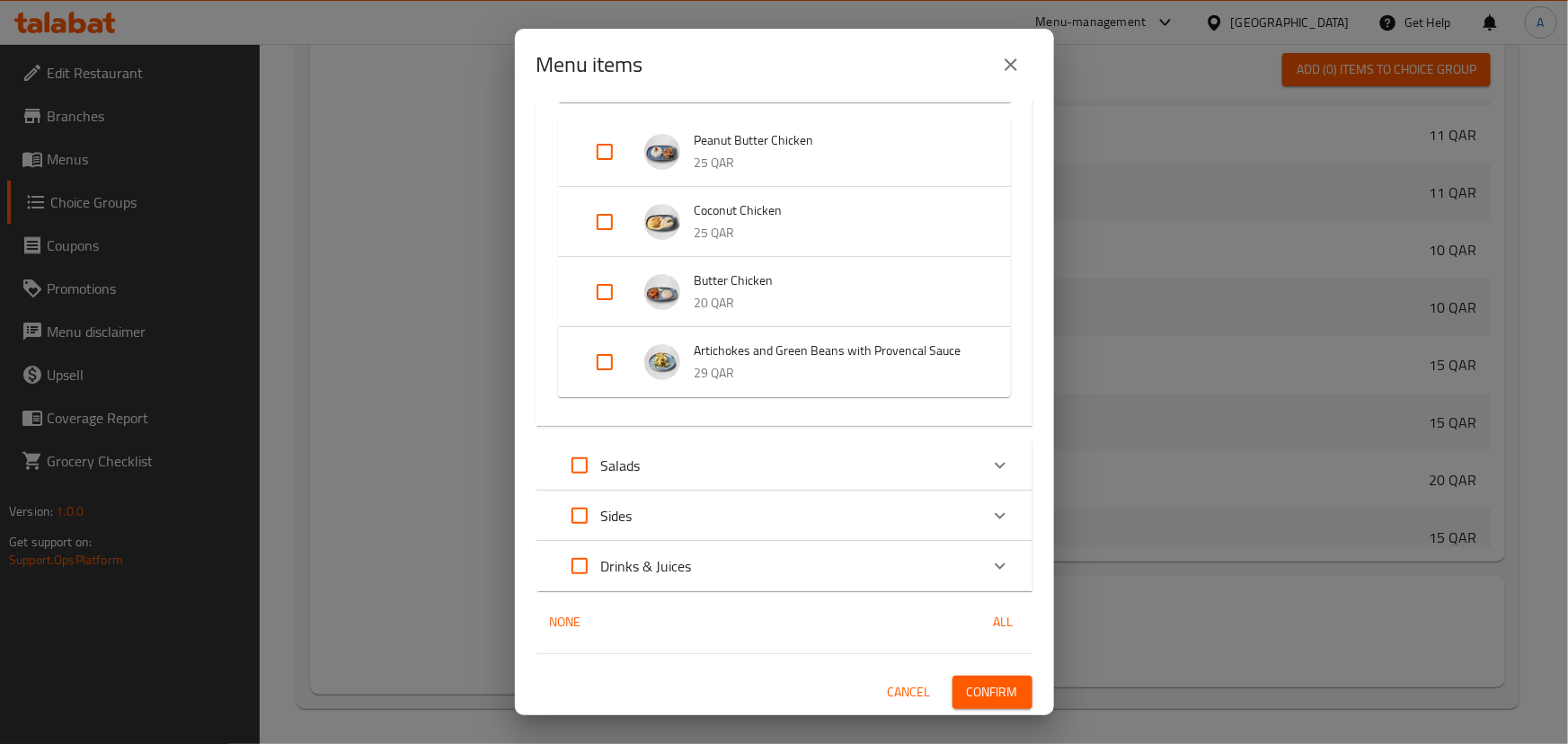
scroll to position [209, 0]
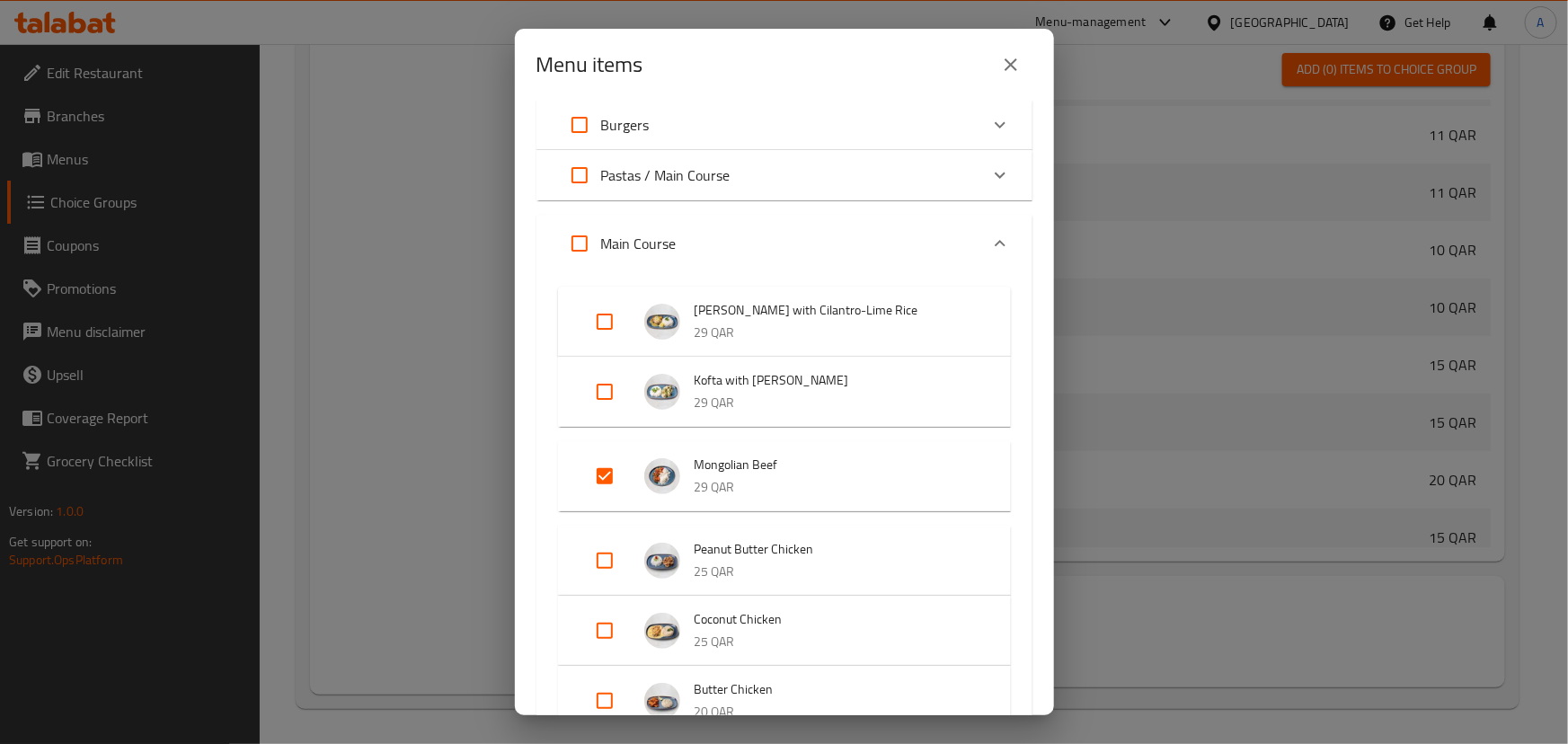
click at [616, 397] on input "Expand" at bounding box center [605, 392] width 43 height 43
checkbox input "true"
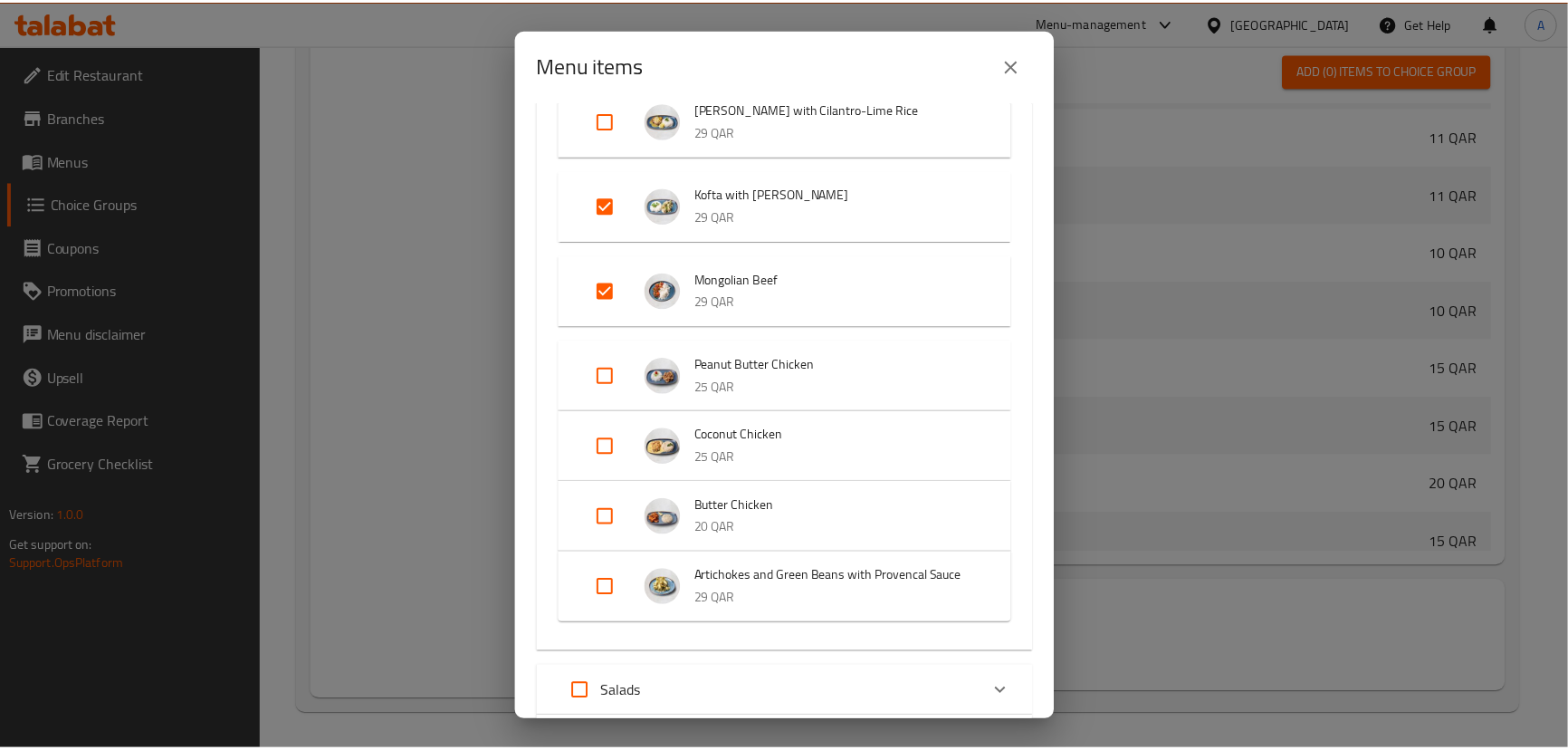
scroll to position [636, 0]
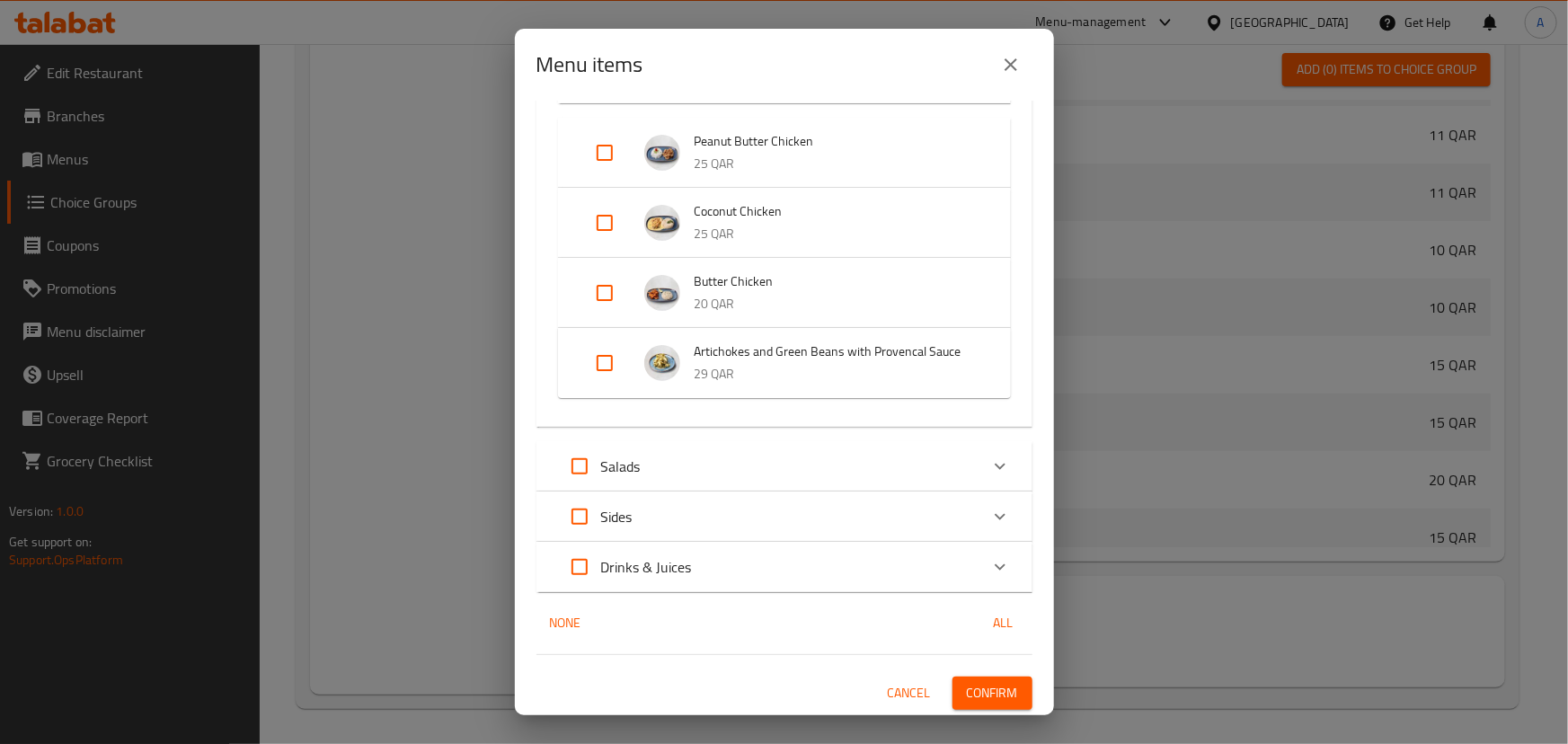
click at [989, 696] on span "Confirm" at bounding box center [992, 693] width 51 height 23
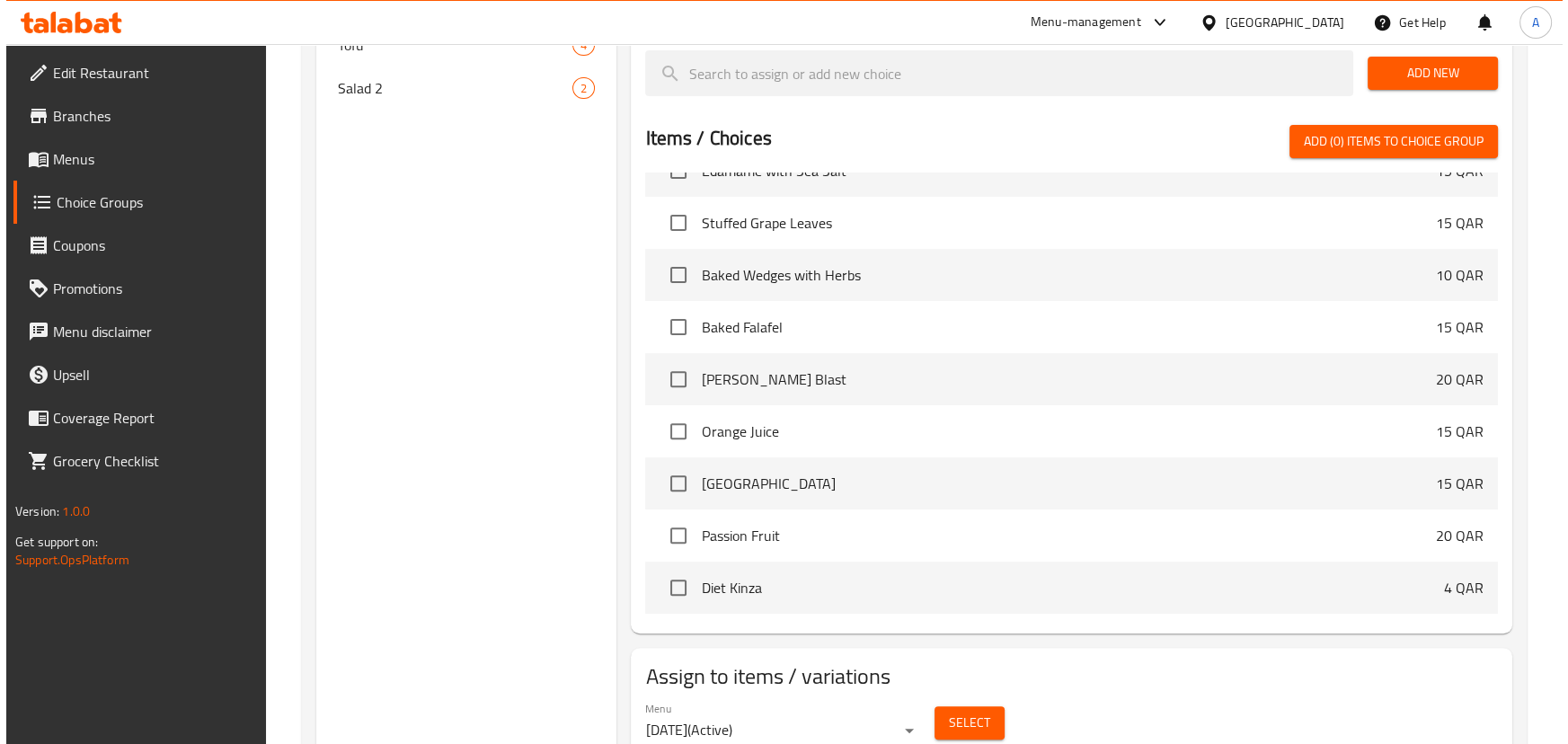
scroll to position [795, 0]
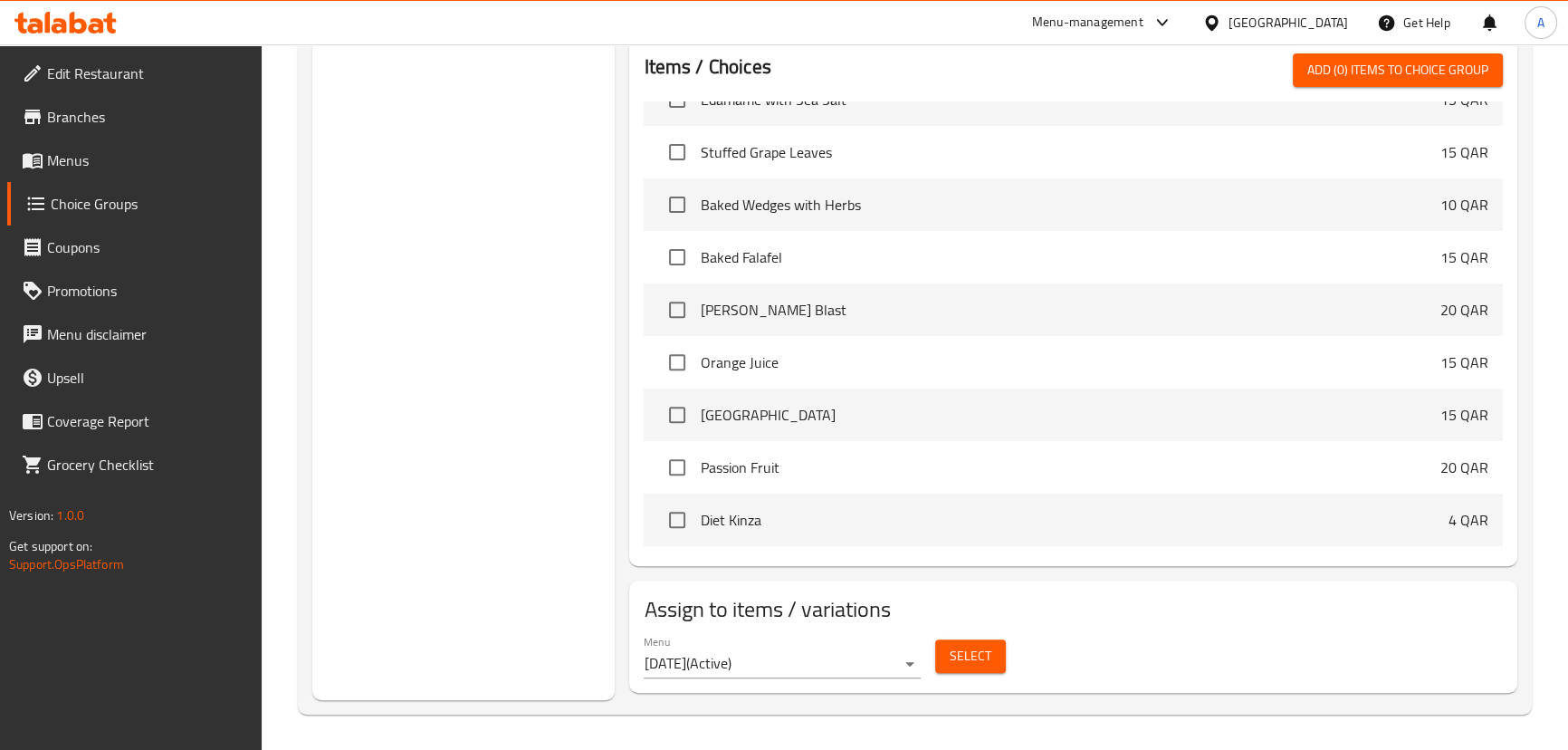
click at [964, 645] on span "Select" at bounding box center [970, 656] width 42 height 23
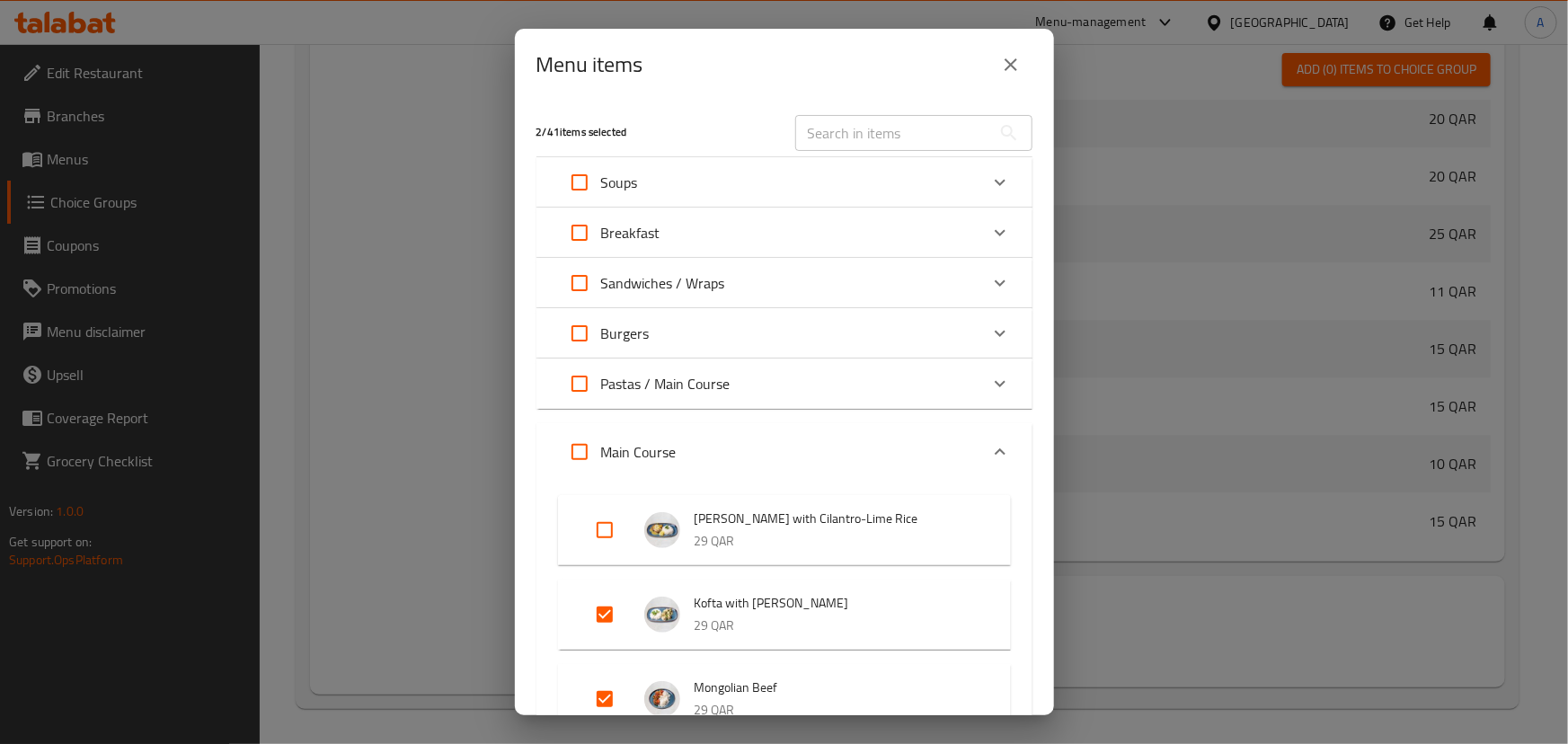
click at [826, 134] on input "text" at bounding box center [893, 133] width 196 height 35
paste input "Escalope"
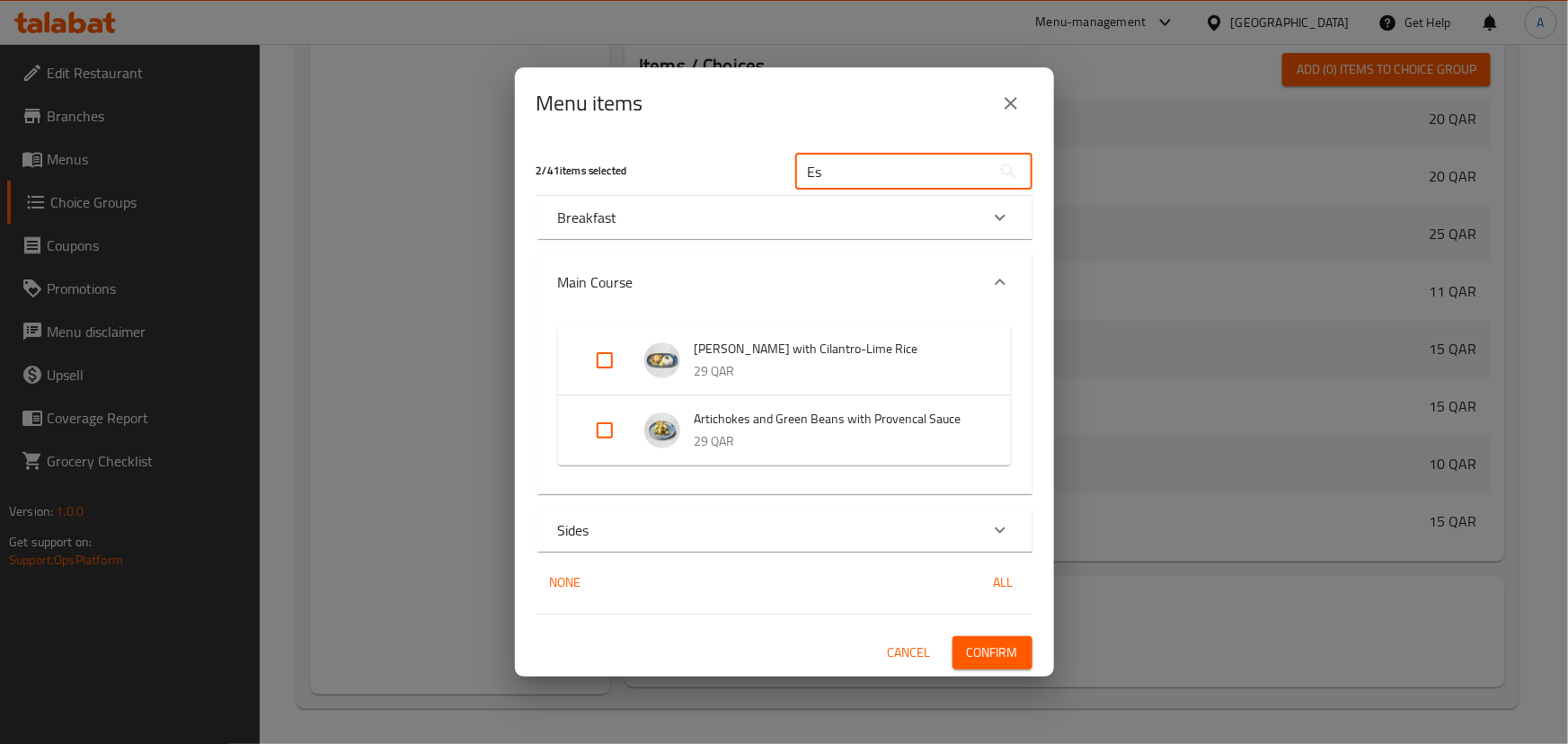
type input "Es"
click at [847, 524] on div "Sides" at bounding box center [768, 530] width 421 height 22
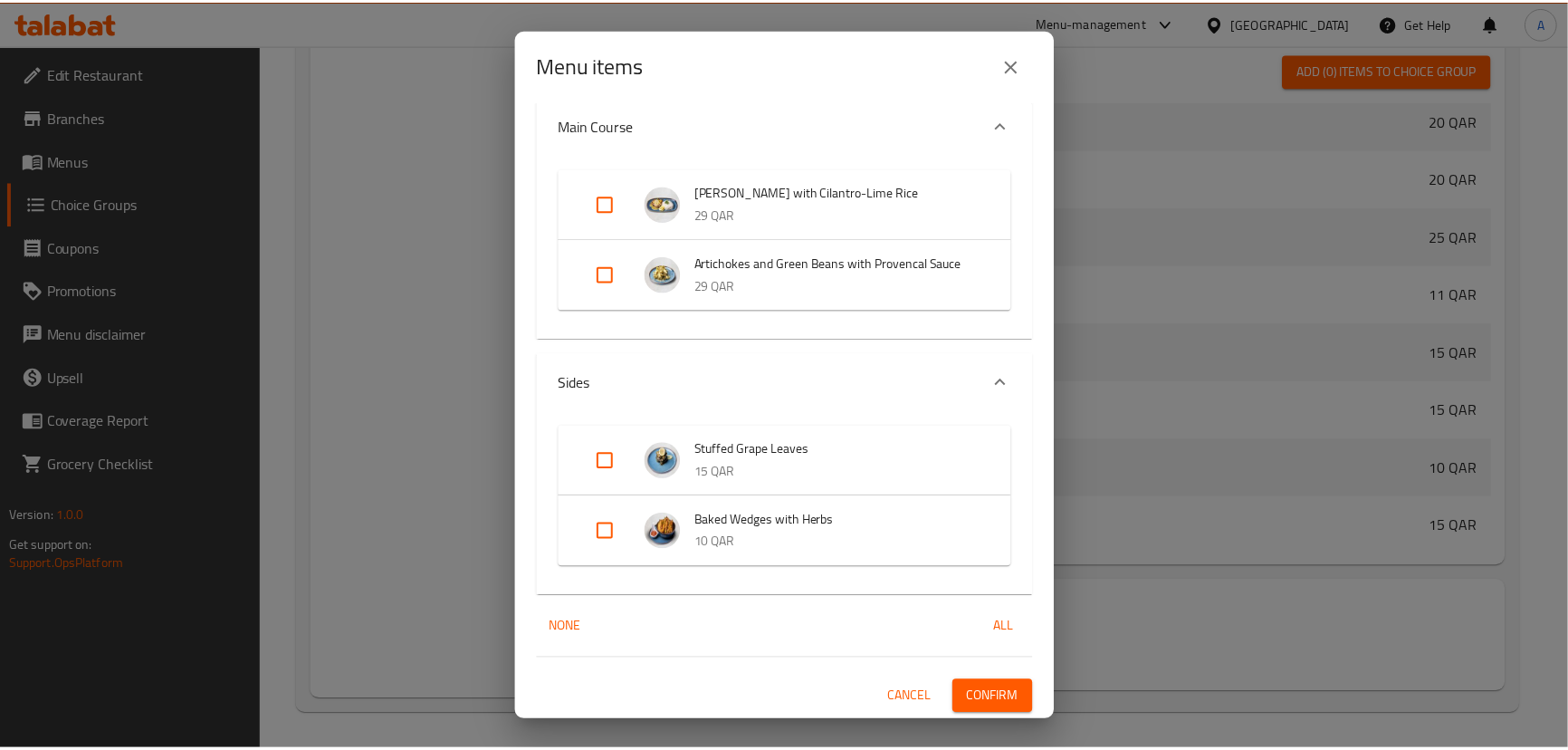
scroll to position [0, 0]
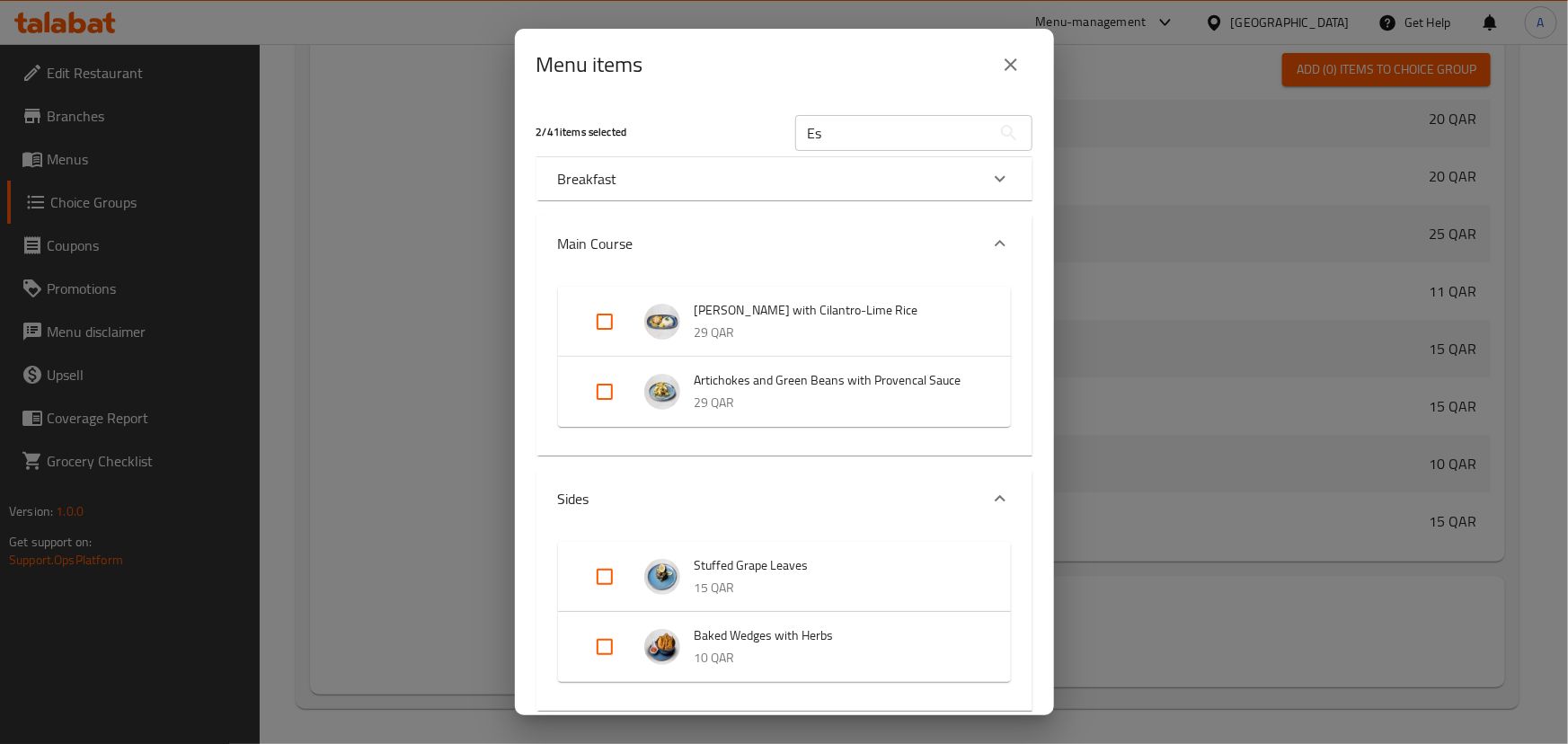
click at [1022, 65] on button "close" at bounding box center [1011, 65] width 43 height 43
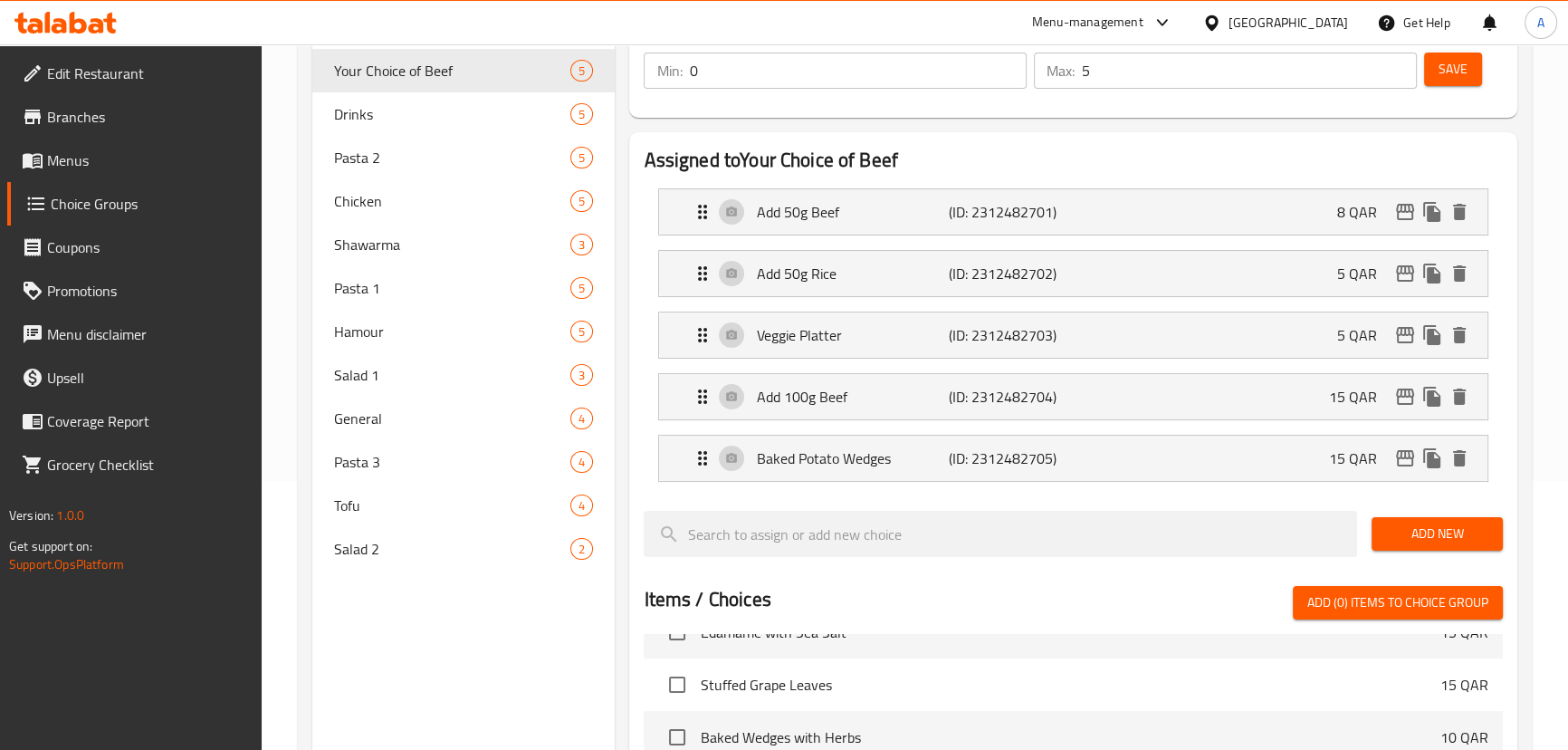
scroll to position [143, 0]
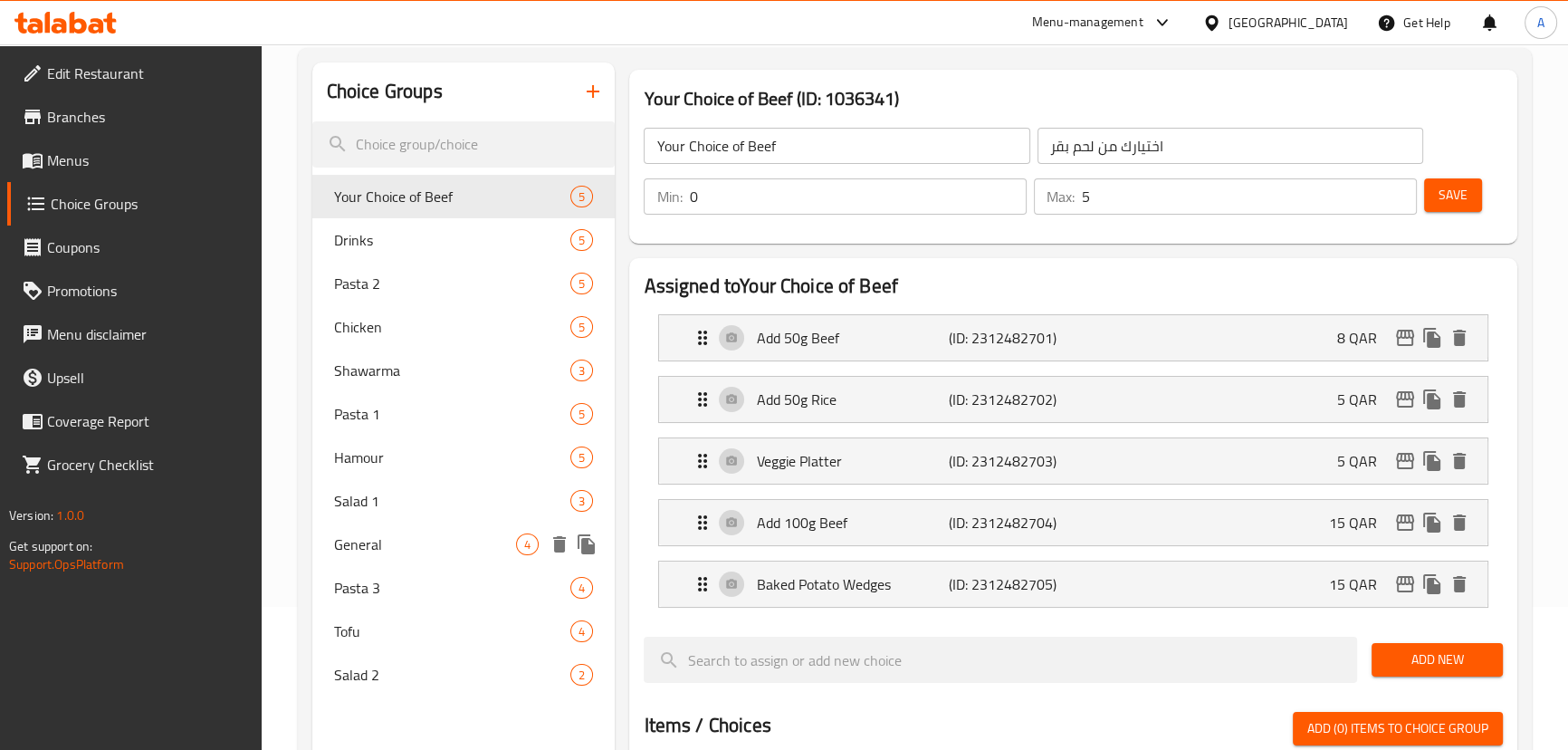
click at [421, 539] on span "General" at bounding box center [425, 544] width 183 height 22
type input "General"
type input "عام"
type input "1"
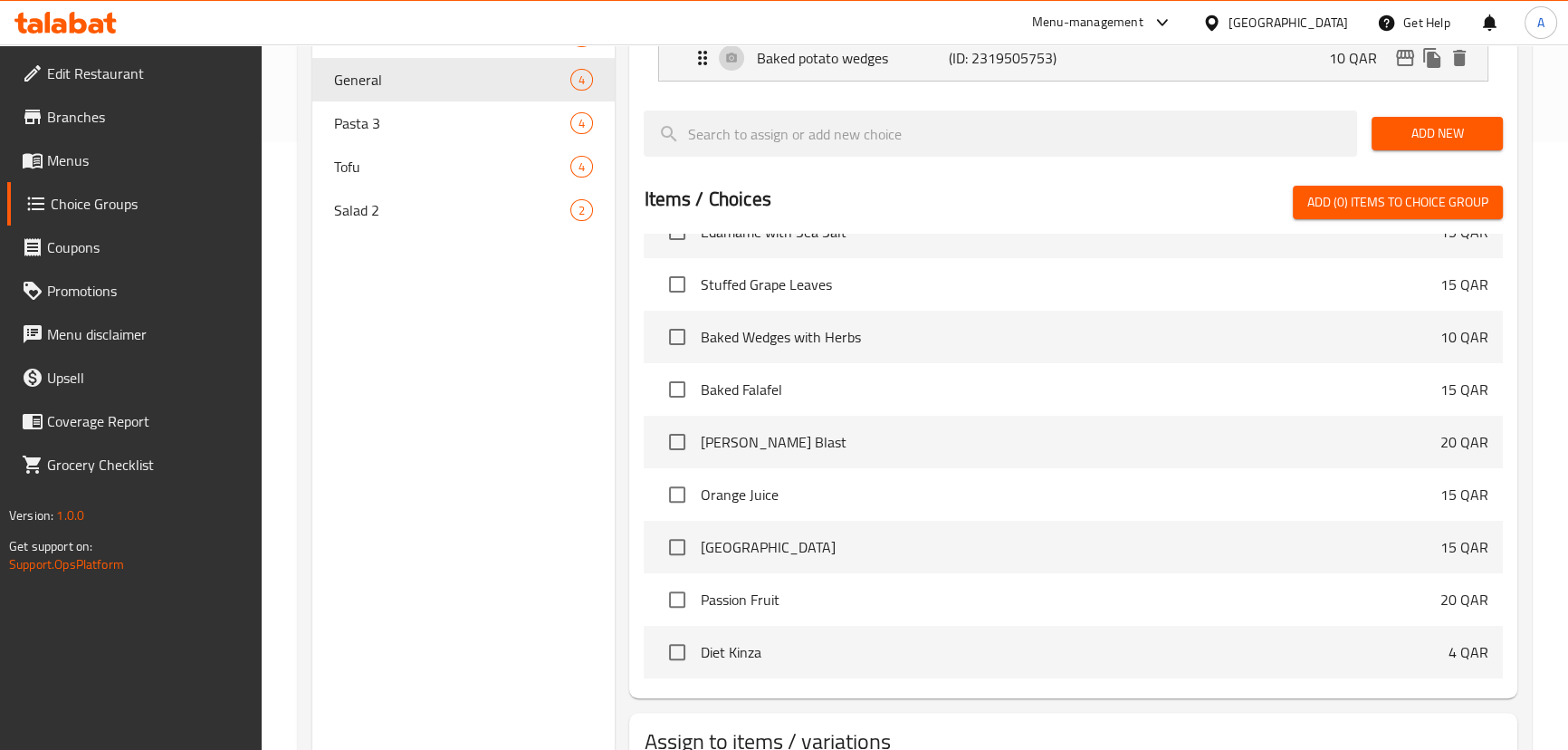
scroll to position [740, 0]
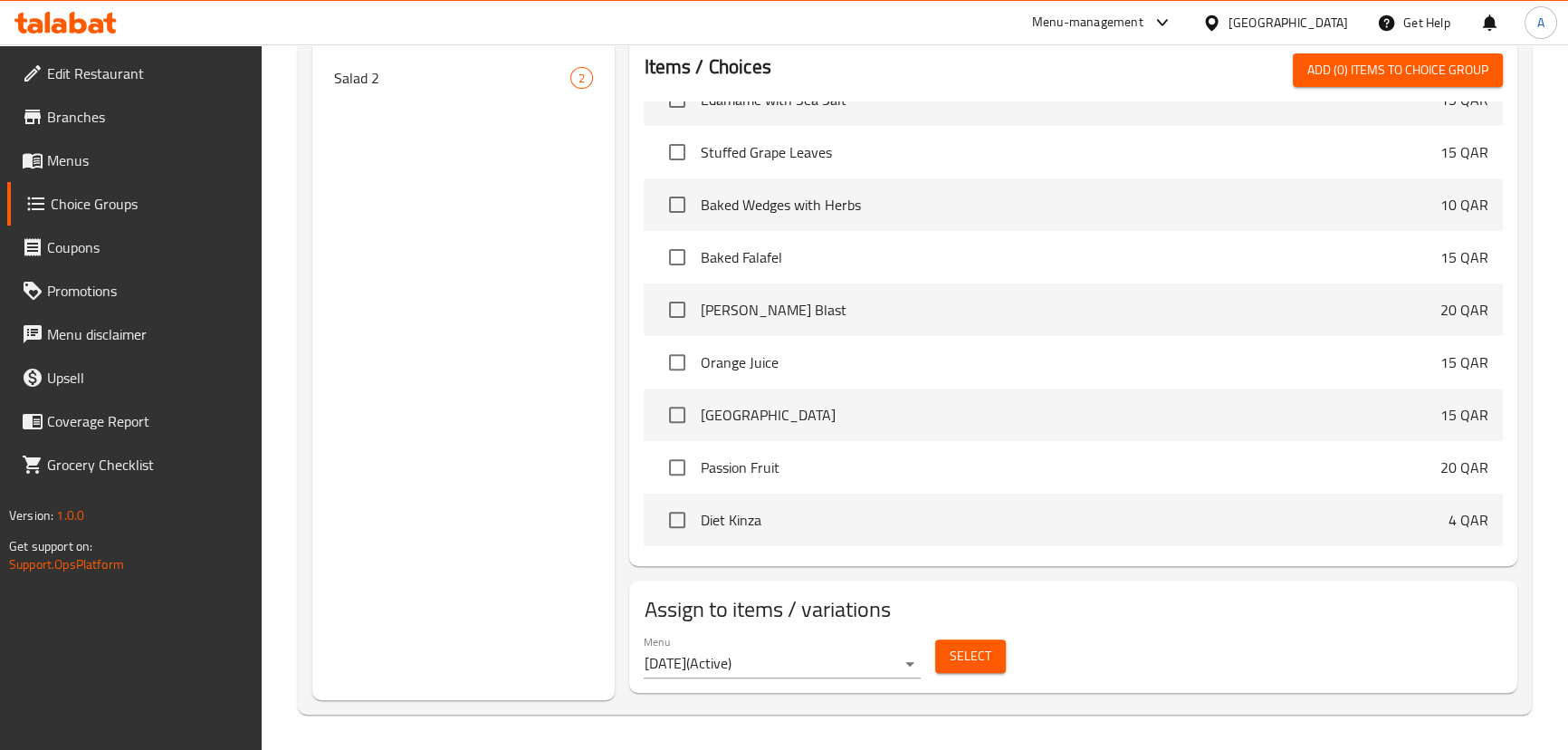
click at [986, 649] on span "Select" at bounding box center [970, 656] width 42 height 23
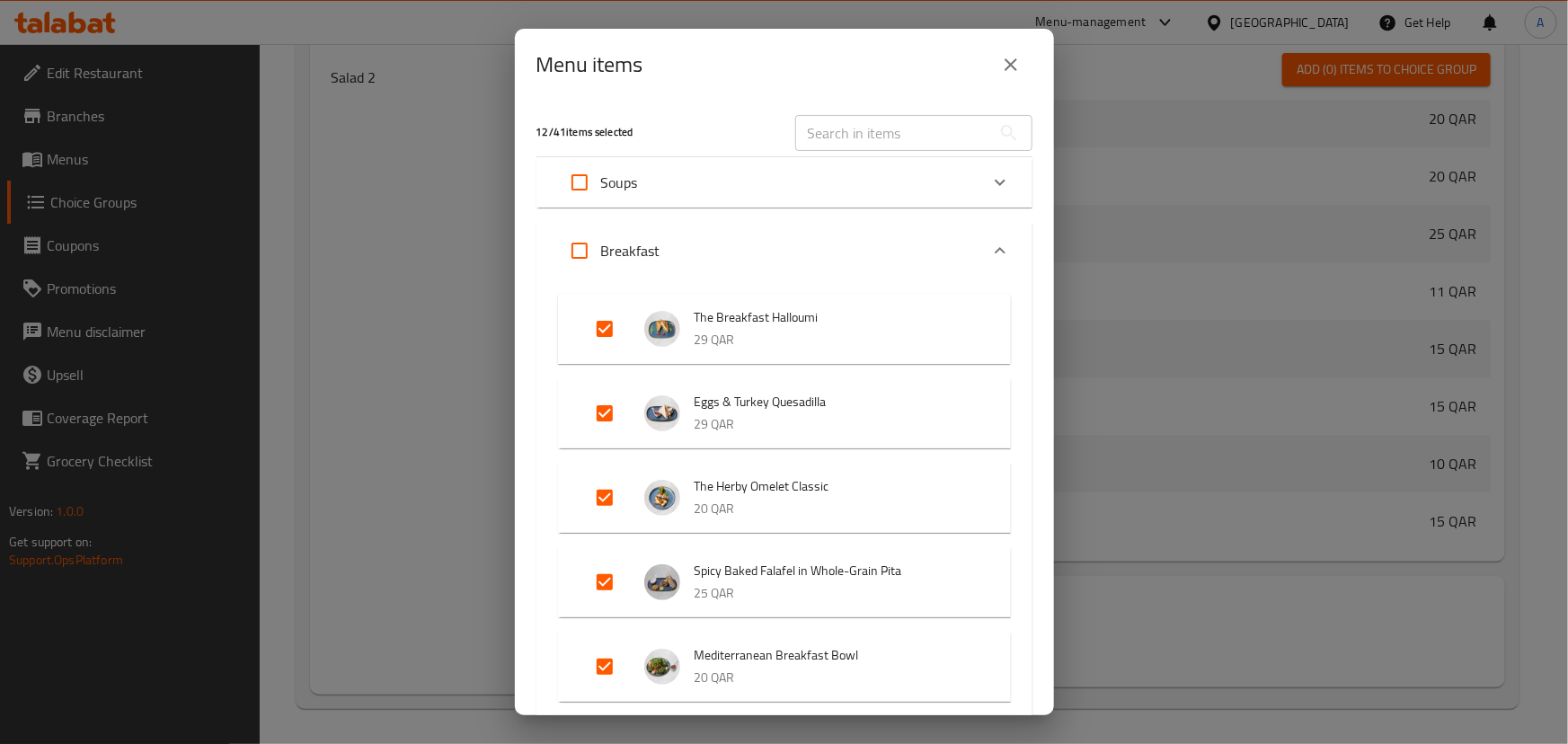
click at [876, 138] on input "text" at bounding box center [893, 133] width 196 height 35
paste input ""Crispy Chicken strips"
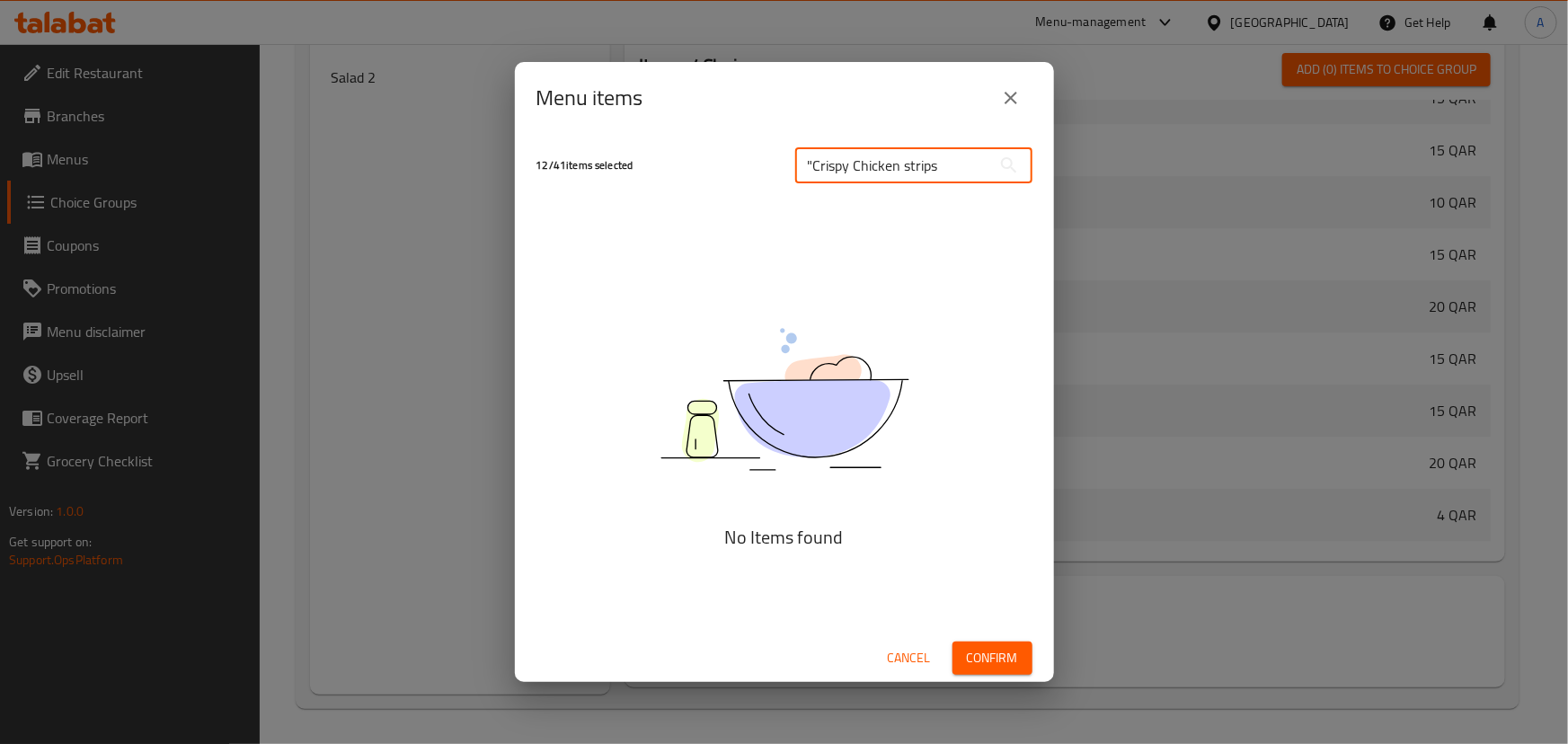
drag, startPoint x: 813, startPoint y: 162, endPoint x: 759, endPoint y: 172, distance: 54.9
click at [759, 172] on div "12 / 41 items selected "Crispy Chicken strips ​" at bounding box center [784, 166] width 517 height 71
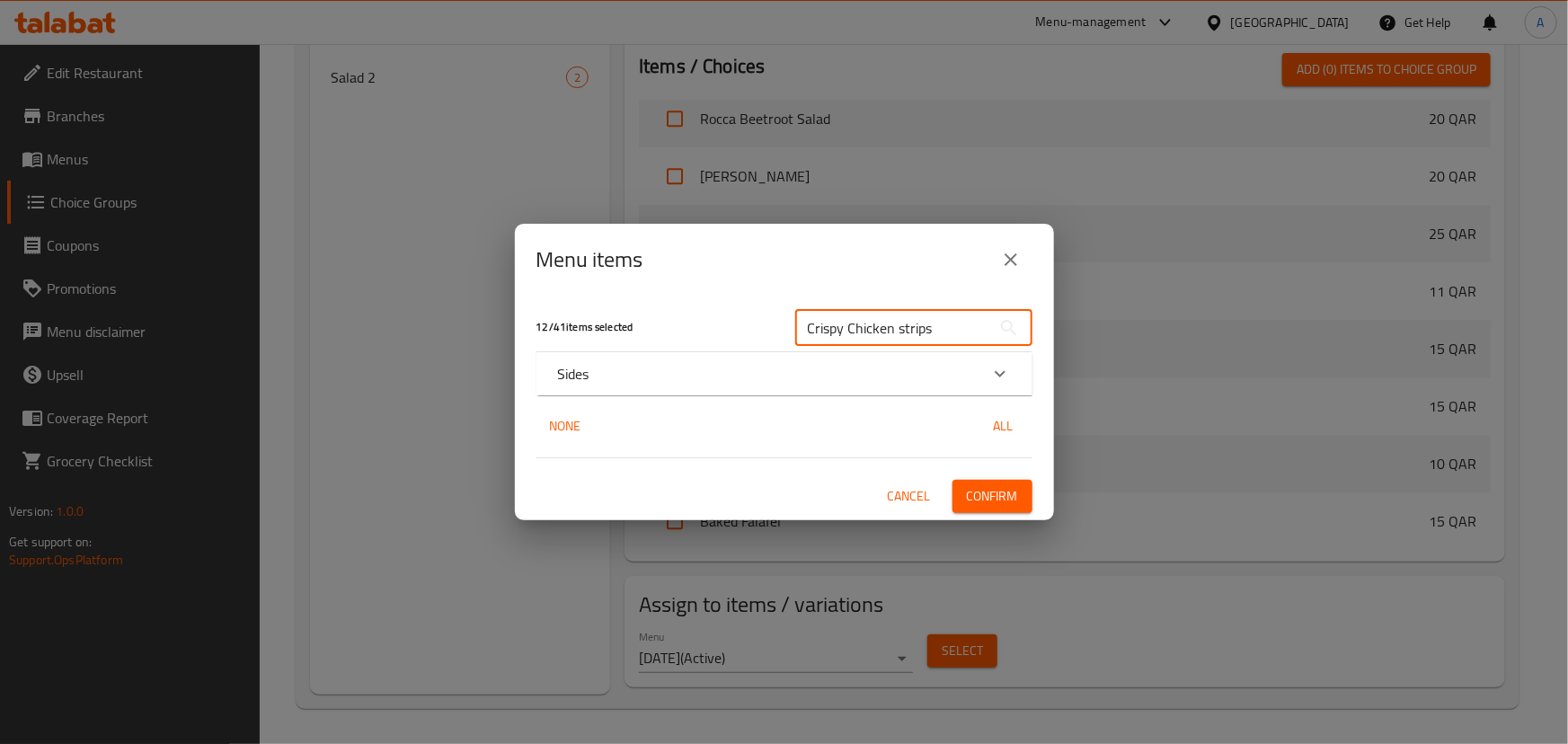
type input "Crispy Chicken strips"
click at [718, 390] on div "Sides" at bounding box center [784, 373] width 496 height 43
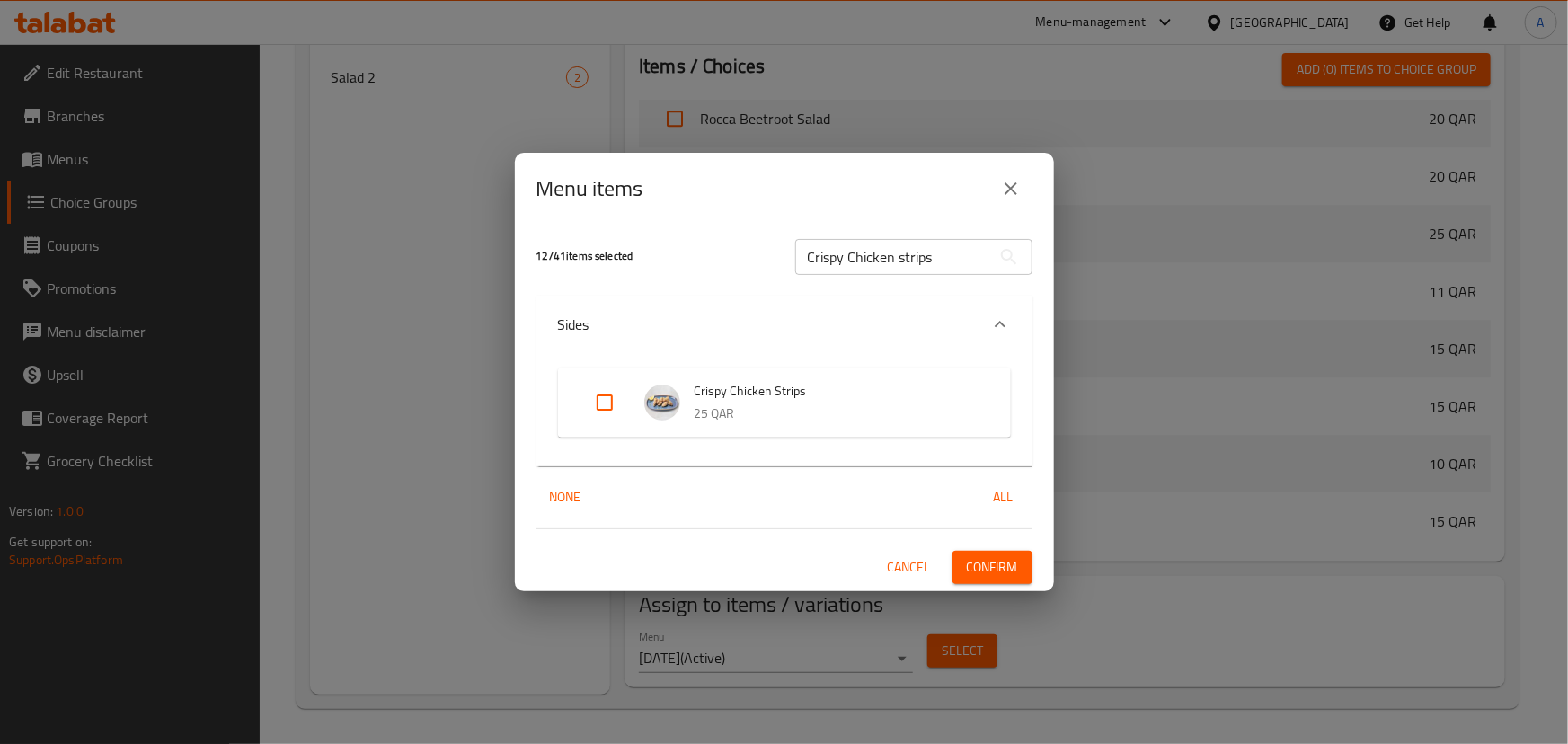
click at [607, 402] on input "Expand" at bounding box center [605, 403] width 43 height 43
checkbox input "true"
click at [981, 564] on span "Confirm" at bounding box center [992, 567] width 51 height 23
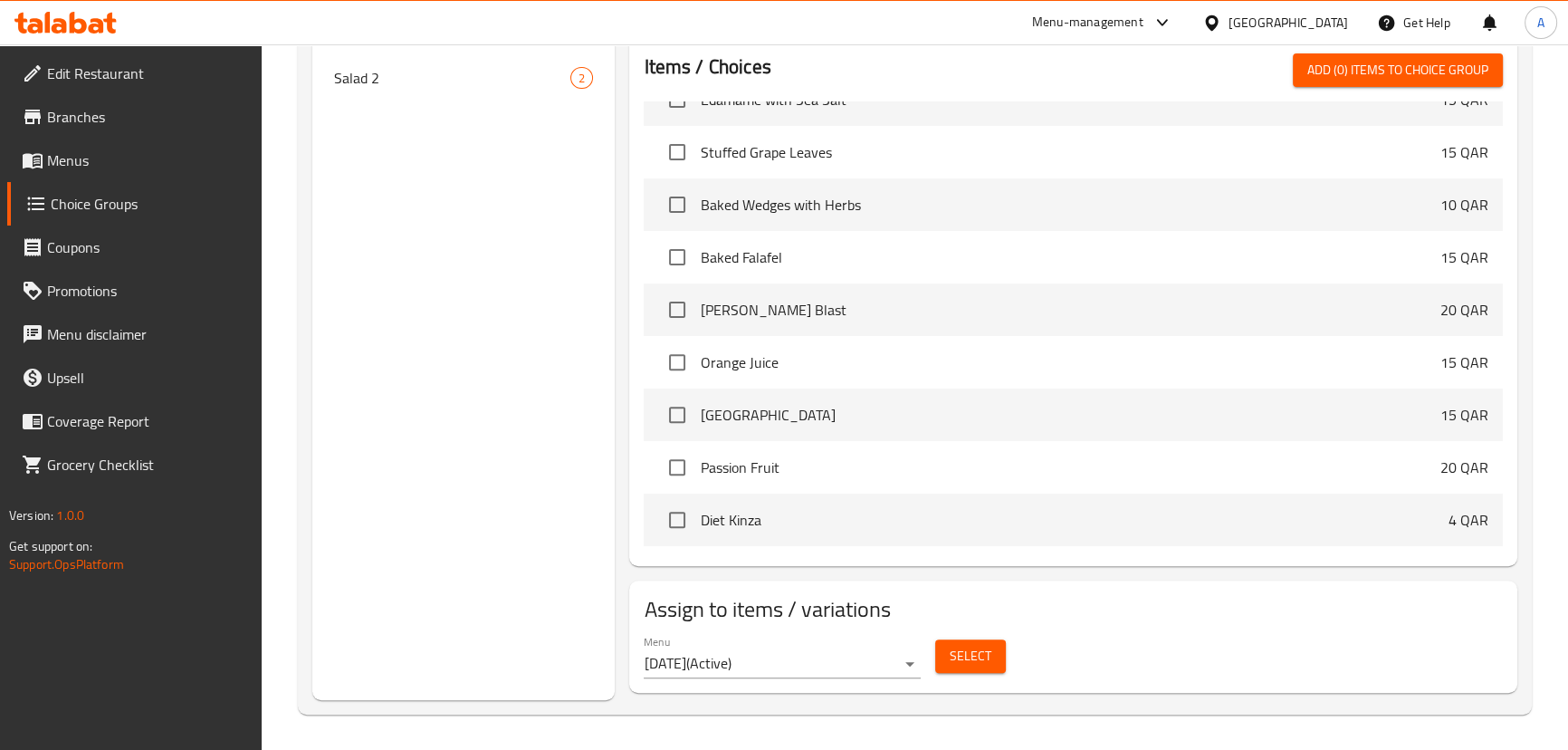
click at [988, 652] on span "Select" at bounding box center [970, 656] width 42 height 23
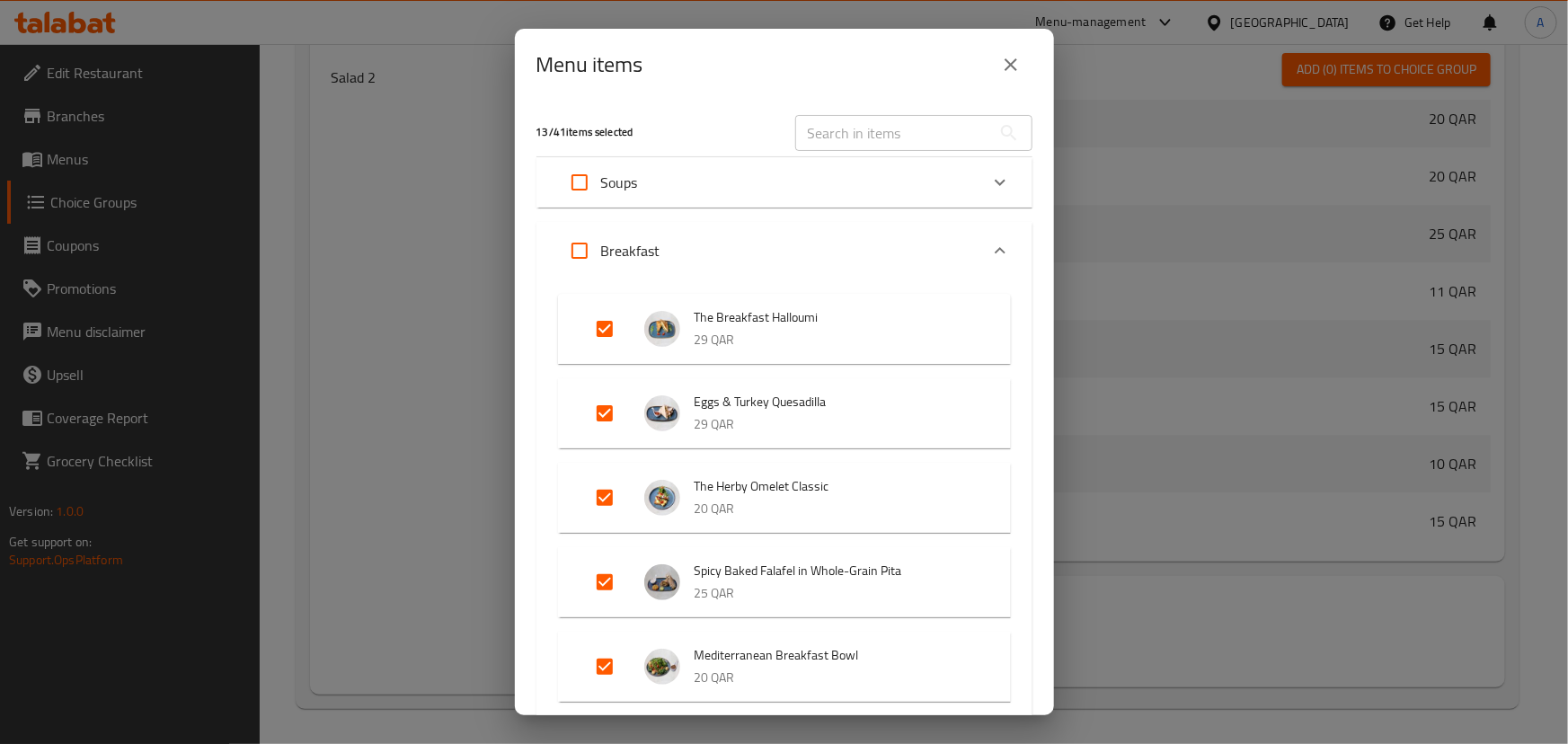
click at [872, 124] on input "text" at bounding box center [893, 133] width 196 height 35
paste input "Artichoke & Haricots verts with Provençal sauce"
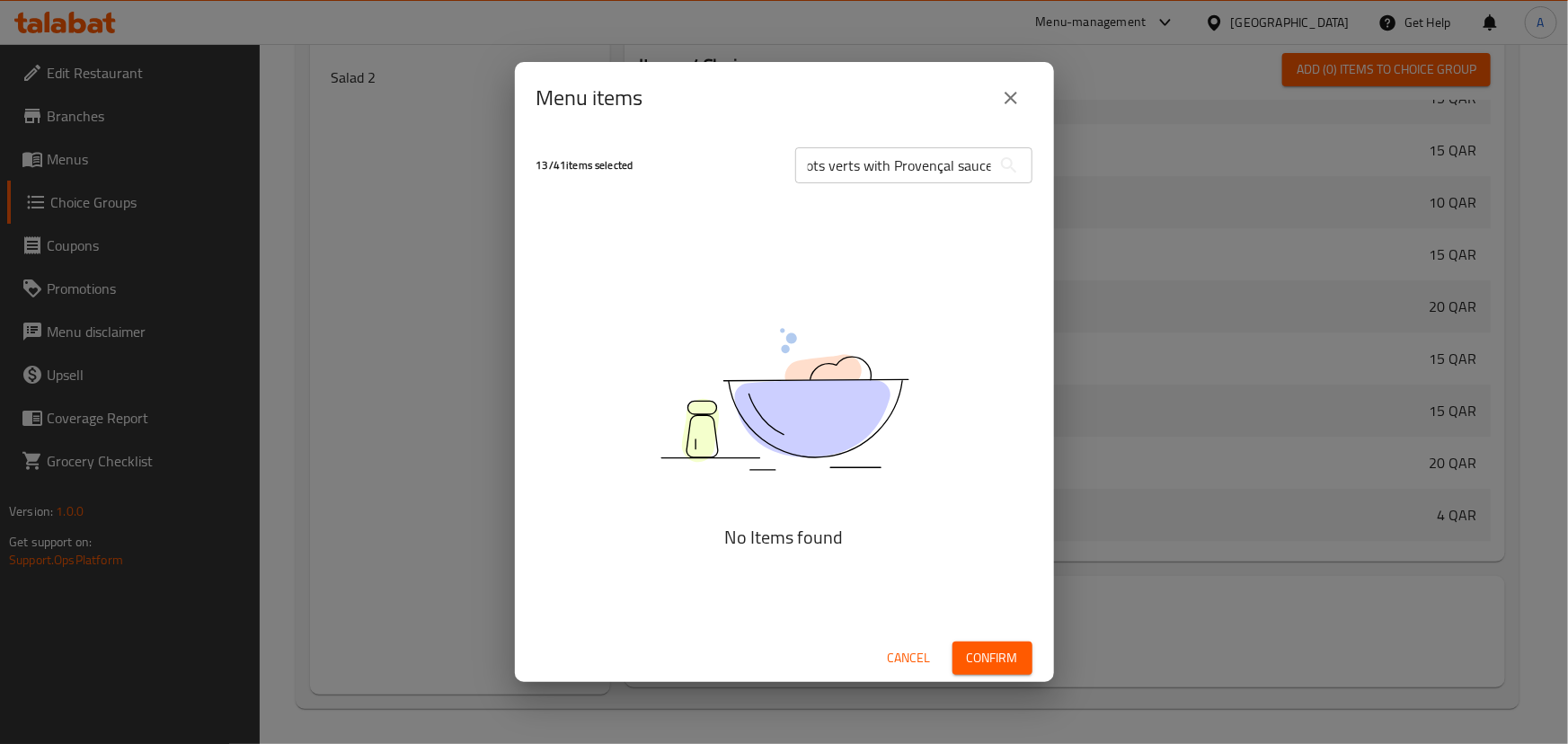
scroll to position [0, 0]
drag, startPoint x: 997, startPoint y: 172, endPoint x: 912, endPoint y: 175, distance: 85.1
click at [912, 175] on div "Artichoke & Haricots verts with Provençal sauce ​" at bounding box center [914, 166] width 238 height 35
drag, startPoint x: 984, startPoint y: 162, endPoint x: 866, endPoint y: 166, distance: 118.1
click at [866, 166] on input "Artichoke & Haricots verts with Provençal sauce" at bounding box center [893, 166] width 196 height 35
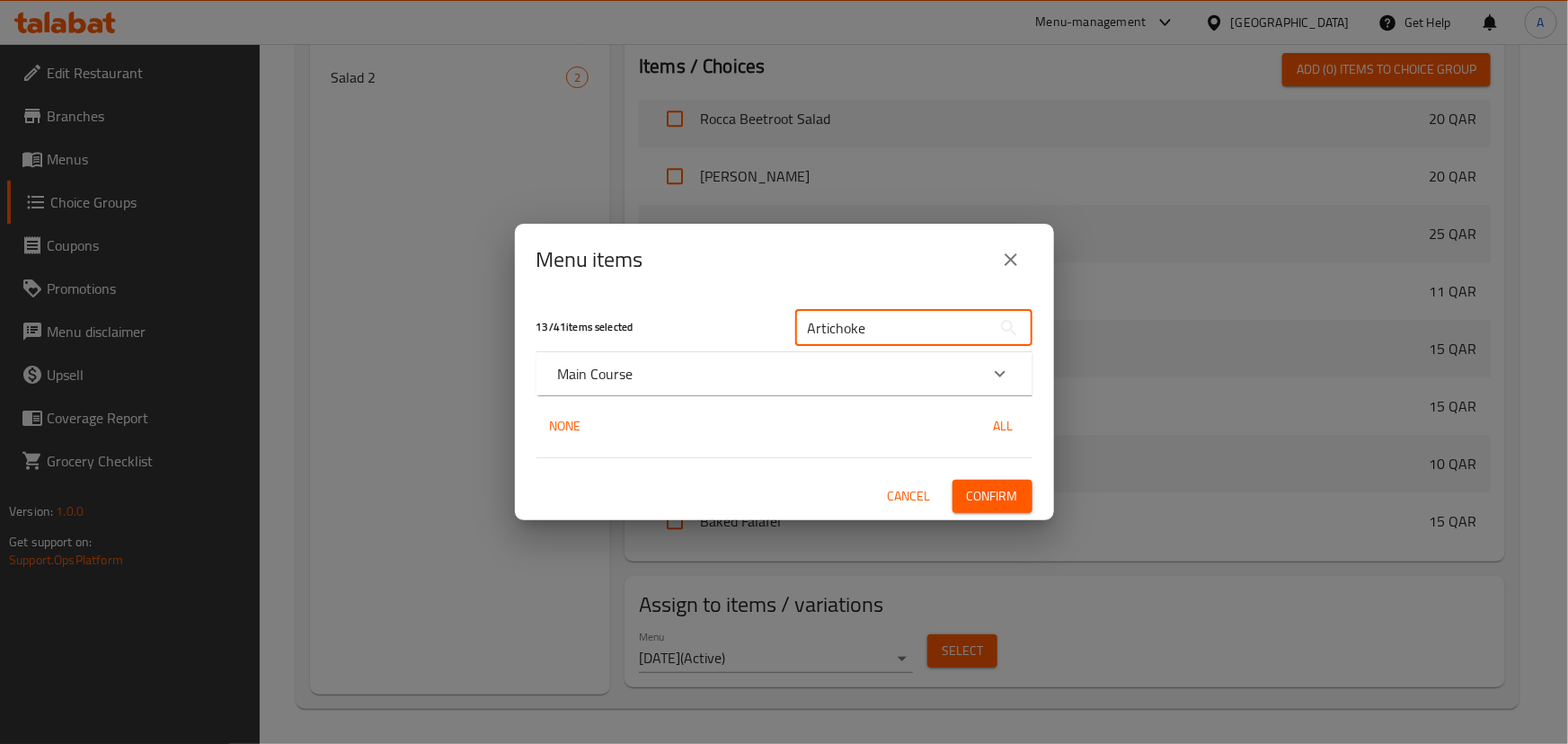
type input "Artichoke"
click at [792, 361] on div "Main Course" at bounding box center [784, 373] width 496 height 43
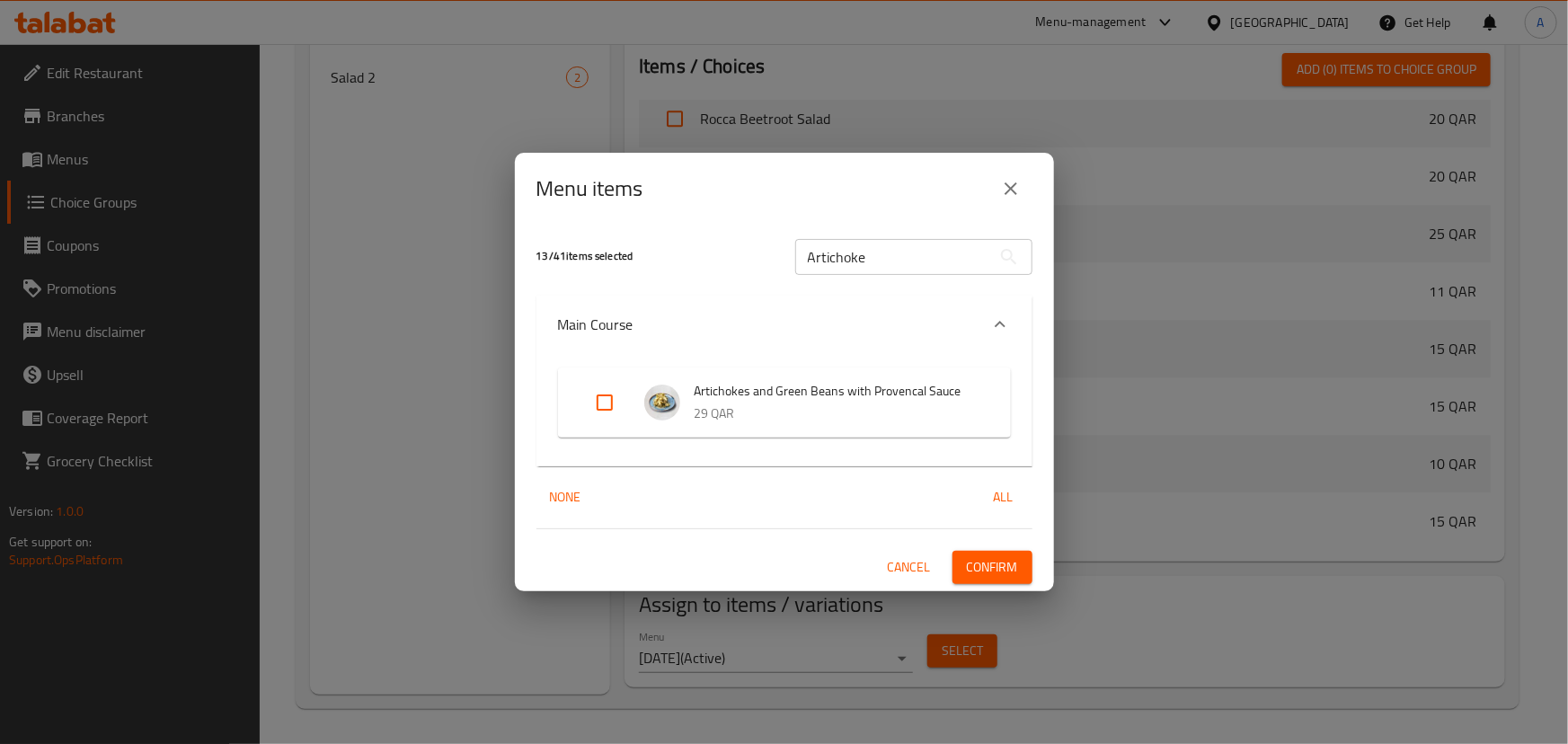
click at [602, 394] on input "Expand" at bounding box center [605, 403] width 43 height 43
checkbox input "true"
drag, startPoint x: 891, startPoint y: 249, endPoint x: 791, endPoint y: 260, distance: 100.6
click at [791, 260] on div "Artichoke ​" at bounding box center [914, 257] width 259 height 57
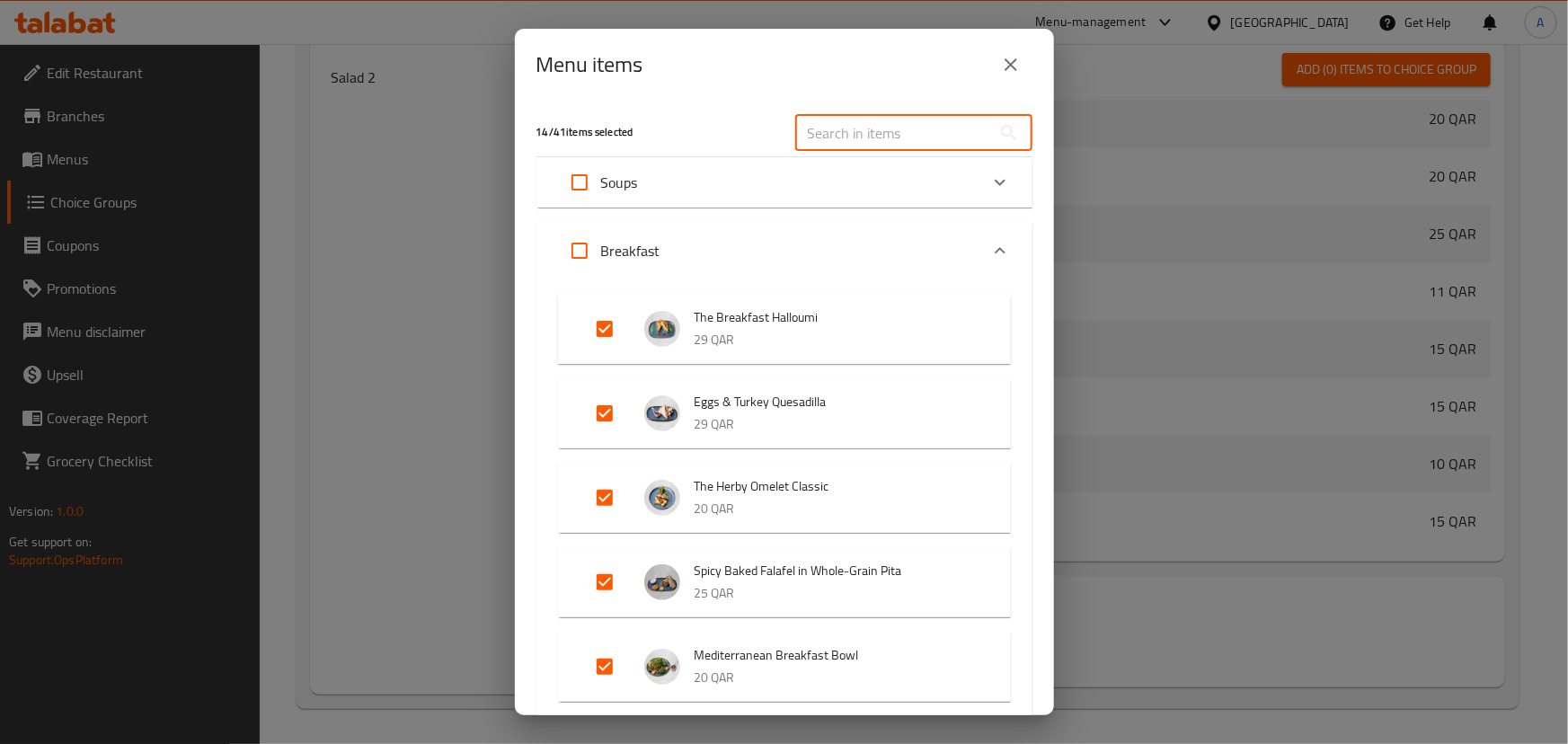
click at [813, 130] on input "text" at bounding box center [893, 133] width 196 height 35
paste input "Baked Falafel"
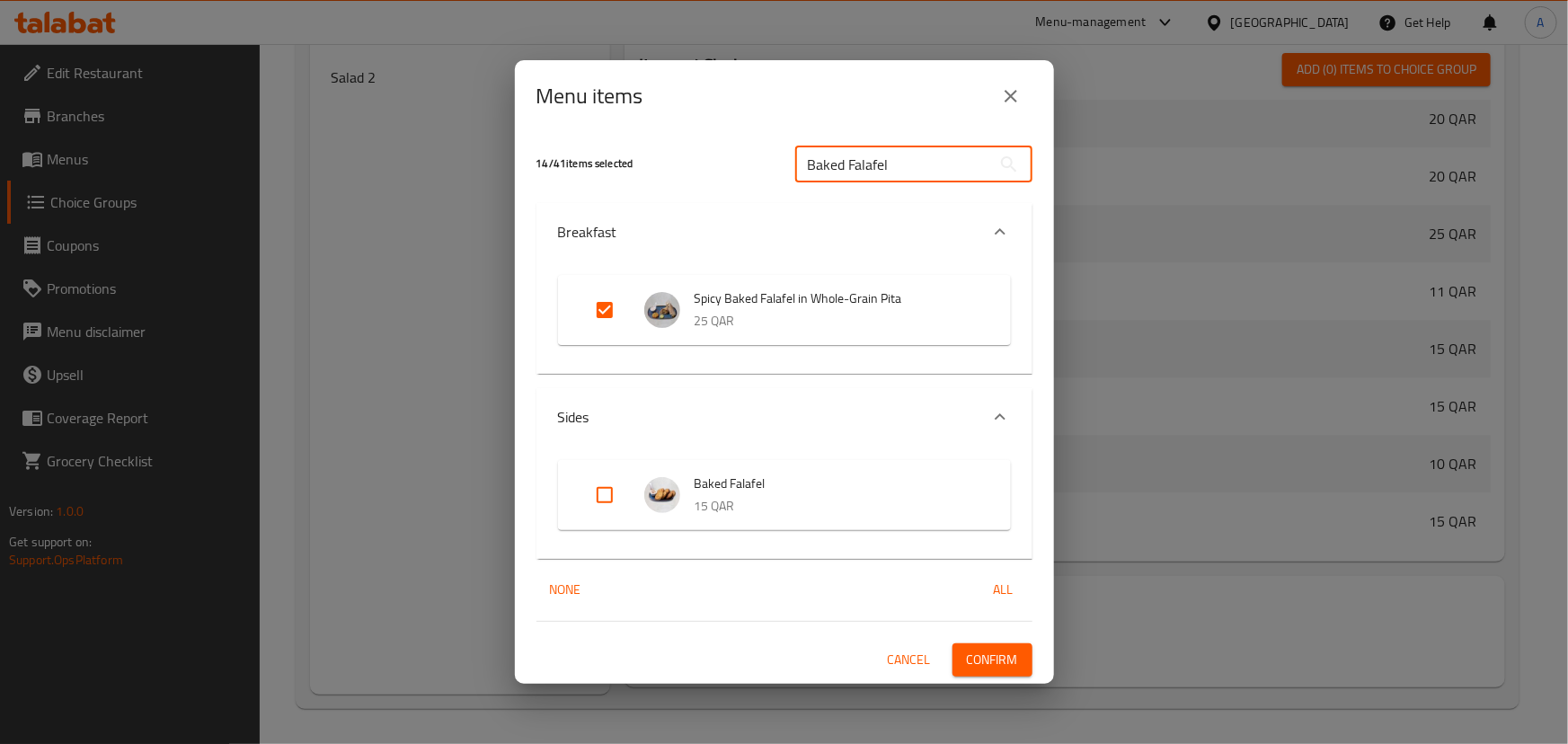
type input "Baked Falafel"
click at [611, 494] on input "Expand" at bounding box center [605, 496] width 43 height 43
checkbox input "true"
click at [946, 163] on input "Baked Falafel" at bounding box center [893, 165] width 196 height 35
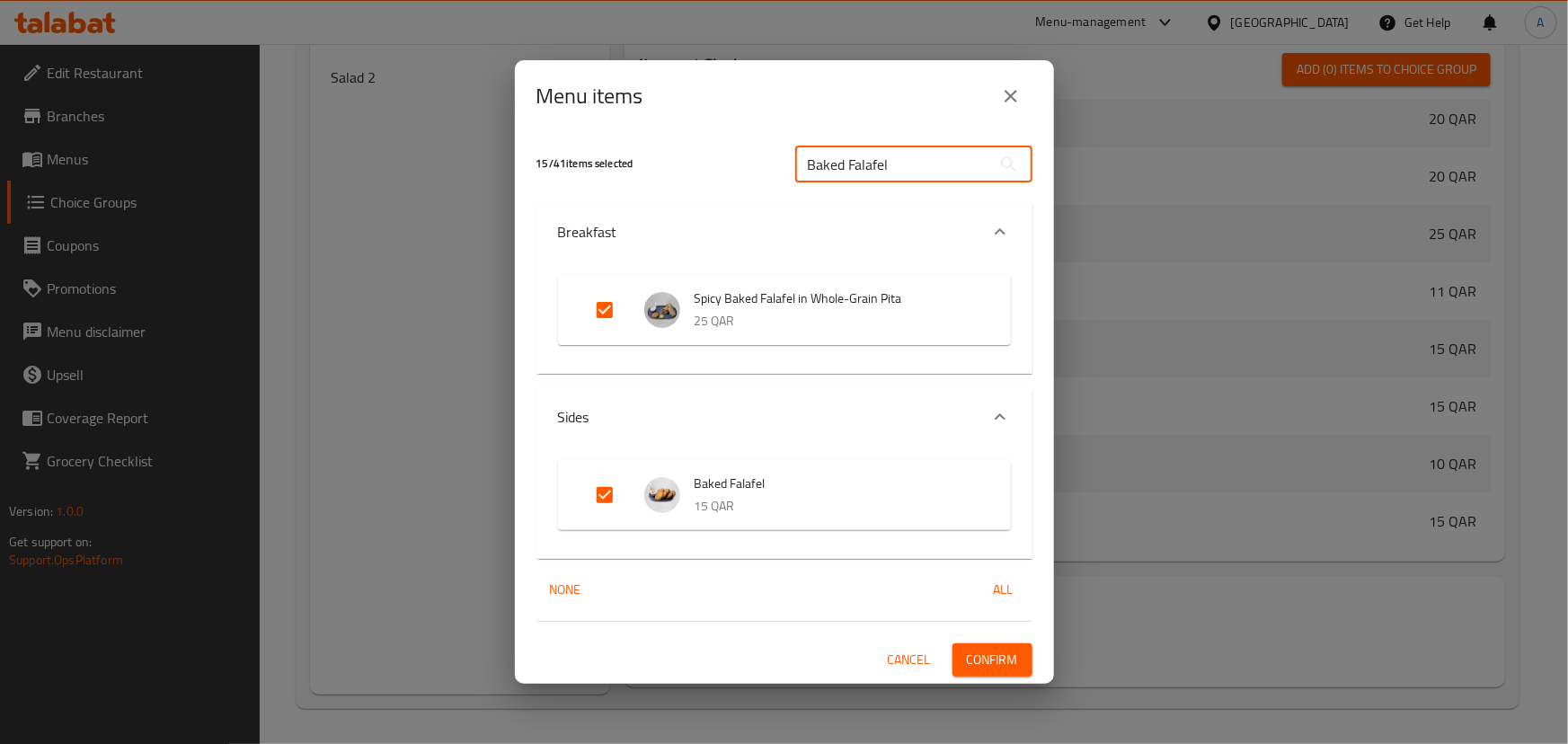
click at [946, 163] on input "Baked Falafel" at bounding box center [893, 165] width 196 height 35
paste input "baked Pretzel Chicken Strips"
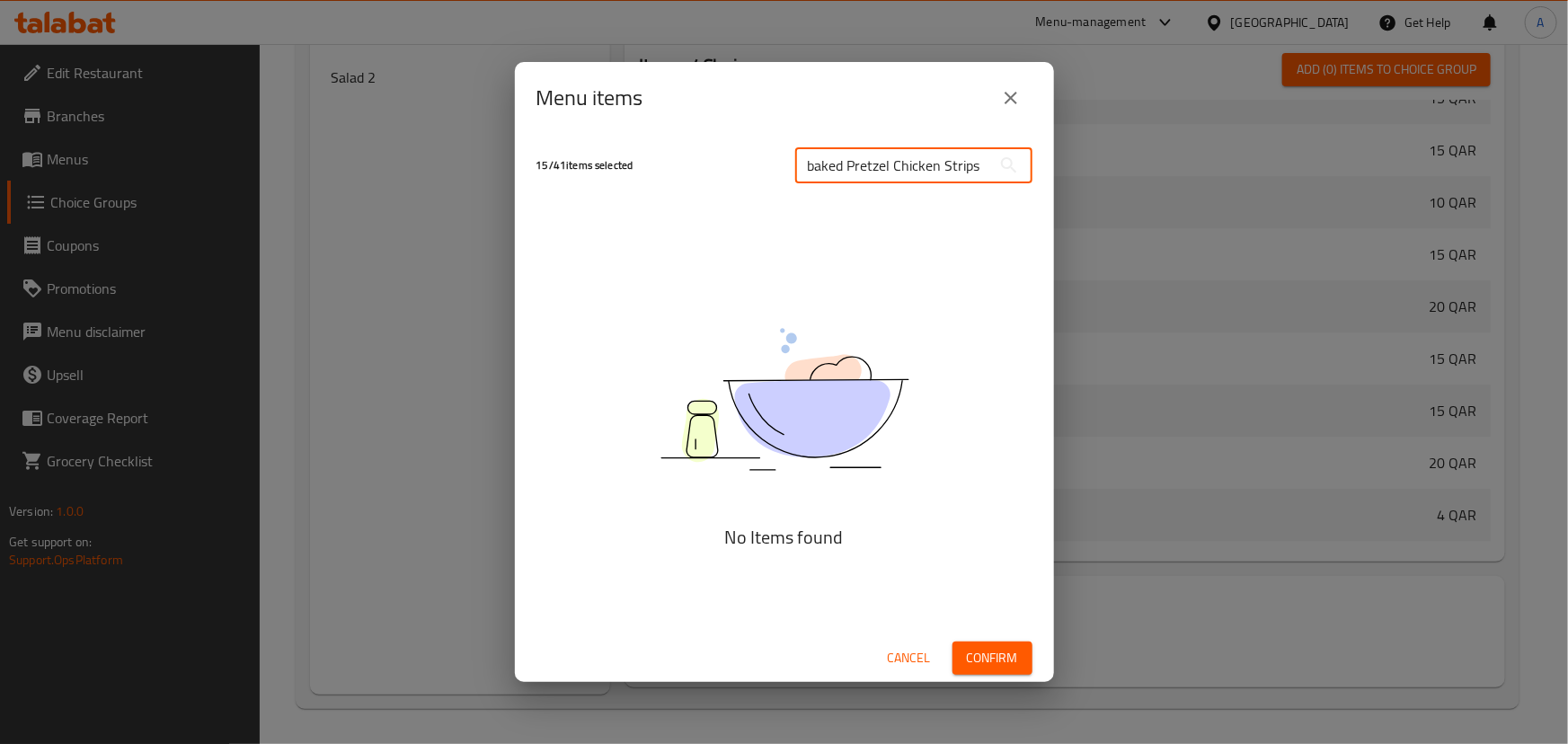
drag, startPoint x: 846, startPoint y: 163, endPoint x: 1087, endPoint y: 174, distance: 241.3
click at [1087, 174] on div "Menu items 15 / 41 items selected baked Pretzel Chicken Strips ​ No Items found…" at bounding box center [784, 372] width 1568 height 744
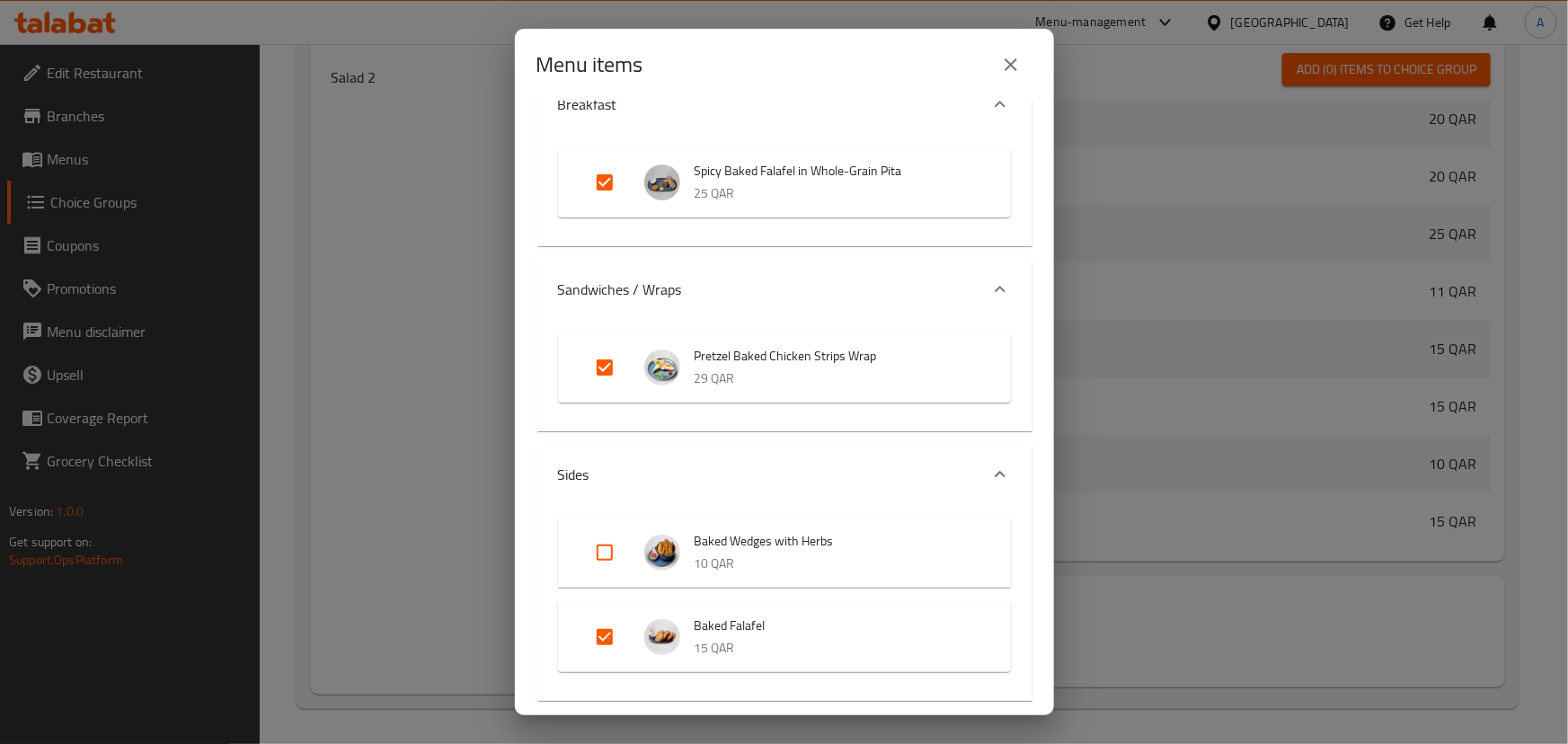
scroll to position [206, 0]
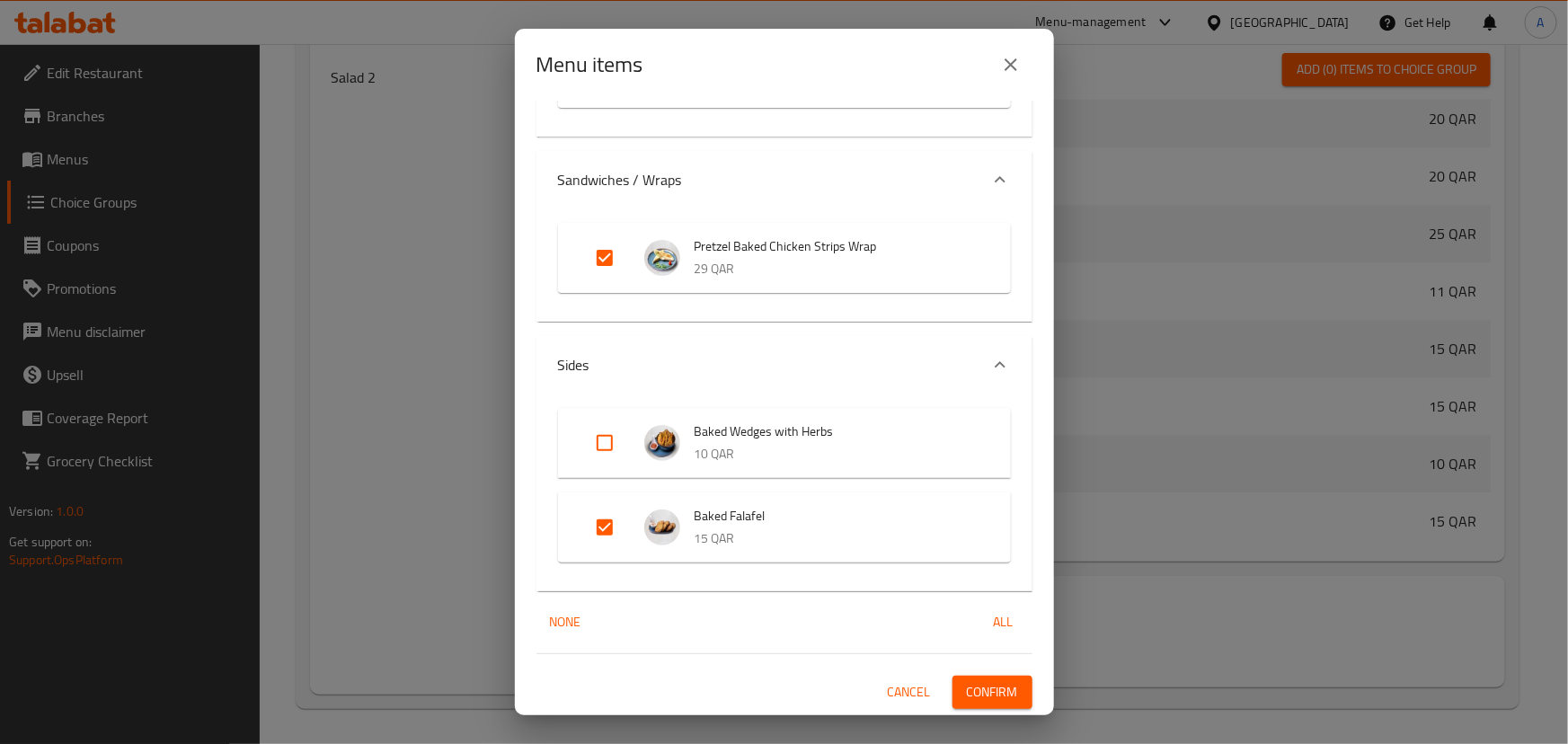
type input "baked"
click at [599, 444] on input "Expand" at bounding box center [605, 443] width 43 height 43
checkbox input "true"
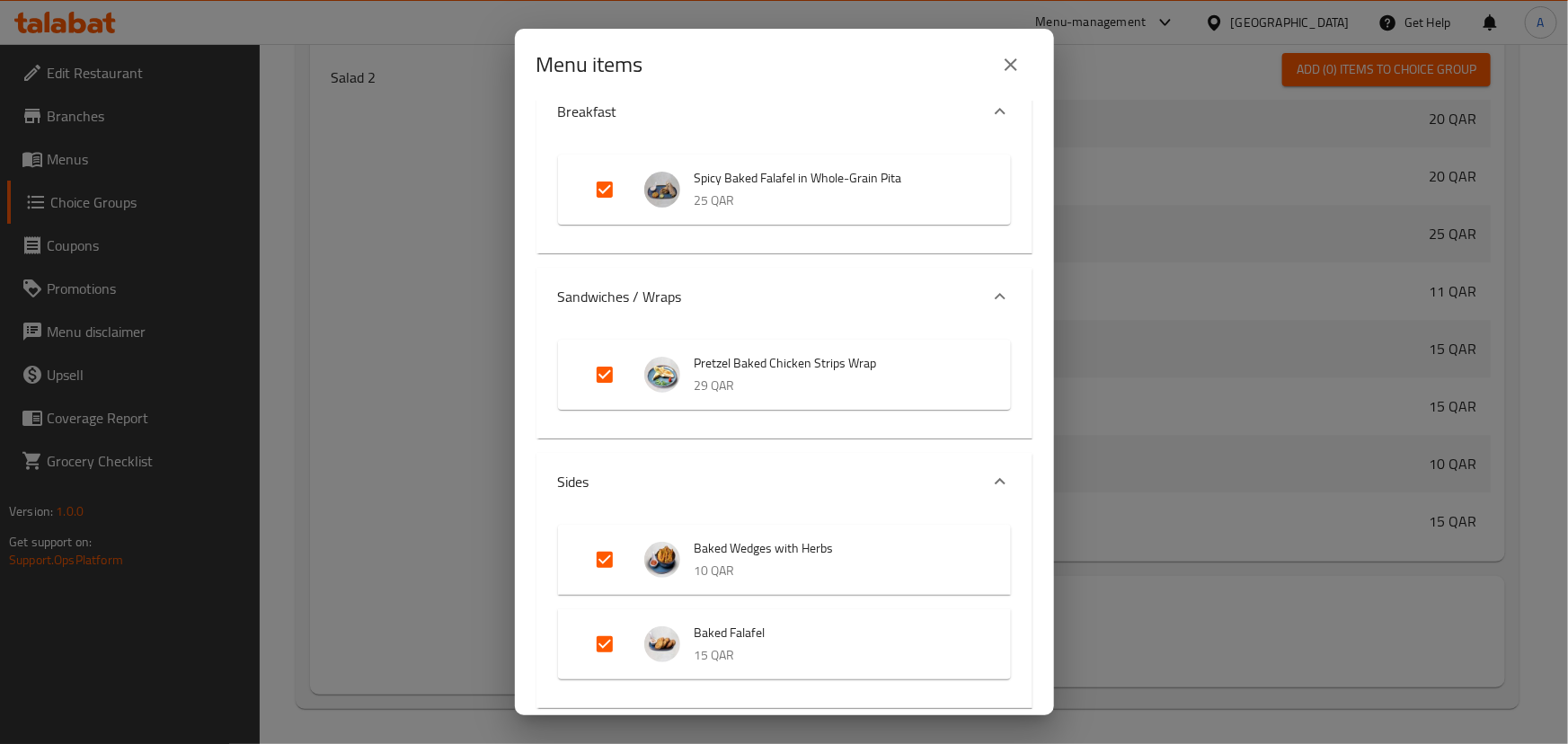
scroll to position [0, 0]
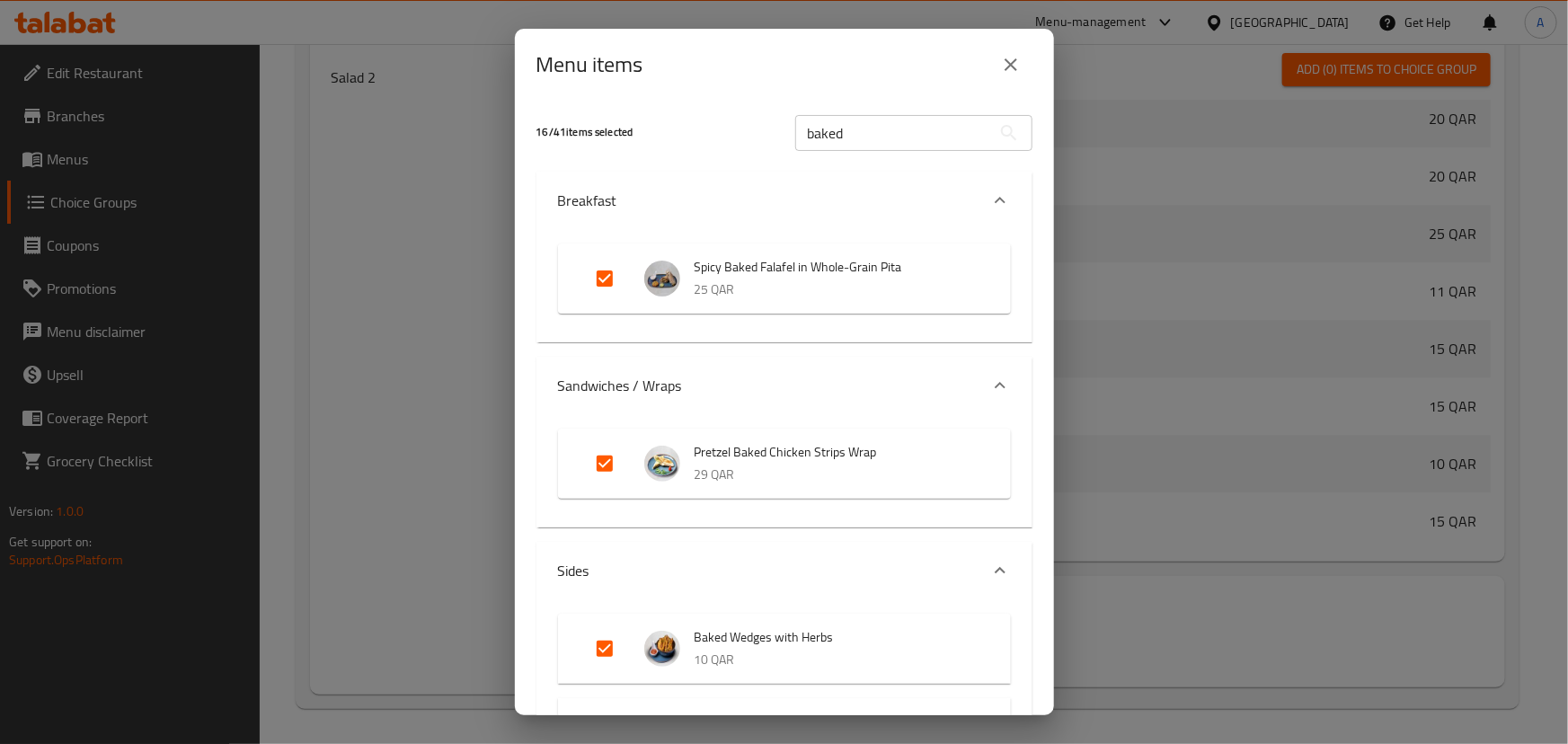
click at [861, 136] on input "baked" at bounding box center [893, 133] width 196 height 35
paste input "Classic Lentil Soup"
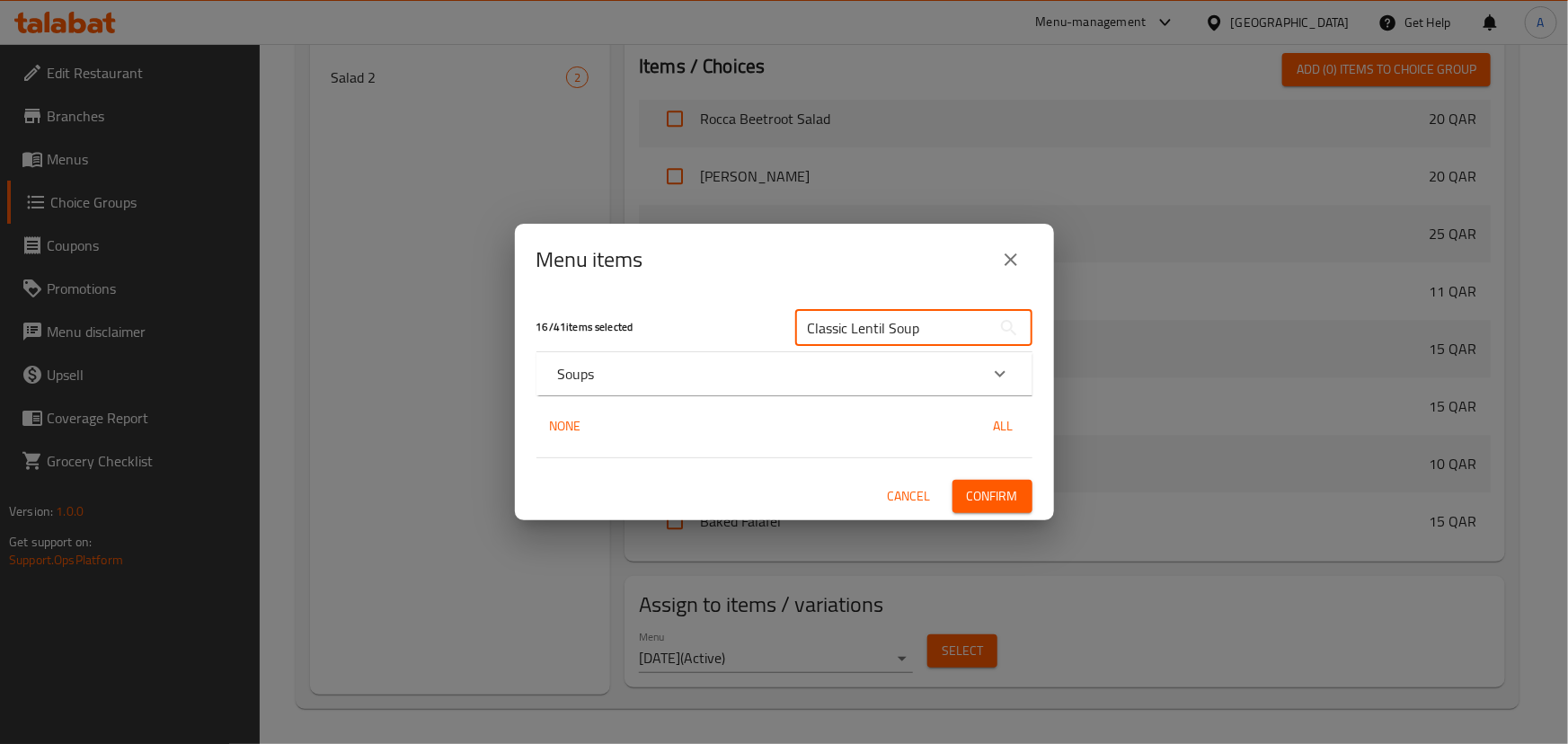
type input "Classic Lentil Soup"
click at [744, 382] on div "Soups" at bounding box center [768, 373] width 421 height 22
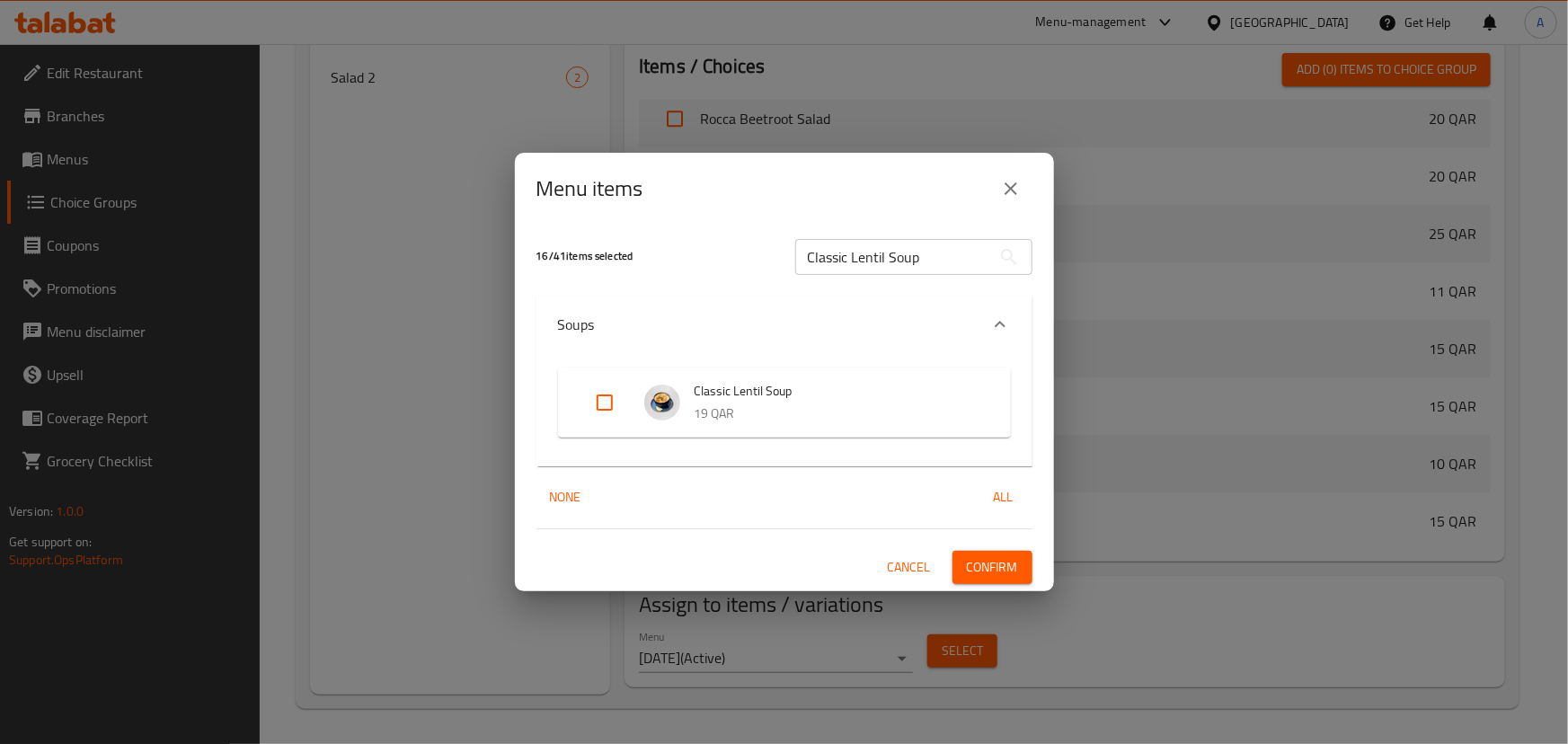
click at [615, 411] on input "Expand" at bounding box center [605, 403] width 43 height 43
checkbox input "true"
click at [943, 260] on input "Classic Lentil Soup" at bounding box center [893, 257] width 196 height 35
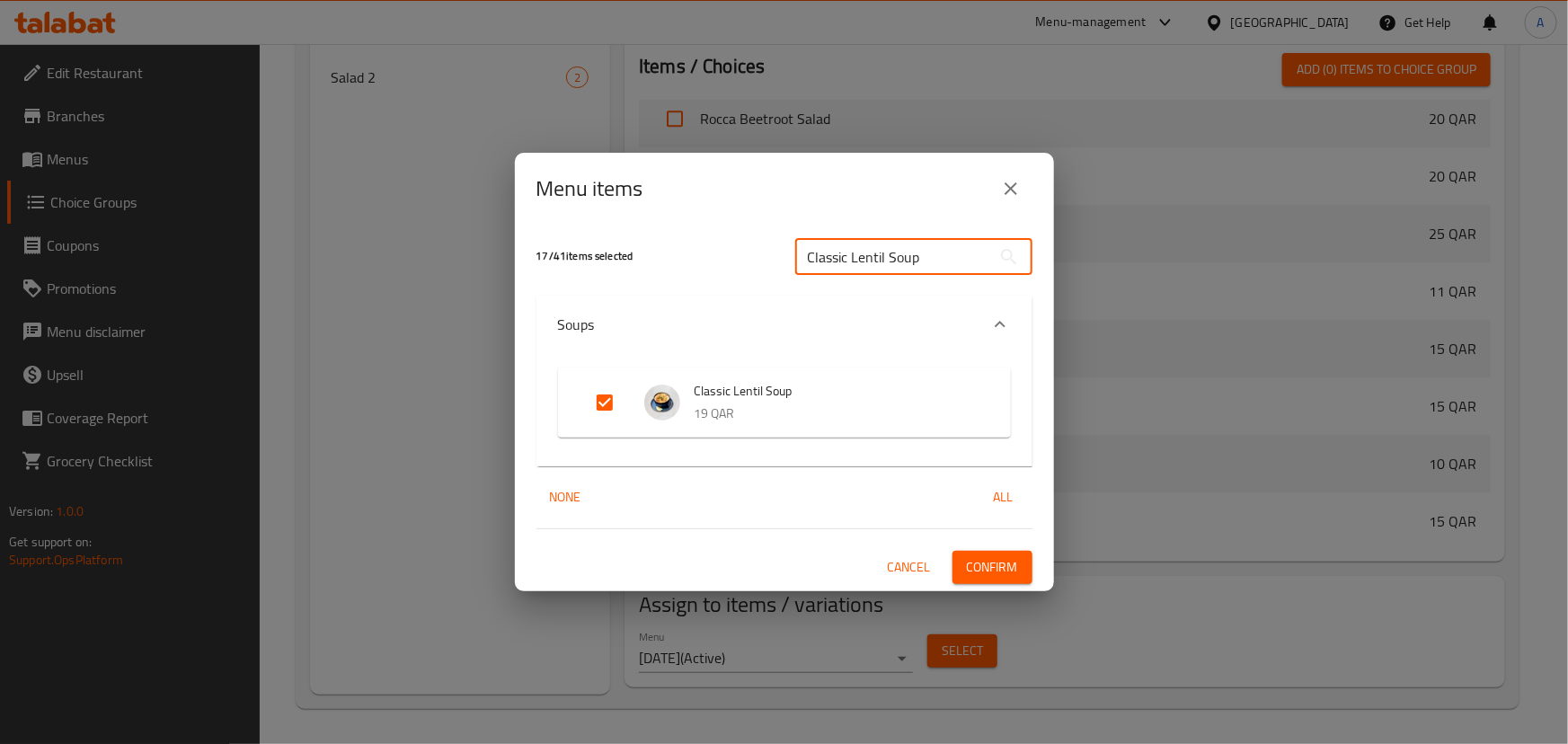
paste input "Onion Soap"
type input "Onion S"
click at [585, 406] on input "Expand" at bounding box center [605, 403] width 43 height 43
checkbox input "true"
click at [870, 260] on input "Onion S" at bounding box center [893, 257] width 196 height 35
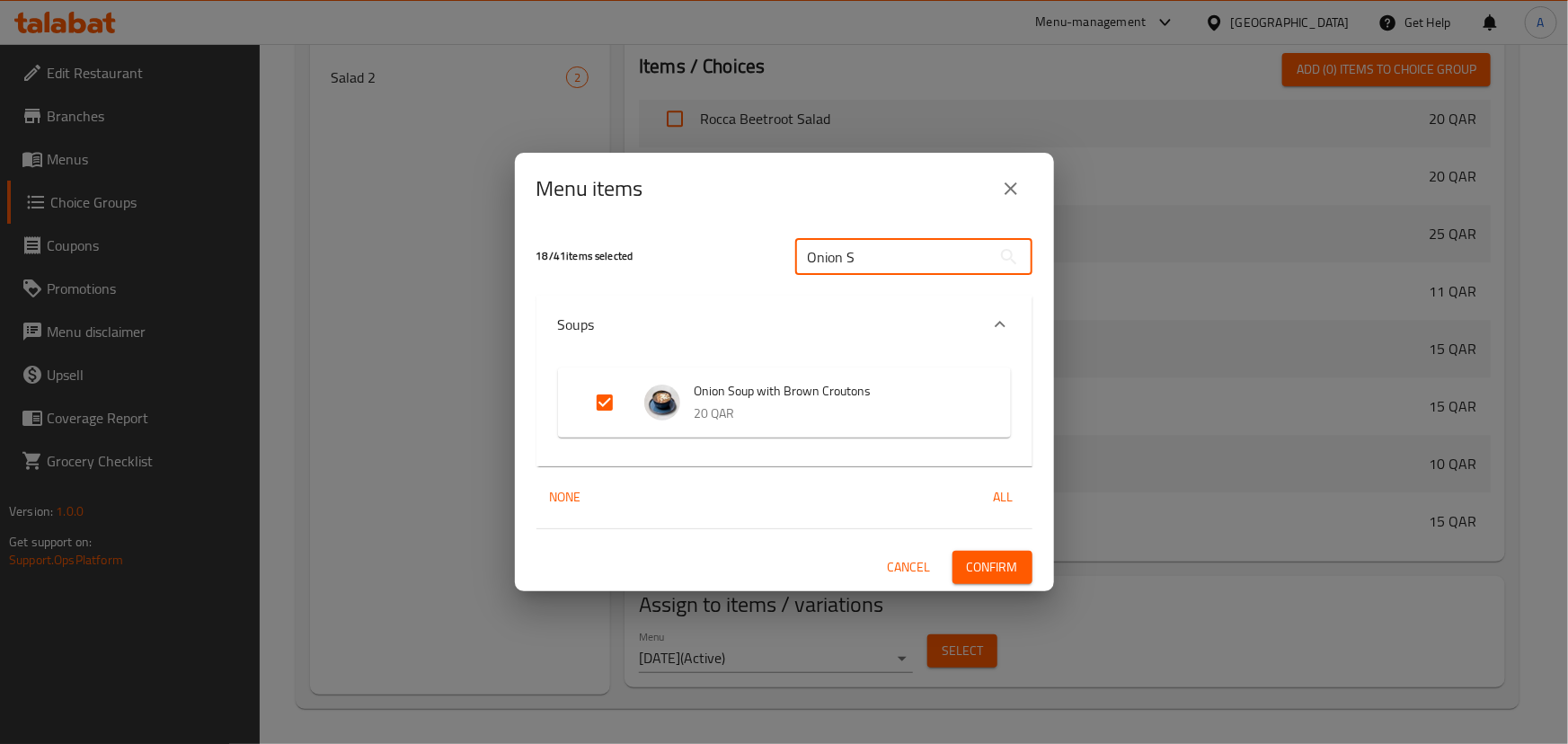
click at [870, 260] on input "Onion S" at bounding box center [893, 257] width 196 height 35
paste input "Ginger tuna Burger"
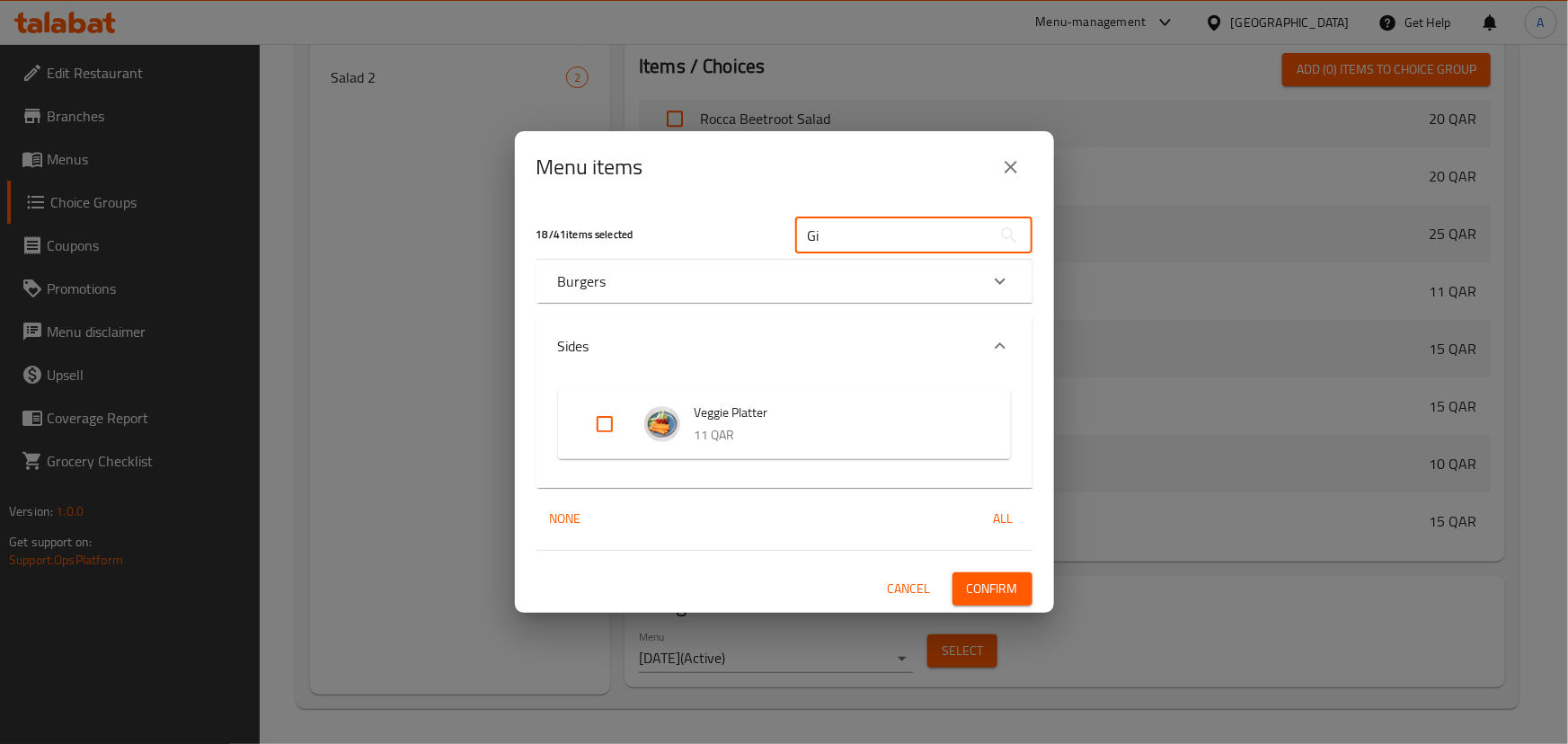
type input "Gi"
click at [815, 277] on div "Burgers" at bounding box center [768, 281] width 421 height 22
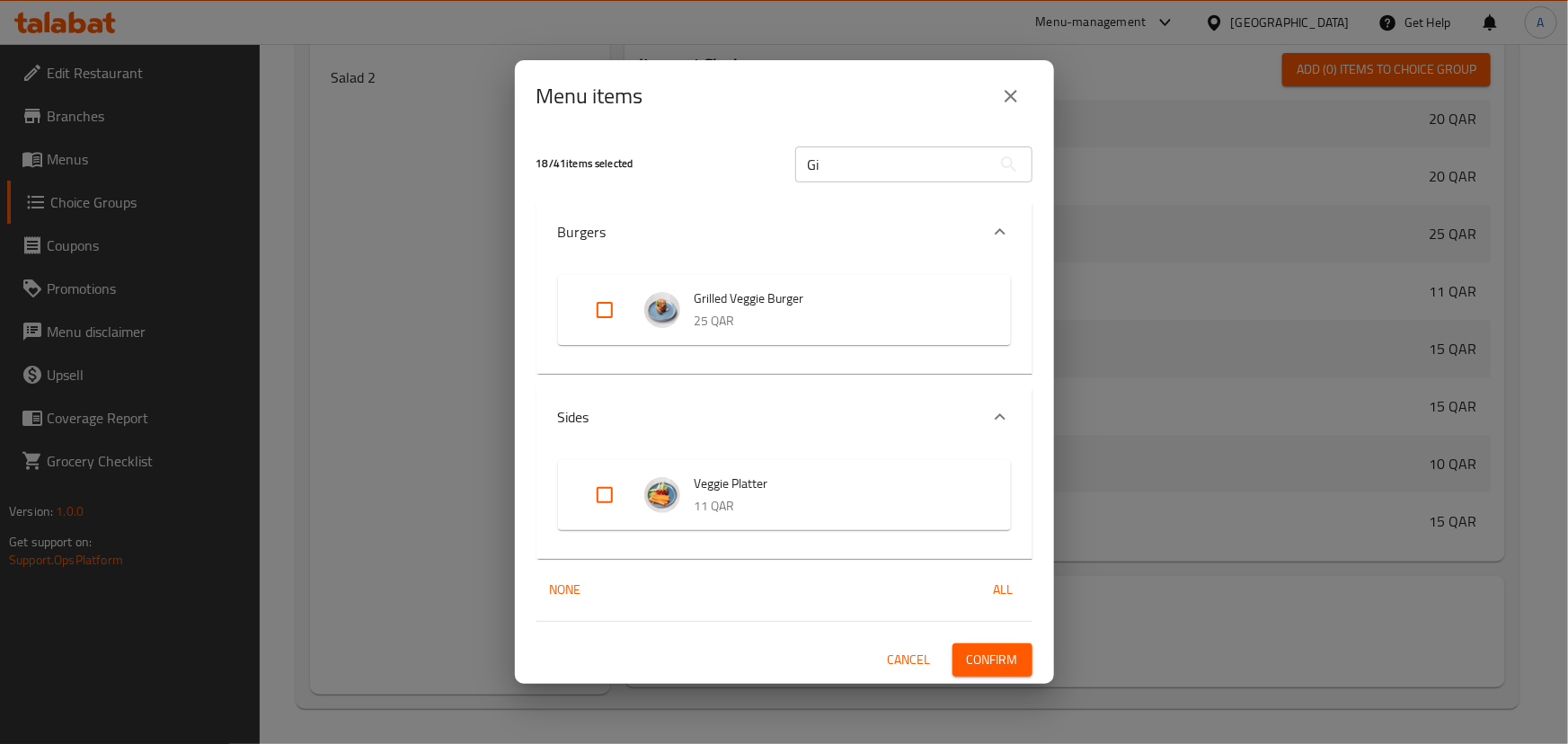
click at [629, 313] on div "Expand" at bounding box center [619, 310] width 50 height 43
click at [606, 321] on input "Expand" at bounding box center [605, 310] width 43 height 43
checkbox input "true"
click at [869, 161] on input "Gi" at bounding box center [893, 165] width 196 height 35
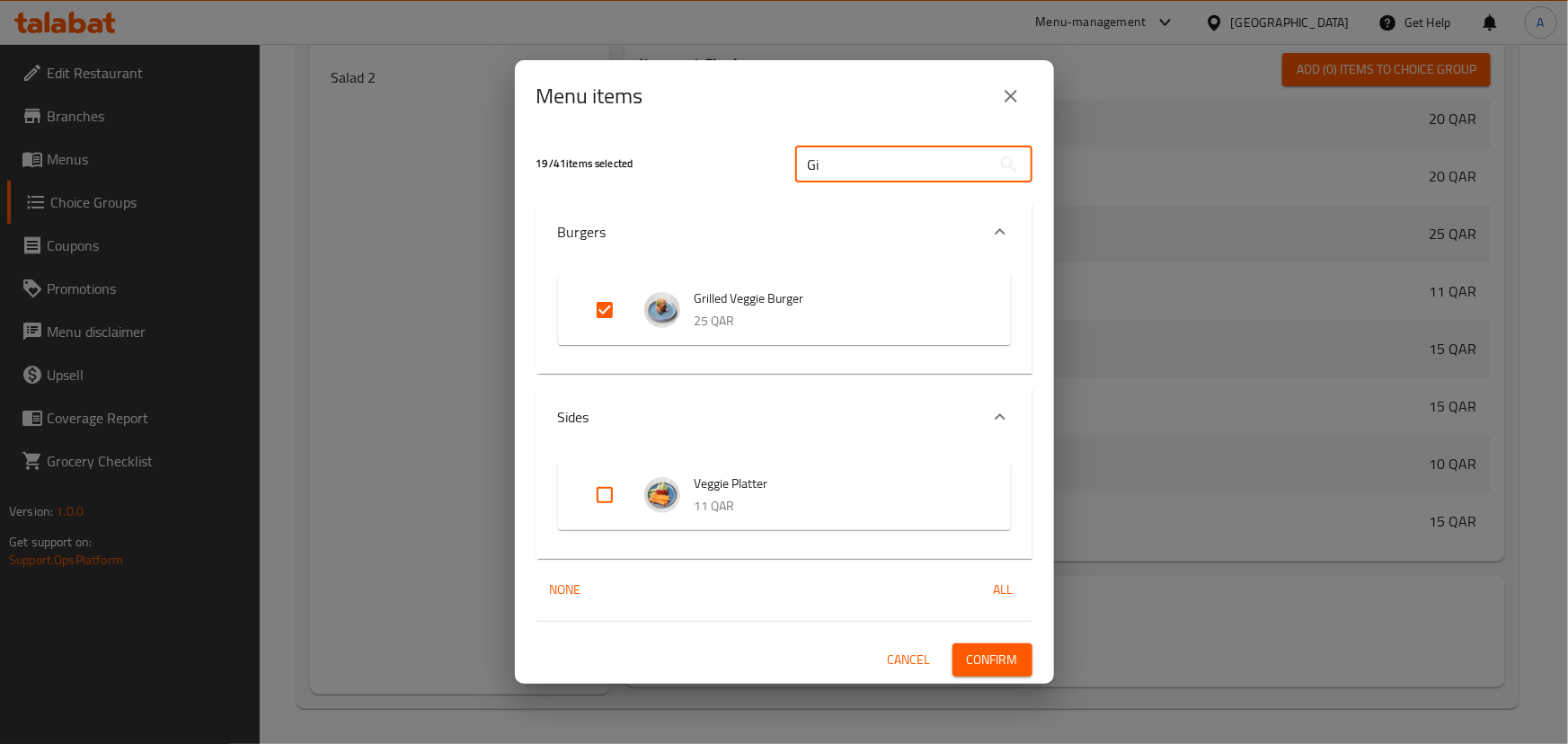
click at [869, 161] on input "Gi" at bounding box center [893, 165] width 196 height 35
click at [861, 151] on input "Gi" at bounding box center [893, 165] width 196 height 35
click at [860, 151] on input "Gi" at bounding box center [893, 165] width 196 height 35
paste input "rilled chicken burger with sauteed portobello"
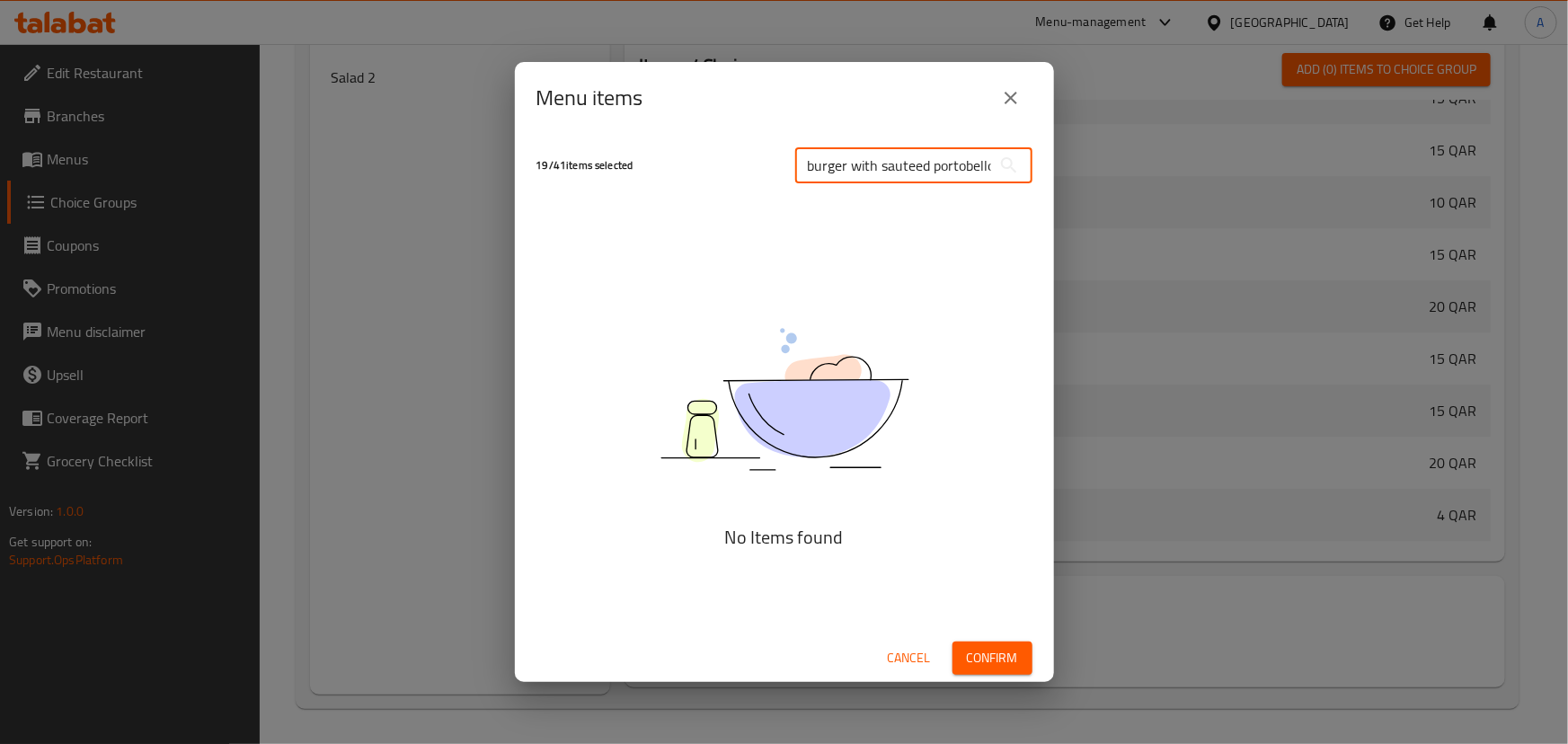
scroll to position [0, 93]
drag, startPoint x: 843, startPoint y: 164, endPoint x: 1204, endPoint y: 187, distance: 361.7
click at [1204, 187] on div "Menu items 19 / 41 items selected Grilled chicken burger with sauteed portobell…" at bounding box center [784, 372] width 1568 height 744
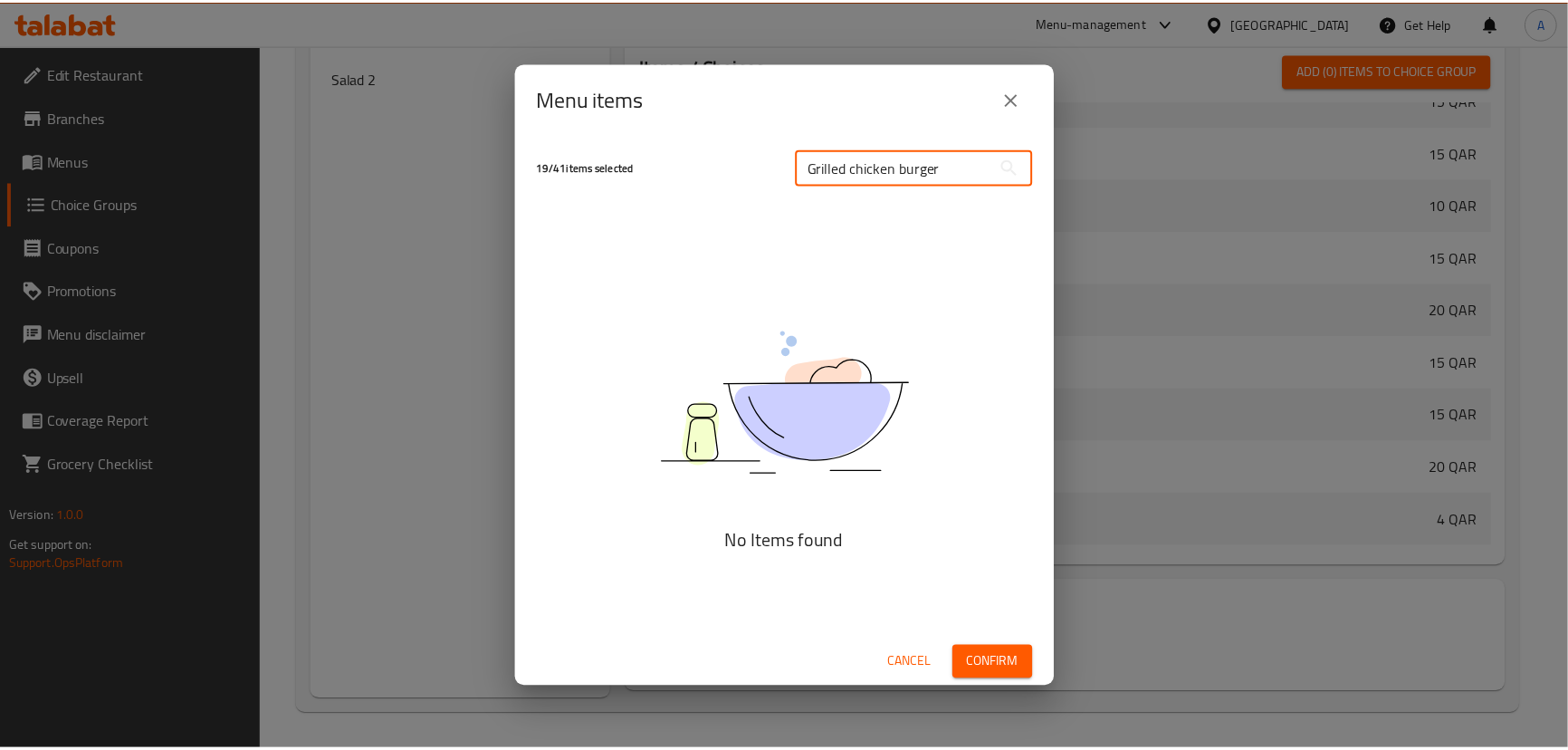
scroll to position [0, 0]
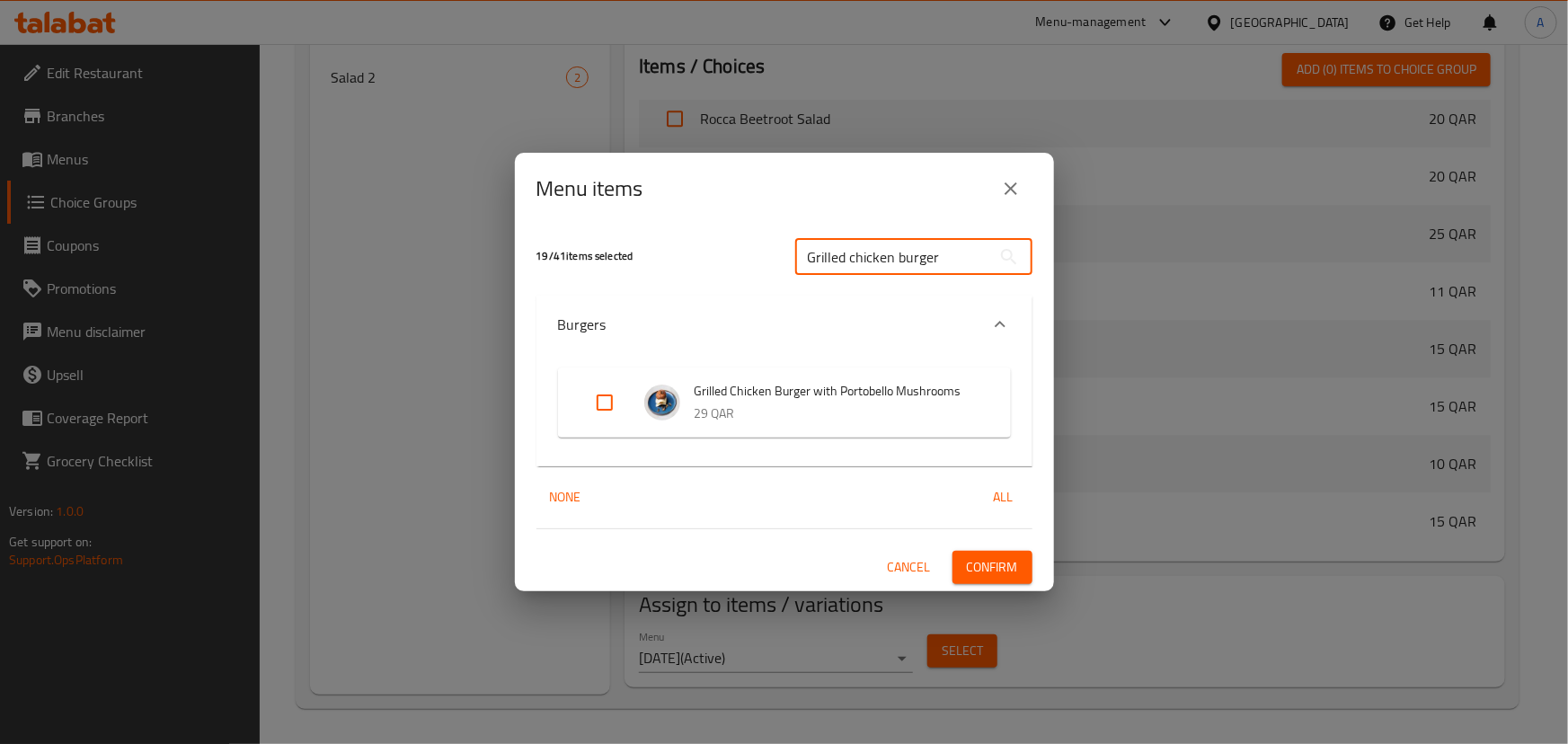
type input "Grilled chicken burger"
click at [618, 396] on input "Expand" at bounding box center [605, 403] width 43 height 43
checkbox input "true"
click at [886, 273] on input "Grilled chicken burger" at bounding box center [893, 257] width 196 height 35
click at [886, 271] on input "Grilled chicken burger" at bounding box center [893, 257] width 196 height 35
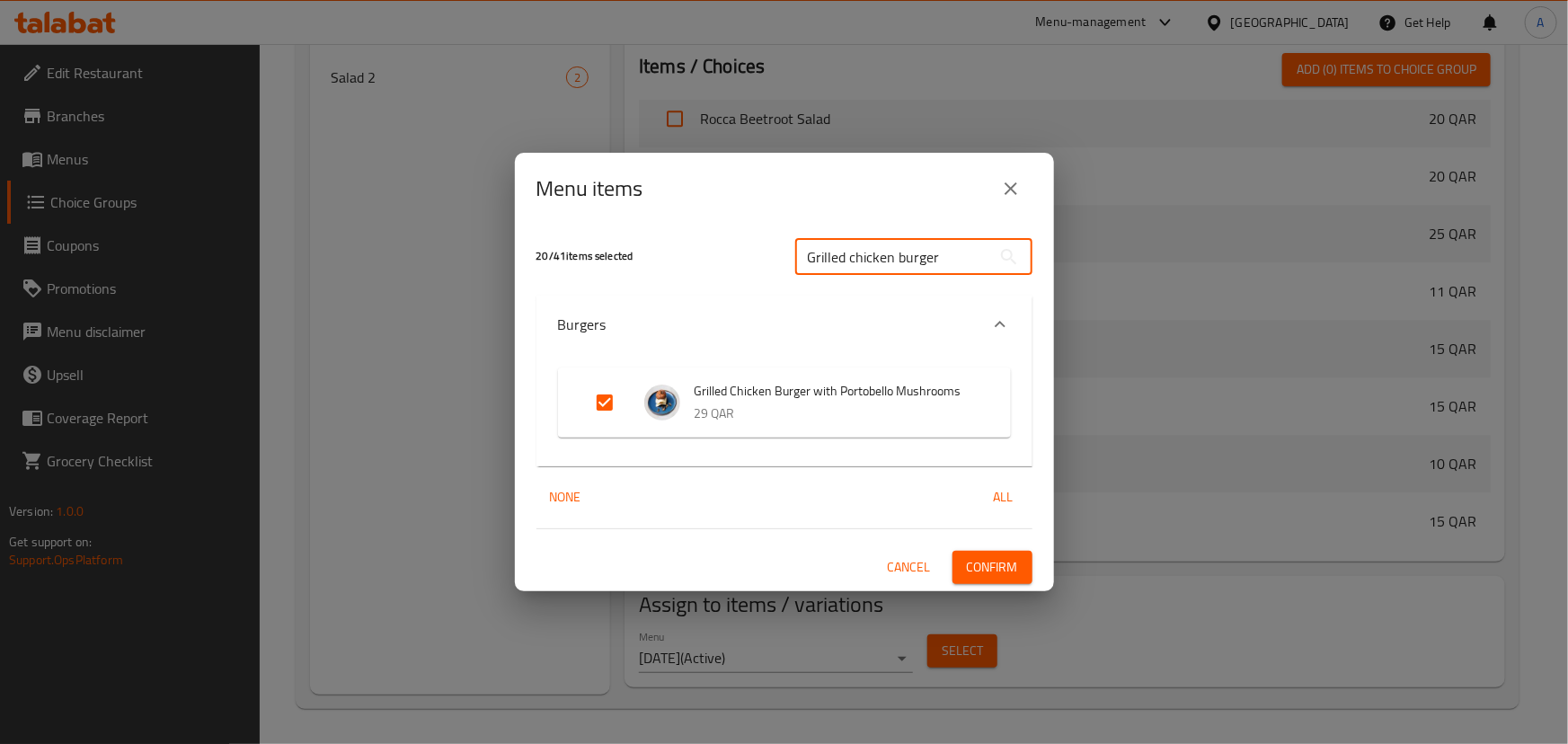
click at [886, 271] on input "Grilled chicken burger" at bounding box center [893, 257] width 196 height 35
paste input "Umami Shrimp burger"
type input "Umami Shrimp burger"
click at [609, 396] on input "Expand" at bounding box center [605, 403] width 43 height 43
checkbox input "true"
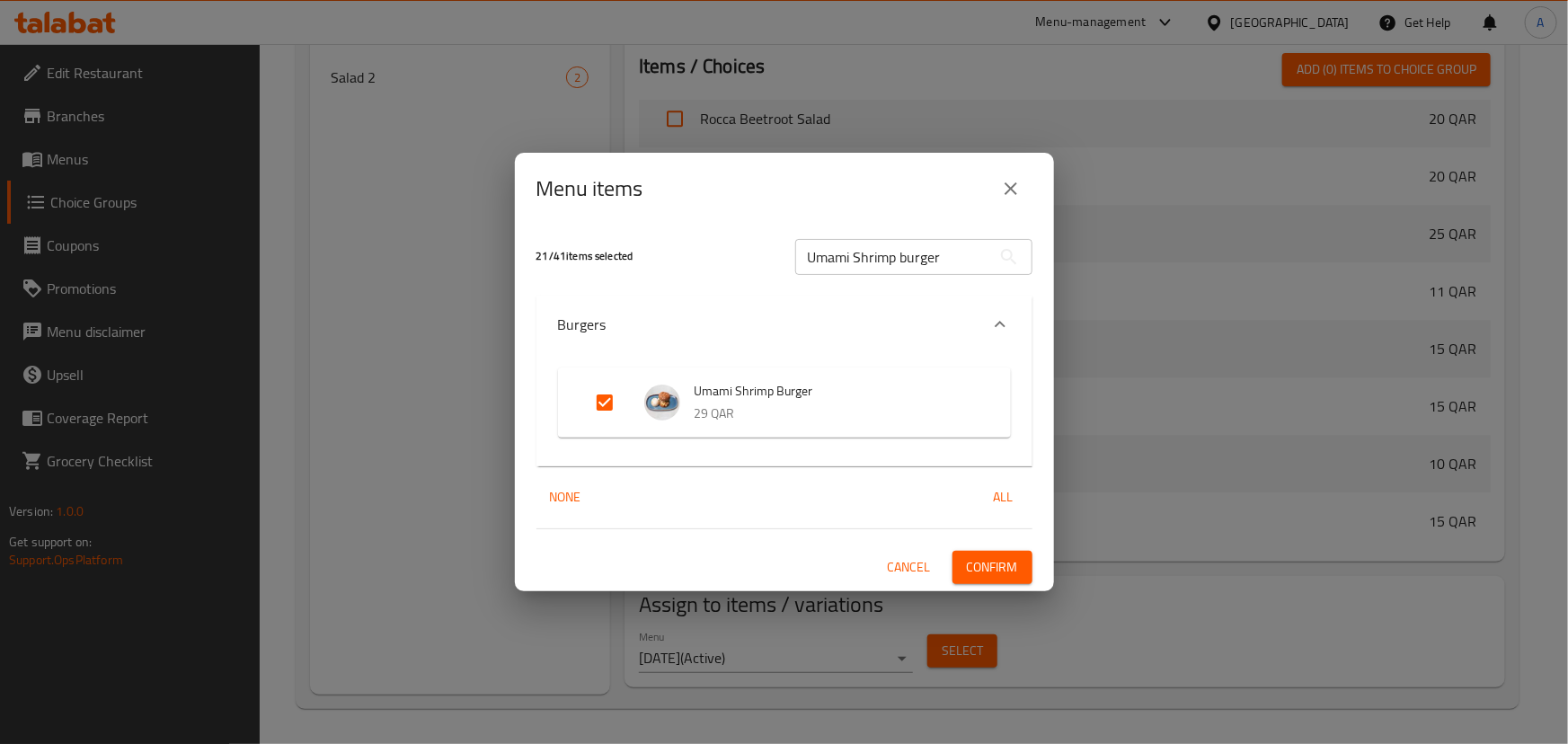
click at [937, 262] on input "Umami Shrimp burger" at bounding box center [893, 257] width 196 height 35
click at [963, 251] on input "Umami Shrimp burger" at bounding box center [893, 257] width 196 height 35
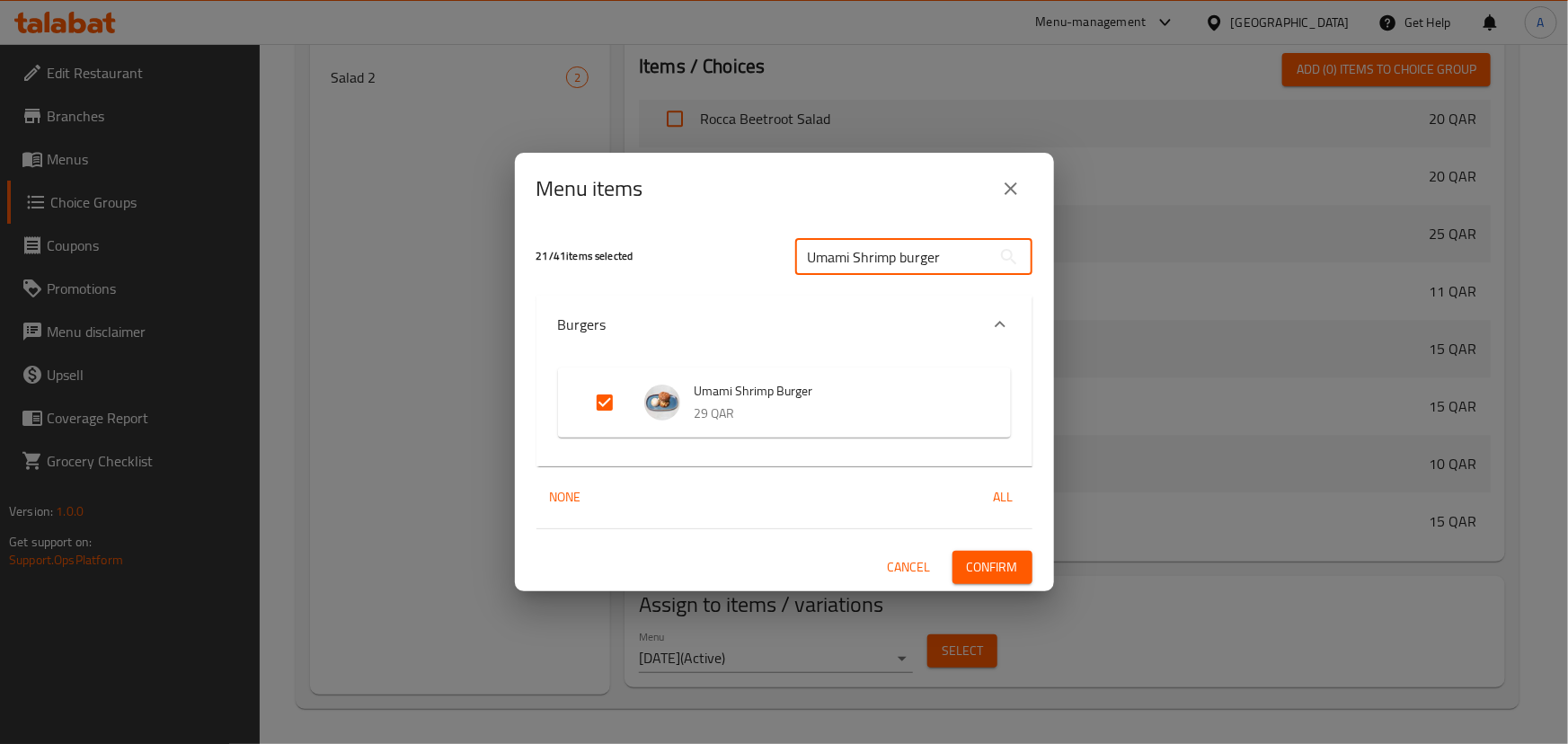
click at [963, 251] on input "Umami Shrimp burger" at bounding box center [893, 257] width 196 height 35
paste input "Grilled Veggie"
click at [948, 249] on input "Grilled Veggie burger" at bounding box center [893, 257] width 196 height 35
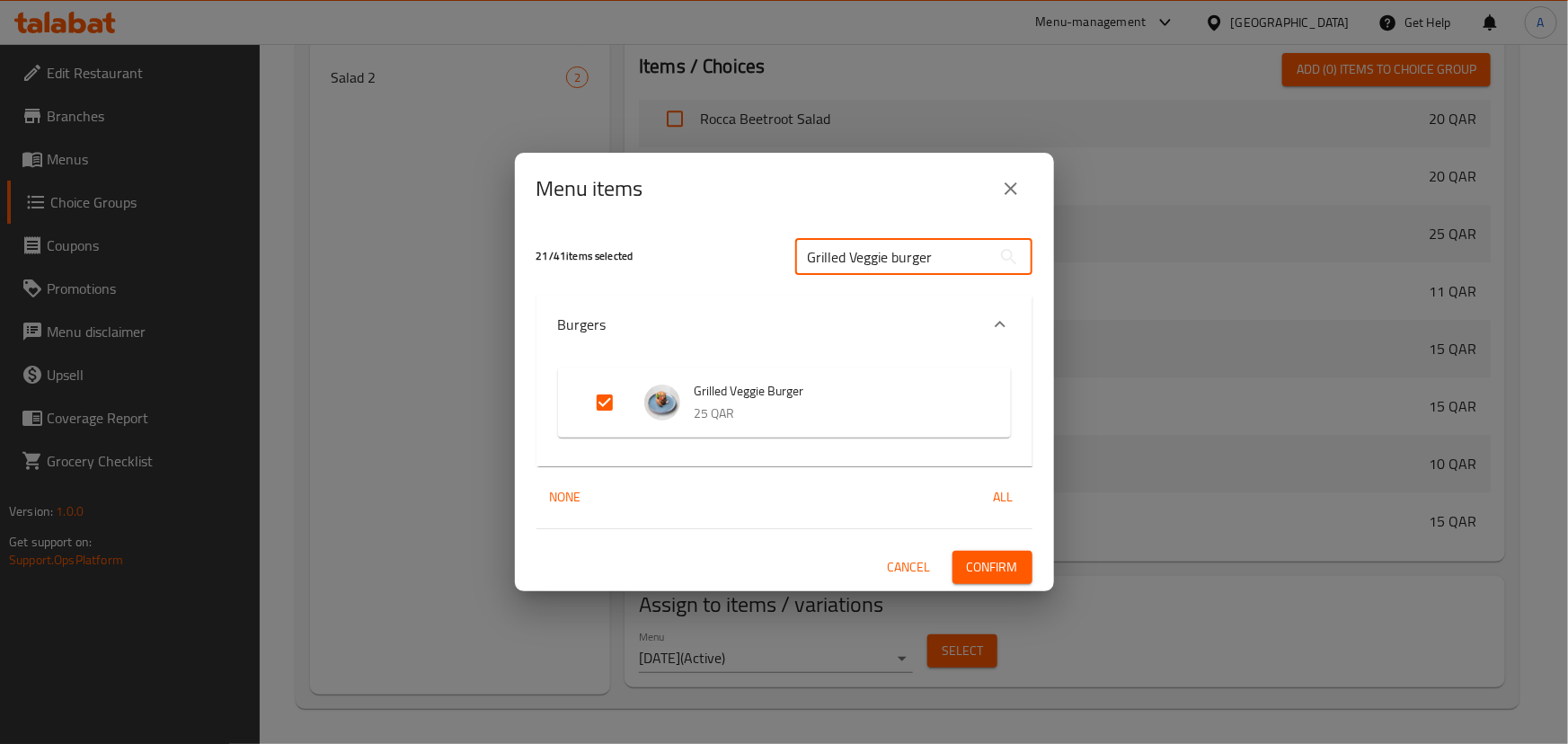
paste input "Beef B"
type input "Beef Burger"
click at [597, 406] on input "Expand" at bounding box center [605, 403] width 43 height 43
checkbox input "true"
click at [1013, 573] on span "Confirm" at bounding box center [992, 567] width 51 height 23
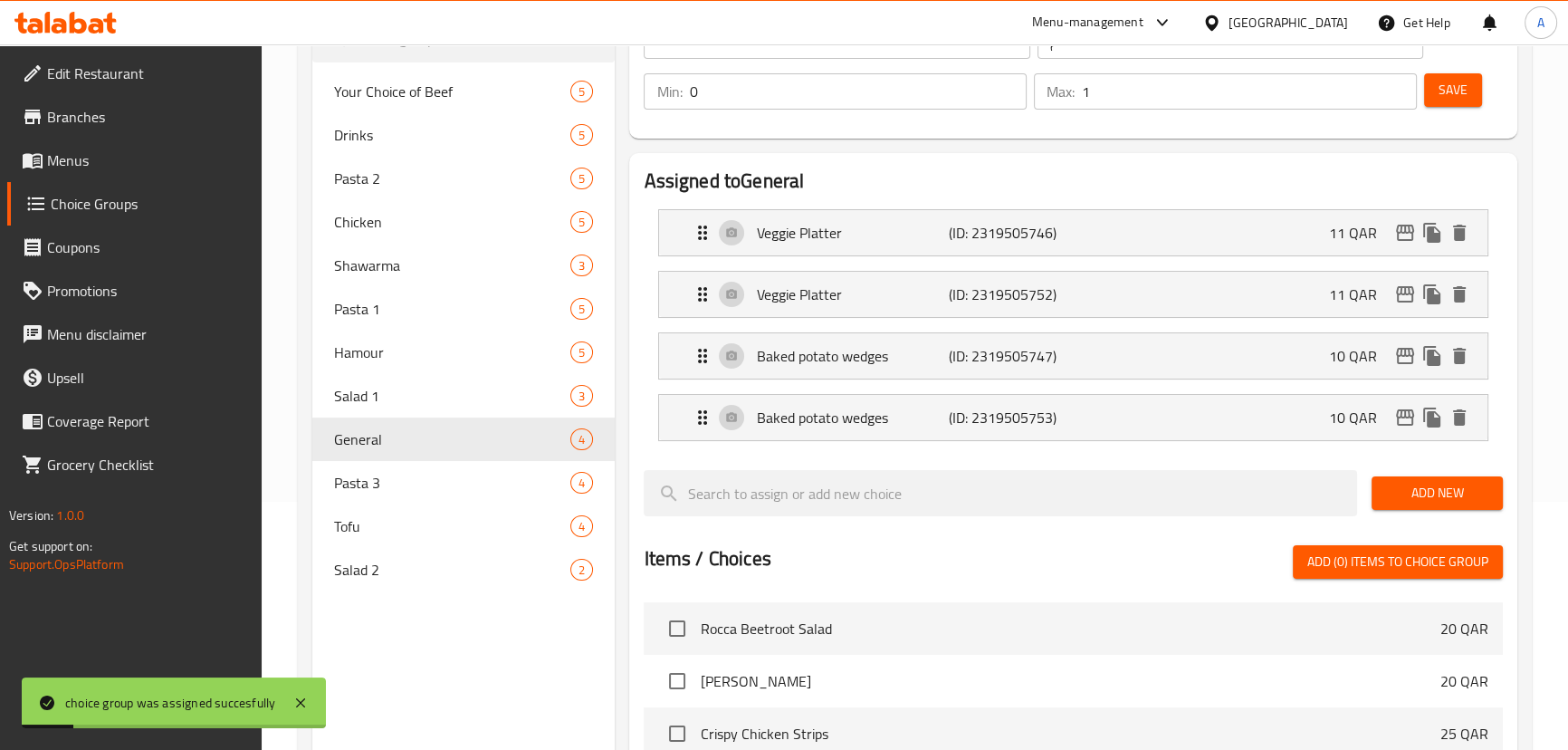
scroll to position [245, 0]
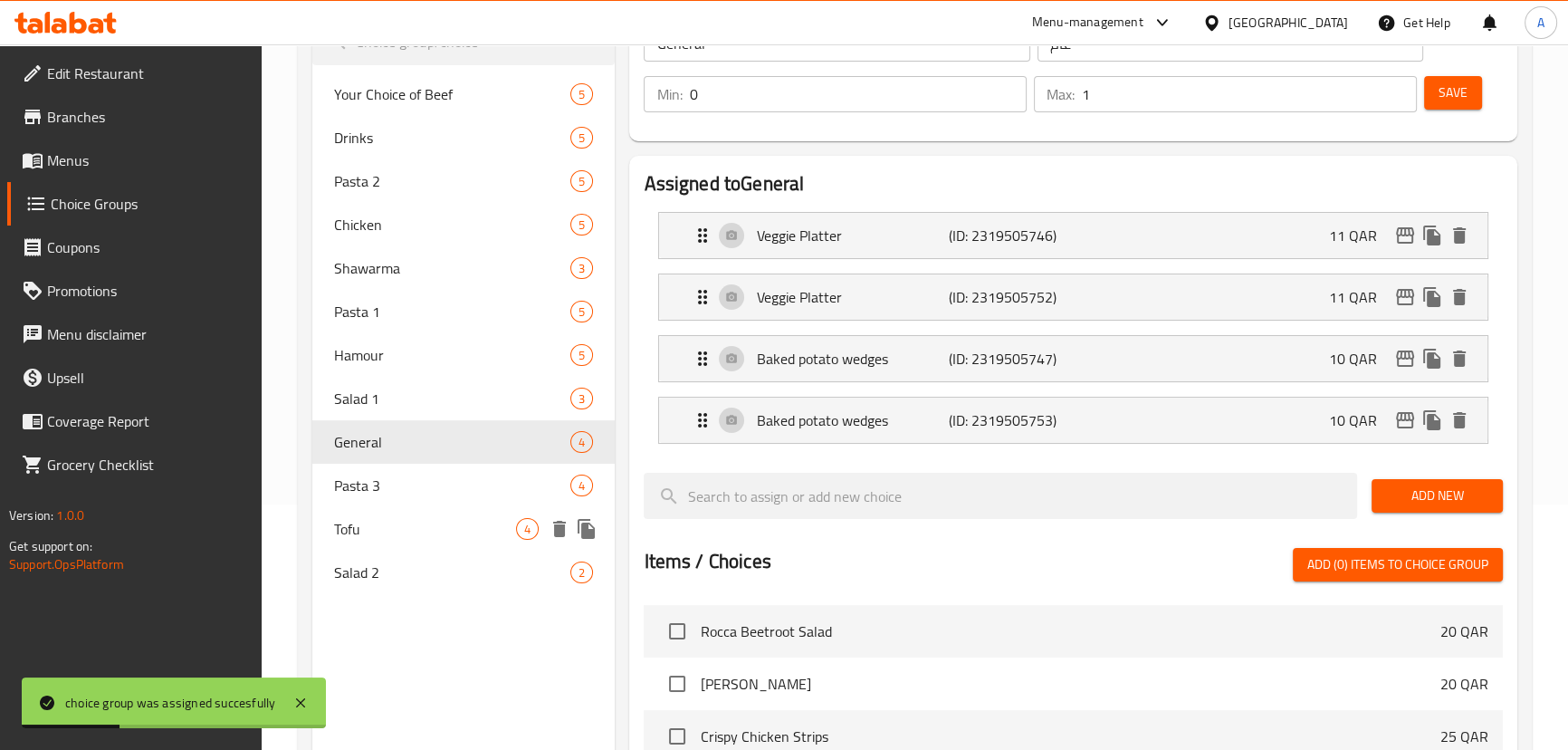
click at [357, 537] on span "Tofu" at bounding box center [425, 529] width 183 height 22
type input "Tofu"
type input "التوفو"
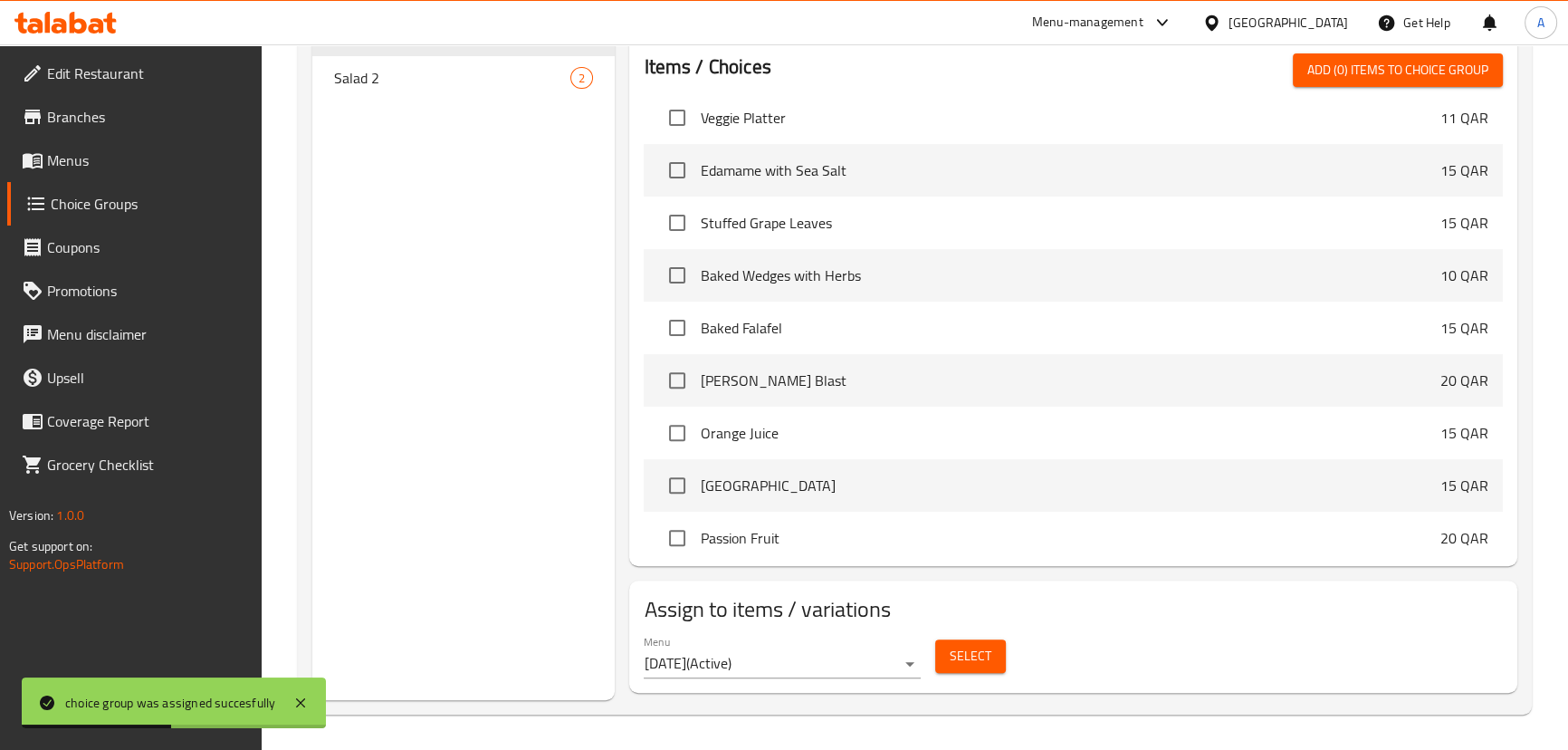
scroll to position [2452, 0]
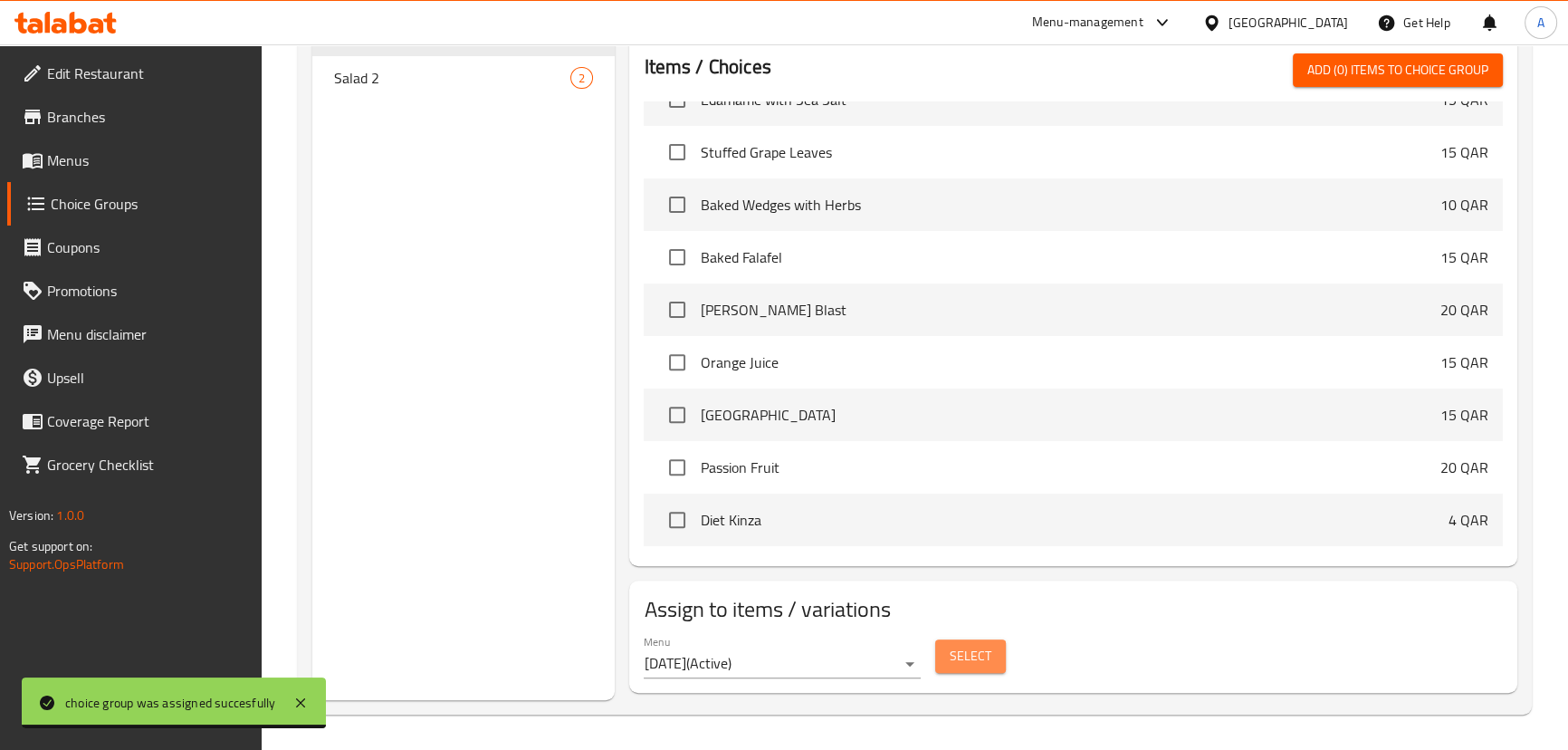
click at [978, 663] on span "Select" at bounding box center [970, 656] width 42 height 23
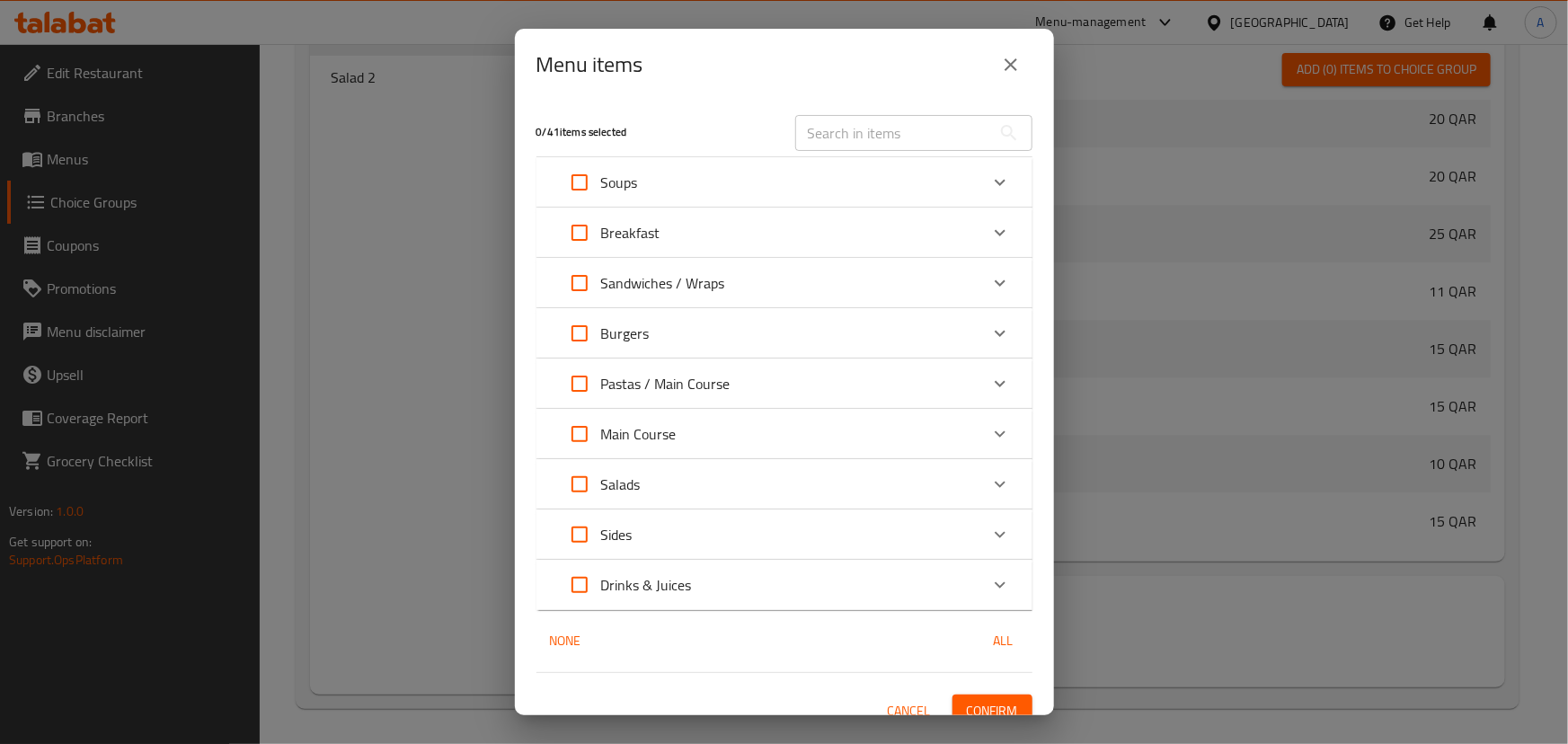
click at [893, 126] on input "text" at bounding box center [893, 133] width 196 height 35
paste input "Tofu Burger"
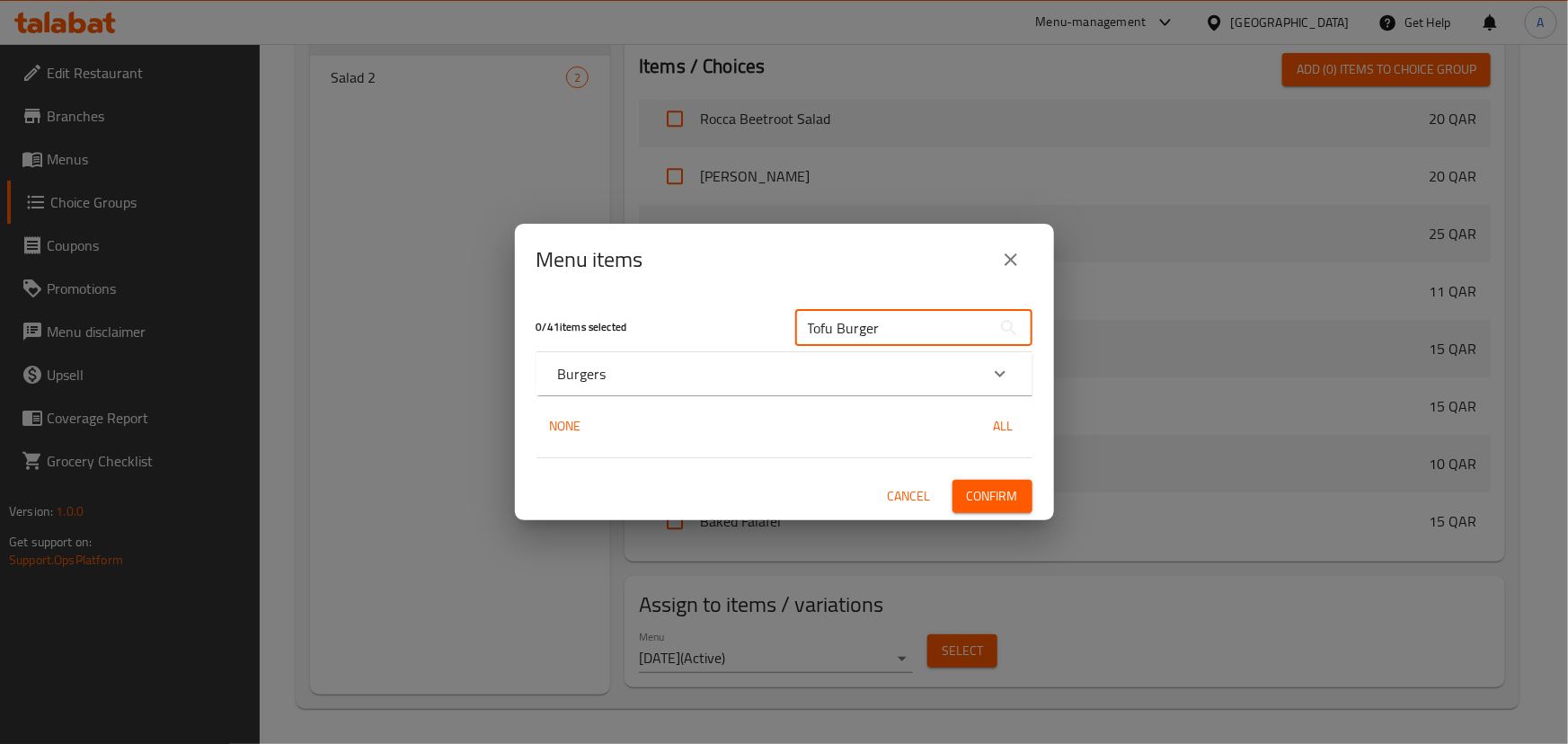
type input "Tofu Burger"
click at [731, 373] on div "Burgers" at bounding box center [768, 373] width 421 height 22
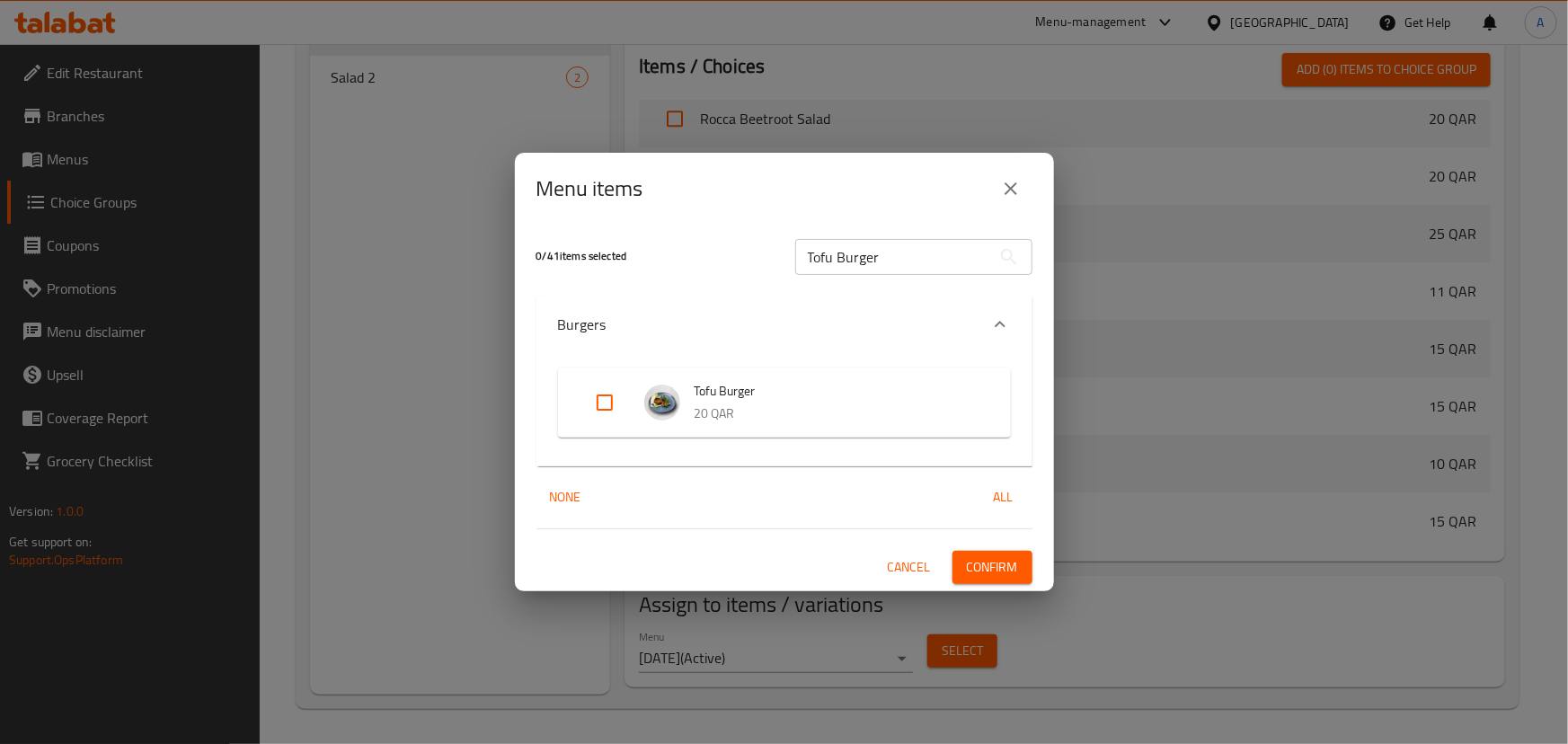
click at [596, 398] on input "Expand" at bounding box center [605, 403] width 43 height 43
checkbox input "true"
click at [1002, 574] on span "Confirm" at bounding box center [992, 567] width 51 height 23
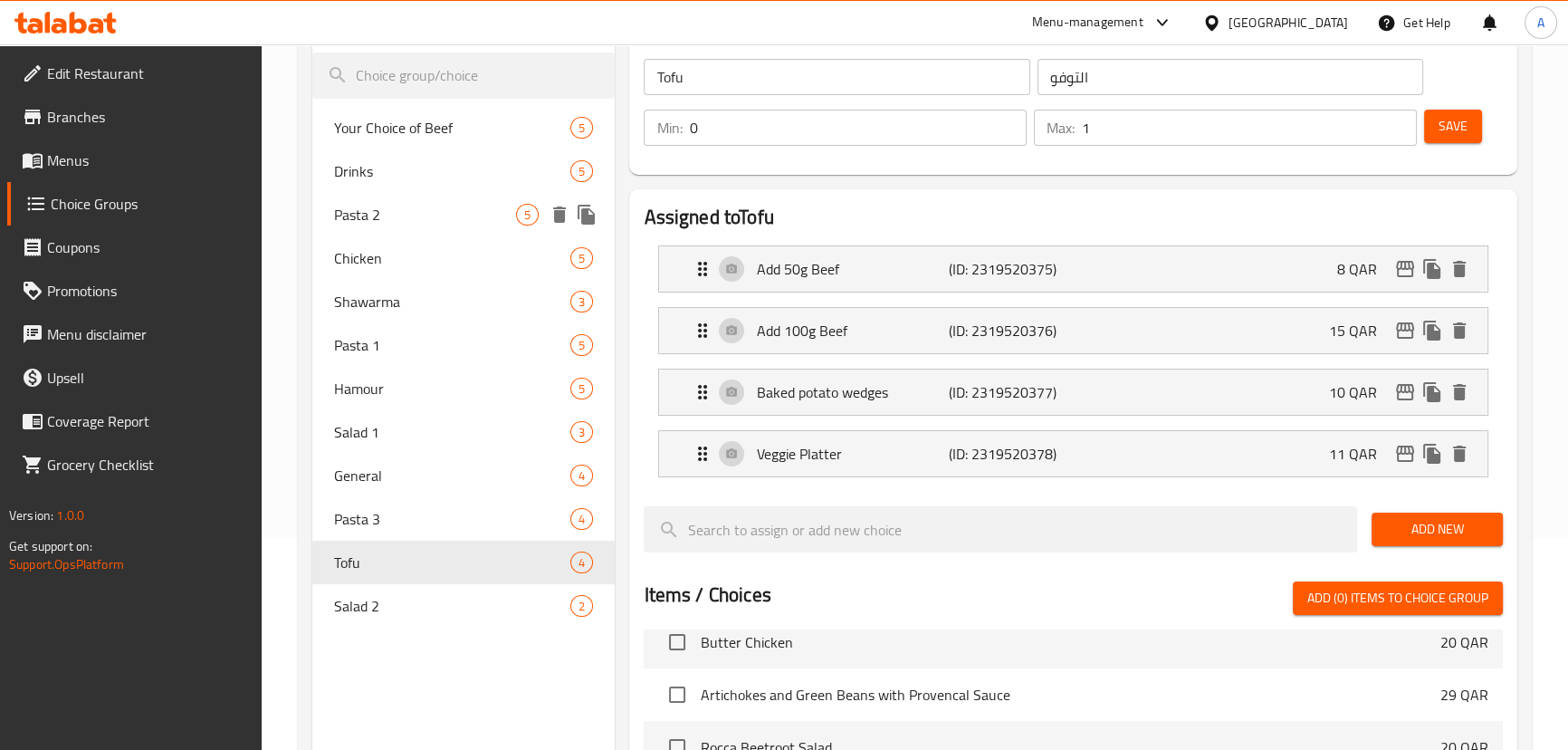
scroll to position [81, 0]
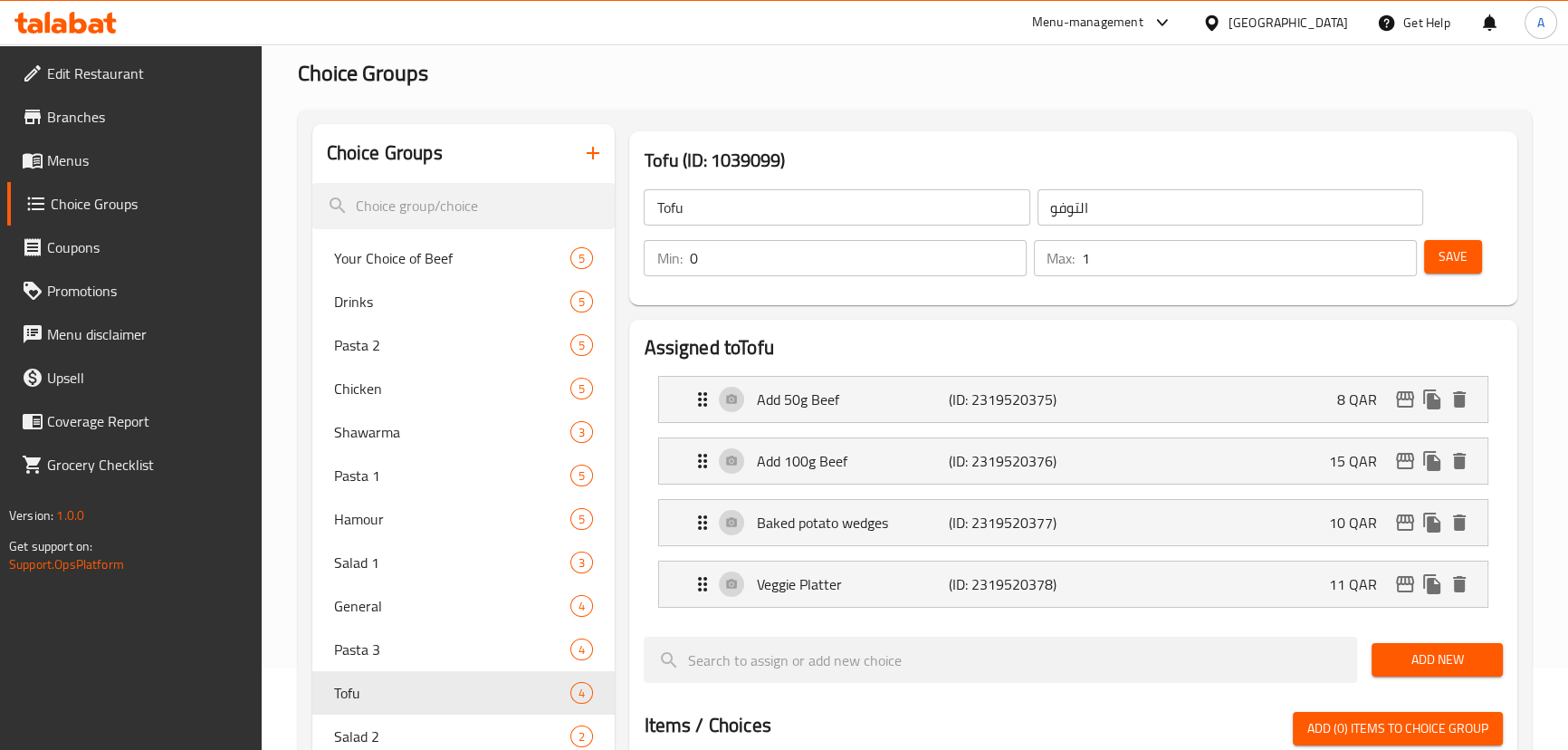
click at [112, 146] on link "Menus" at bounding box center [134, 161] width 254 height 44
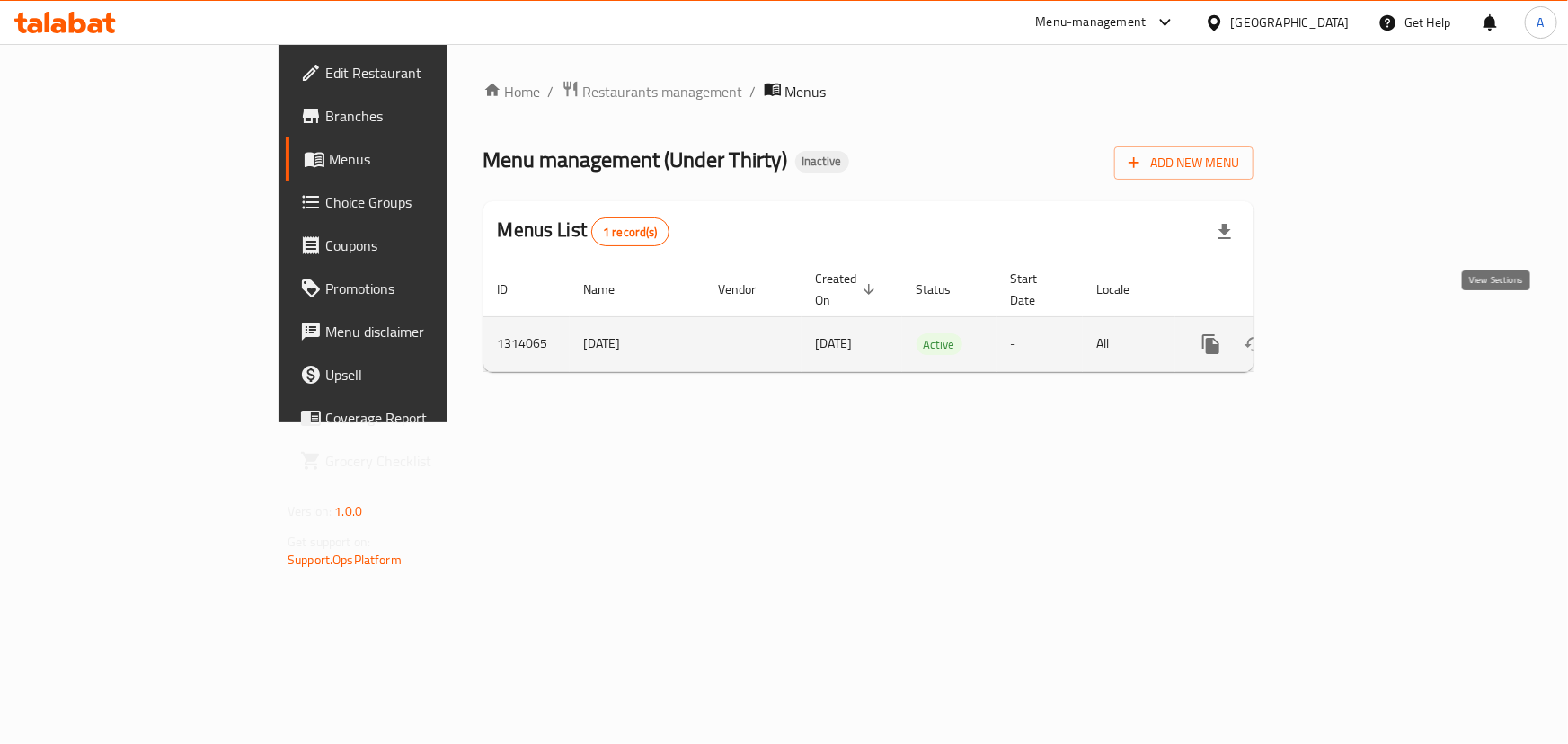
click at [1351, 333] on icon "enhanced table" at bounding box center [1340, 344] width 22 height 22
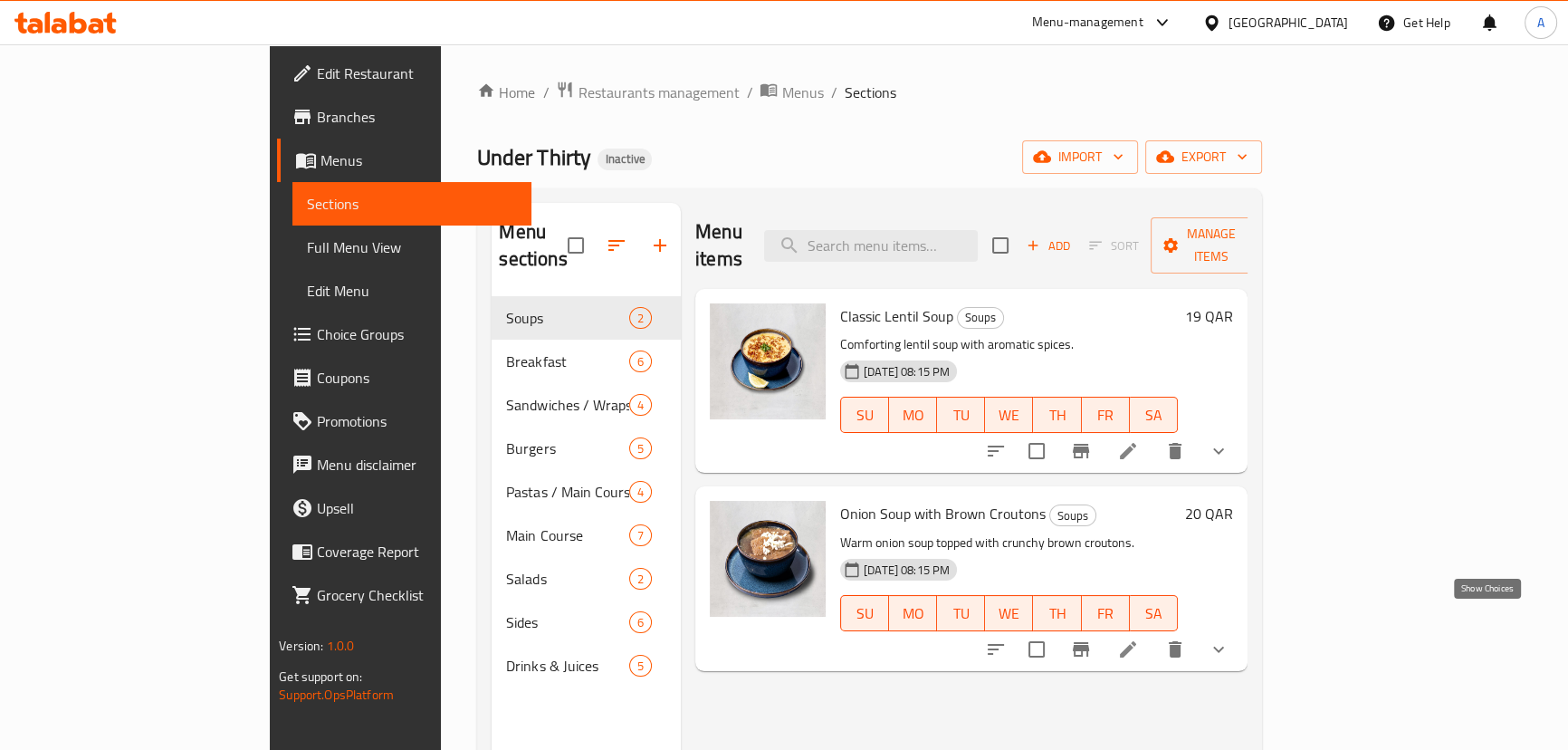
click at [1229, 639] on icon "show more" at bounding box center [1218, 650] width 22 height 22
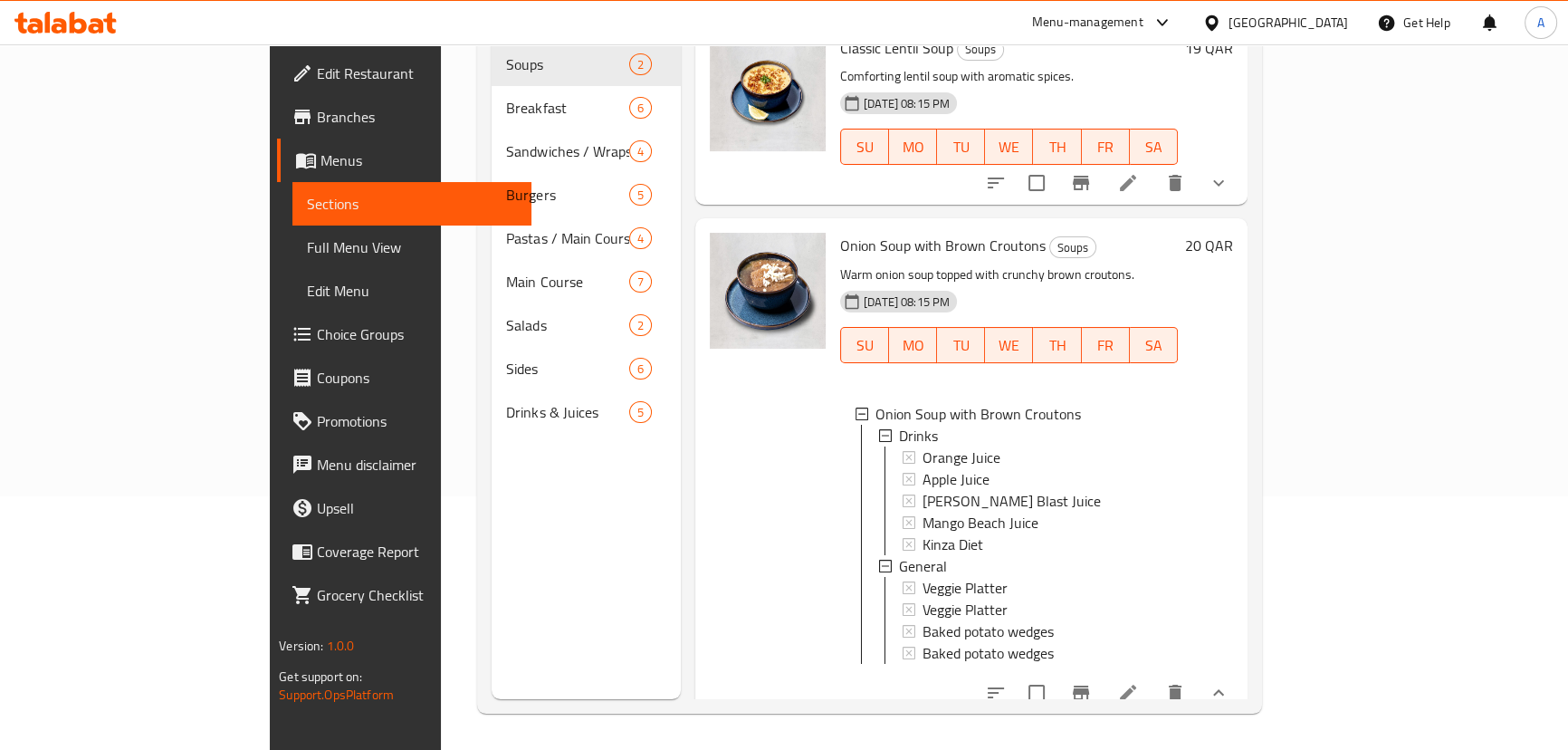
scroll to position [1, 0]
click at [1139, 682] on icon at bounding box center [1128, 693] width 22 height 22
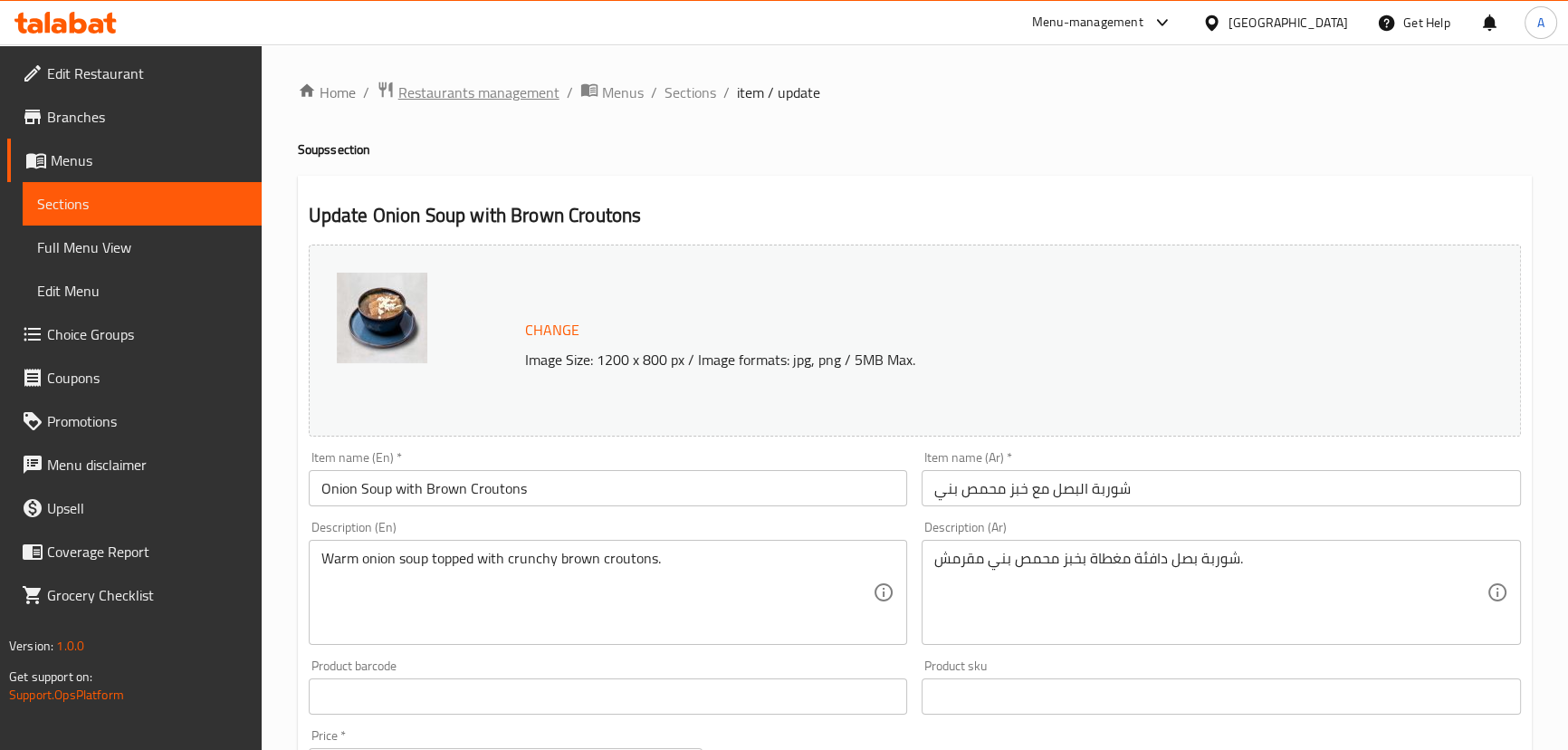
click at [499, 102] on span "Restaurants management" at bounding box center [479, 92] width 161 height 22
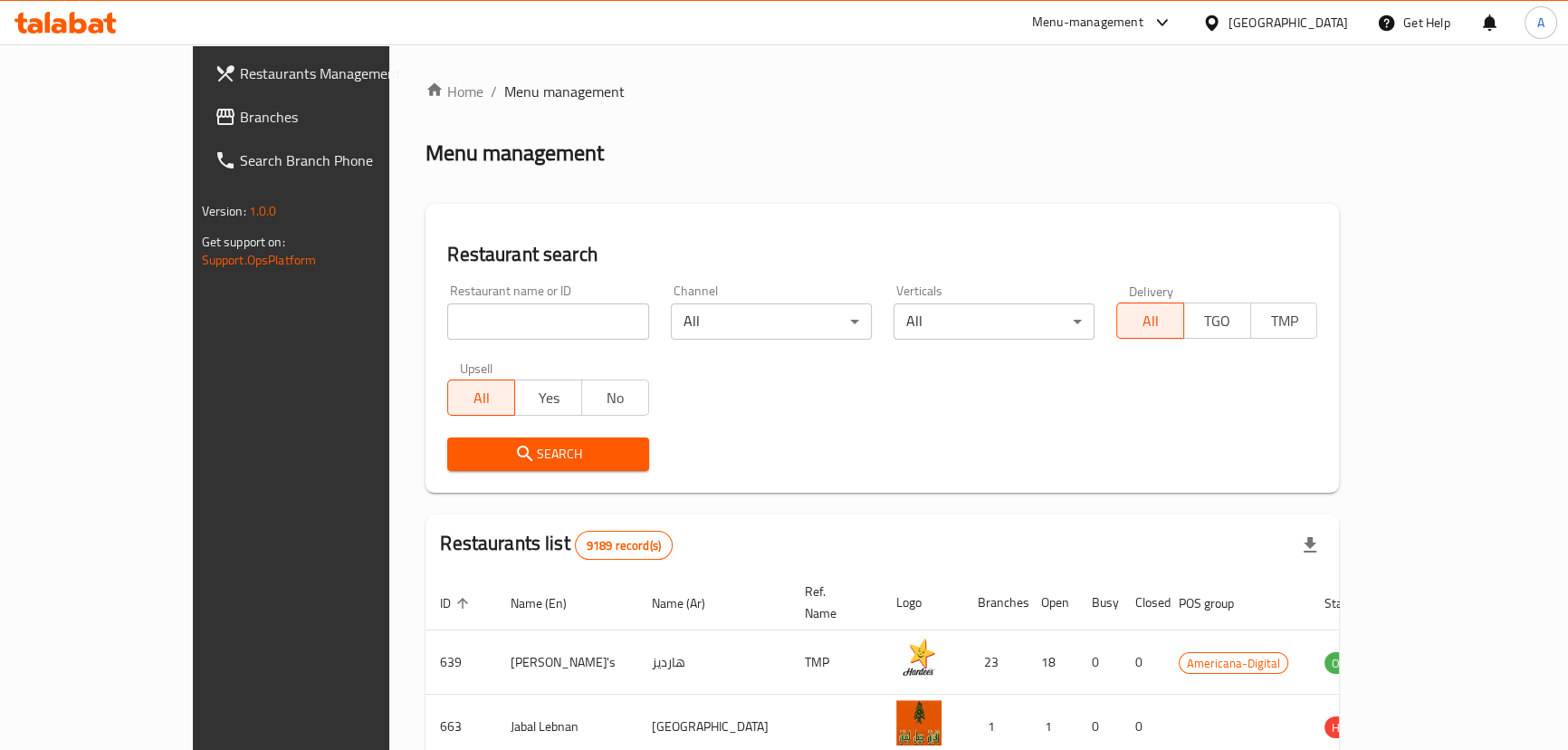
click at [492, 317] on input "search" at bounding box center [547, 321] width 201 height 36
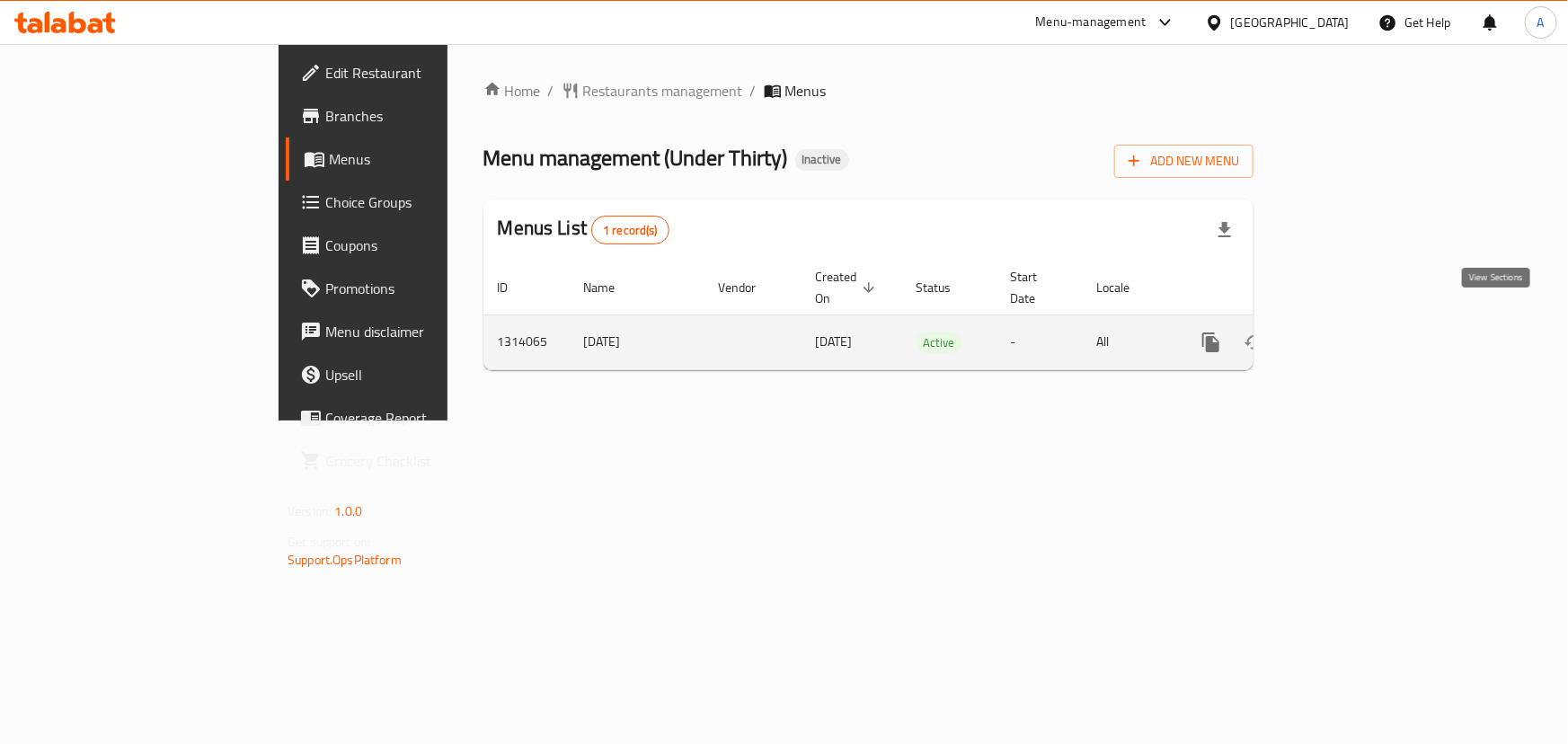
click at [1351, 331] on icon "enhanced table" at bounding box center [1340, 342] width 22 height 22
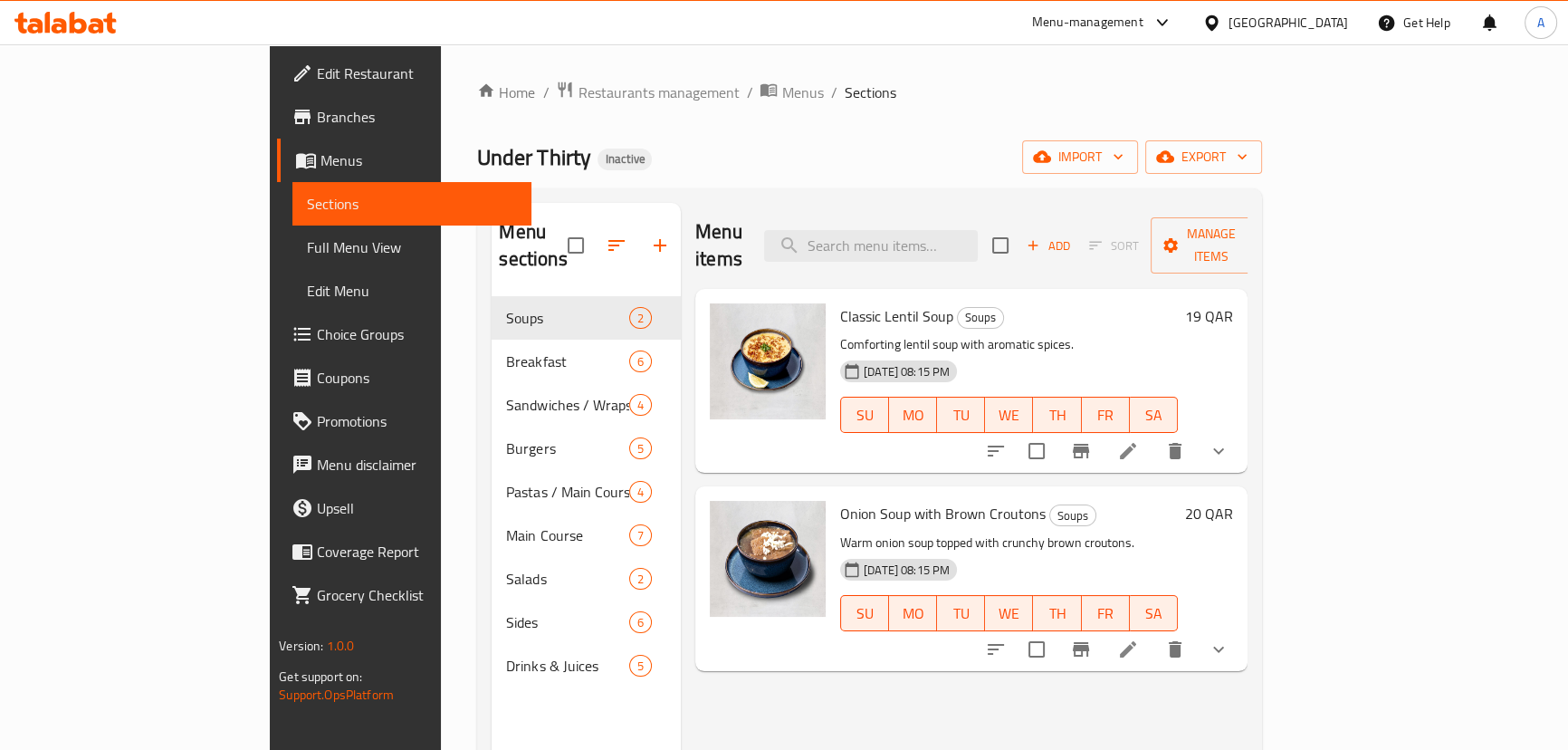
click at [1154, 633] on li at bounding box center [1128, 649] width 51 height 33
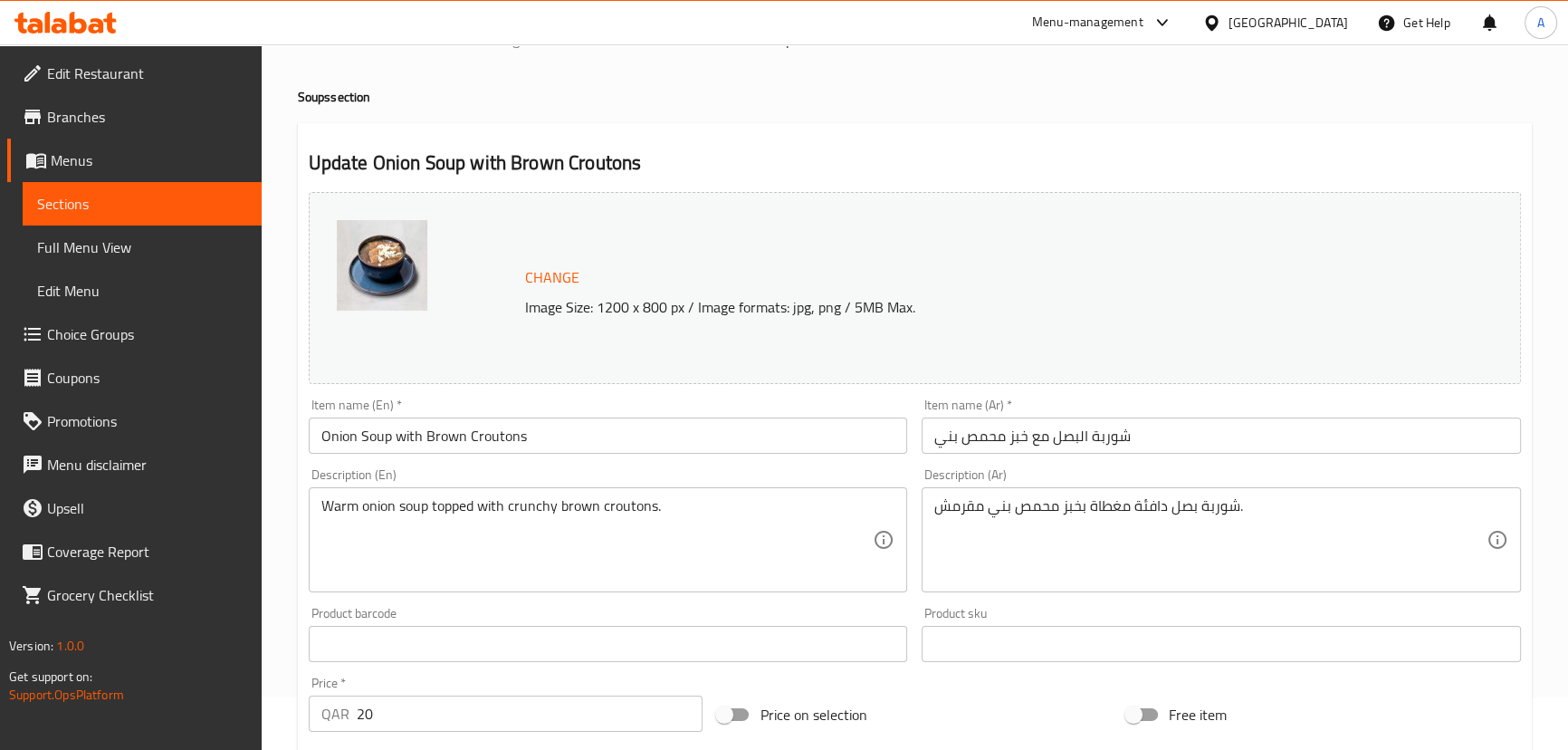
scroll to position [81, 0]
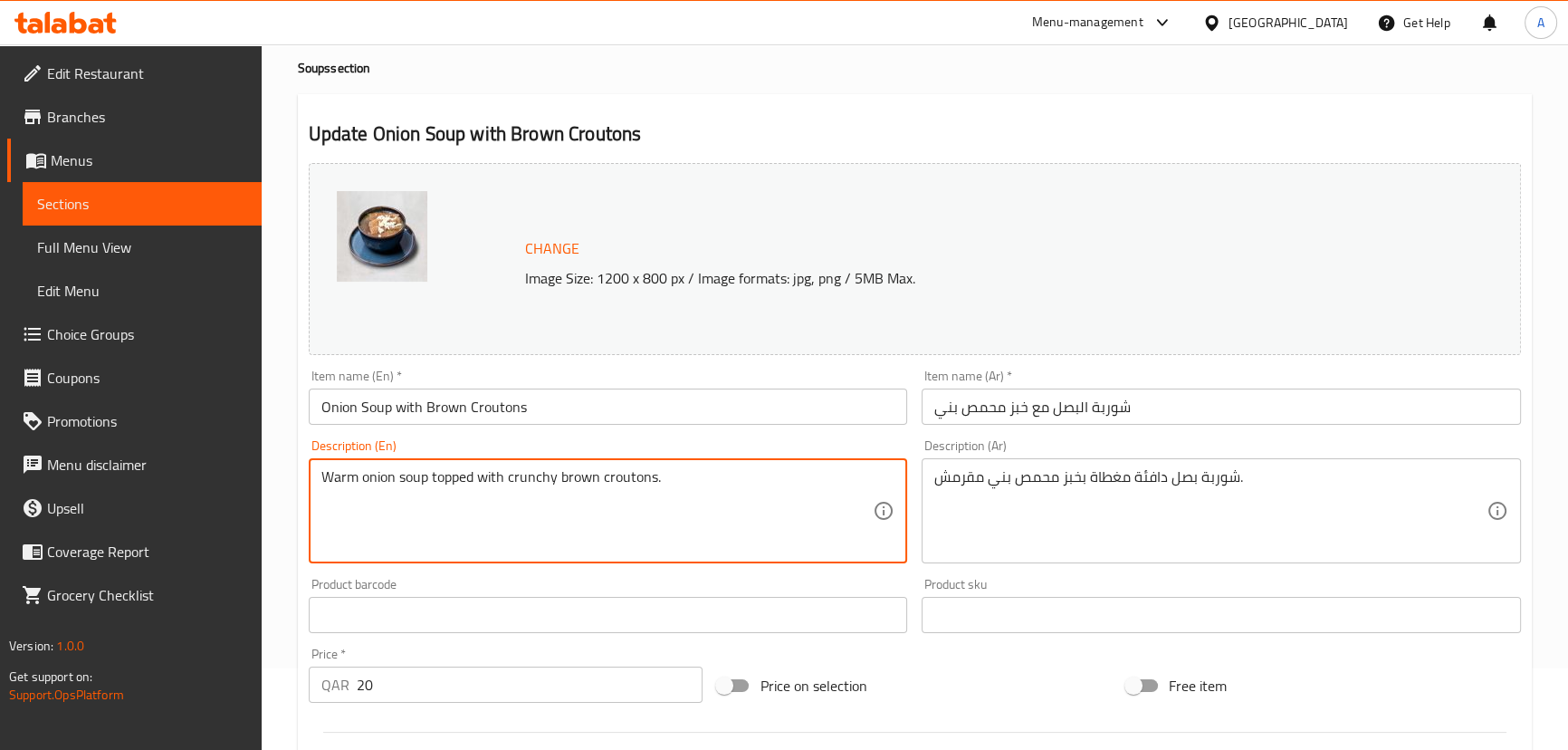
click at [758, 493] on textarea "Warm onion soup topped with crunchy brown croutons." at bounding box center [598, 511] width 552 height 86
paste textarea ""This onion soup features caramelized onions simmered in a savory broth, topped…"
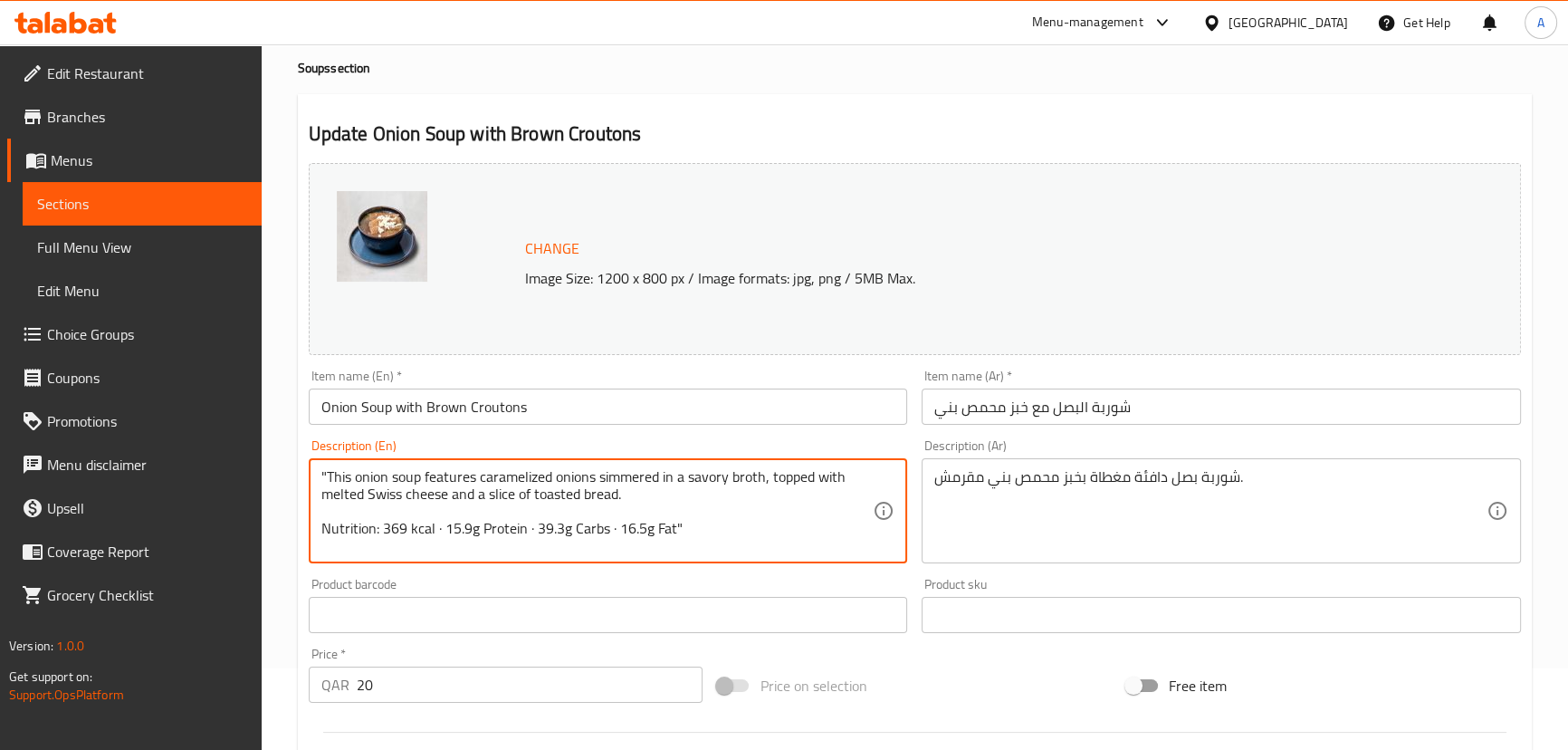
click at [327, 471] on textarea ""This onion soup features caramelized onions simmered in a savory broth, topped…" at bounding box center [598, 511] width 552 height 86
type textarea "This onion soup features caramelized onions simmered in a savory broth, topped …"
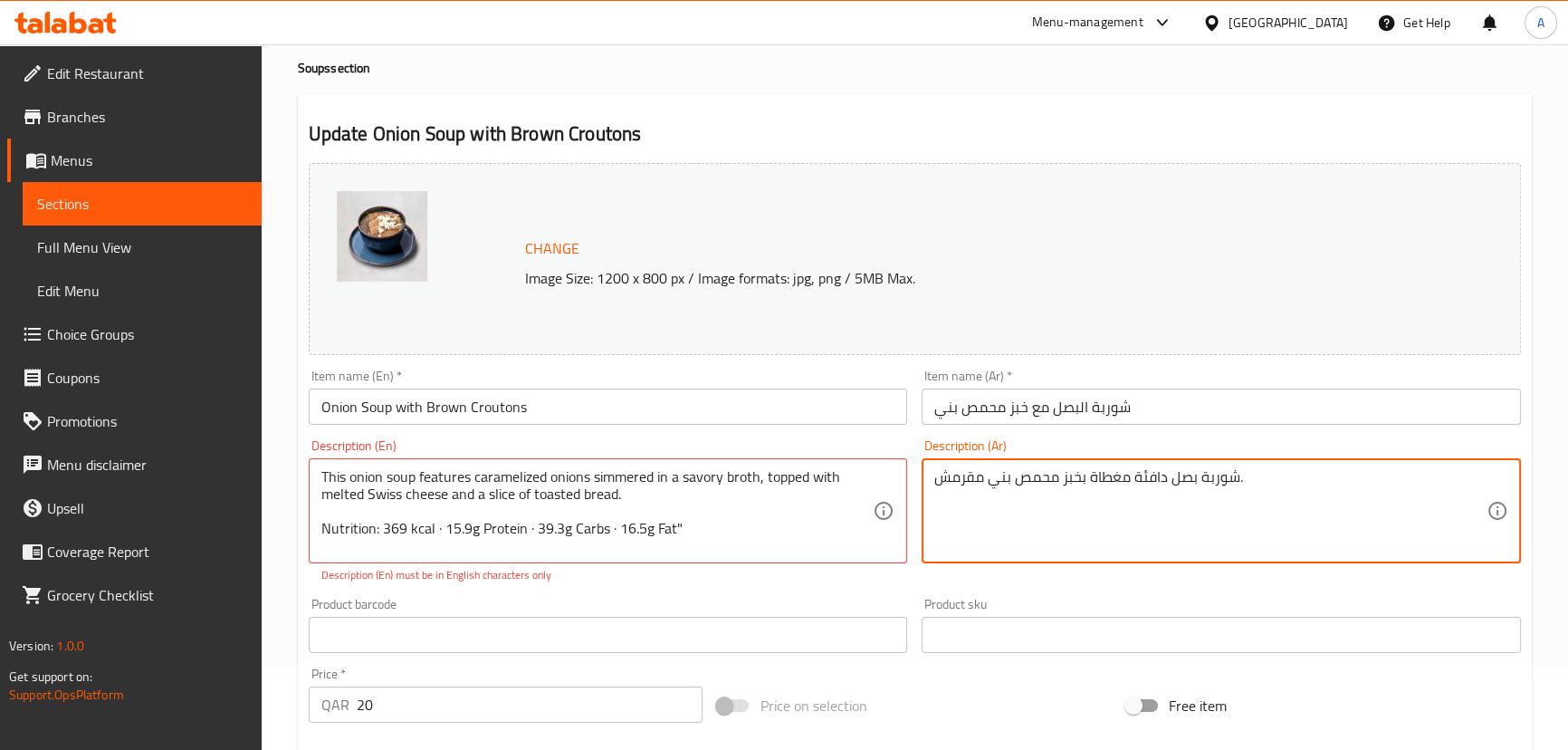
click at [1212, 471] on textarea "شوربة بصل دافئة مغطاة بخبز محمص بني مقرمش." at bounding box center [1211, 511] width 552 height 86
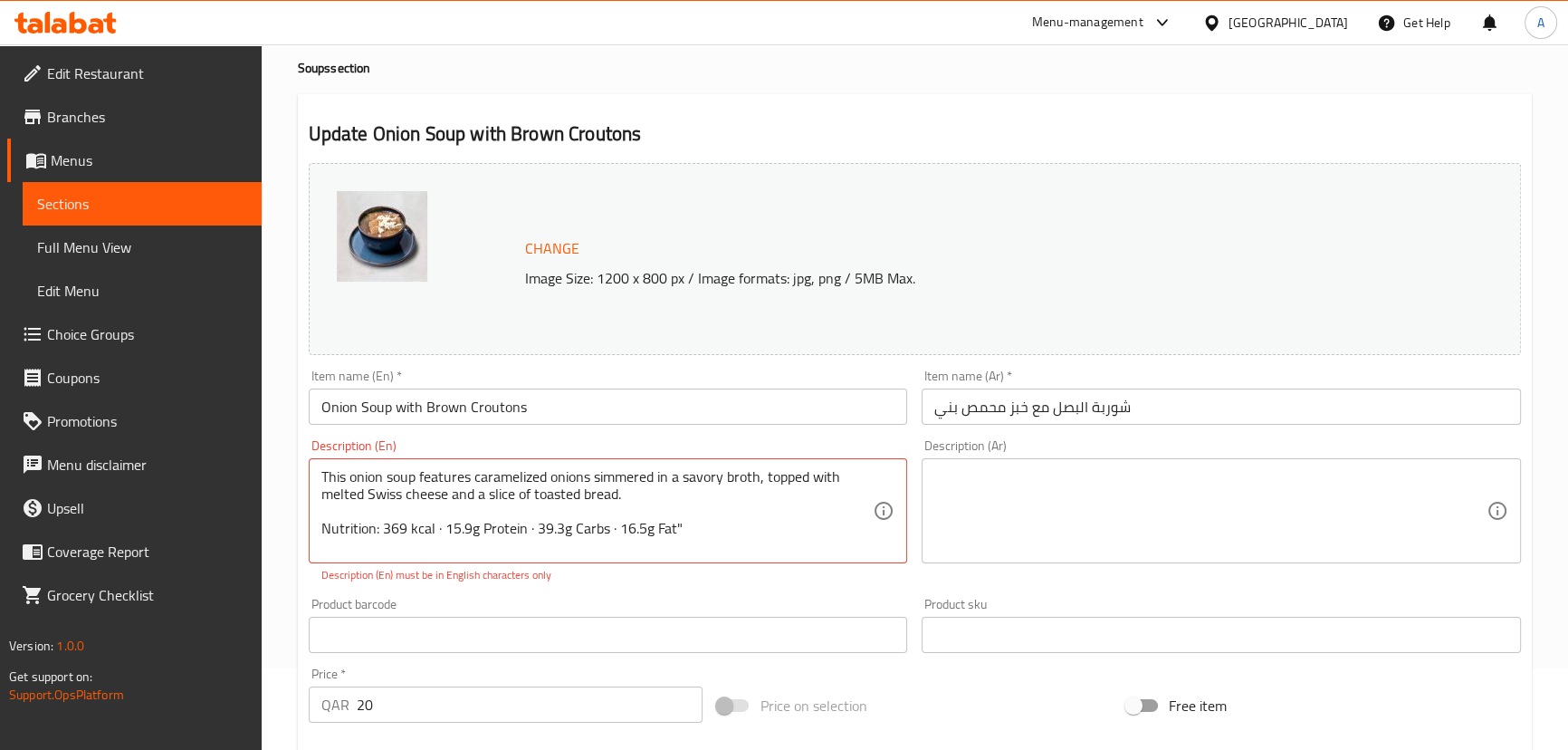
click at [1001, 598] on div "Product sku Product sku" at bounding box center [1221, 626] width 600 height 56
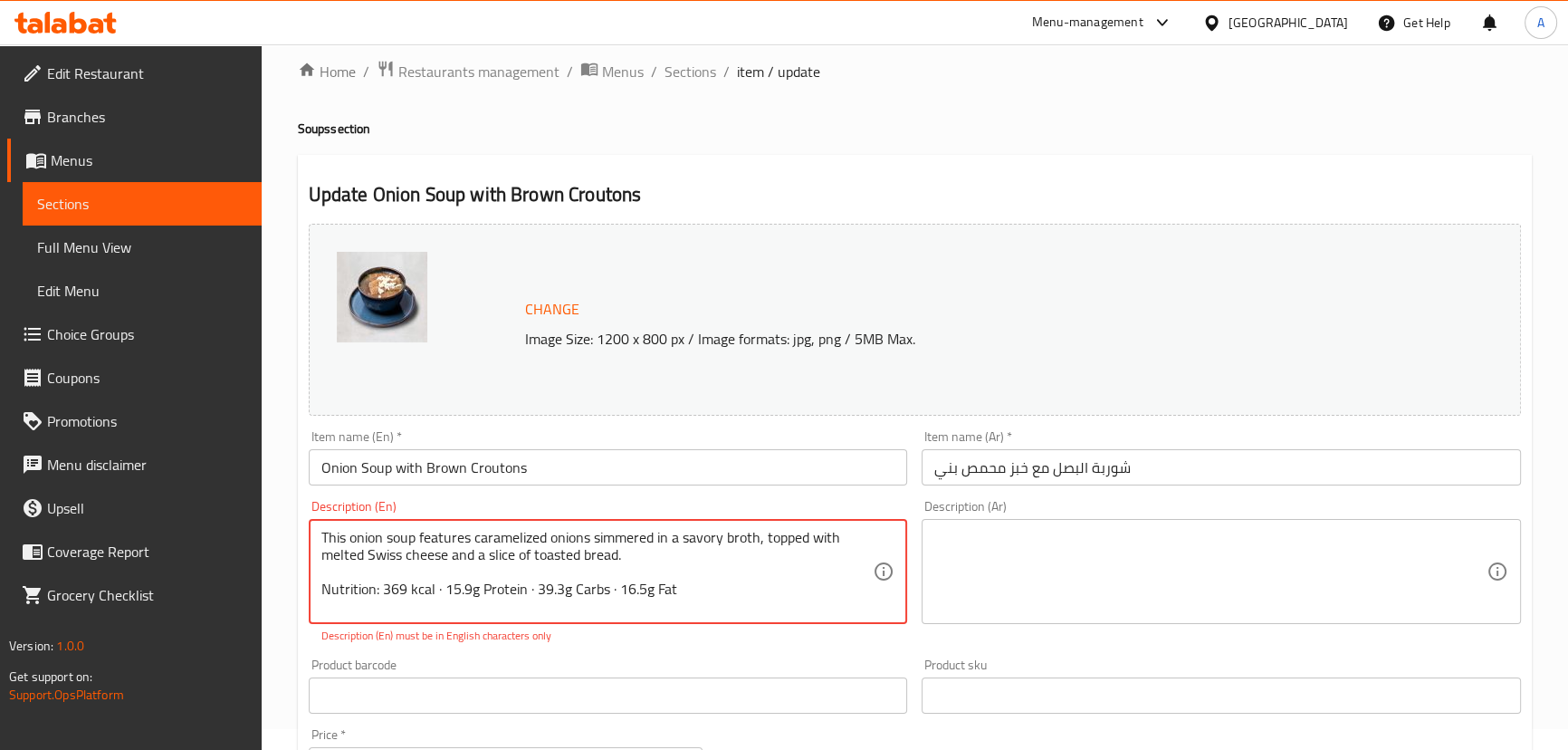
scroll to position [679, 0]
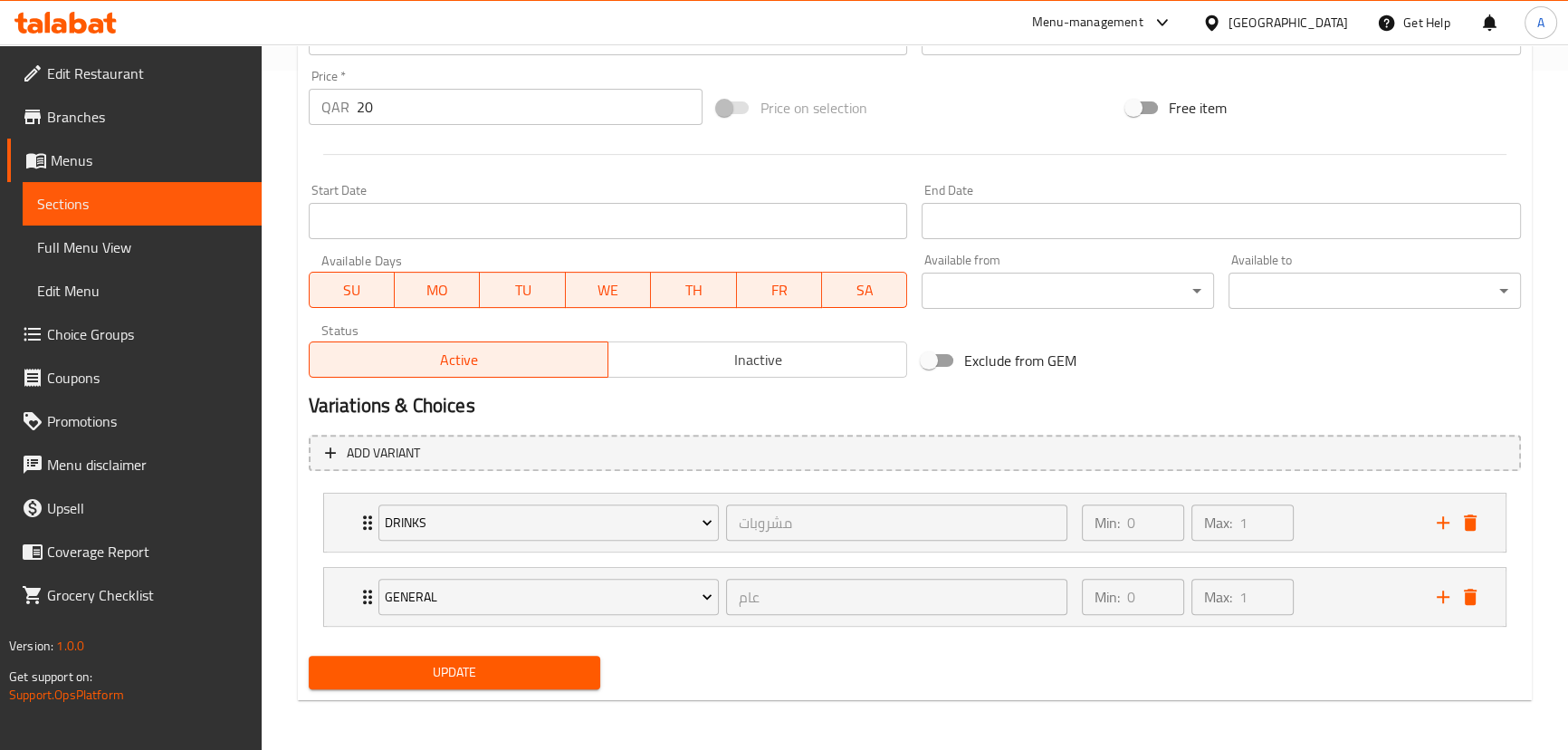
click at [505, 668] on span "Update" at bounding box center [455, 673] width 263 height 23
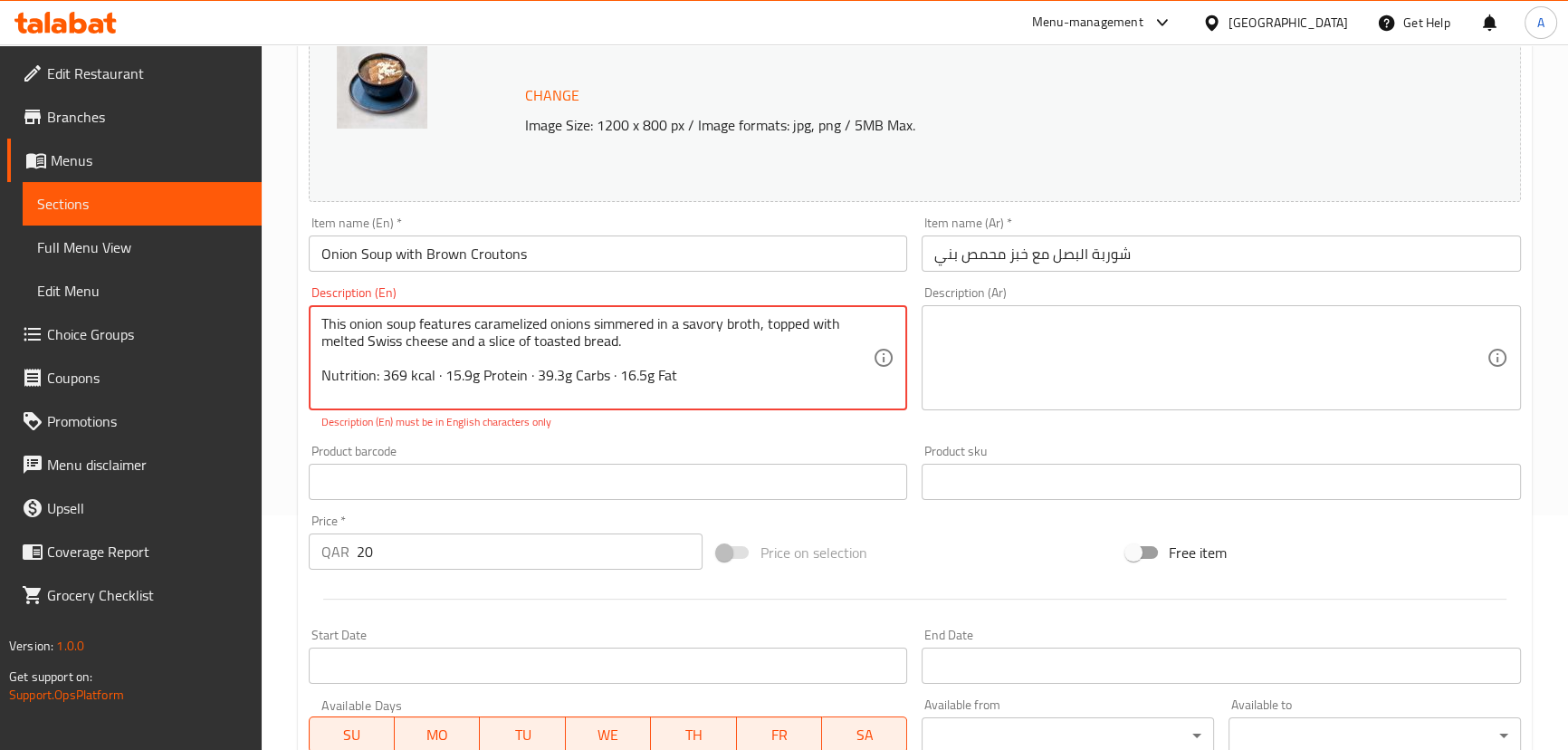
click at [616, 373] on textarea "This onion soup features caramelized onions simmered in a savory broth, topped …" at bounding box center [598, 358] width 552 height 86
click at [530, 374] on textarea "This onion soup features caramelized onions simmered in a savory broth, topped …" at bounding box center [598, 358] width 552 height 86
click at [439, 375] on textarea "This onion soup features caramelized onions simmered in a savory broth, topped …" at bounding box center [598, 358] width 552 height 86
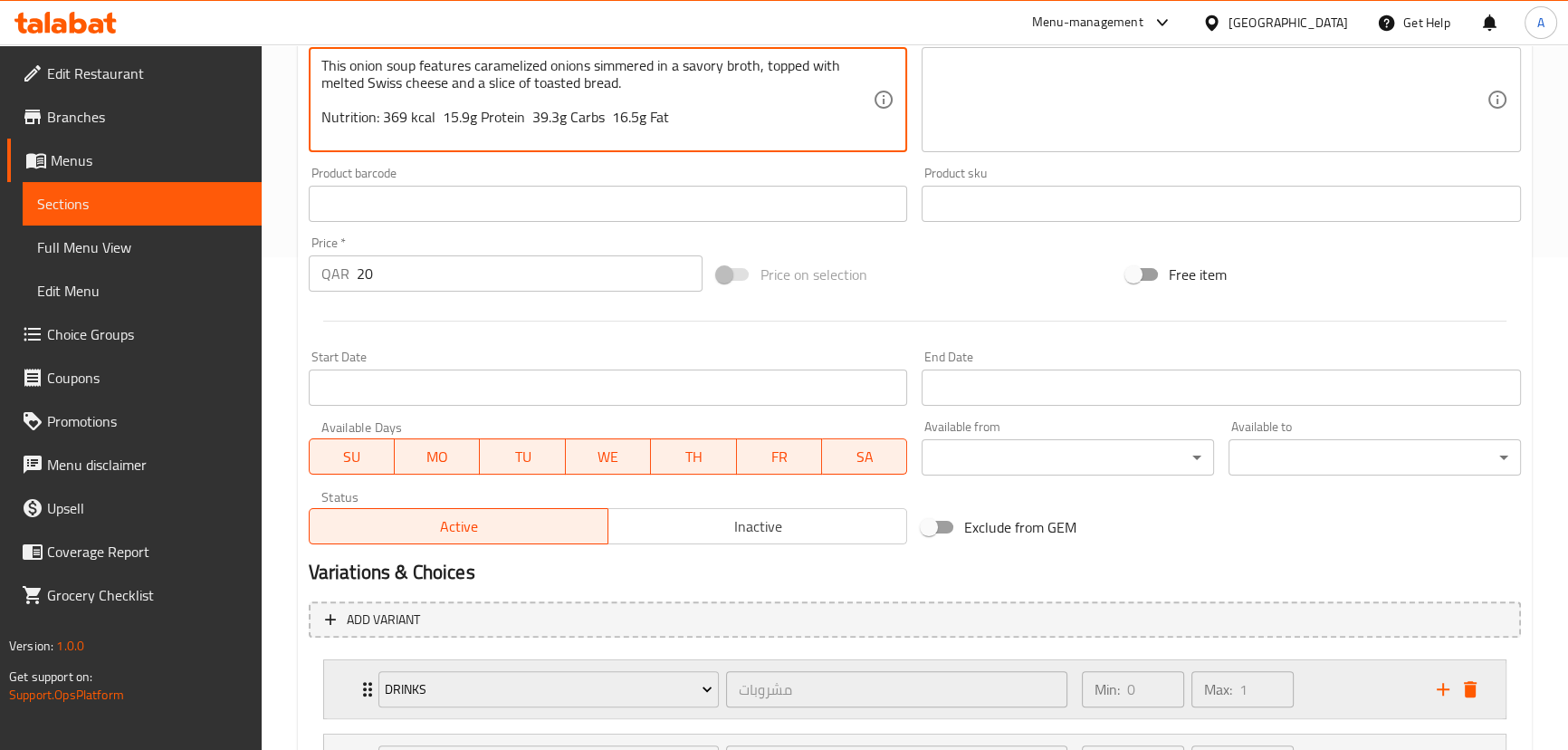
scroll to position [661, 0]
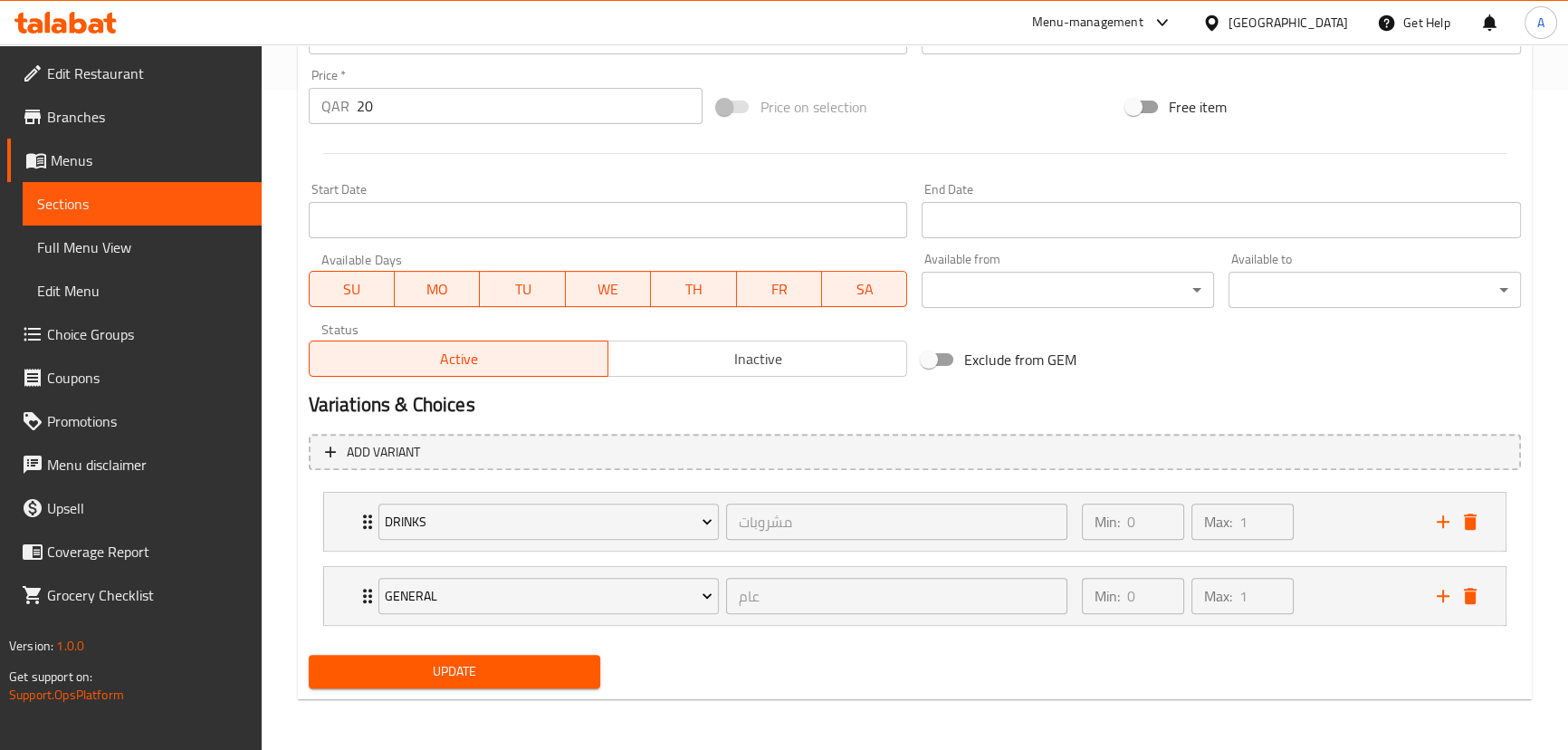
type textarea "This onion soup features caramelized onions simmered in a savory broth, topped …"
click at [533, 662] on span "Update" at bounding box center [455, 672] width 263 height 23
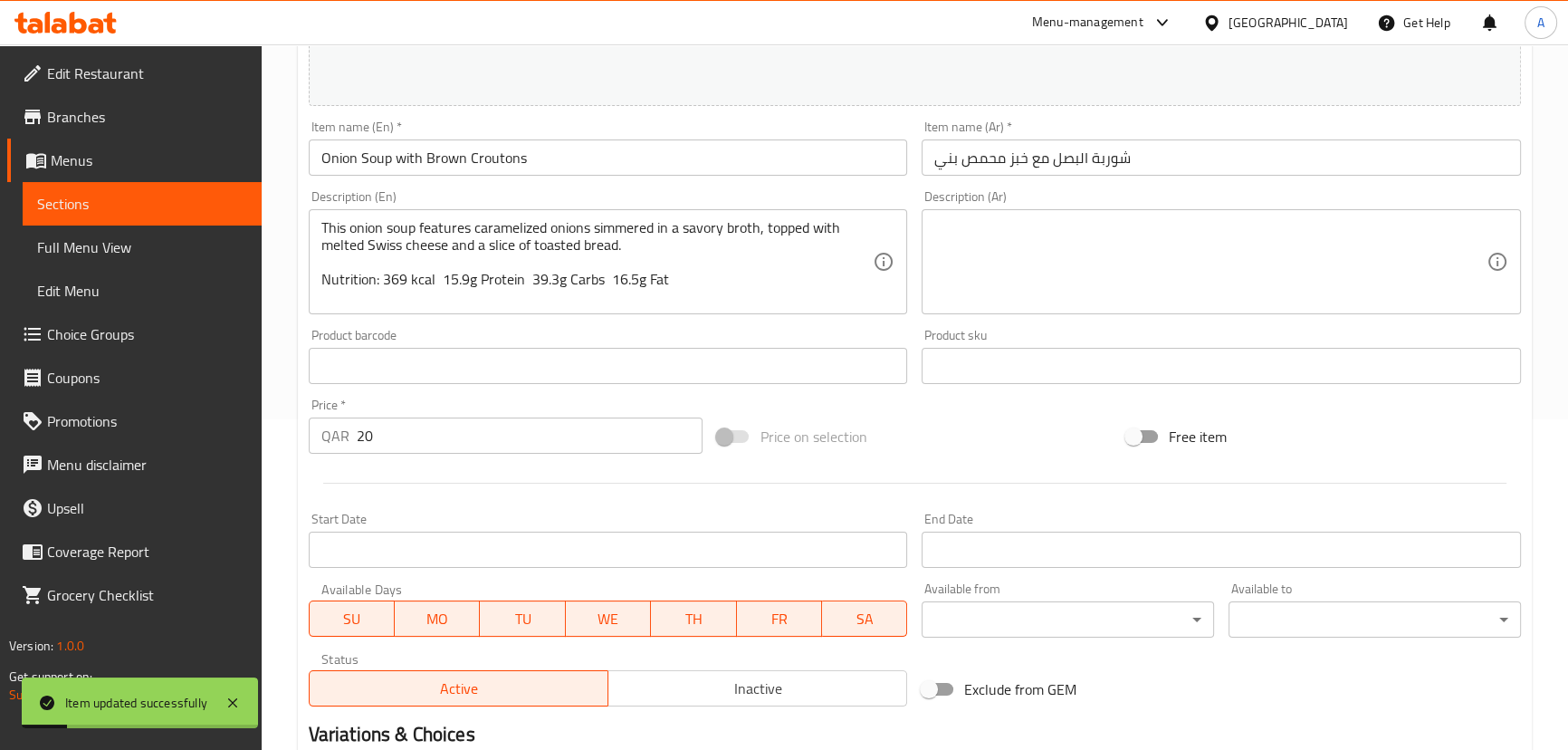
scroll to position [0, 0]
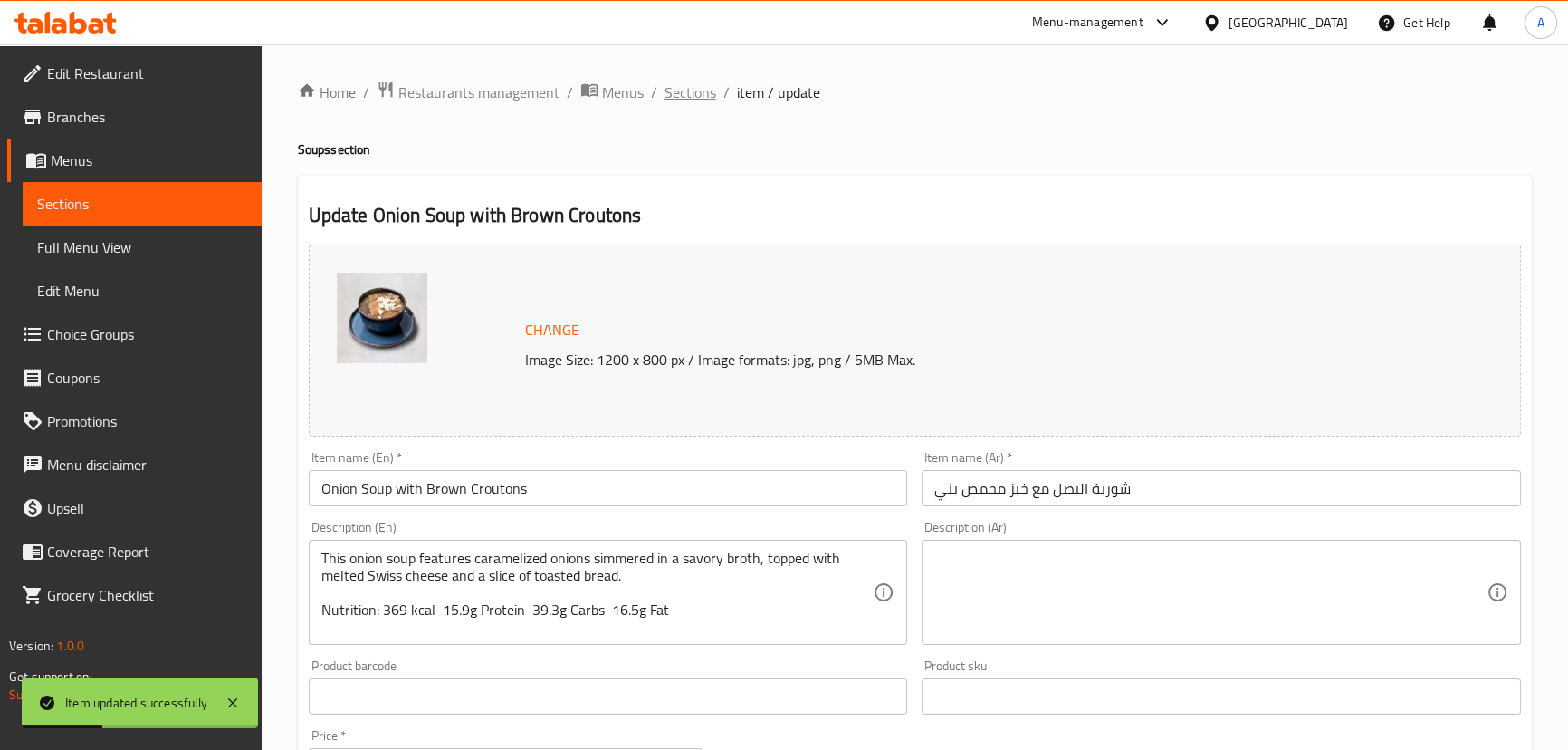
click at [689, 88] on span "Sections" at bounding box center [690, 92] width 52 height 22
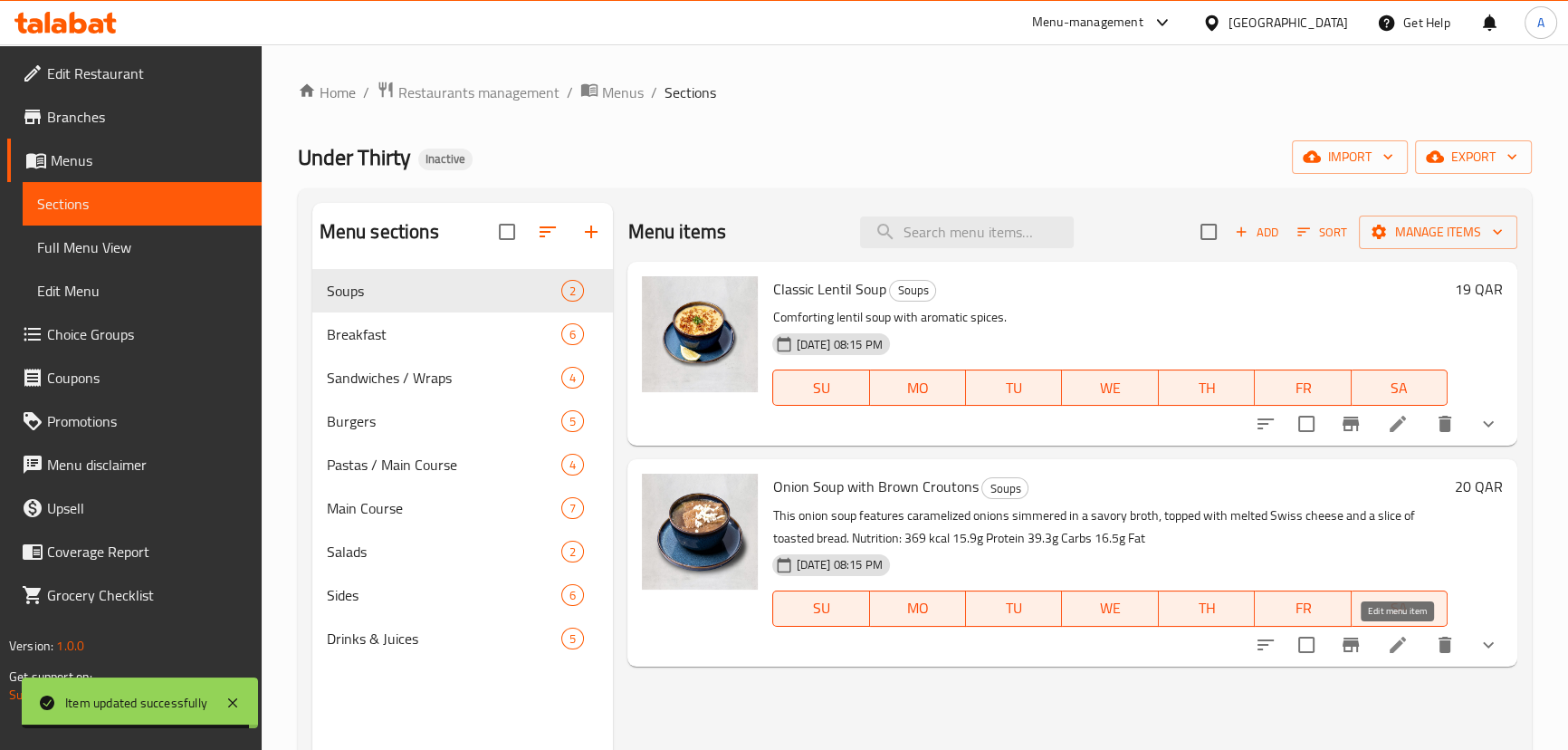
click at [1402, 650] on icon at bounding box center [1398, 645] width 22 height 22
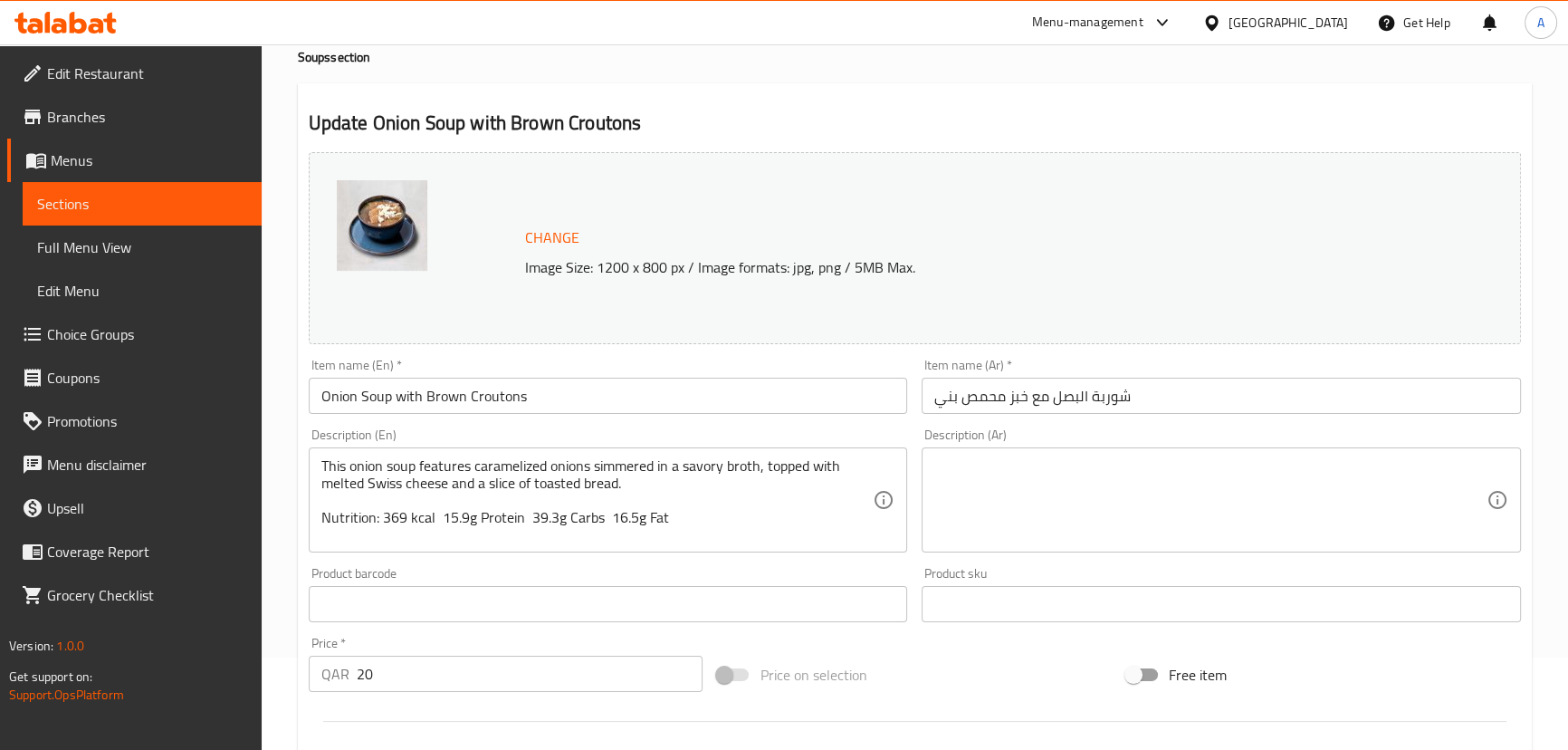
scroll to position [411, 0]
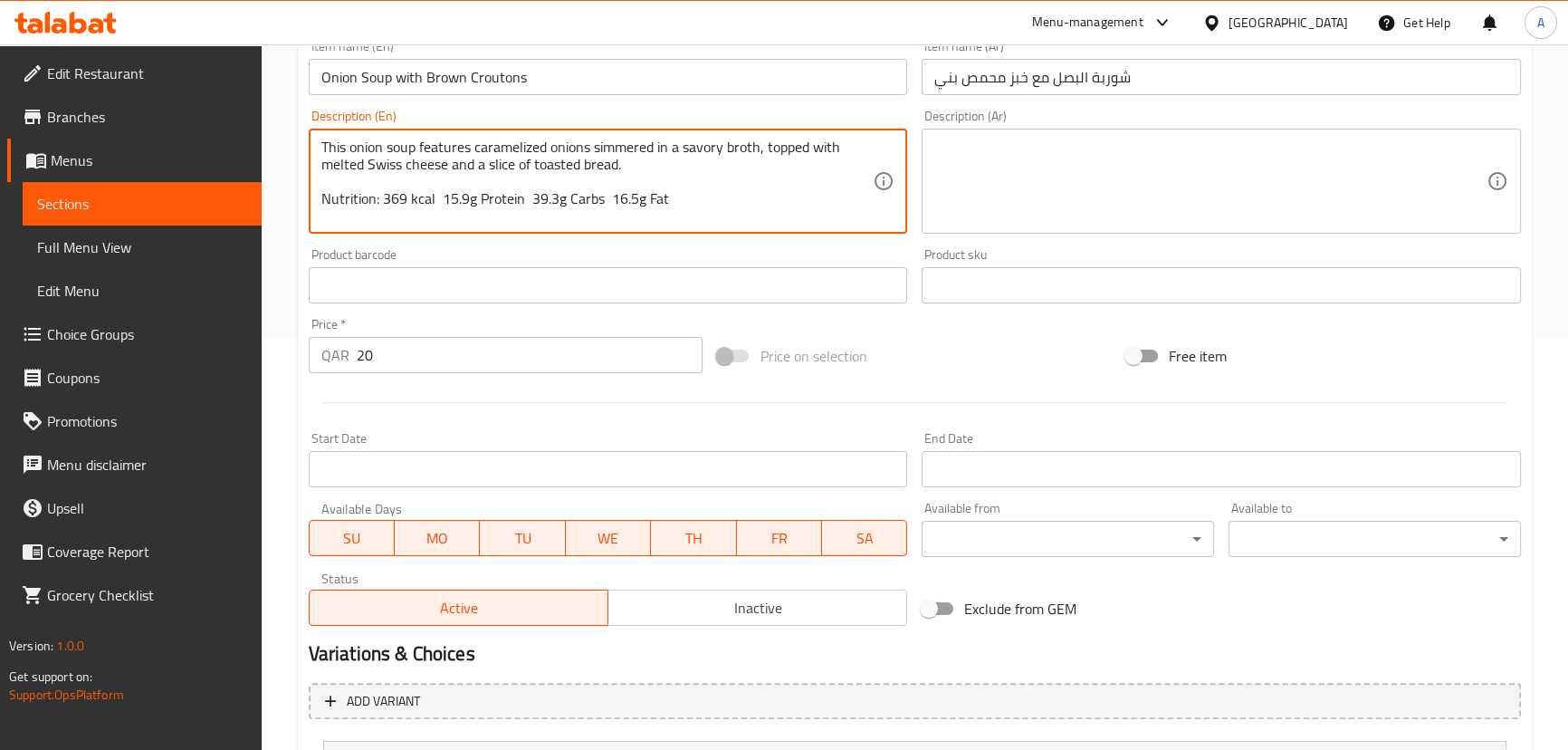
paste textarea ""This lentil soup combines red lentils, carrots, celery, onions, garlic, and a …"
paste textarea
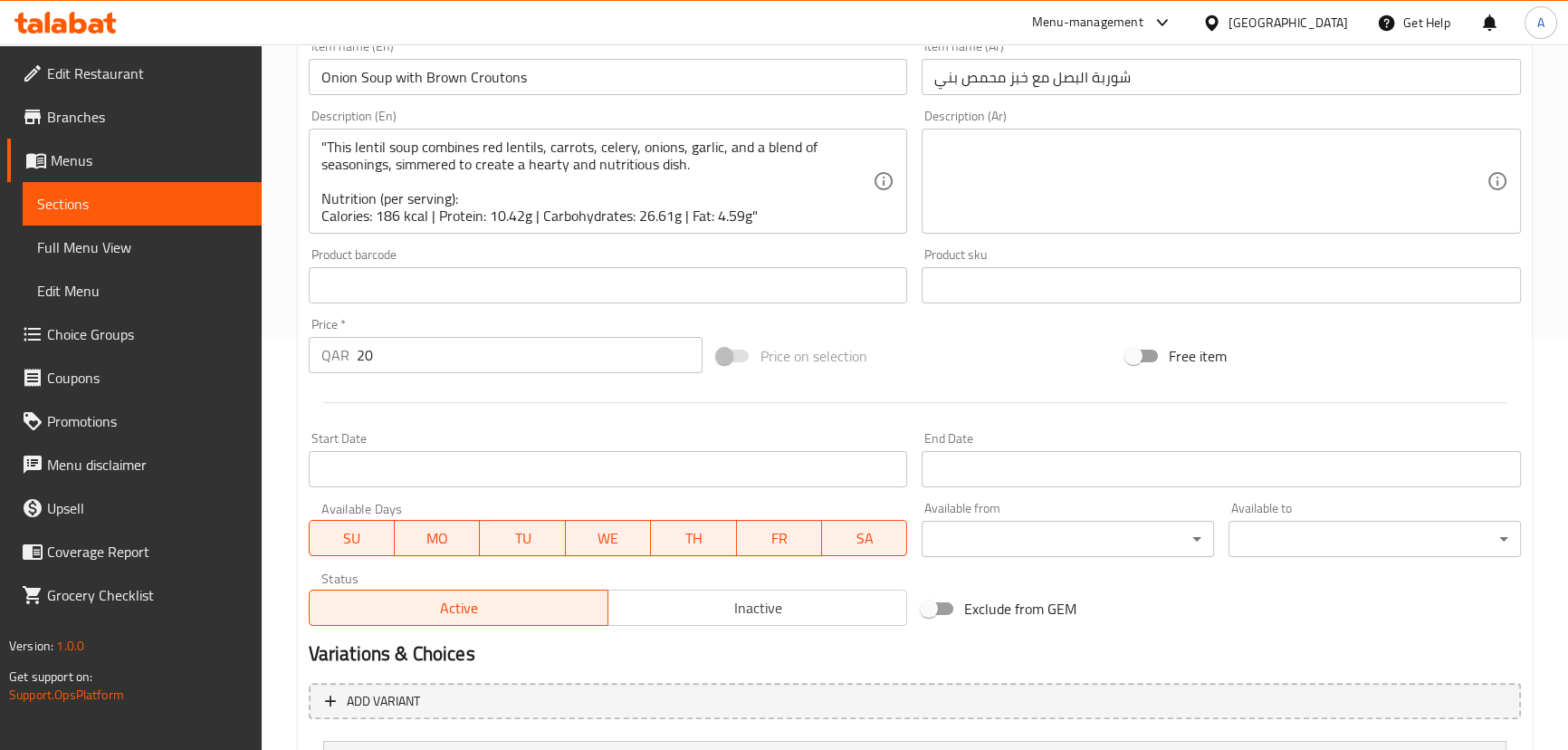
click at [815, 201] on textarea ""This lentil soup combines red lentils, carrots, celery, onions, garlic, and a …" at bounding box center [598, 182] width 552 height 86
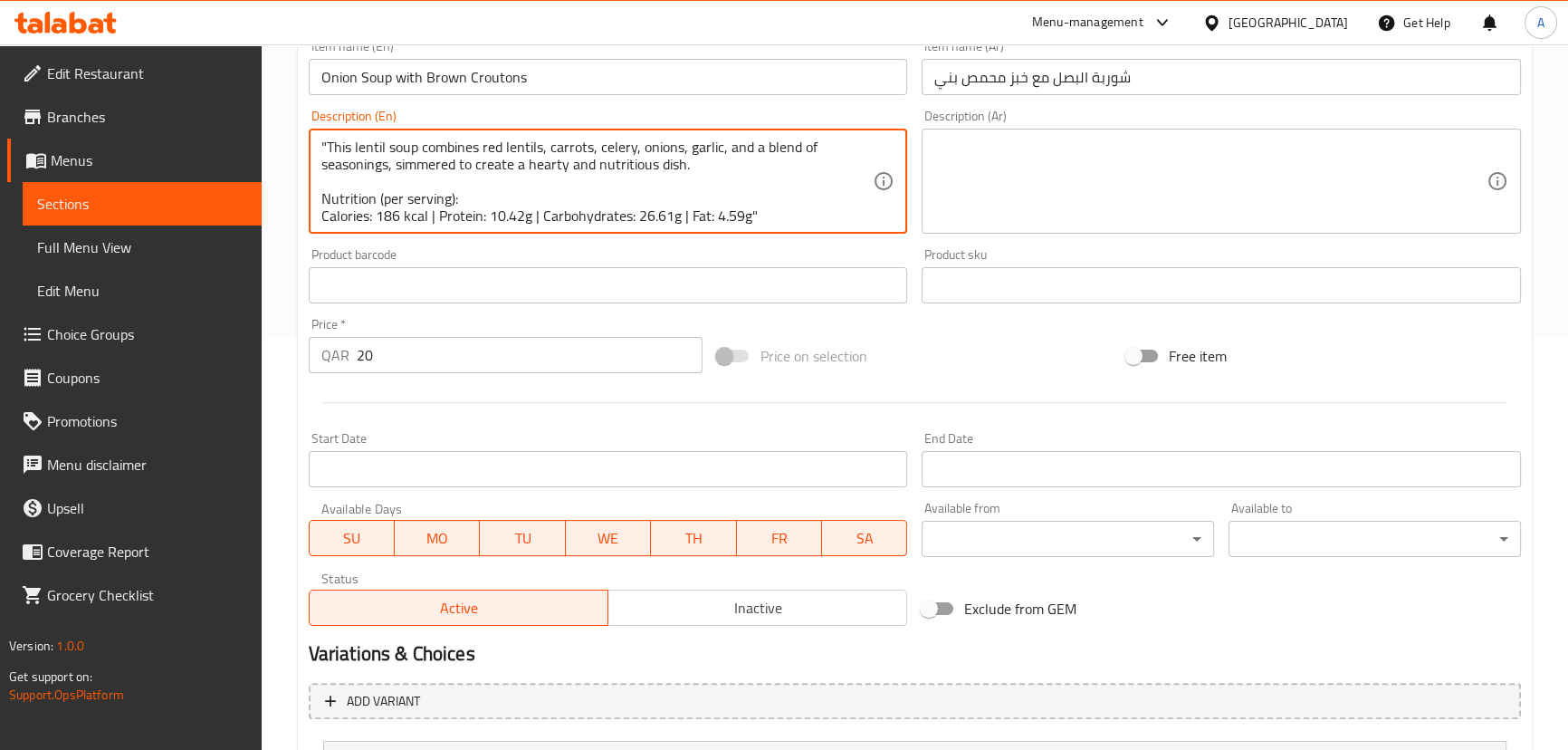
scroll to position [17, 0]
click at [759, 204] on textarea ""This lentil soup combines red lentils, carrots, celery, onions, garlic, and a …" at bounding box center [598, 182] width 552 height 86
click at [751, 197] on textarea ""This lentil soup combines red lentils, carrots, celery, onions, garlic, and a …" at bounding box center [598, 182] width 552 height 86
click at [754, 197] on textarea ""This lentil soup combines red lentils, carrots, celery, onions, garlic, and a …" at bounding box center [598, 182] width 552 height 86
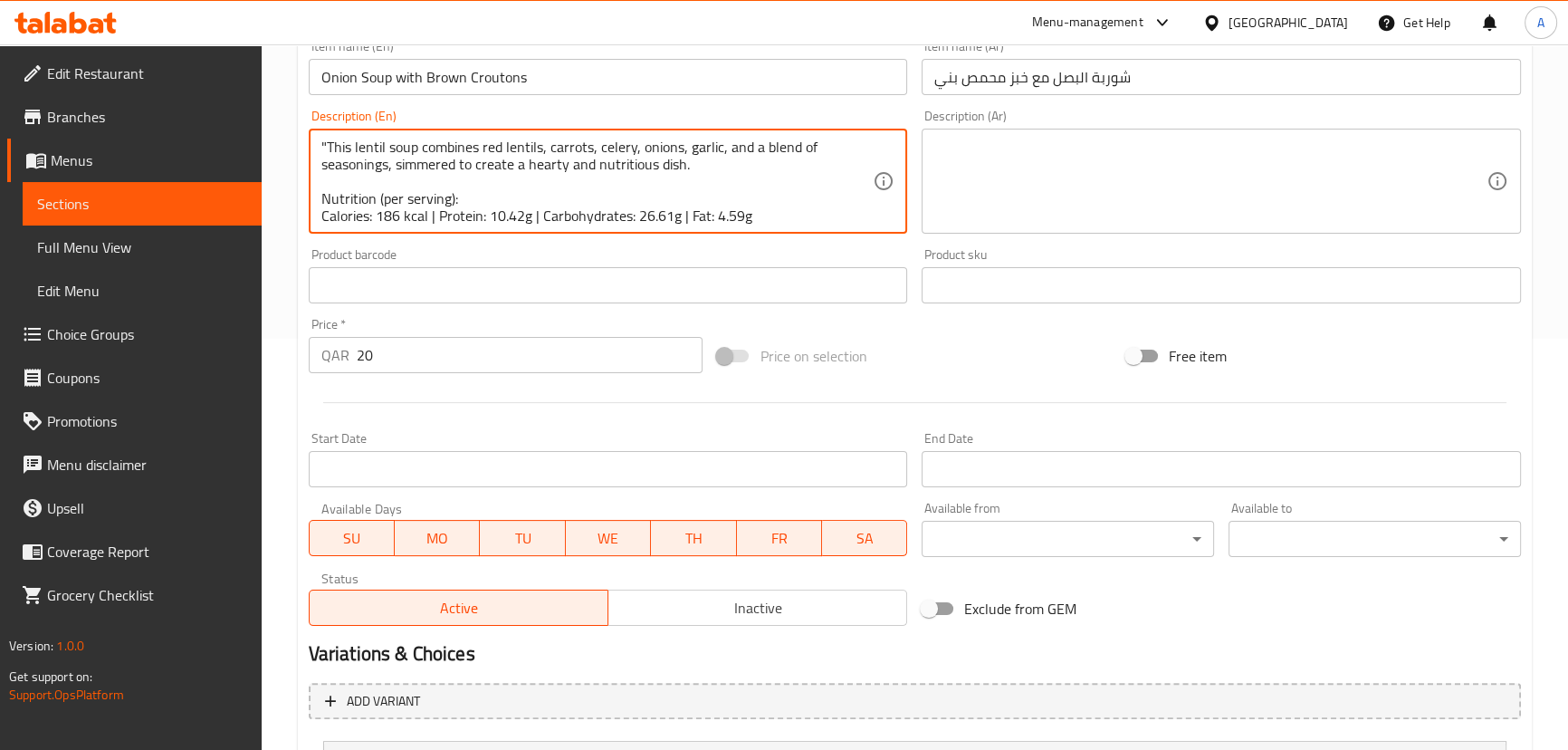
click at [325, 139] on textarea ""This lentil soup combines red lentils, carrots, celery, onions, garlic, and a …" at bounding box center [598, 182] width 552 height 86
type textarea "This lentil soup combines red lentils, carrots, celery, onions, garlic, and a b…"
click at [296, 124] on div "Home / Restaurants management / Menus / Sections / item / update Soups section …" at bounding box center [916, 316] width 1307 height 1366
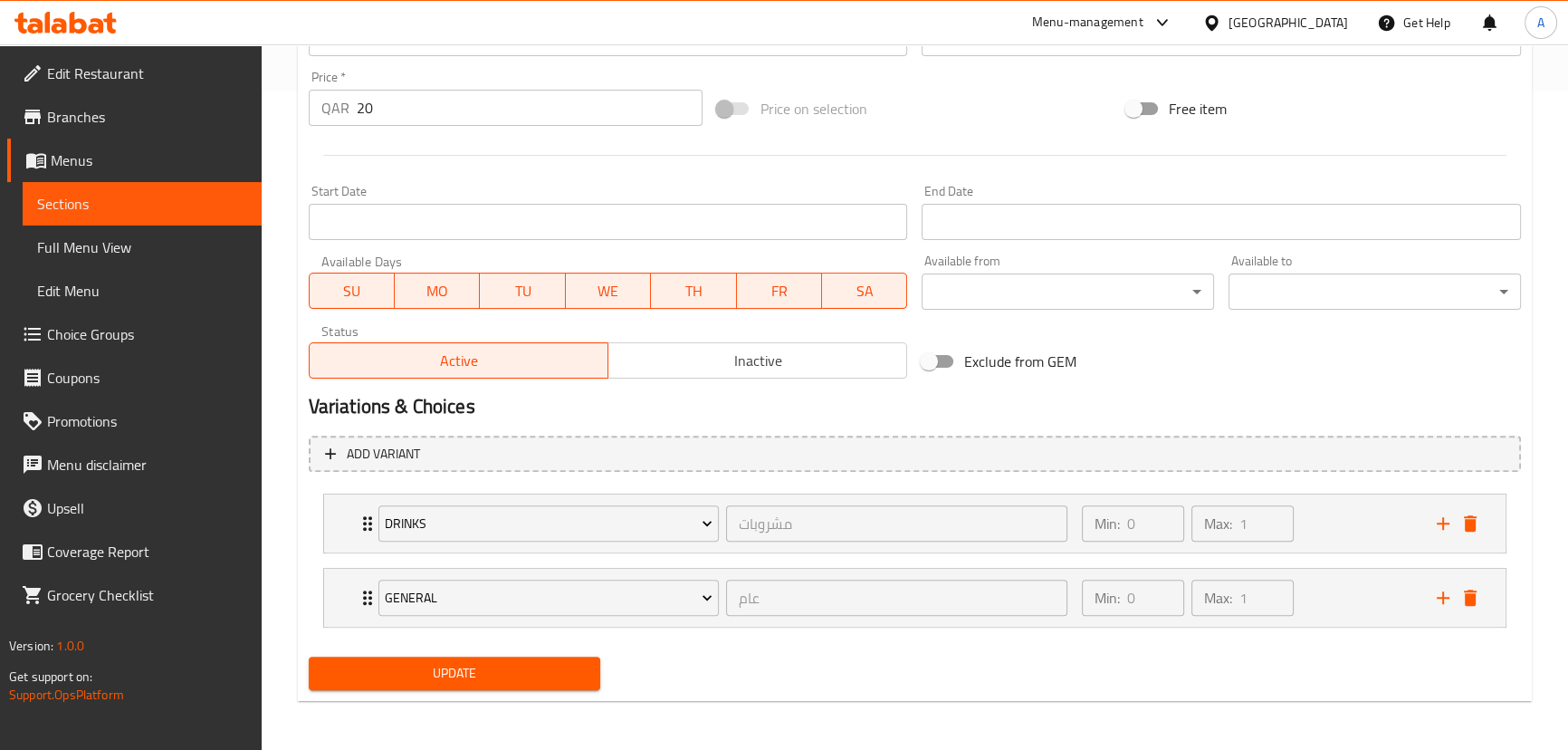
scroll to position [661, 0]
click at [533, 668] on span "Update" at bounding box center [455, 672] width 263 height 23
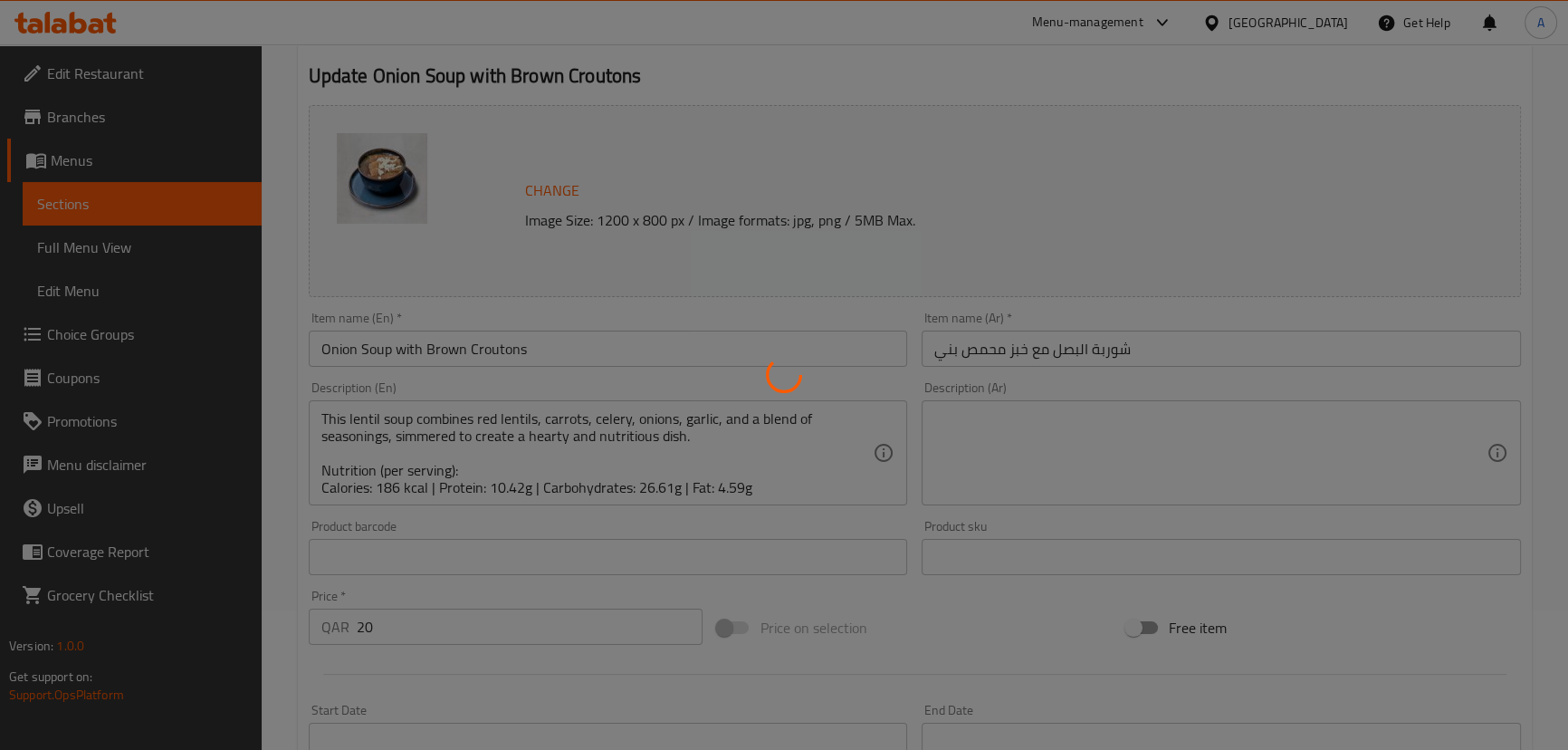
scroll to position [0, 0]
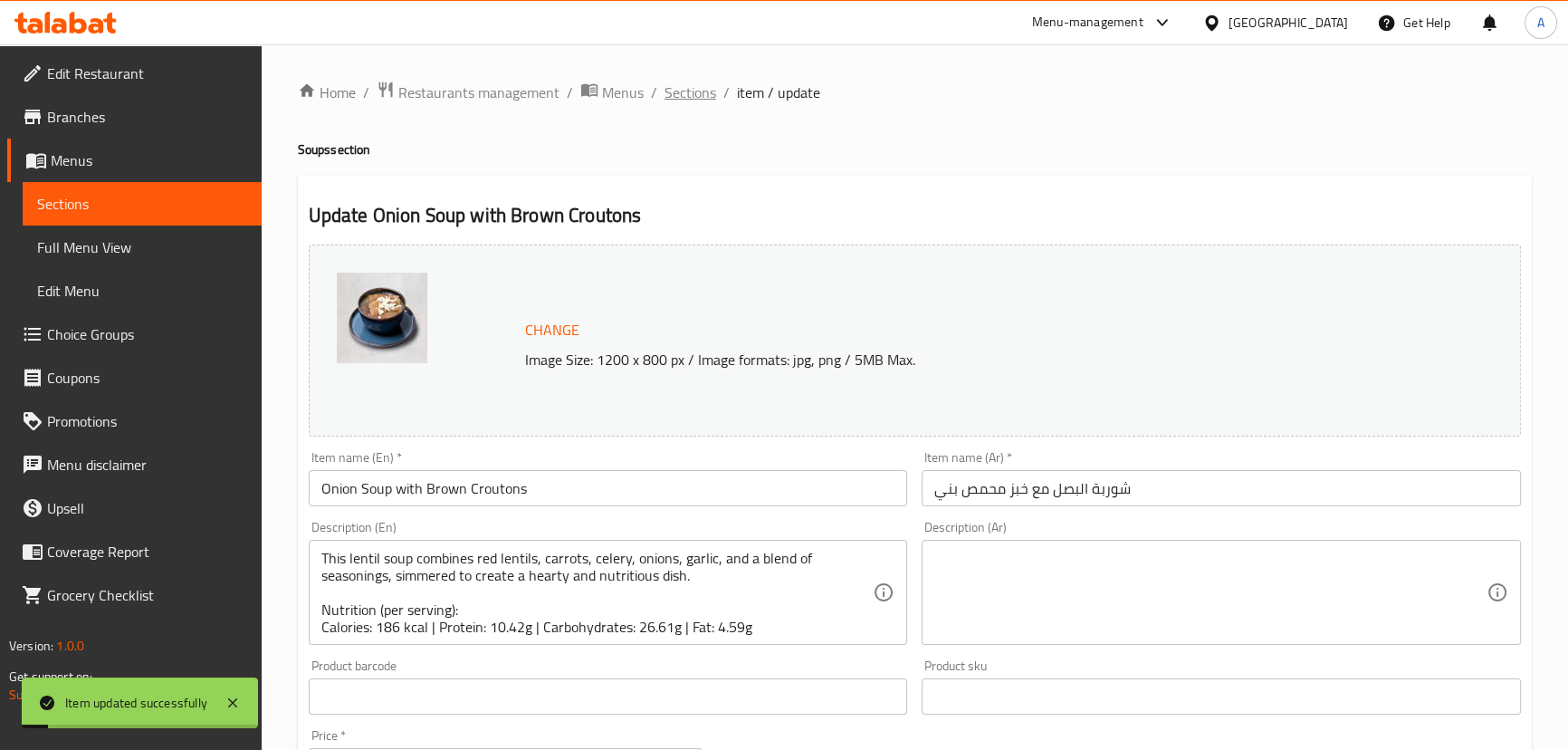
click at [664, 88] on span "Sections" at bounding box center [690, 92] width 52 height 22
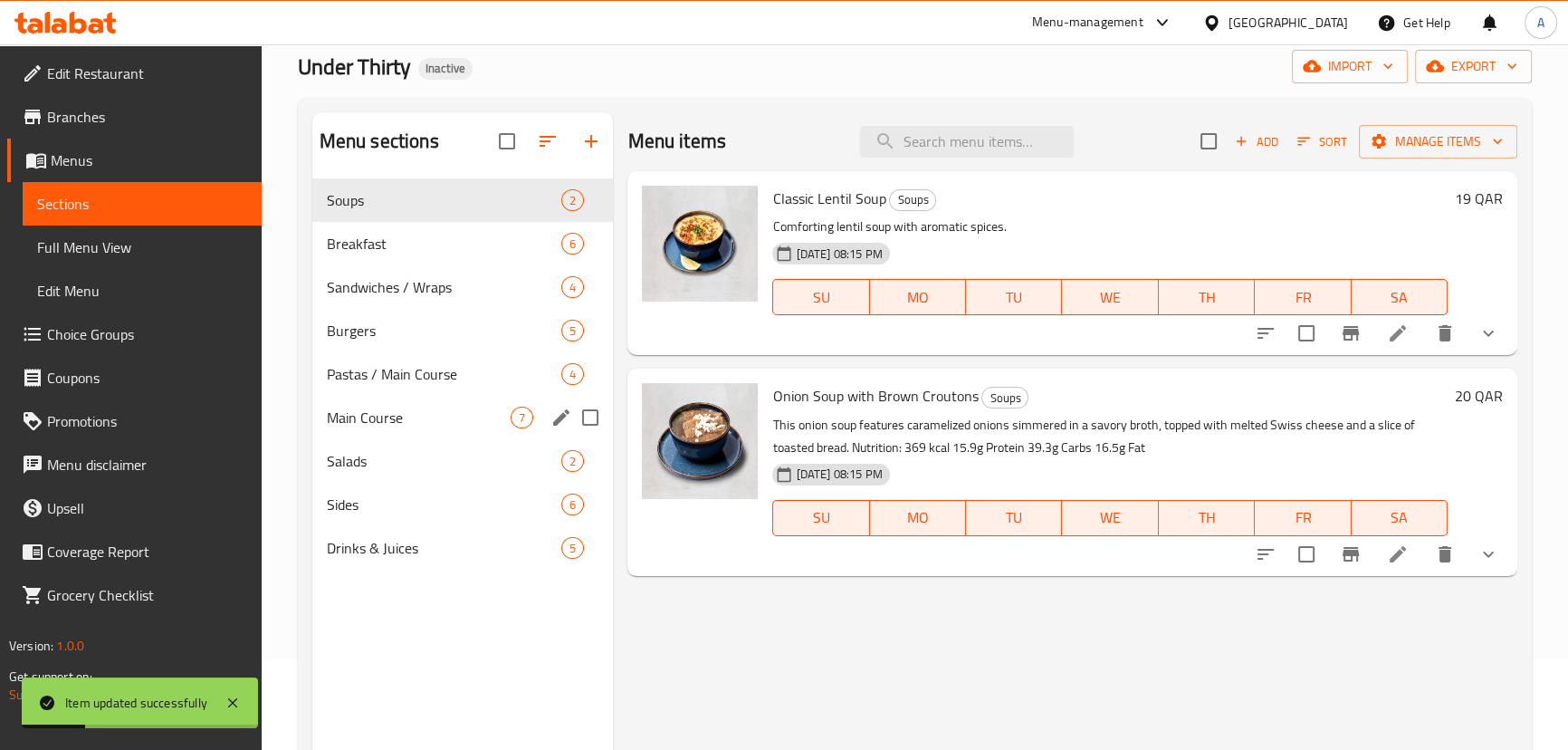
scroll to position [164, 0]
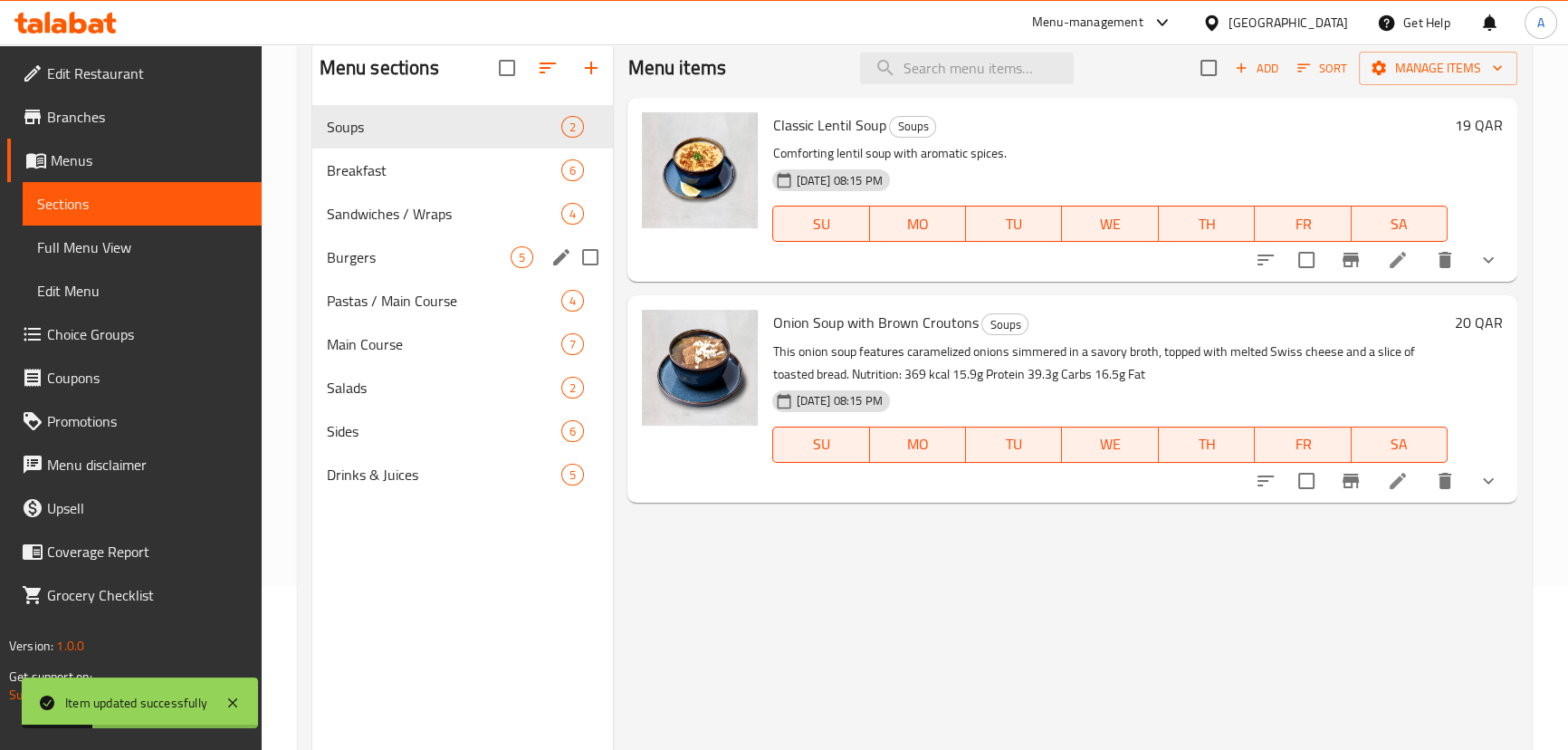
click at [445, 241] on div "Burgers 5" at bounding box center [464, 257] width 302 height 44
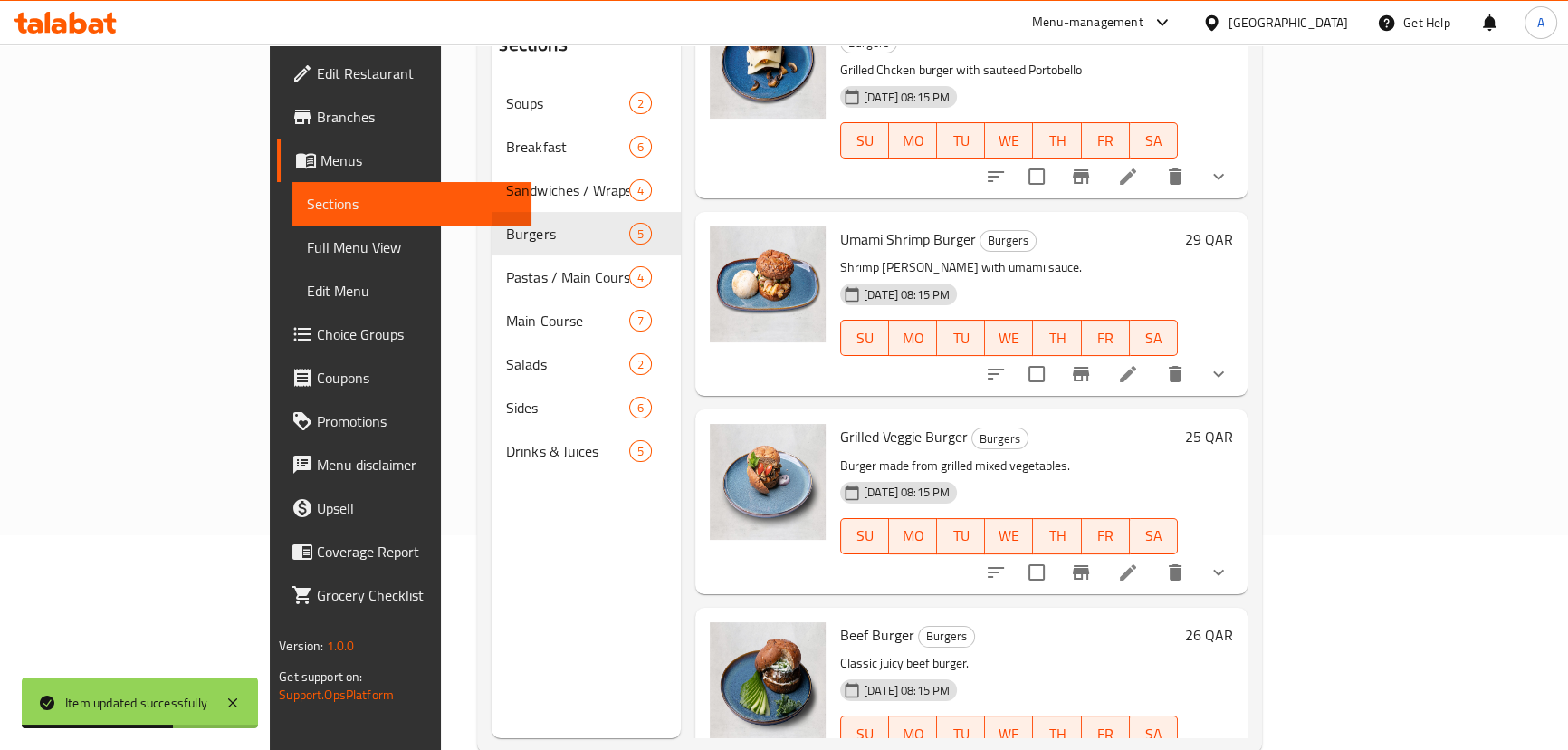
scroll to position [253, 0]
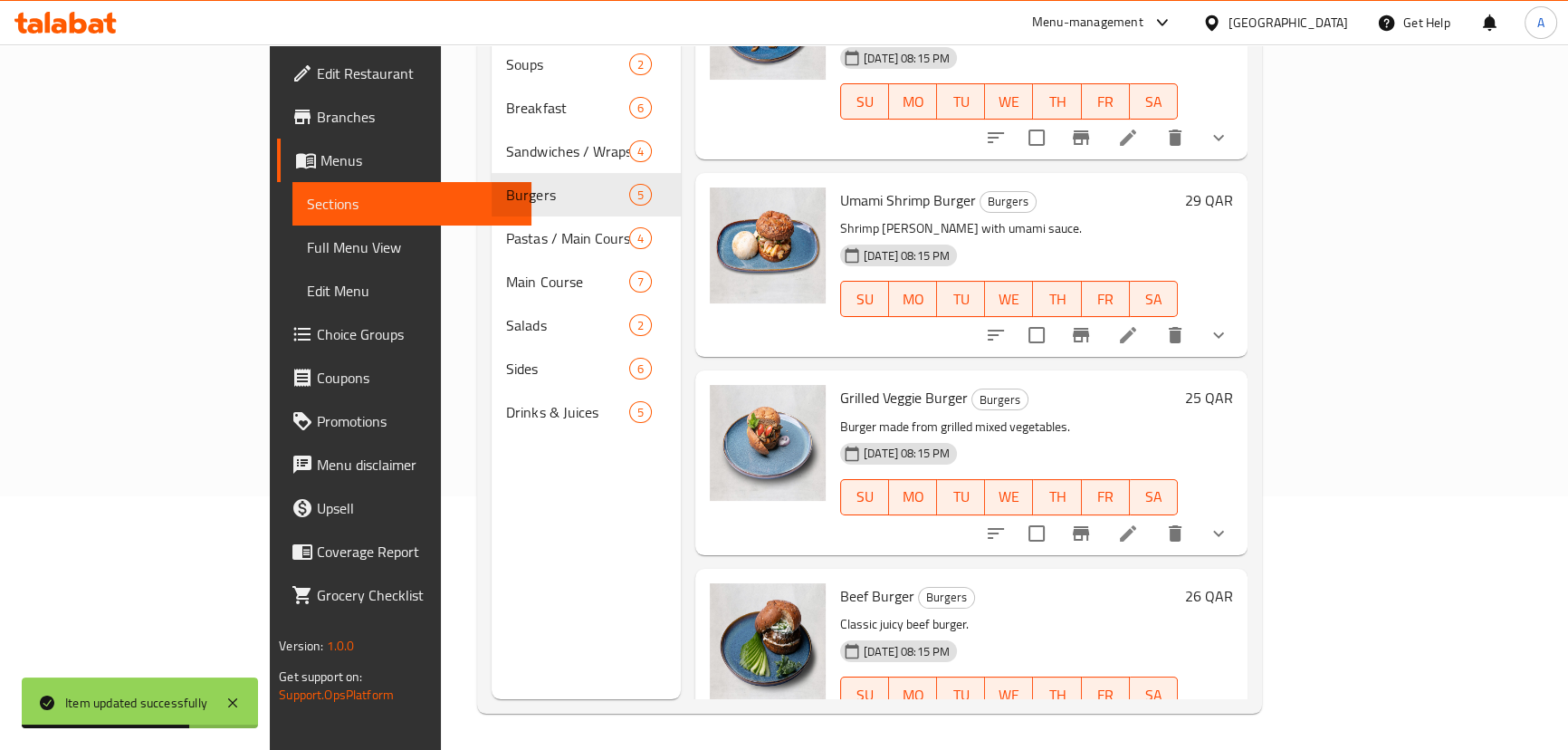
click at [1136, 723] on icon at bounding box center [1128, 731] width 16 height 16
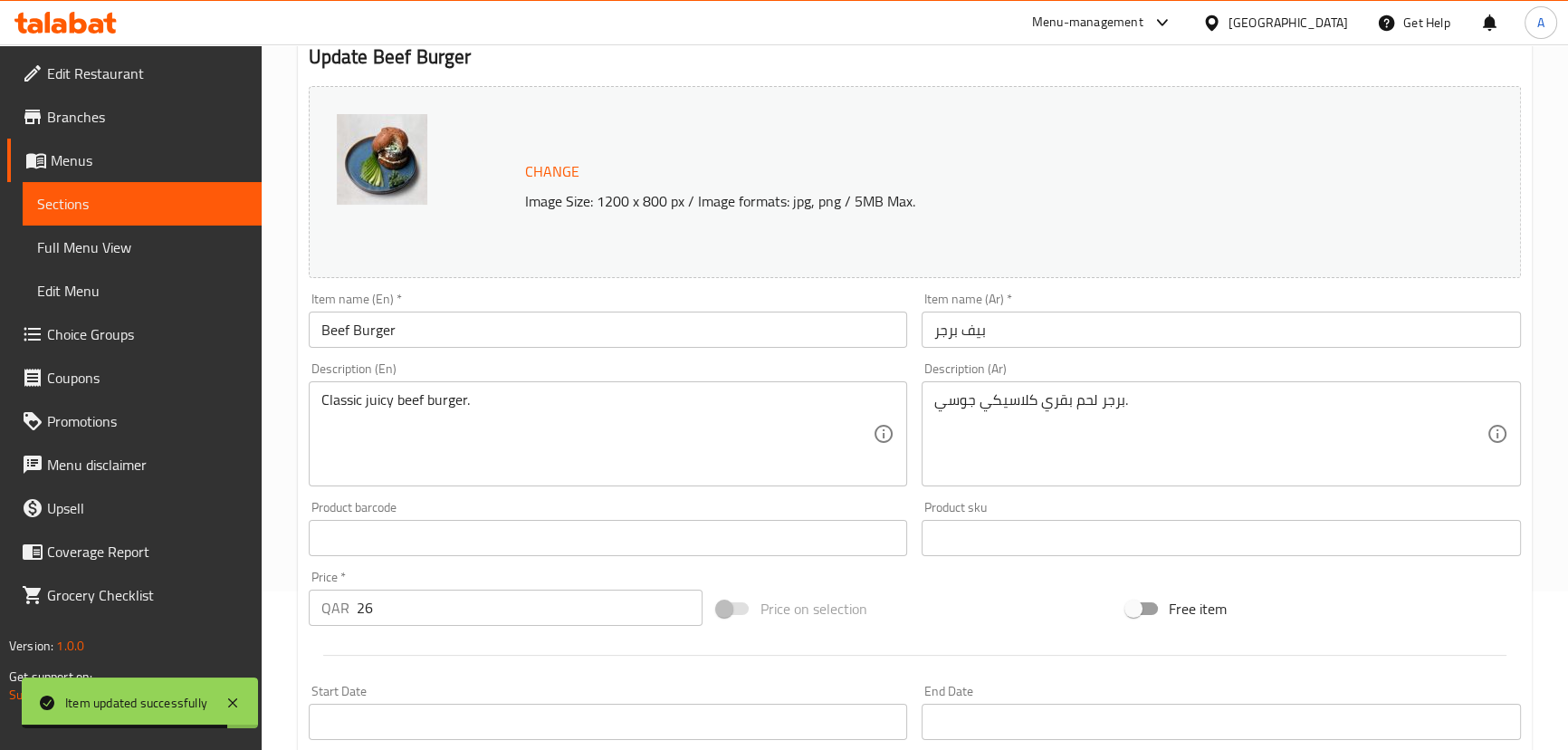
scroll to position [164, 0]
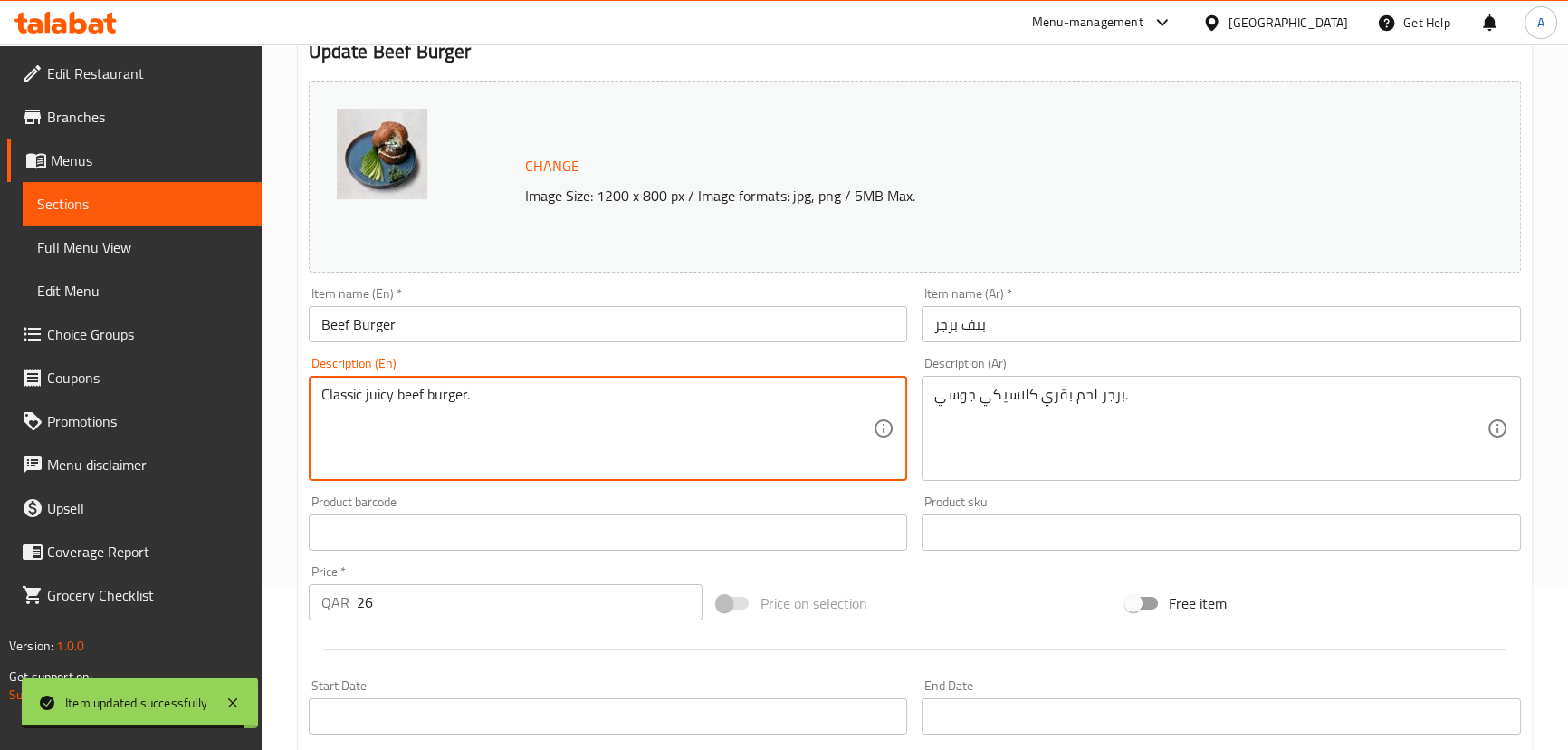
click at [654, 441] on textarea "Classic juicy beef burger." at bounding box center [598, 428] width 552 height 86
paste textarea "This beef burger features a ground beef [PERSON_NAME], feta, sundried tomatoes,…"
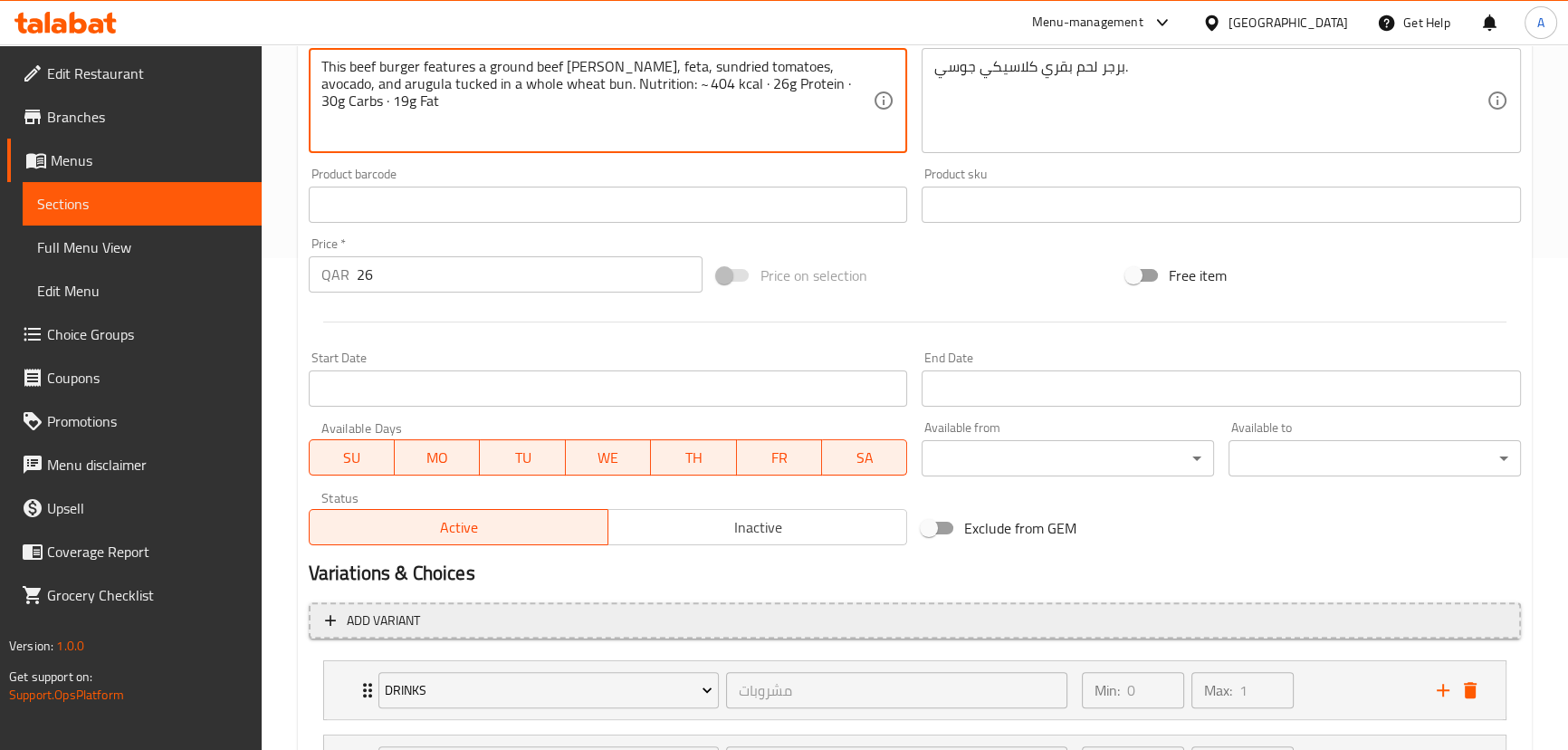
scroll to position [661, 0]
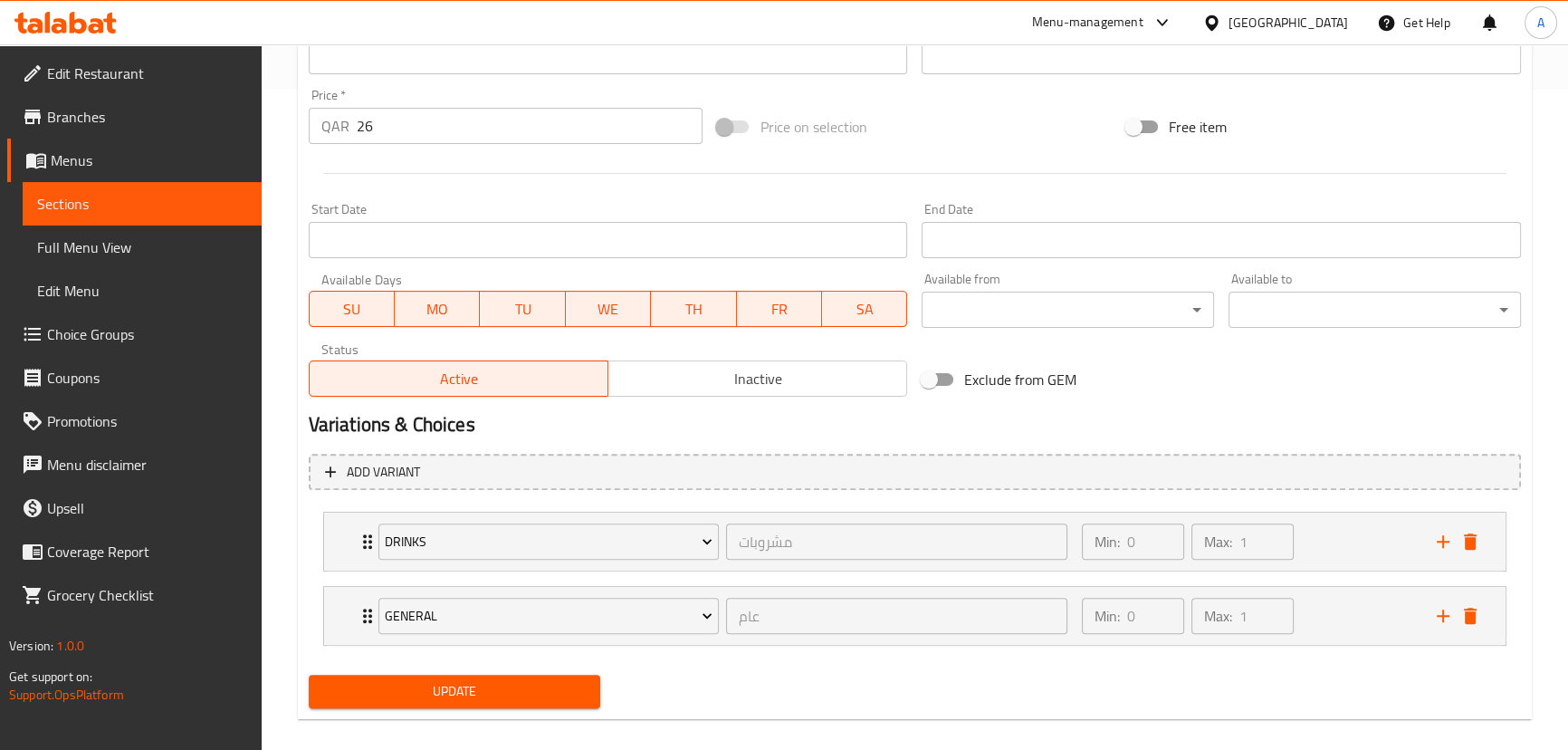
click at [526, 662] on div "Change Image Size: 1200 x 800 px / Image formats: jpg, png / 5MB Max. Item name…" at bounding box center [915, 146] width 1226 height 1138
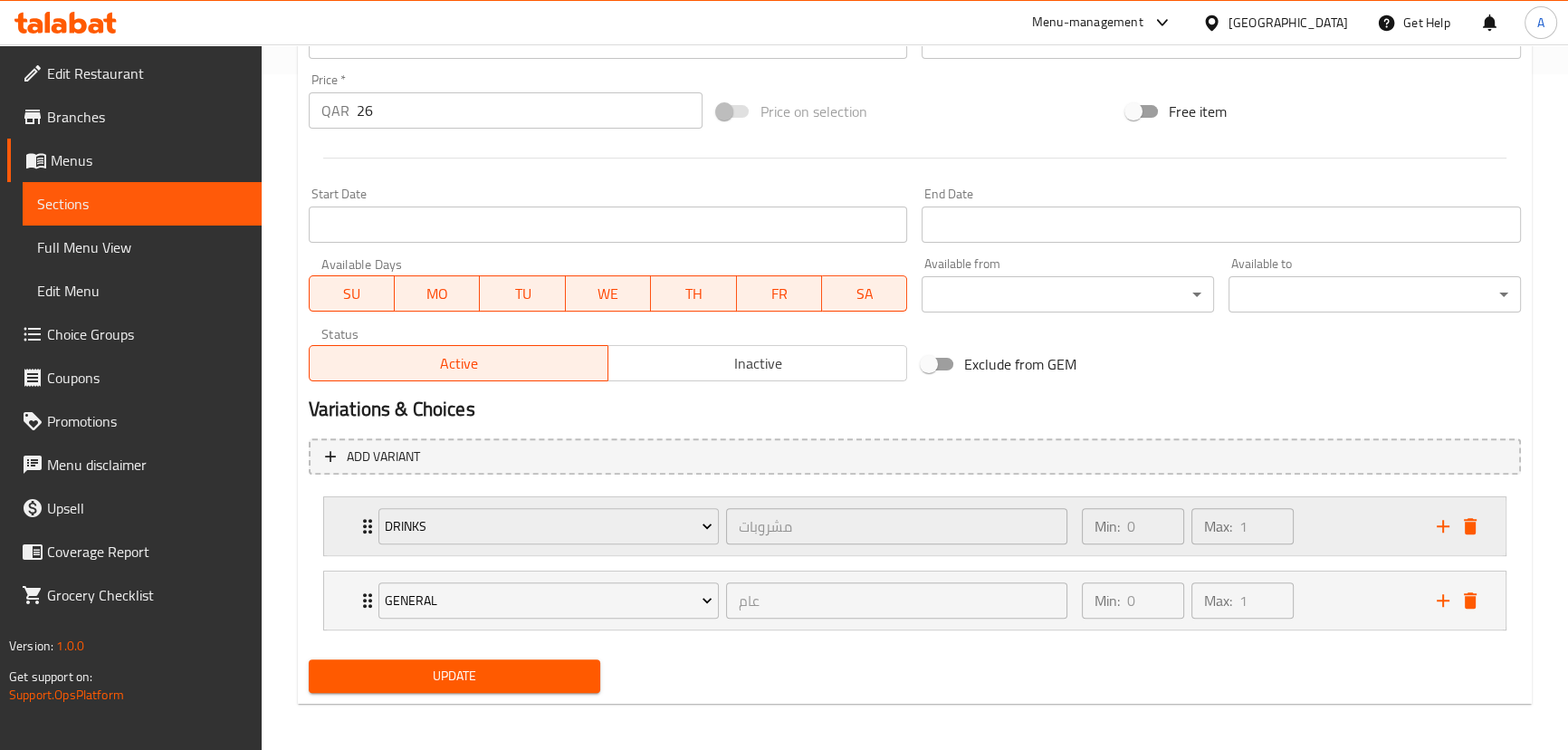
scroll to position [679, 0]
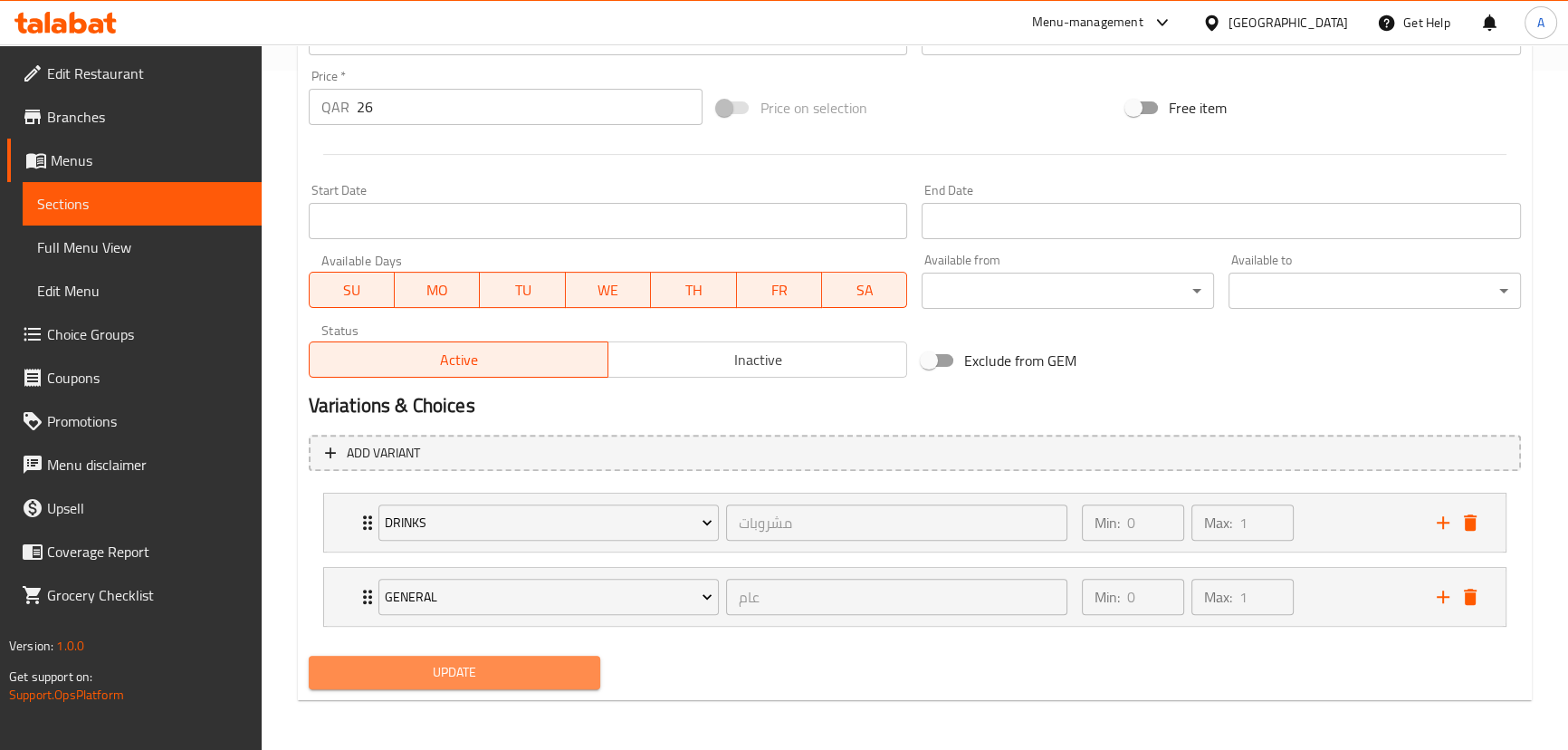
click at [546, 657] on button "Update" at bounding box center [455, 673] width 293 height 34
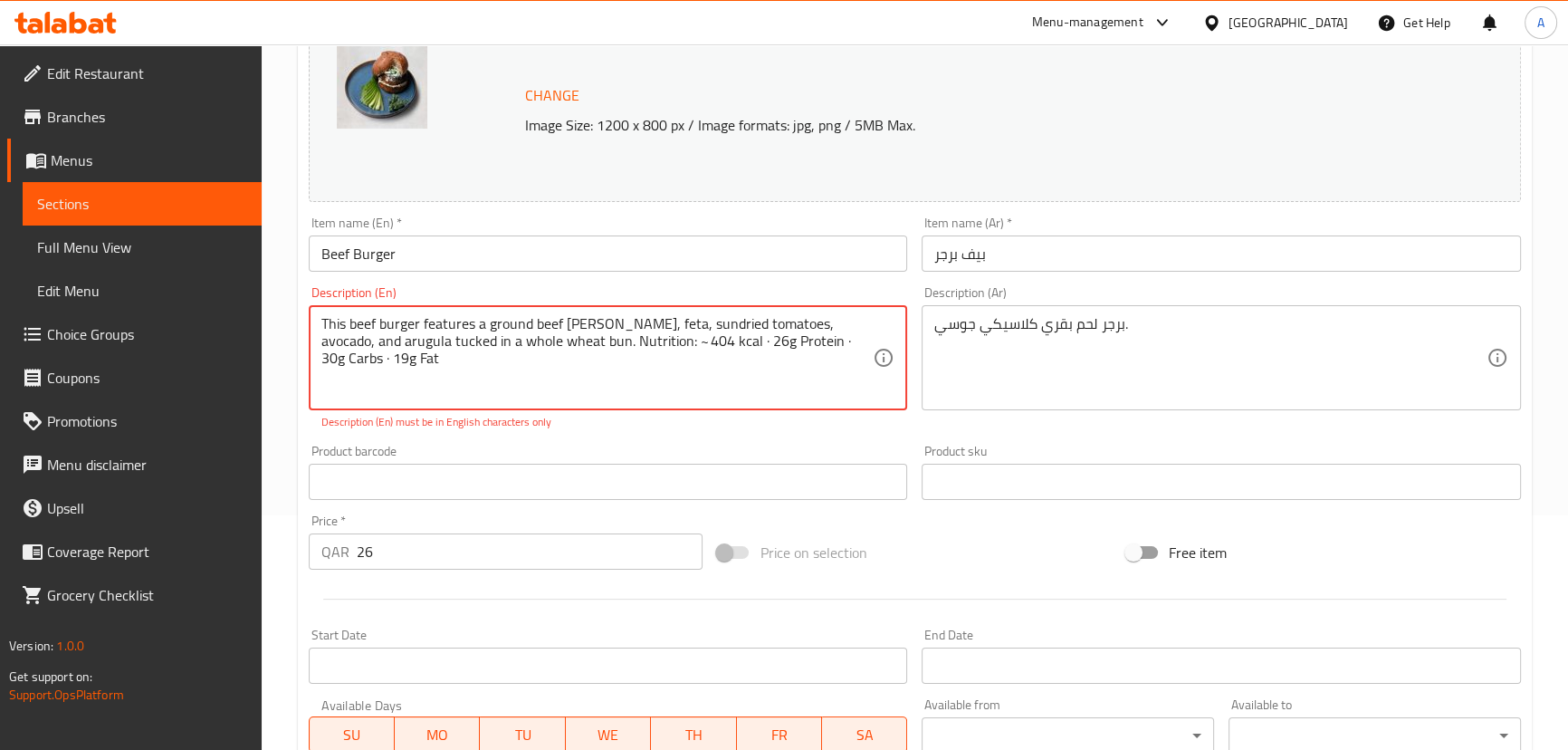
click at [404, 377] on textarea "This beef burger features a ground beef [PERSON_NAME], feta, sundried tomatoes,…" at bounding box center [598, 358] width 552 height 86
click at [619, 342] on textarea "This beef burger features a ground beef [PERSON_NAME], feta, sundried tomatoes,…" at bounding box center [598, 358] width 552 height 86
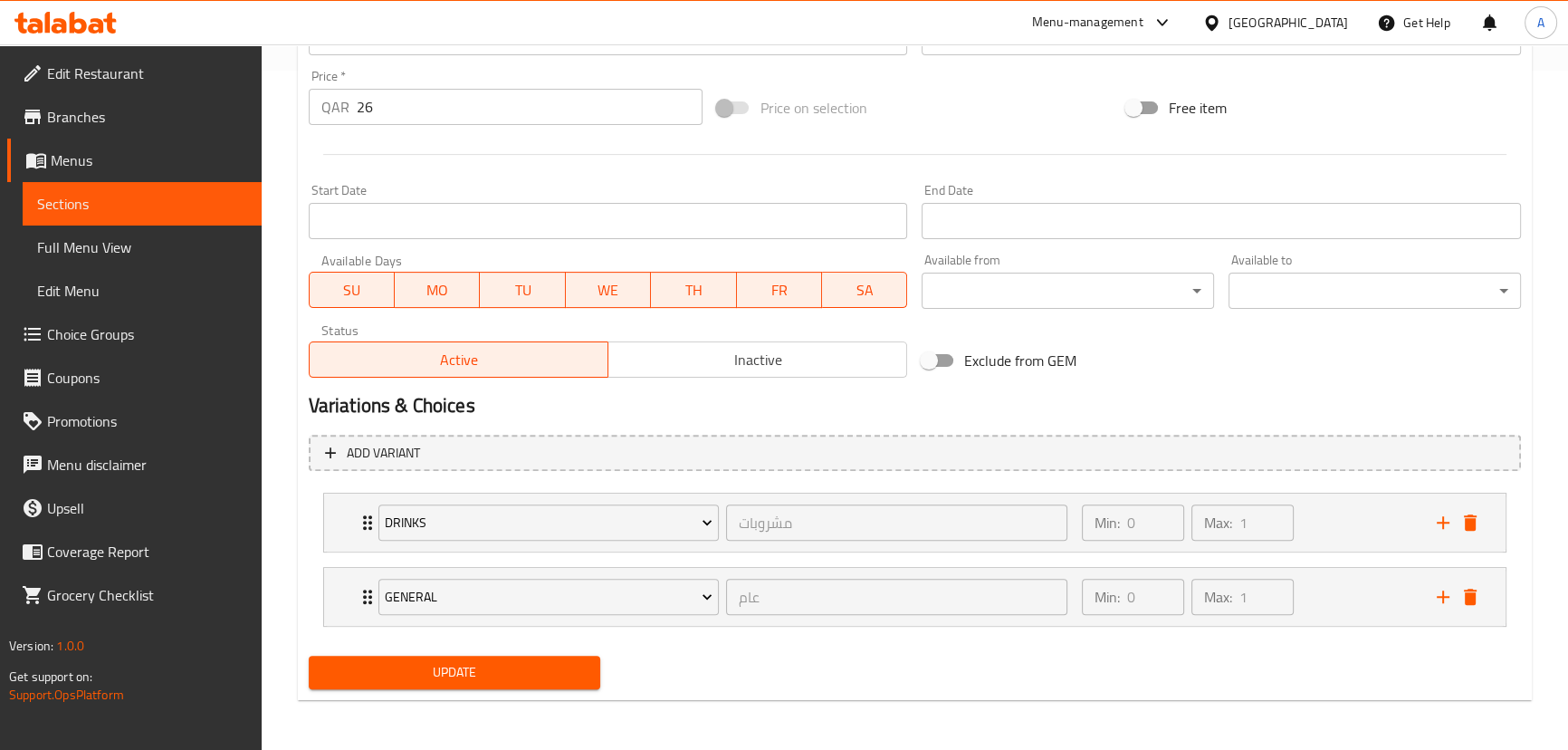
click at [548, 671] on span "Update" at bounding box center [455, 673] width 263 height 23
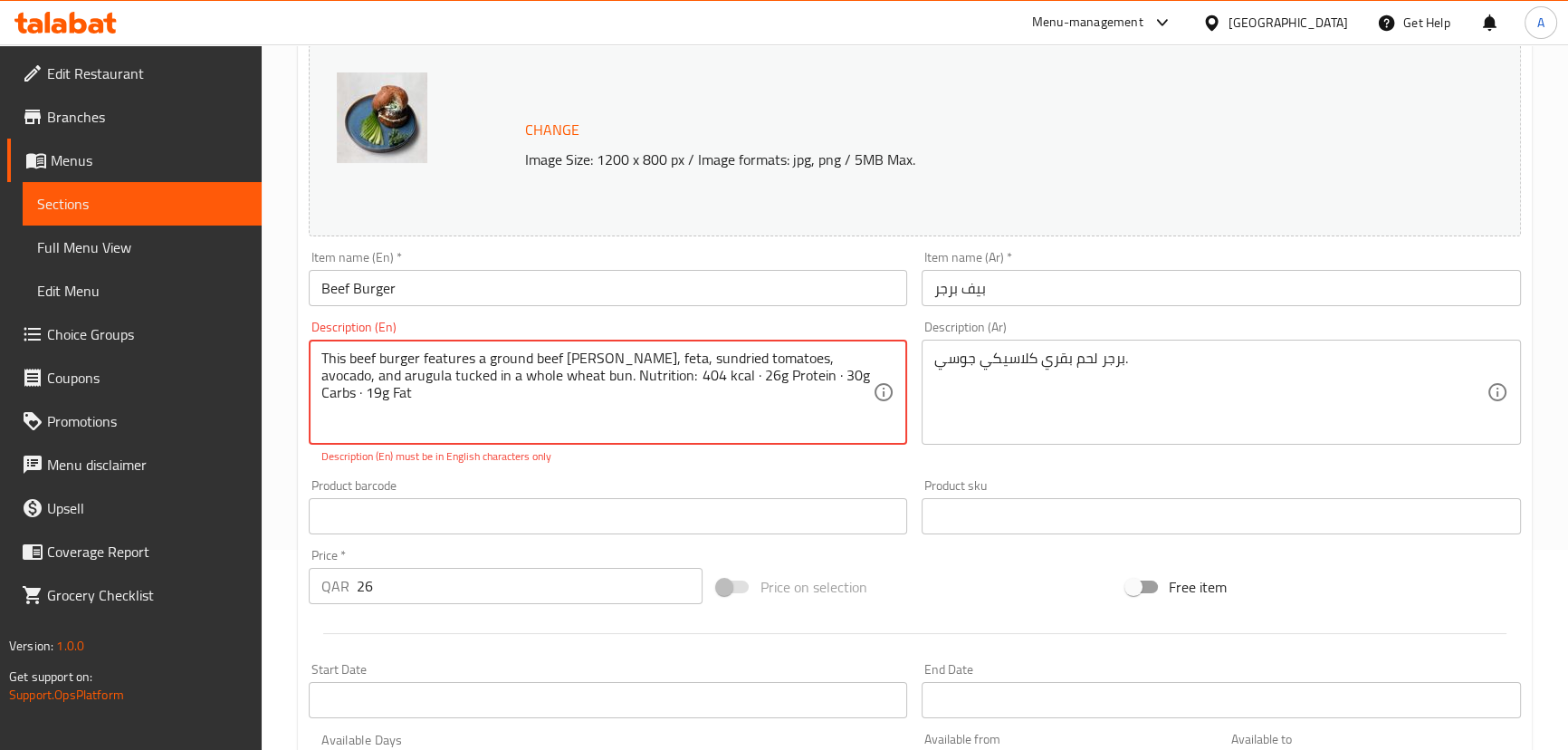
click at [607, 375] on textarea "This beef burger features a ground beef [PERSON_NAME], feta, sundried tomatoes,…" at bounding box center [598, 392] width 552 height 86
click at [665, 375] on textarea "This beef burger features a ground beef [PERSON_NAME], feta, sundried tomatoes,…" at bounding box center [598, 392] width 552 height 86
click at [672, 375] on textarea "This beef burger features a ground beef [PERSON_NAME], feta, sundried tomatoes,…" at bounding box center [598, 392] width 552 height 86
click at [750, 375] on textarea "This beef burger features a ground beef [PERSON_NAME], feta, sundried tomatoes,…" at bounding box center [598, 392] width 552 height 86
click at [816, 378] on textarea "This beef burger features a ground beef [PERSON_NAME], feta, sundried tomatoes,…" at bounding box center [598, 392] width 552 height 86
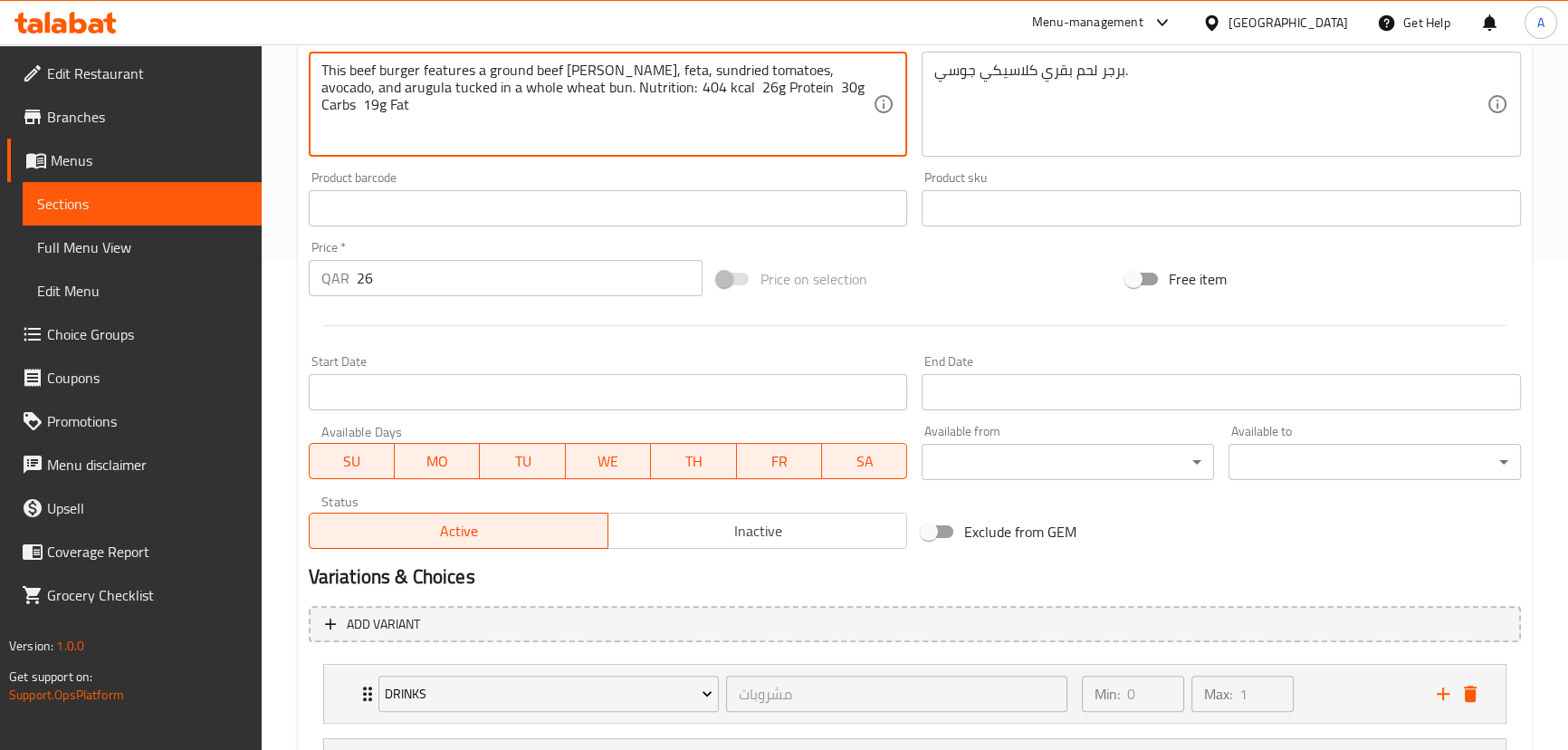
scroll to position [661, 0]
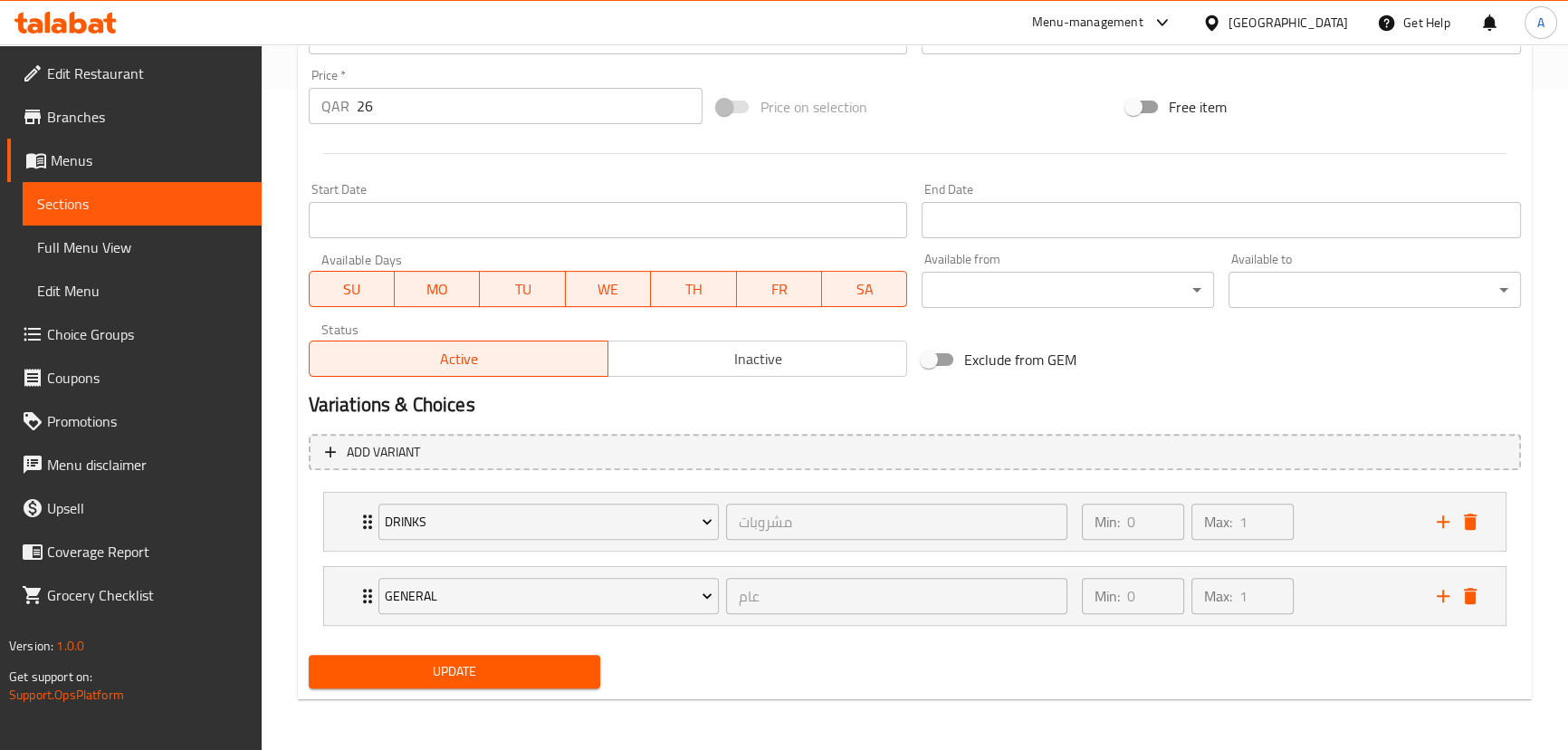
type textarea "This beef burger features a ground beef [PERSON_NAME], feta, sundried tomatoes,…"
click at [532, 675] on span "Update" at bounding box center [455, 672] width 263 height 23
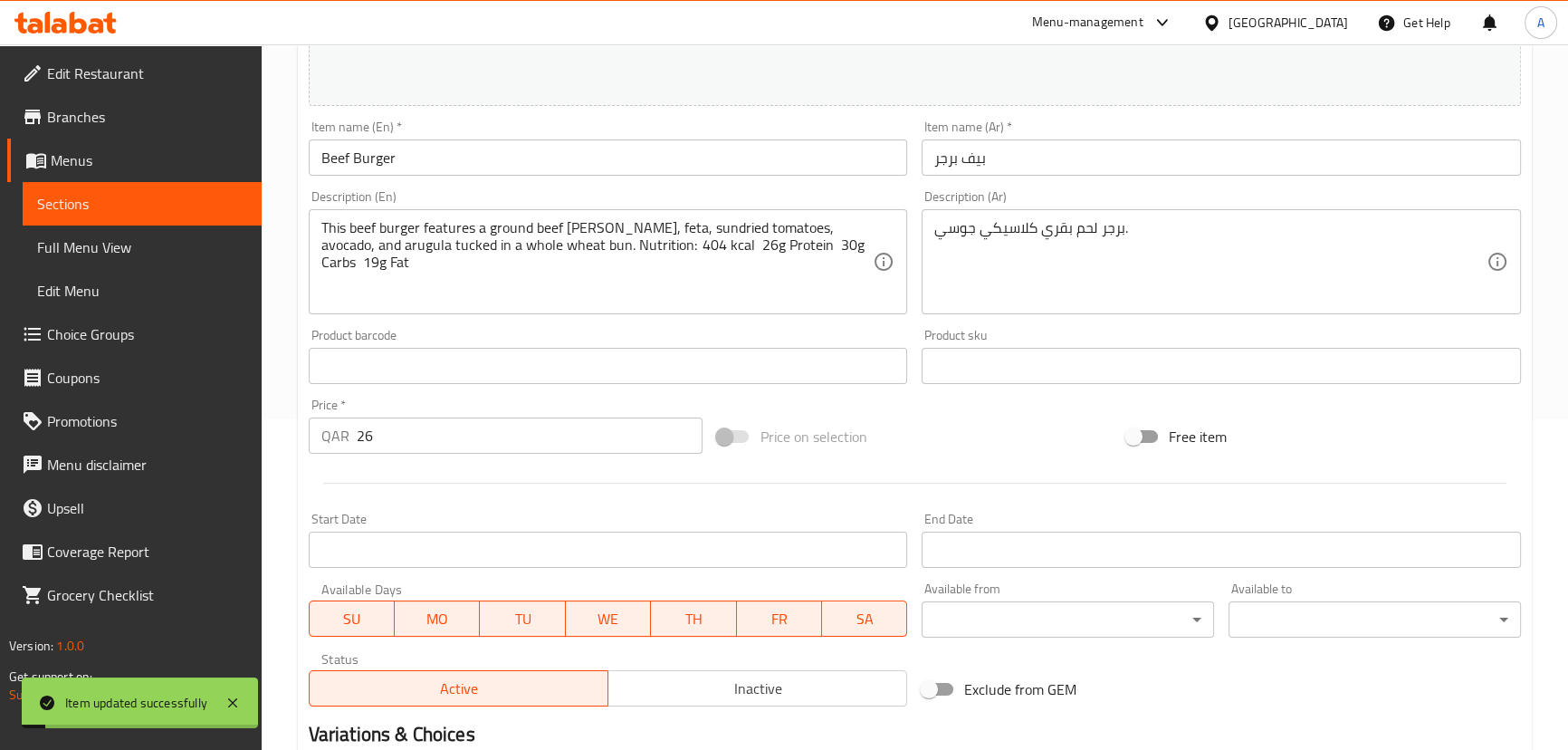
scroll to position [1, 0]
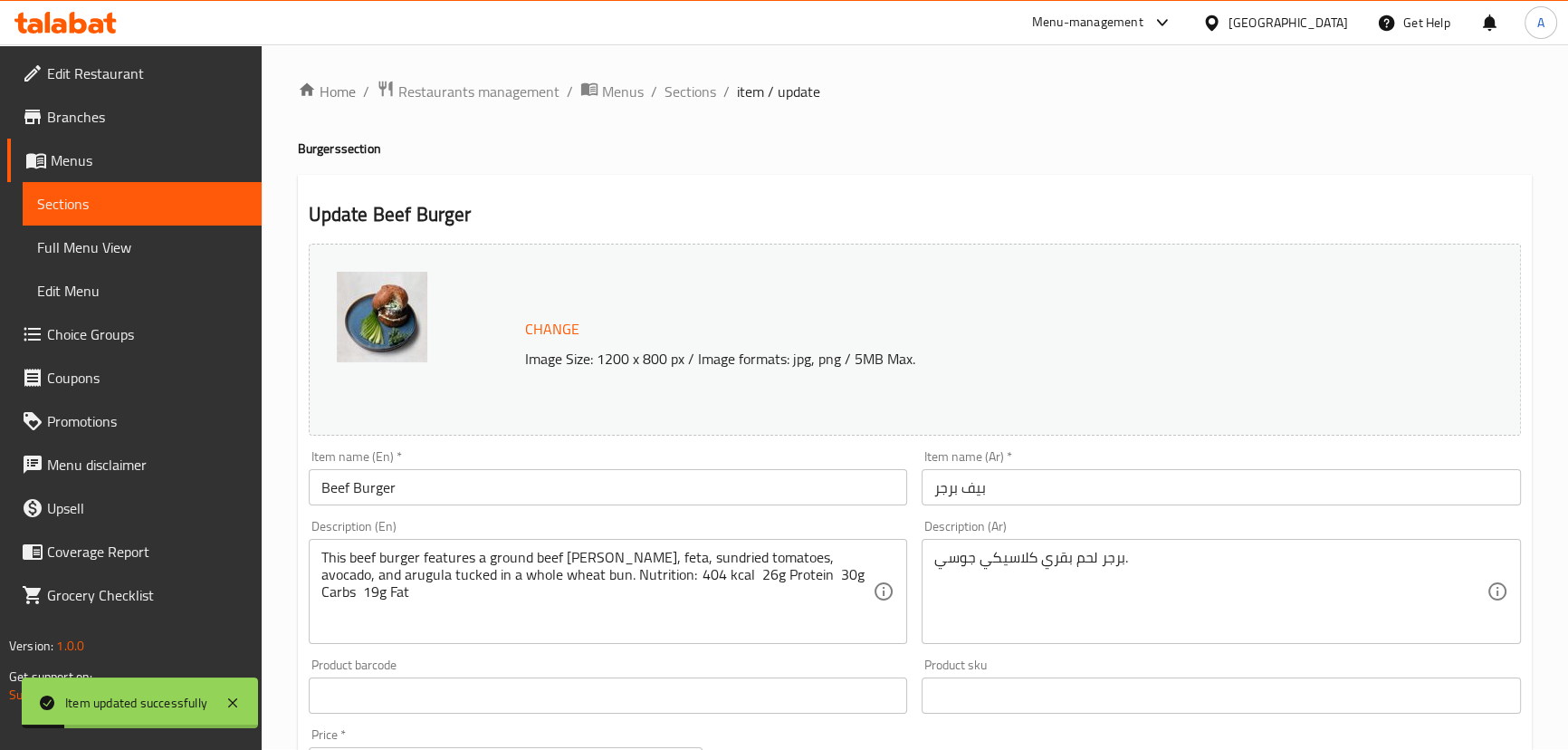
drag, startPoint x: 688, startPoint y: 92, endPoint x: 674, endPoint y: 119, distance: 30.4
click at [688, 92] on span "Sections" at bounding box center [690, 91] width 52 height 22
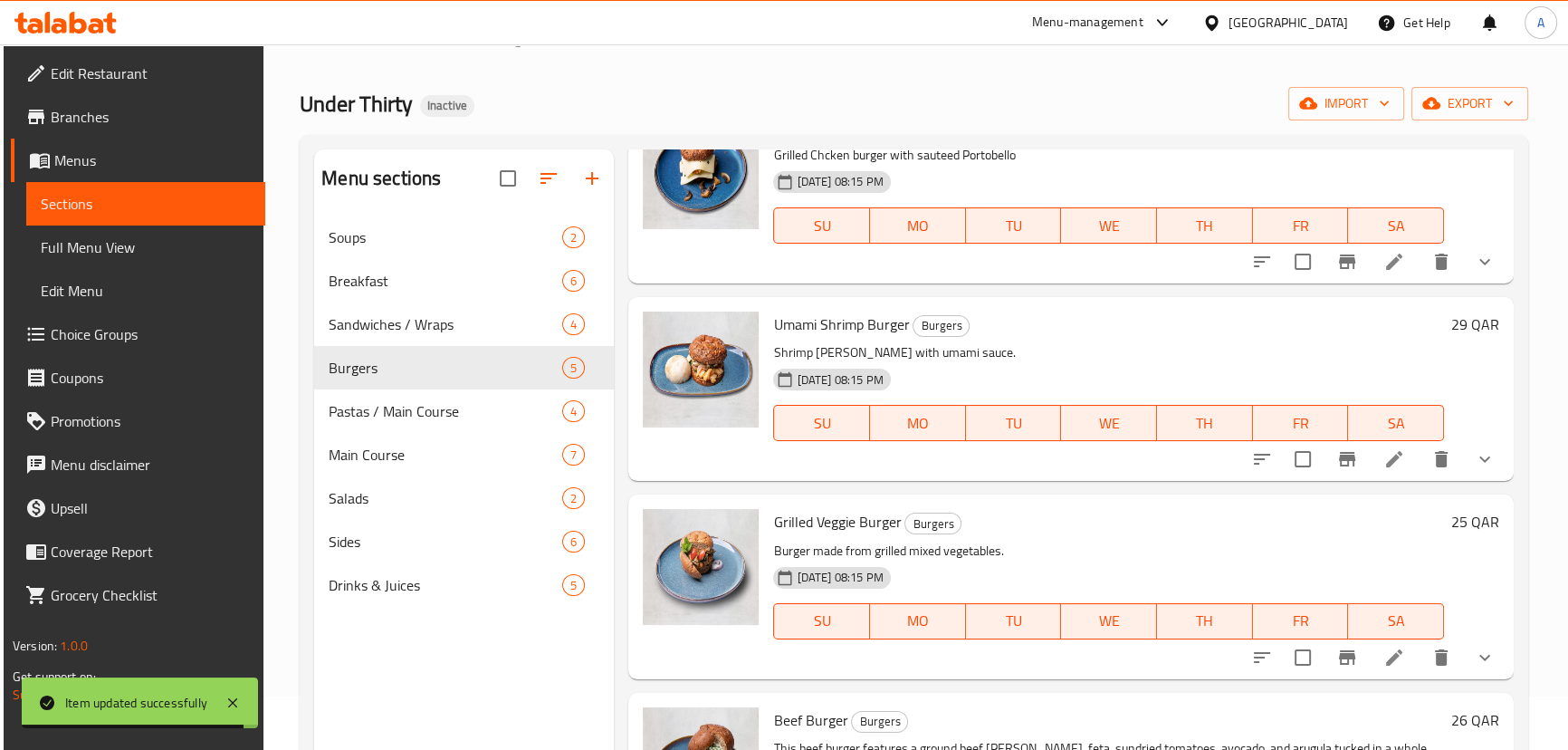
scroll to position [81, 0]
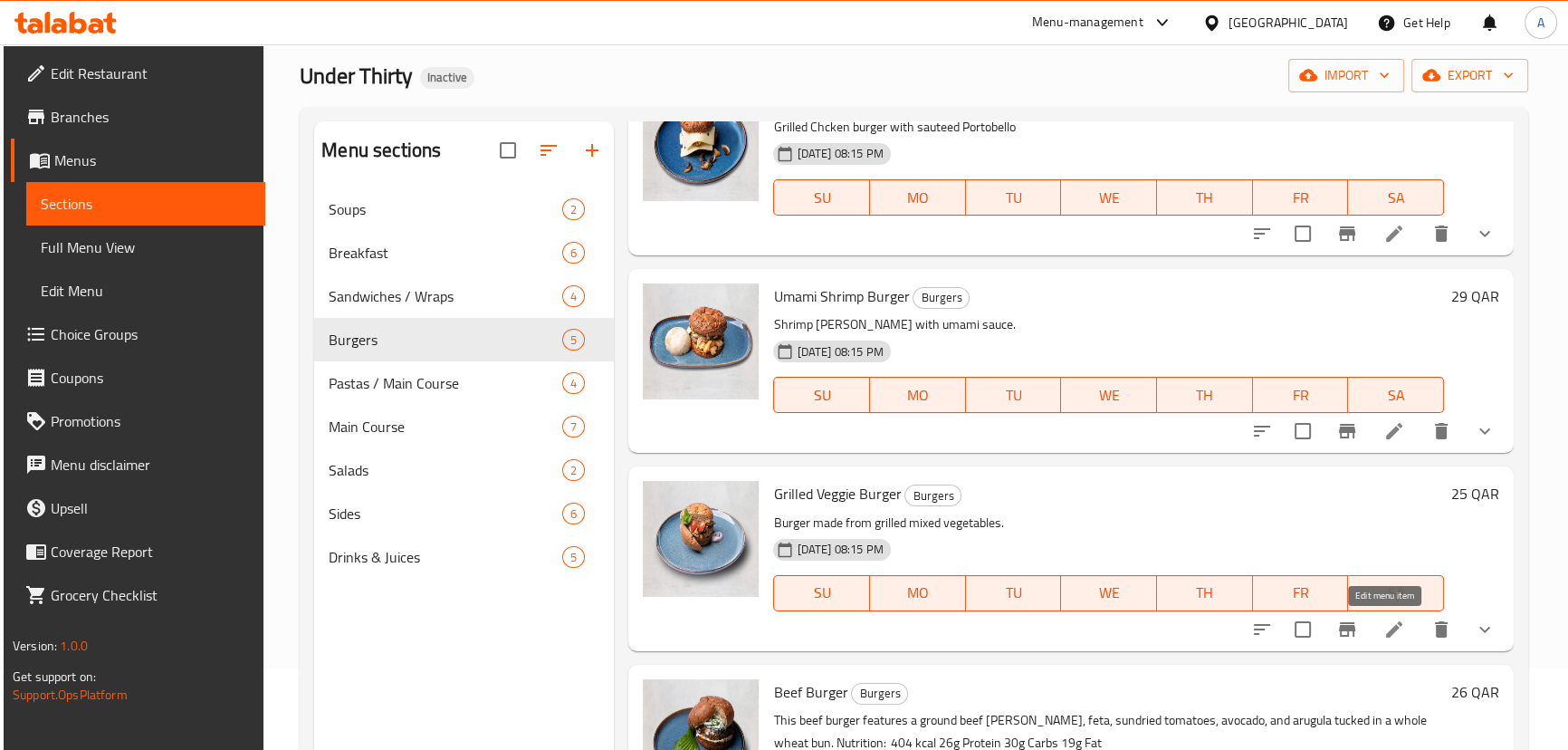
click at [1383, 621] on icon at bounding box center [1394, 630] width 22 height 22
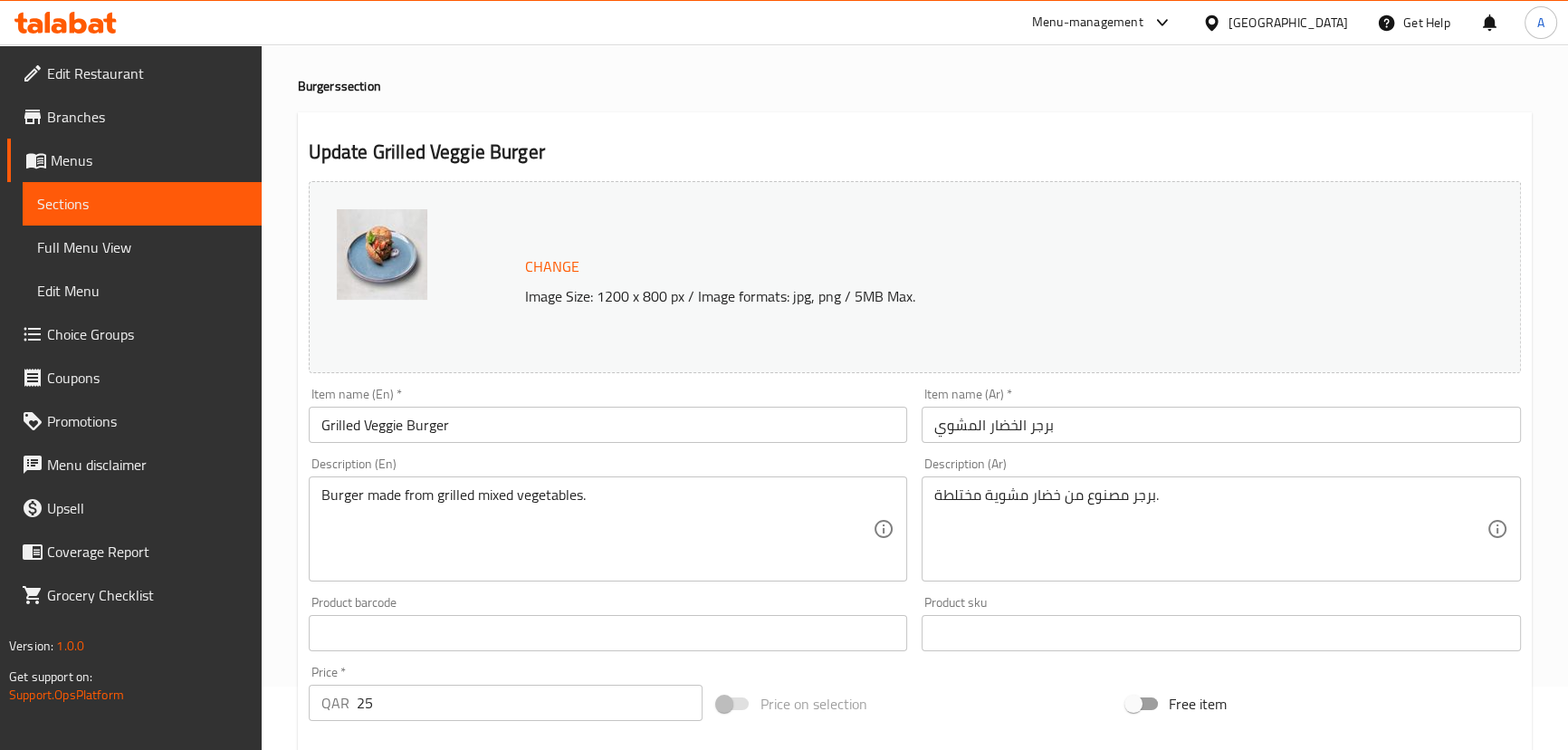
scroll to position [81, 0]
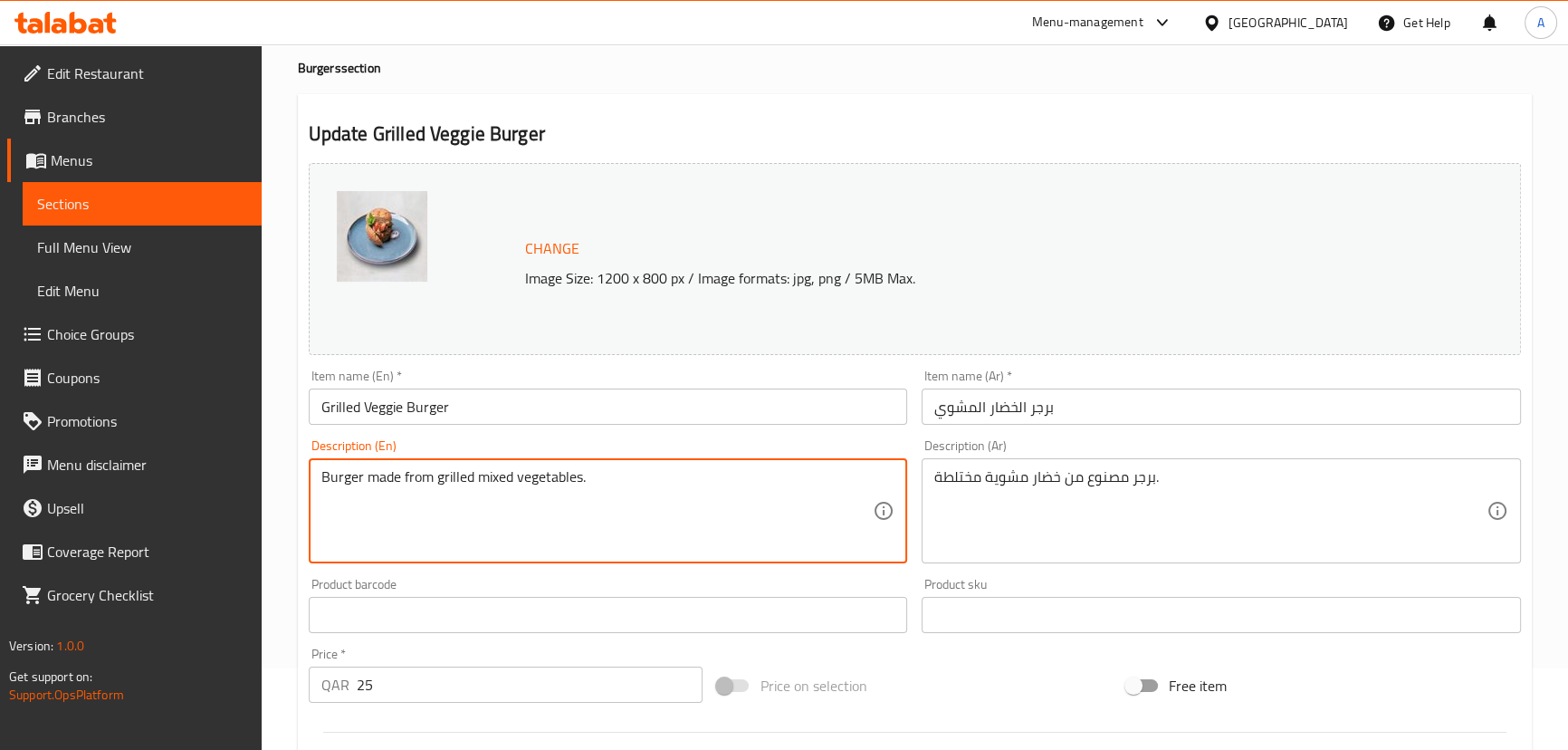
click at [716, 494] on textarea "Burger made from grilled mixed vegetables." at bounding box center [598, 511] width 552 height 86
paste textarea ""A flavorful veggie burger made from mixed beans and grains, grilled with herbs…"
click at [325, 471] on textarea ""A flavorful veggie burger made from mixed beans and grains, grilled with herbs…" at bounding box center [598, 511] width 552 height 86
click at [681, 508] on textarea "A flavorful veggie burger made from mixed beans and grains, grilled with herbs …" at bounding box center [598, 511] width 552 height 86
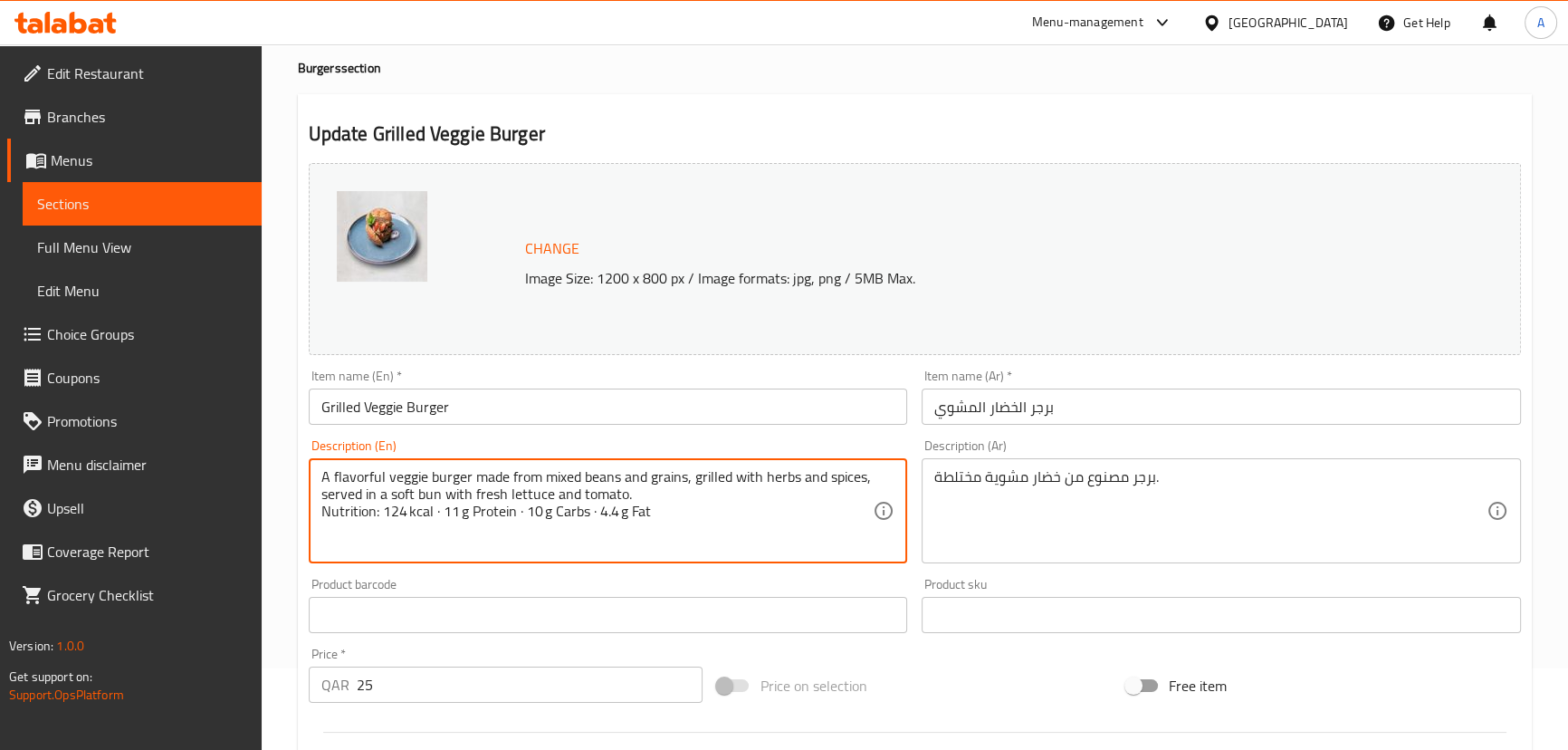
type textarea "A flavorful veggie burger made from mixed beans and grains, grilled with herbs …"
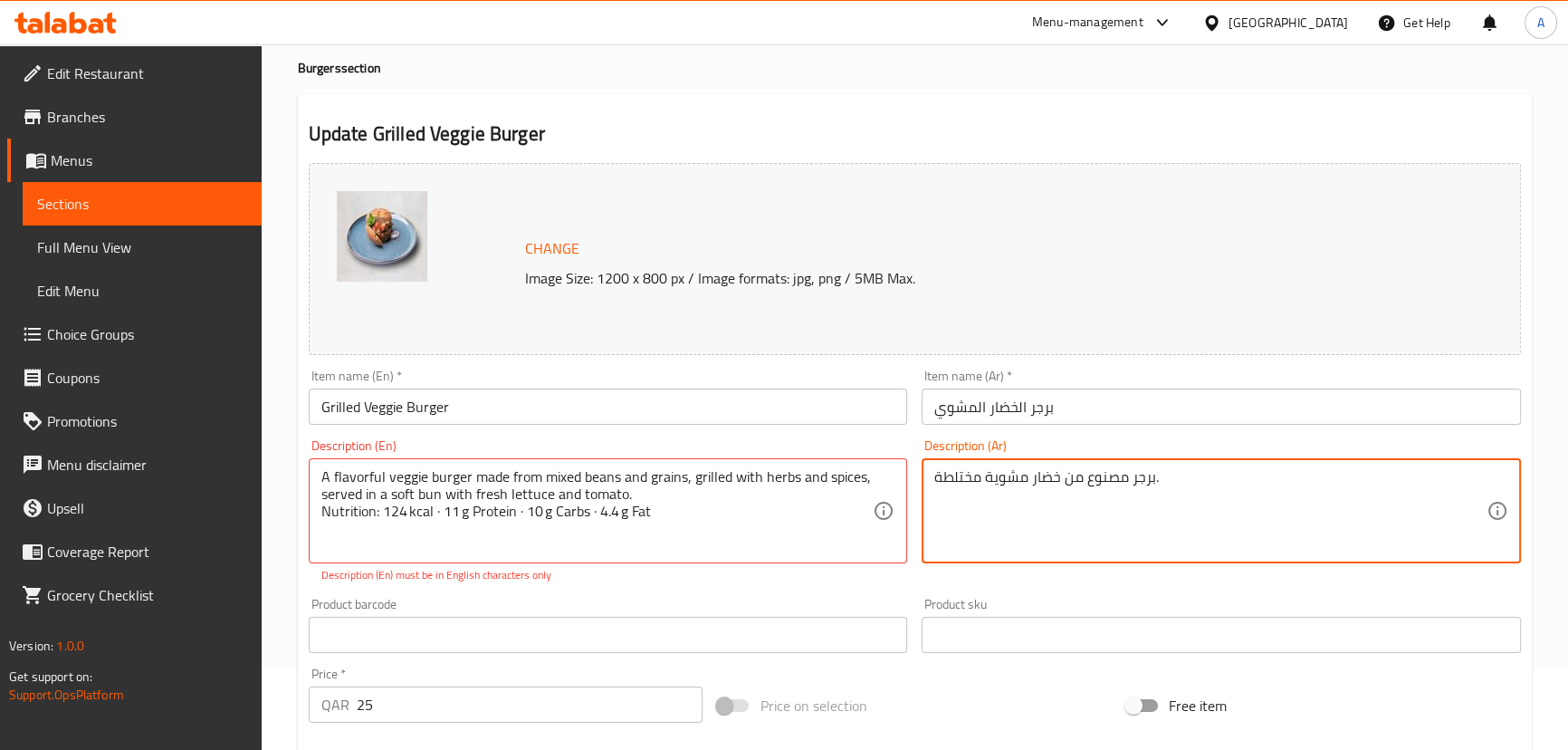
click at [991, 486] on textarea "برجر مصنوع من خضار مشوية مختلطة." at bounding box center [1211, 511] width 552 height 86
click at [812, 598] on div "Product barcode Product barcode" at bounding box center [609, 626] width 600 height 56
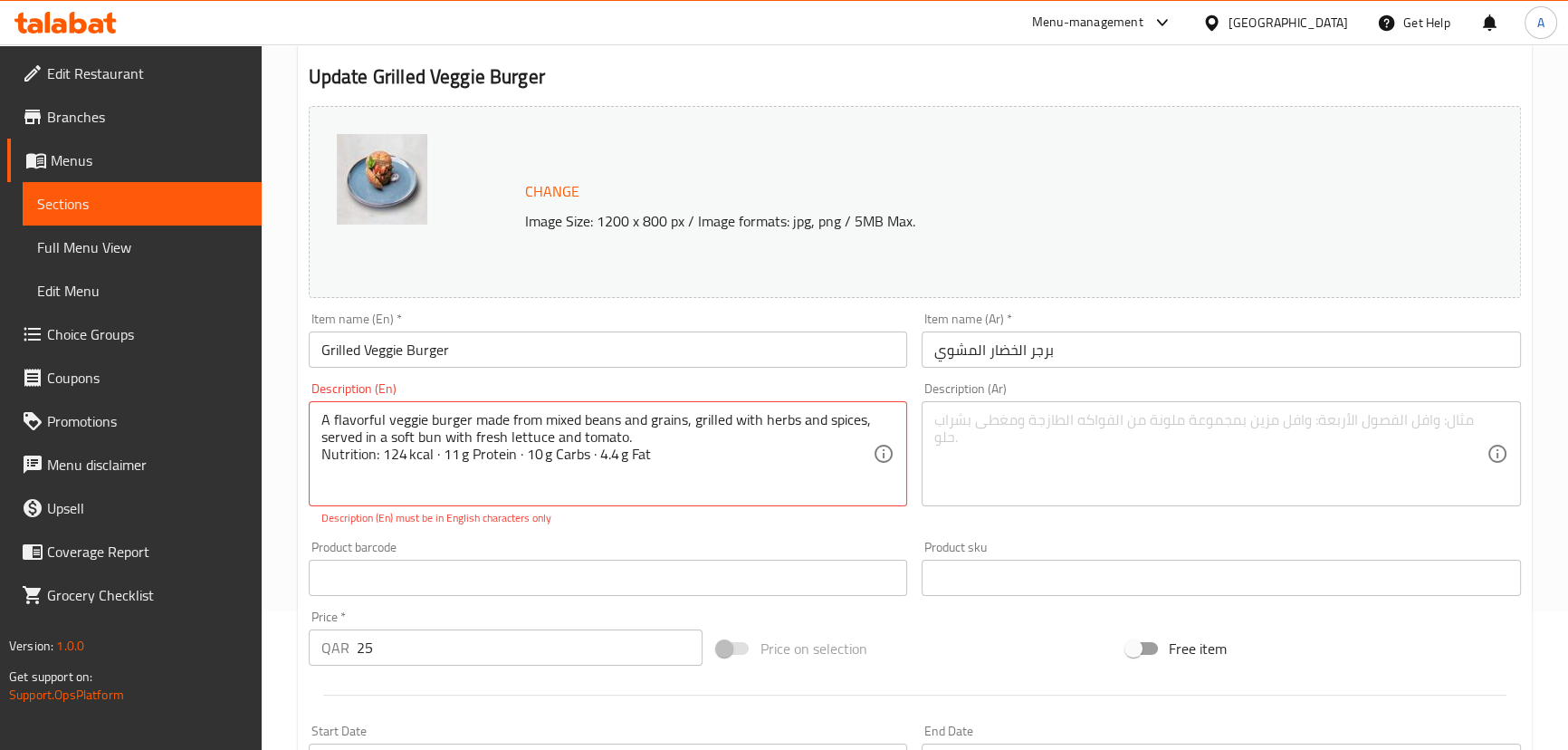
scroll to position [164, 0]
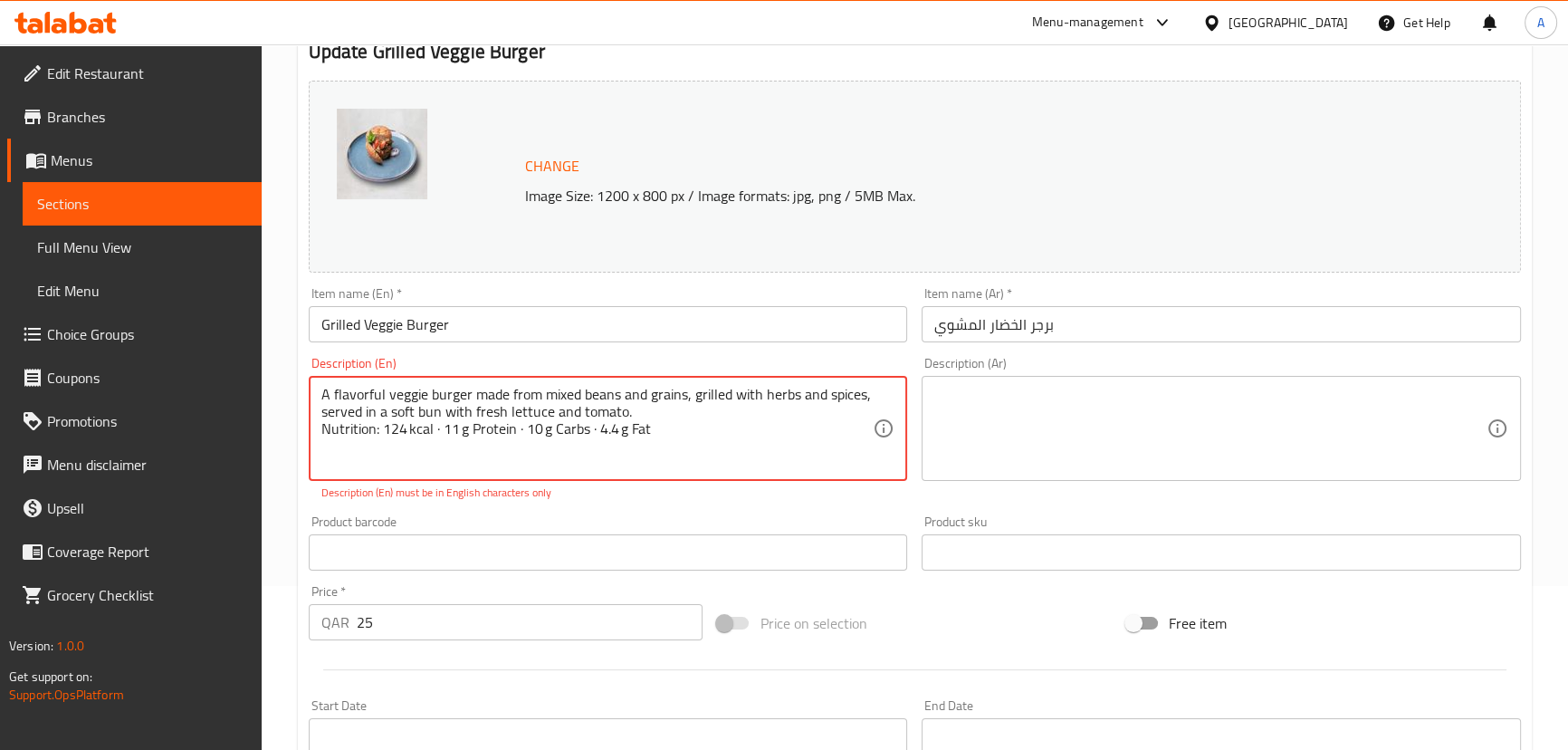
click at [590, 429] on textarea "A flavorful veggie burger made from mixed beans and grains, grilled with herbs …" at bounding box center [598, 428] width 552 height 86
click at [517, 427] on textarea "A flavorful veggie burger made from mixed beans and grains, grilled with herbs …" at bounding box center [598, 428] width 552 height 86
click at [434, 430] on textarea "A flavorful veggie burger made from mixed beans and grains, grilled with herbs …" at bounding box center [598, 428] width 552 height 86
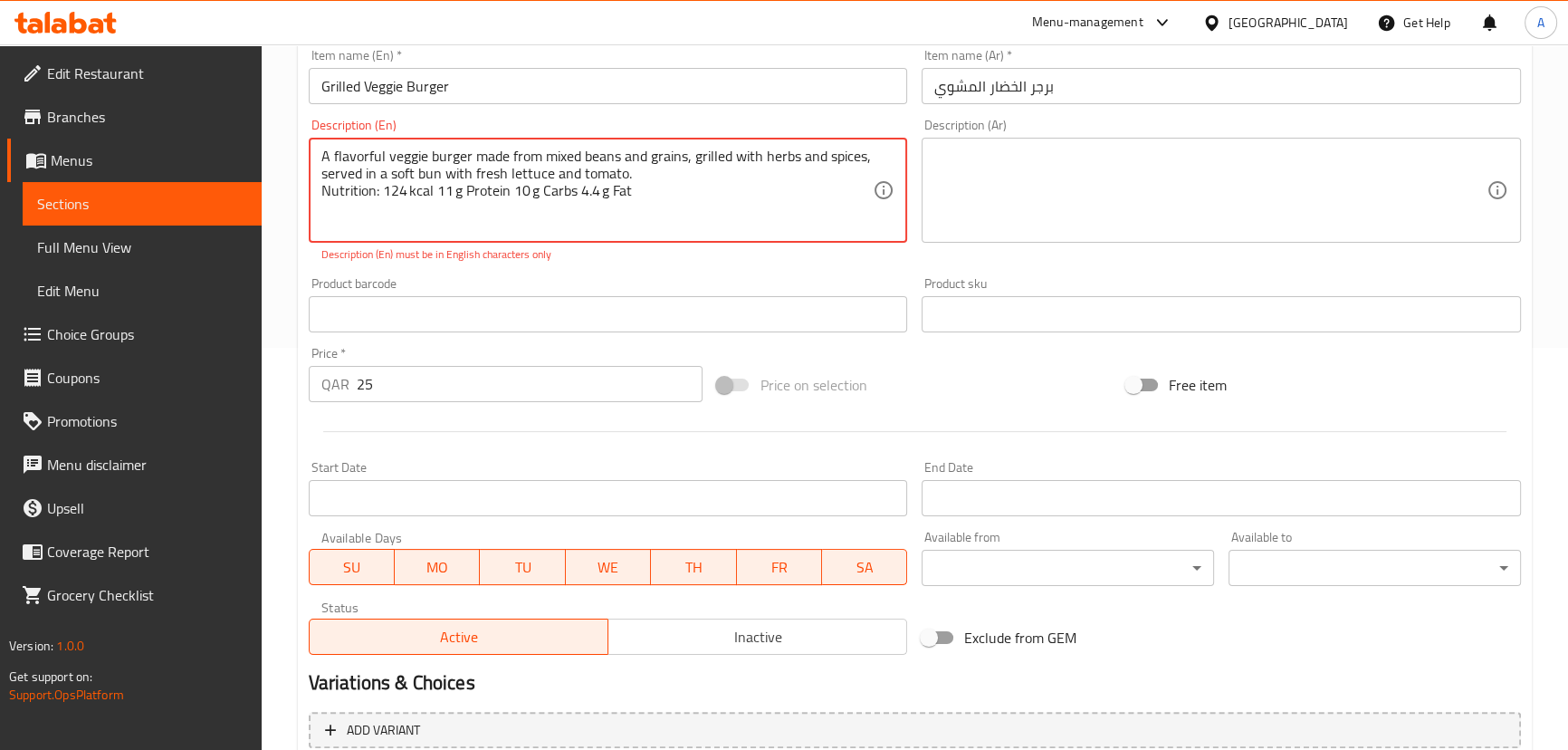
scroll to position [679, 0]
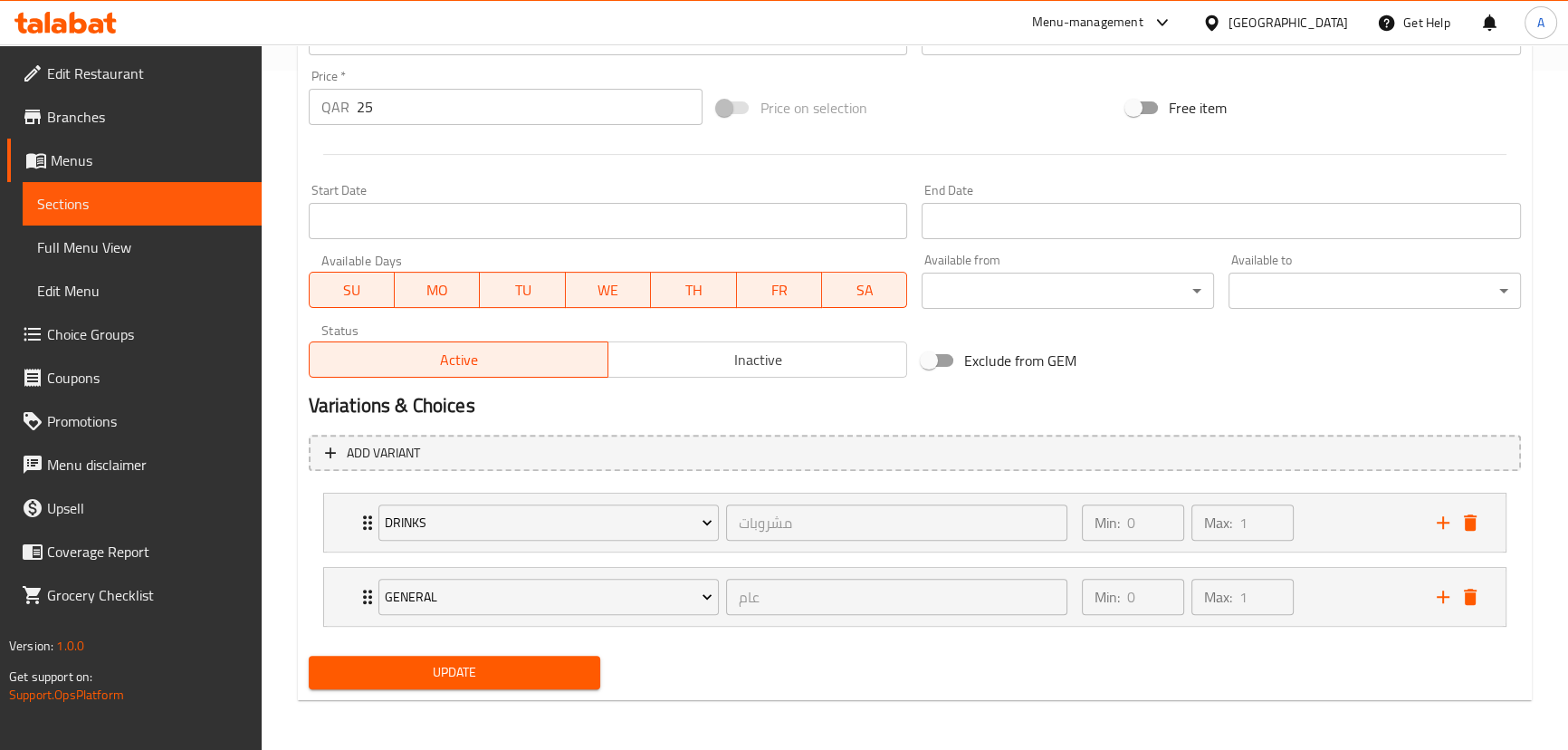
type textarea "A flavorful veggie burger made from mixed beans and grains, grilled with herbs …"
click at [493, 657] on button "Update" at bounding box center [455, 673] width 293 height 34
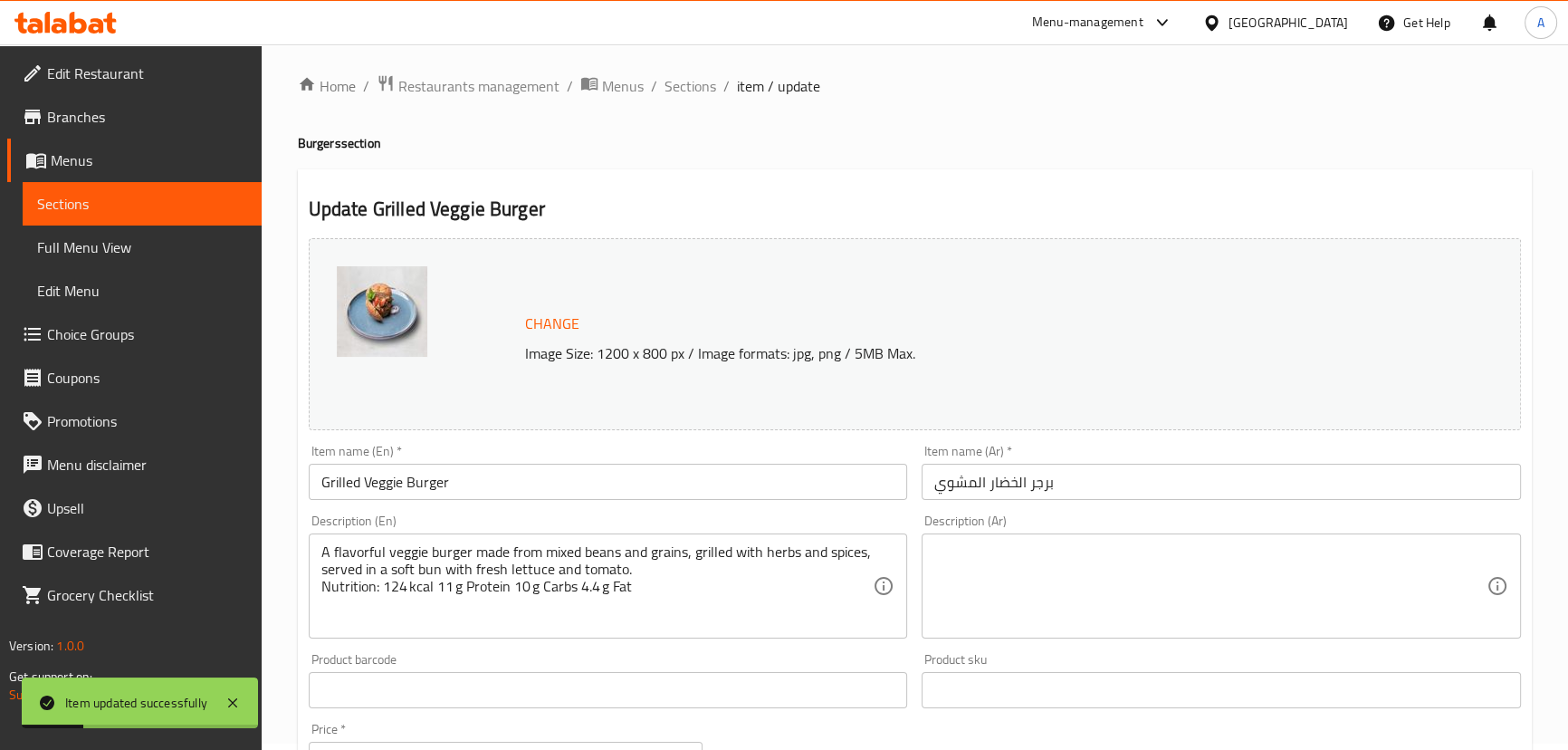
scroll to position [0, 0]
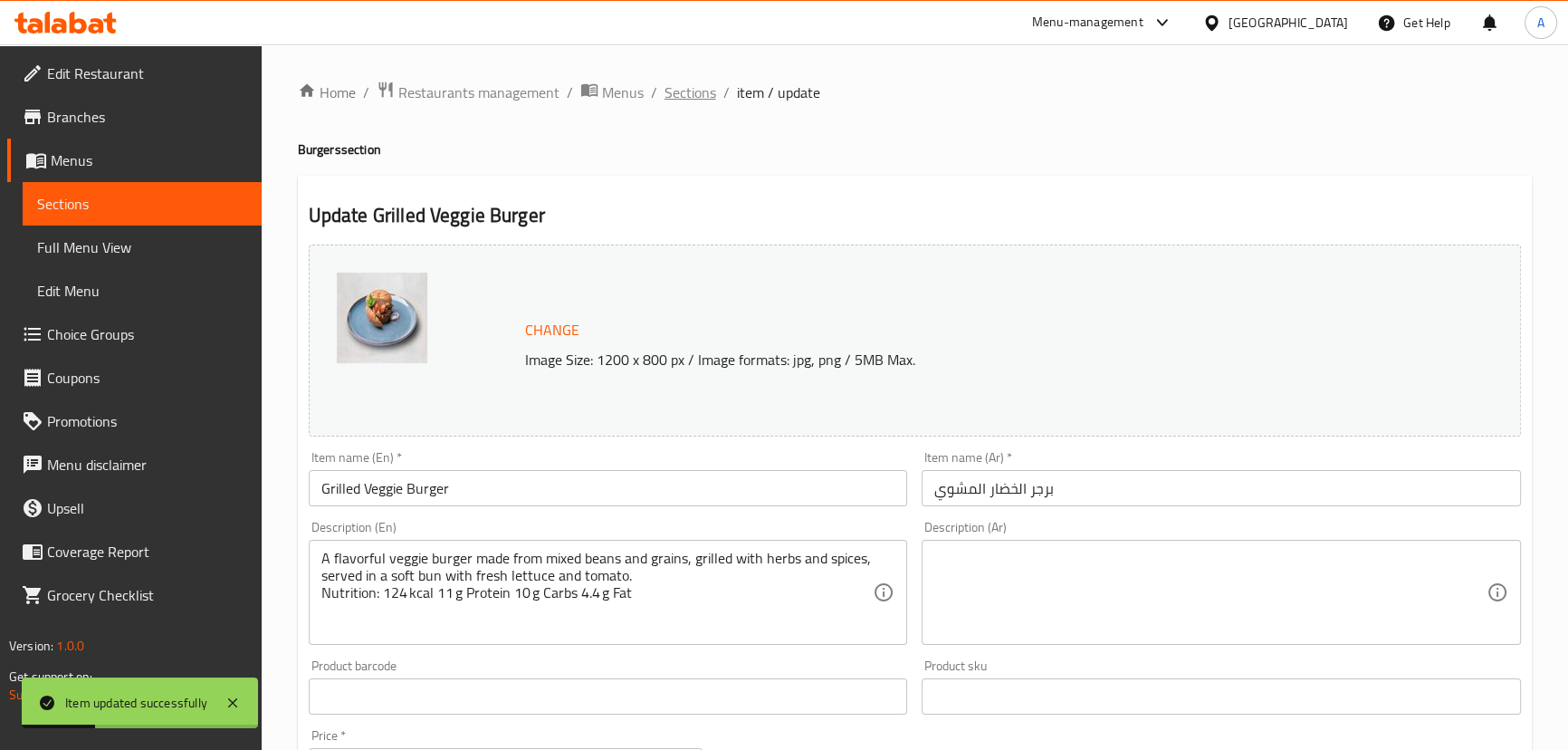
click at [682, 88] on span "Sections" at bounding box center [690, 92] width 52 height 22
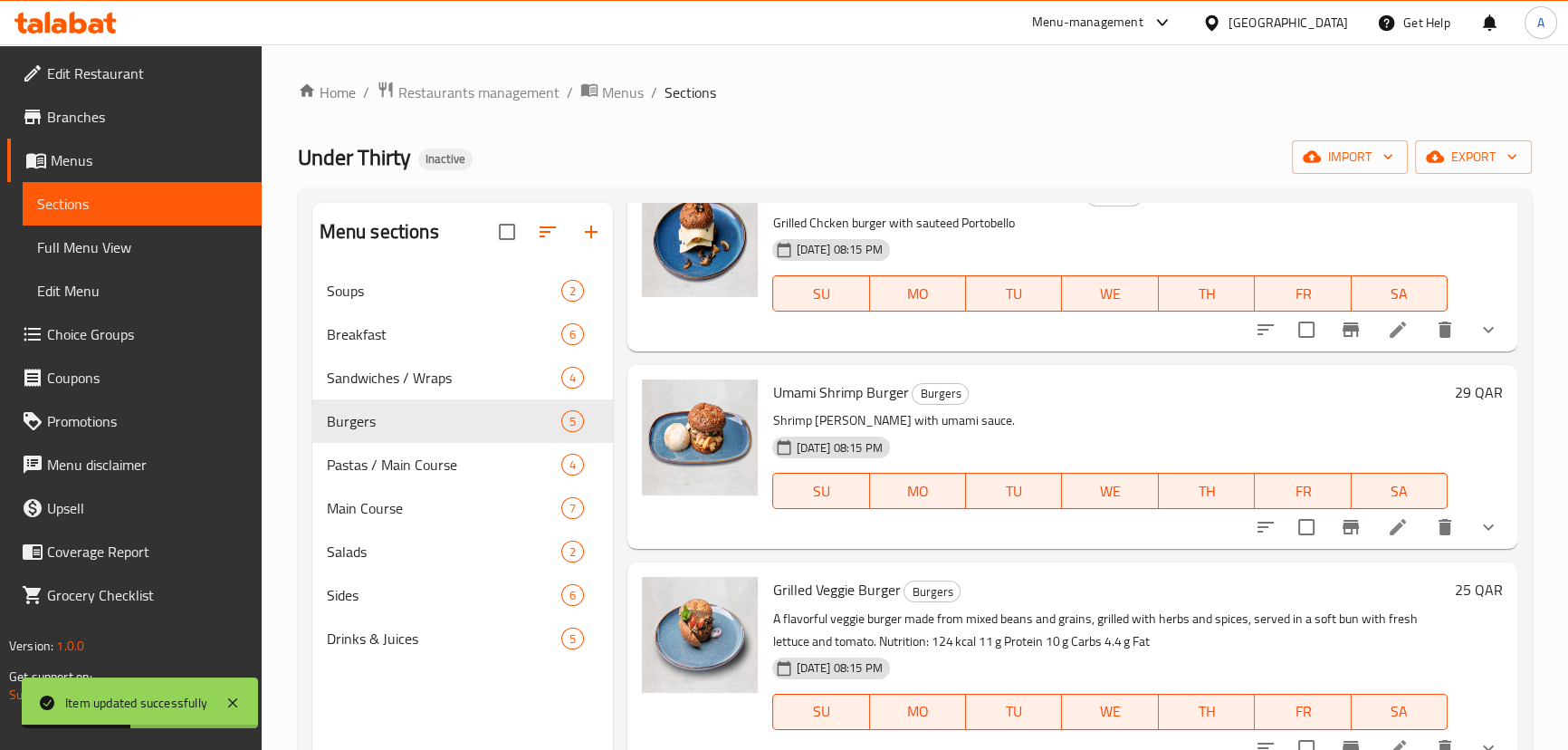
scroll to position [307, 0]
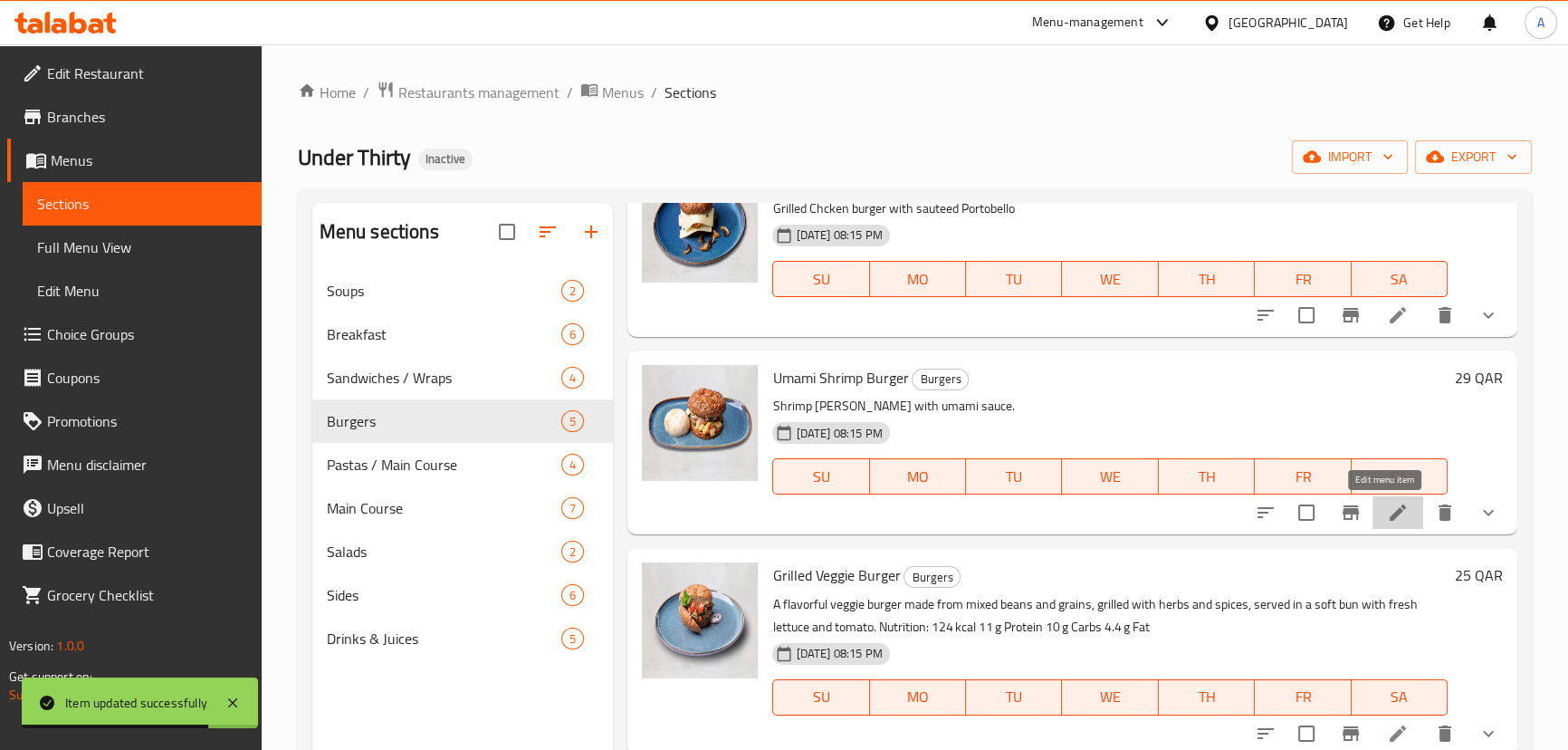
click at [1387, 509] on icon at bounding box center [1398, 513] width 22 height 22
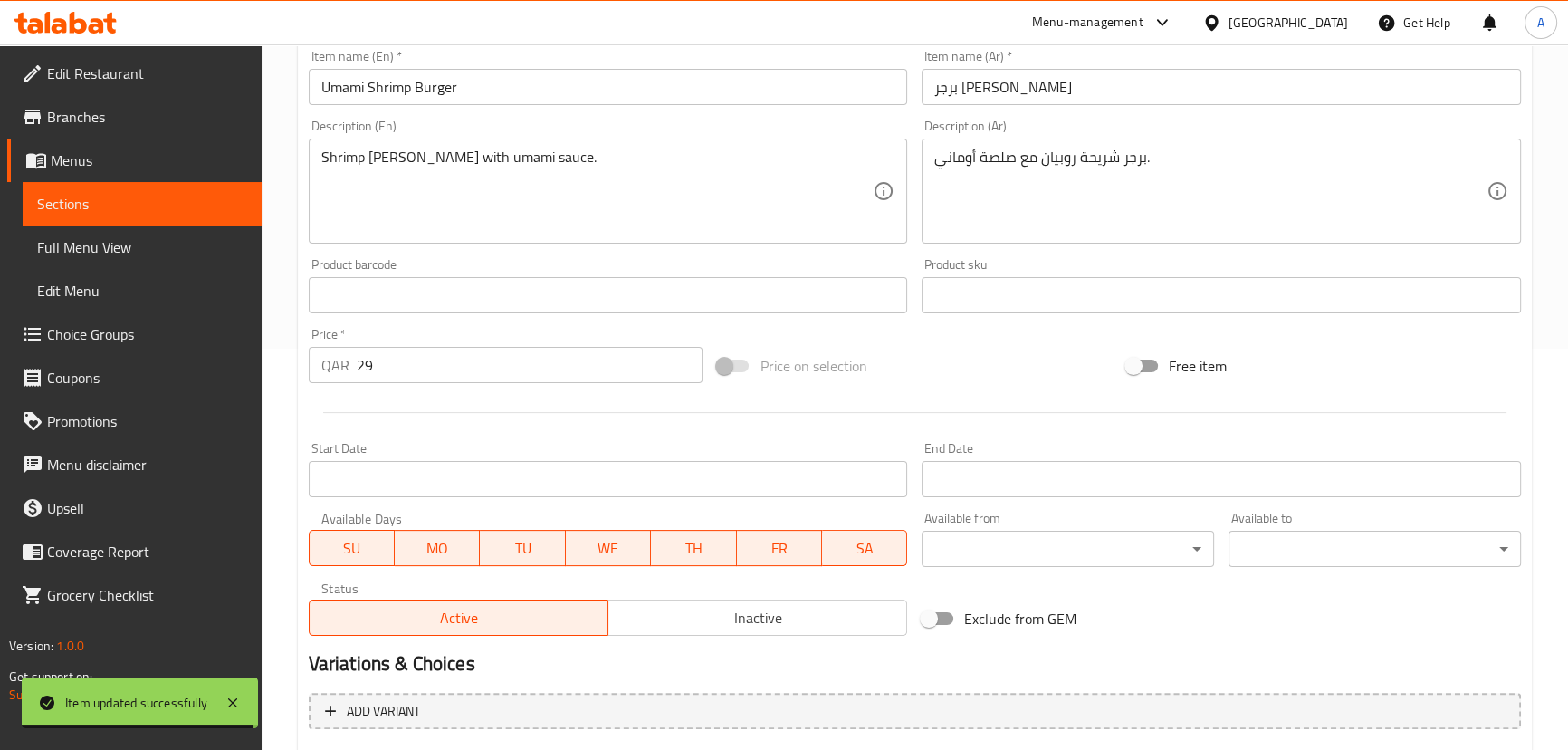
scroll to position [246, 0]
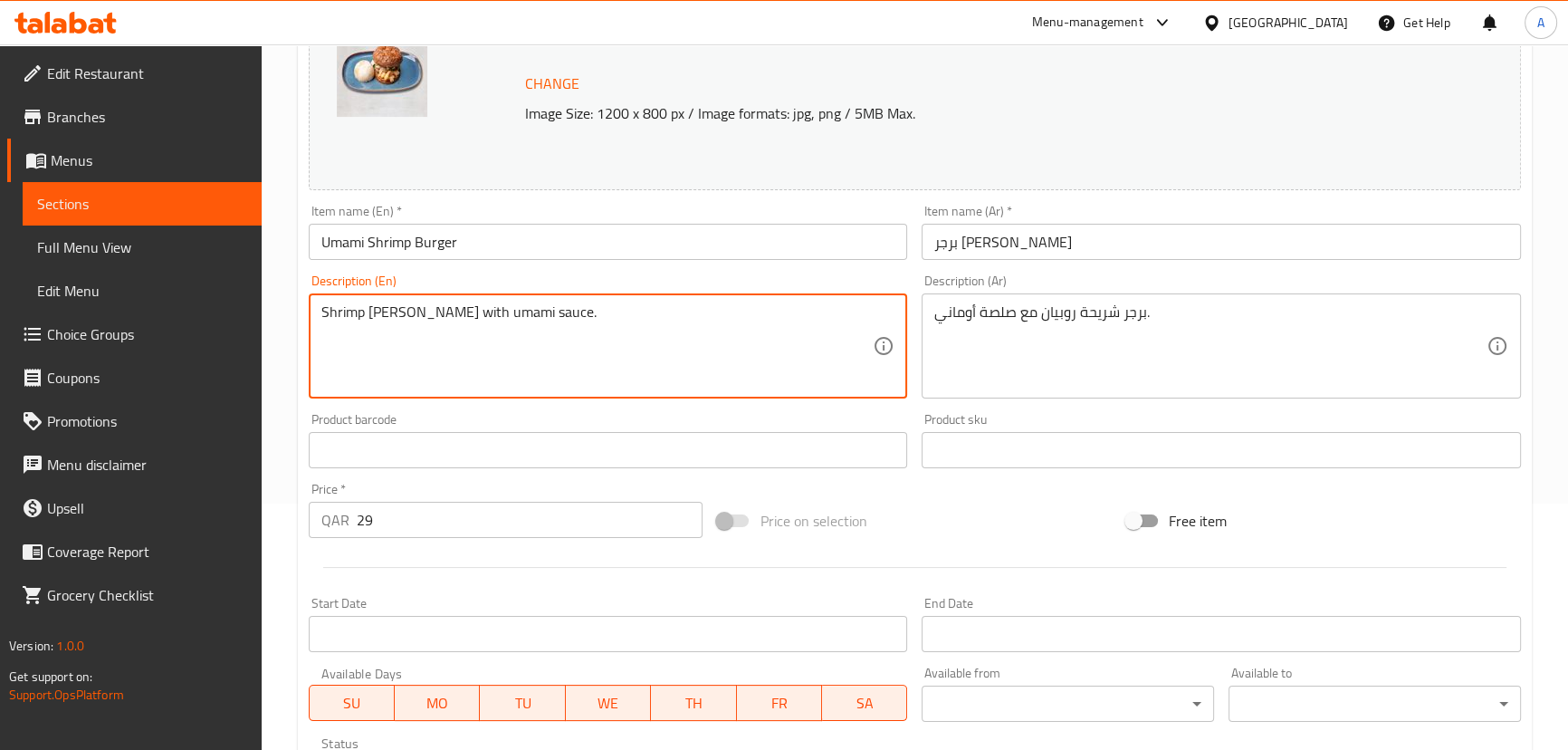
click at [559, 307] on textarea "Shrimp [PERSON_NAME] with umami sauce." at bounding box center [598, 346] width 552 height 86
paste textarea ""This grilled shrimp burger layers seasoned shrimp, mushrooms, capers, herbs, a…"
click at [326, 308] on textarea ""This grilled shrimp burger layers seasoned shrimp, mushrooms, capers, herbs, a…" at bounding box center [598, 346] width 552 height 86
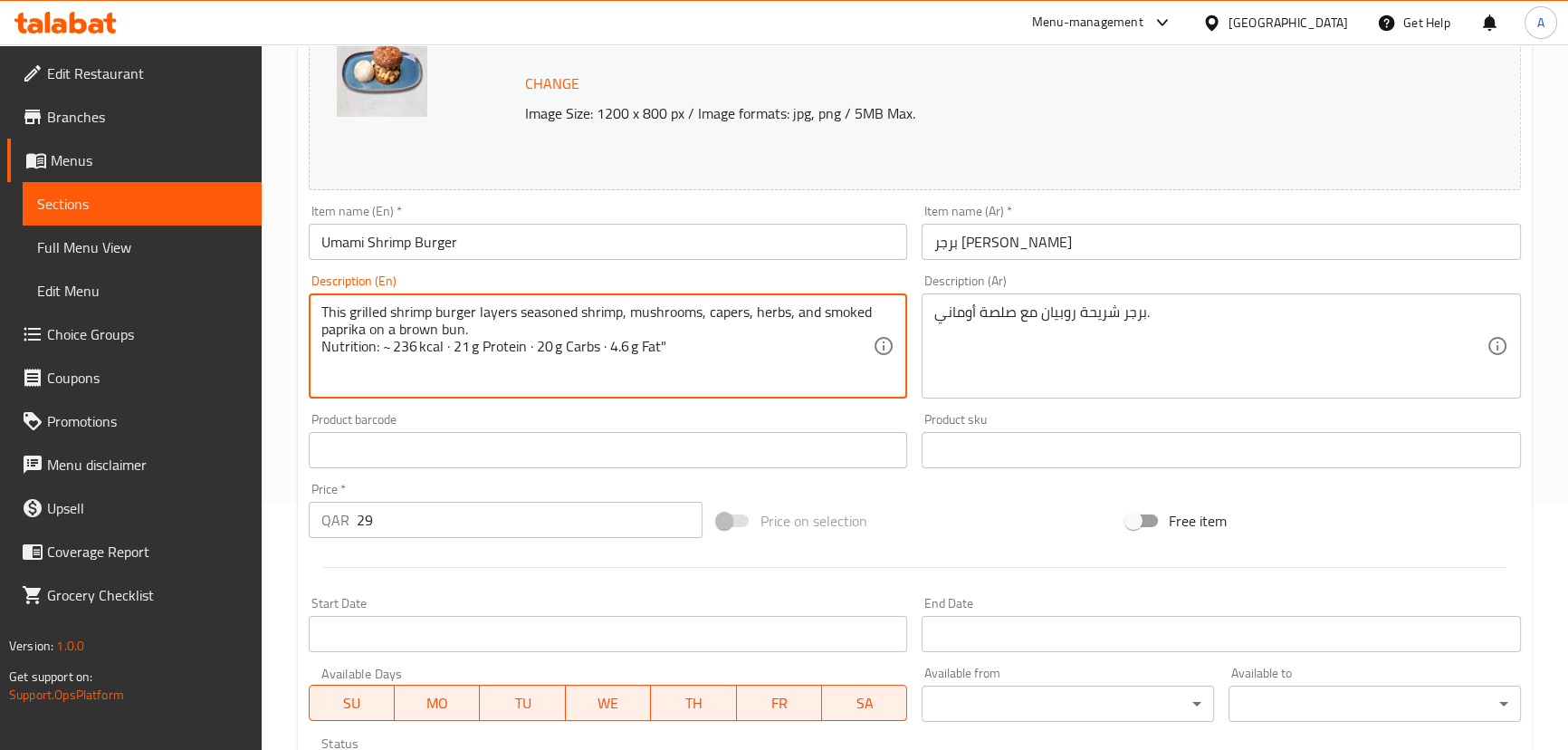
click at [447, 348] on textarea "This grilled shrimp burger layers seasoned shrimp, mushrooms, capers, herbs, an…" at bounding box center [598, 346] width 552 height 86
click at [528, 343] on textarea "This grilled shrimp burger layers seasoned shrimp, mushrooms, capers, herbs, an…" at bounding box center [598, 346] width 552 height 86
click at [595, 344] on textarea "This grilled shrimp burger layers seasoned shrimp, mushrooms, capers, herbs, an…" at bounding box center [598, 346] width 552 height 86
click at [392, 345] on textarea "This grilled shrimp burger layers seasoned shrimp, mushrooms, capers, herbs, an…" at bounding box center [598, 346] width 552 height 86
click at [639, 346] on textarea "This grilled shrimp burger layers seasoned shrimp, mushrooms, capers, herbs, an…" at bounding box center [598, 346] width 552 height 86
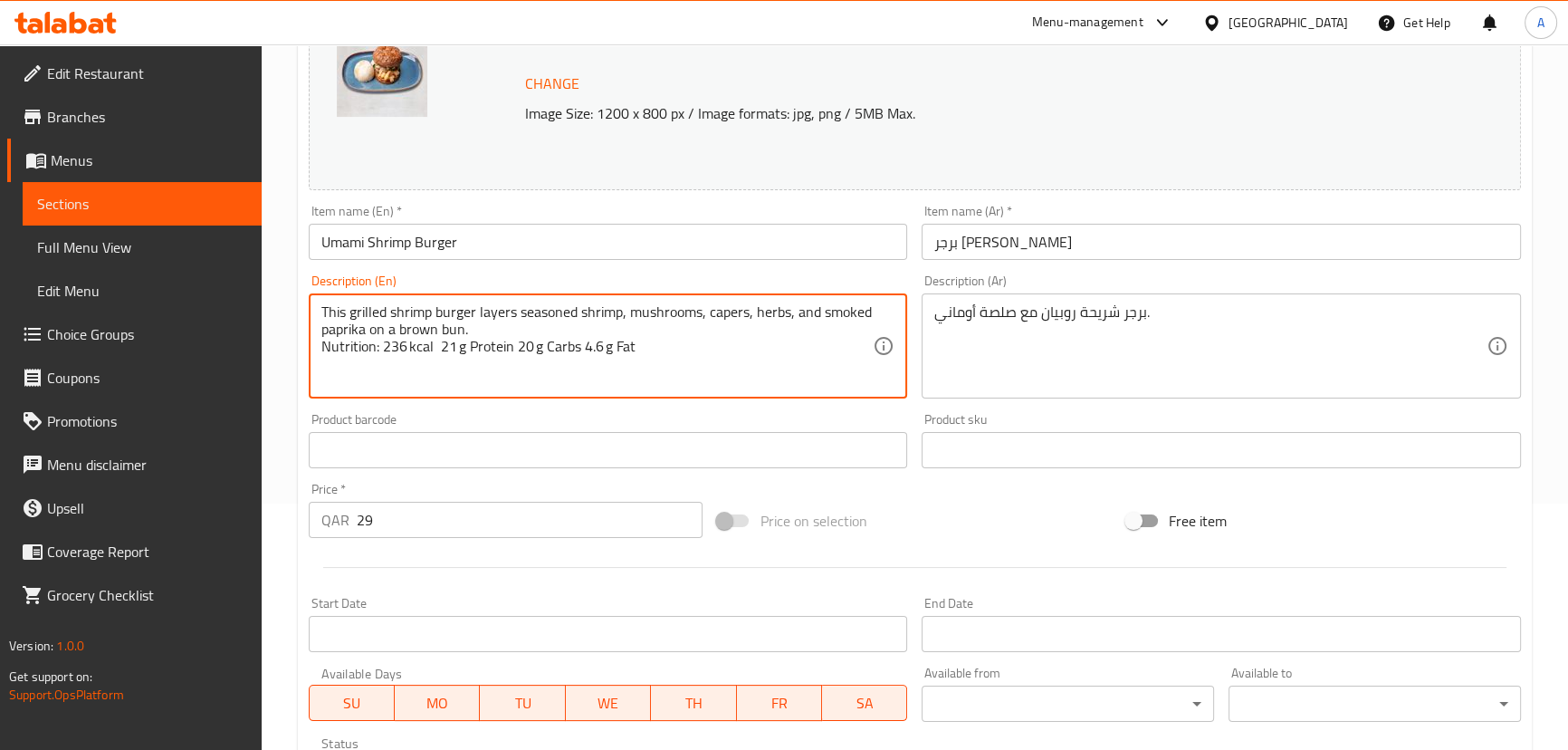
type textarea "This grilled shrimp burger layers seasoned shrimp, mushrooms, capers, herbs, an…"
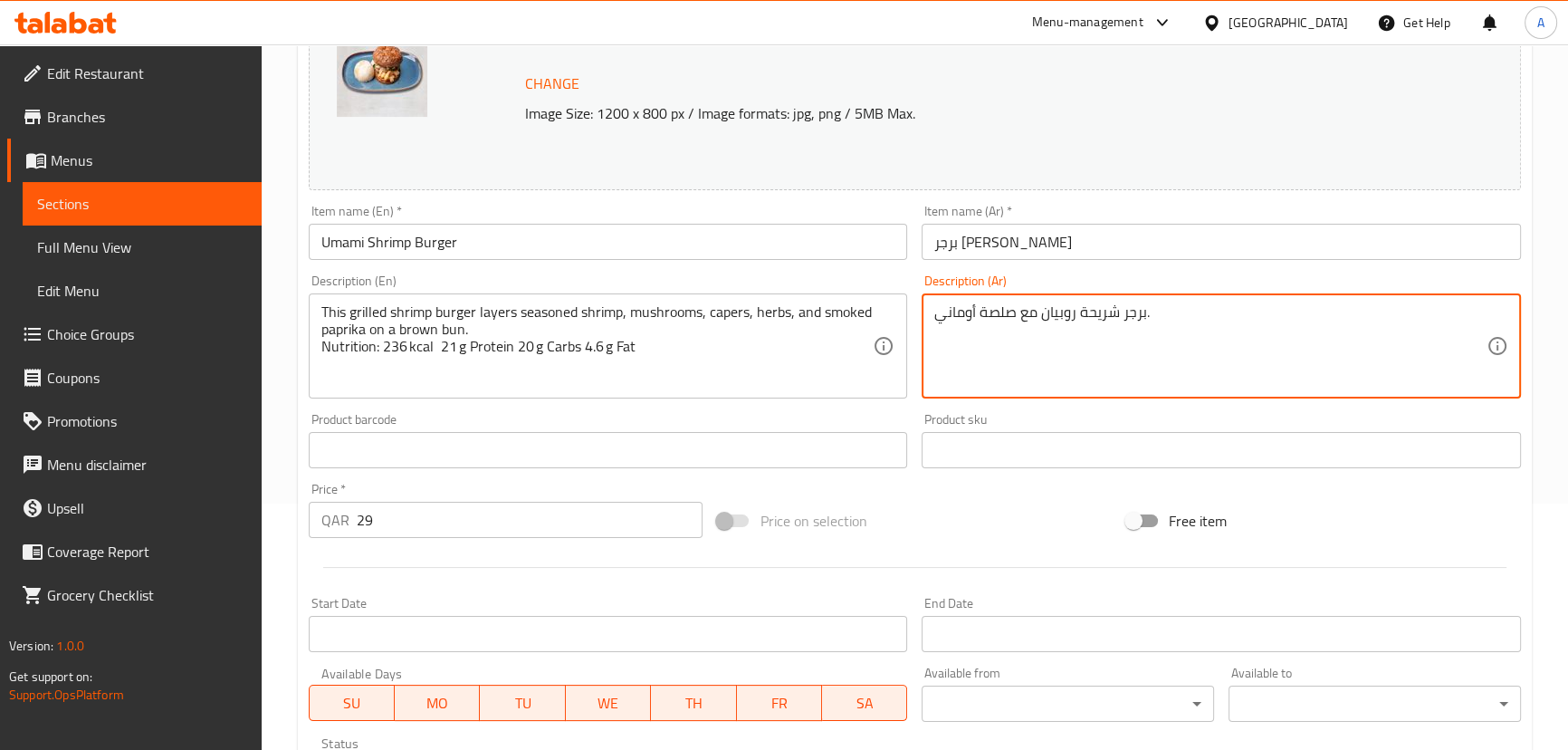
click at [978, 324] on textarea "برجر شريحة روبيان مع صلصة أوماني." at bounding box center [1211, 346] width 552 height 86
click at [977, 325] on textarea "برجر شريحة روبيان مع صلصة أوماني." at bounding box center [1211, 346] width 552 height 86
click at [977, 318] on textarea "برجر شريحة روبيان مع صلصة أوماني." at bounding box center [1211, 346] width 552 height 86
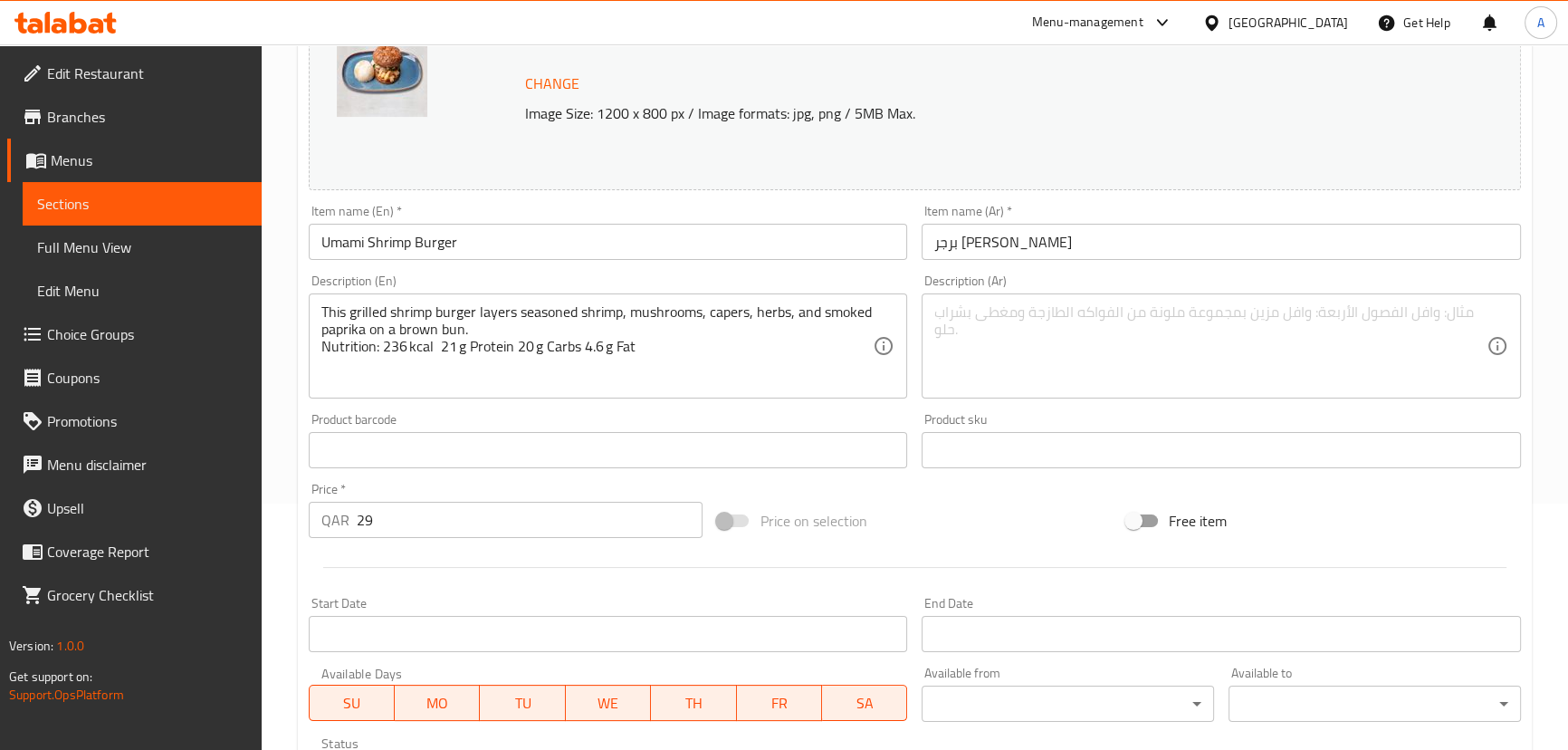
click at [761, 477] on div "Change Image Size: 1200 x 800 px / Image formats: jpg, png / 5MB Max. Item name…" at bounding box center [915, 394] width 1226 height 807
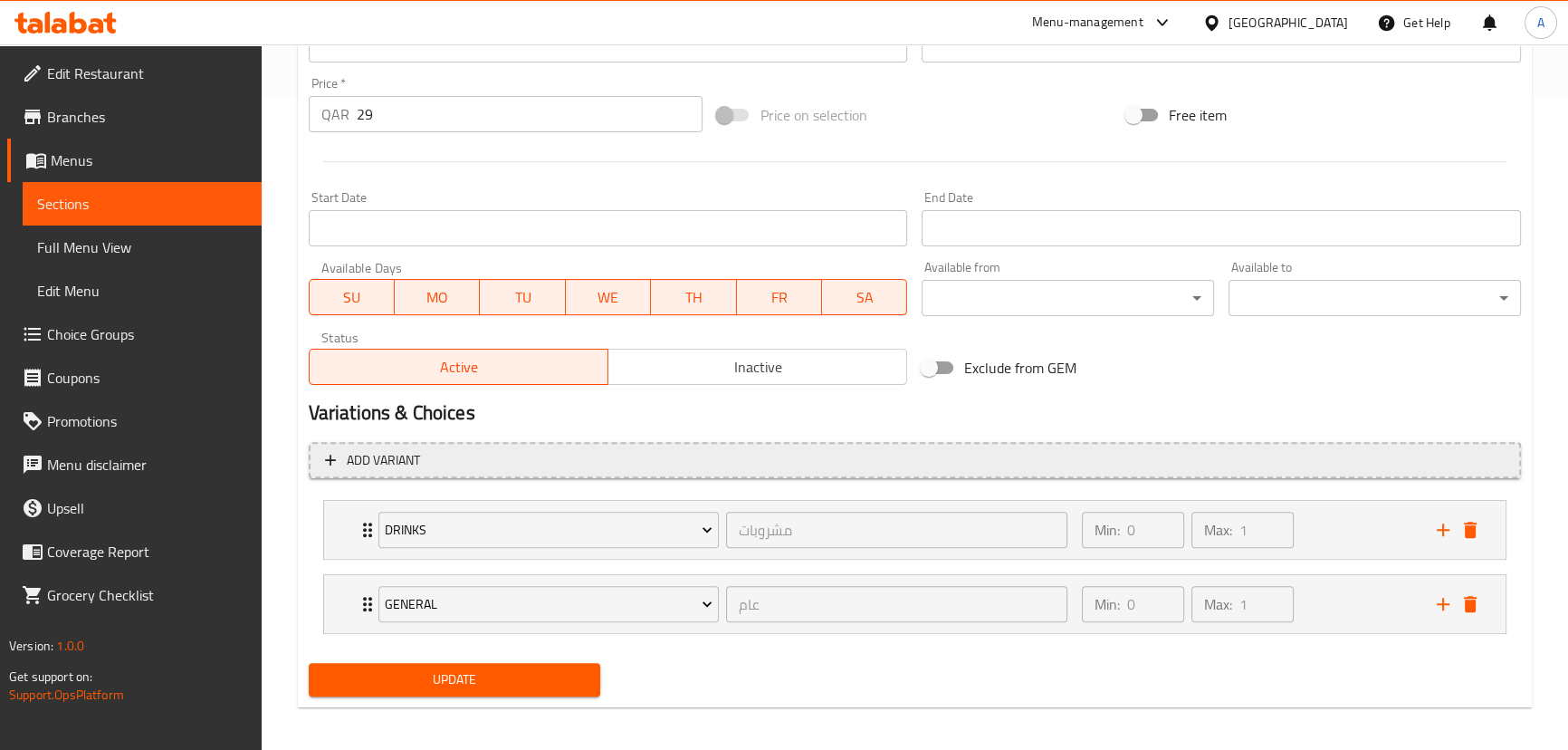
scroll to position [661, 0]
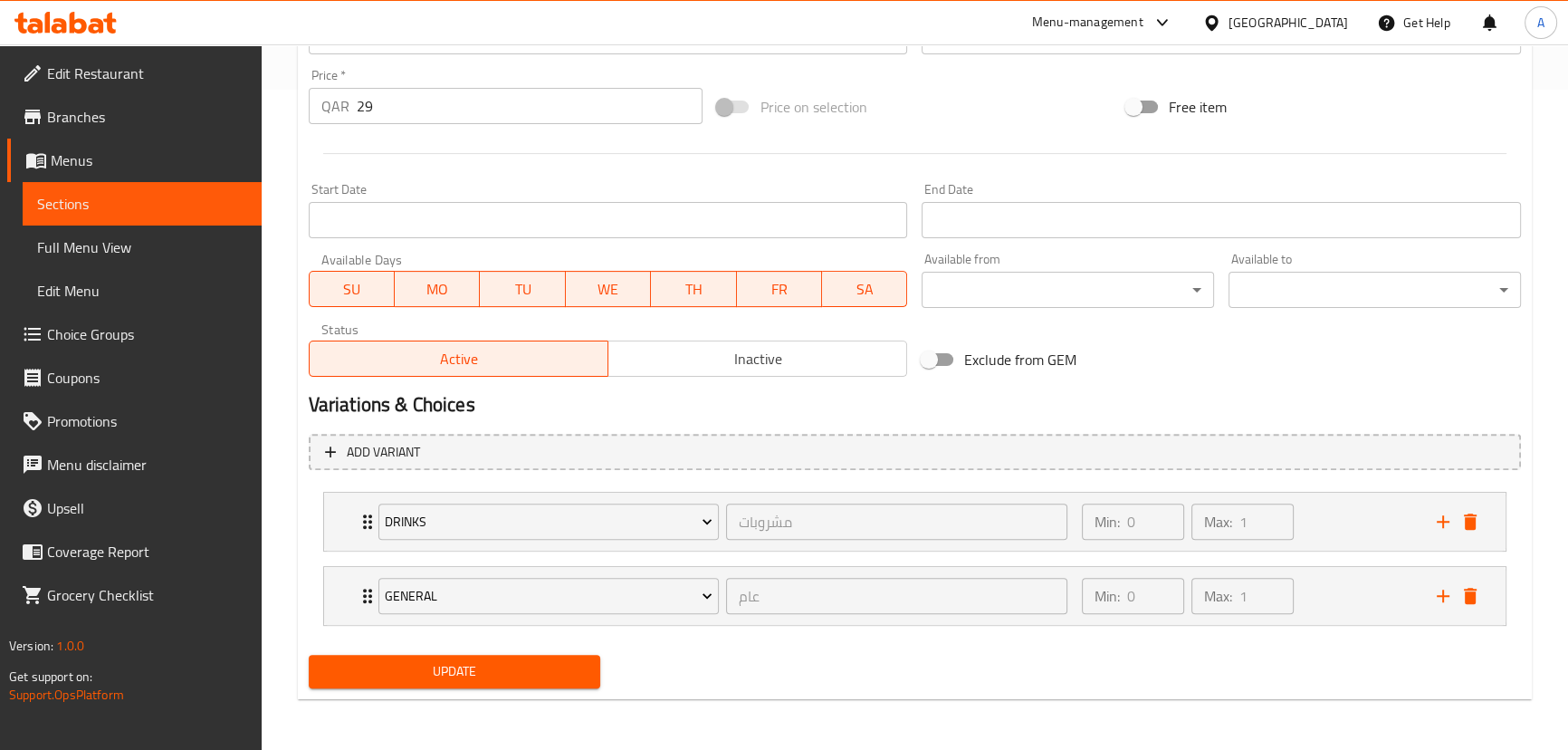
click at [590, 658] on button "Update" at bounding box center [455, 672] width 293 height 34
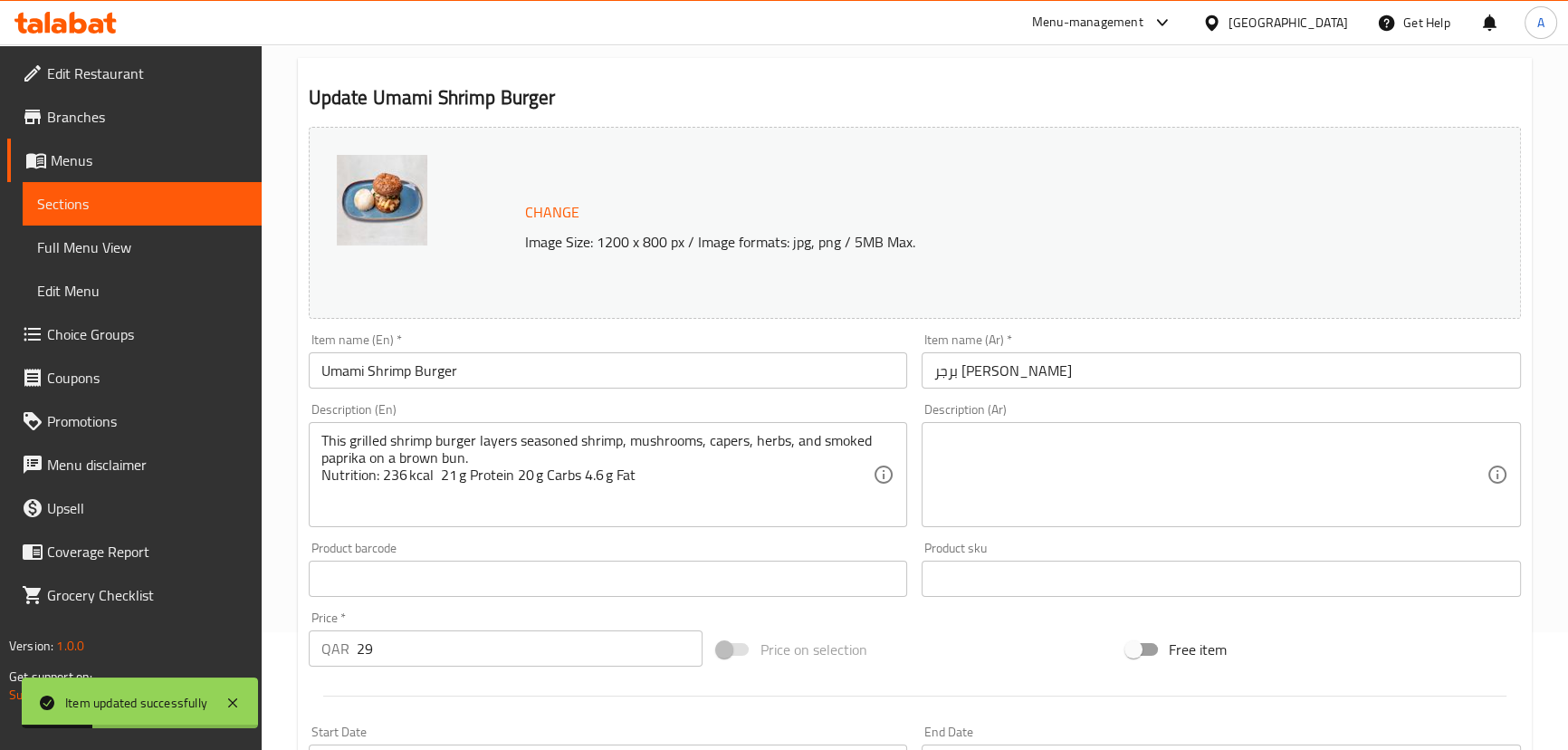
scroll to position [0, 0]
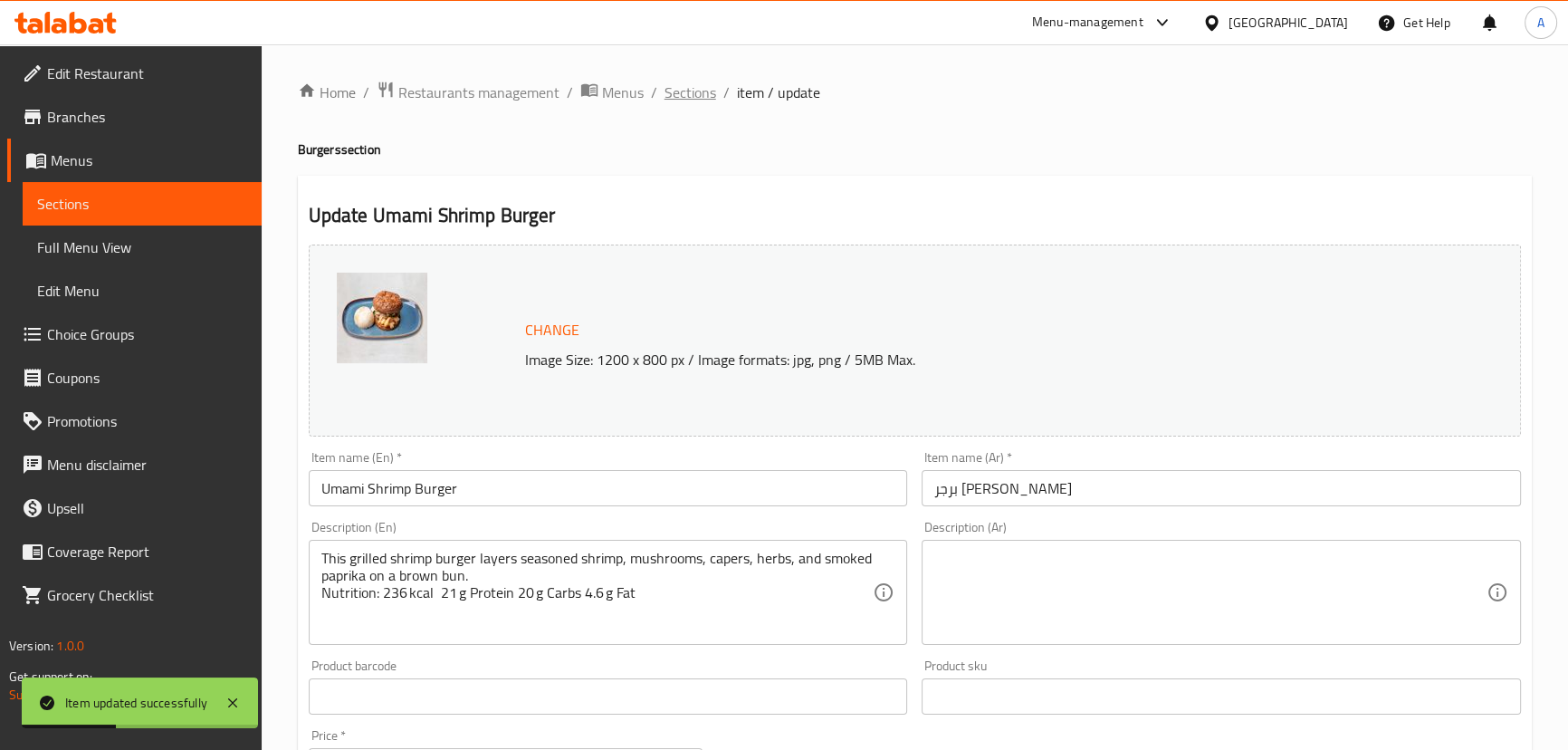
click at [679, 97] on span "Sections" at bounding box center [690, 92] width 52 height 22
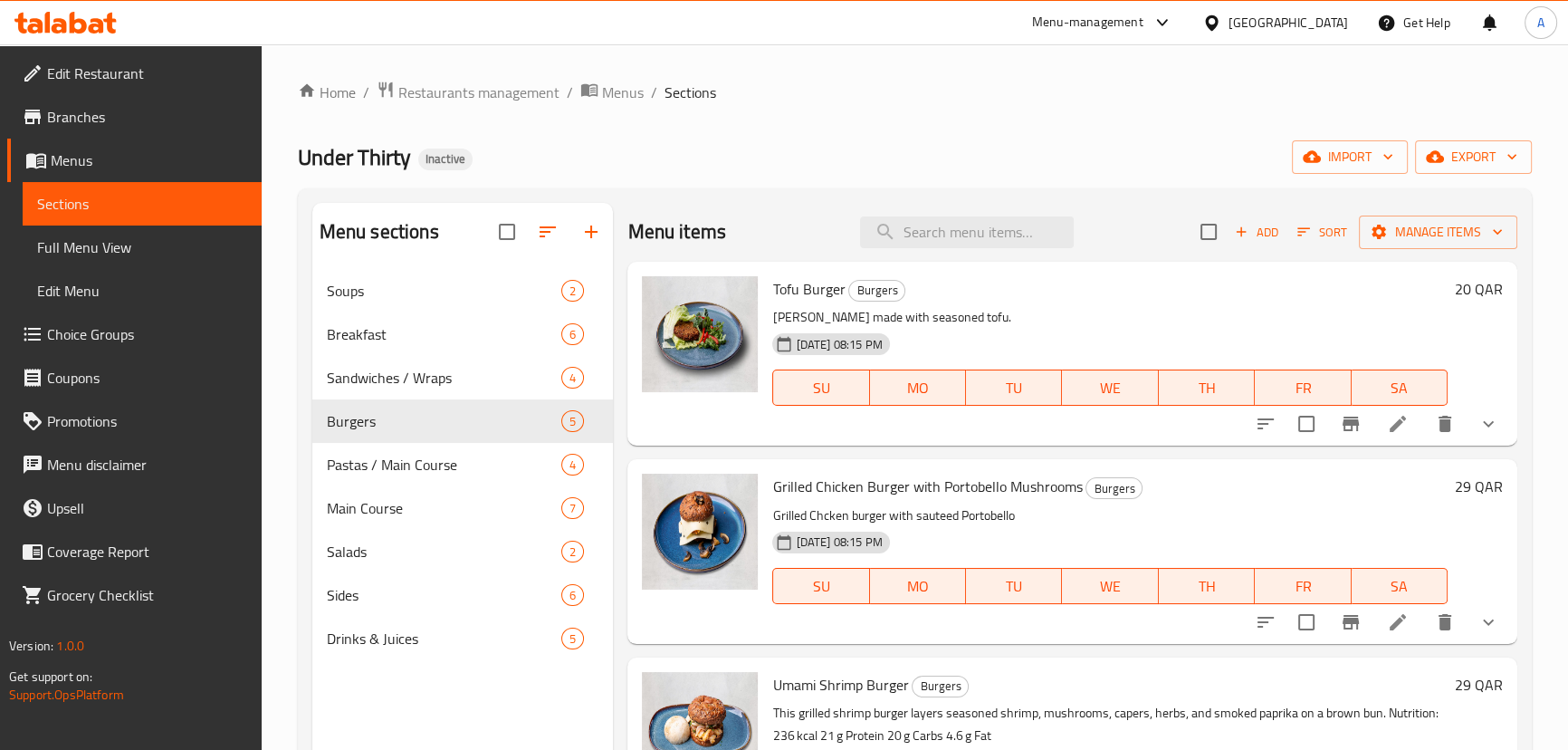
click at [1397, 609] on li at bounding box center [1397, 622] width 51 height 33
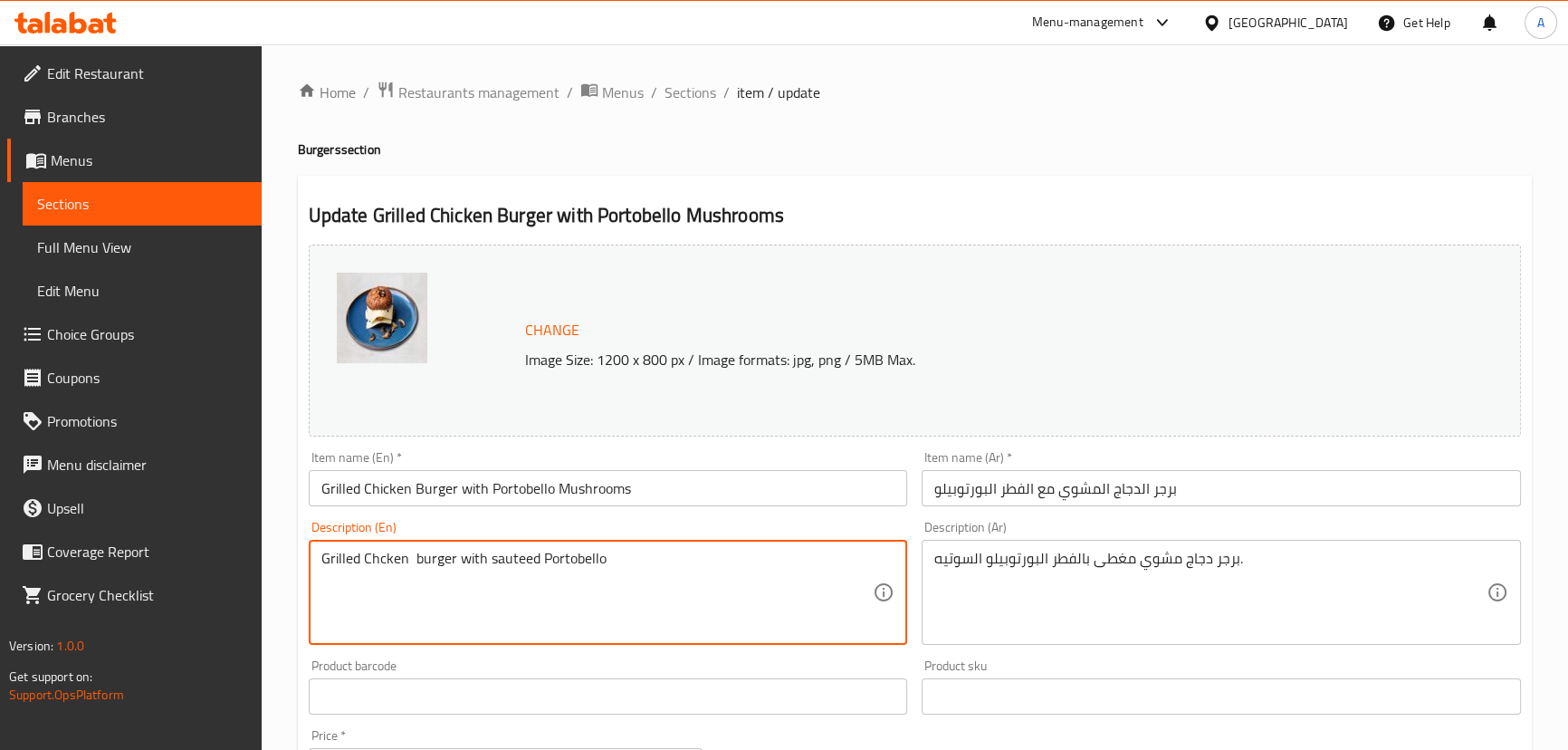
click at [724, 554] on textarea "Grilled Chcken burger with sauteed Portobello" at bounding box center [598, 592] width 552 height 86
paste textarea "This grilled chicken‑portobello burger layers juicy chicken breast, sautéed mus…"
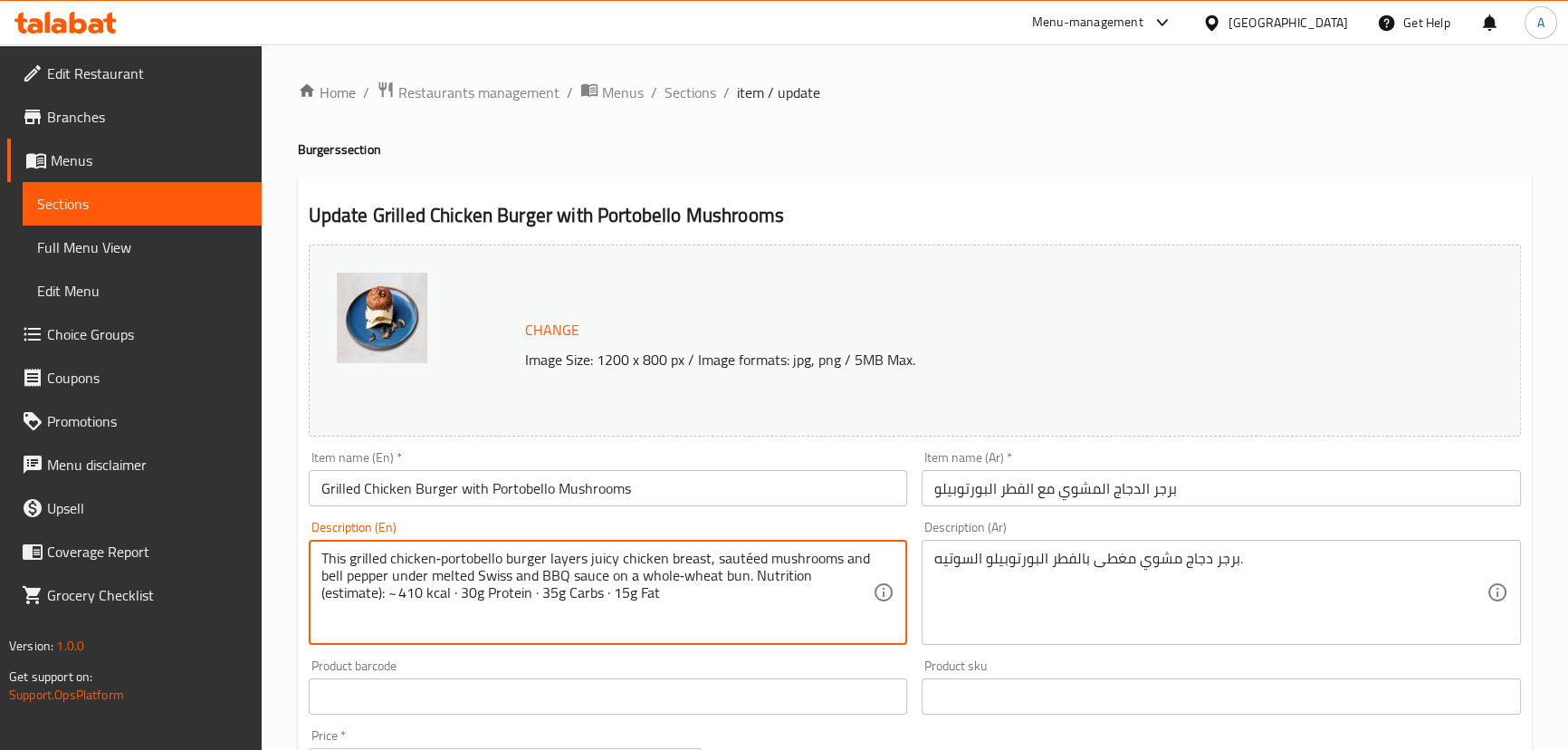
click at [454, 597] on textarea "This grilled chicken‑portobello burger layers juicy chicken breast, sautéed mus…" at bounding box center [598, 592] width 552 height 86
click at [456, 598] on textarea "This grilled chicken‑portobello burger layers juicy chicken breast, sautéed mus…" at bounding box center [598, 592] width 552 height 86
click at [394, 590] on textarea "This grilled chicken‑portobello burger layers juicy chicken breast, sautéed mus…" at bounding box center [598, 592] width 552 height 86
click at [522, 589] on textarea "This grilled chicken‑portobello burger layers juicy chicken breast, sautéed mus…" at bounding box center [598, 592] width 552 height 86
click at [527, 592] on textarea "This grilled chicken‑portobello burger layers juicy chicken breast, sautéed mus…" at bounding box center [598, 592] width 552 height 86
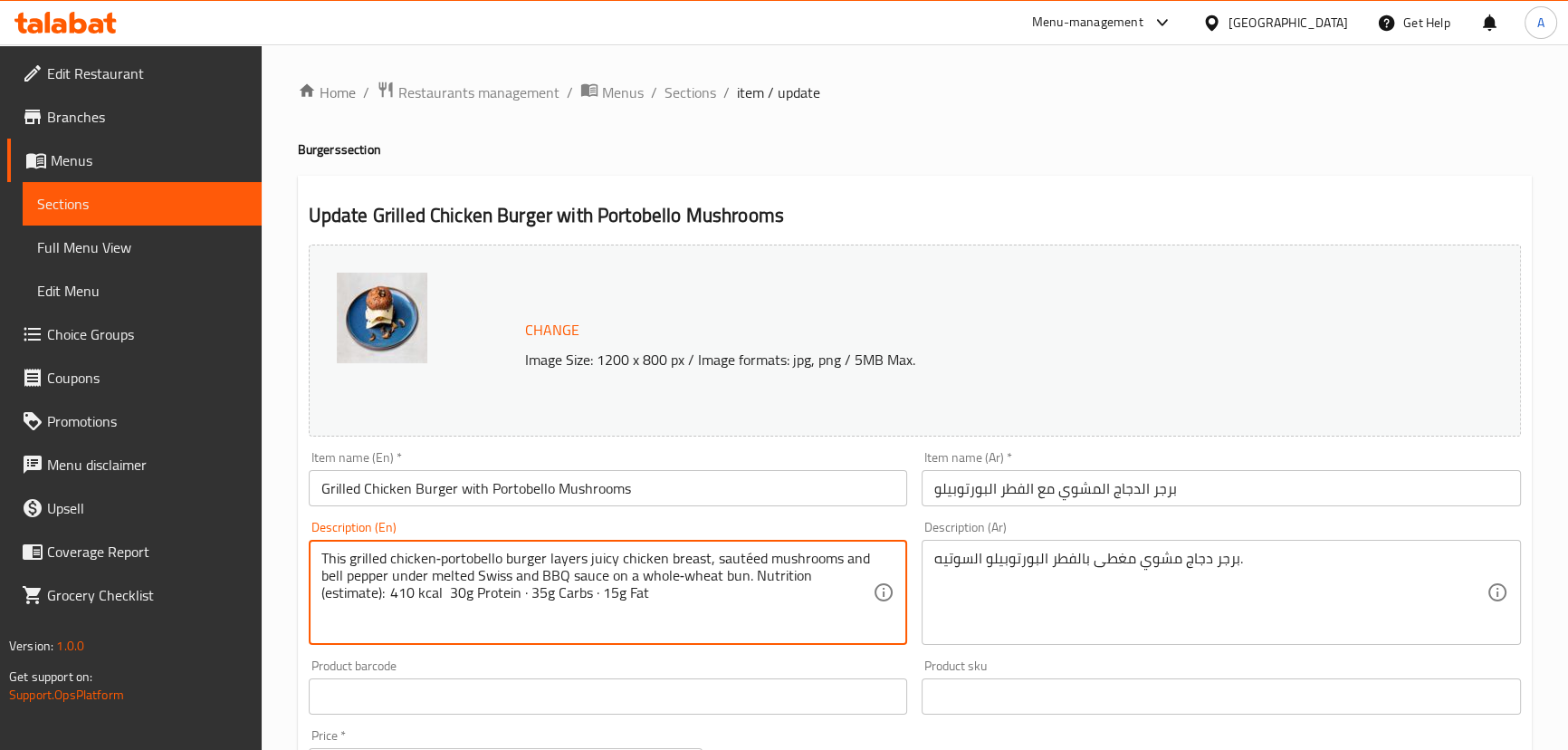
click at [526, 592] on textarea "This grilled chicken‑portobello burger layers juicy chicken breast, sautéed mus…" at bounding box center [598, 592] width 552 height 86
click at [591, 590] on textarea "This grilled chicken‑portobello burger layers juicy chicken breast, sautéed mus…" at bounding box center [598, 592] width 552 height 86
type textarea "This grilled chicken‑portobello burger layers juicy chicken breast, sautéed mus…"
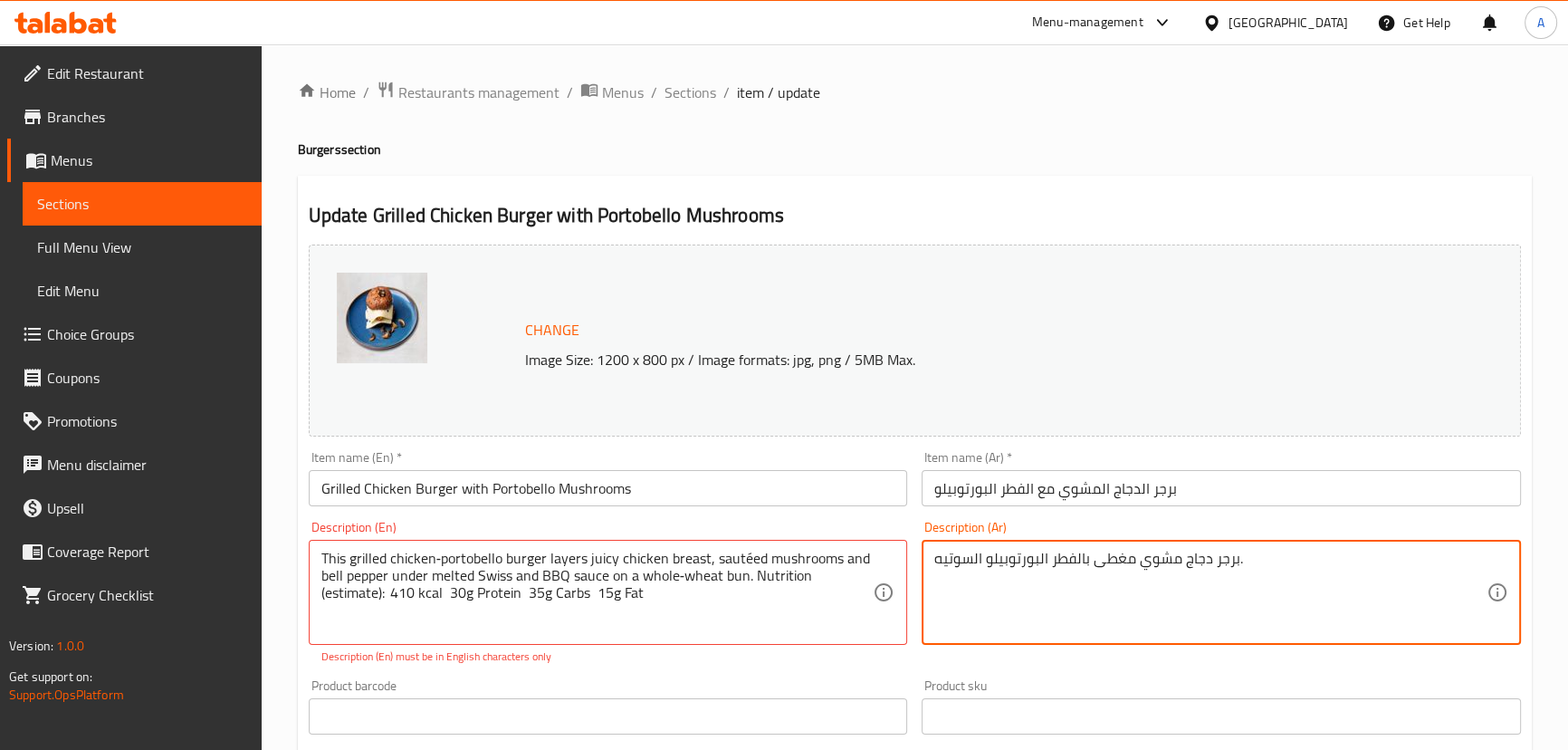
click at [1076, 551] on textarea "برجر دجاج مشوي مغطى بالفطر البورتوبيلو السوتيه." at bounding box center [1211, 592] width 552 height 86
click at [919, 532] on div "Description (Ar) Description (Ar)" at bounding box center [1221, 593] width 614 height 159
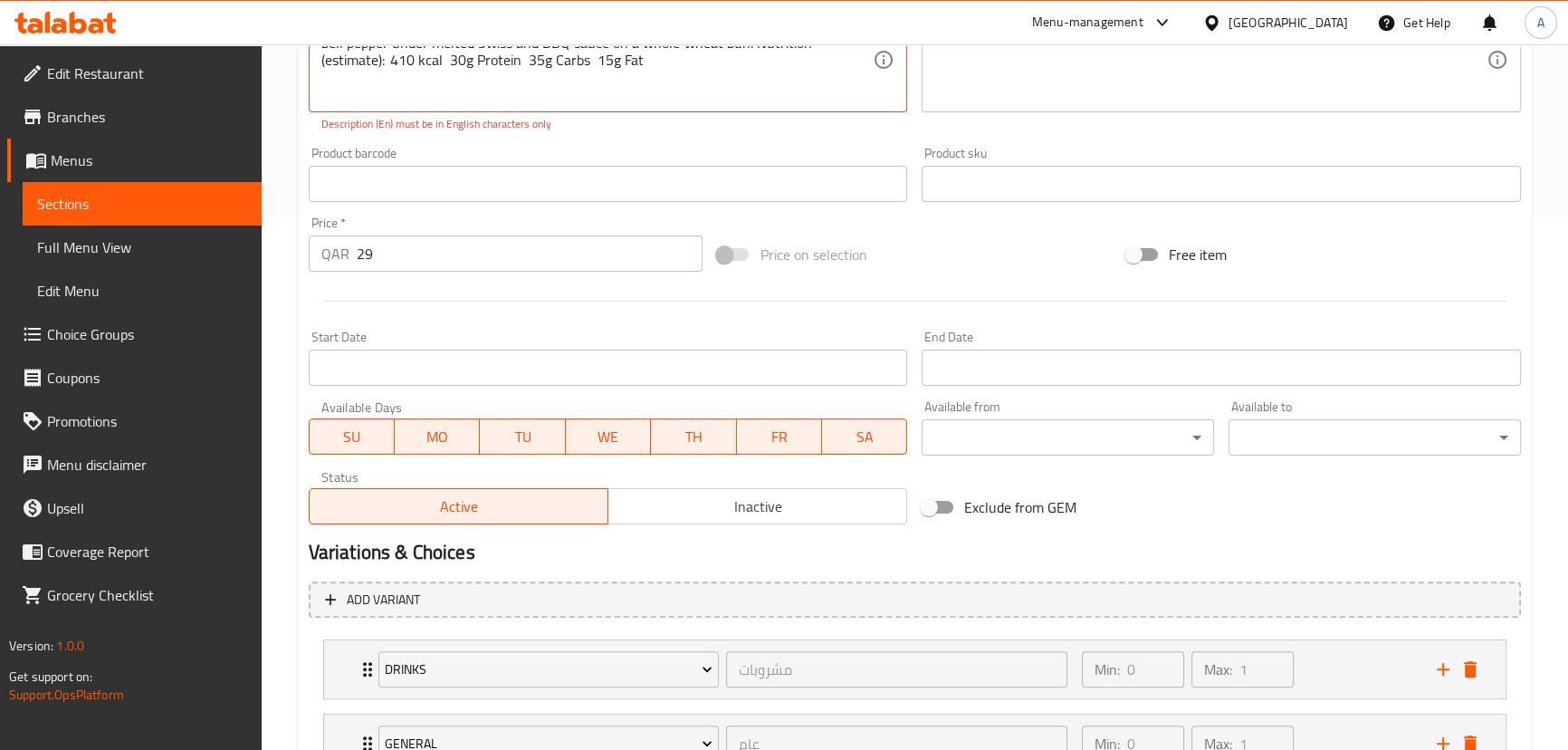
scroll to position [433, 0]
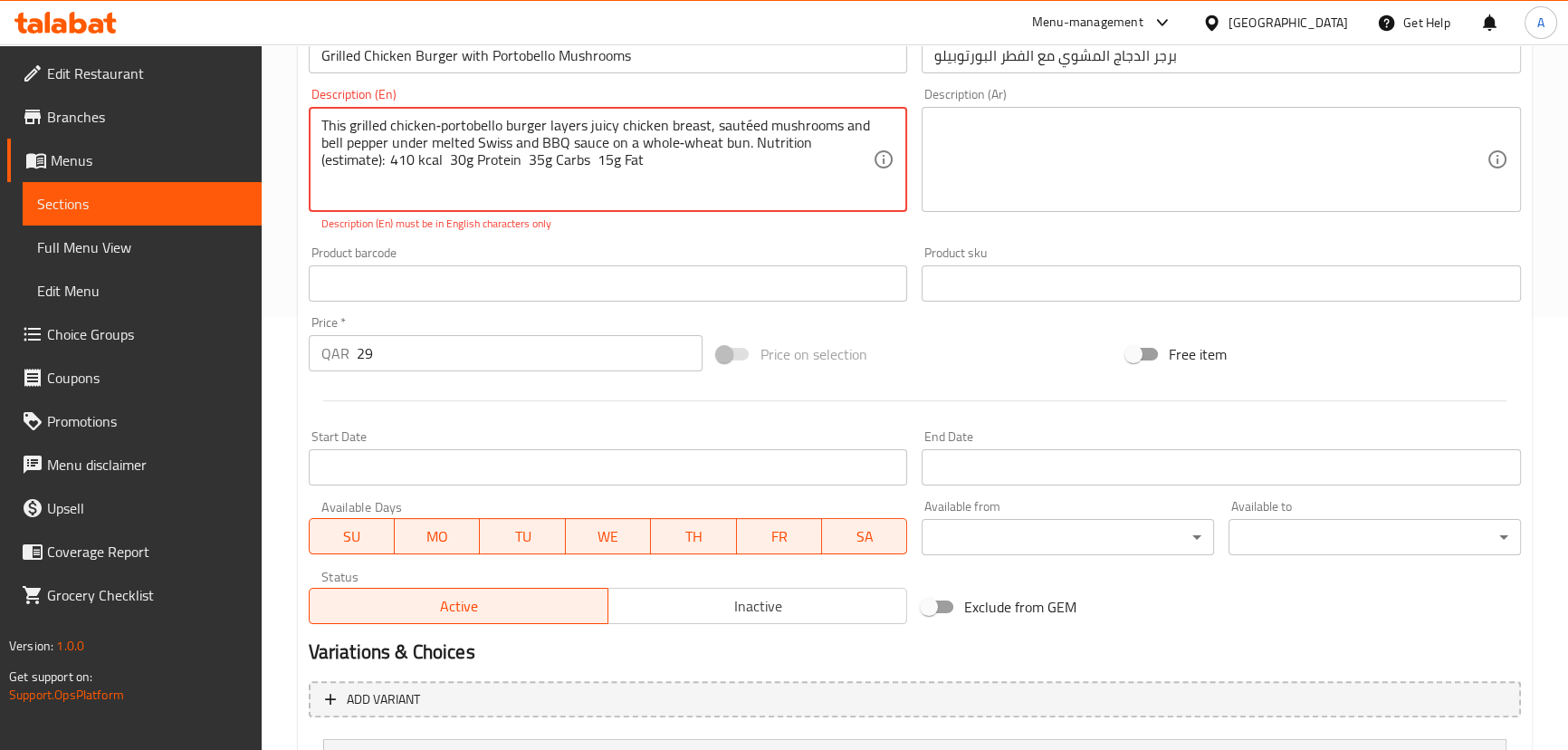
click at [400, 155] on textarea "This grilled chicken‑portobello burger layers juicy chicken breast, sautéed mus…" at bounding box center [598, 160] width 552 height 86
click at [389, 157] on textarea "This grilled chicken‑portobello burger layers juicy chicken breast, sautéed mus…" at bounding box center [598, 160] width 552 height 86
click at [681, 138] on textarea "This grilled chicken‑portobello burger layers juicy chicken breast, sautéed mus…" at bounding box center [598, 160] width 552 height 86
click at [689, 142] on textarea "This grilled chicken‑portobello burger layers juicy chicken breast, sautéed mus…" at bounding box center [598, 160] width 552 height 86
click at [678, 140] on textarea "This grilled chicken‑portobello burger layers juicy chicken breast, sautéed mus…" at bounding box center [598, 160] width 552 height 86
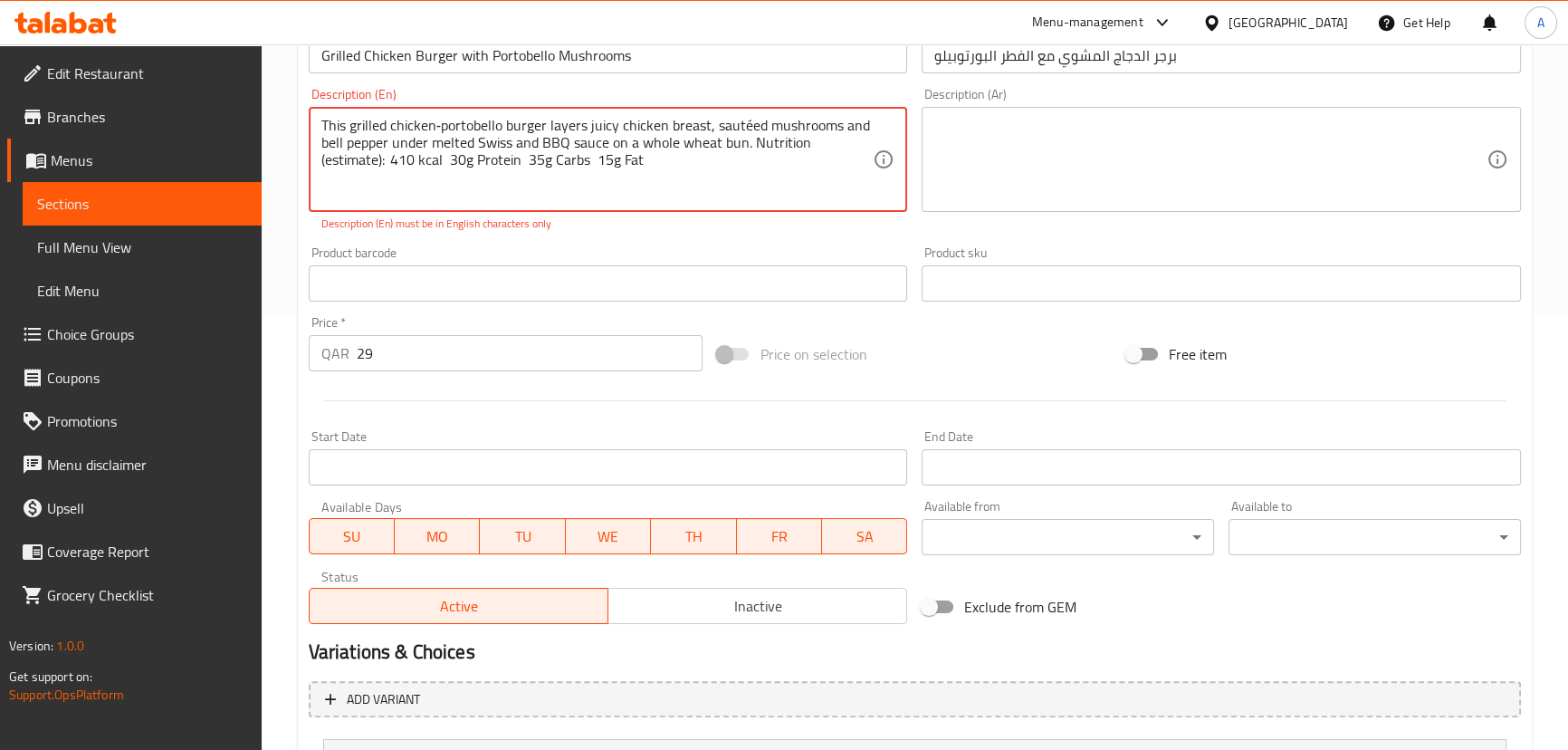
scroll to position [679, 0]
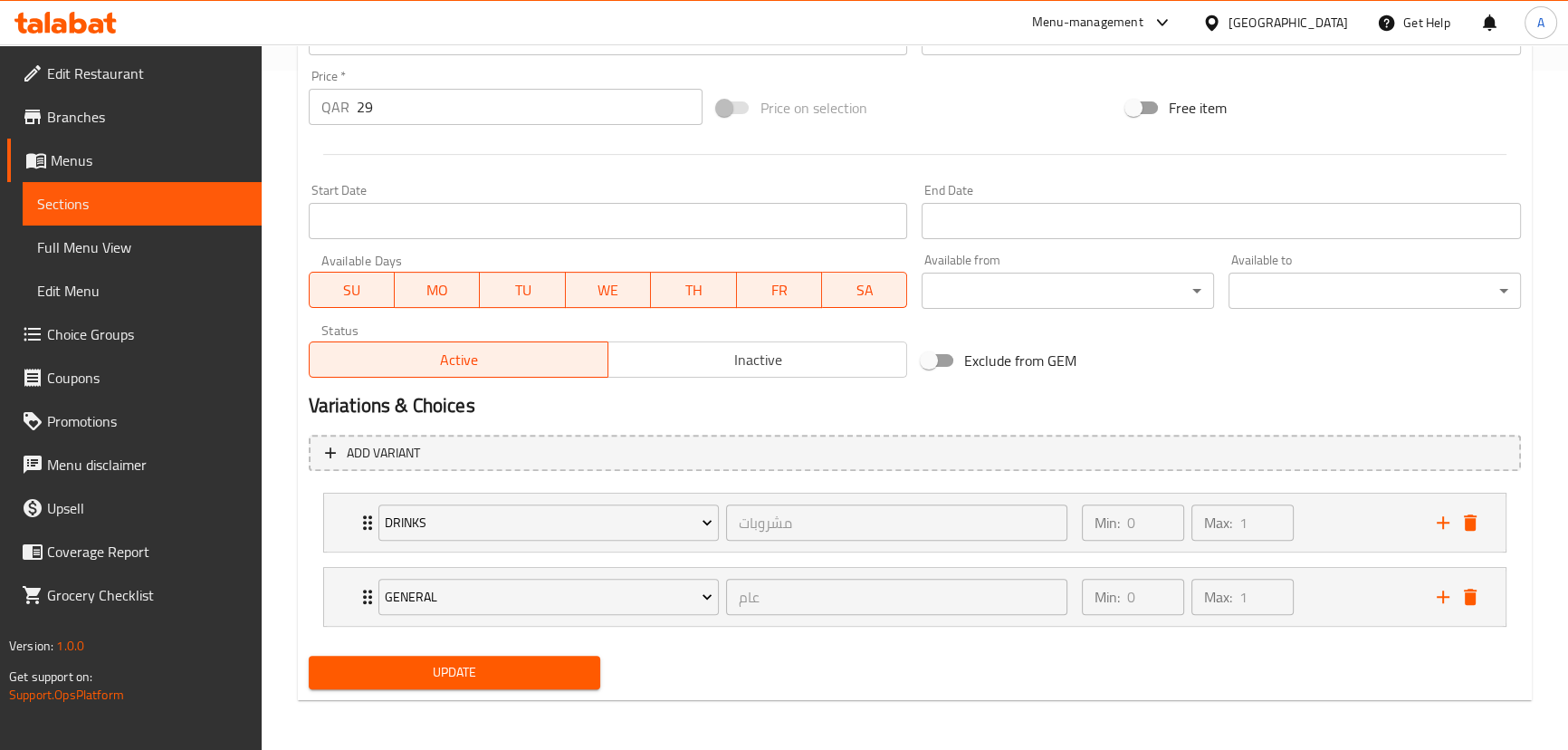
click at [567, 657] on button "Update" at bounding box center [455, 673] width 293 height 34
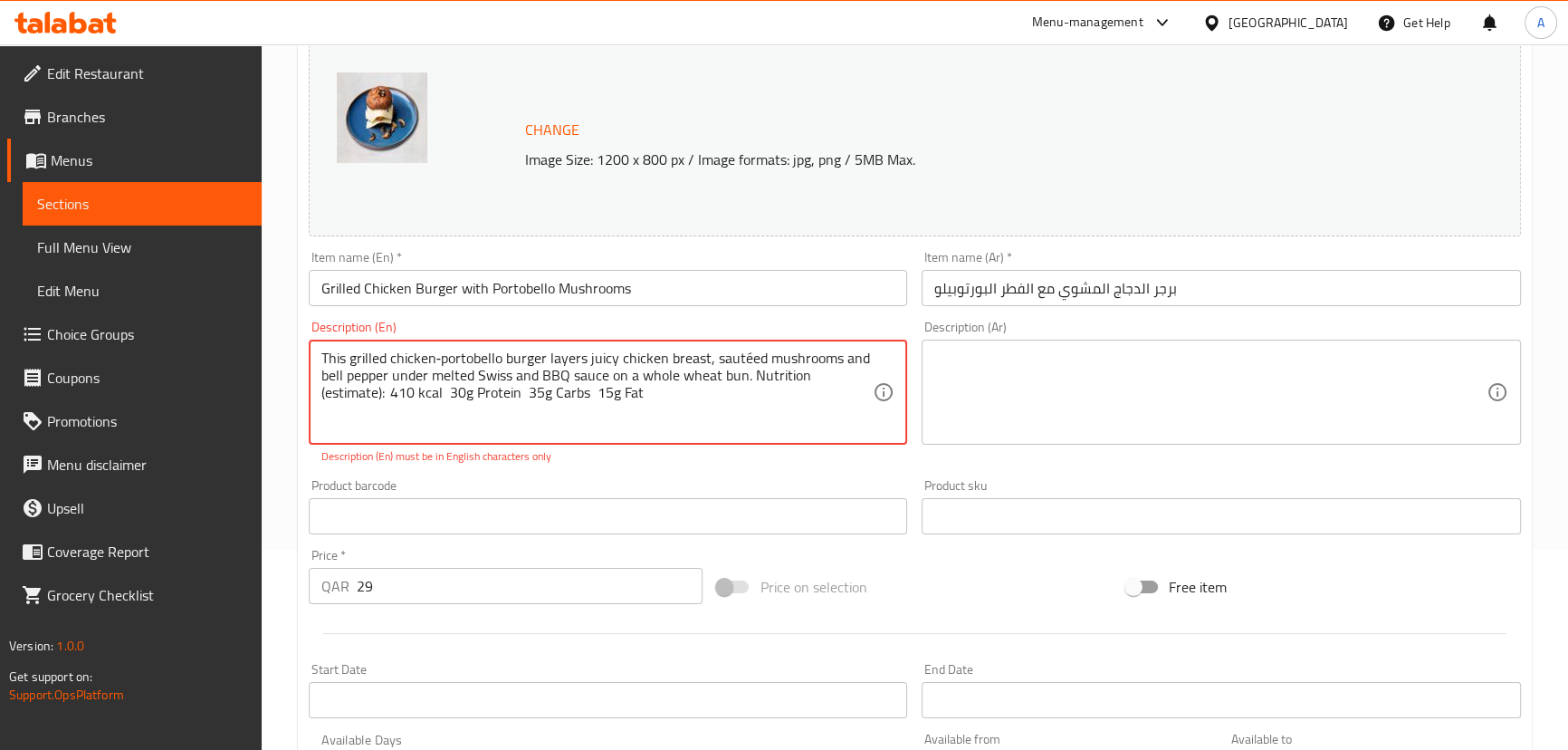
click at [874, 376] on div "This grilled chicken‑portobello burger layers juicy chicken breast, sautéed mus…" at bounding box center [609, 392] width 600 height 105
click at [872, 376] on textarea "This grilled chicken‑portobello burger layers juicy chicken breast, sautéed mus…" at bounding box center [598, 392] width 552 height 86
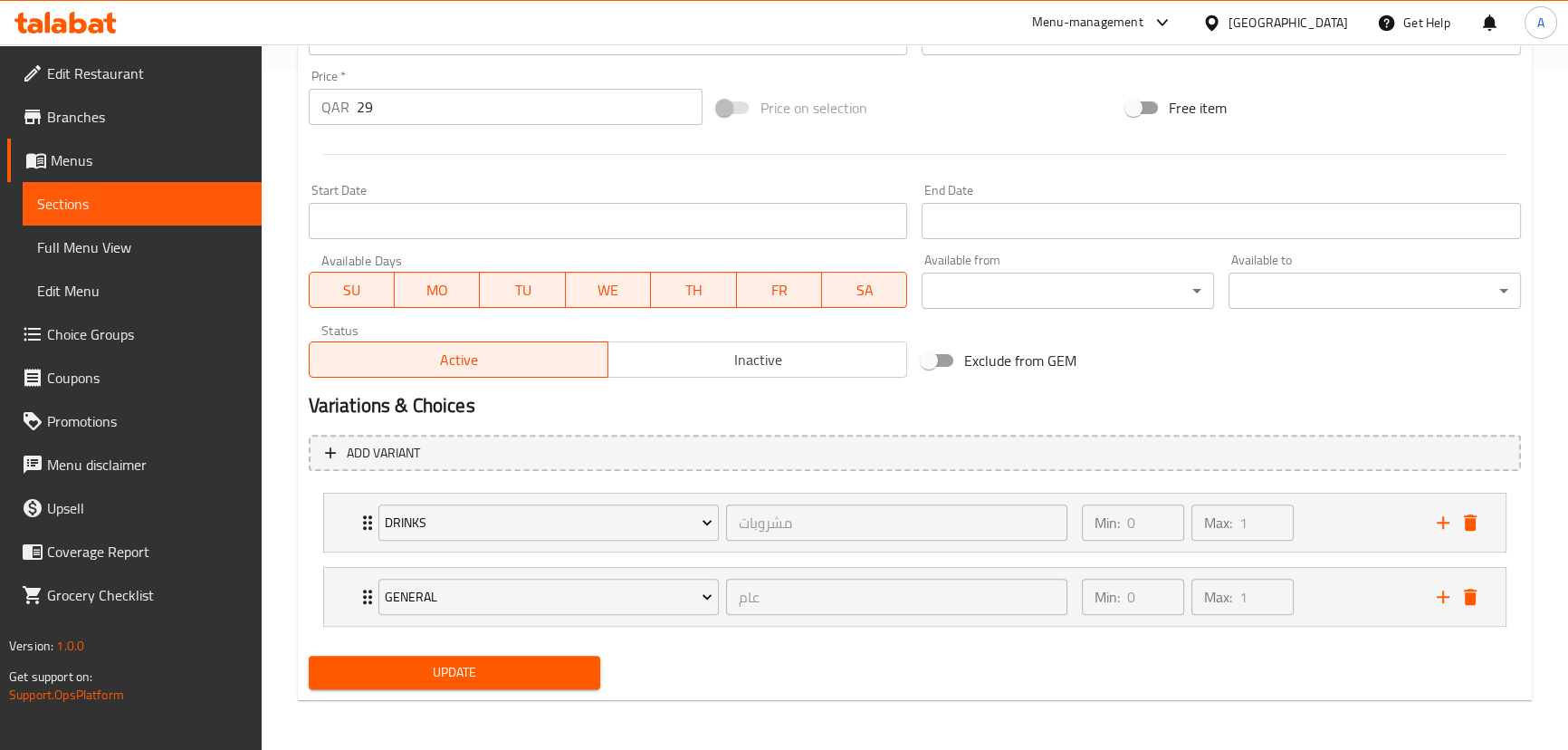
click at [492, 677] on span "Update" at bounding box center [455, 673] width 263 height 23
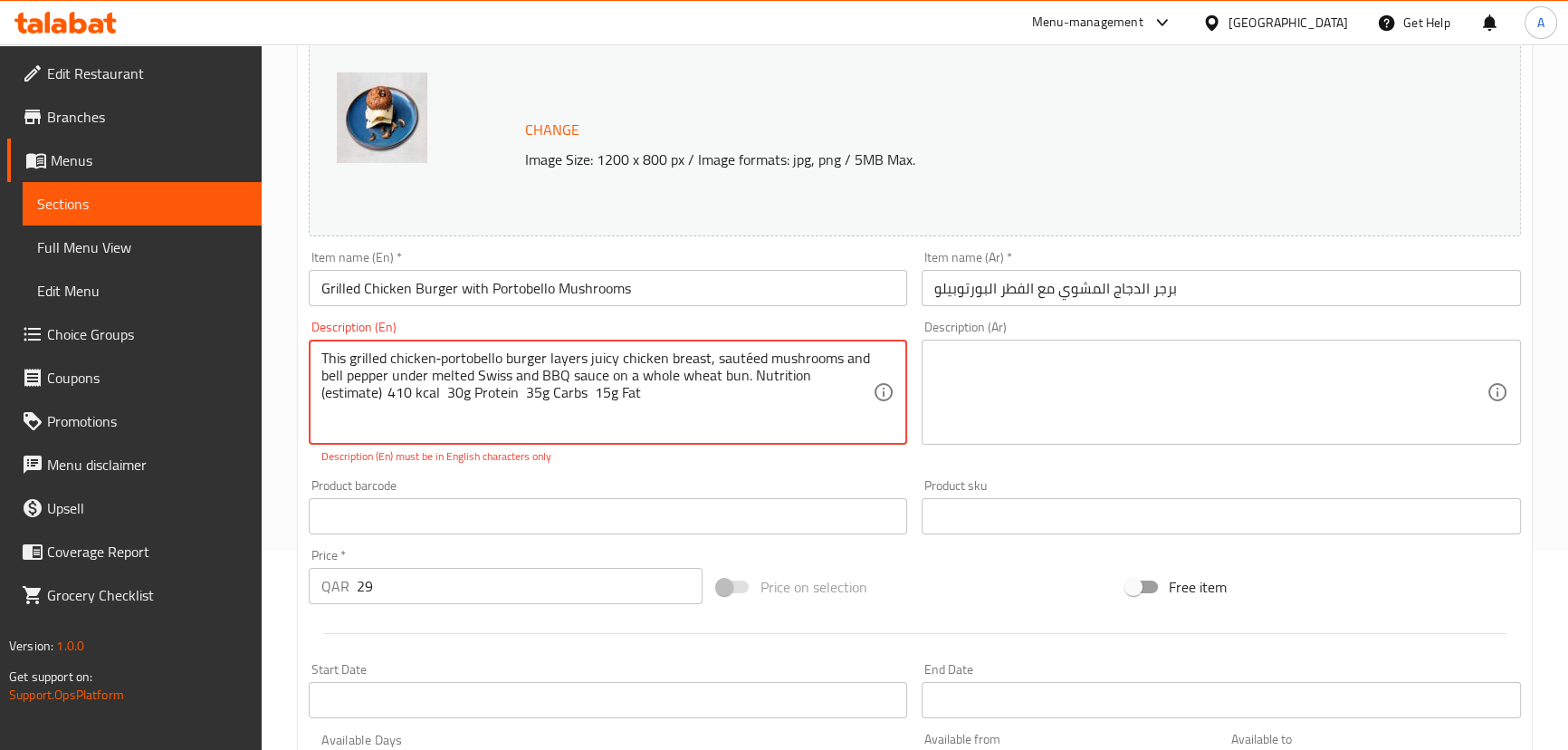
click at [439, 357] on textarea "This grilled chicken‑portobello burger layers juicy chicken breast, sautéed mus…" at bounding box center [598, 392] width 552 height 86
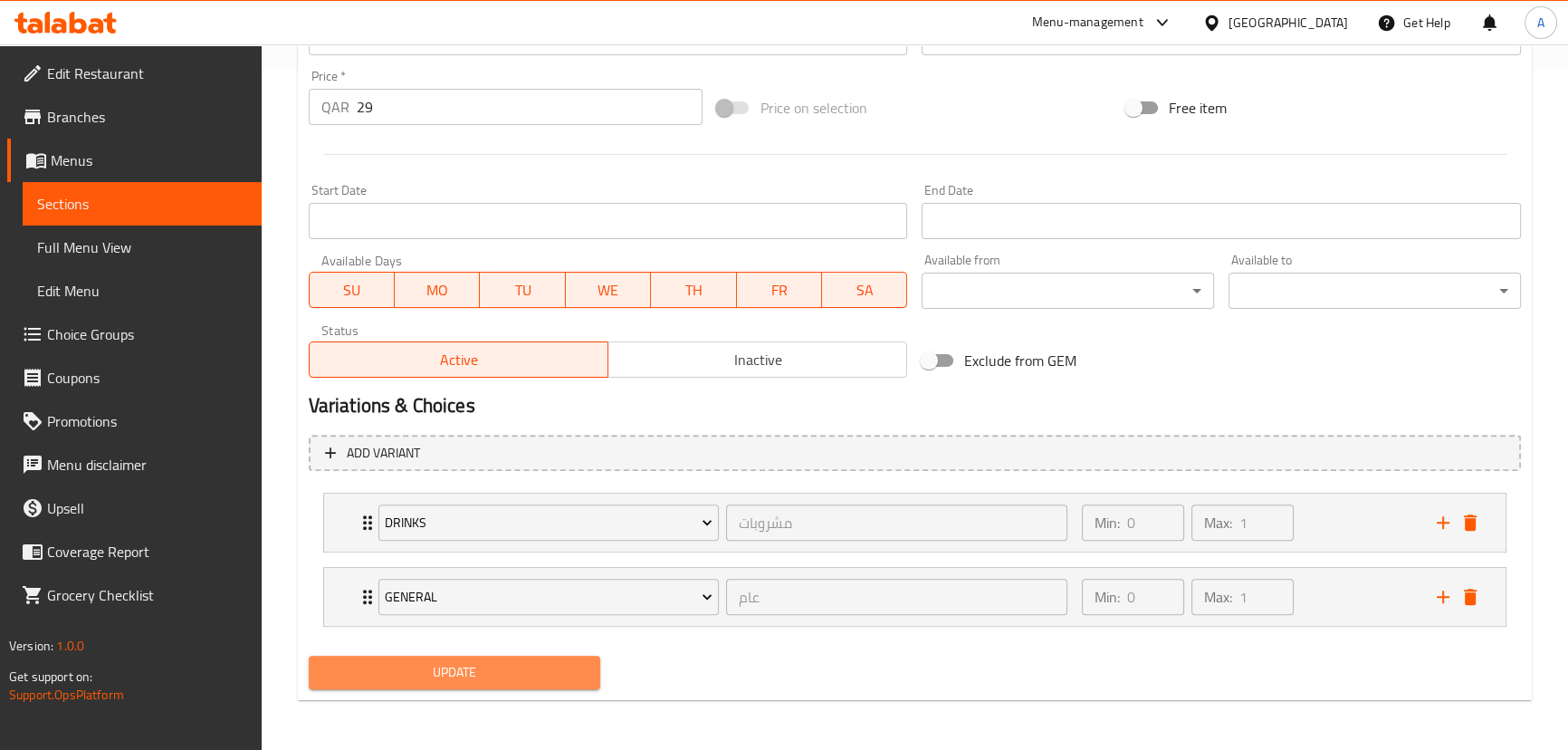
click at [515, 671] on span "Update" at bounding box center [455, 673] width 263 height 23
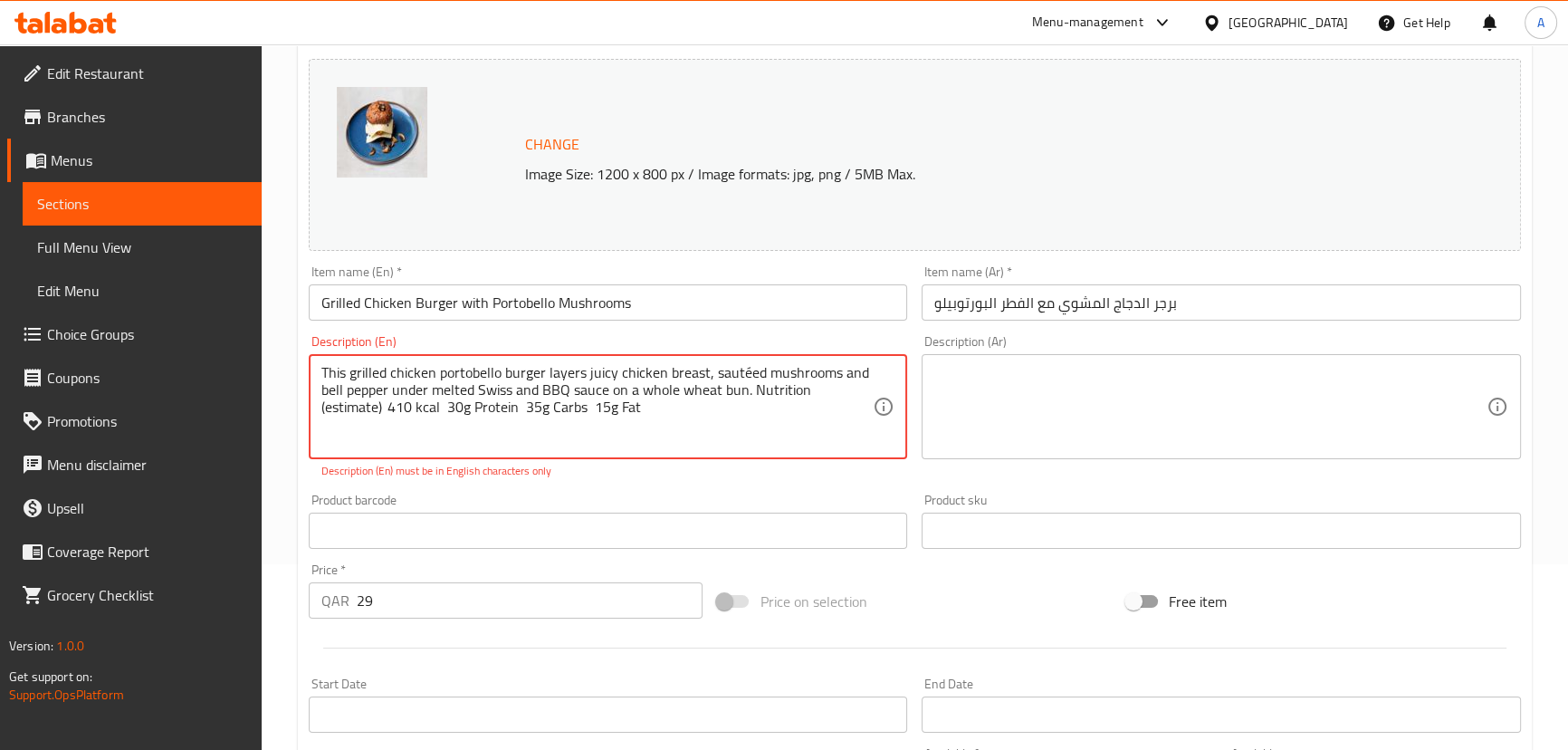
click at [746, 365] on textarea "This grilled chicken portobello burger layers juicy chicken breast, sautéed mus…" at bounding box center [598, 407] width 552 height 86
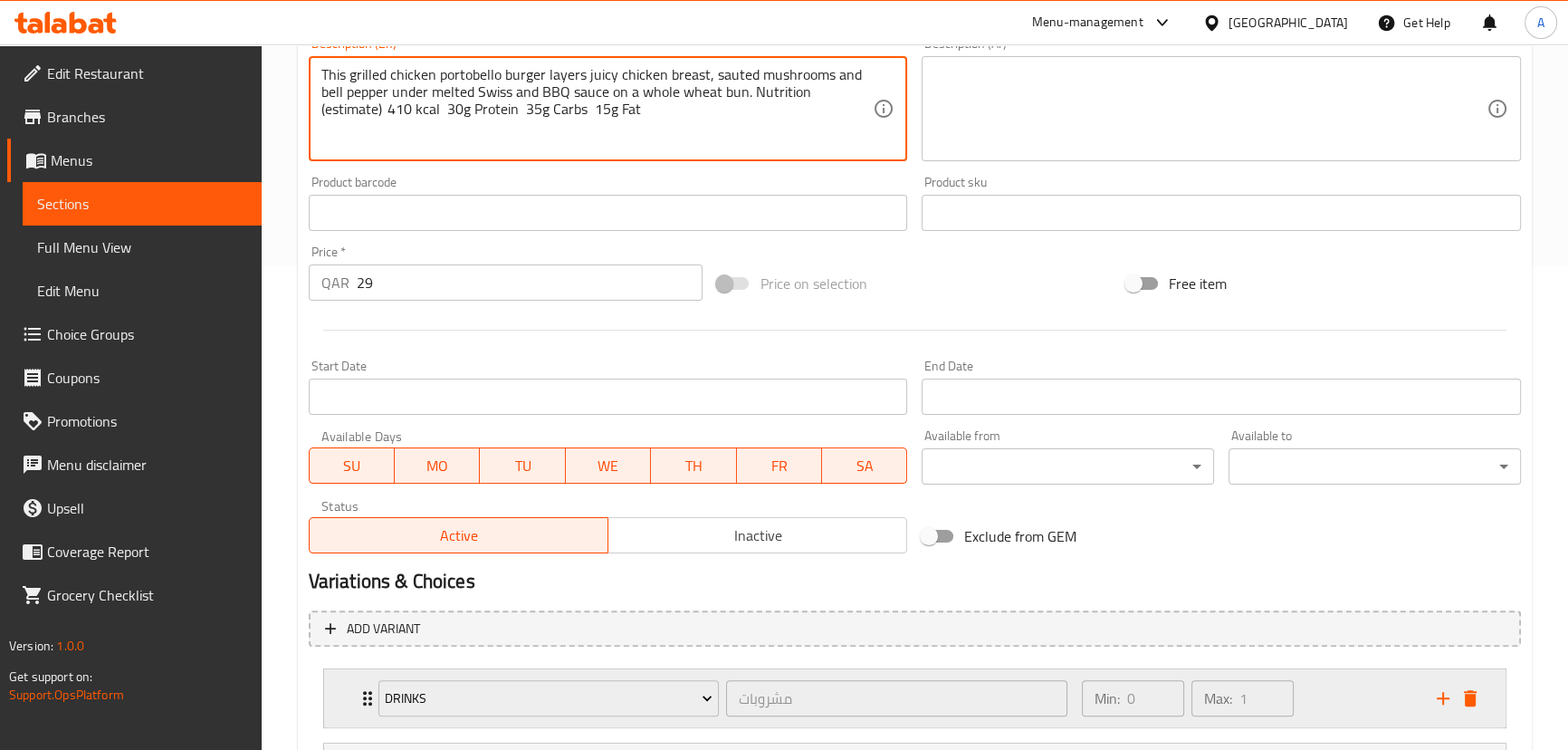
scroll to position [661, 0]
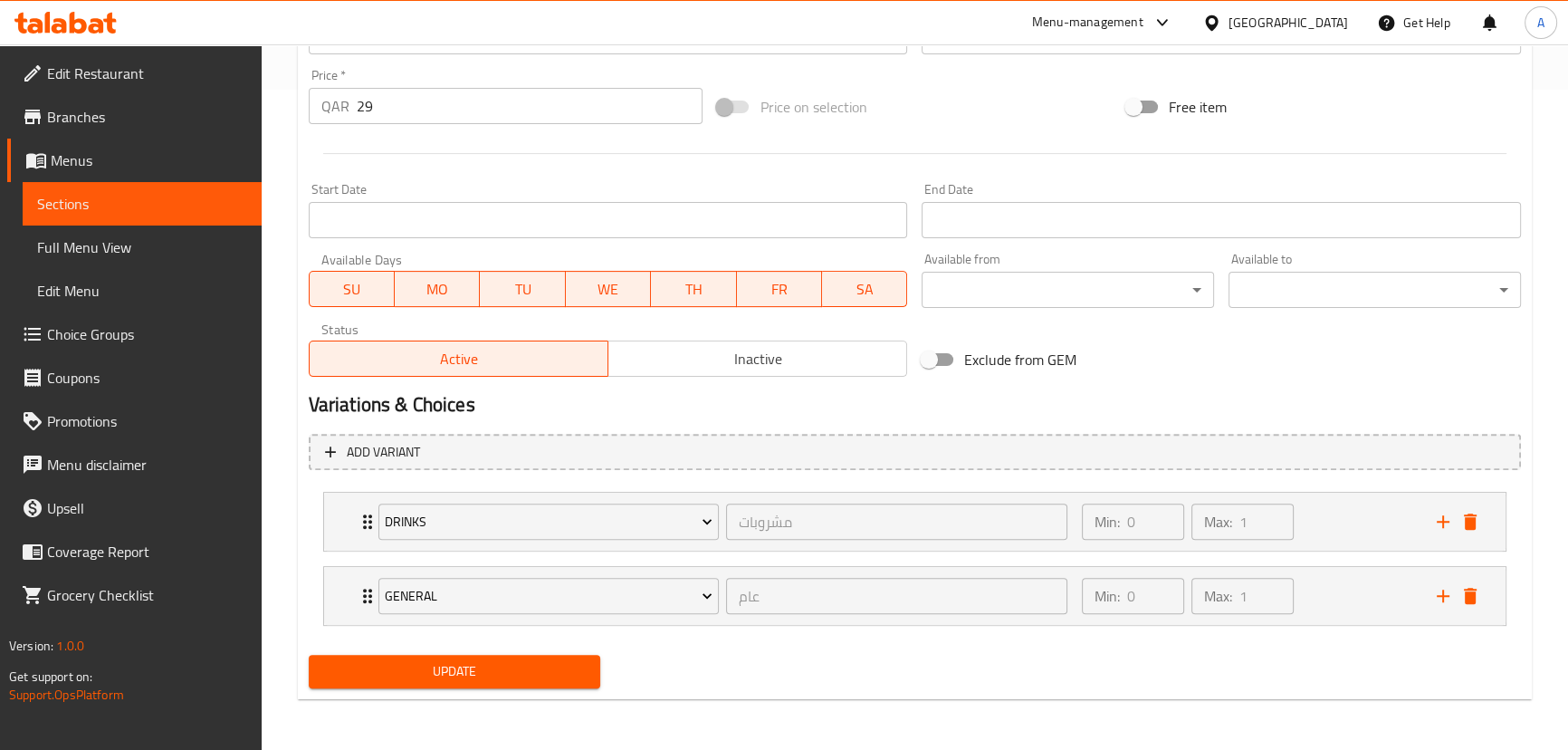
type textarea "This grilled chicken portobello burger layers juicy chicken breast, sauted mush…"
click at [547, 687] on button "Update" at bounding box center [455, 672] width 293 height 34
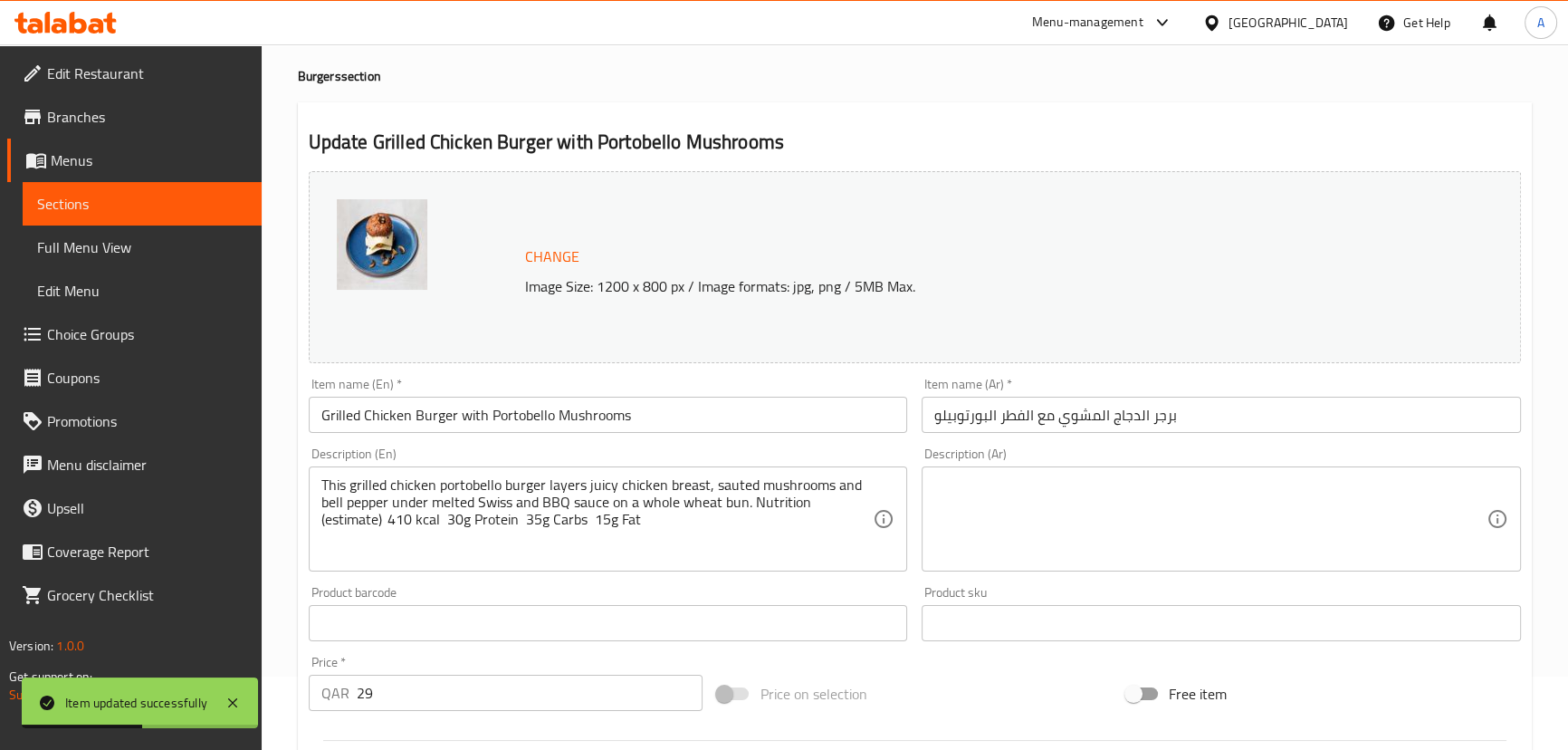
scroll to position [0, 0]
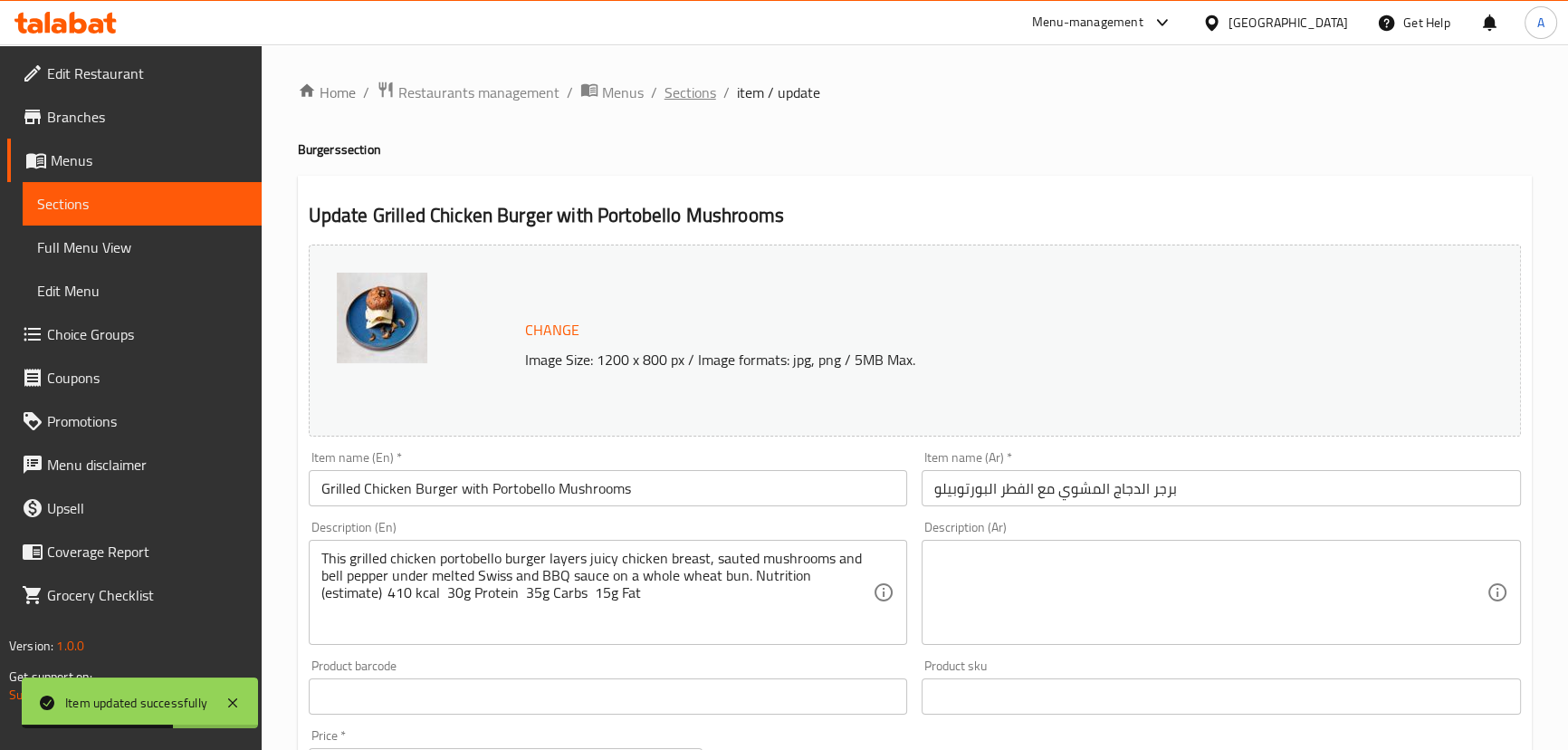
click at [676, 97] on span "Sections" at bounding box center [690, 92] width 52 height 22
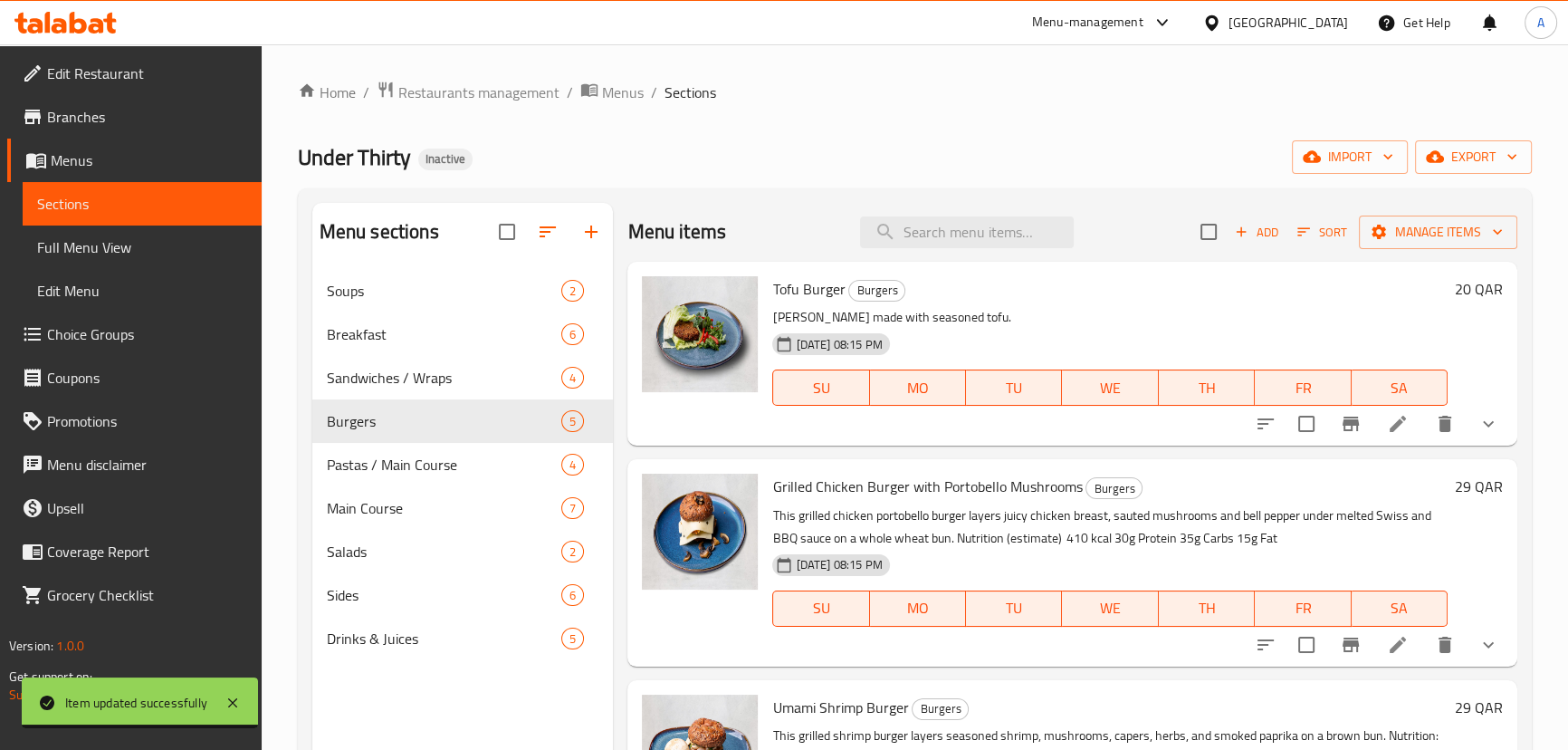
click at [1395, 425] on icon at bounding box center [1398, 424] width 22 height 22
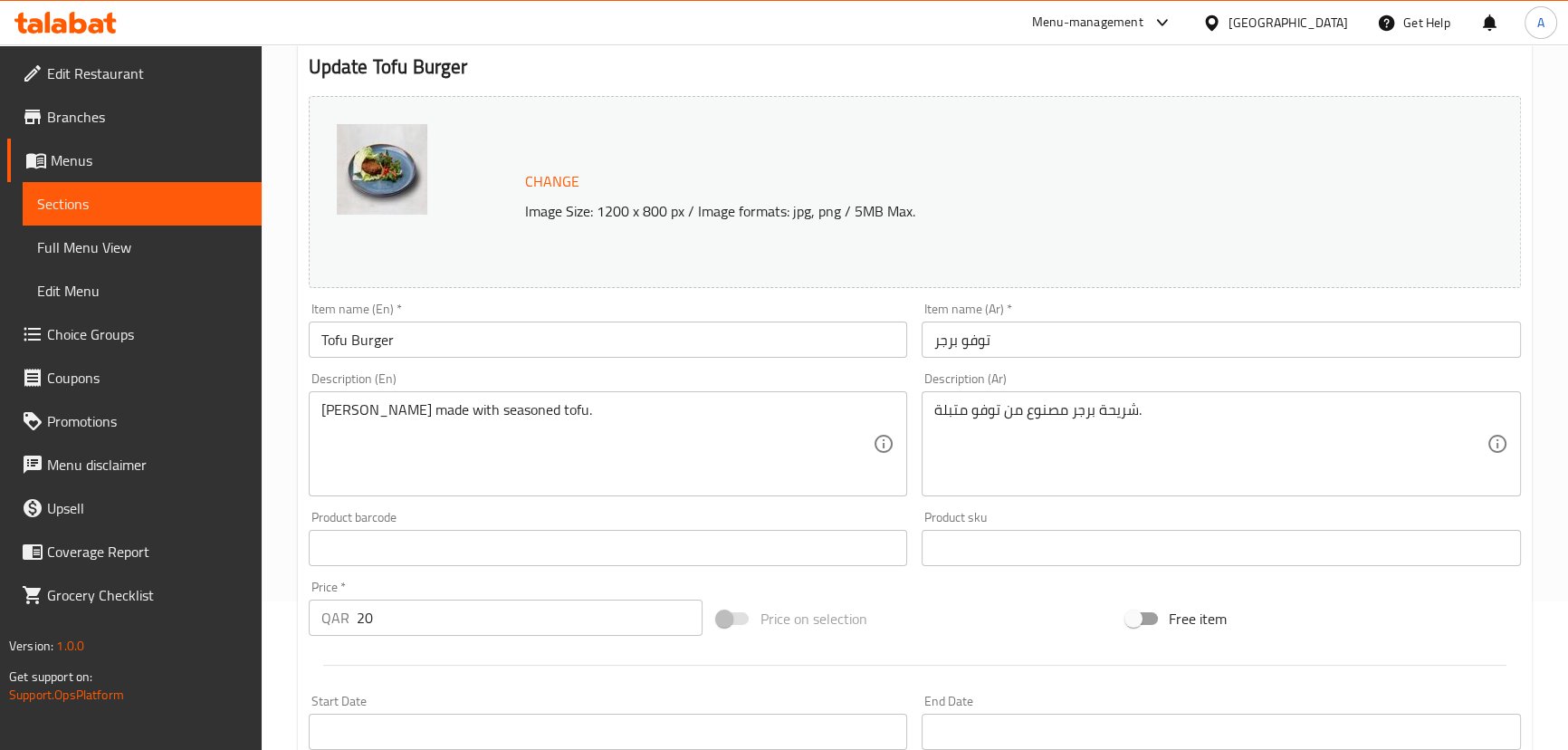
scroll to position [164, 0]
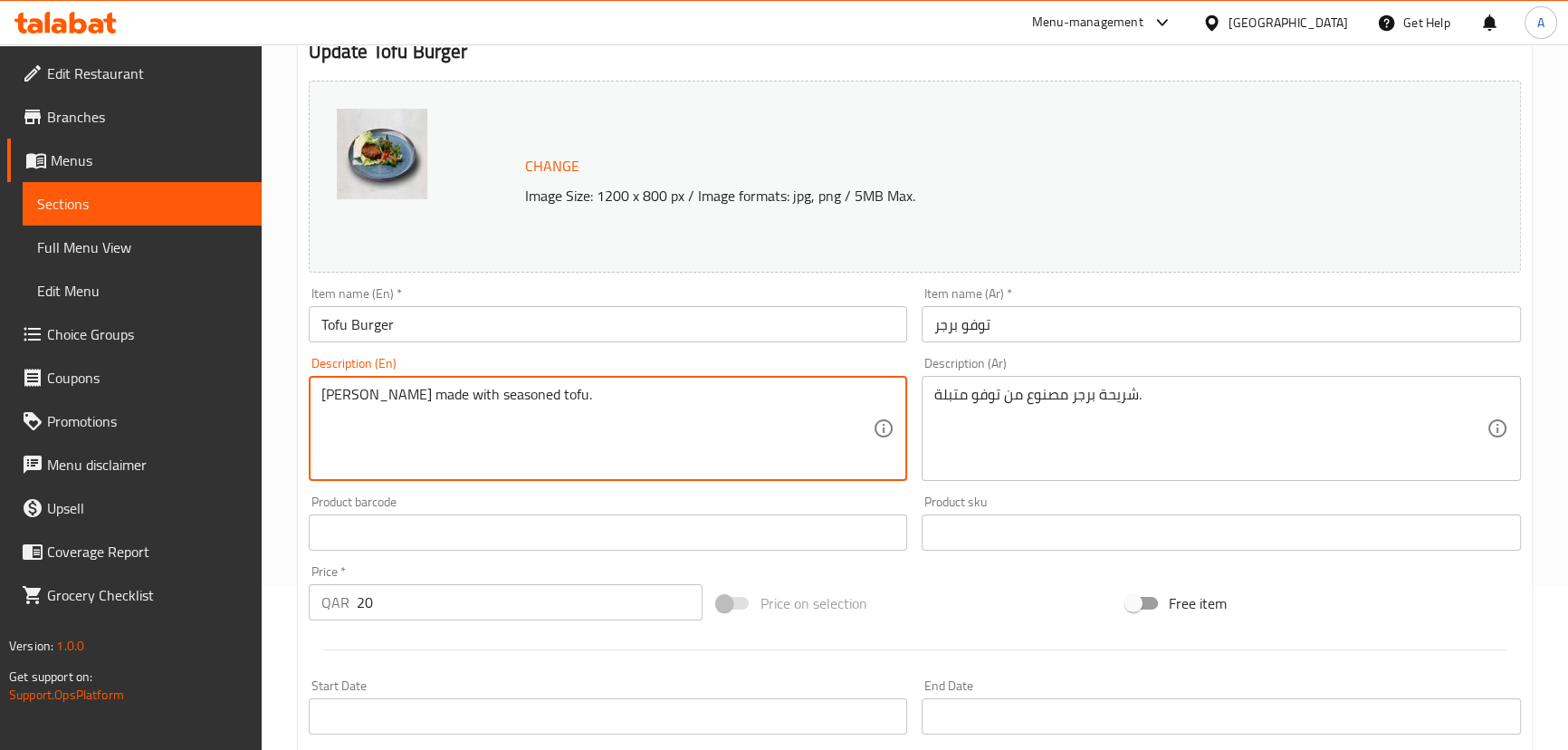
click at [645, 422] on textarea "Burger patty made with seasoned tofu." at bounding box center [598, 428] width 552 height 86
paste textarea ""This hearty tofu and sweet potato veggie burger combines crumbled tofu, mashed…"
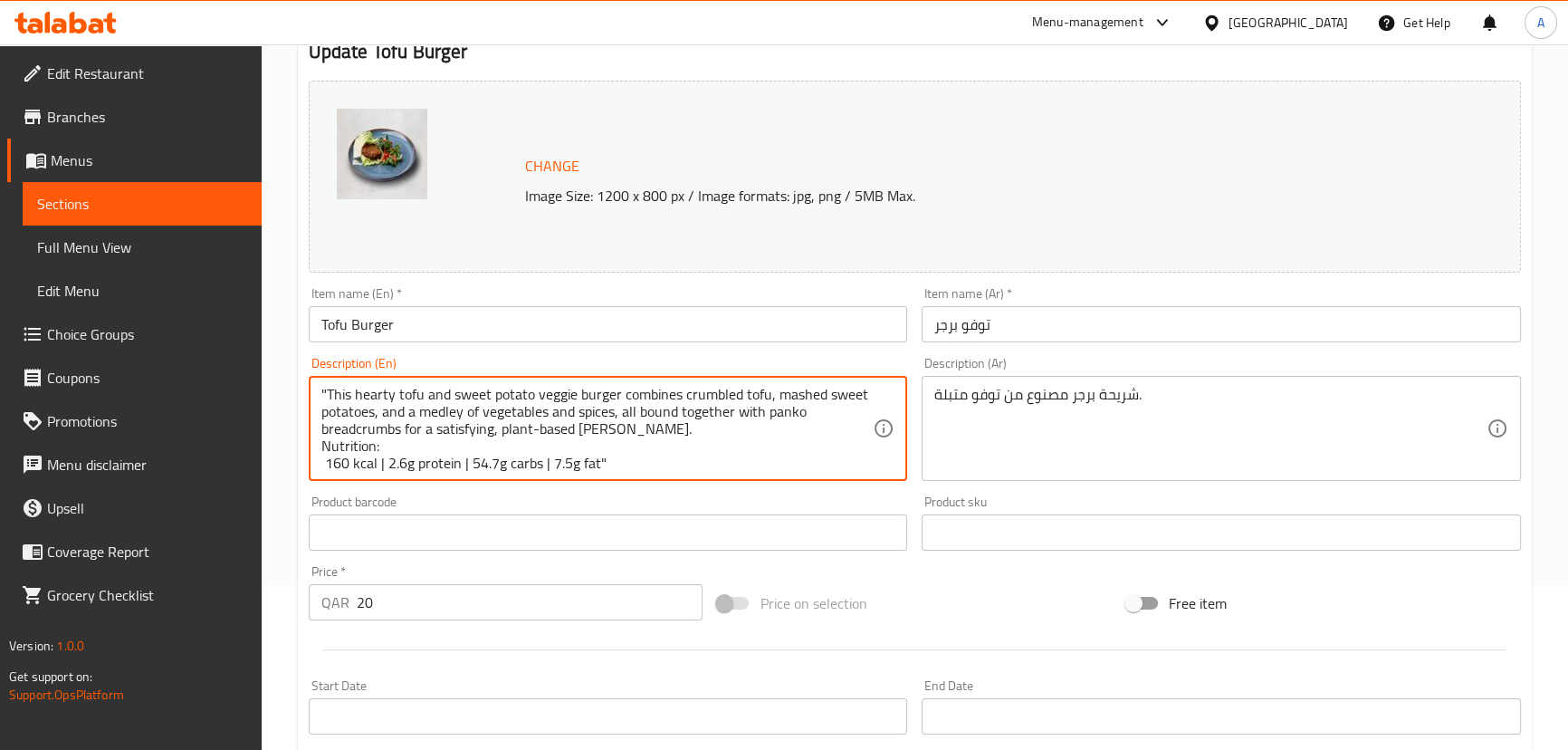
scroll to position [17, 0]
click at [625, 415] on textarea ""This hearty tofu and sweet potato veggie burger combines crumbled tofu, mashed…" at bounding box center [598, 428] width 552 height 86
click at [465, 442] on textarea ""This hearty tofu and sweet potato veggie burger combines crumbled tofu, mashed…" at bounding box center [598, 428] width 552 height 86
click at [380, 445] on textarea ""This hearty tofu and sweet potato veggie burger combines crumbled tofu, mashed…" at bounding box center [598, 428] width 552 height 86
click at [535, 447] on textarea ""This hearty tofu and sweet potato veggie burger combines crumbled tofu, mashed…" at bounding box center [598, 428] width 552 height 86
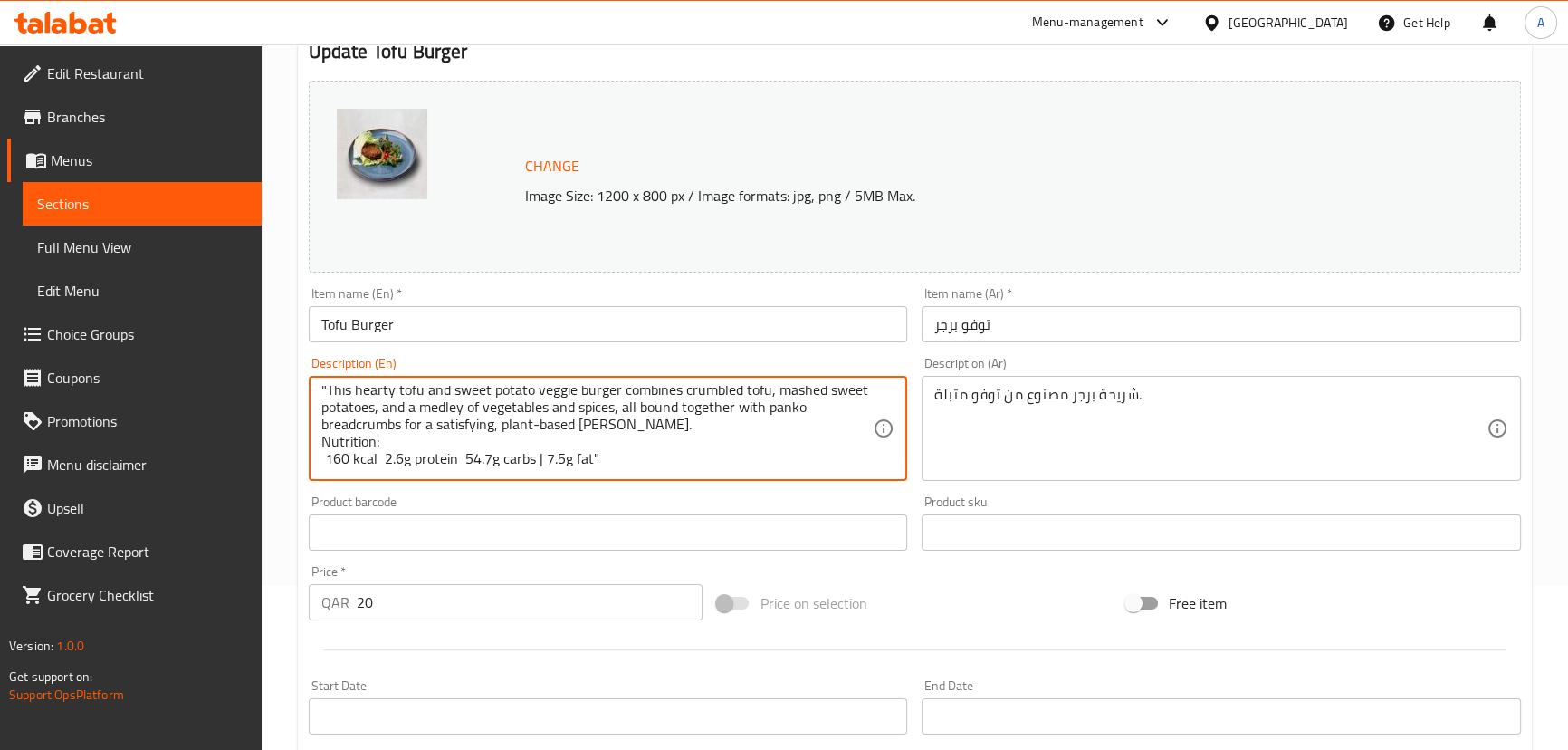
click at [536, 447] on textarea ""This hearty tofu and sweet potato veggie burger combines crumbled tofu, mashed…" at bounding box center [598, 428] width 552 height 86
click at [538, 447] on textarea ""This hearty tofu and sweet potato veggie burger combines crumbled tofu, mashed…" at bounding box center [598, 428] width 552 height 86
click at [598, 446] on textarea ""This hearty tofu and sweet potato veggie burger combines crumbled tofu, mashed…" at bounding box center [598, 428] width 552 height 86
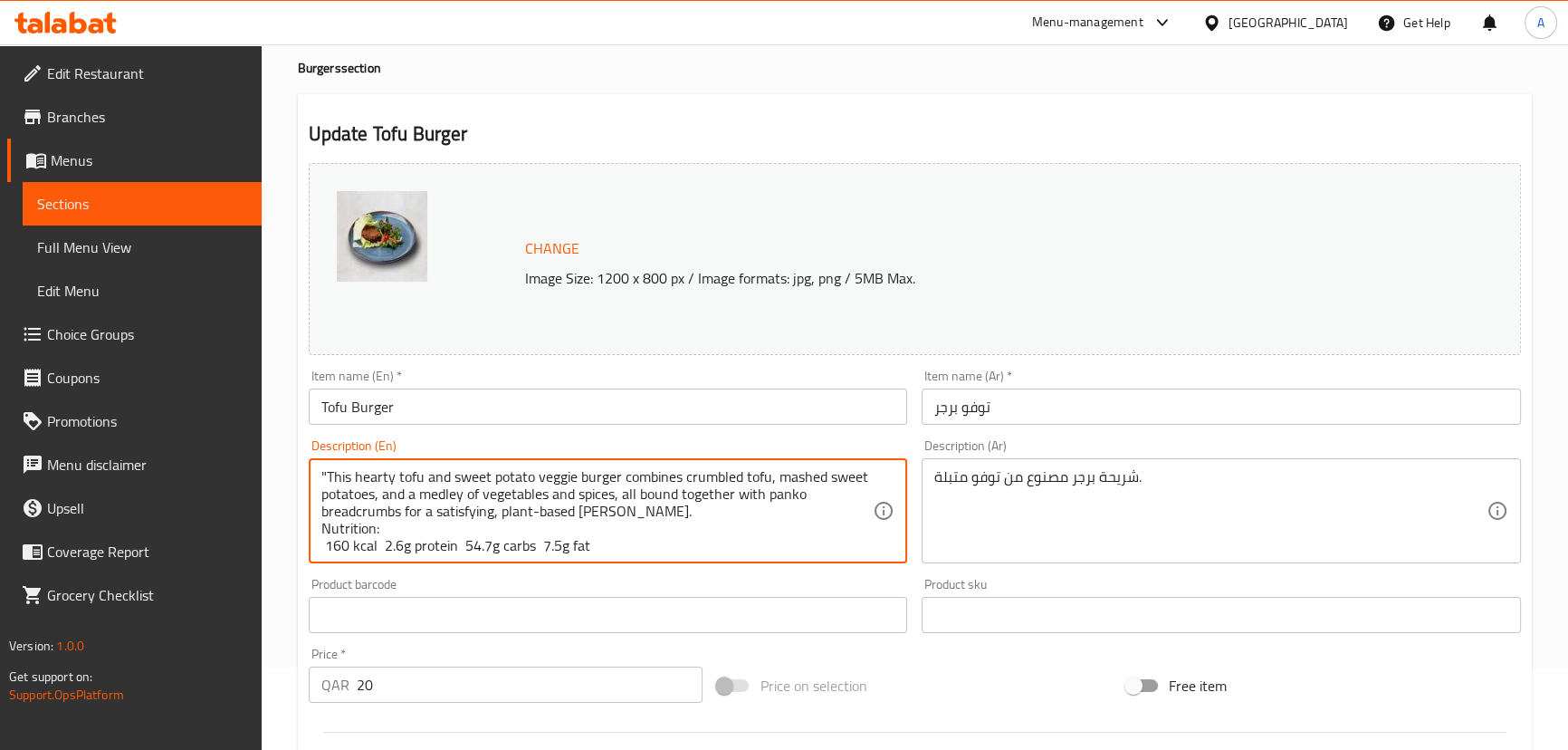
click at [536, 507] on textarea ""This hearty tofu and sweet potato veggie burger combines crumbled tofu, mashed…" at bounding box center [598, 511] width 552 height 86
click at [538, 513] on textarea ""This hearty tofu and sweet potato veggie burger combines crumbled tofu, mashed…" at bounding box center [598, 511] width 552 height 86
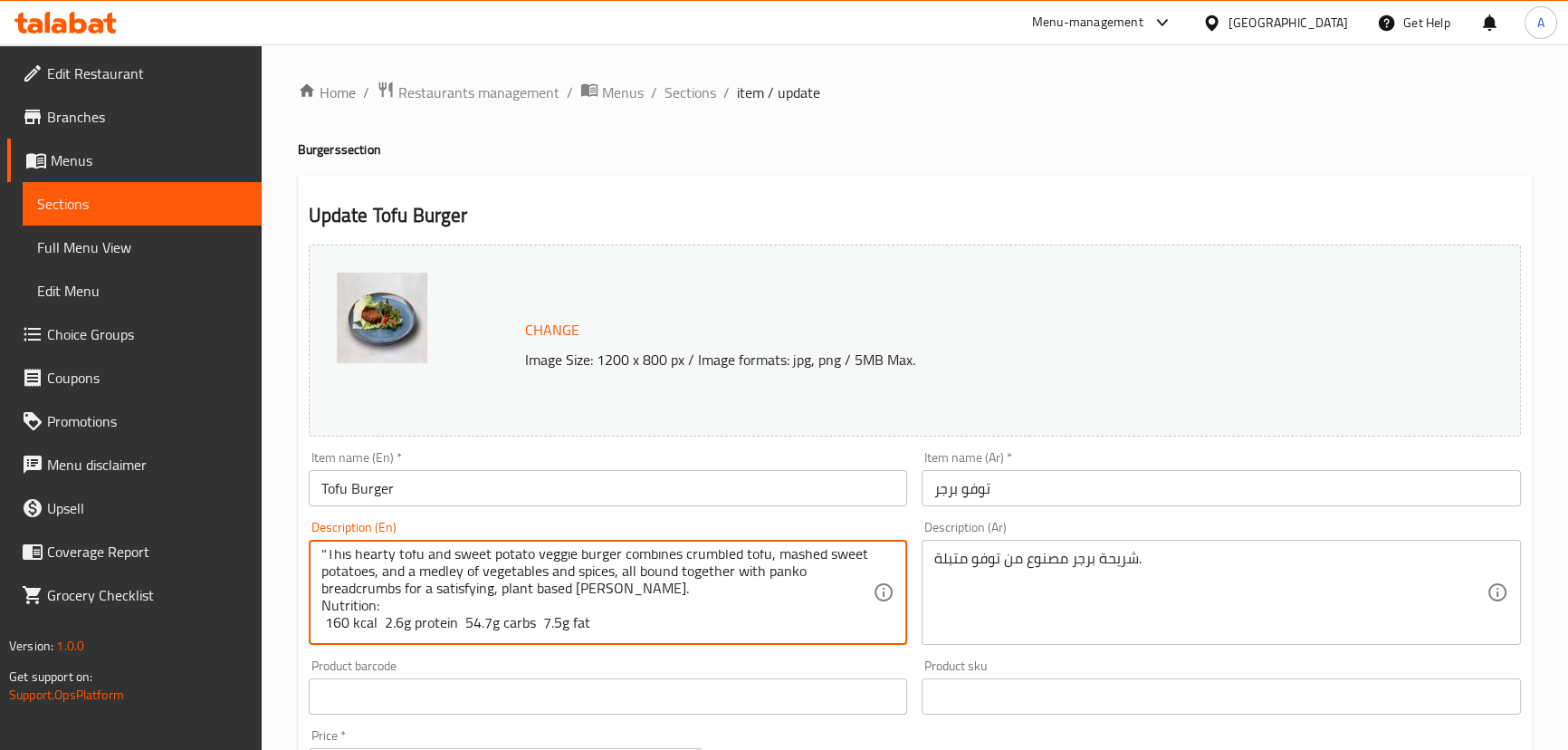
scroll to position [0, 0]
click at [324, 555] on textarea ""This hearty tofu and sweet potato veggie burger combines crumbled tofu, mashed…" at bounding box center [598, 592] width 552 height 86
click at [327, 555] on textarea ""This hearty tofu and sweet potato veggie burger combines crumbled tofu, mashed…" at bounding box center [598, 592] width 552 height 86
type textarea "This hearty tofu and sweet potato veggie burger combines crumbled tofu, mashed …"
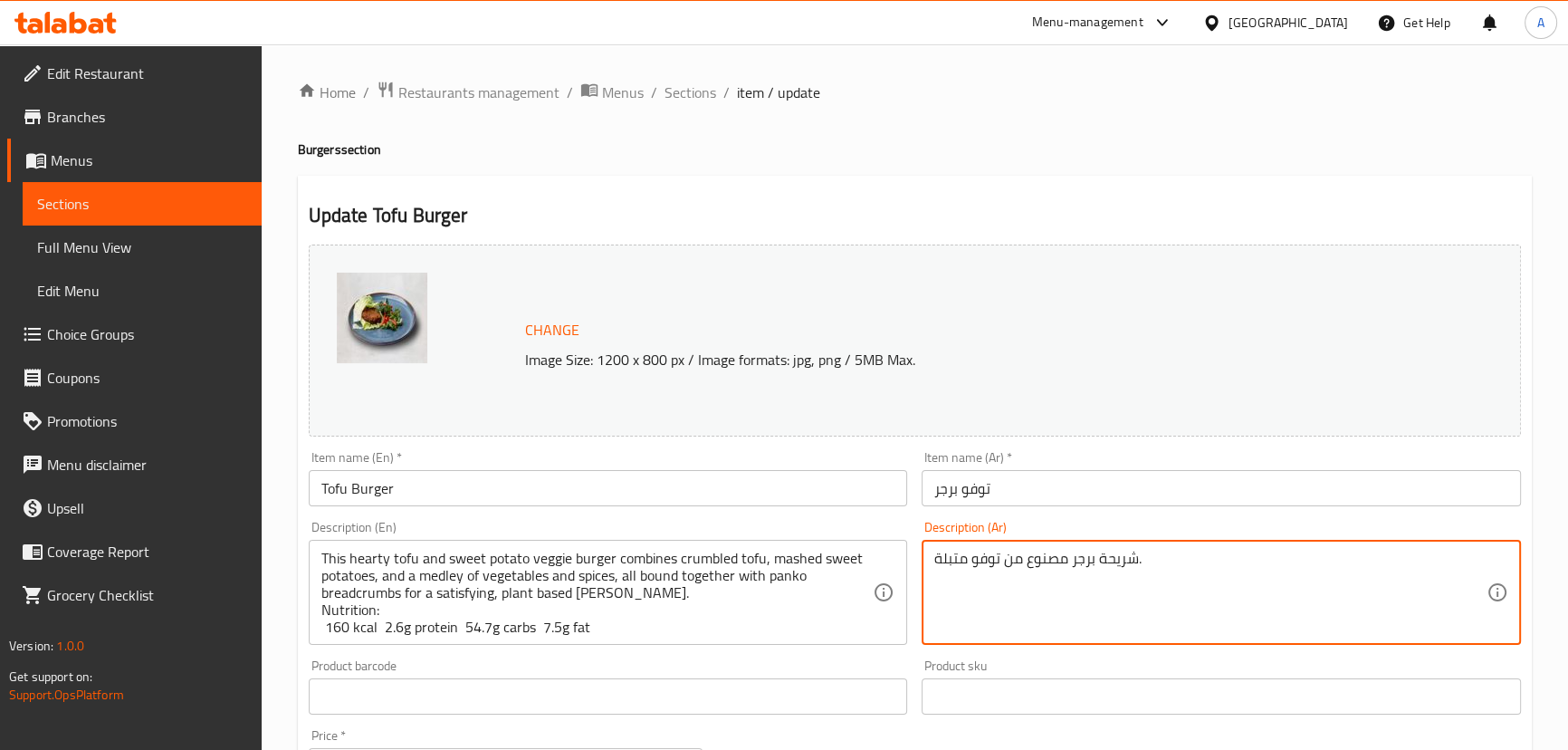
click at [952, 571] on textarea "شريحة برجر مصنوع من توفو متبلة." at bounding box center [1211, 592] width 552 height 86
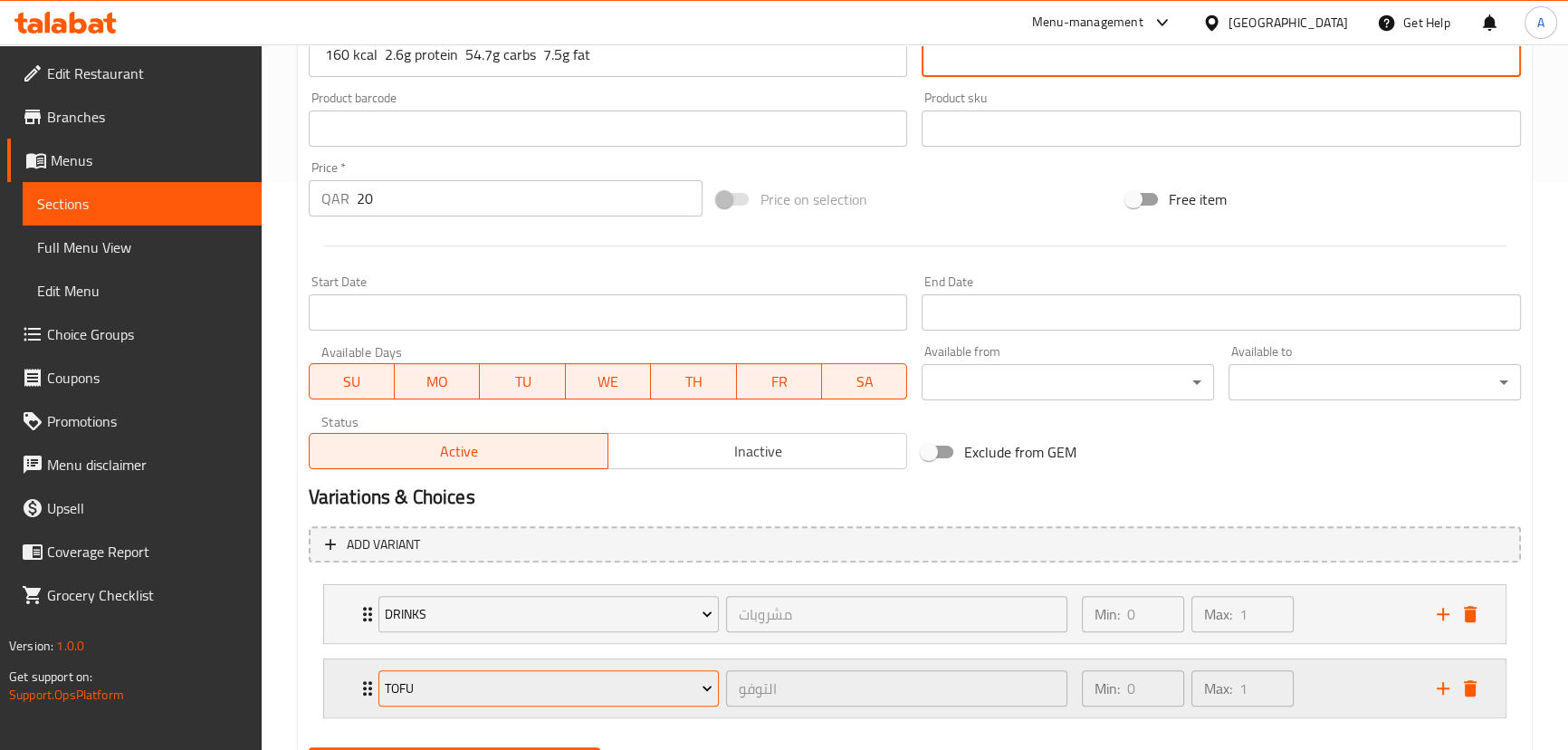
scroll to position [661, 0]
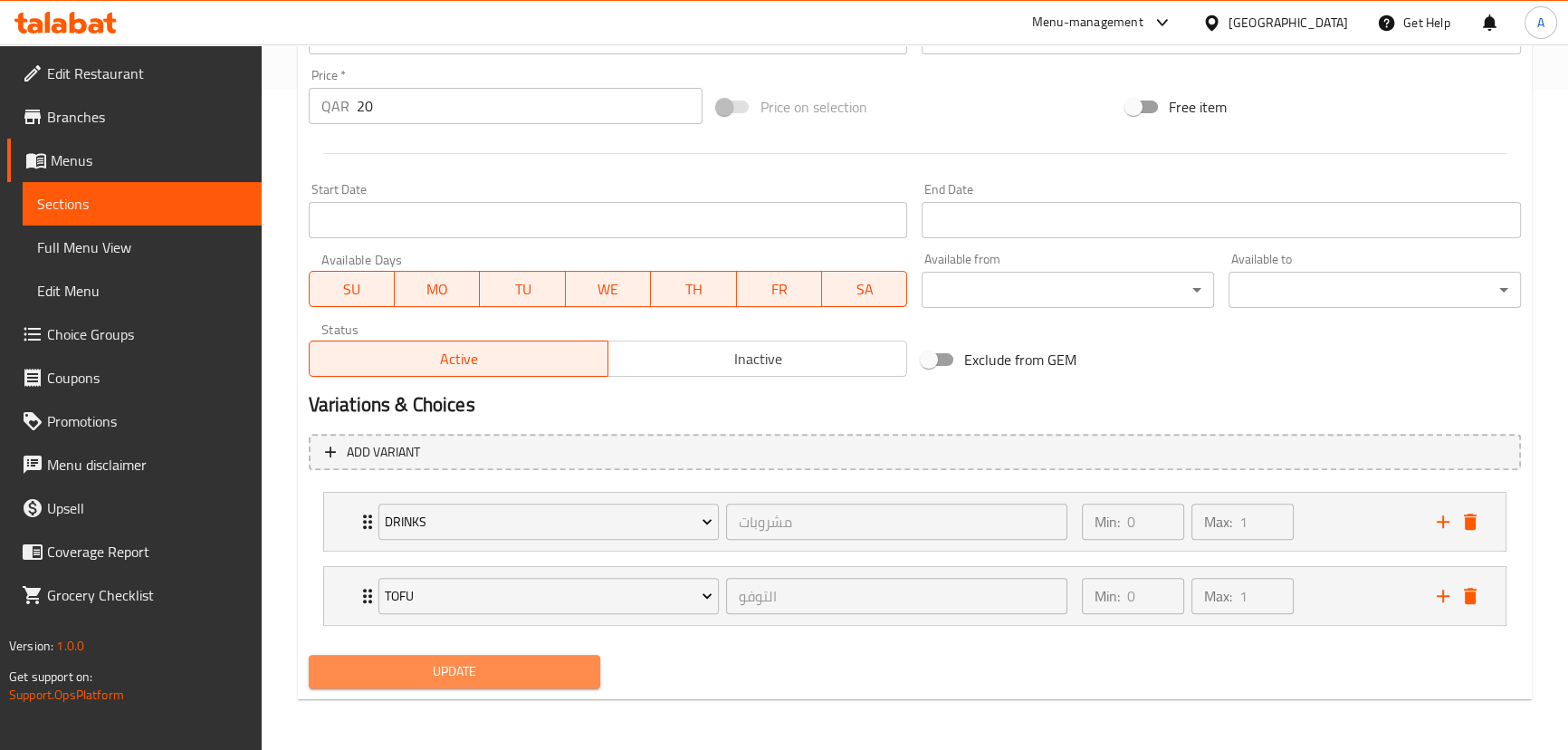
click at [549, 659] on button "Update" at bounding box center [455, 672] width 293 height 34
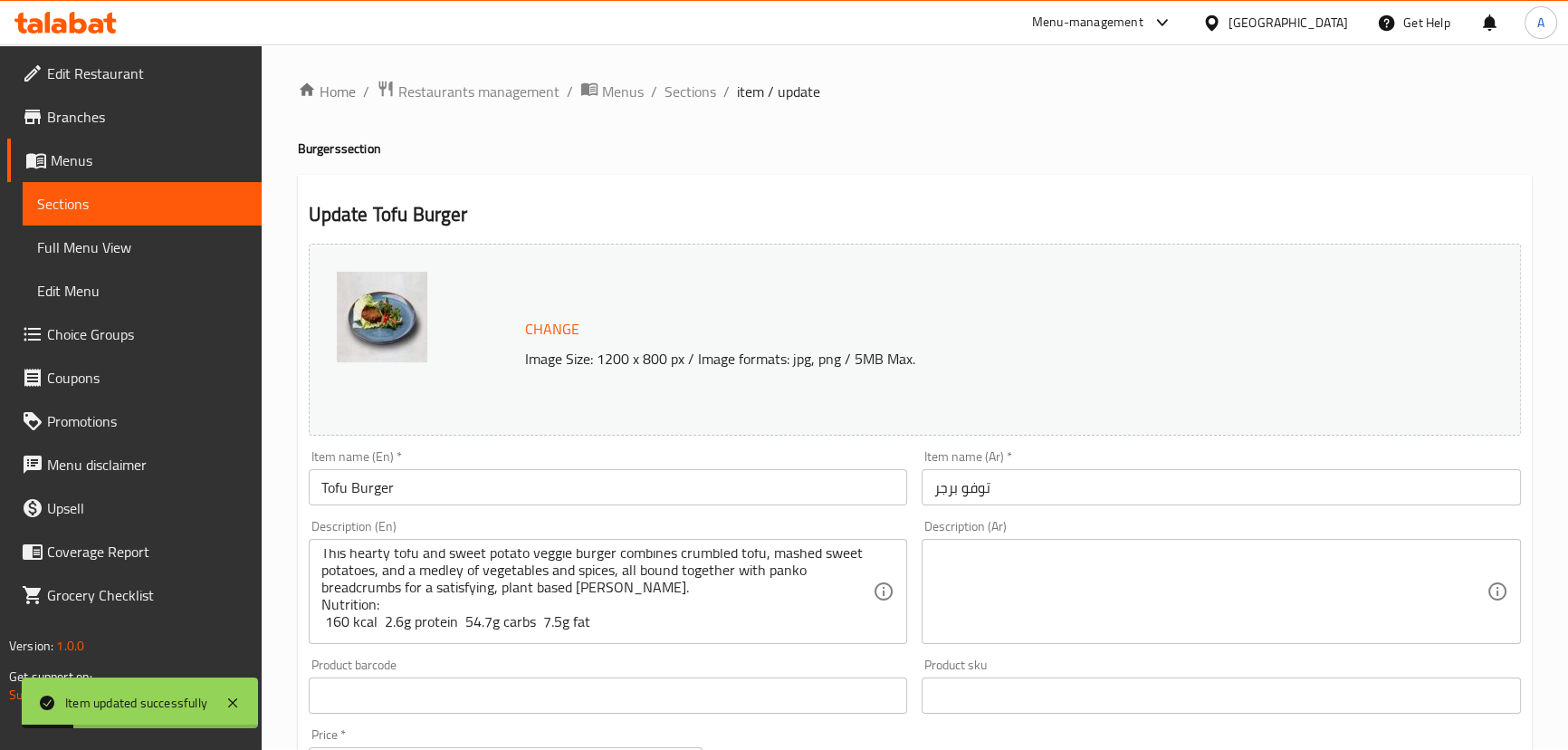
scroll to position [0, 0]
click at [692, 92] on span "Sections" at bounding box center [690, 92] width 52 height 22
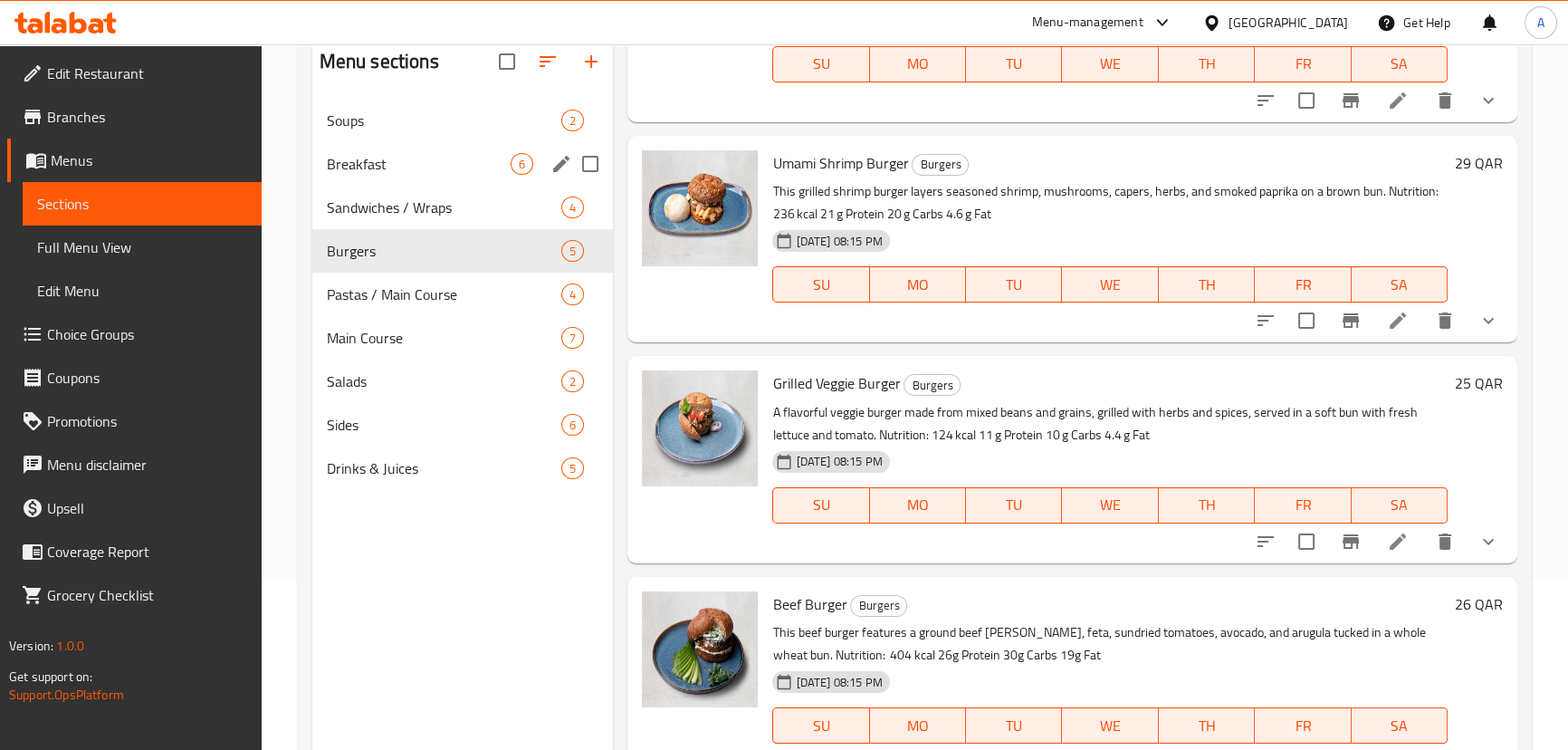
scroll to position [172, 0]
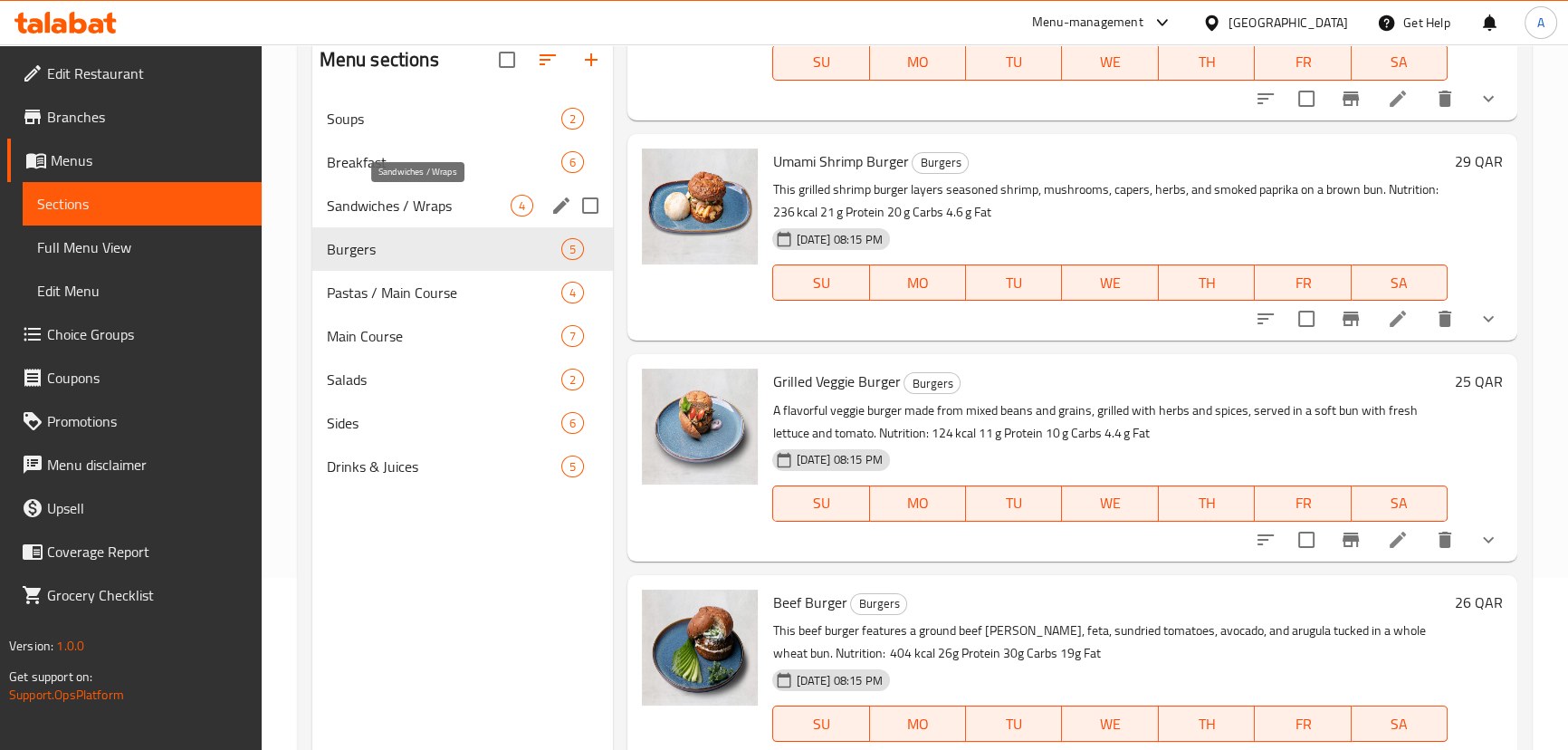
click at [426, 208] on span "Sandwiches / Wraps" at bounding box center [419, 206] width 185 height 22
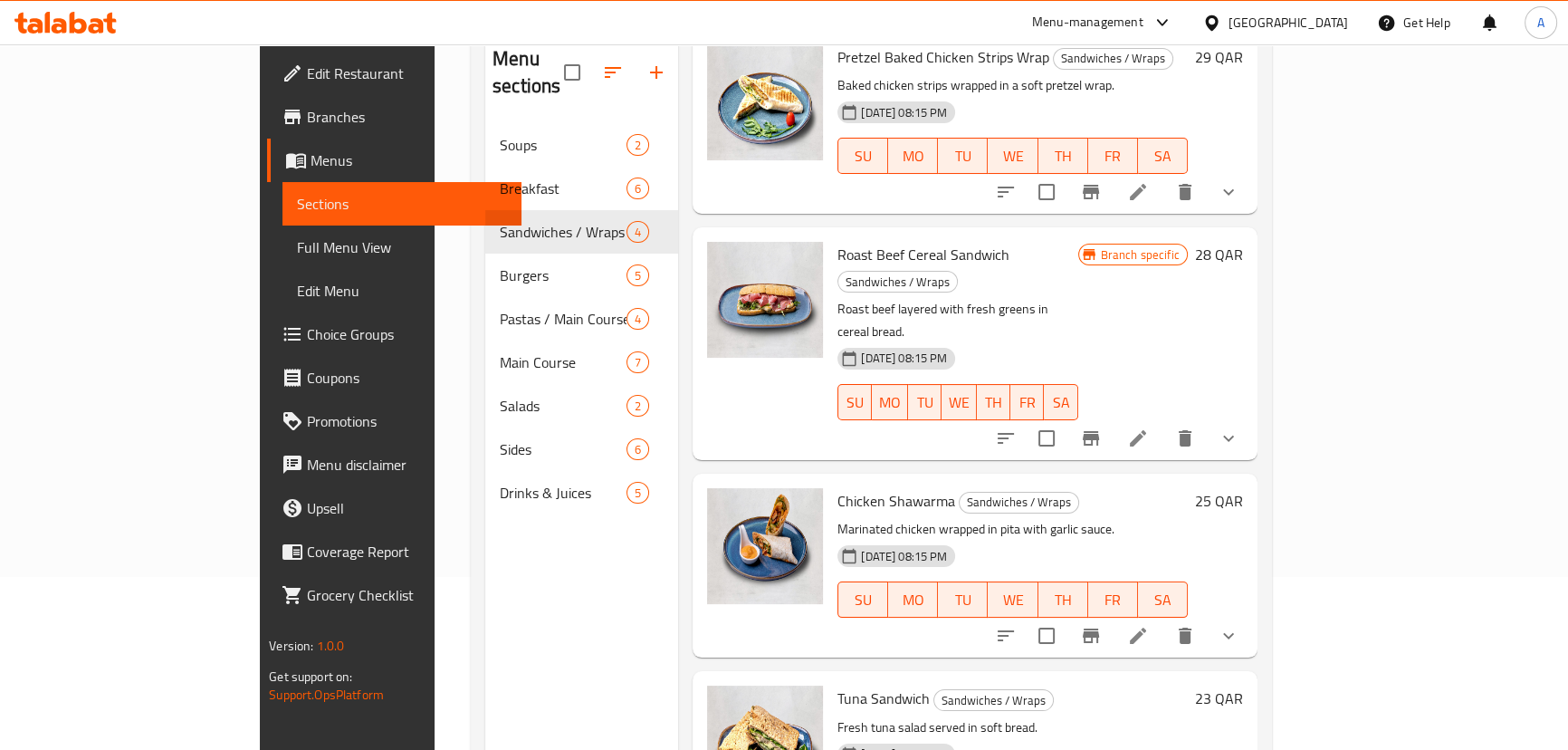
scroll to position [253, 0]
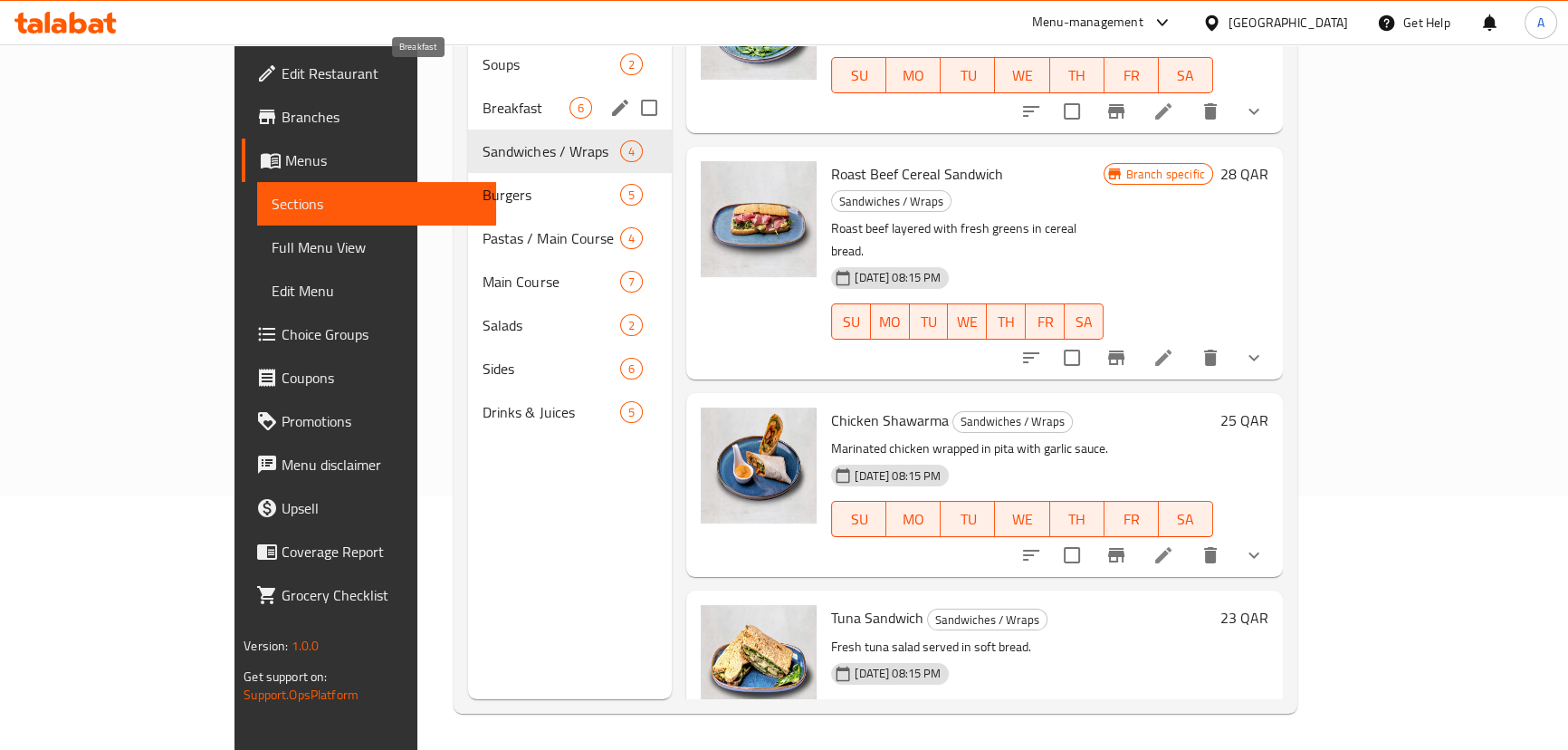
click at [483, 97] on span "Breakfast" at bounding box center [526, 108] width 87 height 22
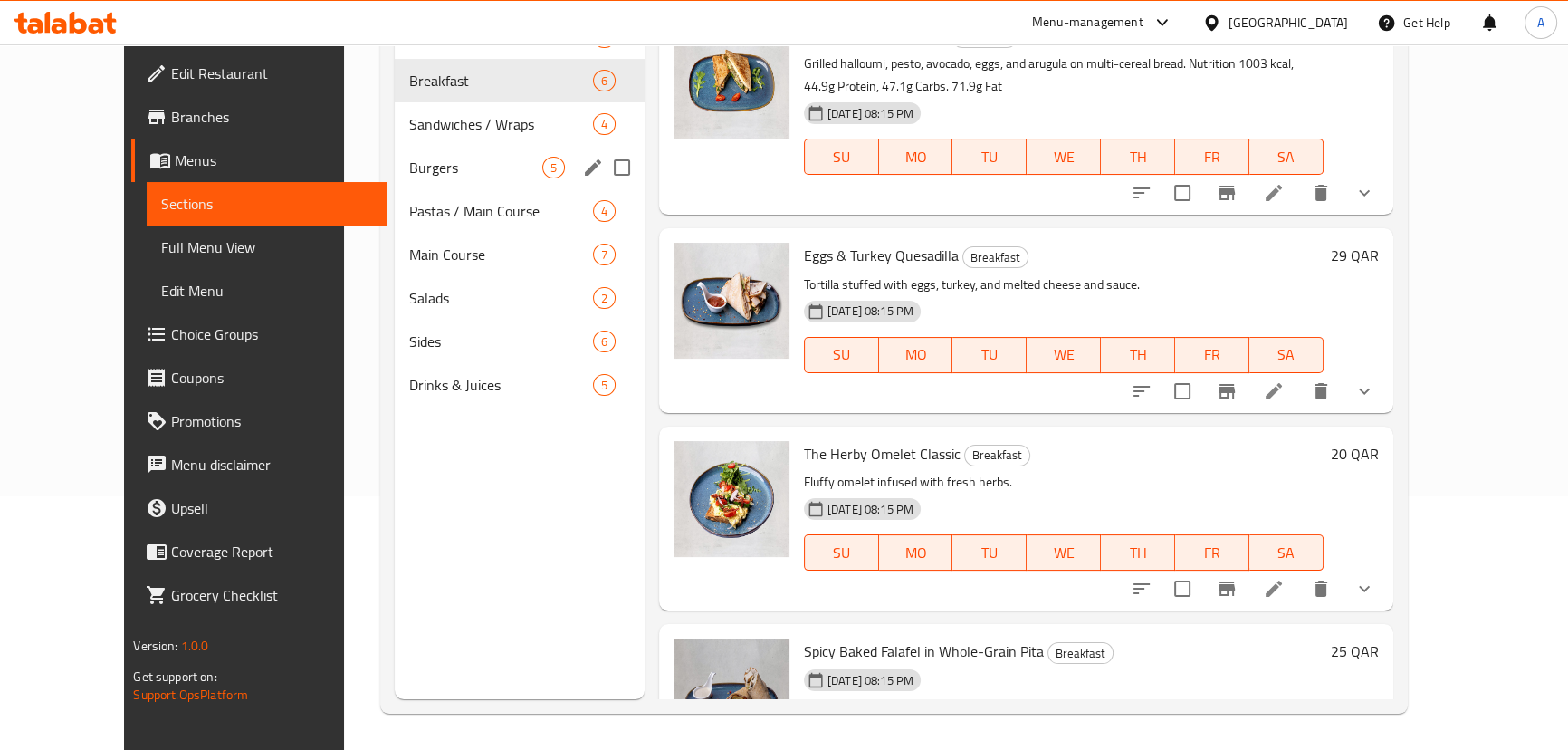
click at [416, 177] on span "Burgers" at bounding box center [475, 168] width 132 height 22
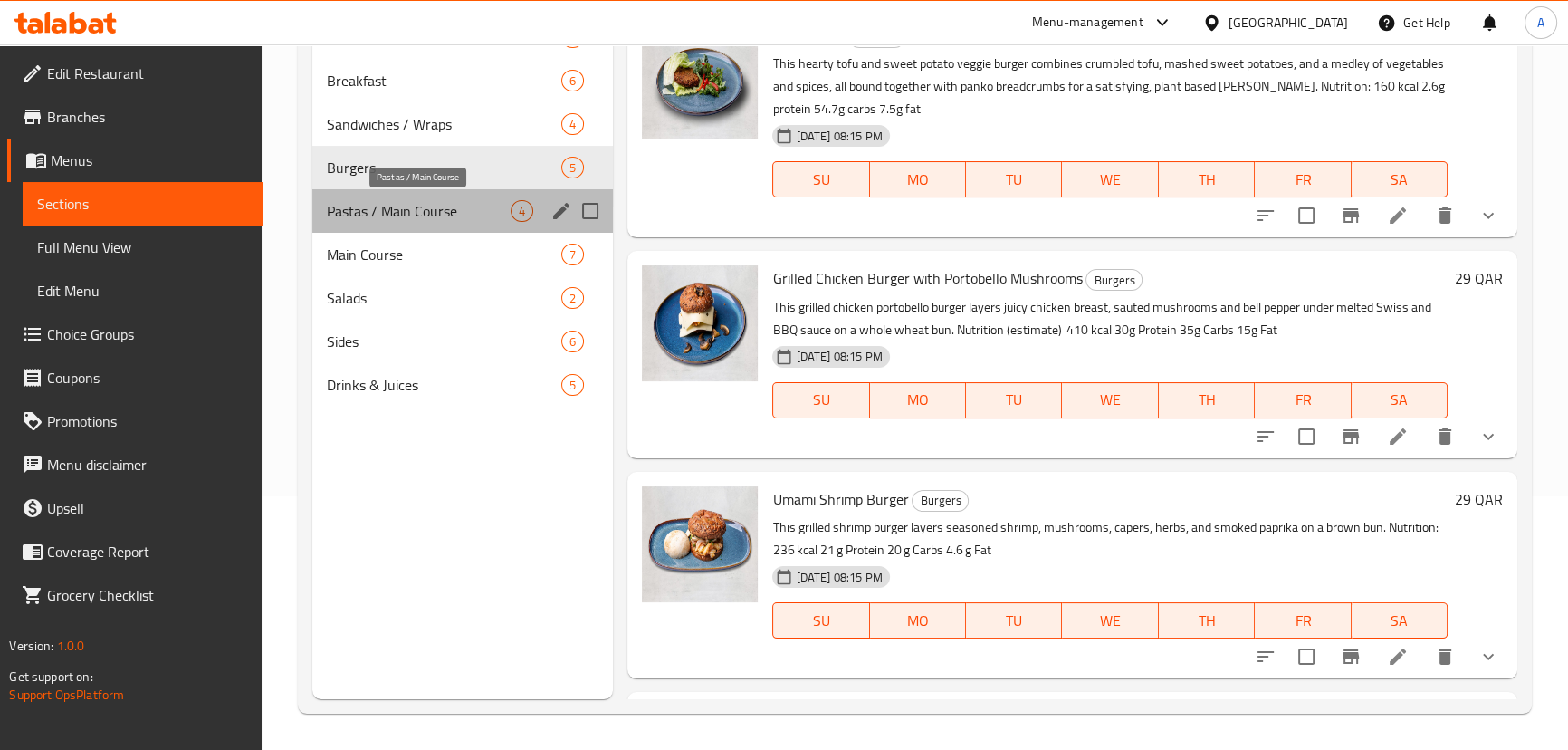
click at [427, 217] on span "Pastas / Main Course" at bounding box center [419, 212] width 185 height 22
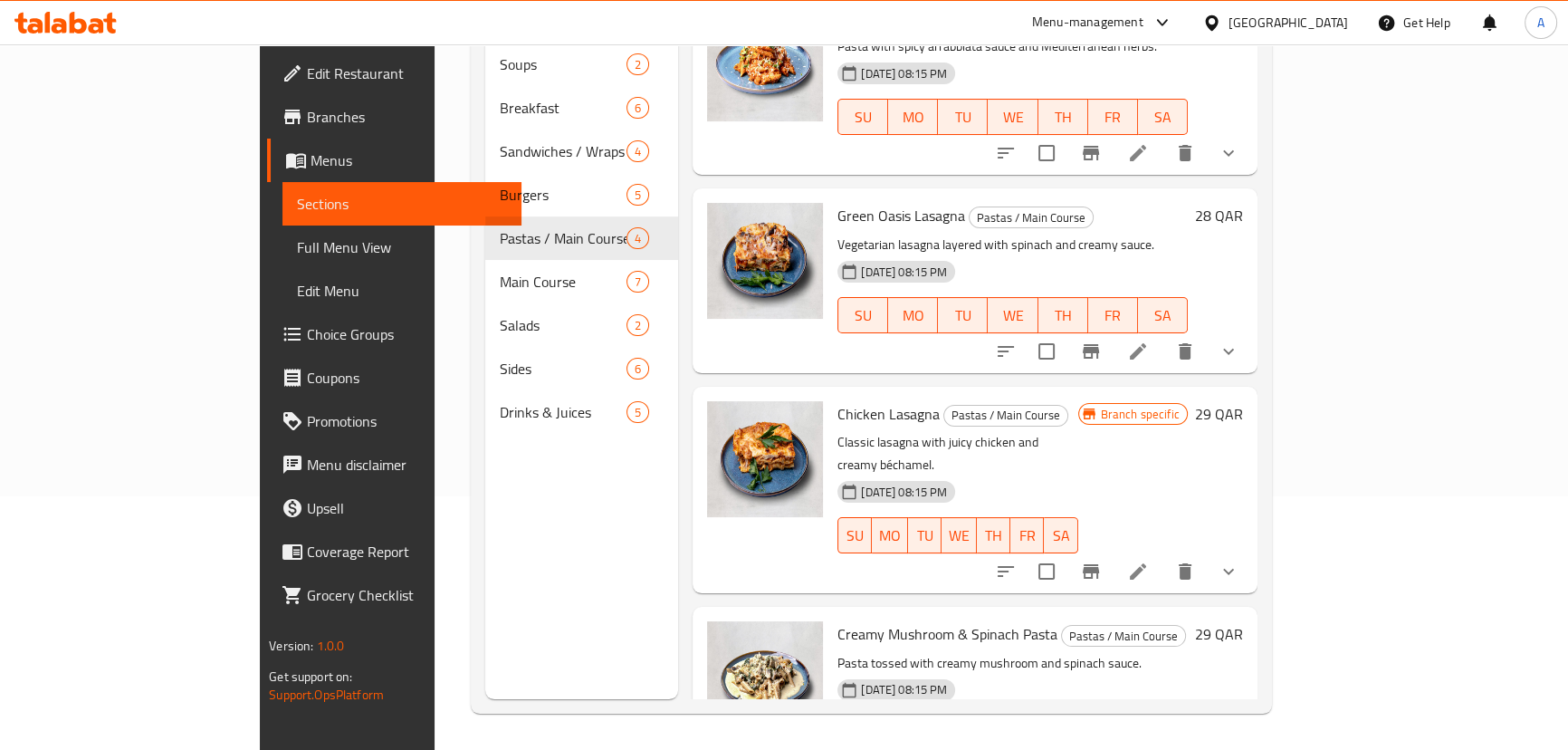
scroll to position [86, 0]
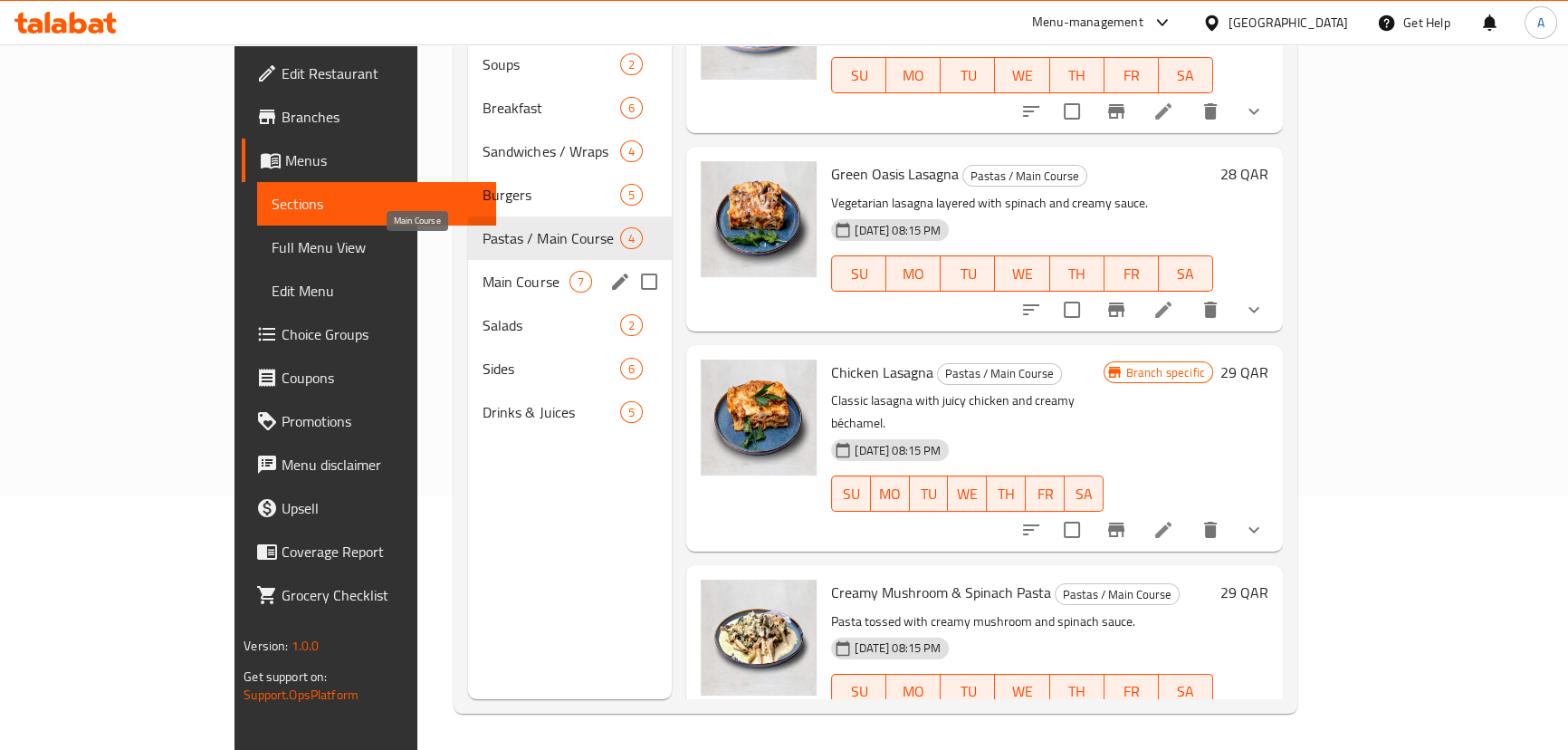
click at [483, 271] on span "Main Course" at bounding box center [526, 282] width 87 height 22
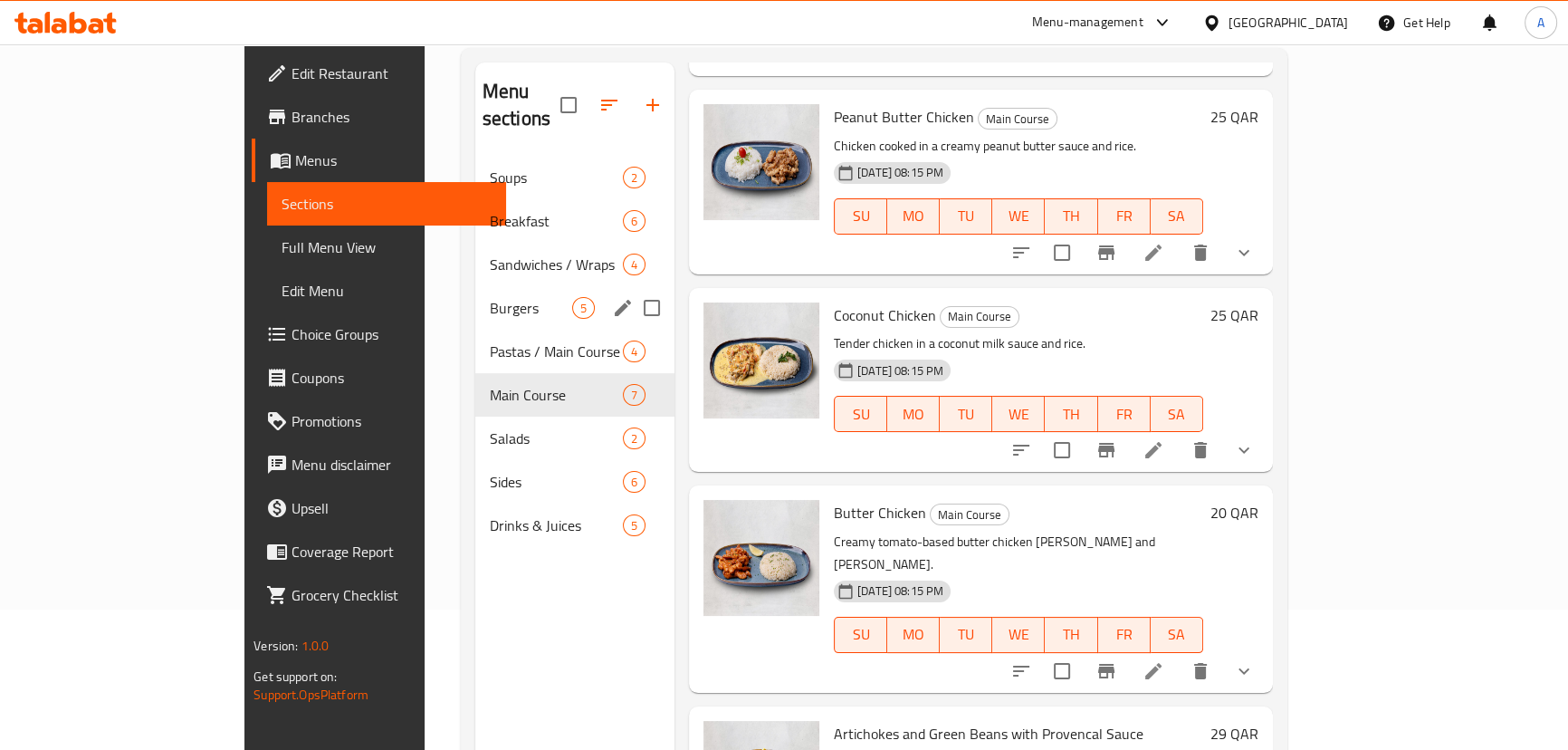
scroll to position [89, 0]
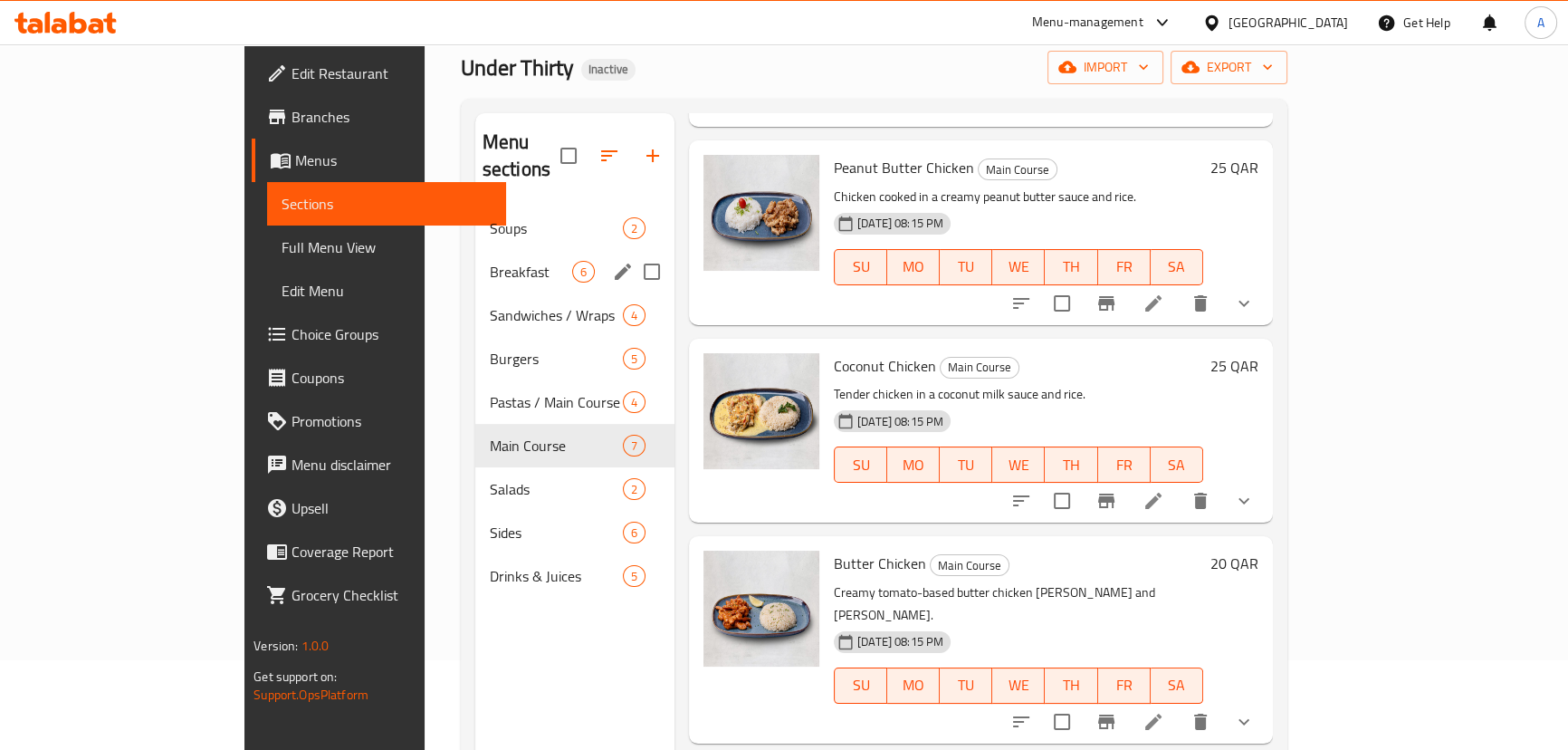
click at [476, 250] on div "Breakfast 6" at bounding box center [575, 272] width 200 height 44
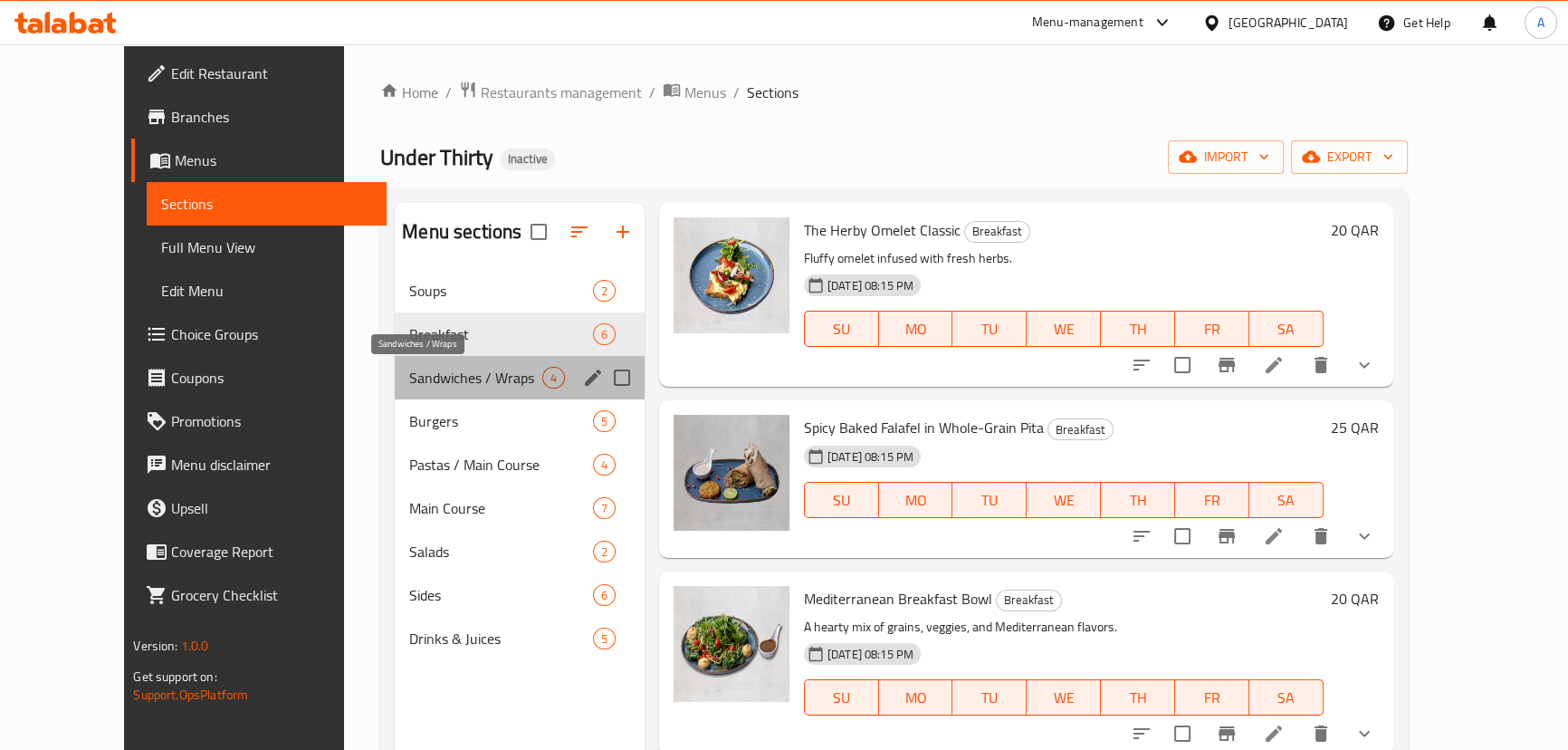
click at [474, 375] on span "Sandwiches / Wraps" at bounding box center [475, 377] width 132 height 22
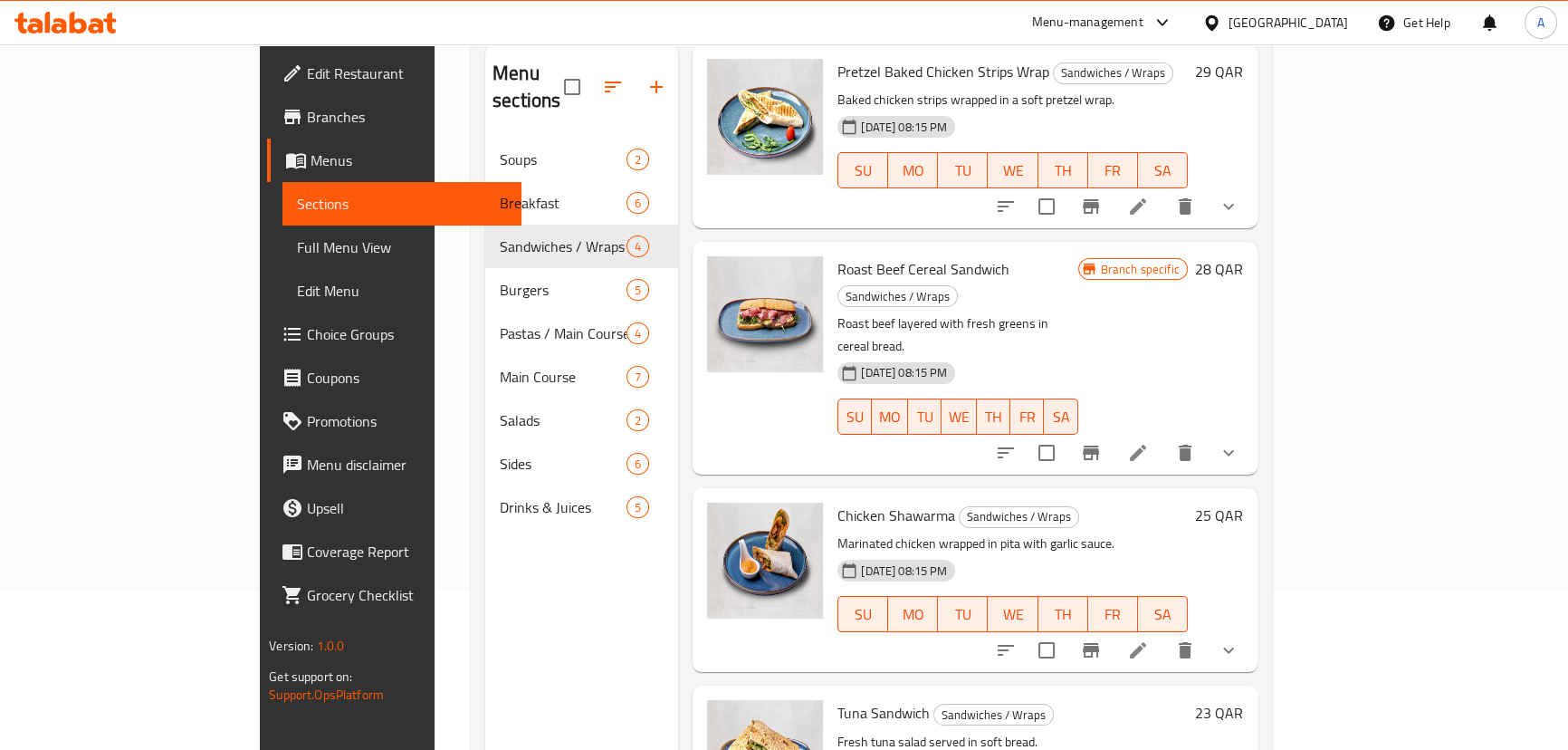
scroll to position [253, 0]
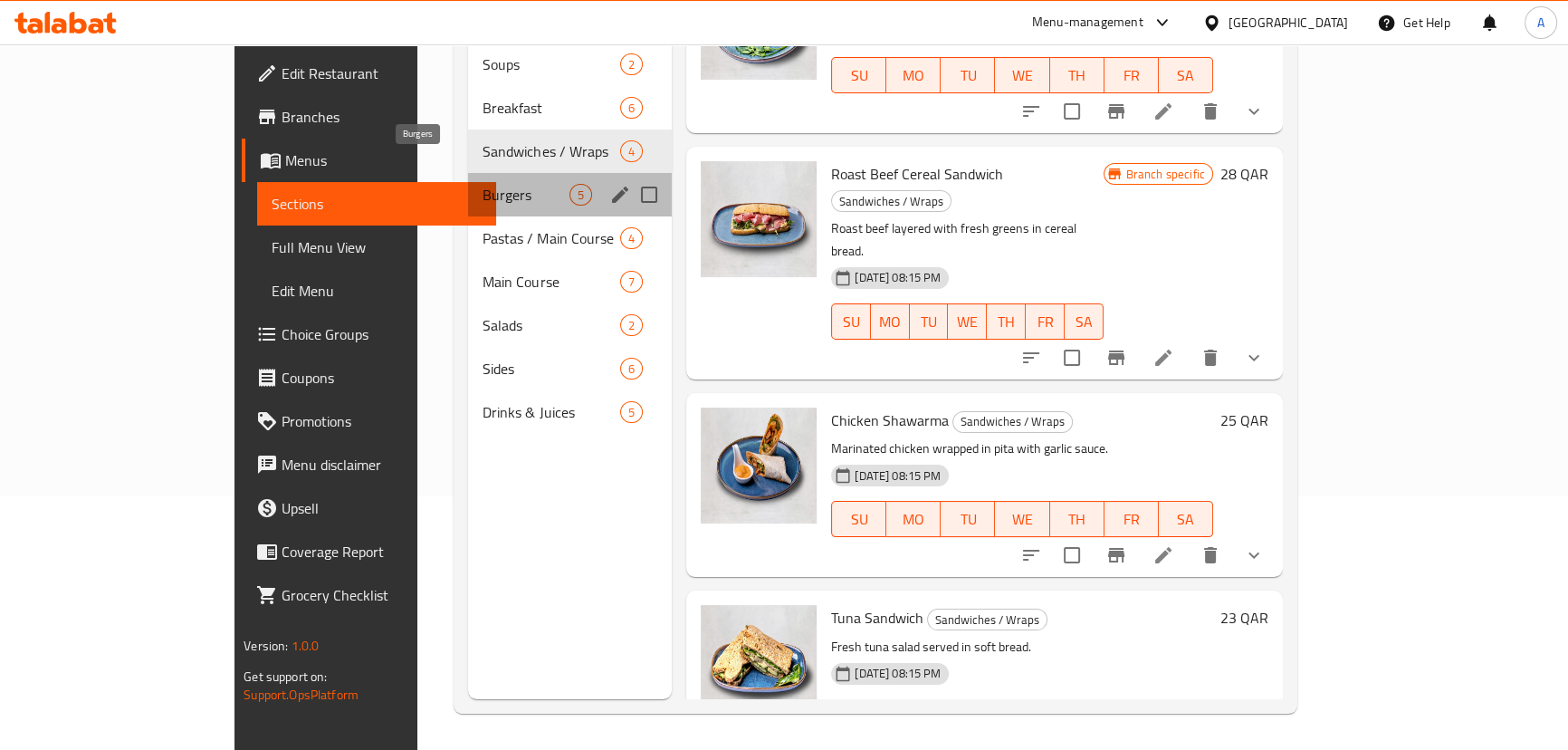
click at [483, 184] on span "Burgers" at bounding box center [526, 195] width 87 height 22
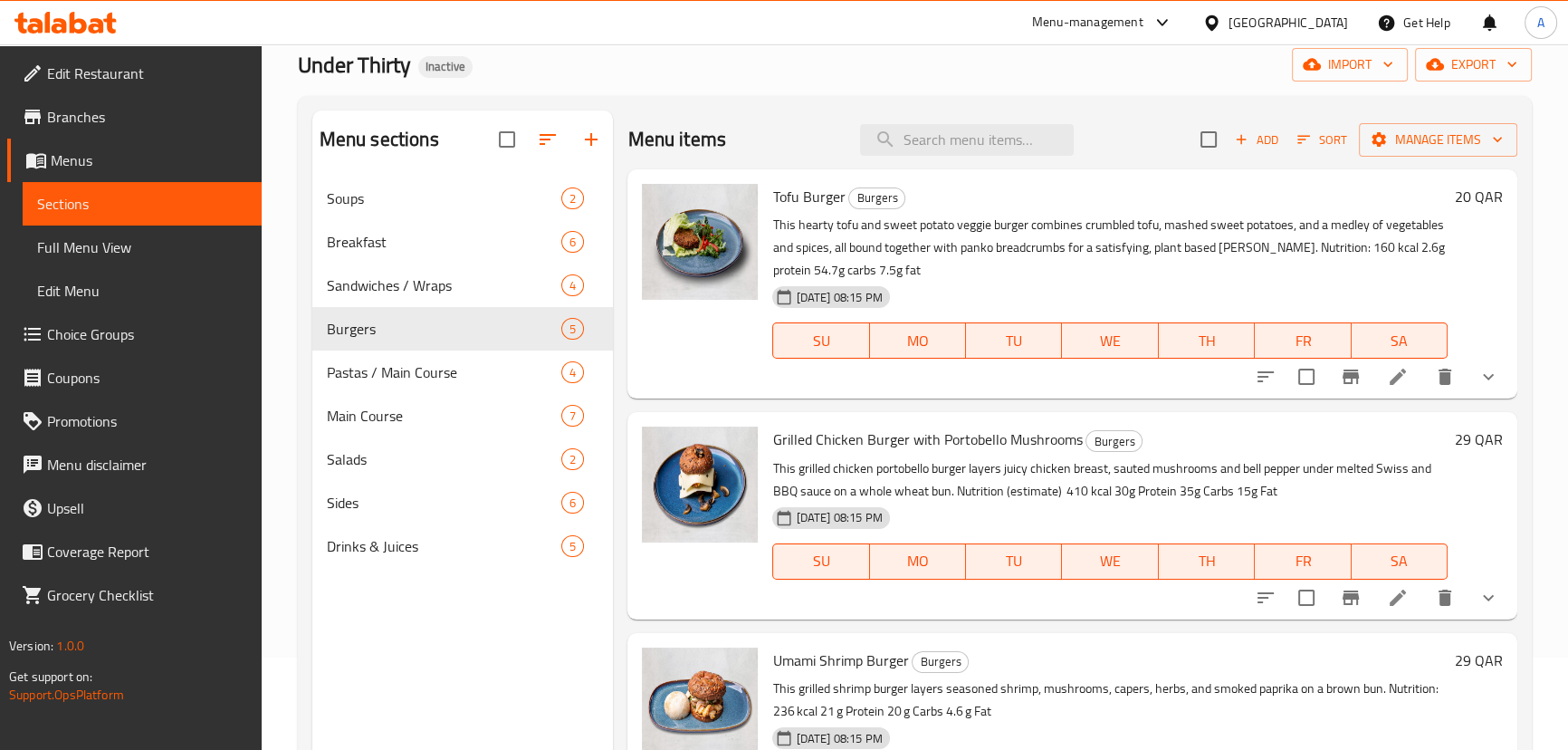
scroll to position [7, 0]
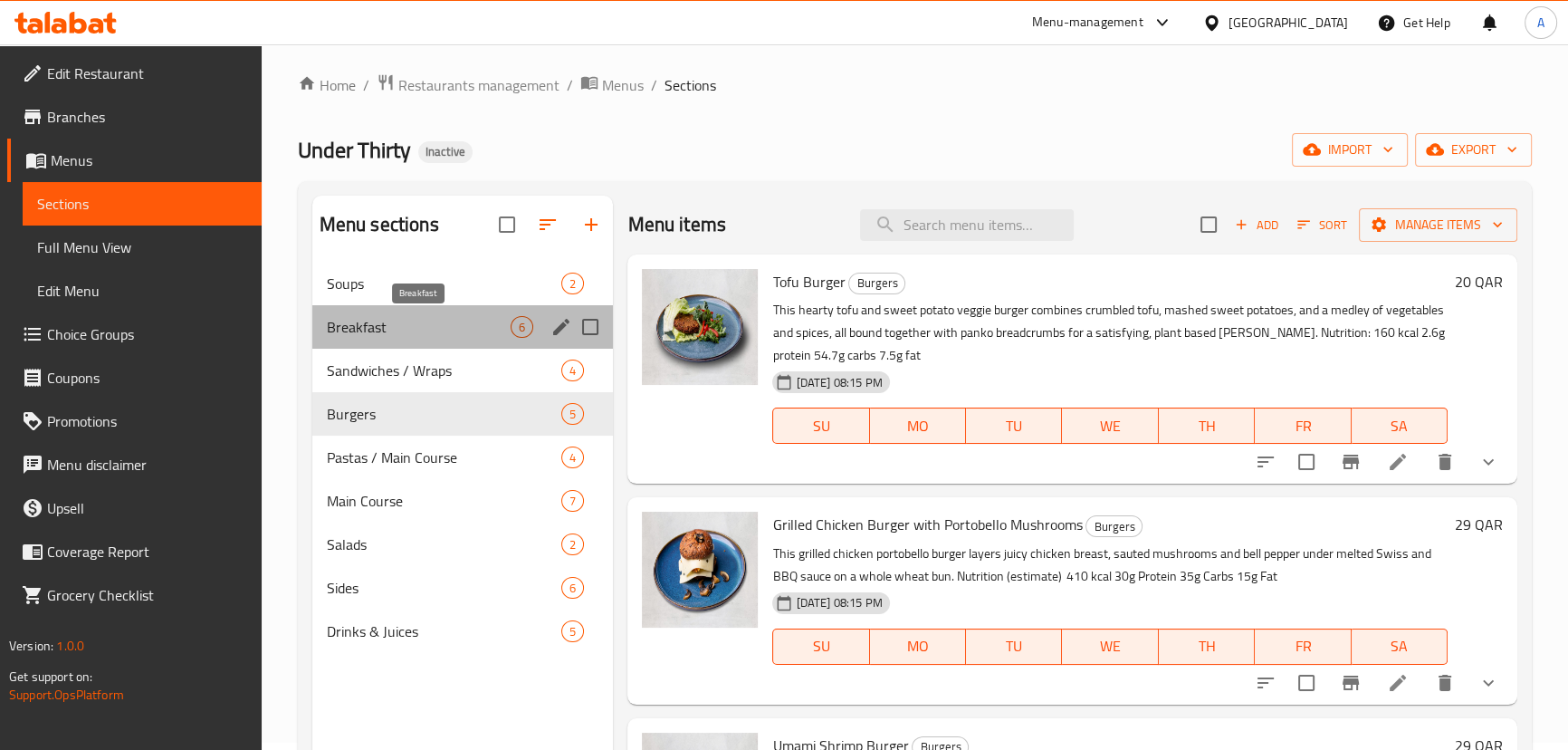
click at [472, 330] on span "Breakfast" at bounding box center [419, 327] width 185 height 22
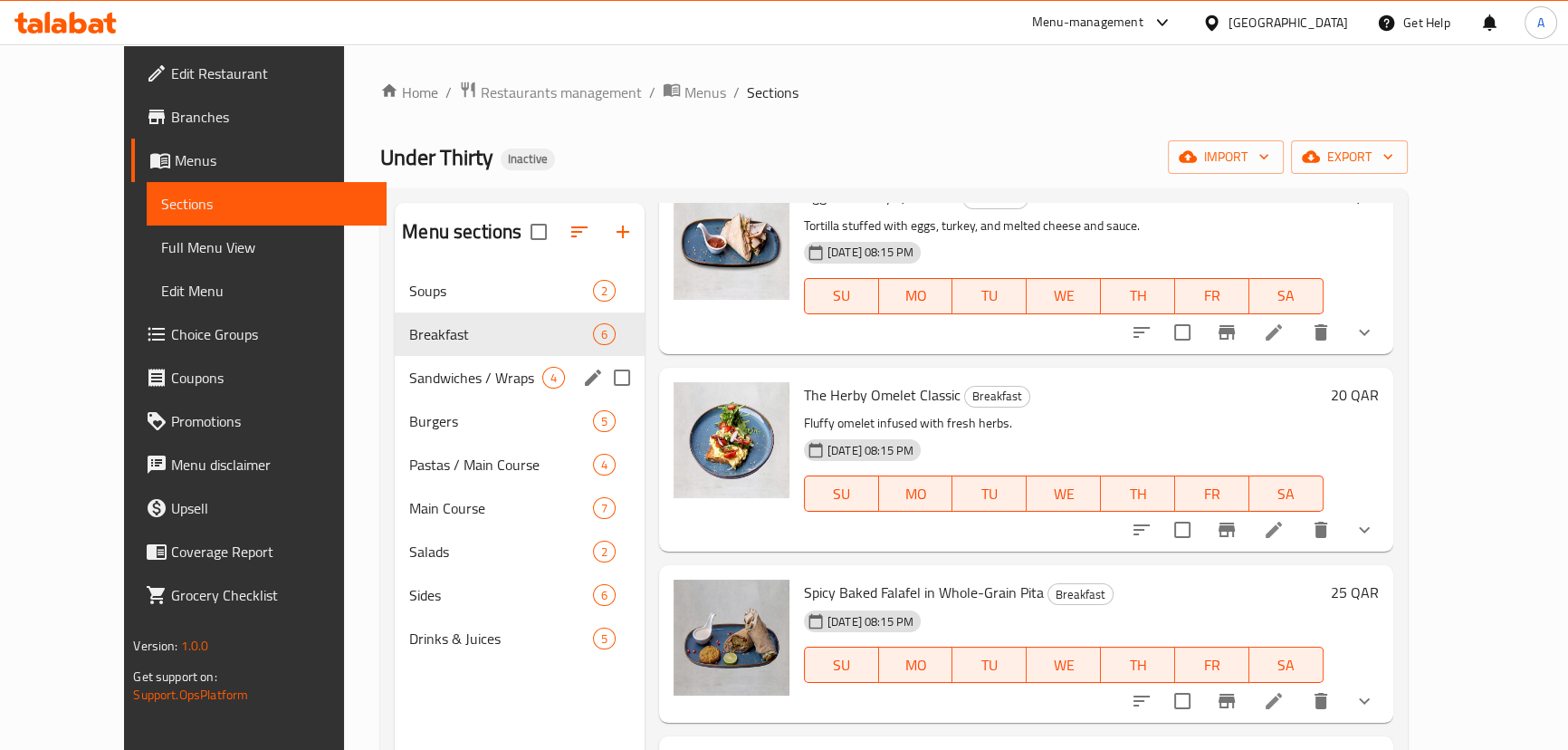
click at [395, 392] on div "Sandwiches / Wraps 4" at bounding box center [520, 377] width 250 height 44
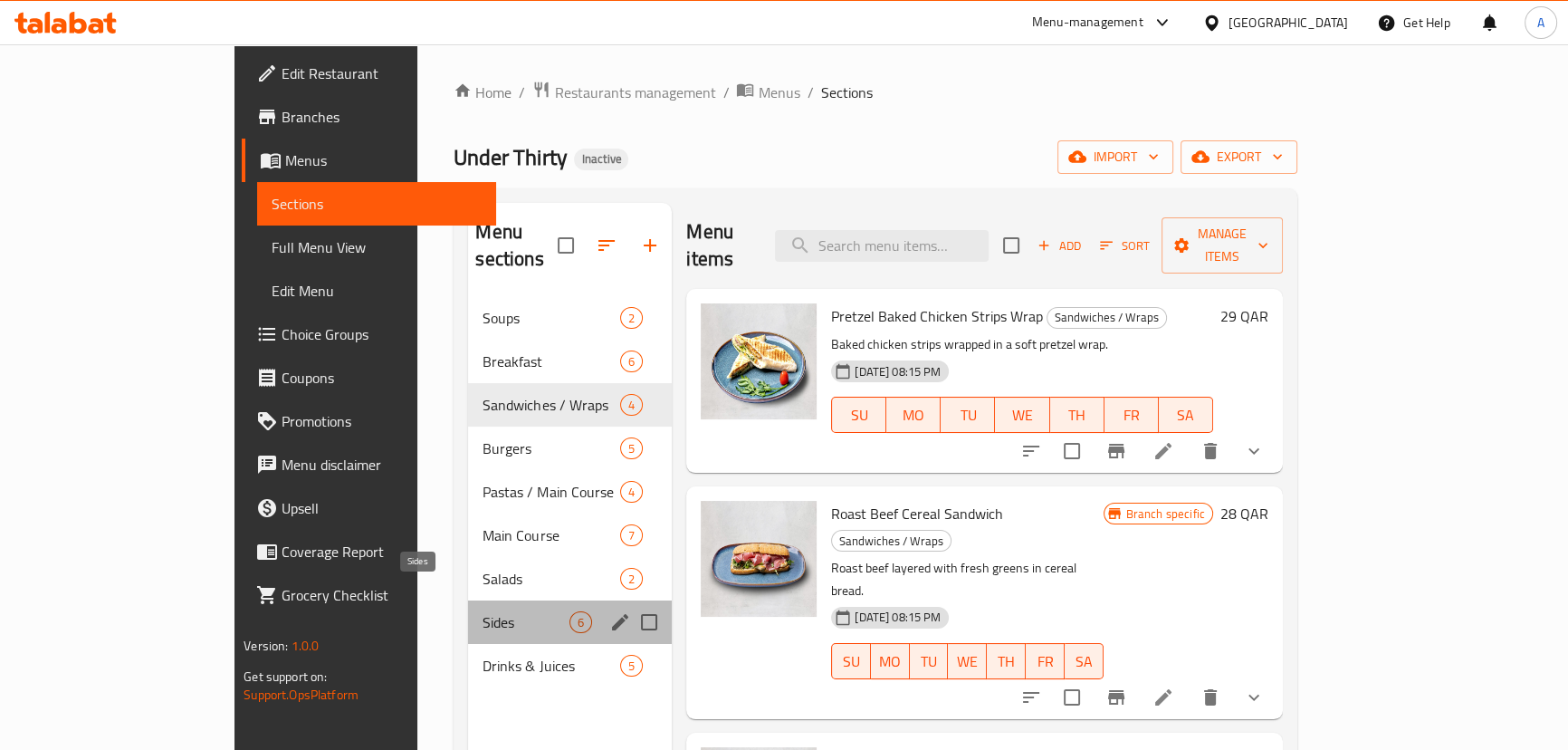
click at [483, 611] on span "Sides" at bounding box center [526, 622] width 87 height 22
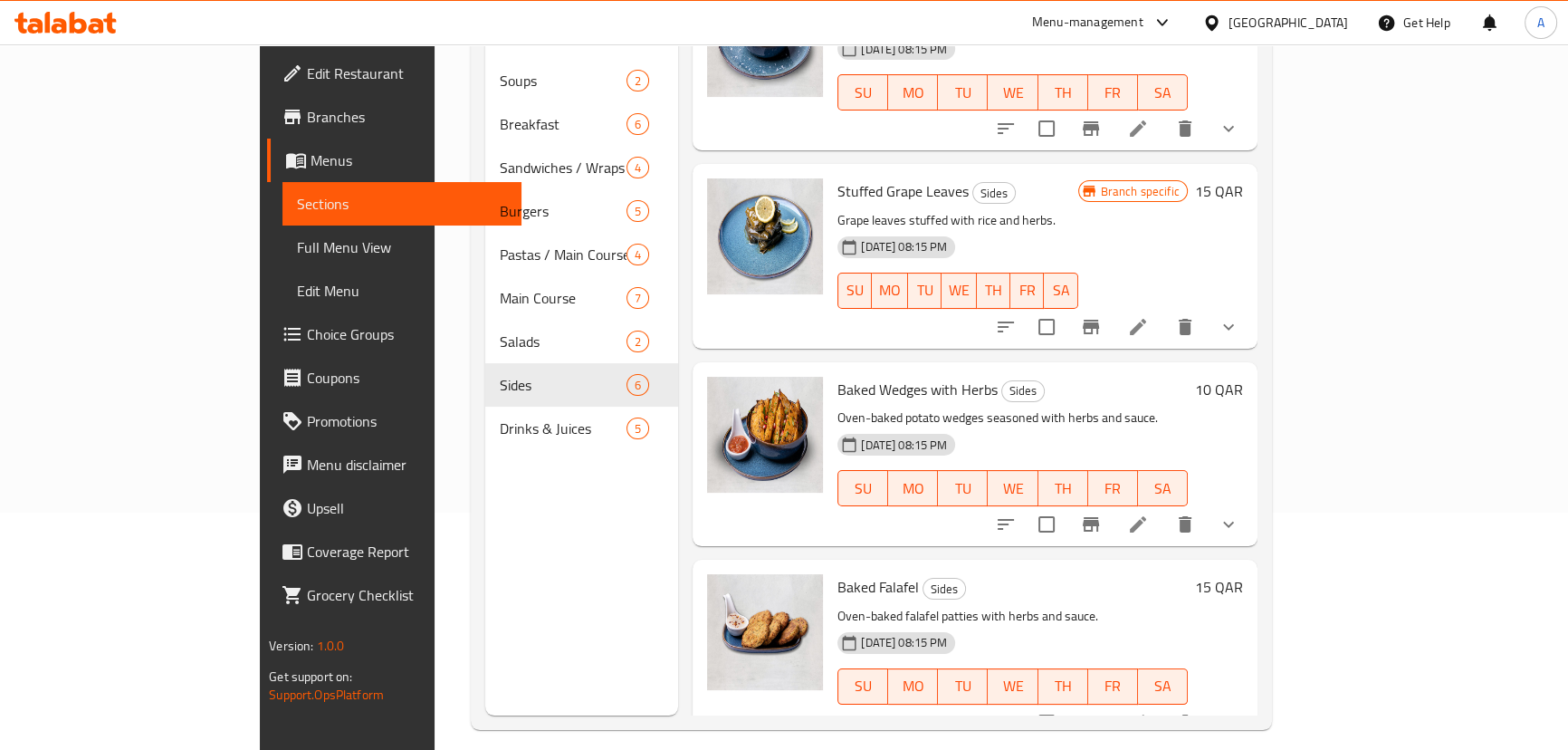
scroll to position [246, 0]
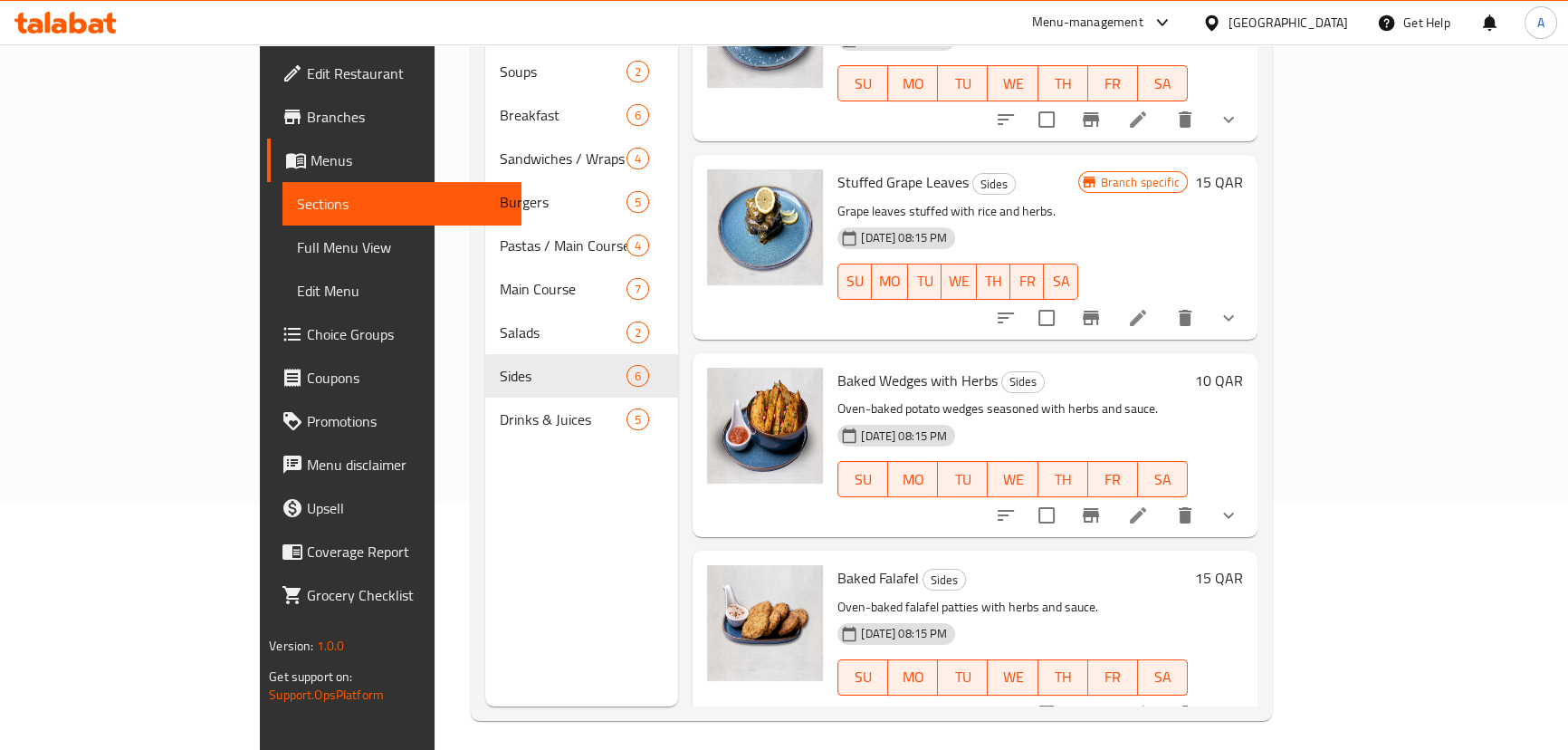
click at [1164, 499] on li at bounding box center [1138, 515] width 51 height 33
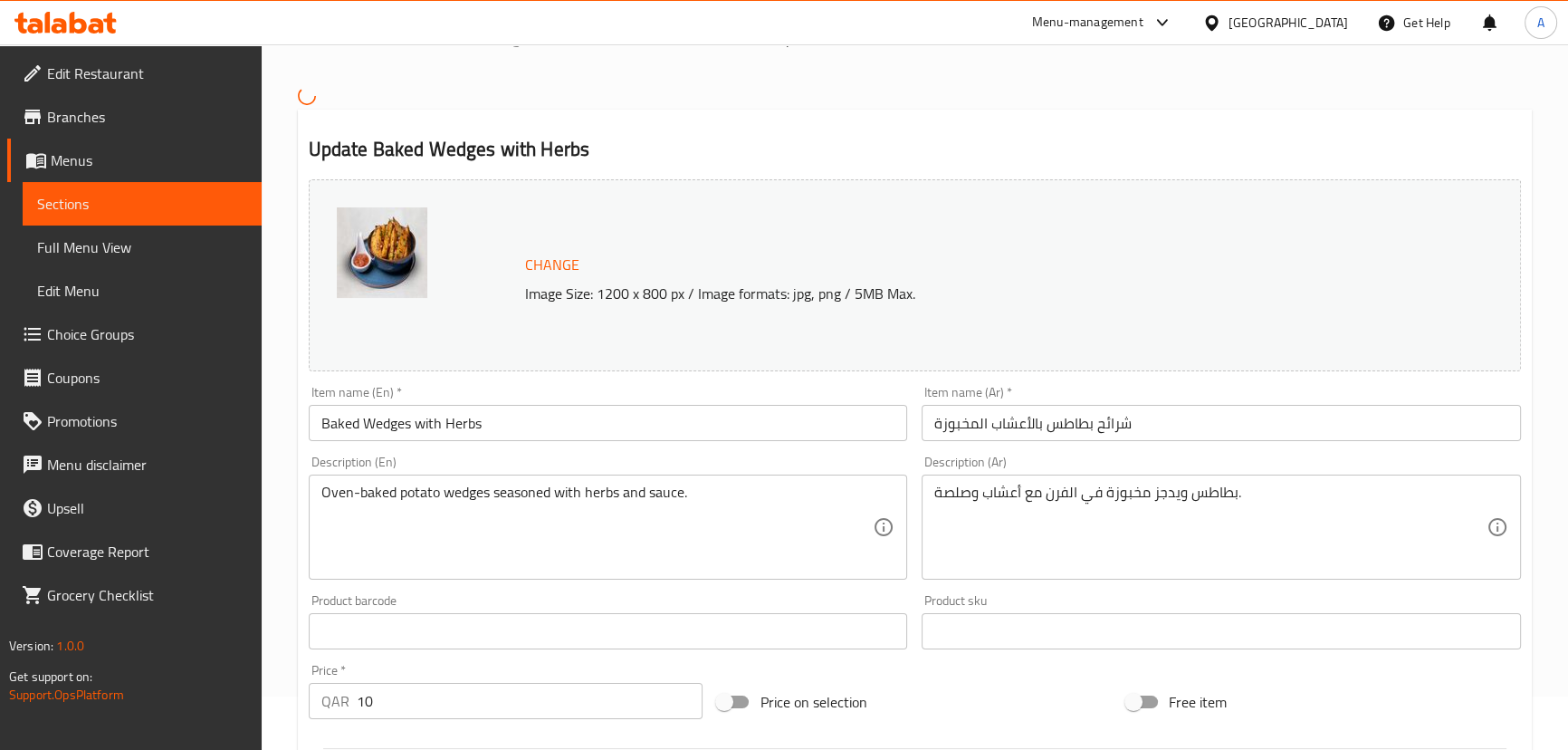
scroll to position [81, 0]
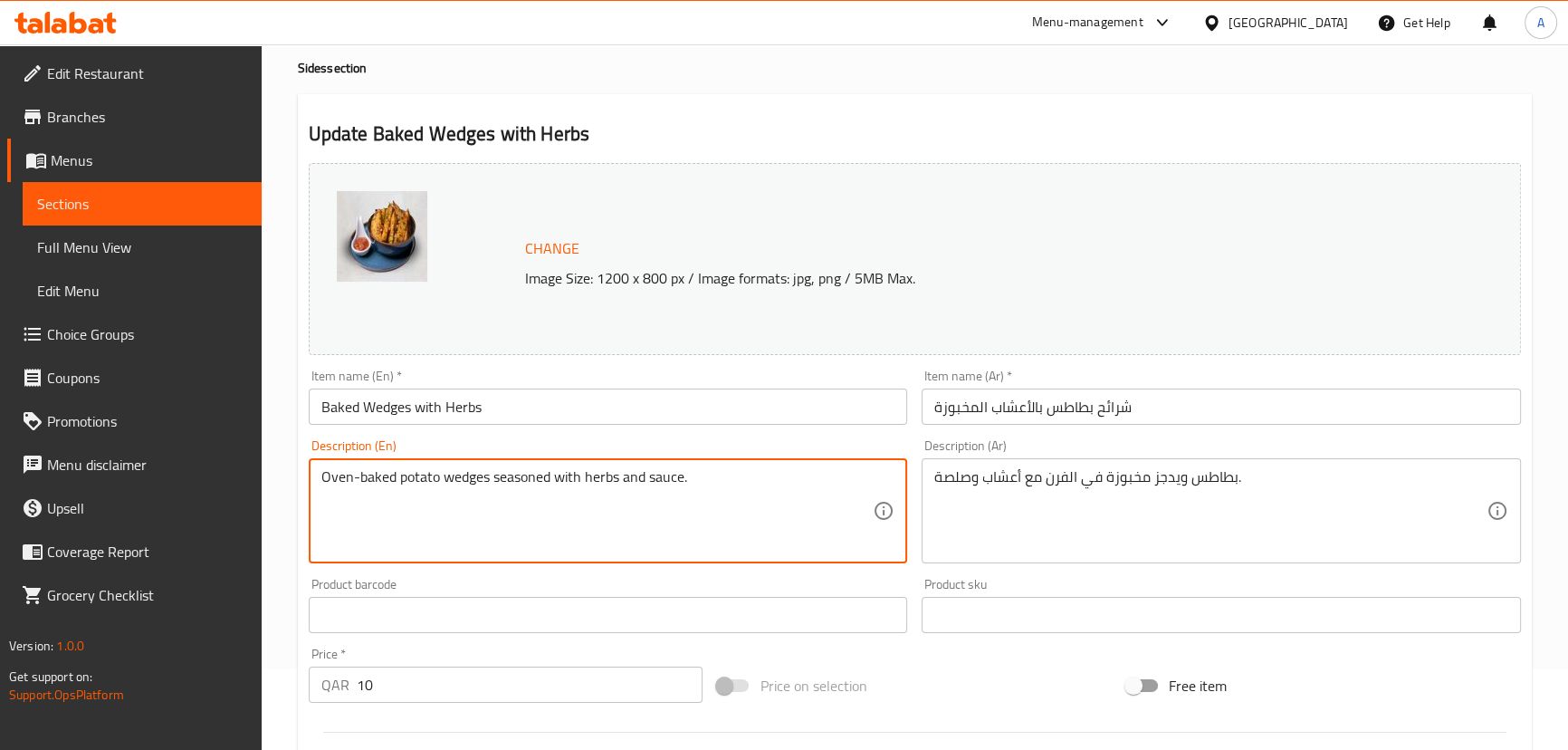
click at [699, 468] on textarea "Oven-baked potato wedges seasoned with herbs and sauce." at bounding box center [598, 511] width 552 height 86
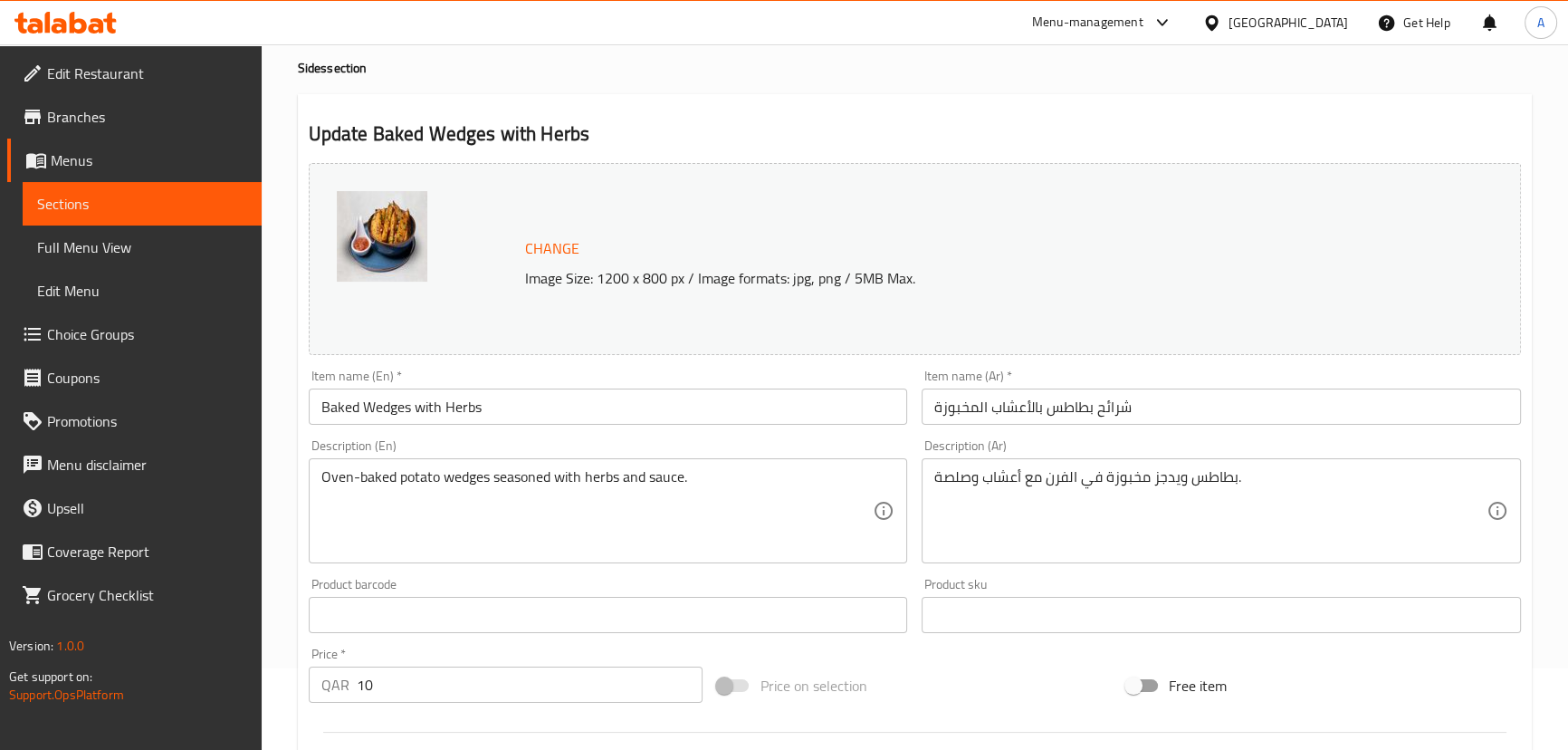
click at [788, 496] on textarea "Oven-baked potato wedges seasoned with herbs and sauce." at bounding box center [598, 511] width 552 height 86
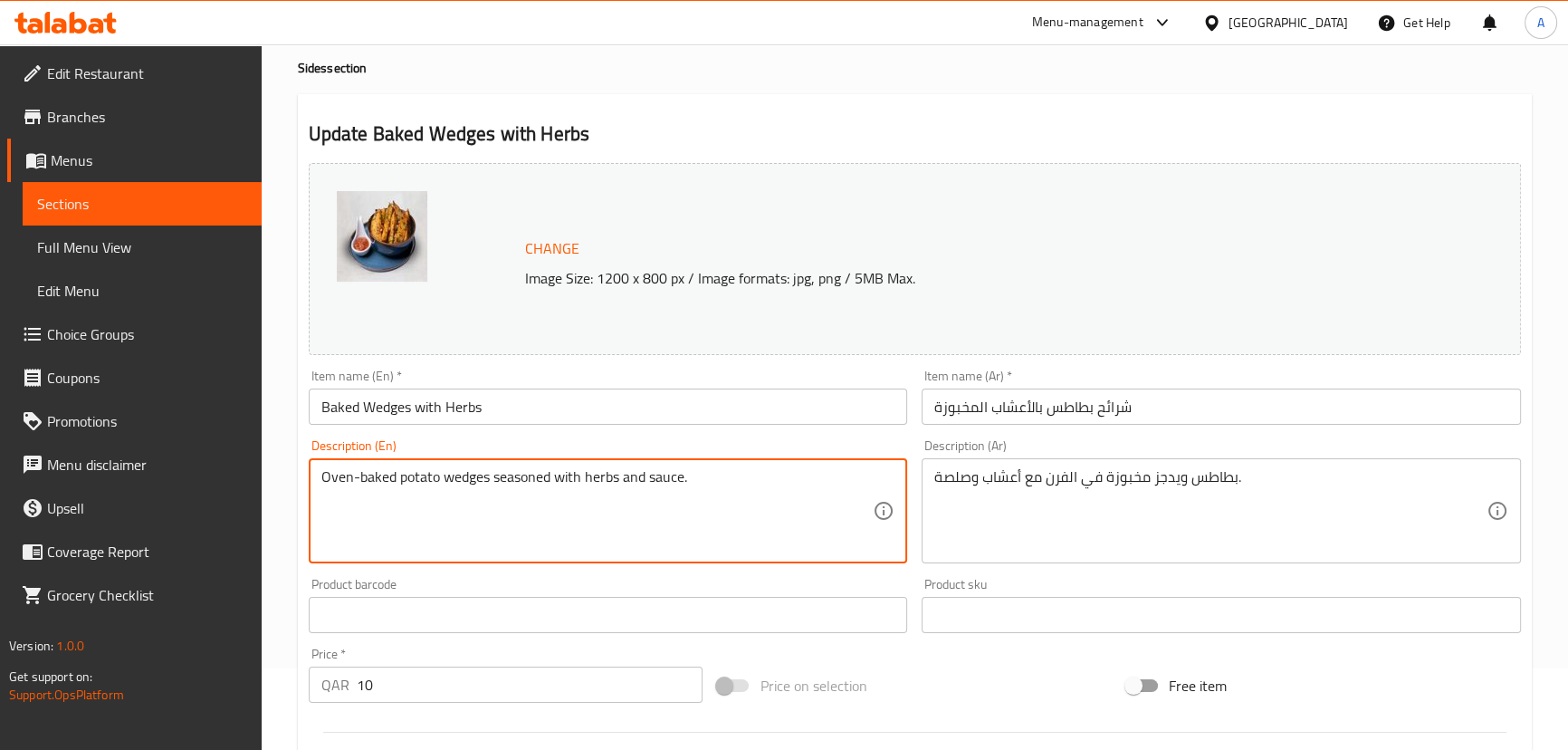
click at [788, 496] on textarea "Oven-baked potato wedges seasoned with herbs and sauce." at bounding box center [598, 511] width 552 height 86
paste textarea "This herbed roasted potatoes dish mixes potatoes with olive oil, [PERSON_NAME],…"
click at [563, 493] on textarea "This herbed roasted potatoes dish mixes potatoes with olive oil, [PERSON_NAME],…" at bounding box center [598, 511] width 552 height 86
type textarea "This herbed roasted potatoes dish mixes potatoes with olive oil, [PERSON_NAME],…"
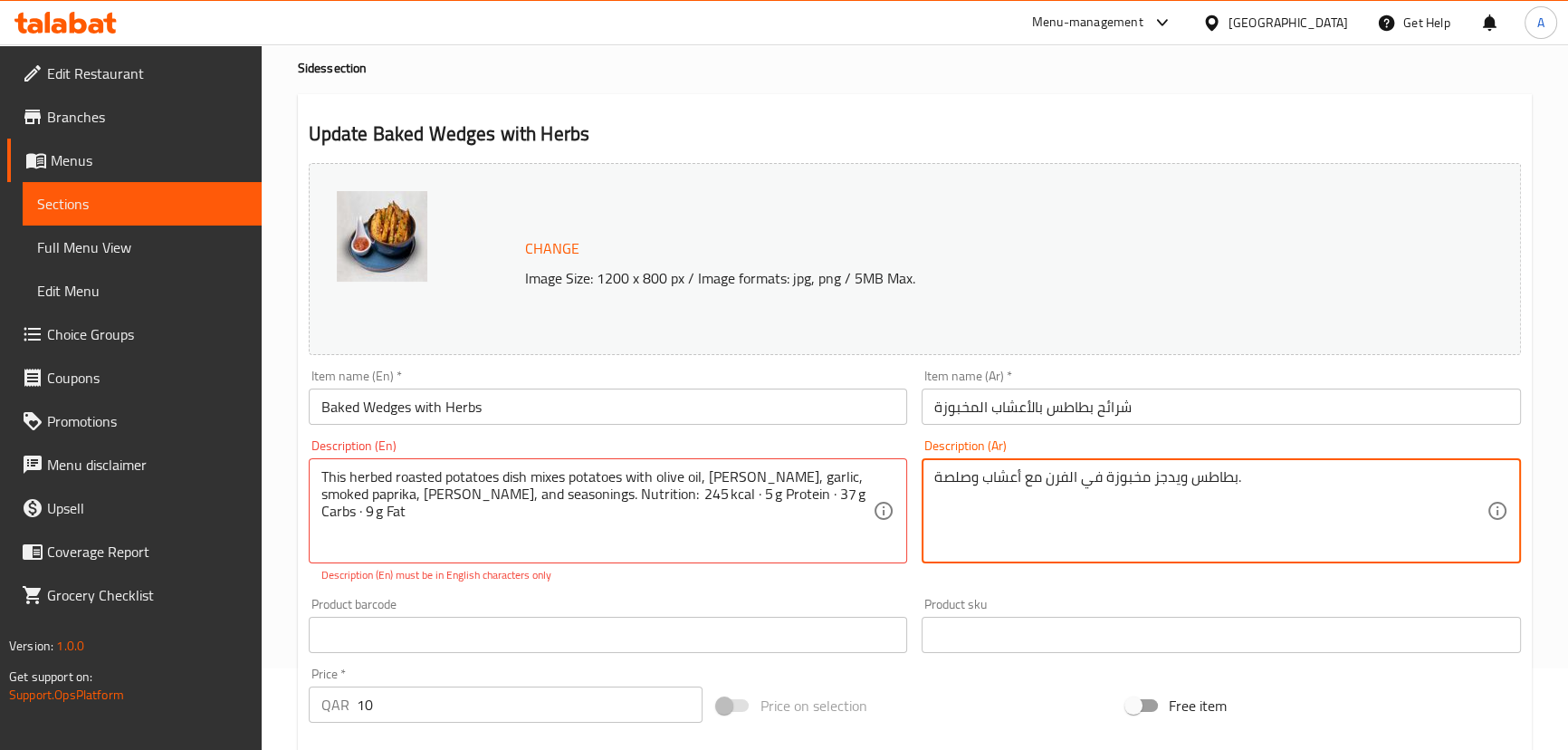
click at [1025, 482] on textarea "بطاطس ويدجز مخبوزة في الفرن مع أعشاب وصلصة." at bounding box center [1211, 511] width 552 height 86
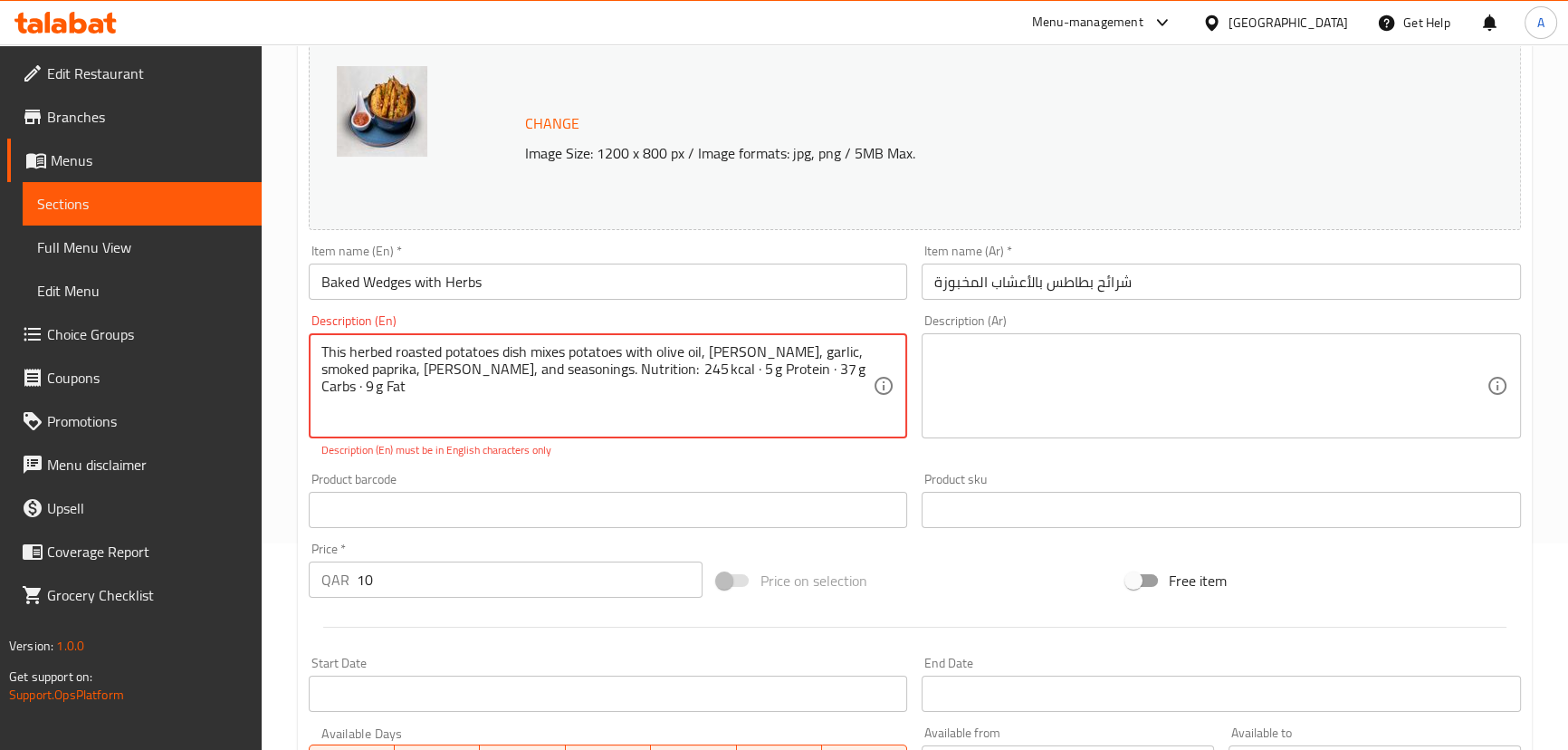
scroll to position [246, 0]
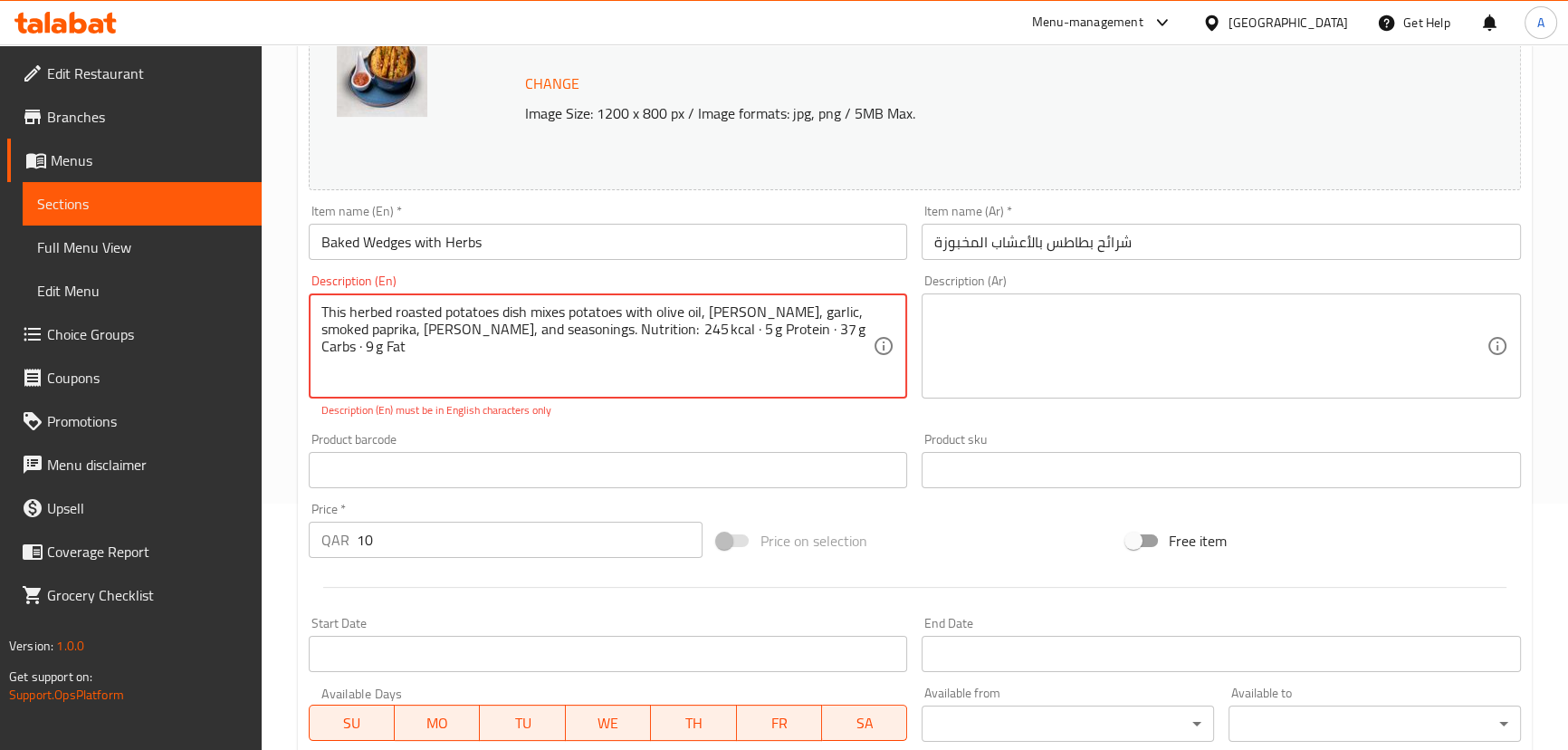
click at [498, 330] on textarea "This herbed roasted potatoes dish mixes potatoes with olive oil, [PERSON_NAME],…" at bounding box center [598, 346] width 552 height 86
click at [706, 307] on textarea "This herbed roasted potatoes dish mixes potatoes with olive oil, [PERSON_NAME],…" at bounding box center [598, 346] width 552 height 86
click at [372, 332] on textarea "This herbed roasted potatoes dish mixes potatoes with olive oil, [PERSON_NAME],…" at bounding box center [598, 346] width 552 height 86
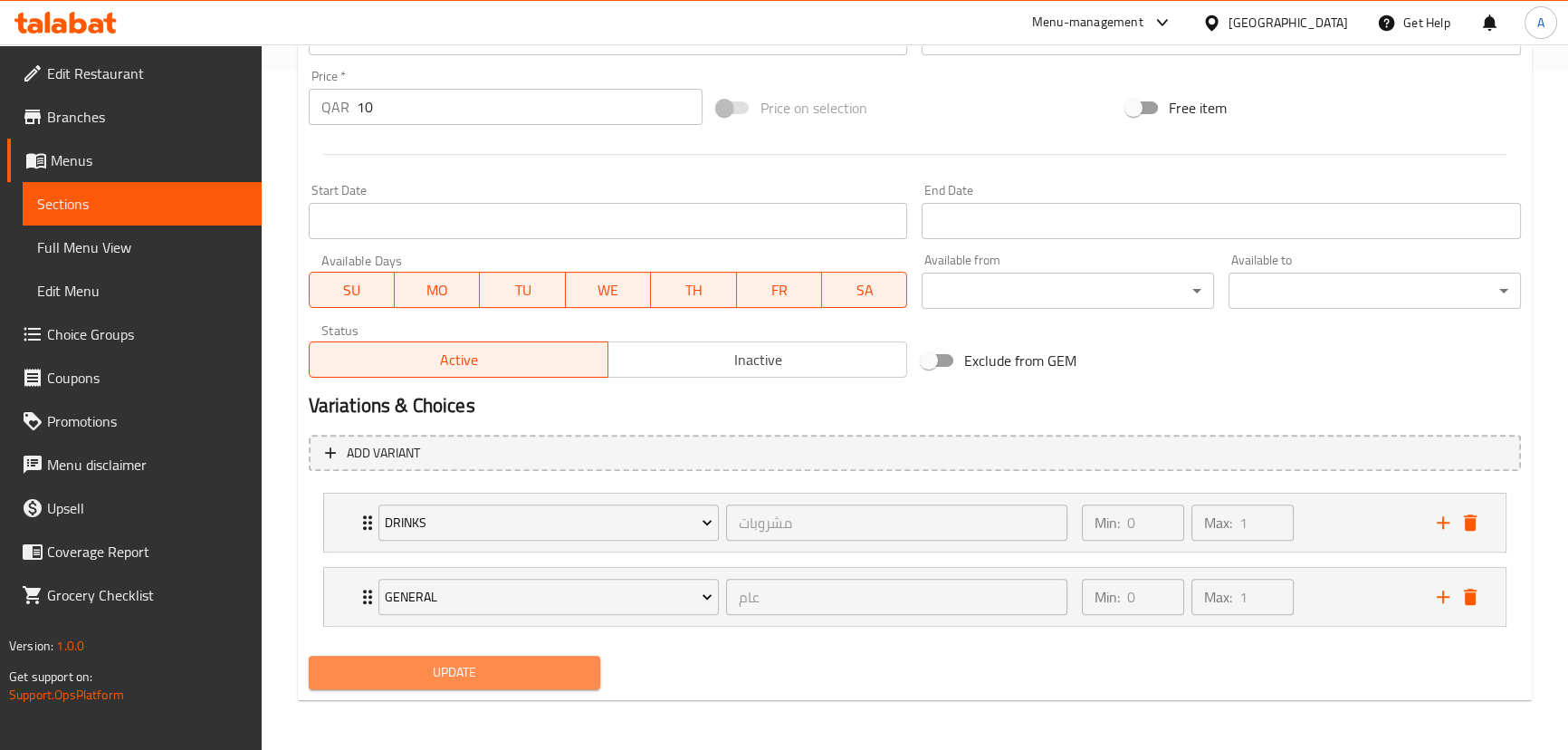
click at [547, 666] on span "Update" at bounding box center [455, 673] width 263 height 23
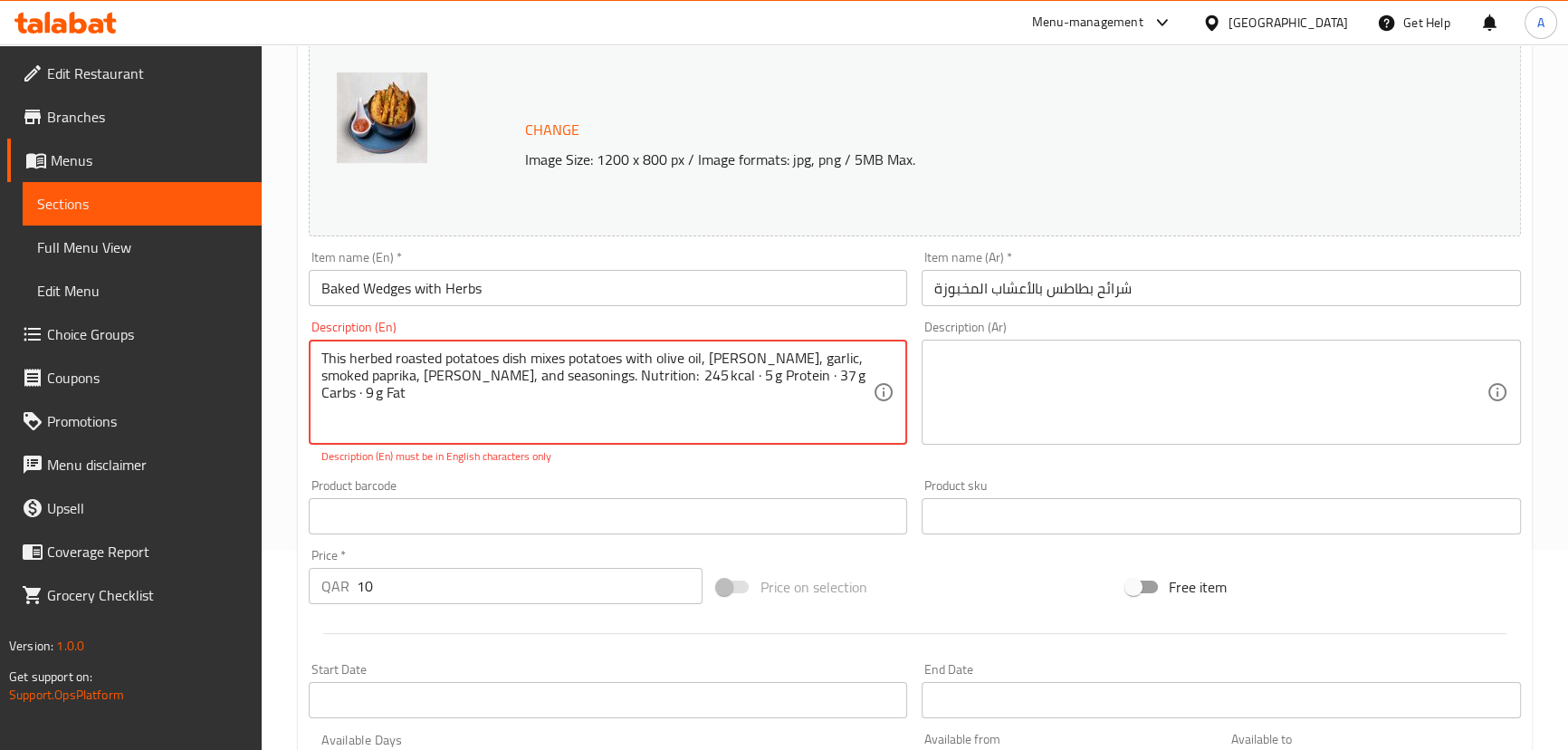
click at [616, 375] on textarea "This herbed roasted potatoes dish mixes potatoes with olive oil, [PERSON_NAME],…" at bounding box center [598, 392] width 552 height 86
click at [688, 375] on textarea "This herbed roasted potatoes dish mixes potatoes with olive oil, [PERSON_NAME],…" at bounding box center [598, 392] width 552 height 86
click at [757, 372] on textarea "This herbed roasted potatoes dish mixes potatoes with olive oil, [PERSON_NAME],…" at bounding box center [598, 392] width 552 height 86
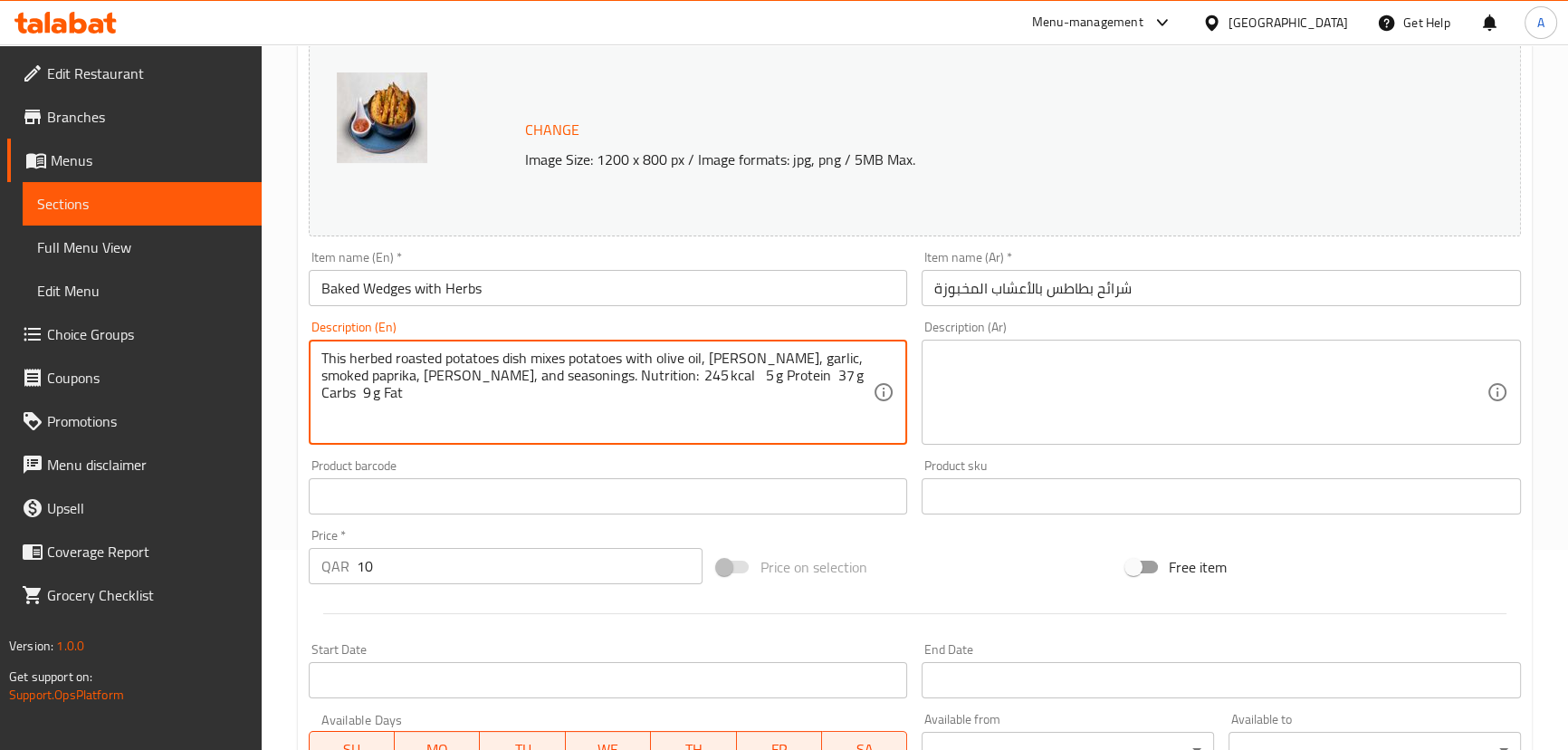
click at [774, 388] on textarea "This herbed roasted potatoes dish mixes potatoes with olive oil, [PERSON_NAME],…" at bounding box center [598, 392] width 552 height 86
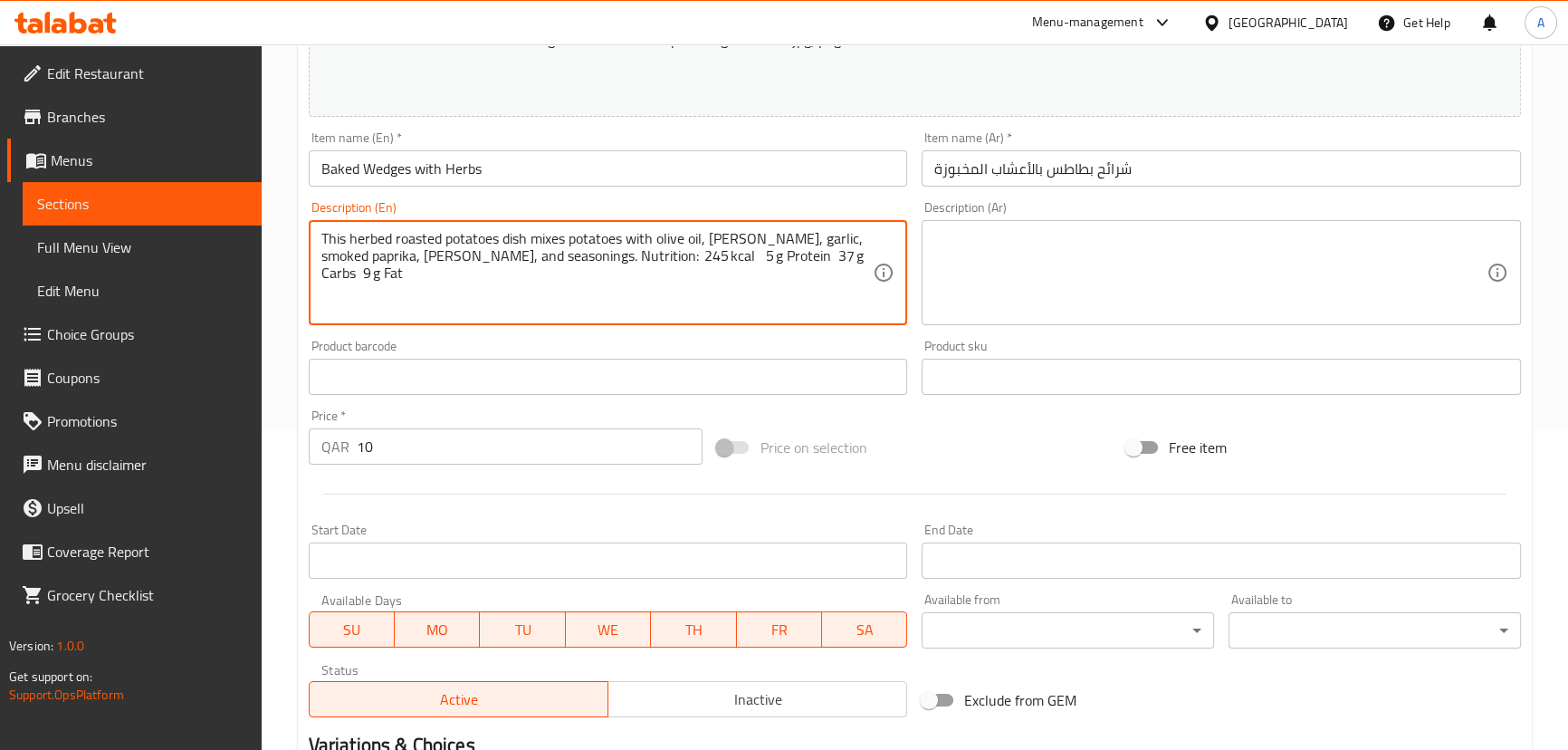
scroll to position [661, 0]
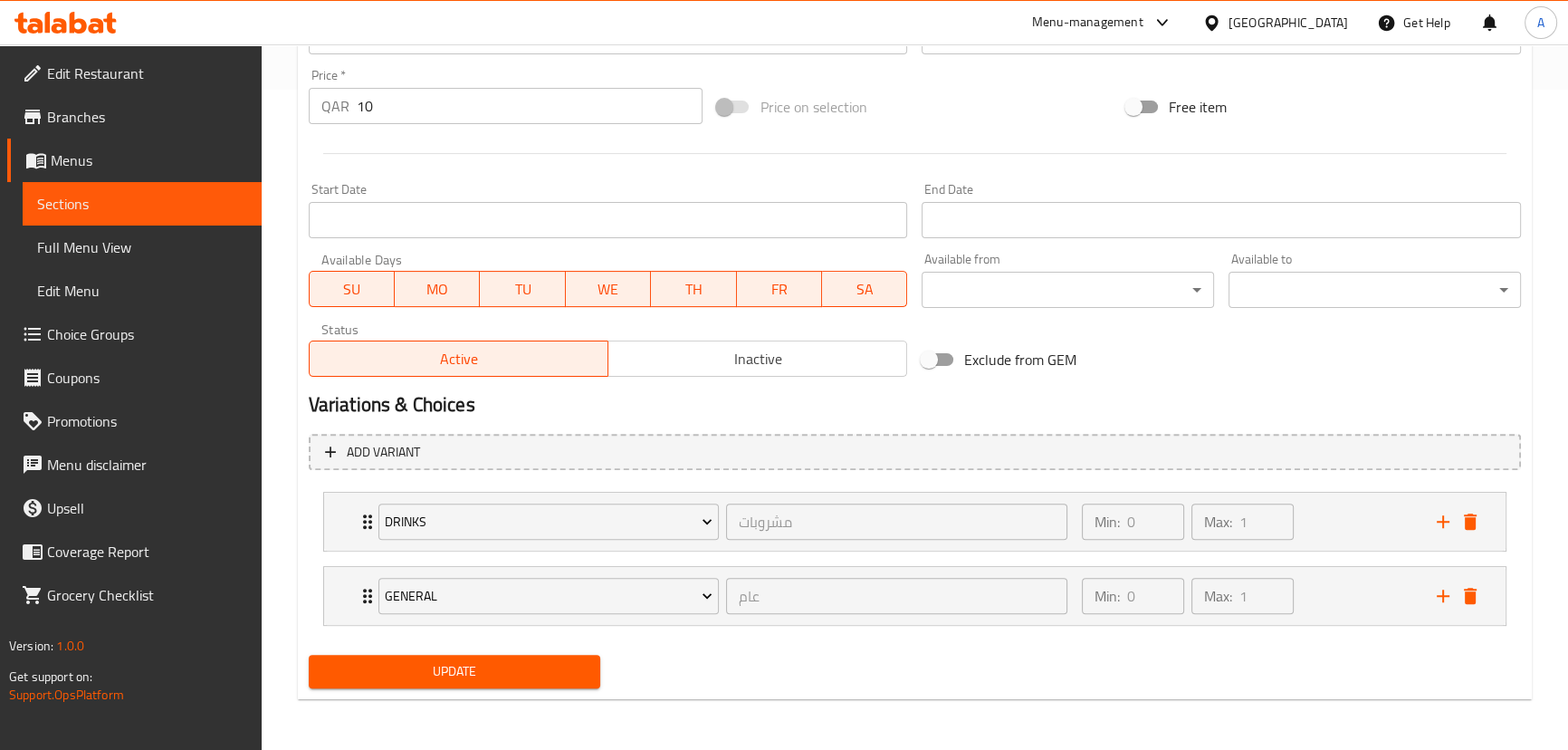
type textarea "This herbed roasted potatoes dish mixes potatoes with olive oil, [PERSON_NAME],…"
click at [580, 673] on span "Update" at bounding box center [455, 672] width 263 height 23
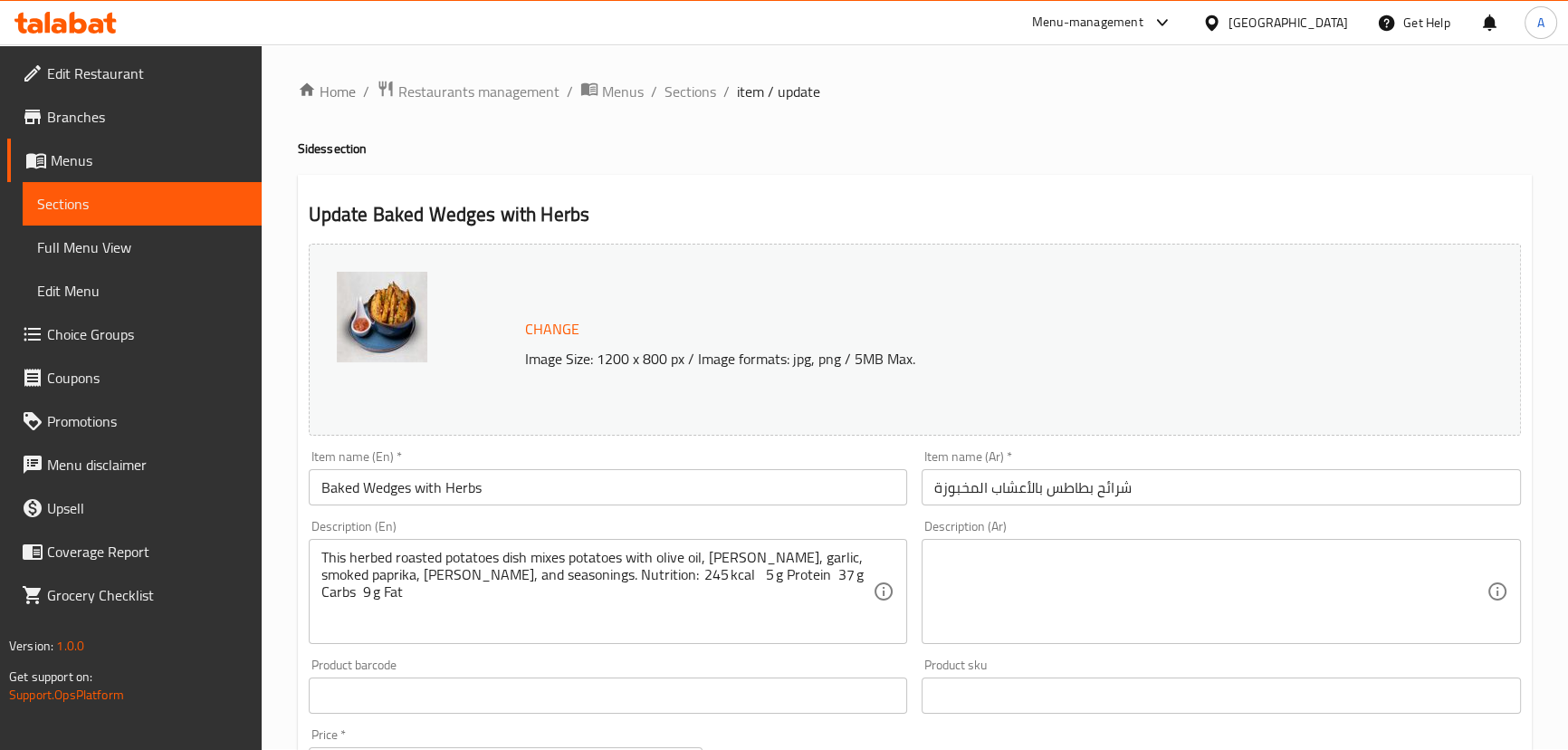
scroll to position [0, 0]
click at [685, 89] on span "Sections" at bounding box center [690, 92] width 52 height 22
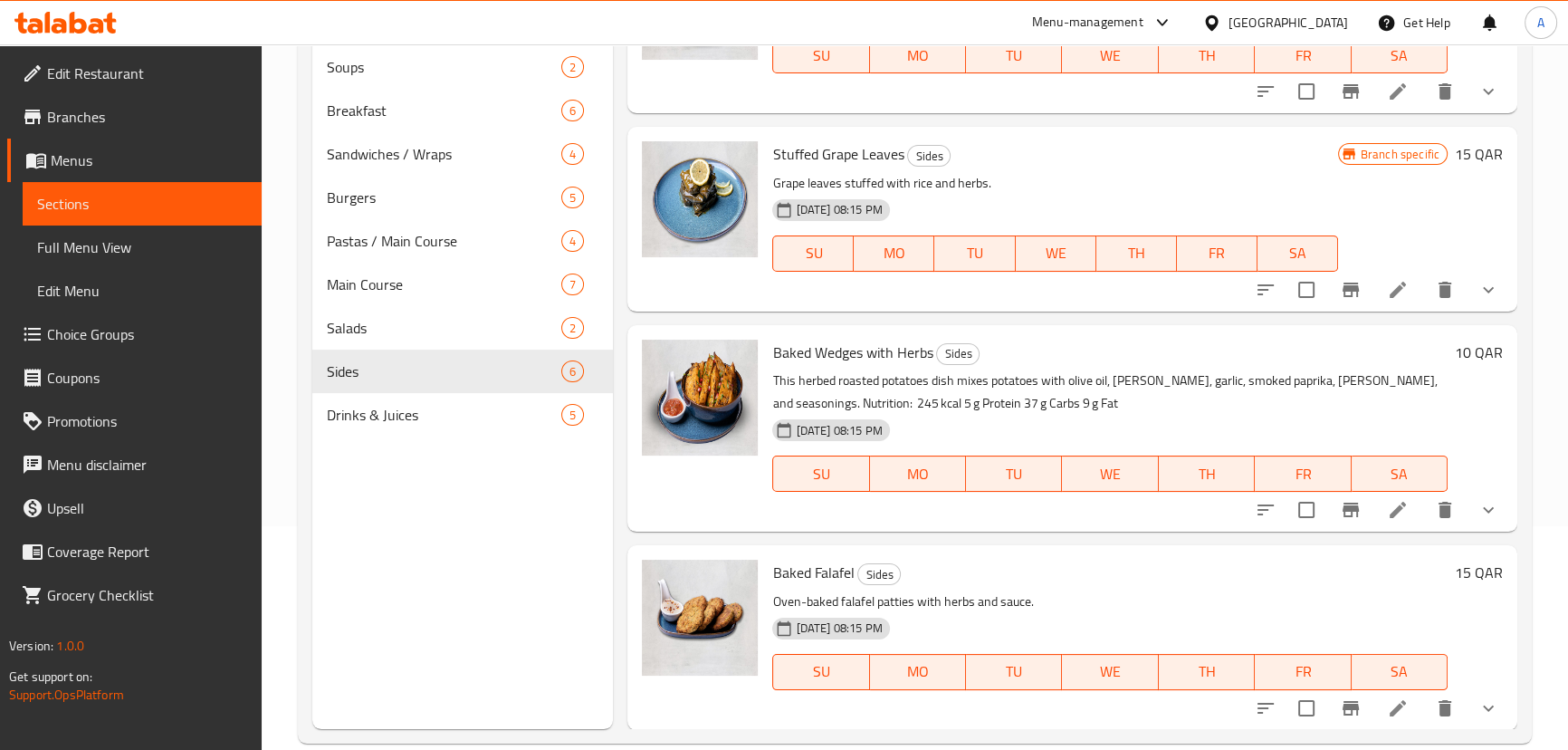
scroll to position [246, 0]
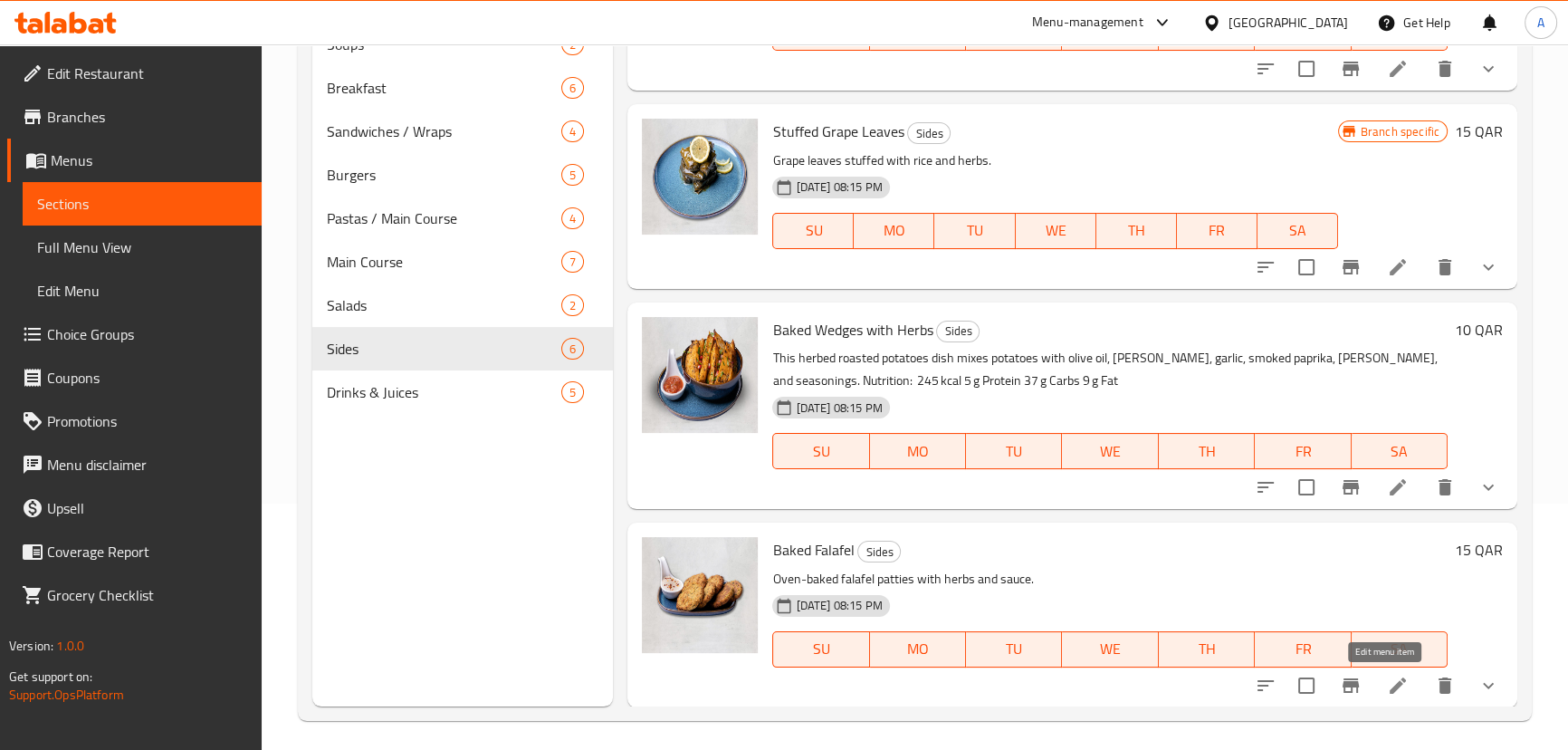
click at [1387, 676] on icon at bounding box center [1398, 685] width 22 height 22
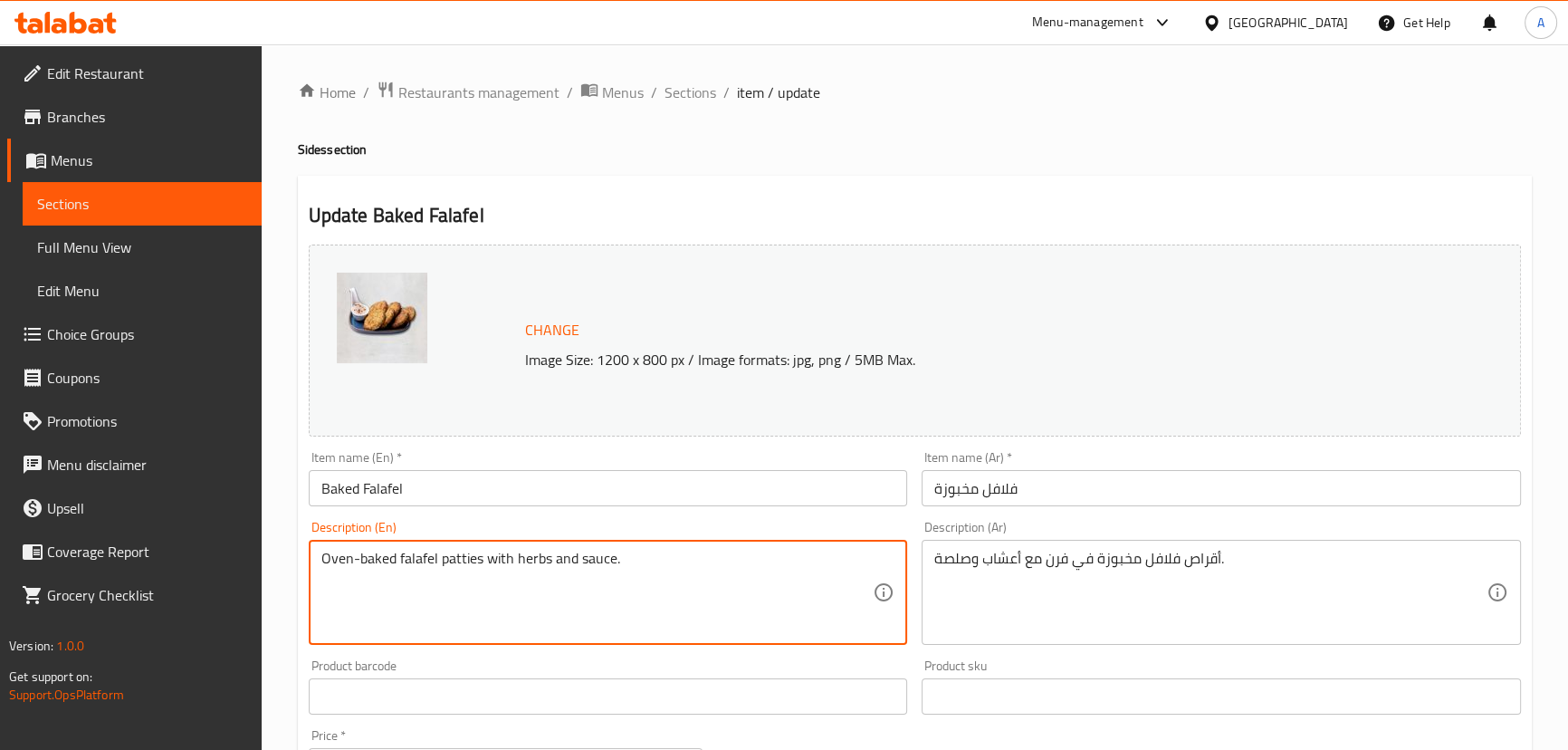
click at [651, 564] on textarea "Oven-baked falafel patties with herbs and sauce." at bounding box center [598, 592] width 552 height 86
paste textarea "This baked falafel is crisp on the outside, tender in the middle, made from chi…"
type textarea "This baked falafel is crisp on the outside, tender in the middle, made from chi…"
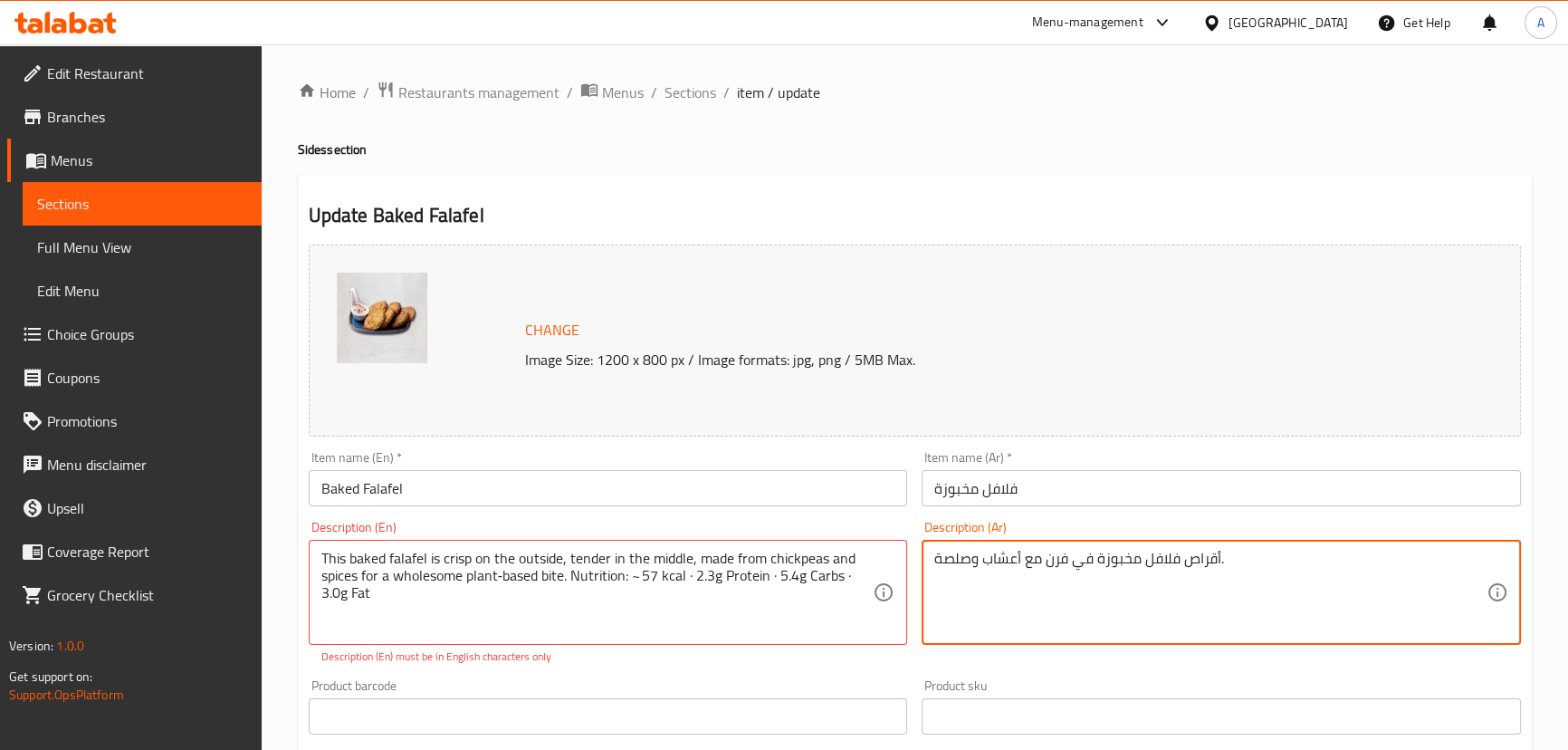
click at [960, 558] on textarea "أقراص فلافل مخبوزة في فرن مع أعشاب وصلصة." at bounding box center [1211, 592] width 552 height 86
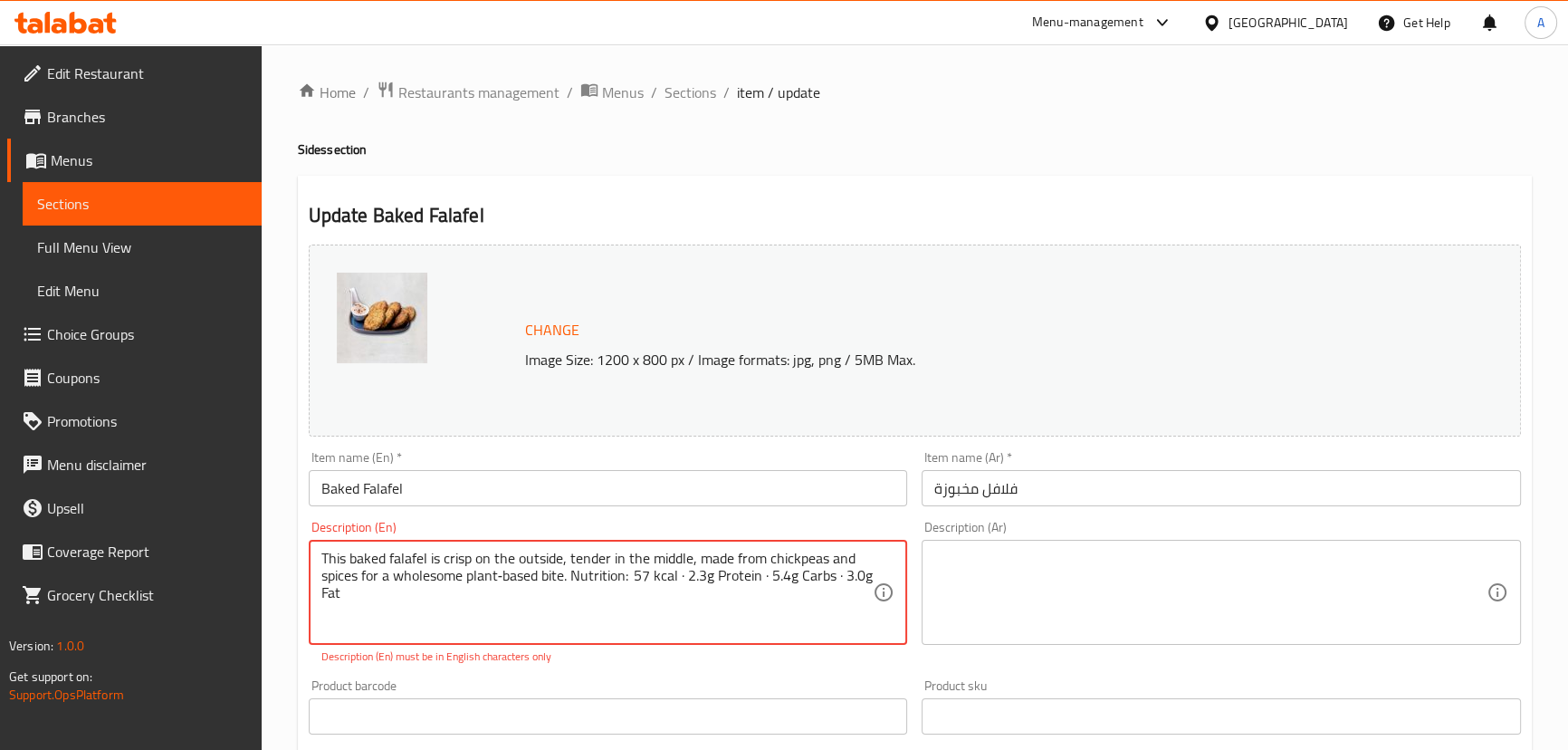
click at [684, 571] on textarea "This baked falafel is crisp on the outside, tender in the middle, made from chi…" at bounding box center [598, 592] width 552 height 86
click at [682, 576] on textarea "This baked falafel is crisp on the outside, tender in the middle, made from chi…" at bounding box center [598, 592] width 552 height 86
click at [764, 571] on textarea "This baked falafel is crisp on the outside, tender in the middle, made from chi…" at bounding box center [598, 592] width 552 height 86
click at [833, 573] on textarea "This baked falafel is crisp on the outside, tender in the middle, made from chi…" at bounding box center [598, 592] width 552 height 86
click at [486, 604] on textarea "This baked falafel is crisp on the outside, tender in the middle, made from chi…" at bounding box center [598, 592] width 552 height 86
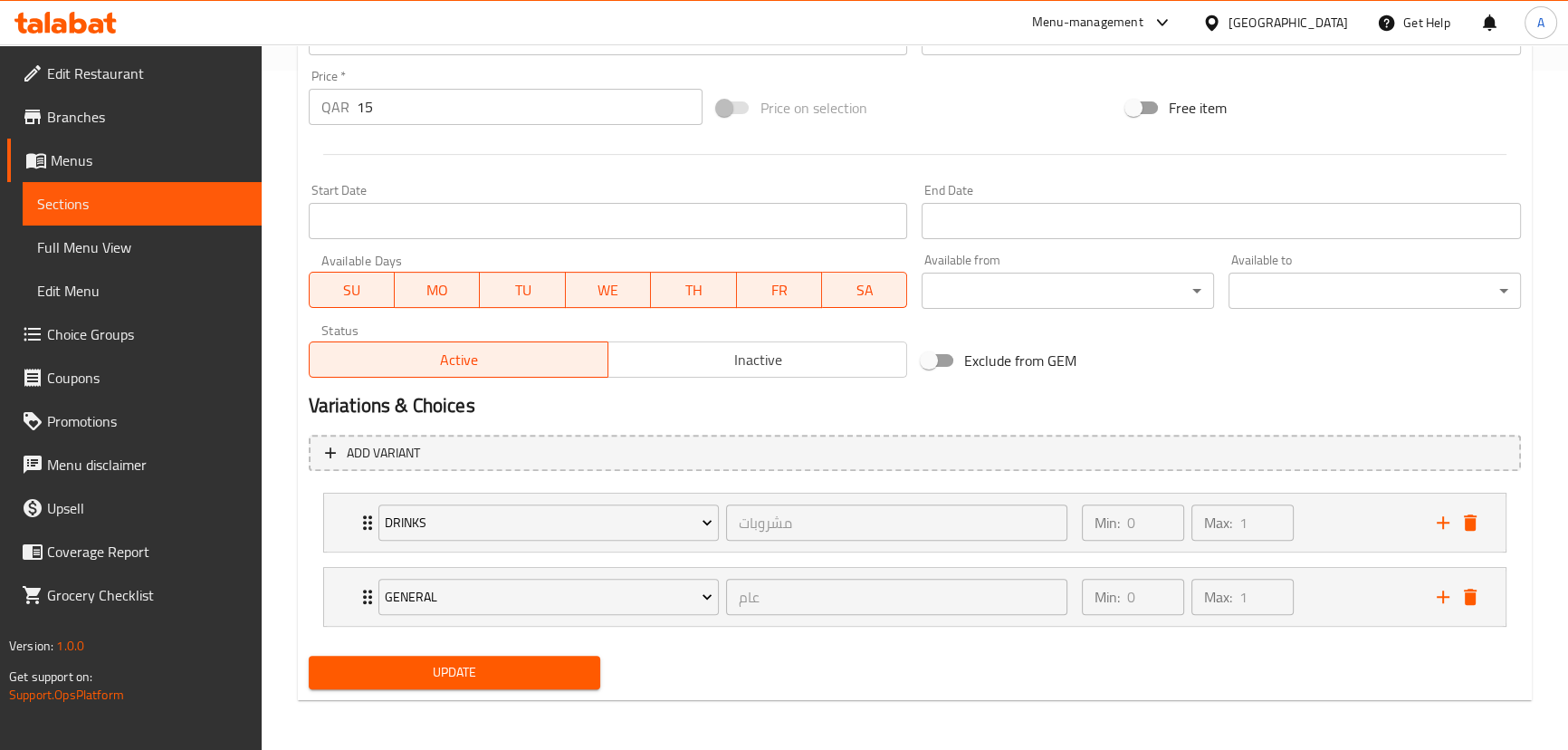
click at [538, 680] on span "Update" at bounding box center [455, 673] width 263 height 23
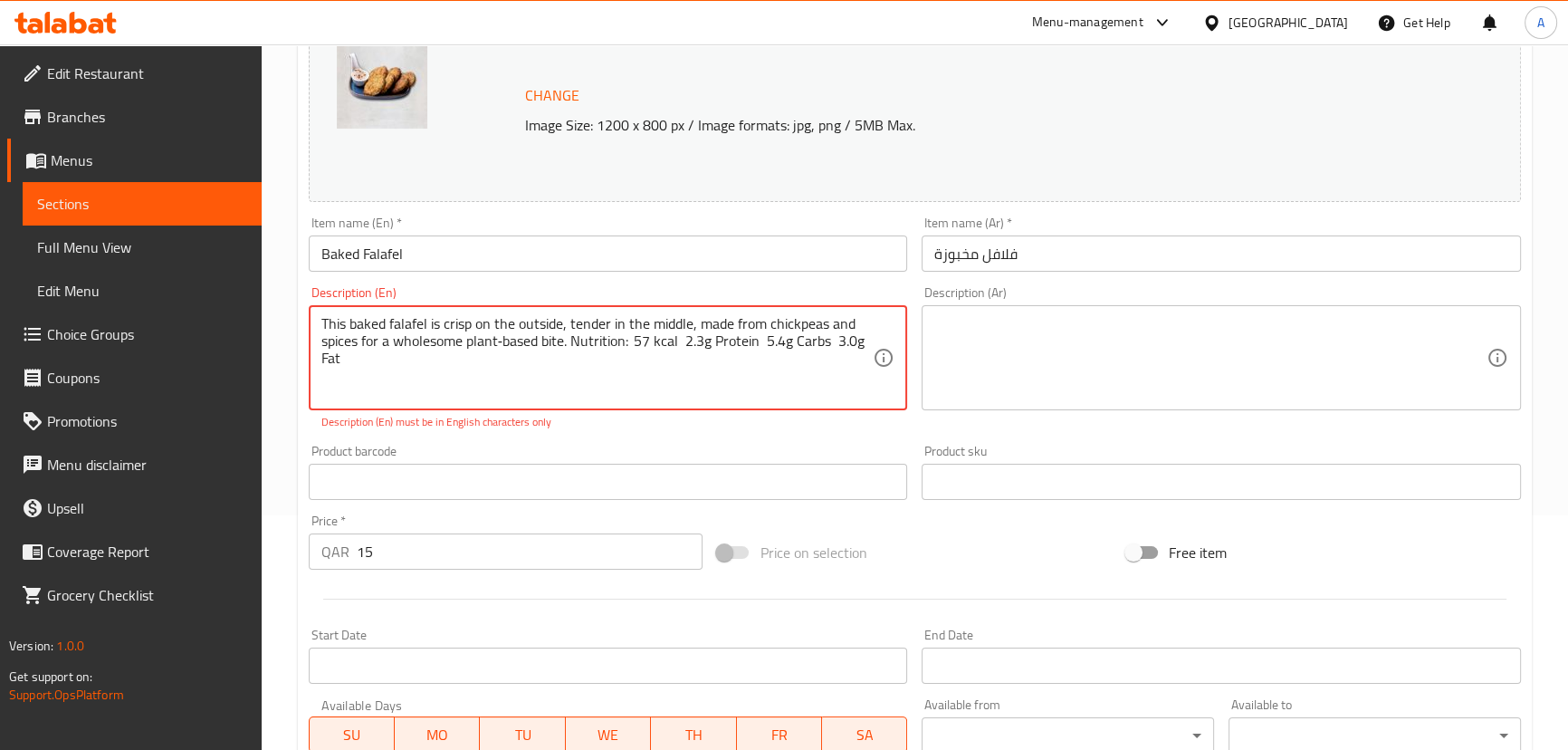
click at [500, 341] on textarea "This baked falafel is crisp on the outside, tender in the middle, made from chi…" at bounding box center [598, 358] width 552 height 86
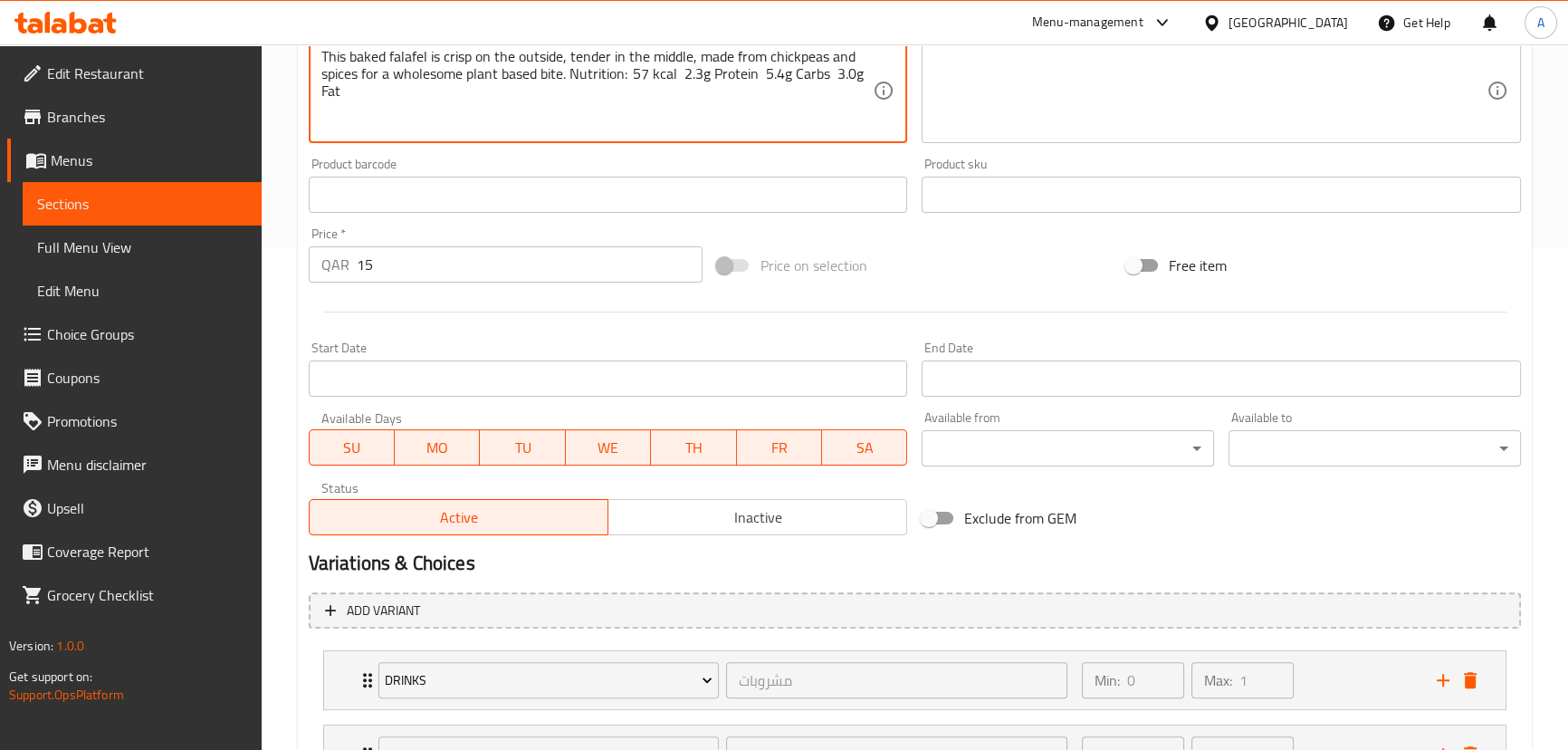
scroll to position [661, 0]
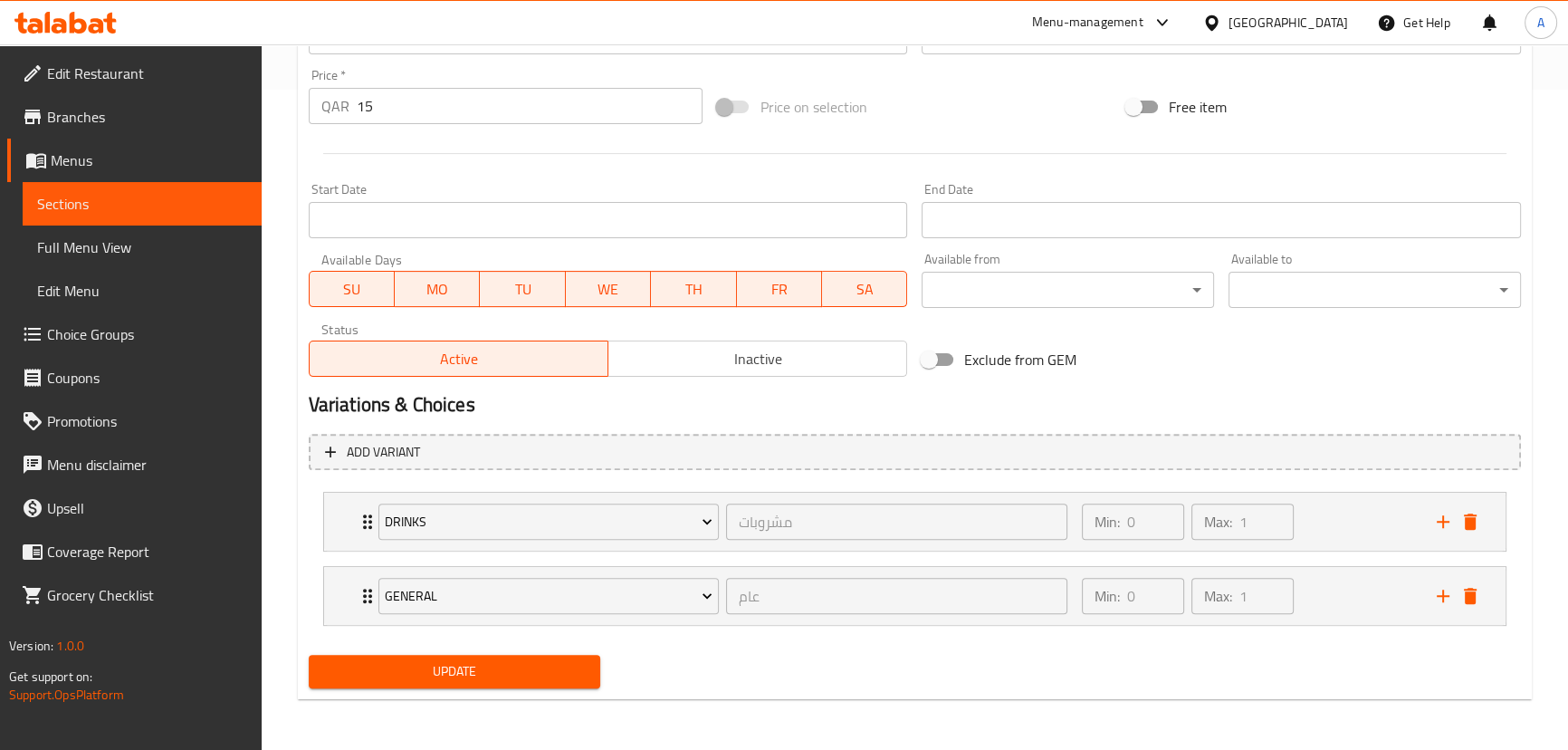
type textarea "This baked falafel is crisp on the outside, tender in the middle, made from chi…"
click at [561, 668] on span "Update" at bounding box center [455, 672] width 263 height 23
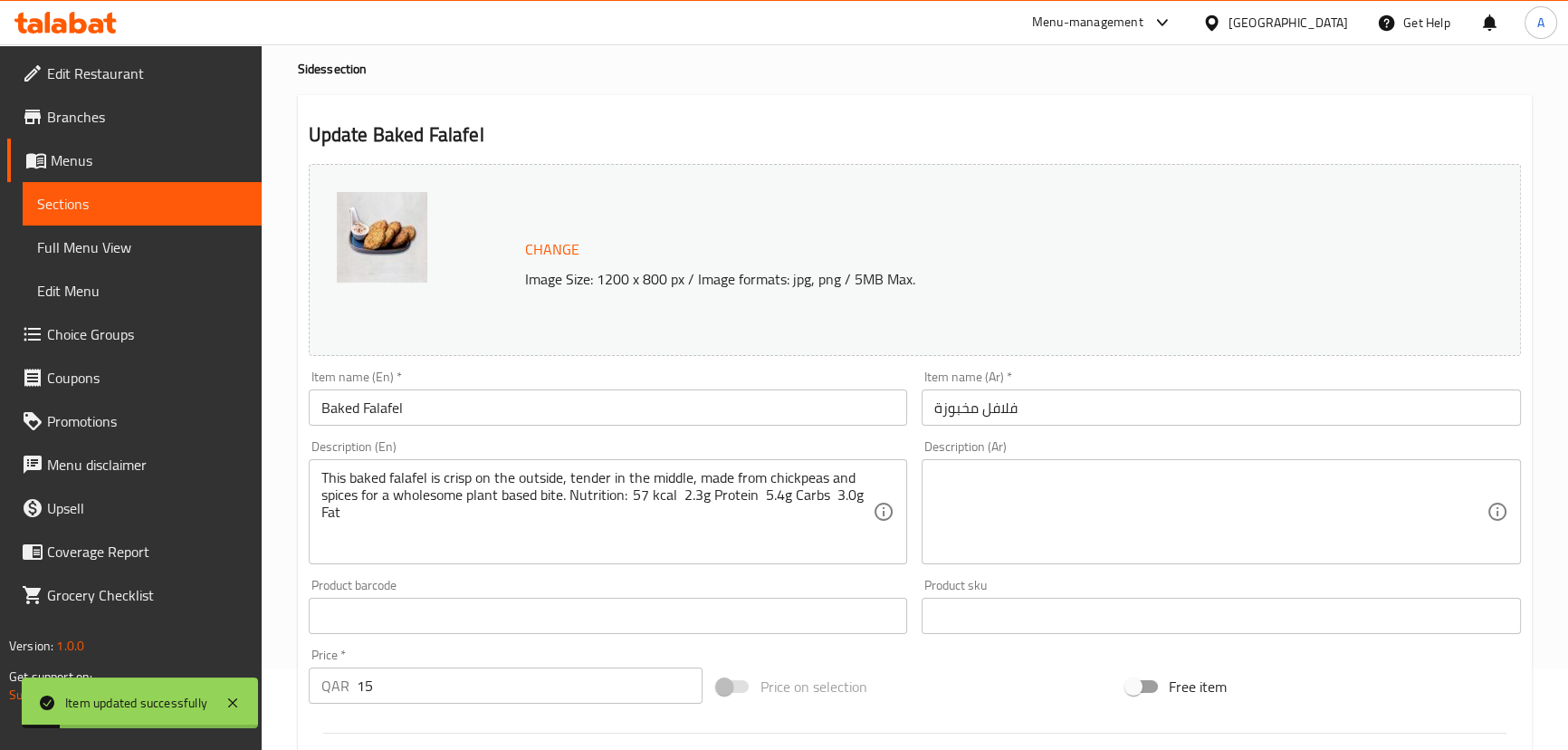
scroll to position [0, 0]
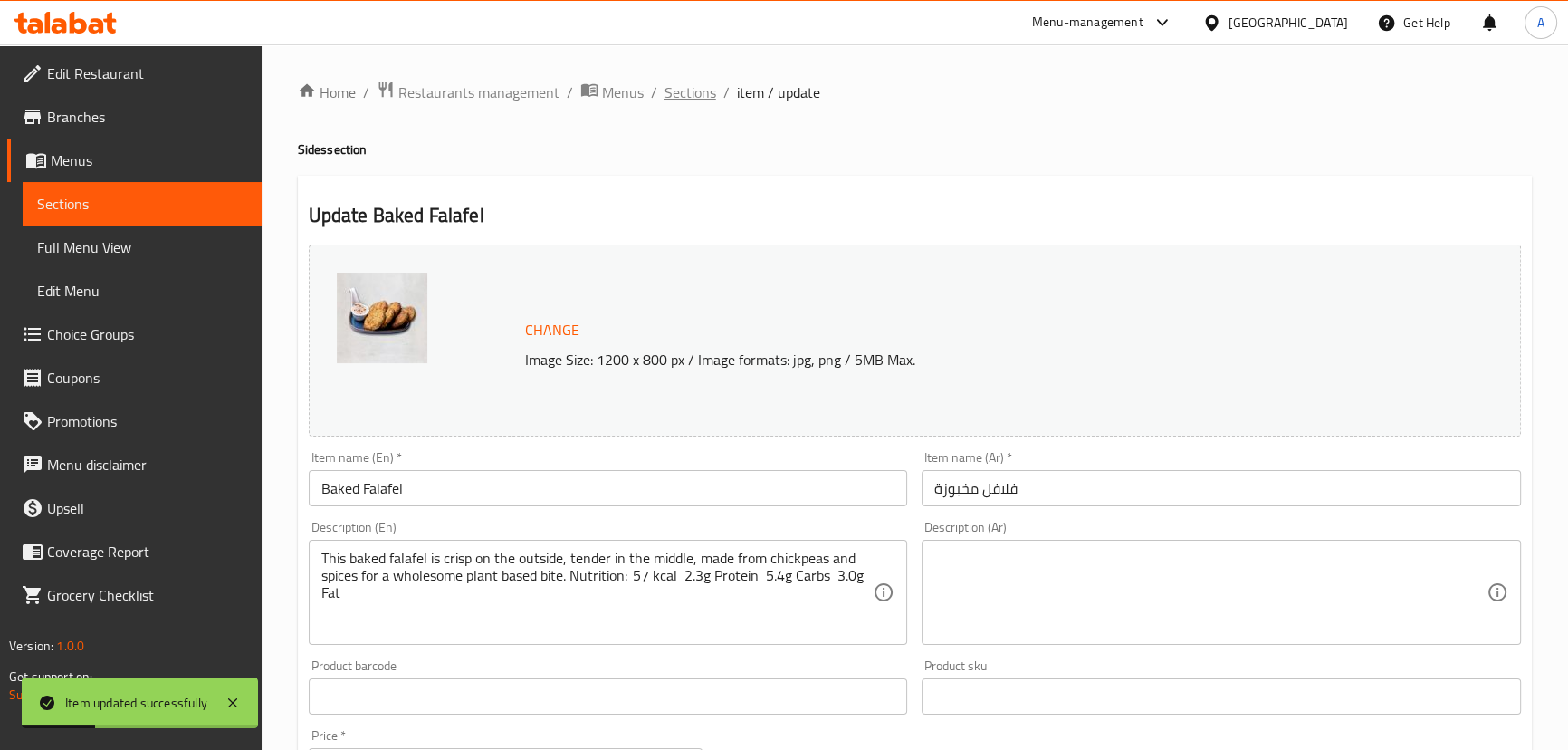
click at [698, 97] on span "Sections" at bounding box center [690, 92] width 52 height 22
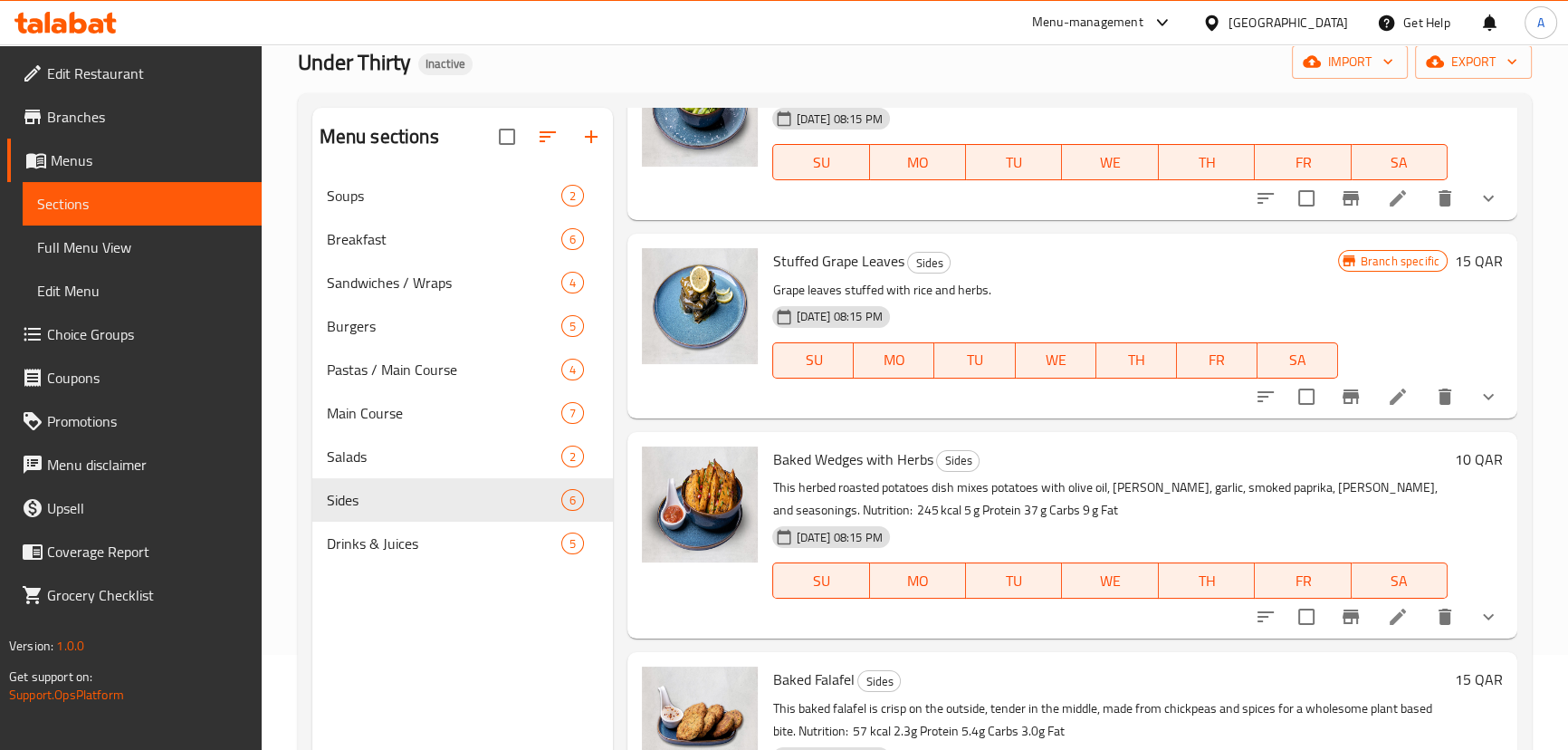
scroll to position [253, 0]
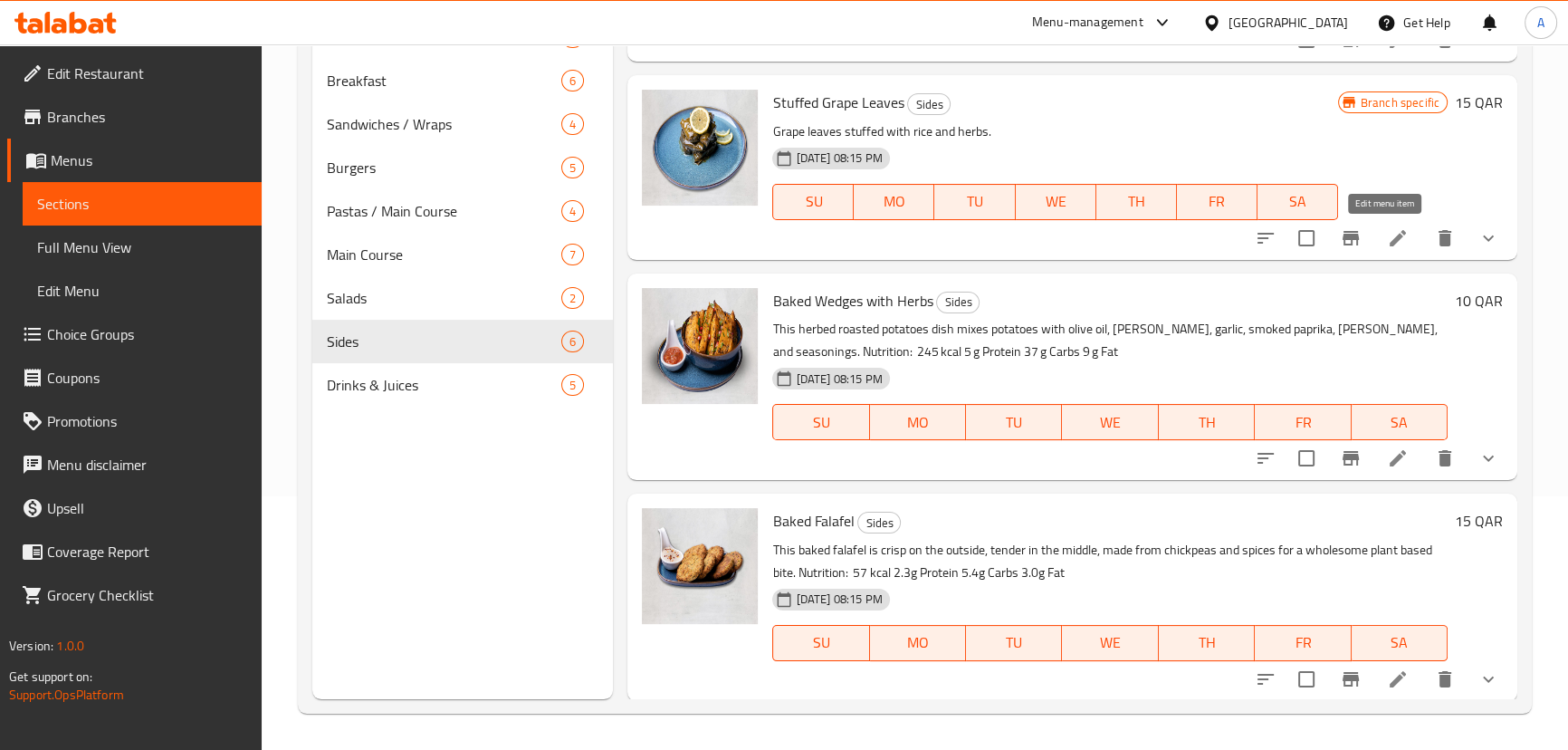
click at [1387, 227] on icon at bounding box center [1398, 238] width 22 height 22
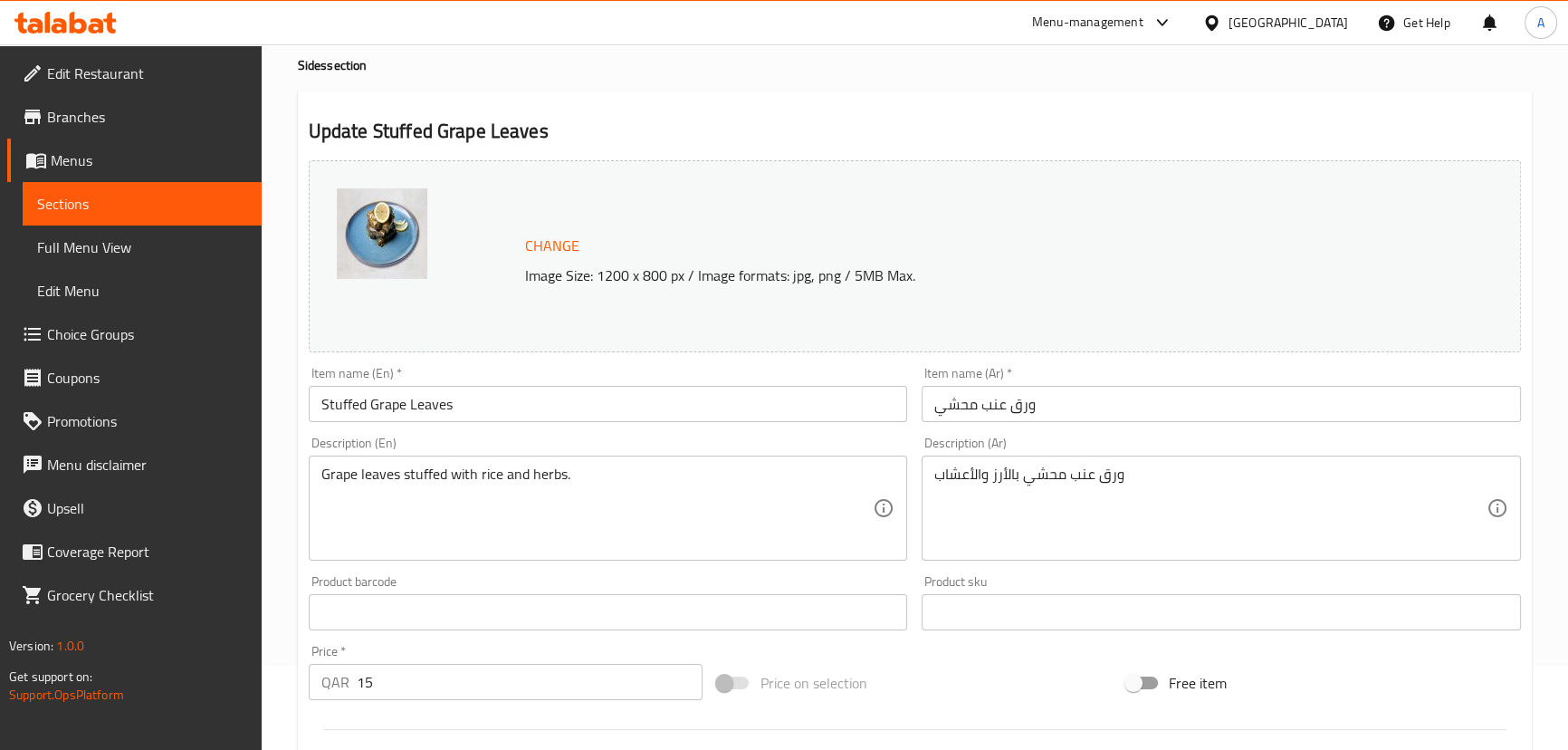
scroll to position [164, 0]
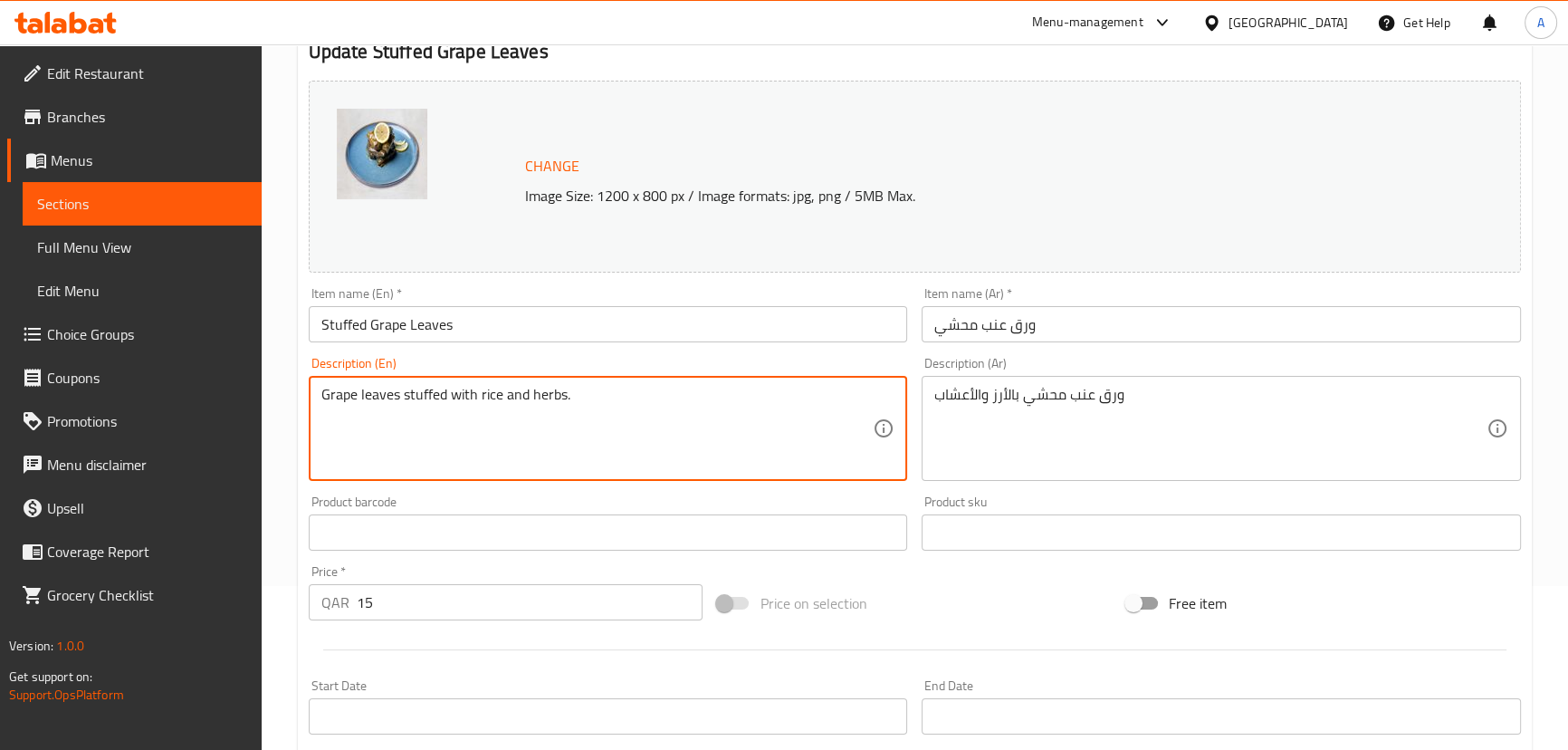
click at [625, 395] on textarea "Grape leaves stuffed with rice and herbs." at bounding box center [598, 428] width 552 height 86
paste textarea ""These stuffed grape leaves are filled with a fragrant blend of short-grain ric…"
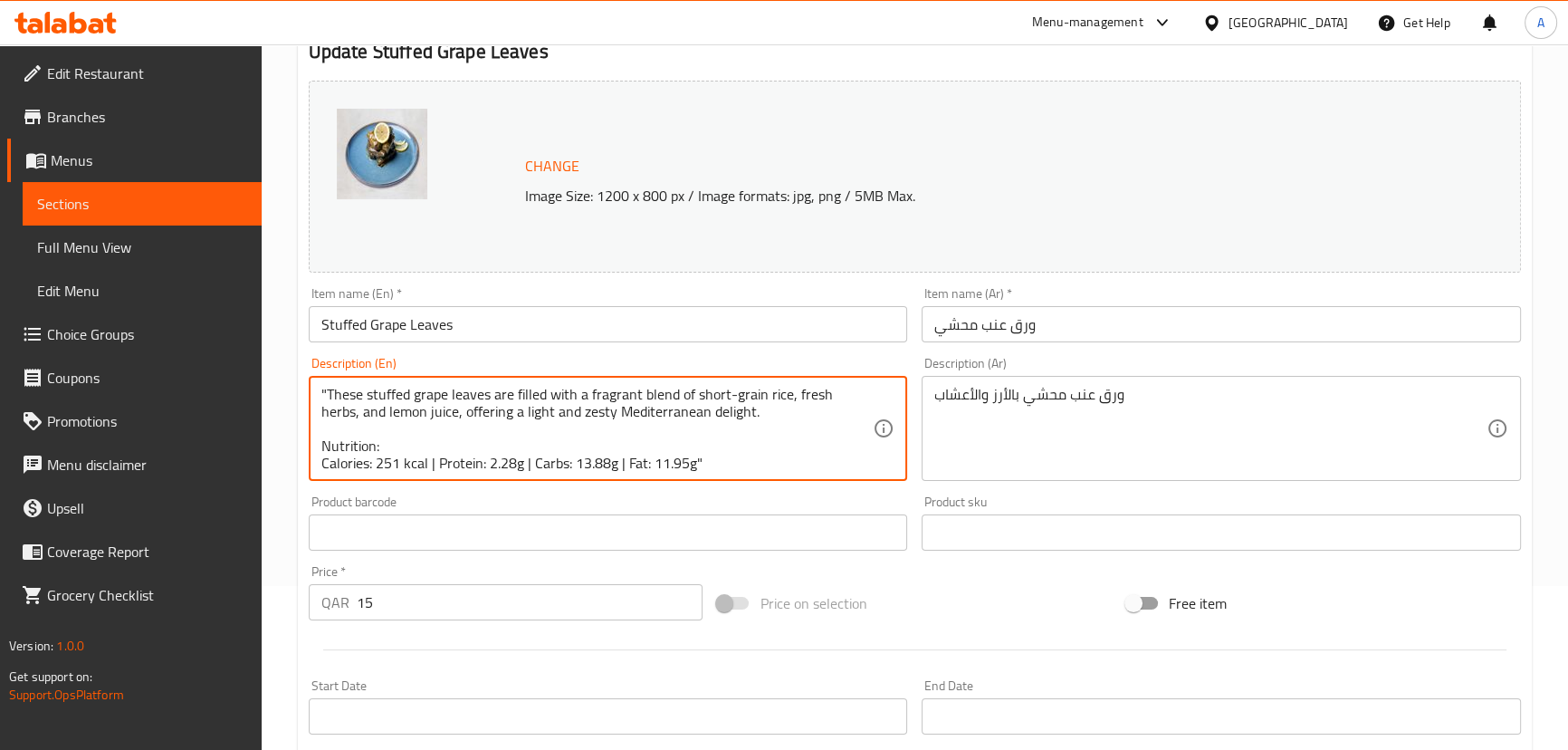
scroll to position [17, 0]
click at [432, 443] on textarea ""These stuffed grape leaves are filled with a fragrant blend of short-grain ric…" at bounding box center [598, 428] width 552 height 86
click at [525, 444] on textarea ""These stuffed grape leaves are filled with a fragrant blend of short-grain ric…" at bounding box center [598, 428] width 552 height 86
click at [616, 441] on textarea ""These stuffed grape leaves are filled with a fragrant blend of short-grain ric…" at bounding box center [598, 428] width 552 height 86
click at [706, 442] on textarea ""These stuffed grape leaves are filled with a fragrant blend of short-grain ric…" at bounding box center [598, 428] width 552 height 86
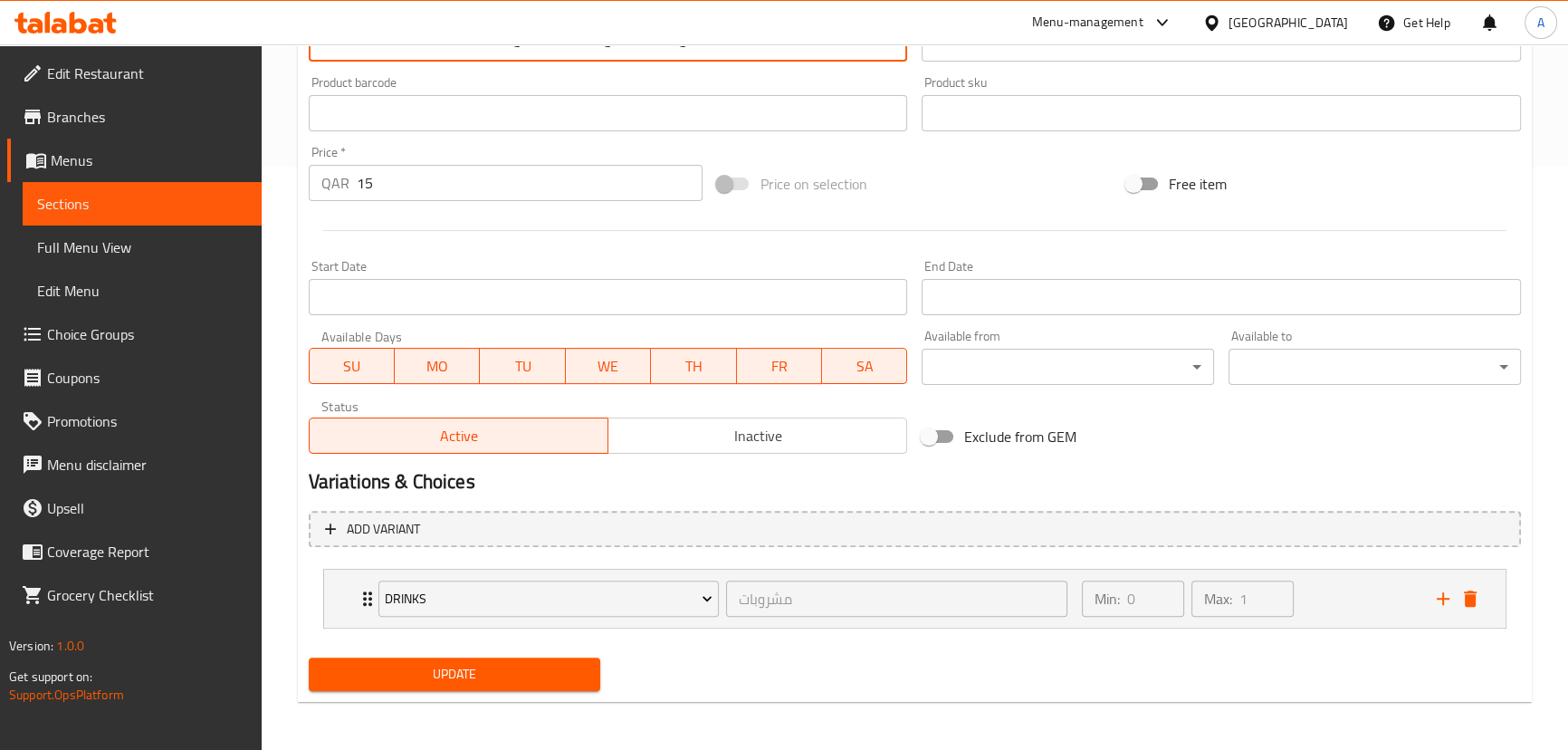
scroll to position [586, 0]
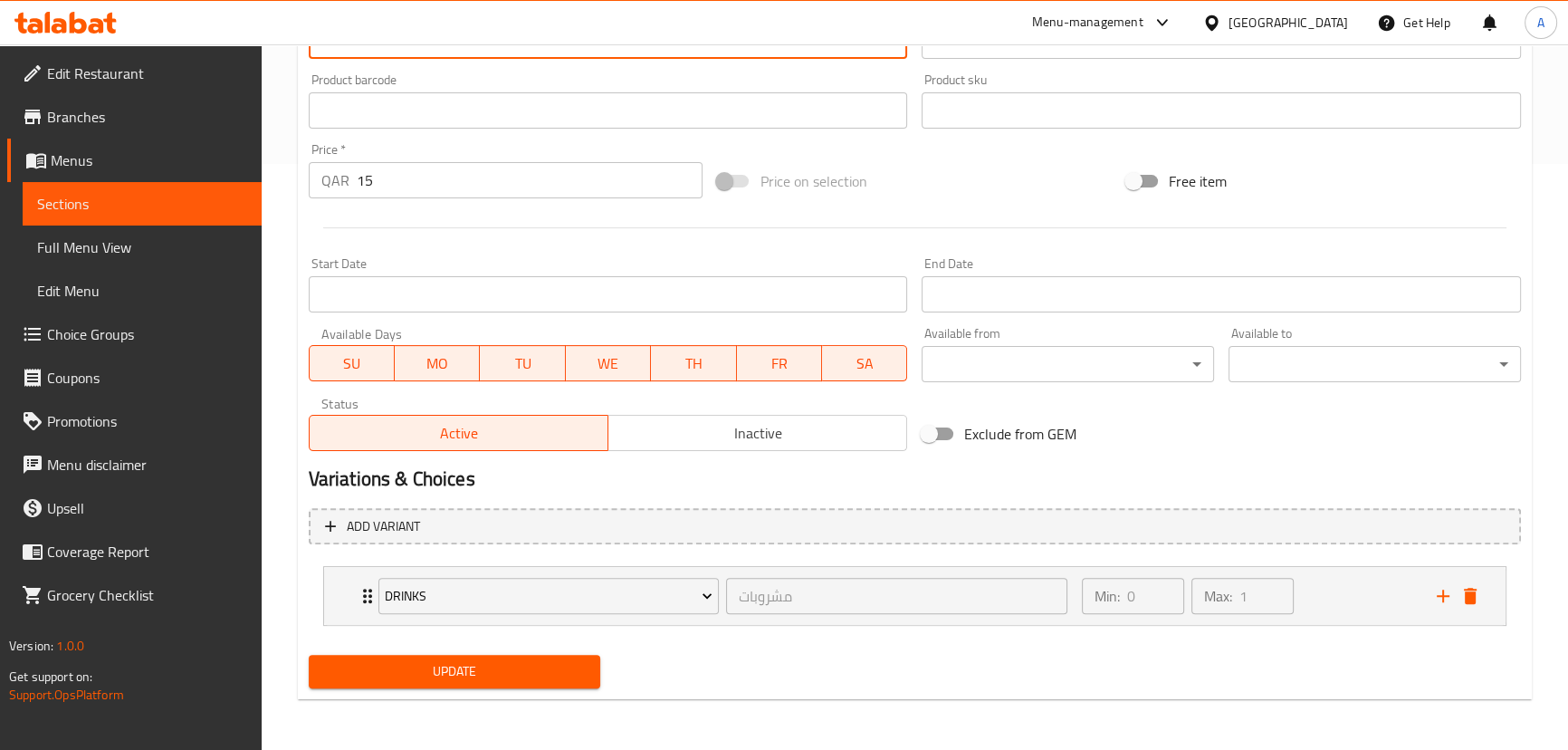
type textarea ""These stuffed grape leaves are filled with a fragrant blend of short-grain ric…"
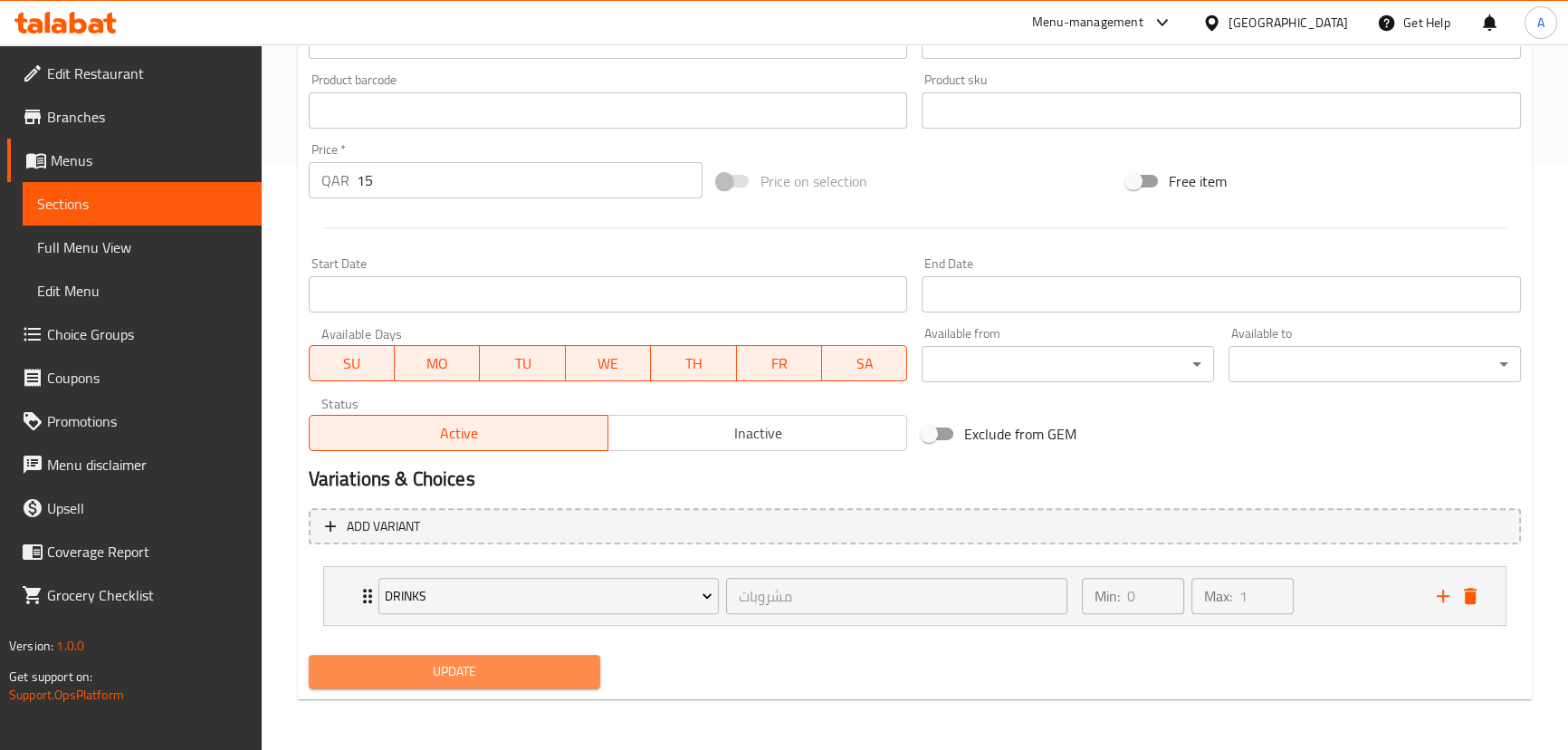
click at [555, 663] on span "Update" at bounding box center [455, 672] width 263 height 23
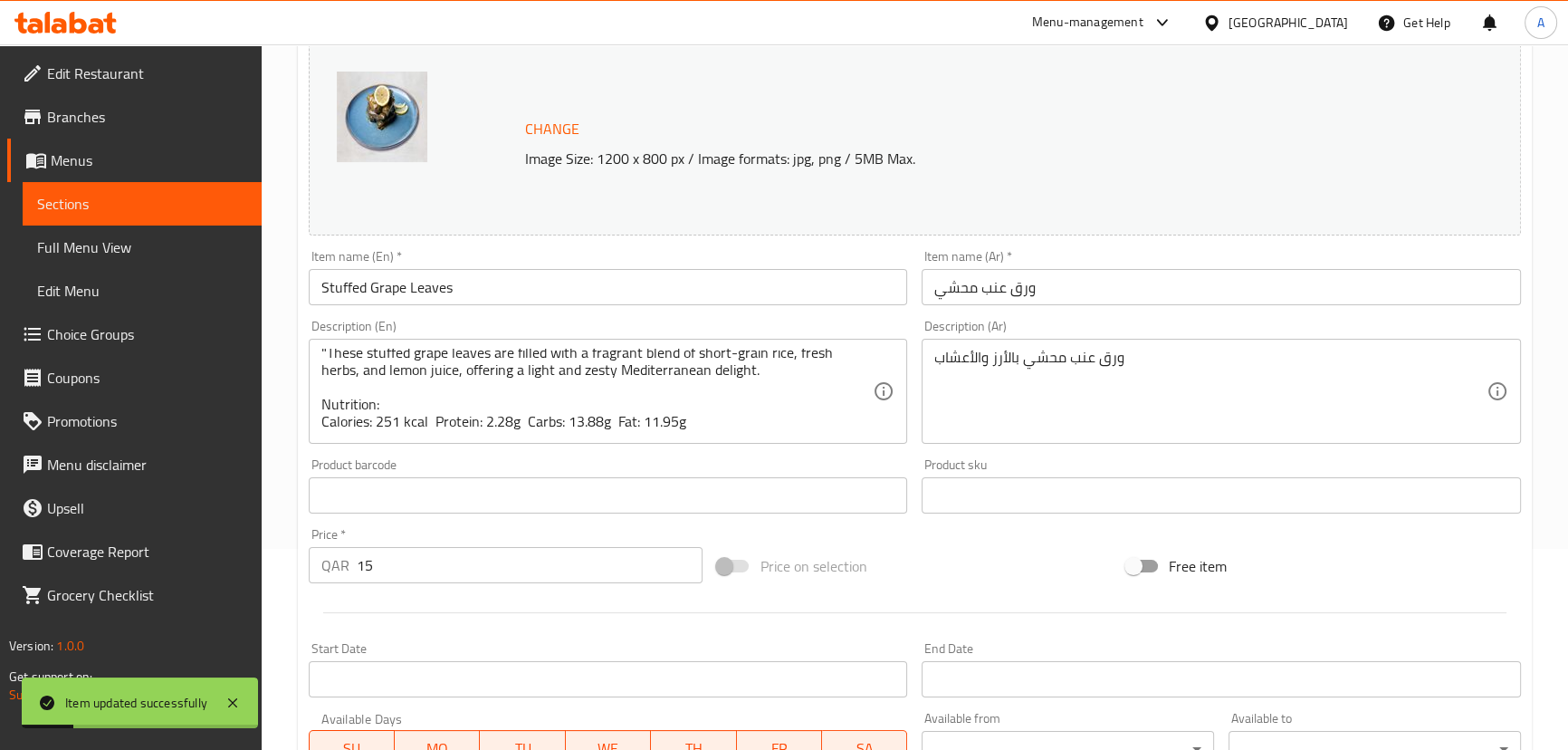
scroll to position [9, 0]
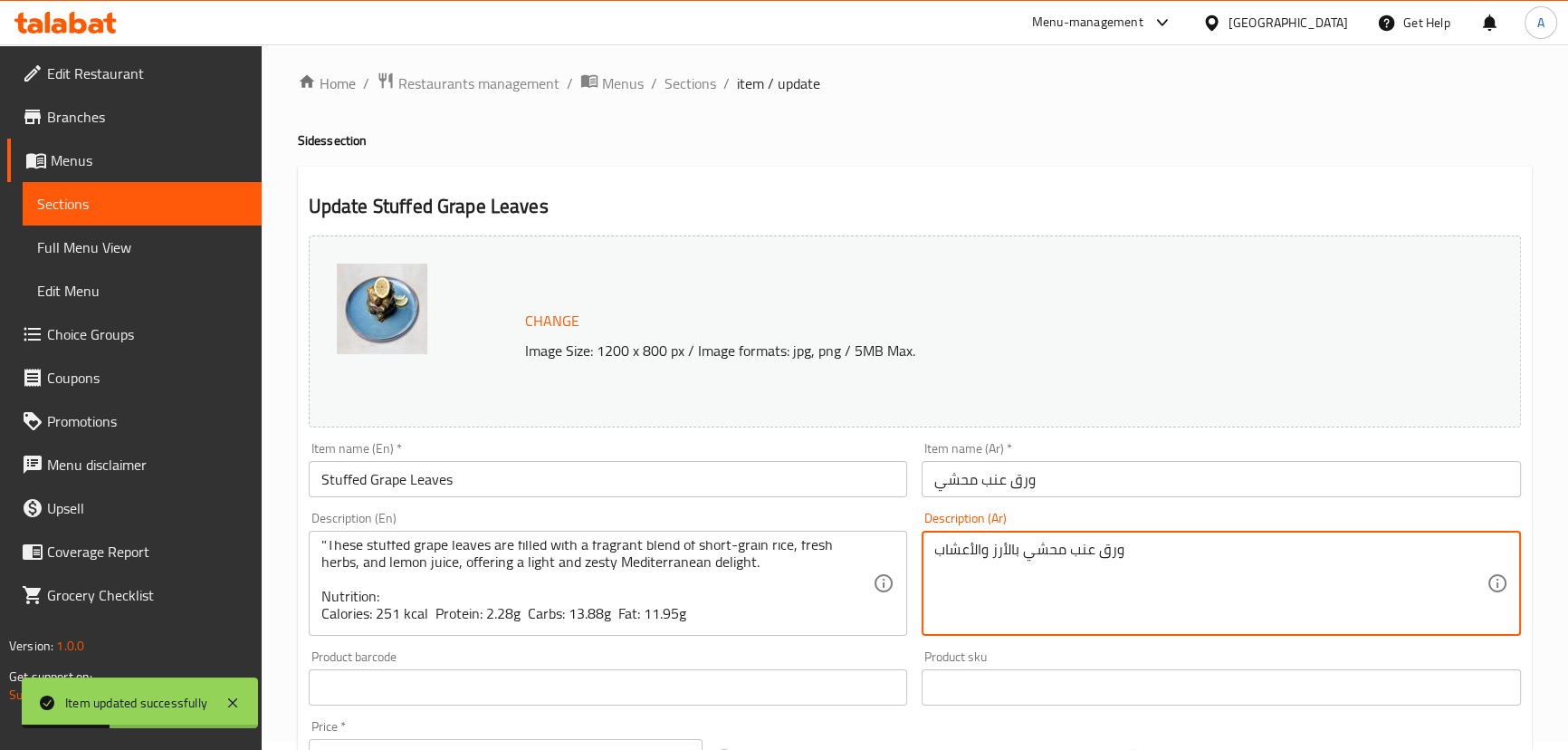
click at [977, 543] on textarea "ورق عنب محشي بالأرز والأعشاب" at bounding box center [1211, 583] width 552 height 86
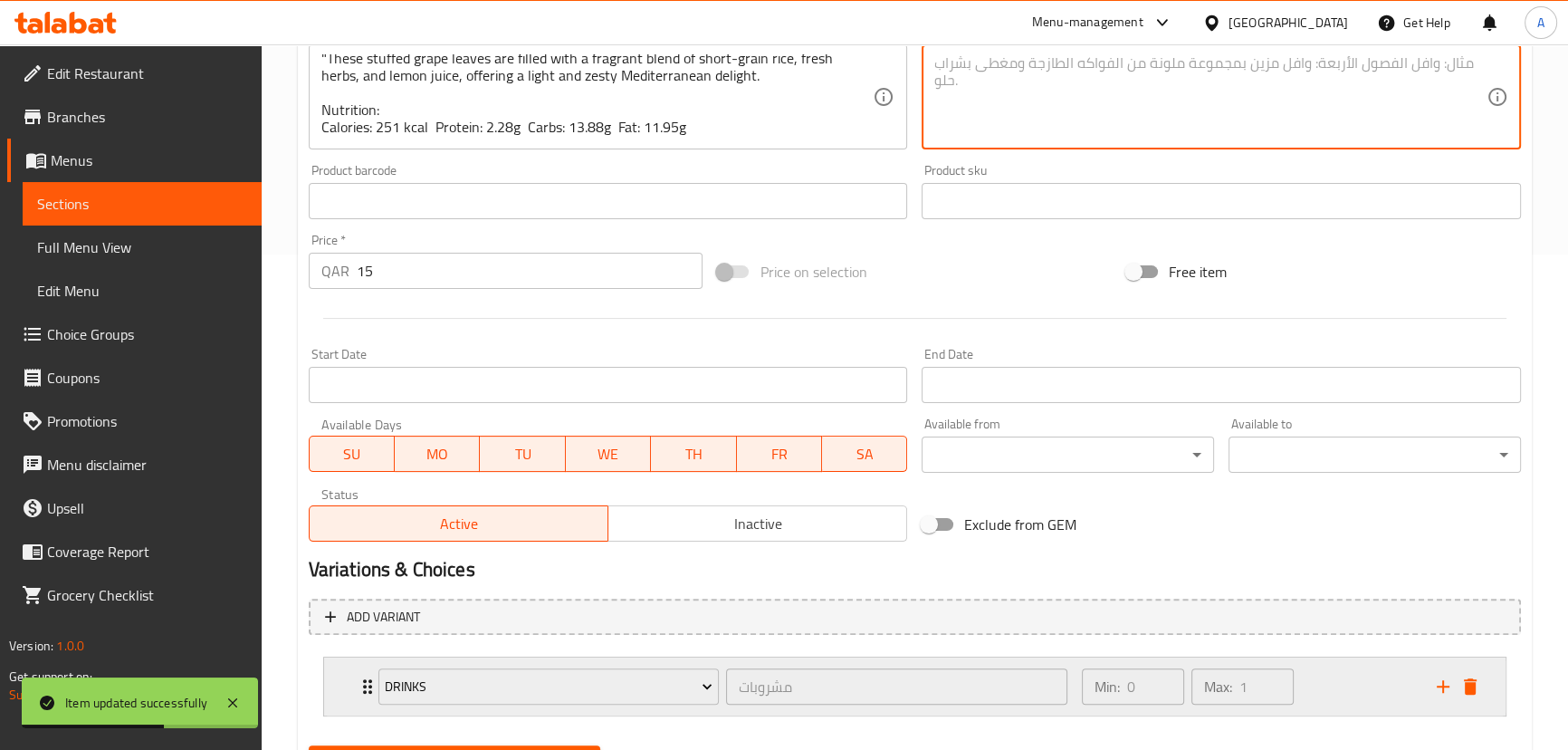
scroll to position [586, 0]
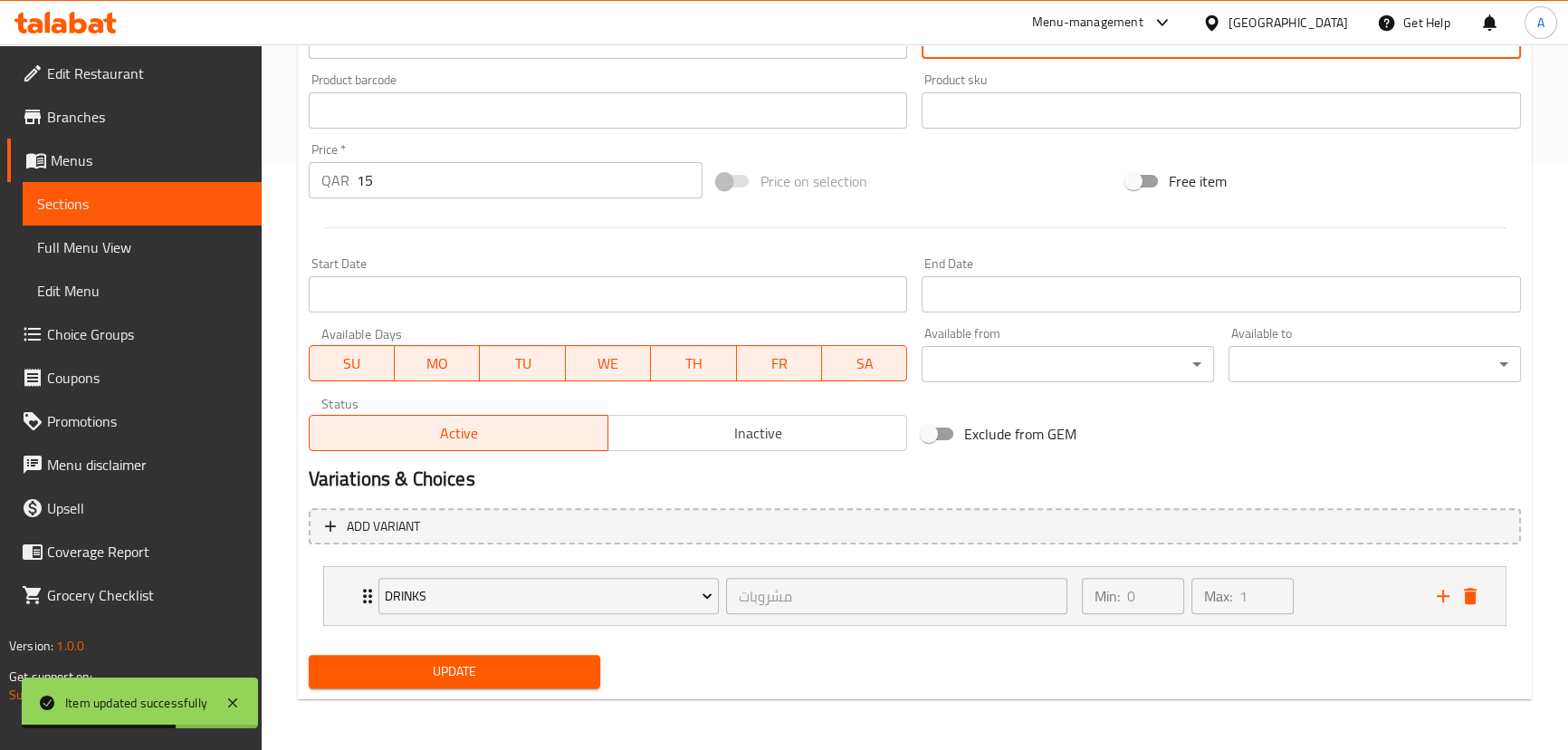
click at [535, 677] on span "Update" at bounding box center [455, 672] width 263 height 23
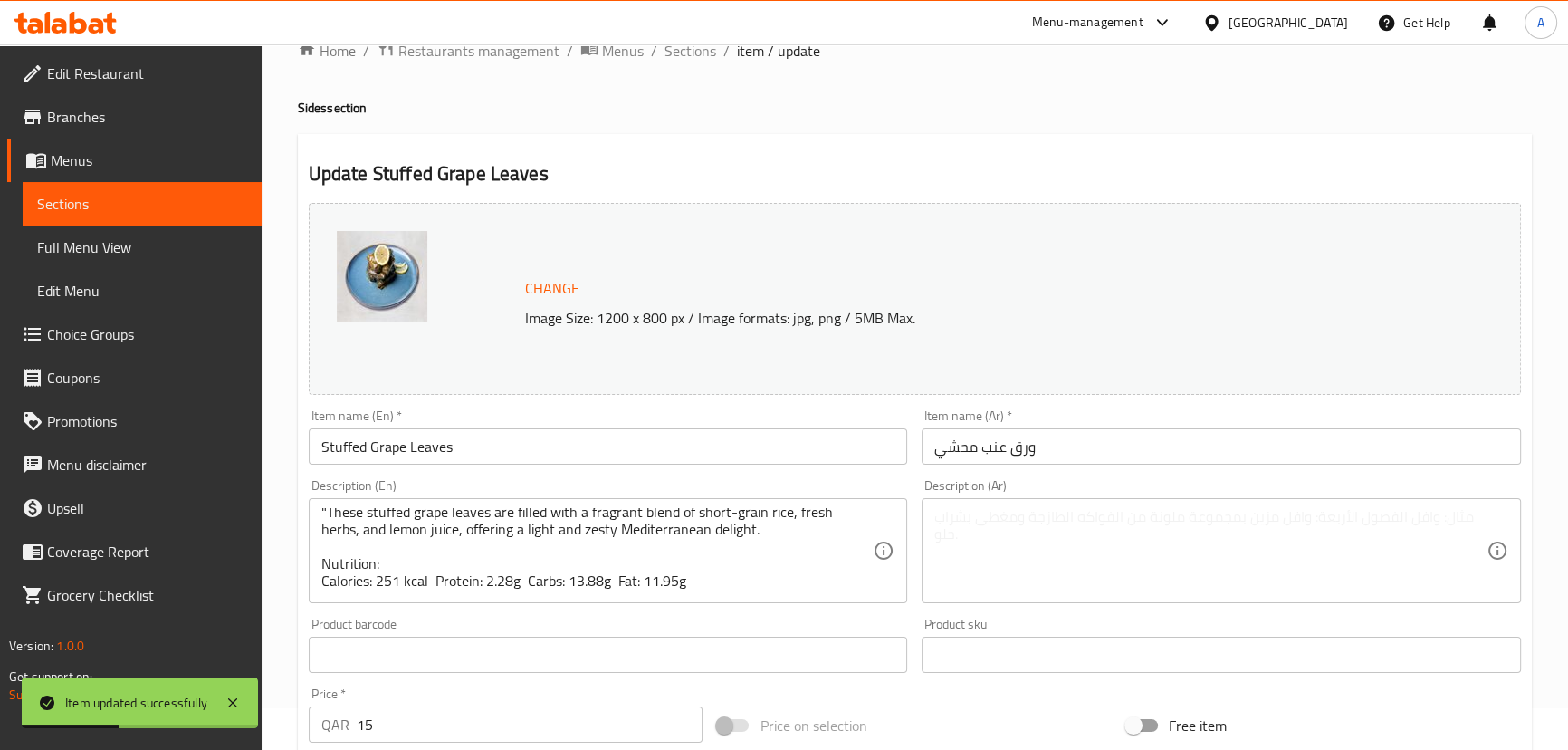
scroll to position [0, 0]
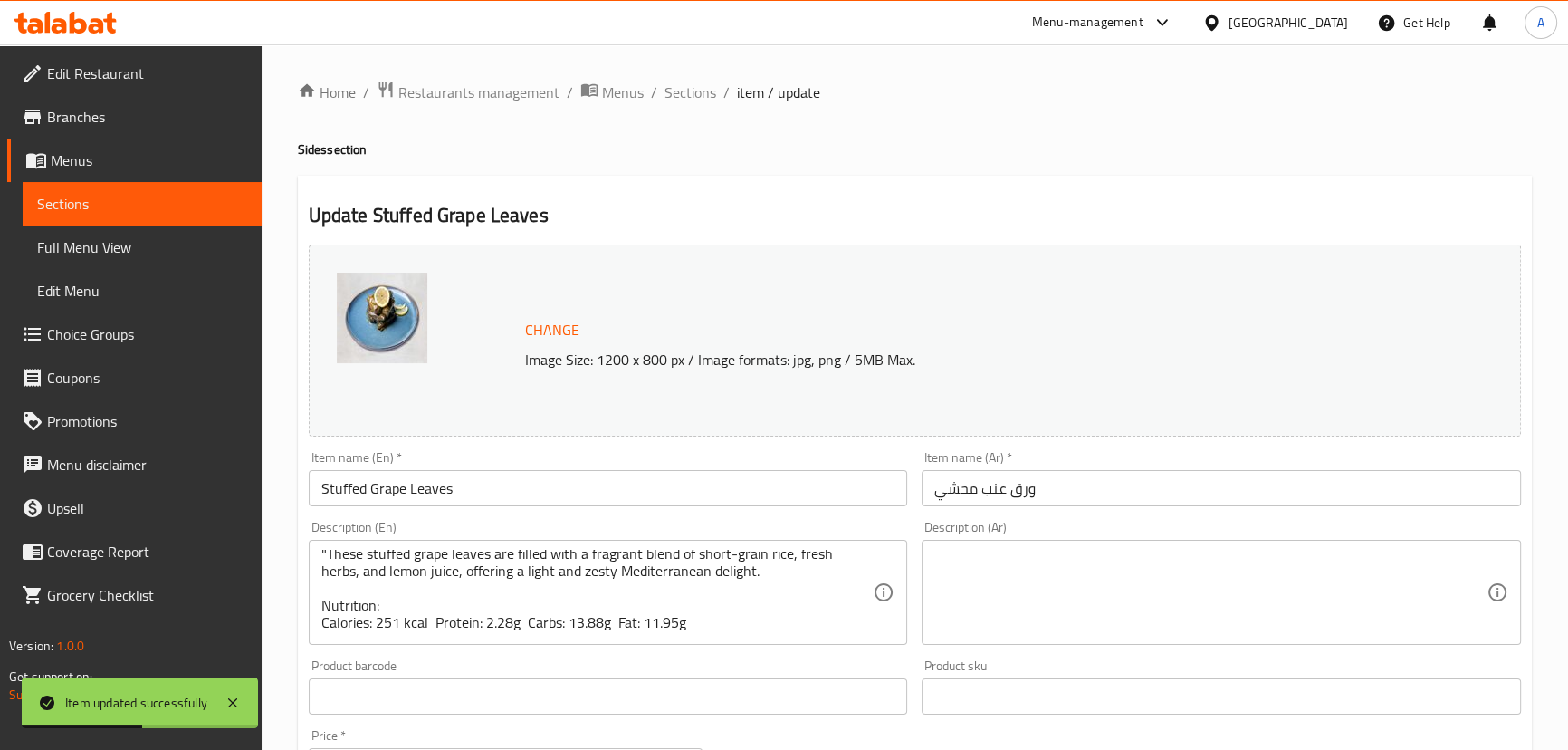
click at [664, 102] on span "Sections" at bounding box center [690, 92] width 52 height 22
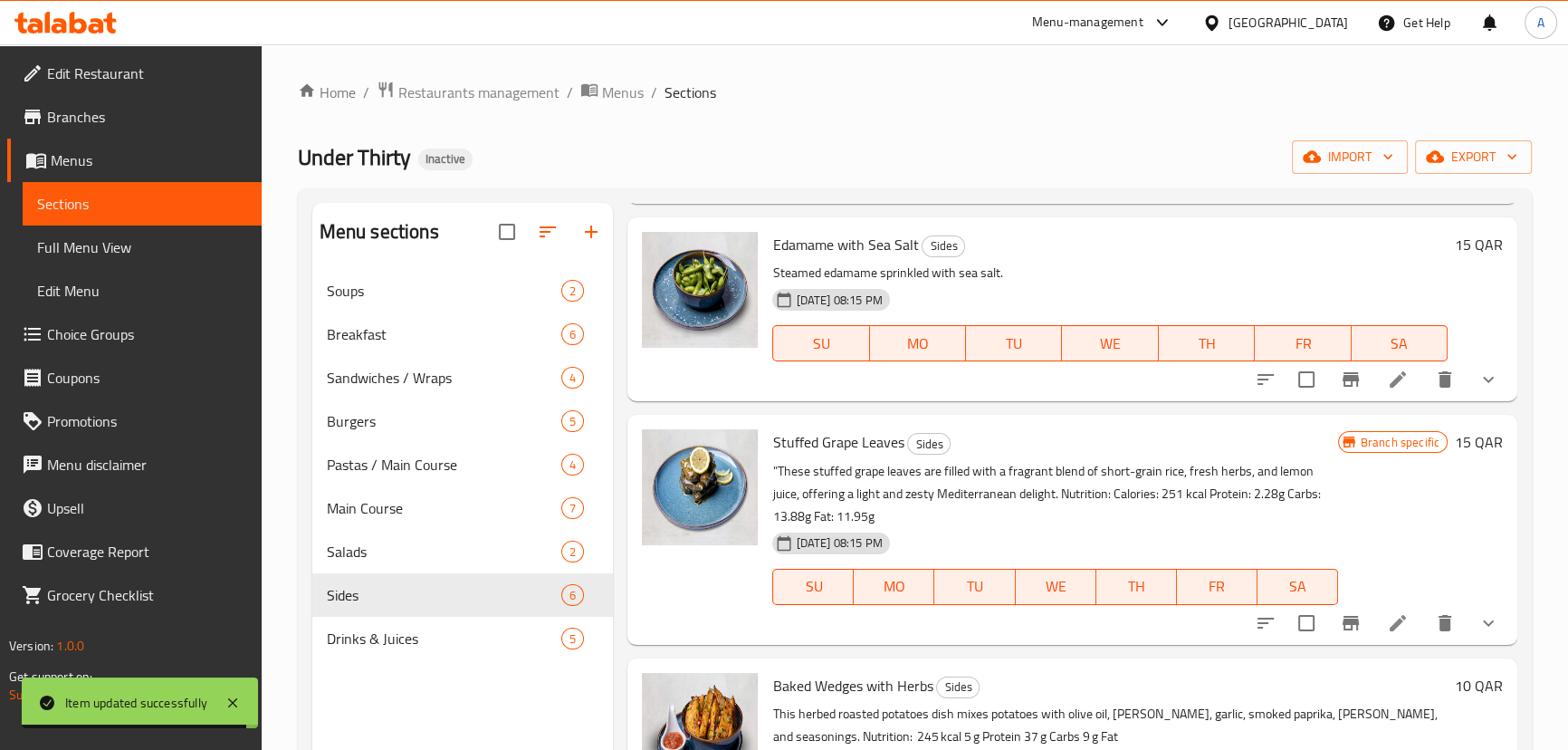
scroll to position [411, 0]
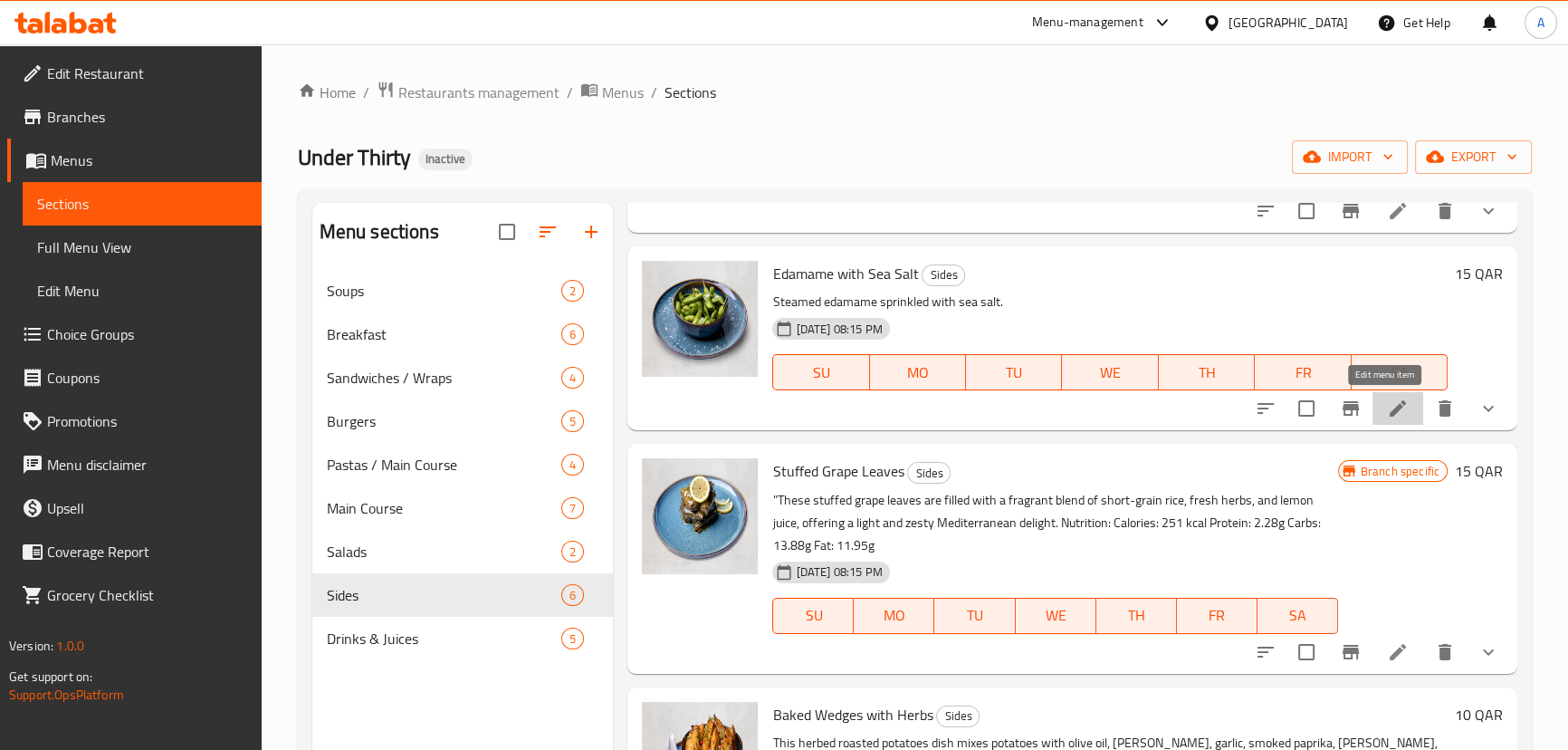
click at [1387, 401] on icon at bounding box center [1398, 408] width 22 height 22
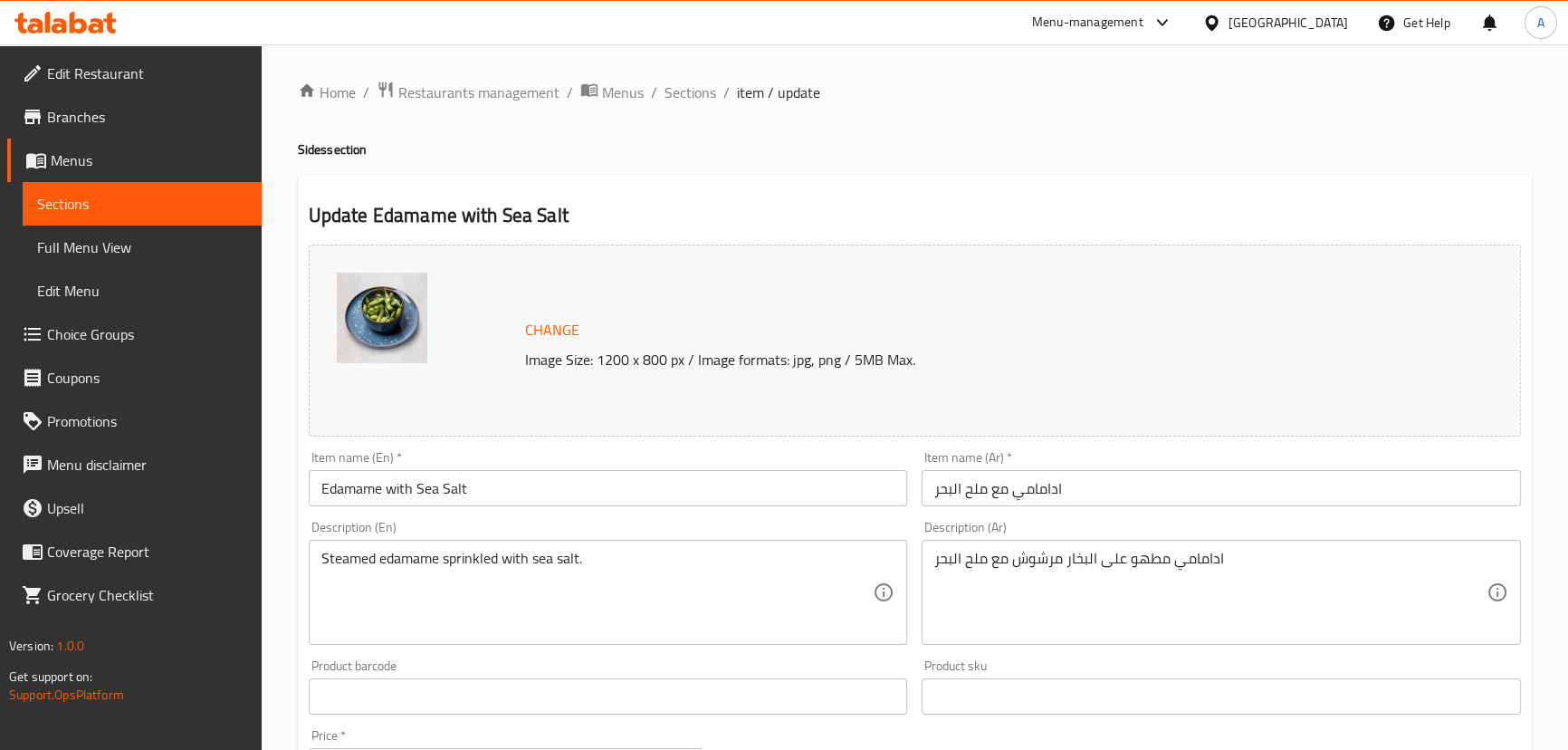
click at [685, 533] on div "Description (En) Steamed edamame sprinkled with sea salt. Description (En)" at bounding box center [609, 582] width 600 height 124
click at [677, 548] on div "Steamed edamame sprinkled with sea salt. Description (En)" at bounding box center [609, 592] width 600 height 105
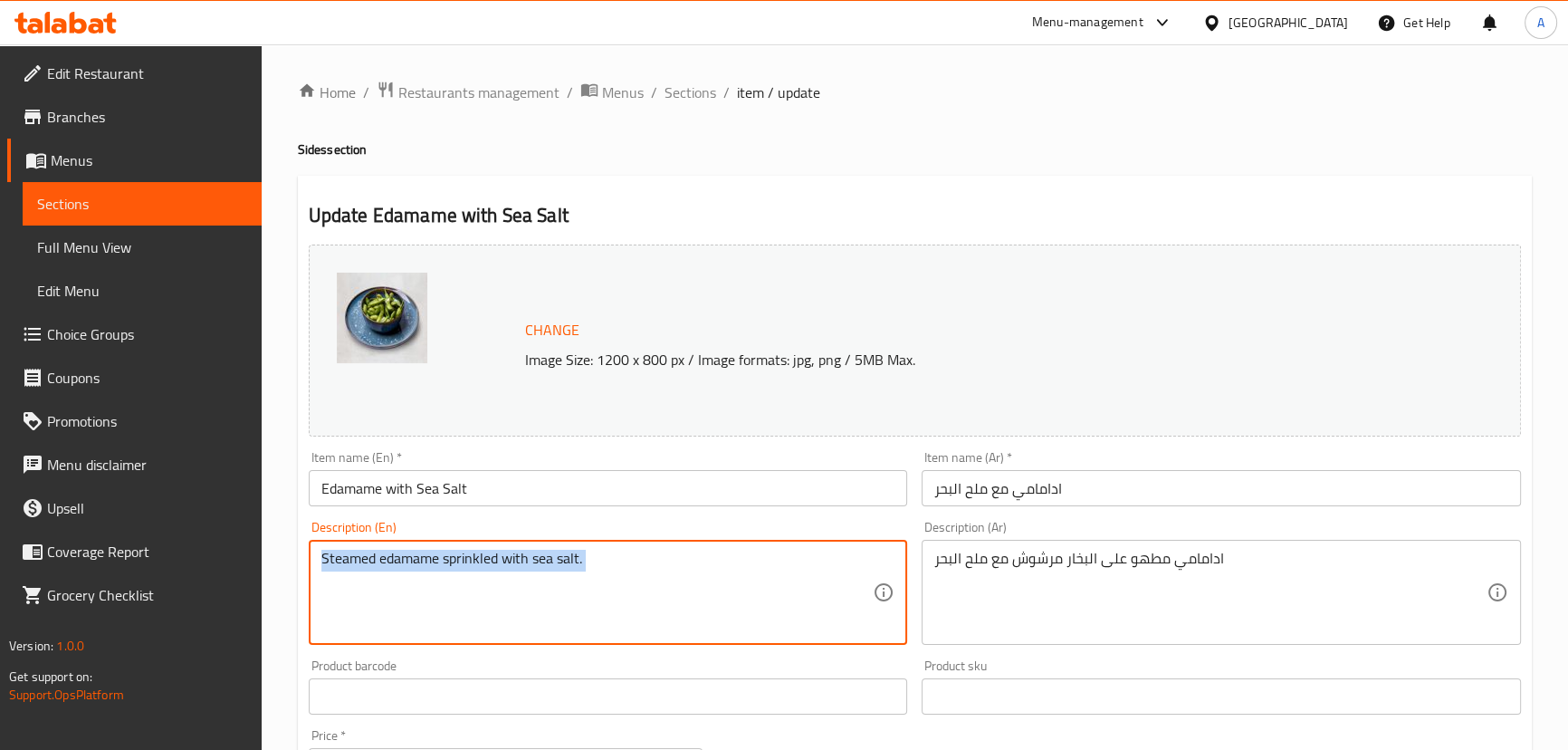
click at [677, 548] on div "Steamed edamame sprinkled with sea salt. Description (En)" at bounding box center [609, 592] width 600 height 105
click at [680, 546] on div "Steamed edamame sprinkled with sea salt. Description (En)" at bounding box center [609, 592] width 600 height 105
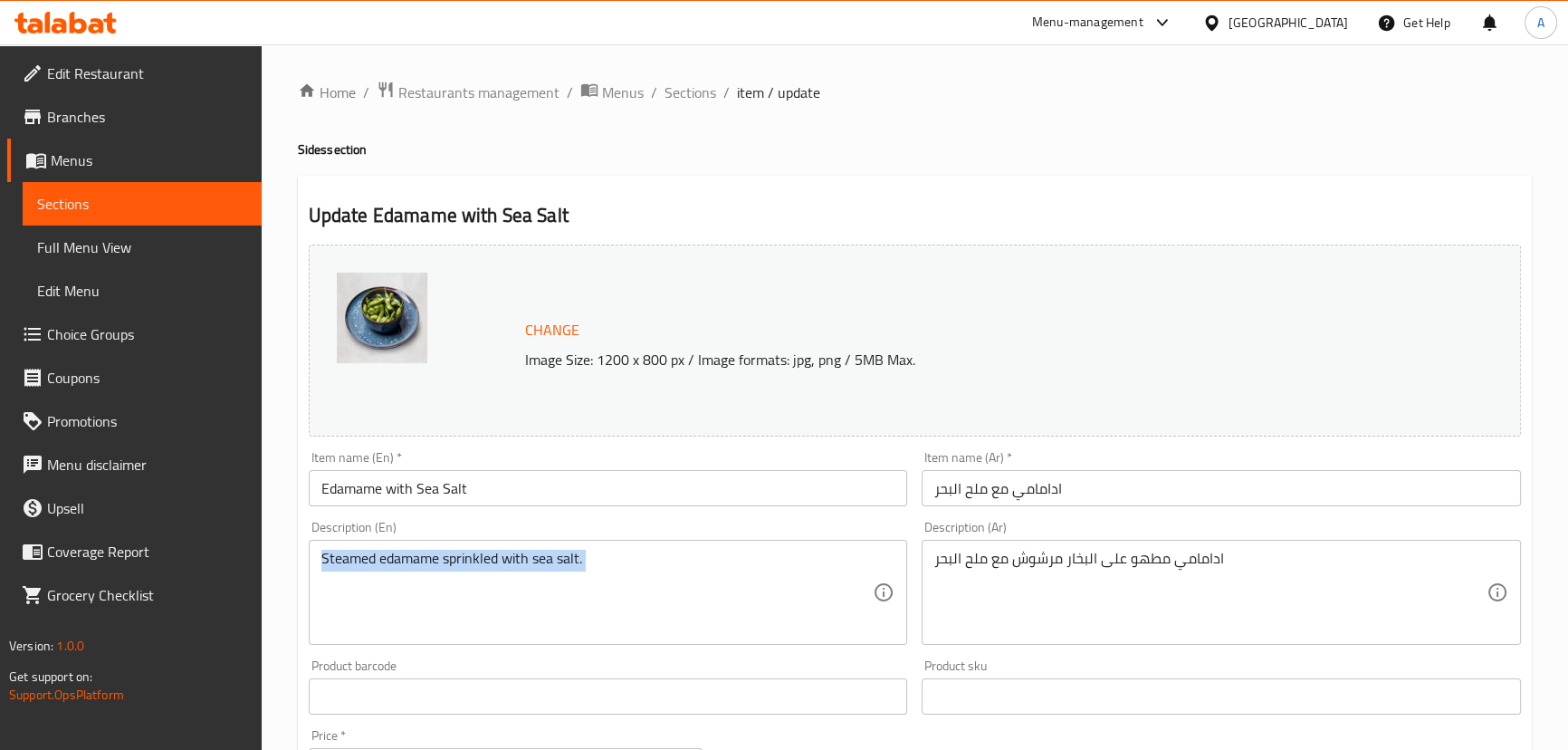
click at [680, 546] on div "Steamed edamame sprinkled with sea salt. Description (En)" at bounding box center [609, 592] width 600 height 105
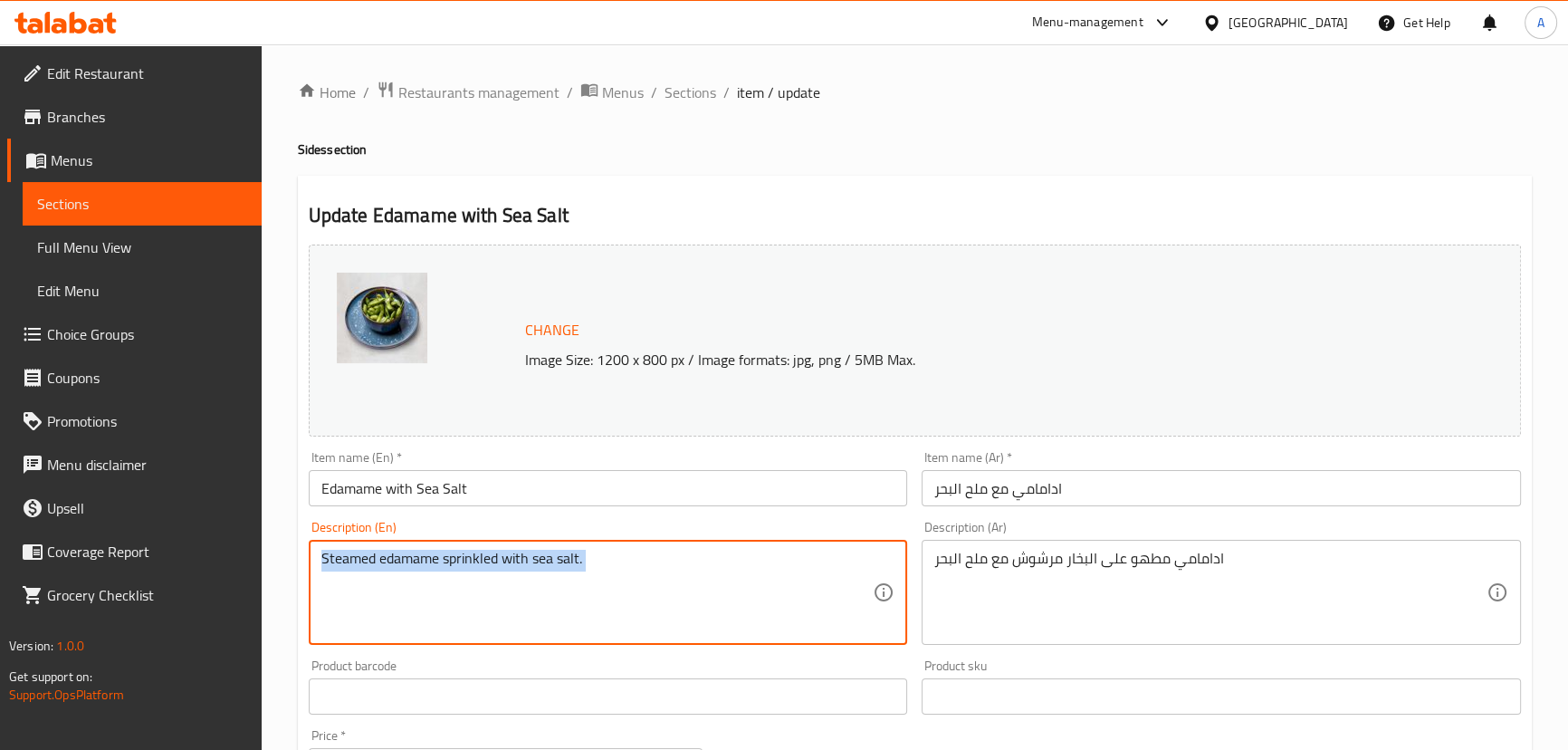
click at [680, 546] on div "Steamed edamame sprinkled with sea salt. Description (En)" at bounding box center [609, 592] width 600 height 105
drag, startPoint x: 604, startPoint y: 555, endPoint x: 197, endPoint y: 559, distance: 407.0
click at [197, 559] on div "Edit Restaurant Branches Menus Sections Full Menu View Edit Menu Choice Groups …" at bounding box center [784, 690] width 1568 height 1291
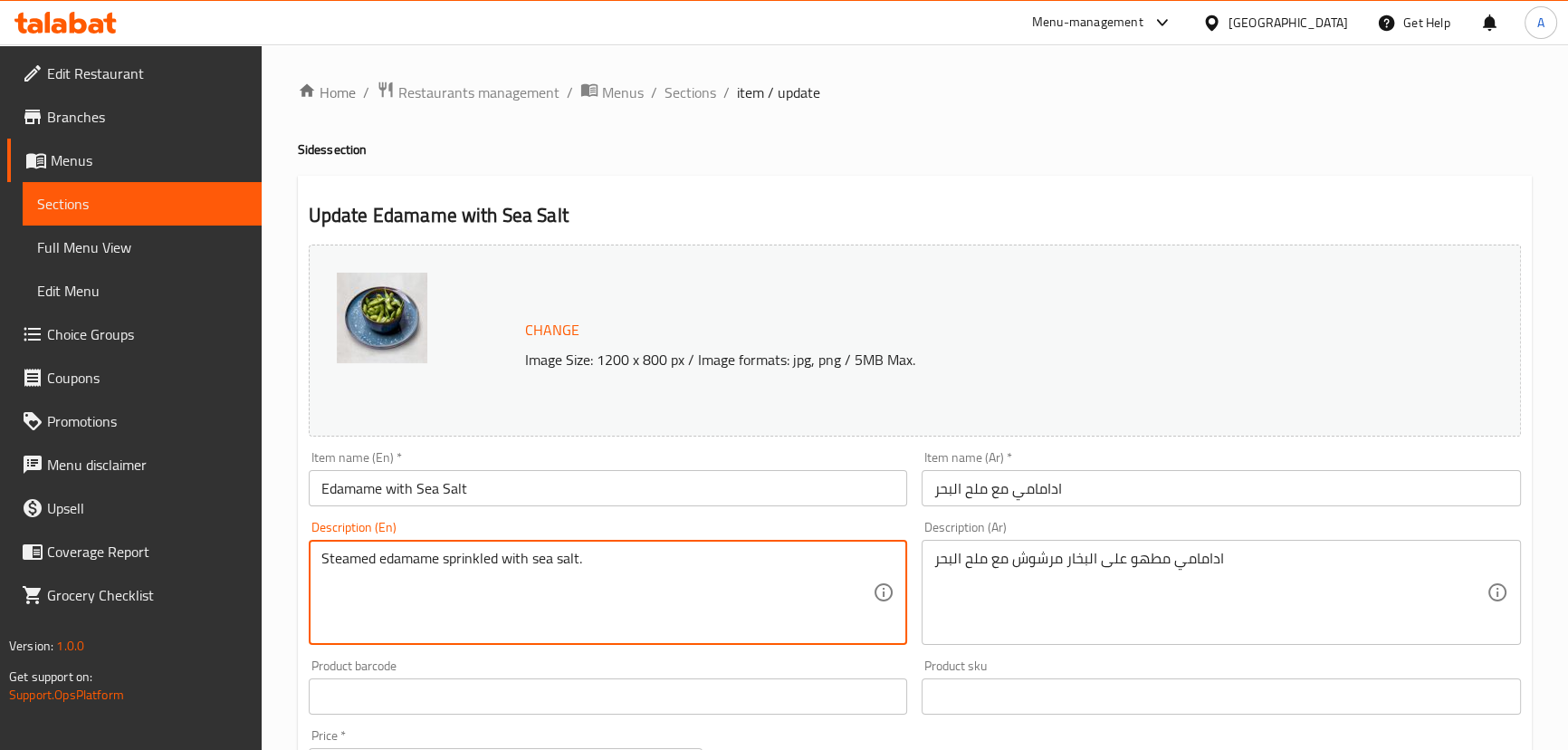
paste textarea ""This dish features steamed edamame pods lightly seasoned with sea salt, comple…"
click at [326, 551] on textarea ""This dish features steamed edamame pods lightly seasoned with sea salt, comple…" at bounding box center [598, 592] width 552 height 86
click at [726, 607] on textarea "This dish features steamed edamame pods lightly seasoned with sea salt, complem…" at bounding box center [598, 592] width 552 height 86
type textarea "This dish features steamed edamame pods lightly seasoned with sea salt, complem…"
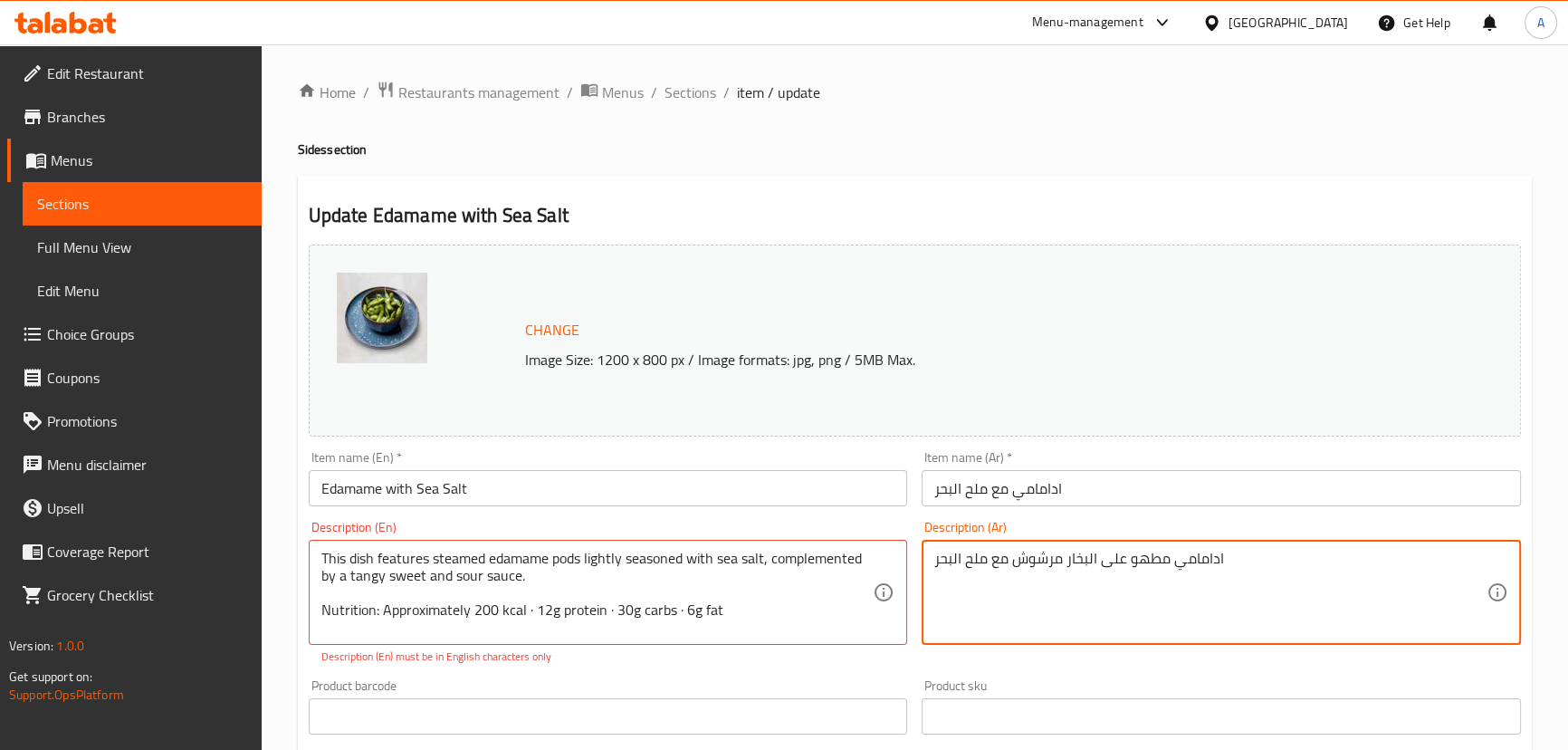
click at [1095, 574] on textarea "ادامامي مطهو على البخار مرشوش مع ملح البحر" at bounding box center [1211, 592] width 552 height 86
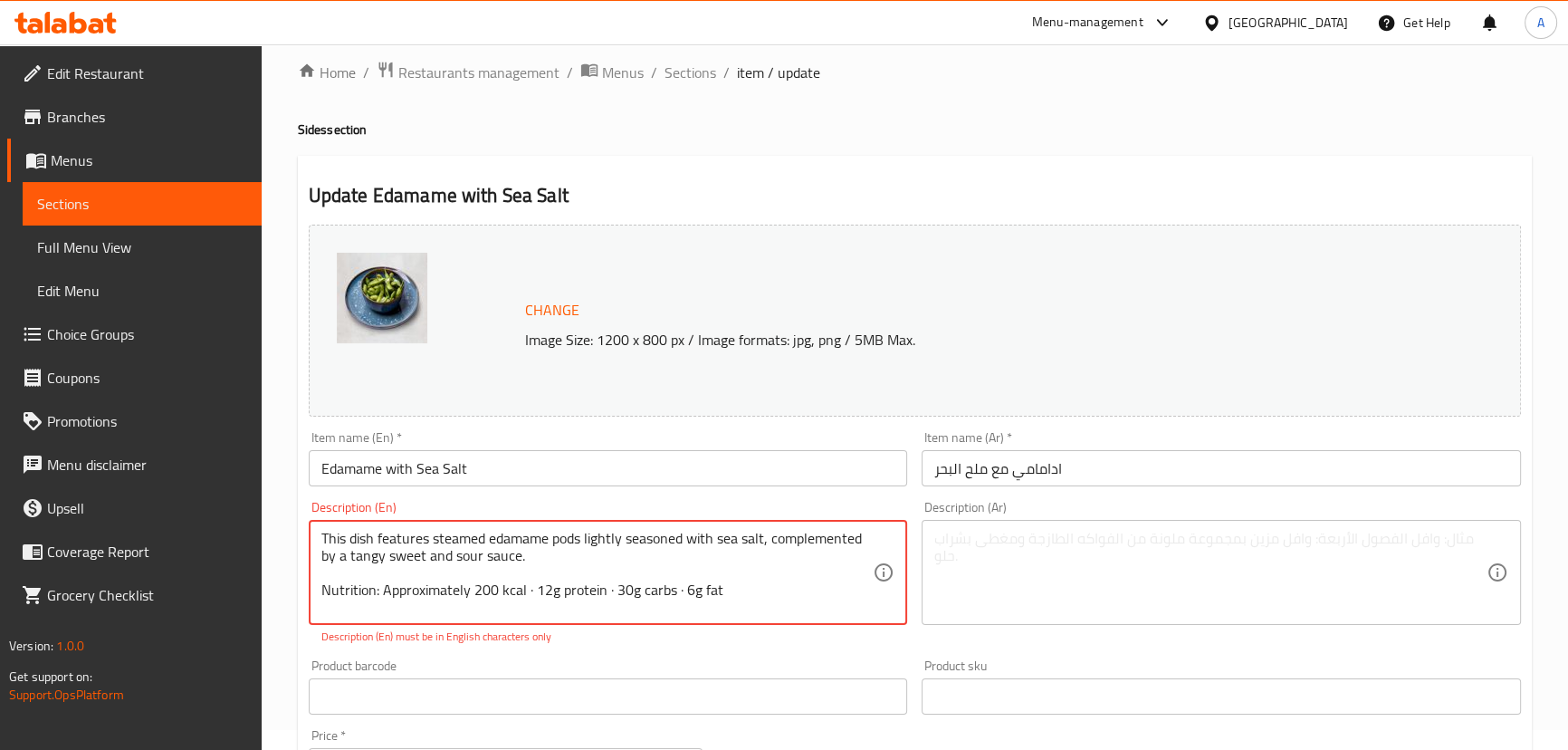
scroll to position [81, 0]
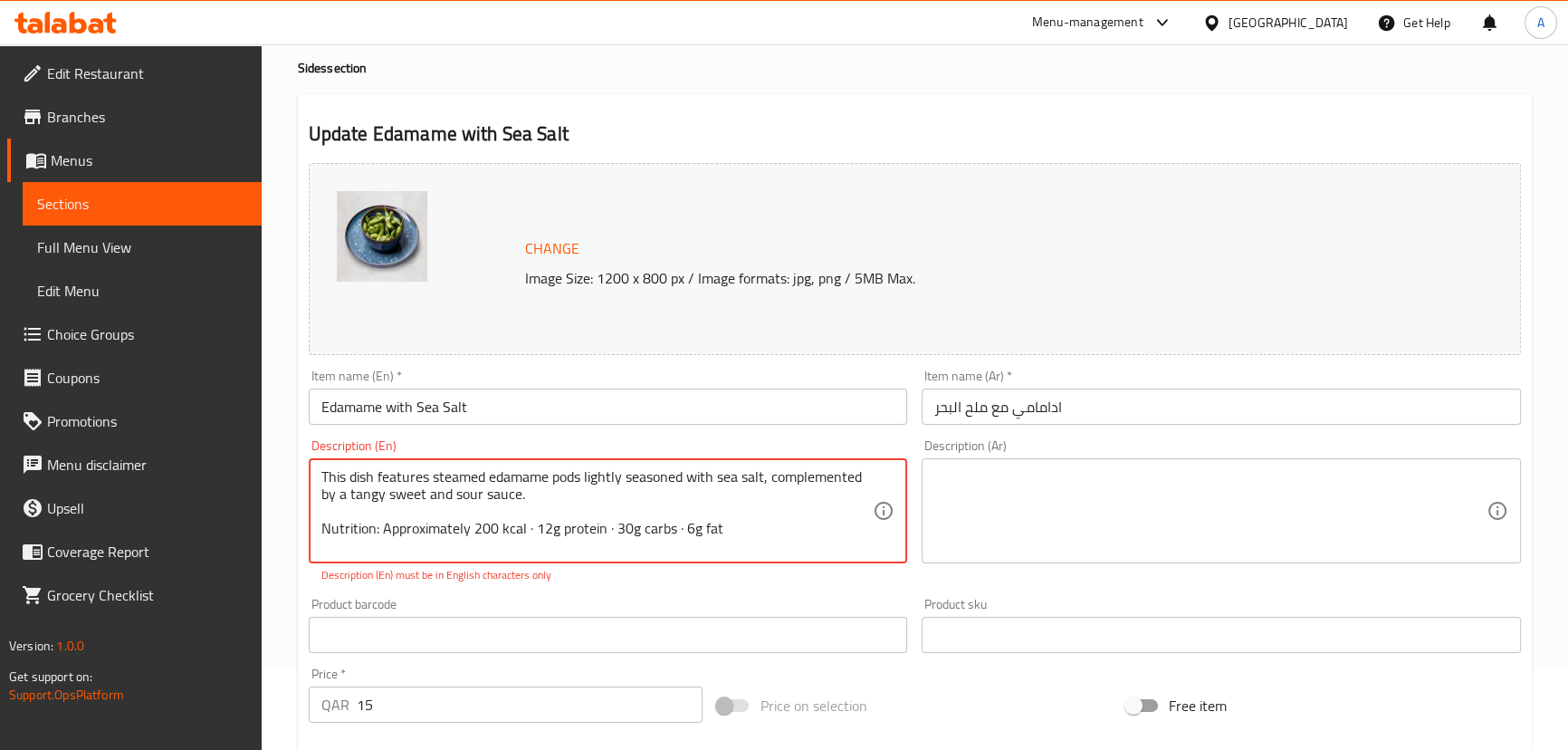
click at [380, 527] on textarea "This dish features steamed edamame pods lightly seasoned with sea salt, complem…" at bounding box center [598, 511] width 552 height 86
click at [418, 532] on textarea "This dish features steamed edamame pods lightly seasoned with sea salt, complem…" at bounding box center [598, 511] width 552 height 86
click at [374, 528] on textarea "This dish features steamed edamame pods lightly seasoned with sea salt, complem…" at bounding box center [598, 511] width 552 height 86
click at [515, 537] on textarea "This dish features steamed edamame pods lightly seasoned with sea salt, complem…" at bounding box center [598, 511] width 552 height 86
click at [516, 524] on textarea "This dish features steamed edamame pods lightly seasoned with sea salt, complem…" at bounding box center [598, 511] width 552 height 86
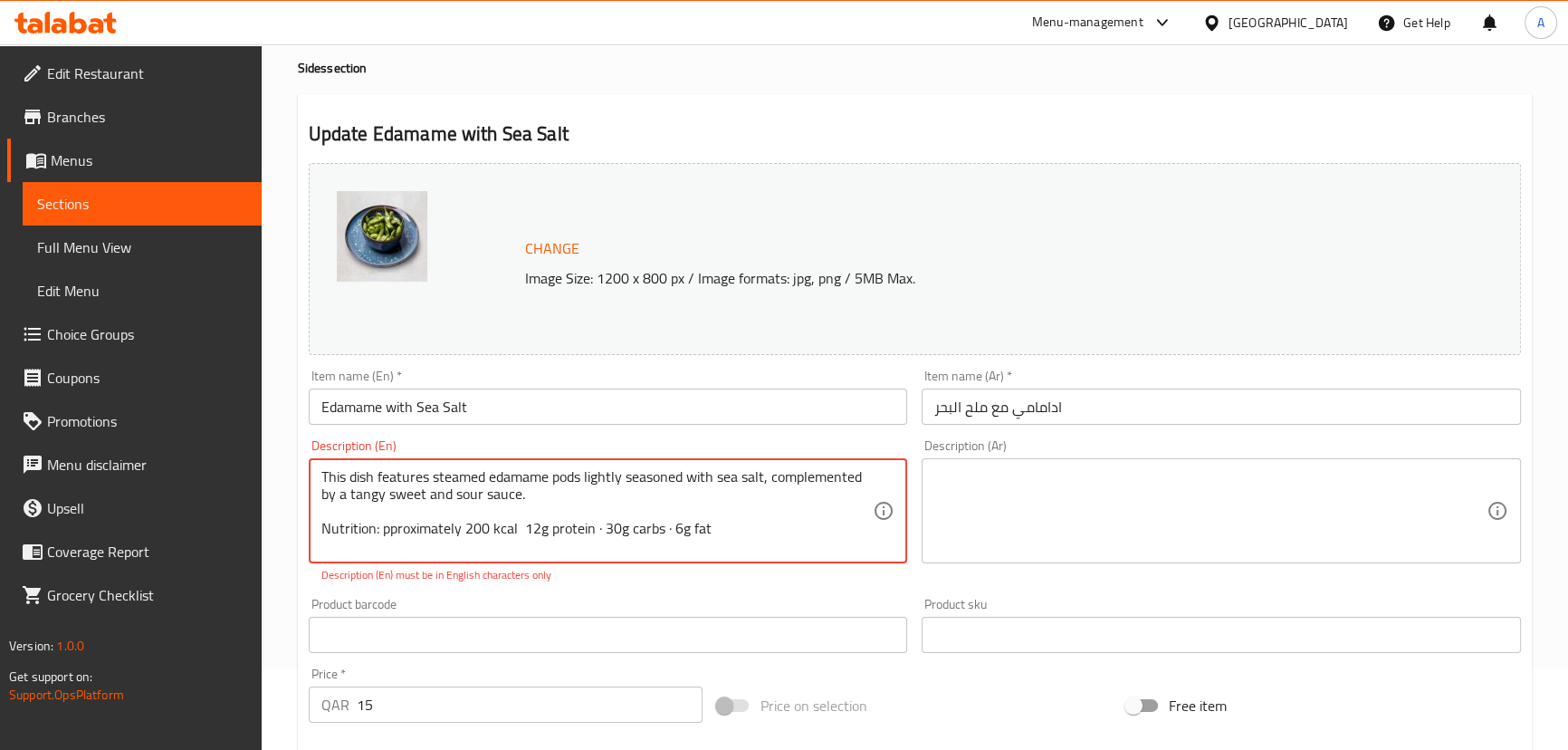
click at [596, 531] on textarea "This dish features steamed edamame pods lightly seasoned with sea salt, complem…" at bounding box center [598, 511] width 552 height 86
click at [659, 525] on textarea "This dish features steamed edamame pods lightly seasoned with sea salt, complem…" at bounding box center [598, 511] width 552 height 86
click at [702, 526] on textarea "This dish features steamed edamame pods lightly seasoned with sea salt, complem…" at bounding box center [598, 511] width 552 height 86
click at [636, 487] on textarea "This dish features steamed edamame pods lightly seasoned with sea salt, complem…" at bounding box center [598, 511] width 552 height 86
click at [485, 491] on textarea "This dish features steamed edamame pods lightly seasoned with sea salt, complem…" at bounding box center [598, 511] width 552 height 86
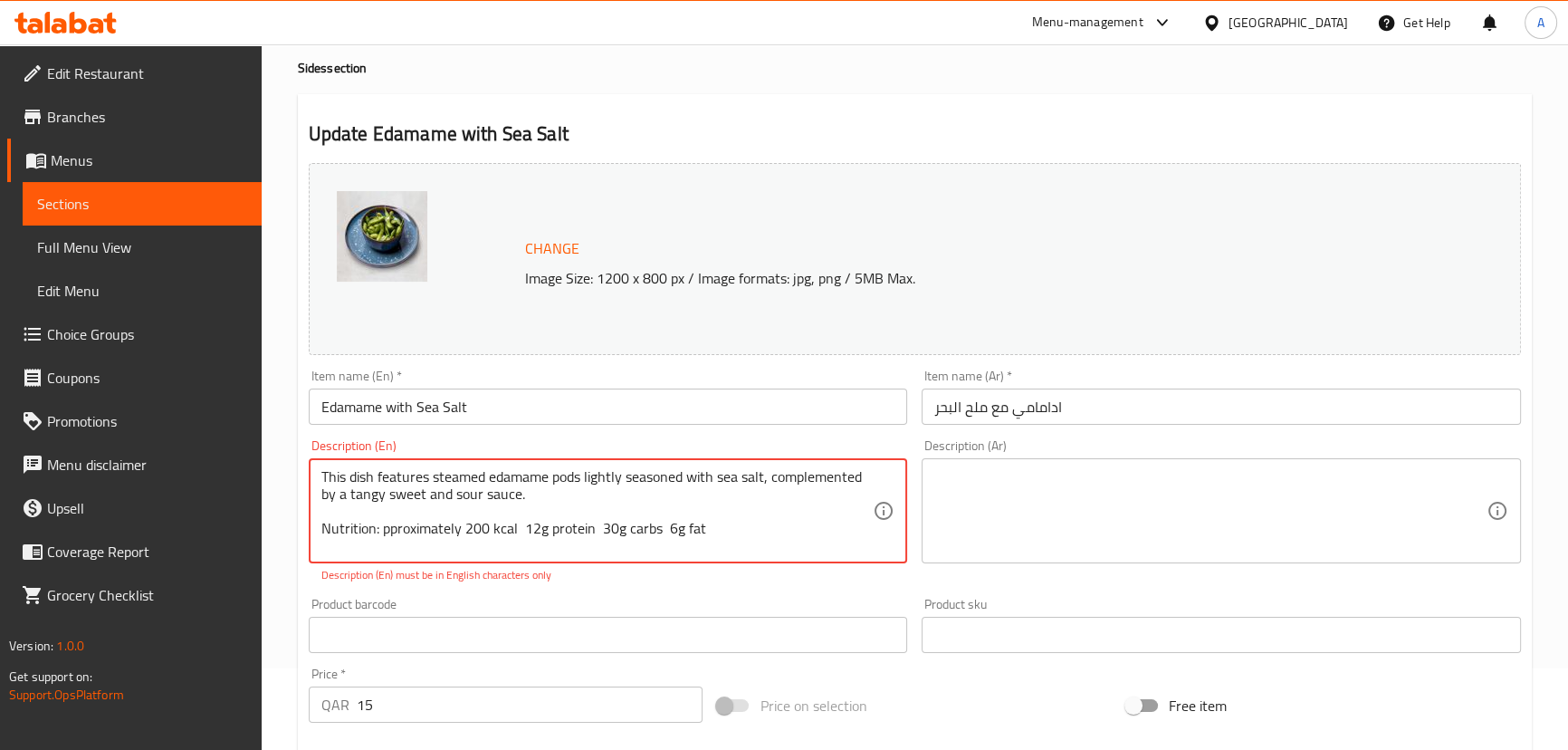
click at [376, 525] on textarea "This dish features steamed edamame pods lightly seasoned with sea salt, complem…" at bounding box center [598, 511] width 552 height 86
type textarea "This dish features steamed edamame pods lightly seasoned with sea salt, complem…"
click at [579, 586] on div "Change Image Size: 1200 x 800 px / Image formats: jpg, png / 5MB Max. Item name…" at bounding box center [915, 569] width 1226 height 826
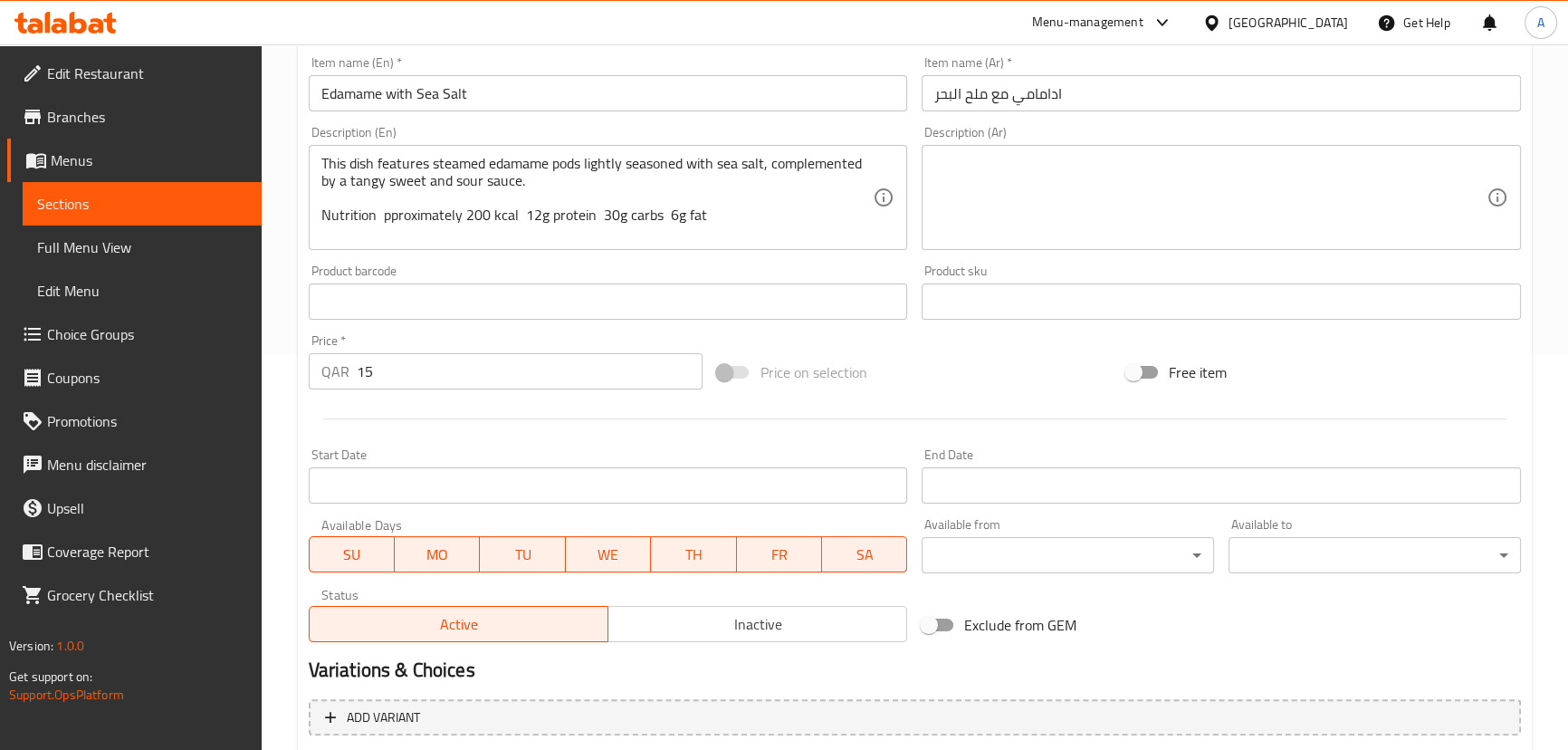
scroll to position [586, 0]
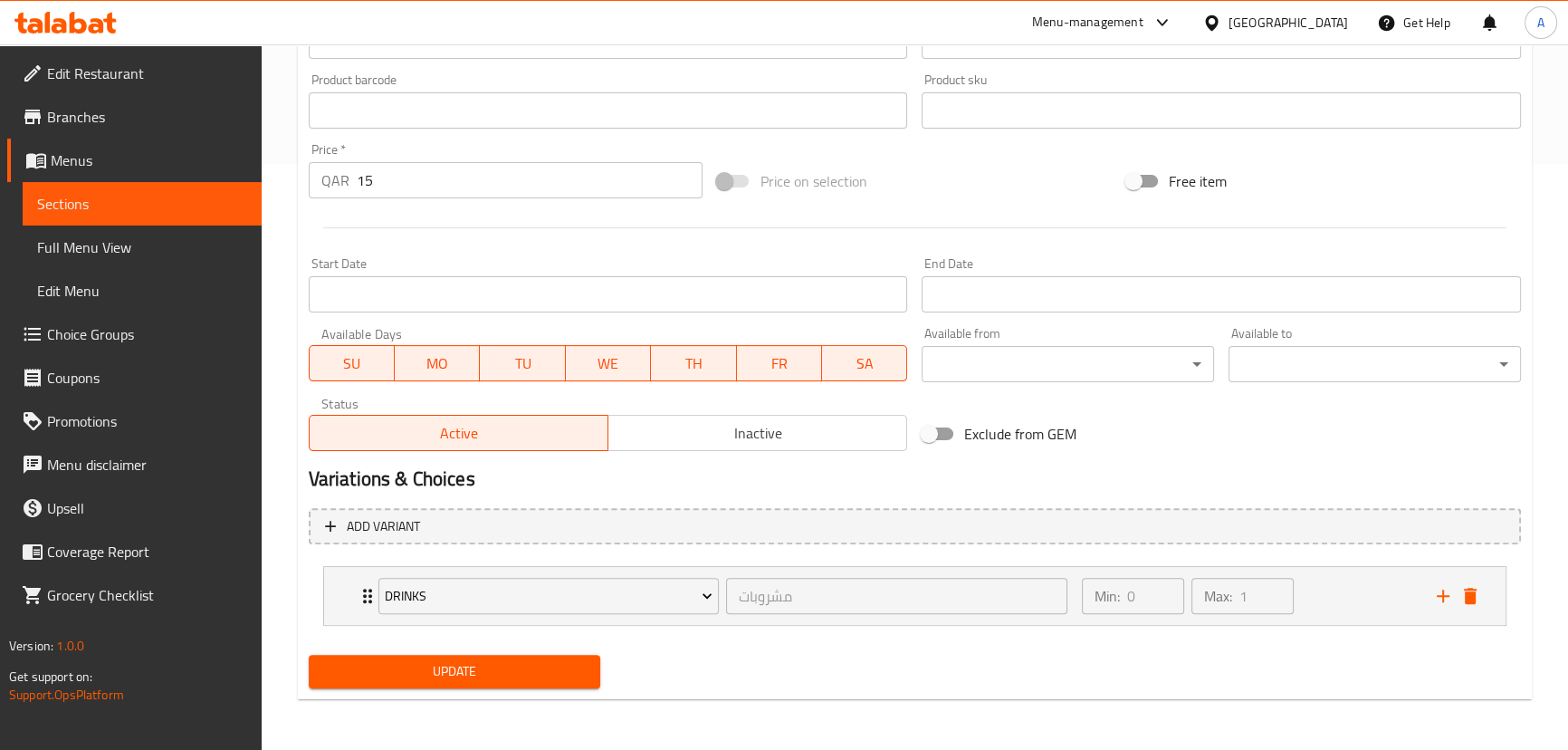
click at [539, 672] on span "Update" at bounding box center [455, 672] width 263 height 23
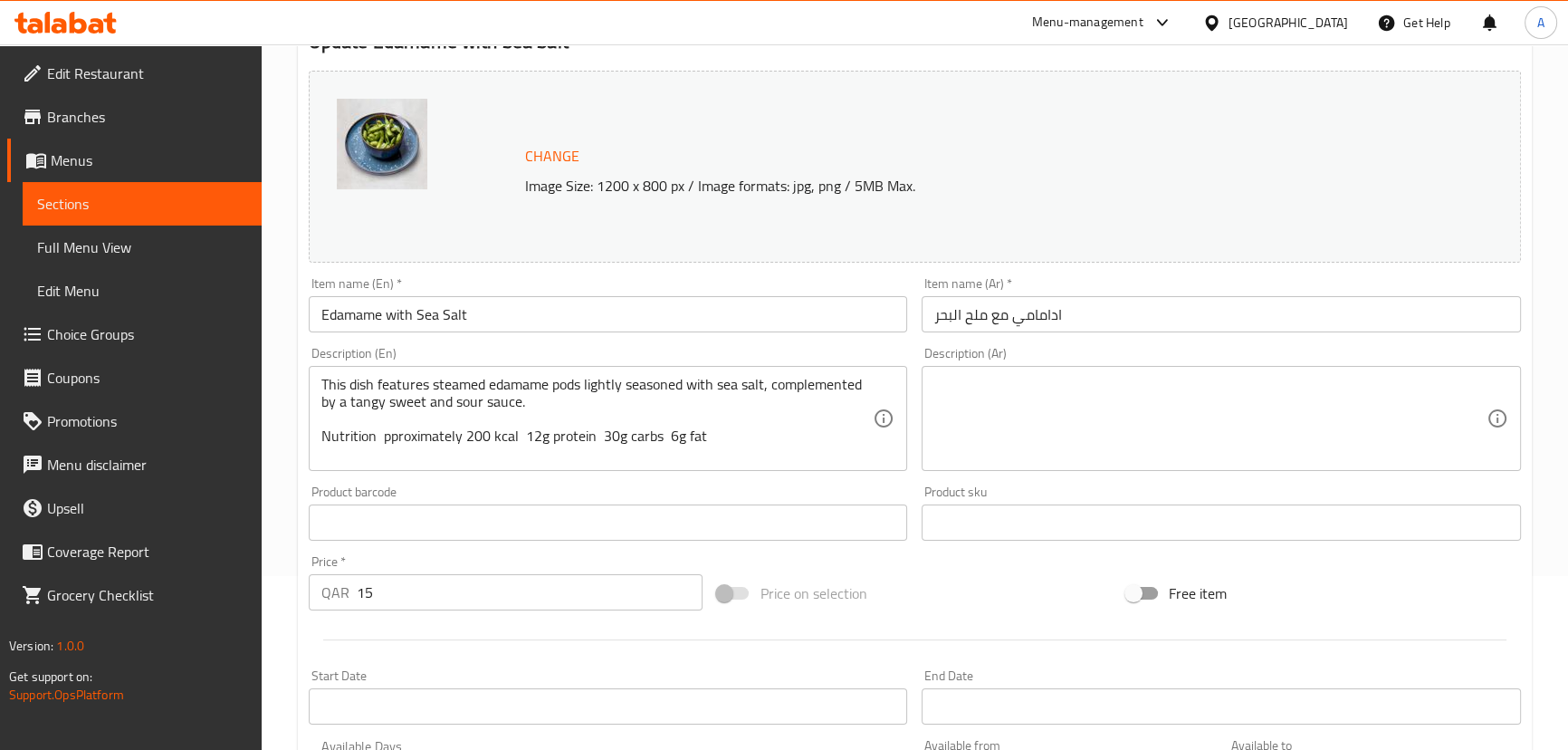
scroll to position [0, 0]
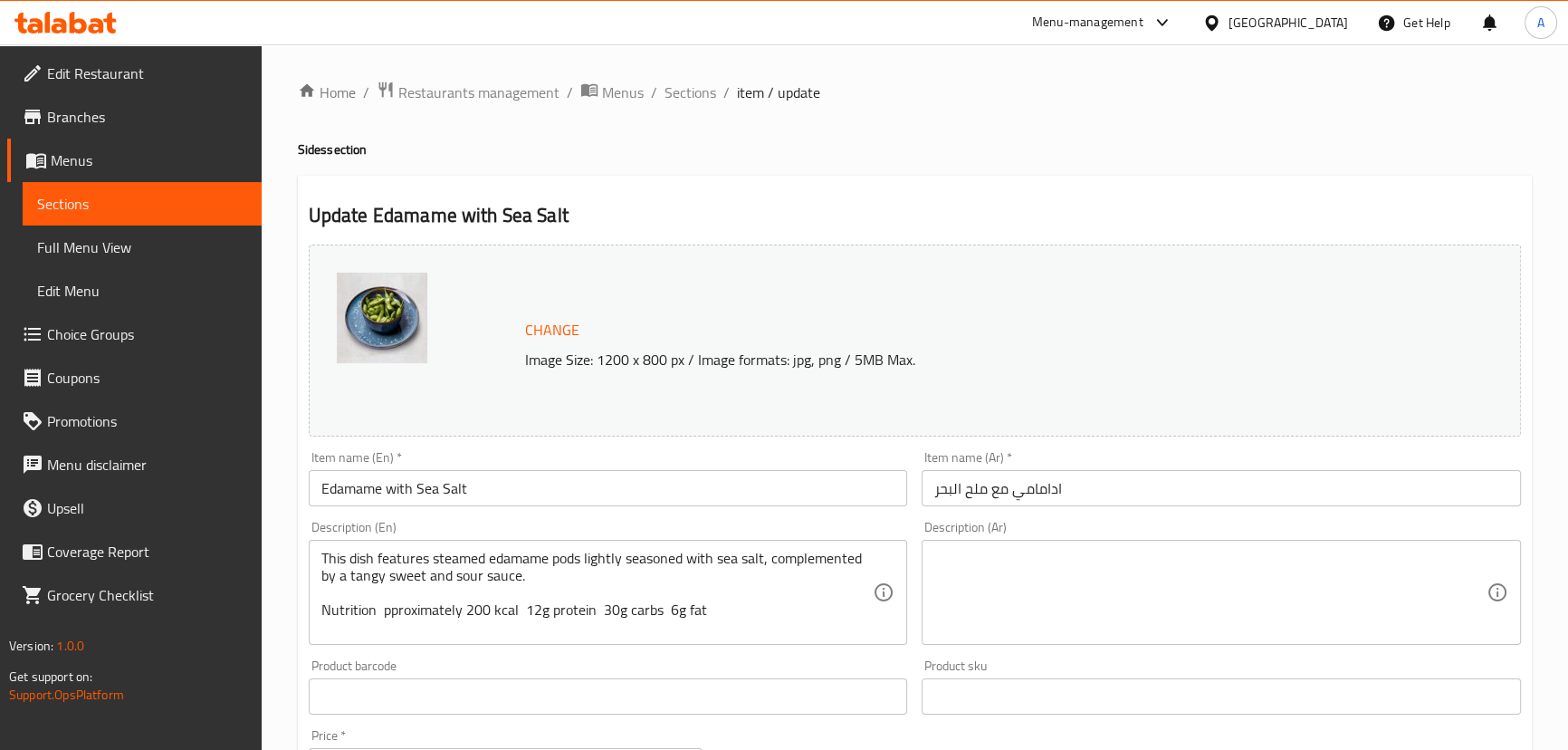
drag, startPoint x: 693, startPoint y: 94, endPoint x: 647, endPoint y: 126, distance: 56.0
click at [693, 94] on span "Sections" at bounding box center [690, 92] width 52 height 22
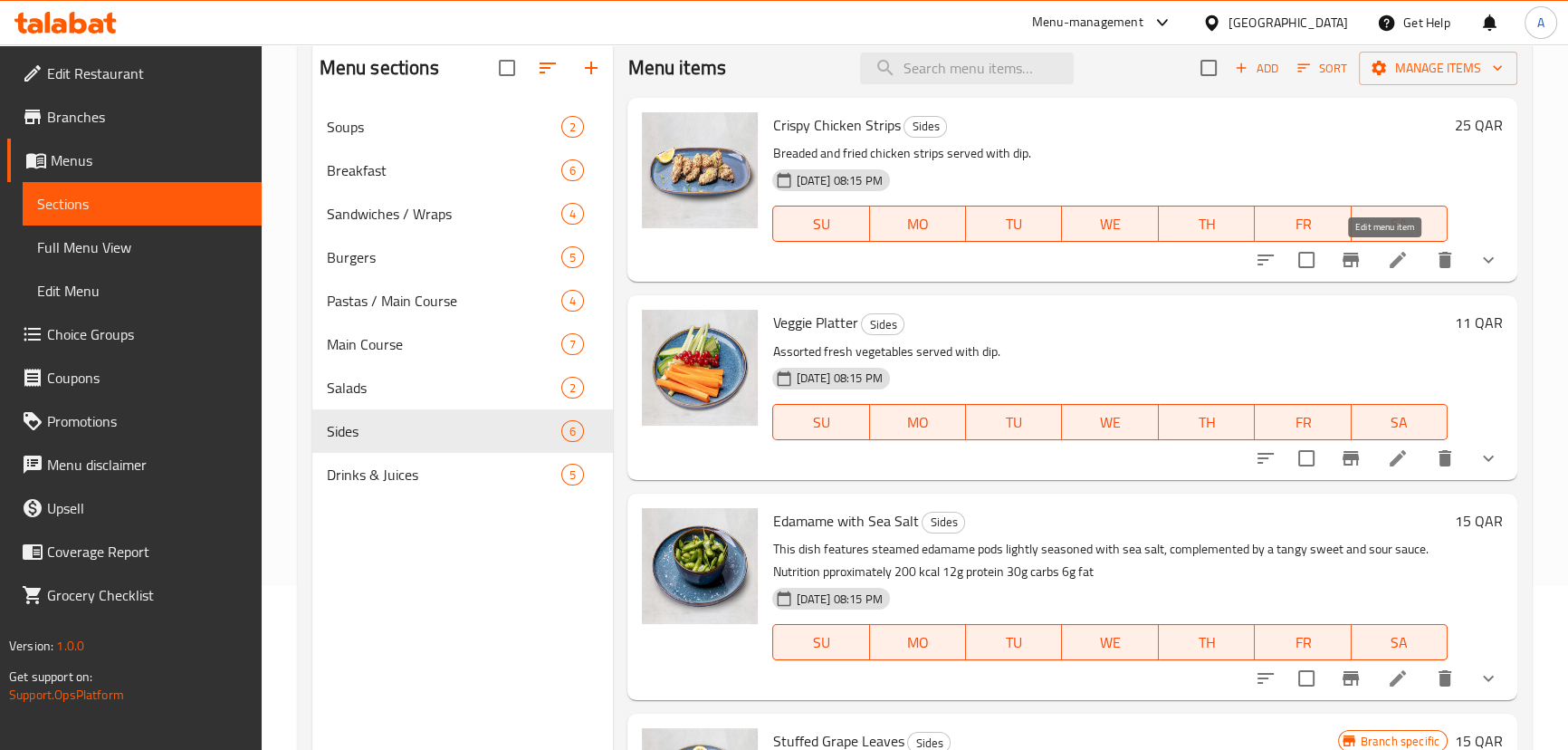
click at [1387, 253] on icon at bounding box center [1398, 260] width 22 height 22
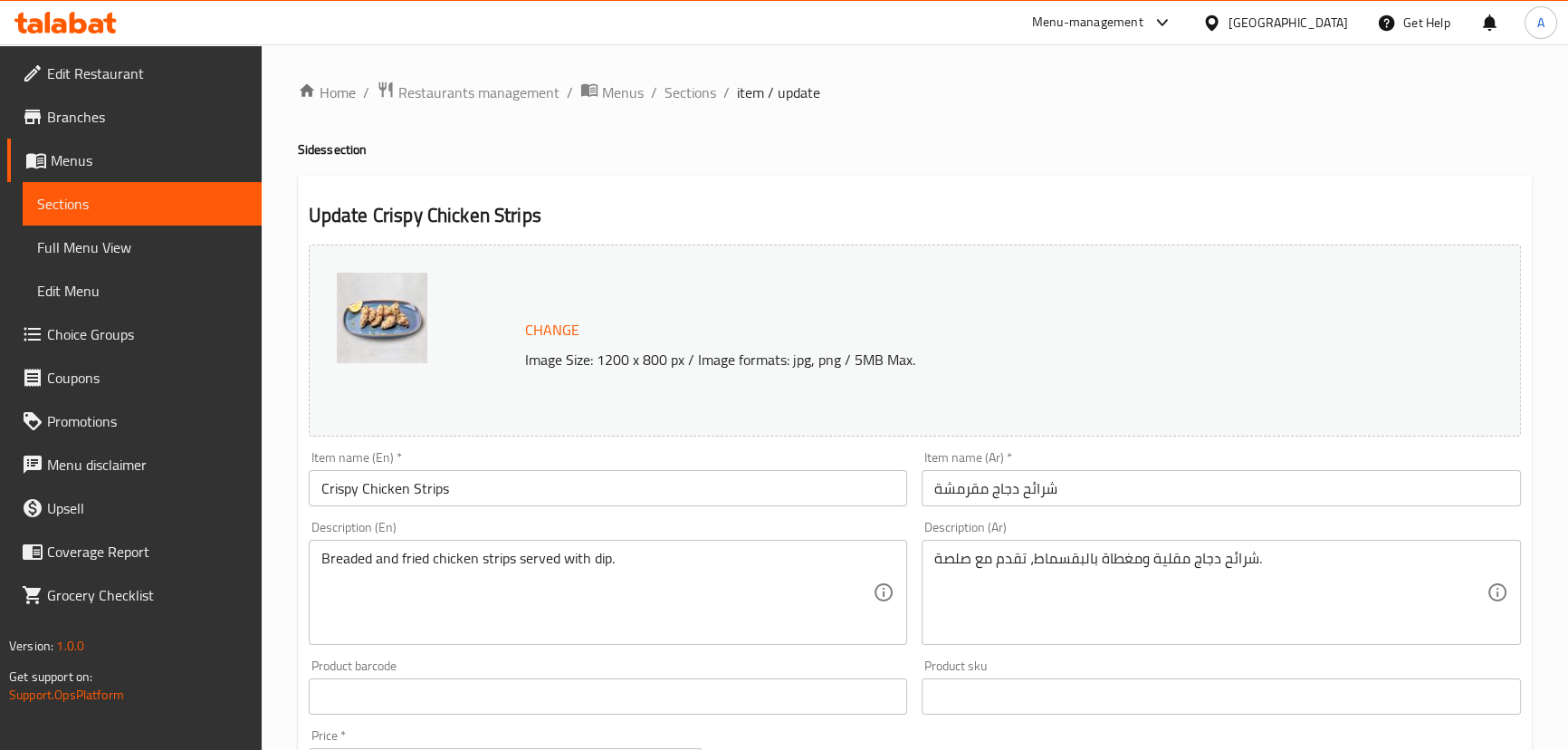
click at [1077, 543] on div "شرائح دجاج مقلية ومغطاة بالبقسماط، تقدم مع صلصة. Description (Ar)" at bounding box center [1221, 592] width 600 height 105
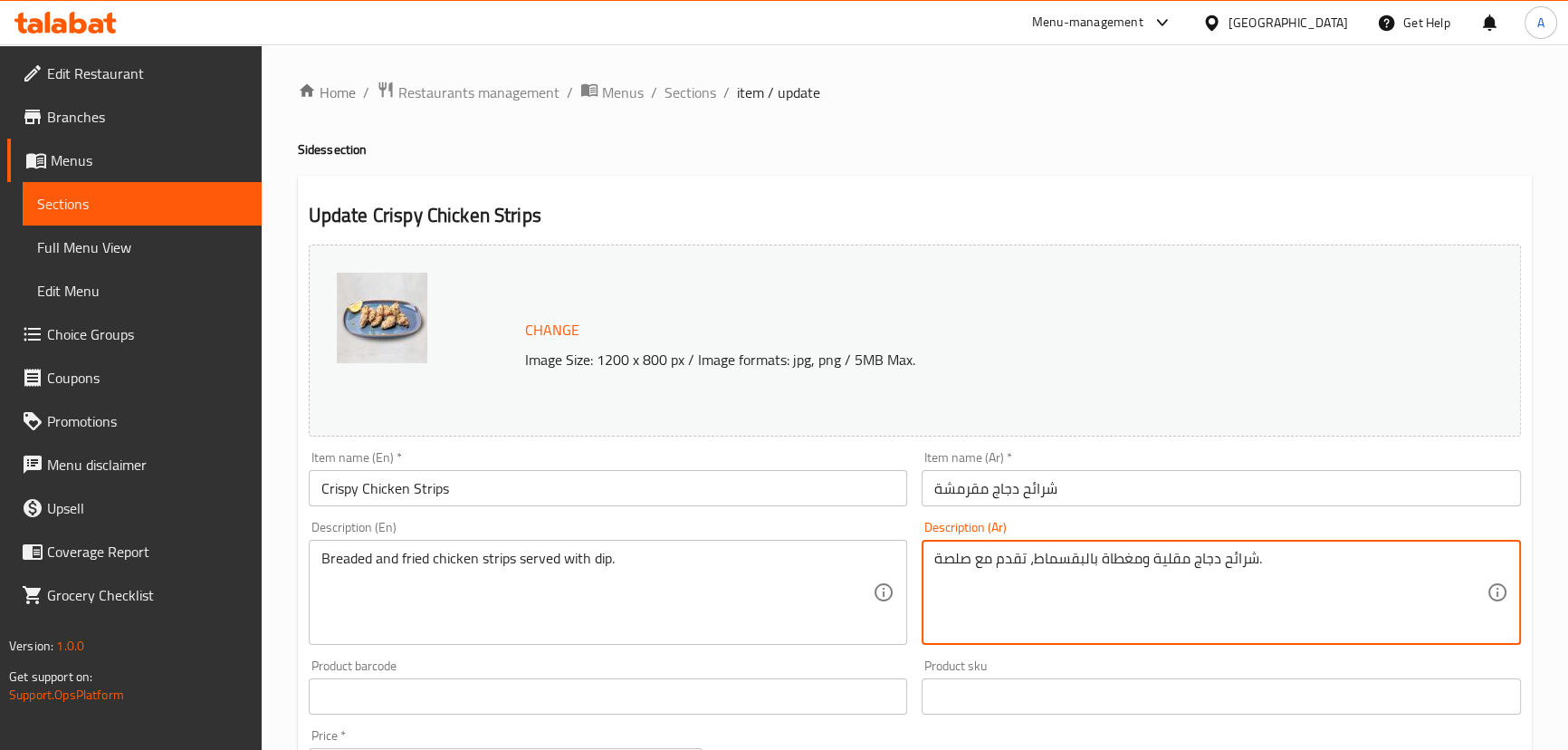
click at [1077, 543] on div "شرائح دجاج مقلية ومغطاة بالبقسماط، تقدم مع صلصة. Description (Ar)" at bounding box center [1221, 592] width 600 height 105
click at [1077, 554] on textarea "شرائح دجاج مقلية ومغطاة بالبقسماط، تقدم مع صلصة." at bounding box center [1211, 592] width 552 height 86
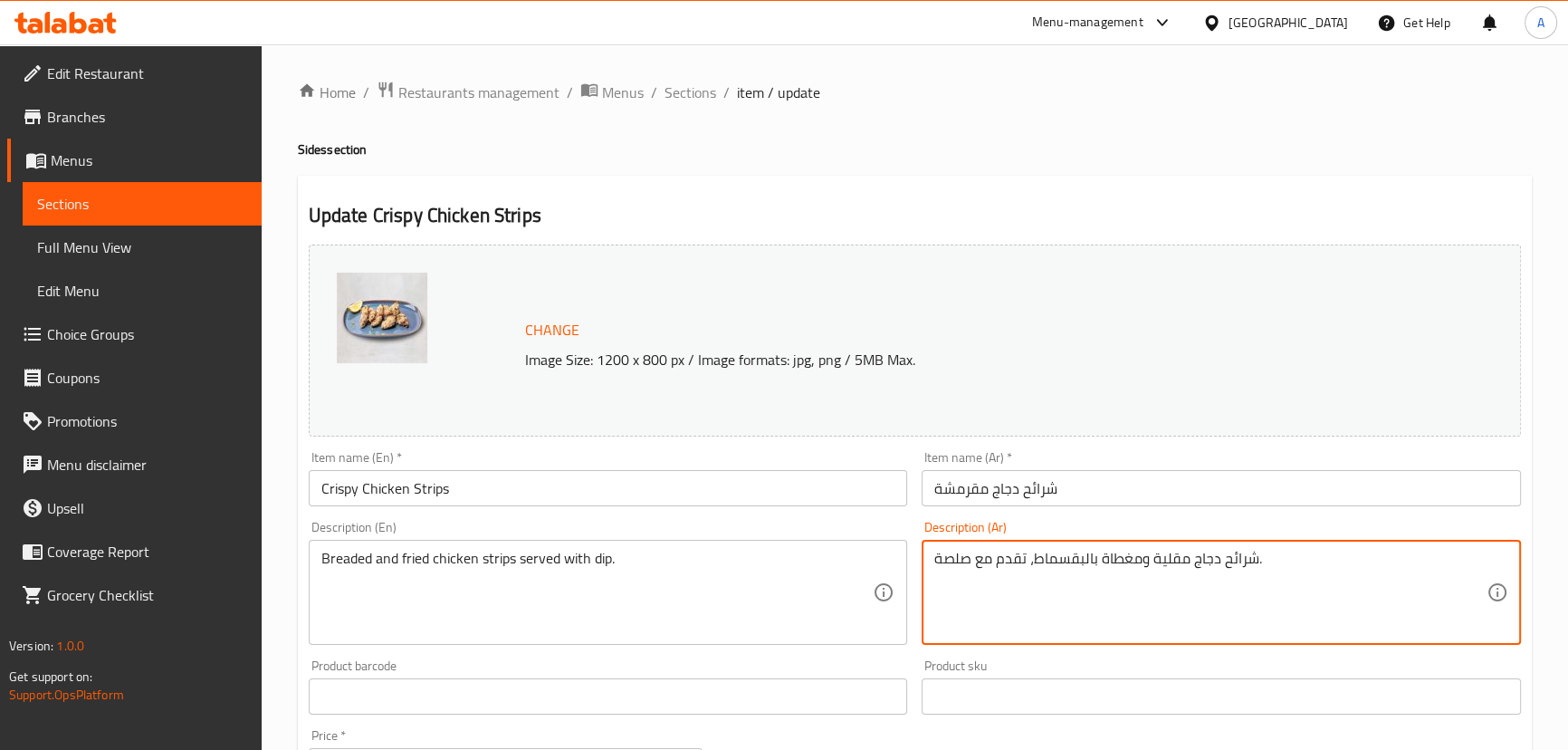
click at [1077, 554] on textarea "شرائح دجاج مقلية ومغطاة بالبقسماط، تقدم مع صلصة." at bounding box center [1211, 592] width 552 height 86
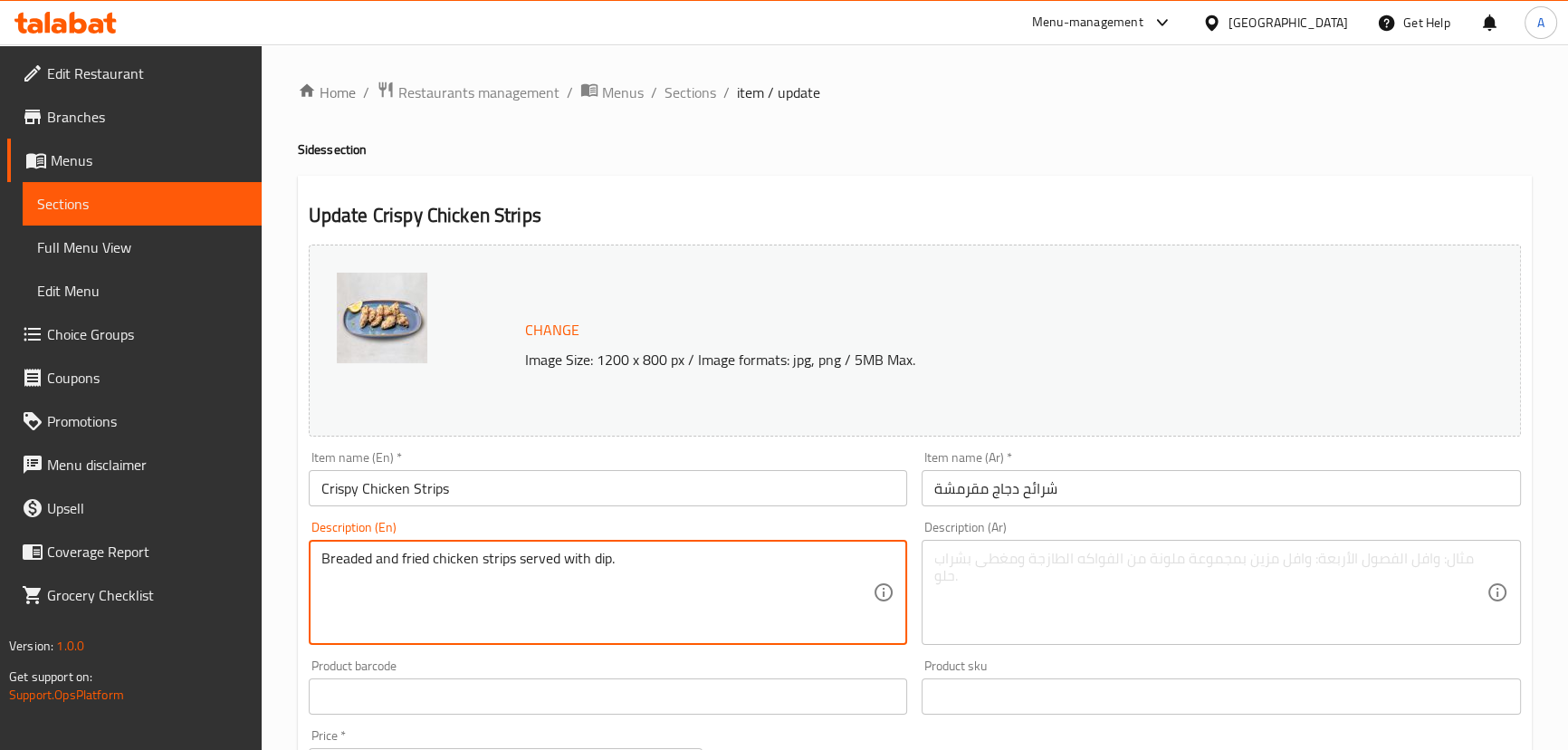
click at [674, 570] on textarea "Breaded and fried chicken strips served with dip." at bounding box center [598, 592] width 552 height 86
paste textarea ""This crispy cornflake-crusted chicken breast is seasoned with cayenne and onio…"
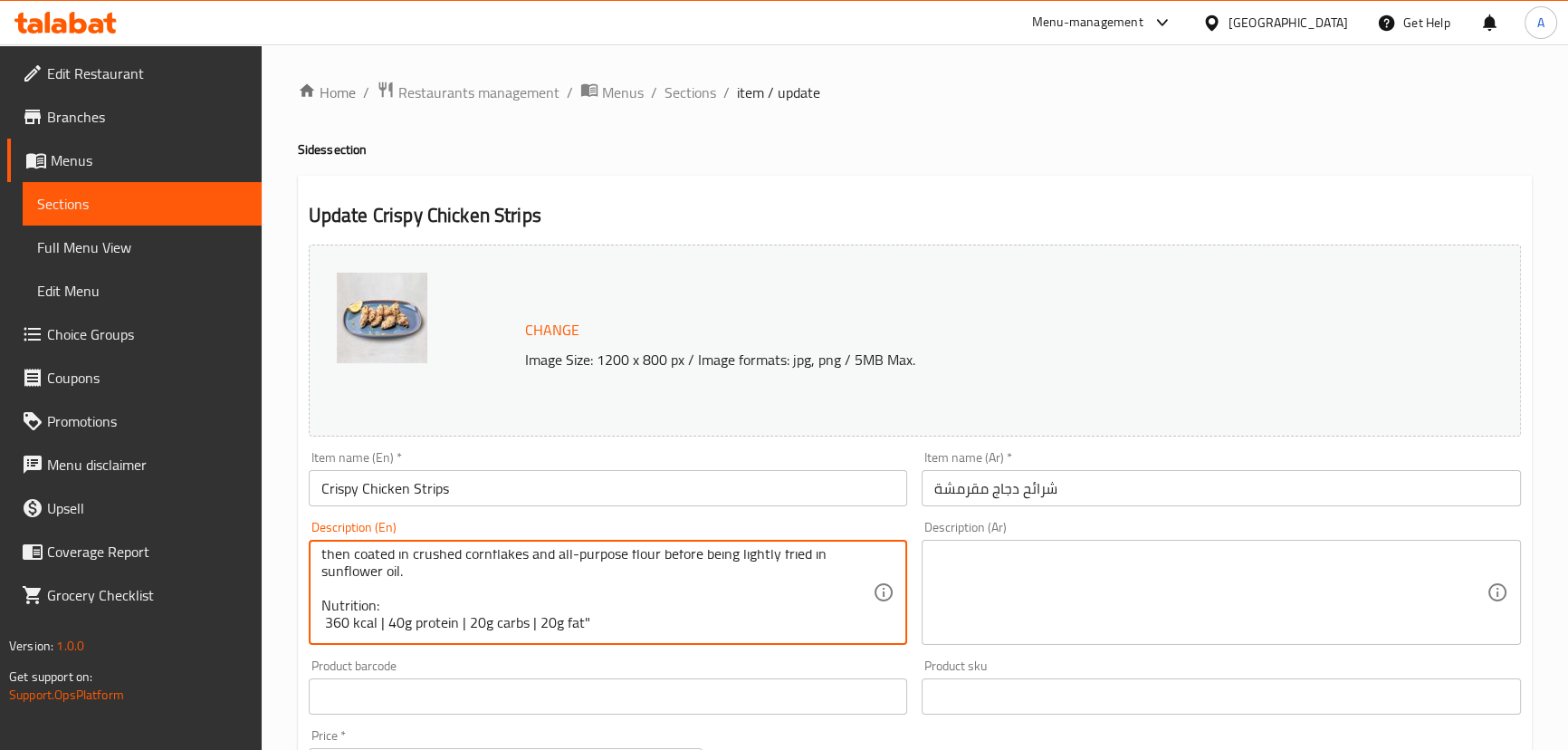
click at [379, 610] on textarea ""This crispy cornflake-crusted chicken breast is seasoned with cayenne and onio…" at bounding box center [598, 592] width 552 height 86
click at [377, 609] on textarea ""This crispy cornflake-crusted chicken breast is seasoned with cayenne and onio…" at bounding box center [598, 592] width 552 height 86
click at [460, 612] on textarea ""This crispy cornflake-crusted chicken breast is seasoned with cayenne and onio…" at bounding box center [598, 592] width 552 height 86
click at [521, 607] on textarea ""This crispy cornflake-crusted chicken breast is seasoned with cayenne and onio…" at bounding box center [598, 592] width 552 height 86
click at [610, 607] on textarea ""This crispy cornflake-crusted chicken breast is seasoned with cayenne and onio…" at bounding box center [598, 592] width 552 height 86
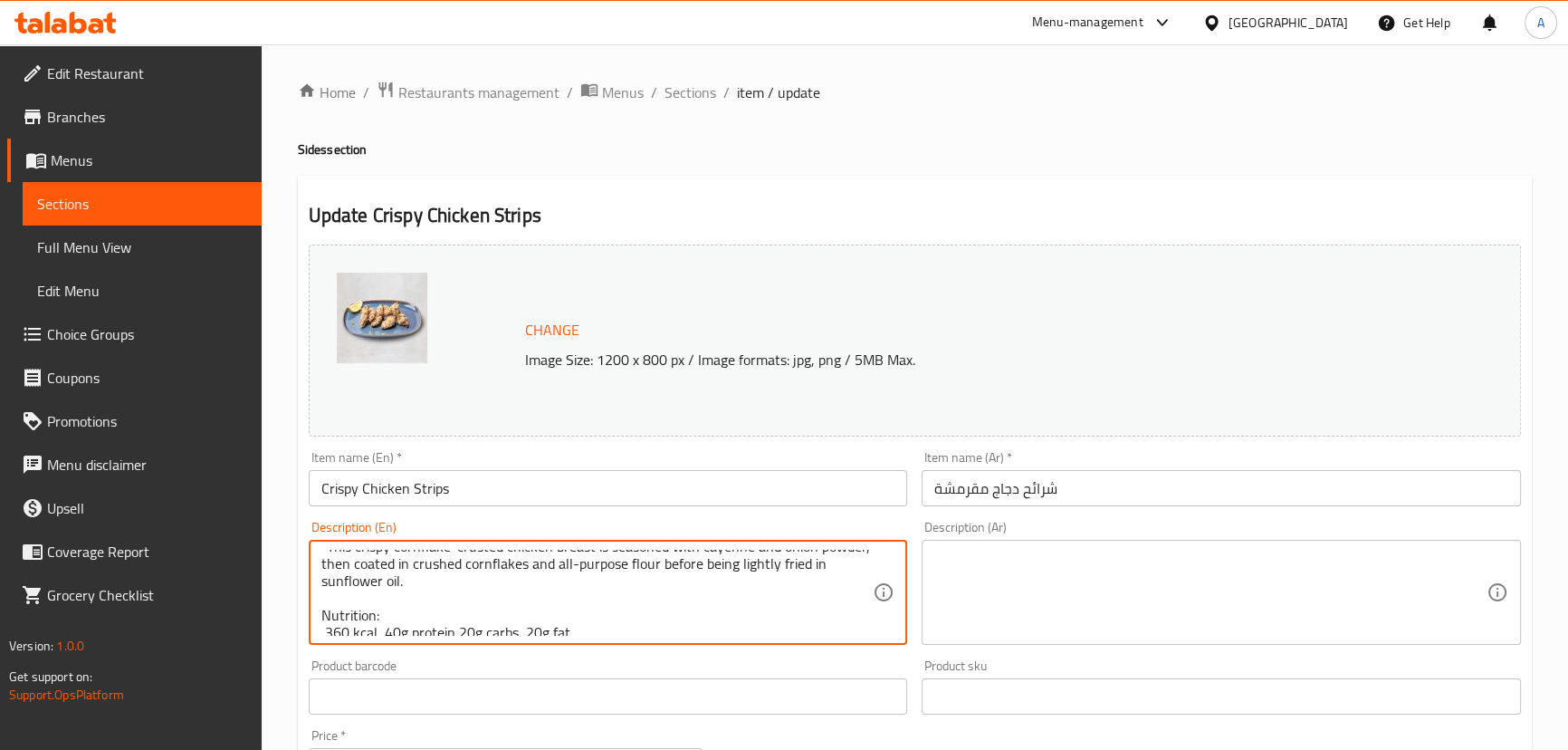
scroll to position [0, 0]
click at [323, 554] on textarea ""This crispy cornflake-crusted chicken breast is seasoned with cayenne and onio…" at bounding box center [598, 592] width 552 height 86
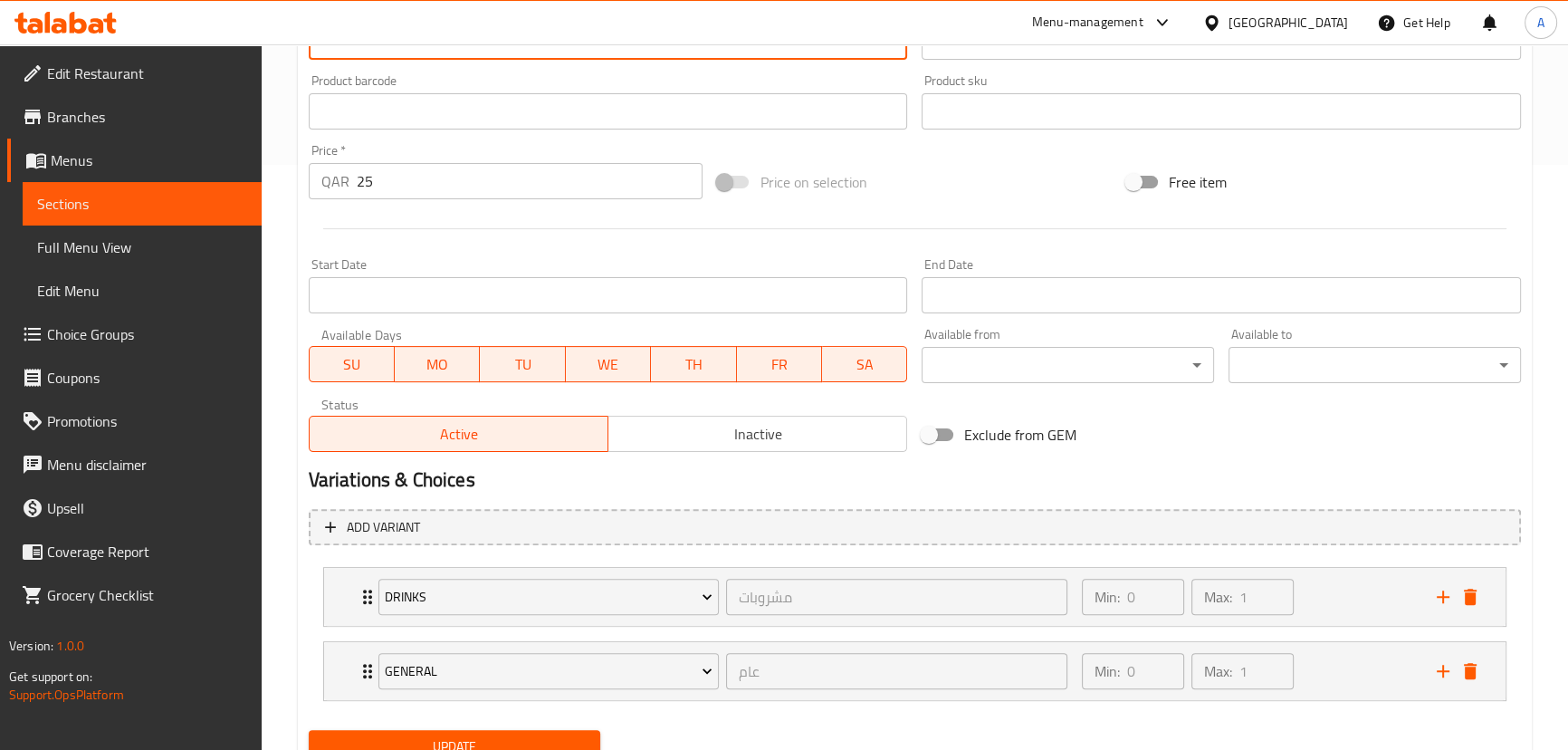
scroll to position [661, 0]
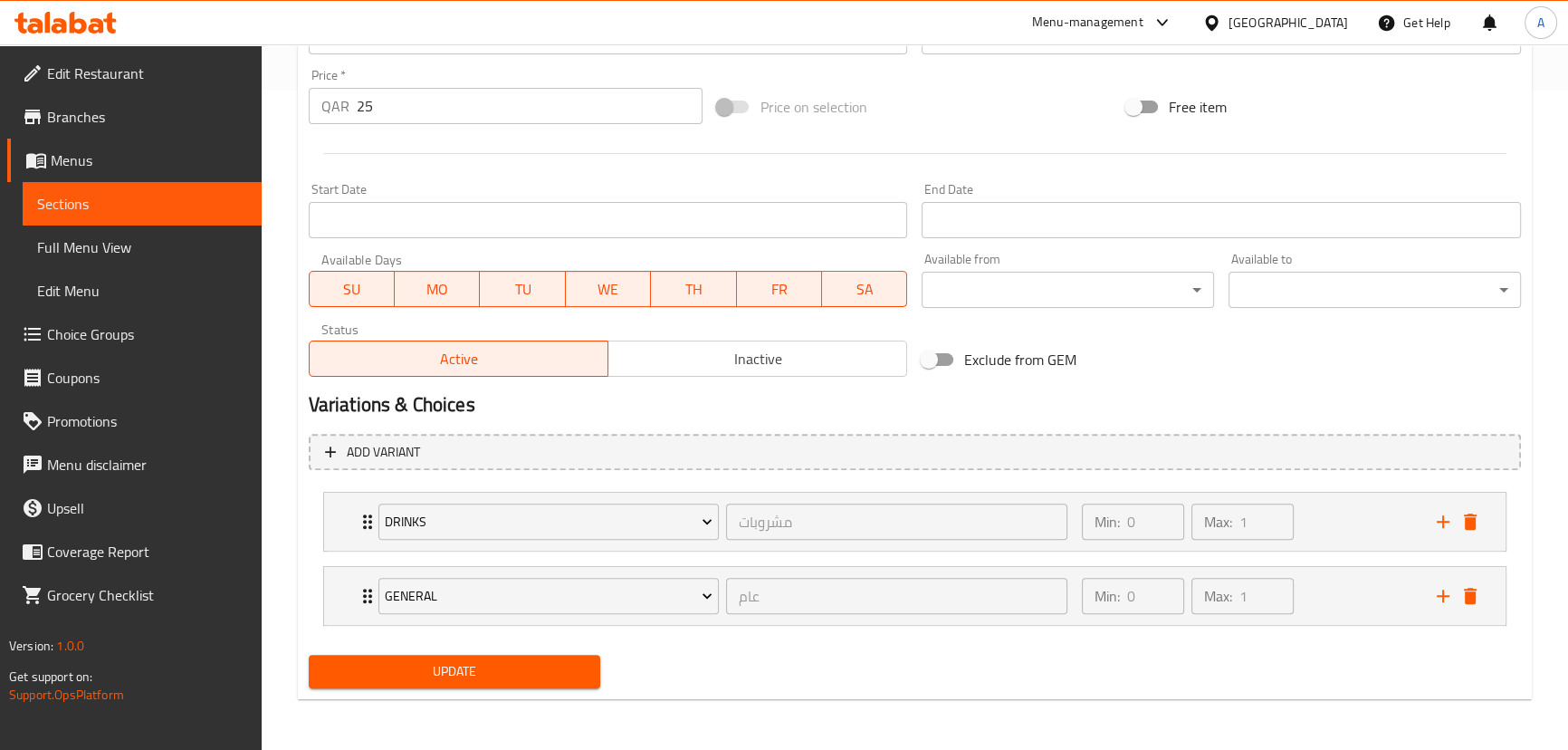
type textarea "This crispy cornflake-crusted chicken breast is seasoned with cayenne and onion…"
click at [565, 679] on span "Update" at bounding box center [455, 672] width 263 height 23
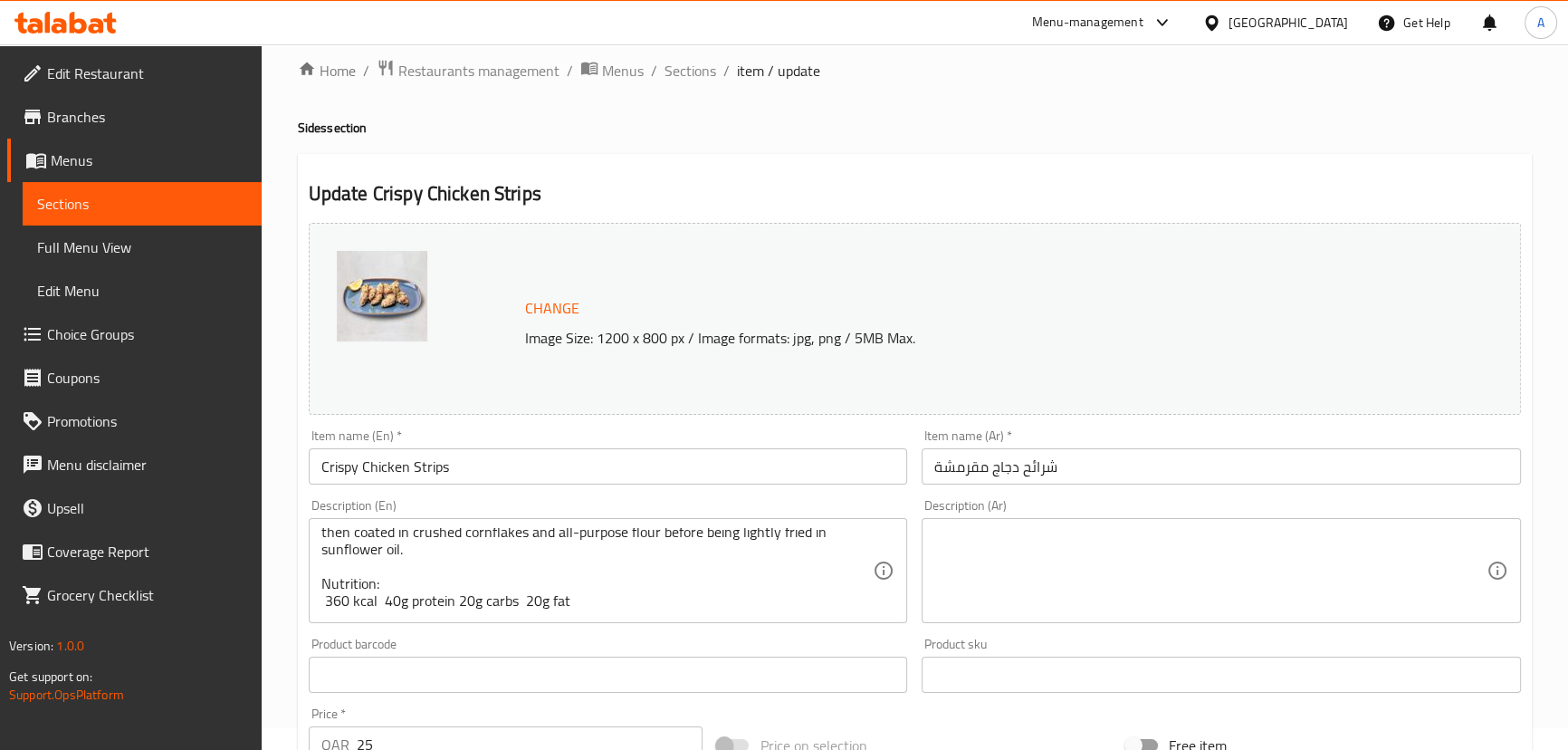
scroll to position [0, 0]
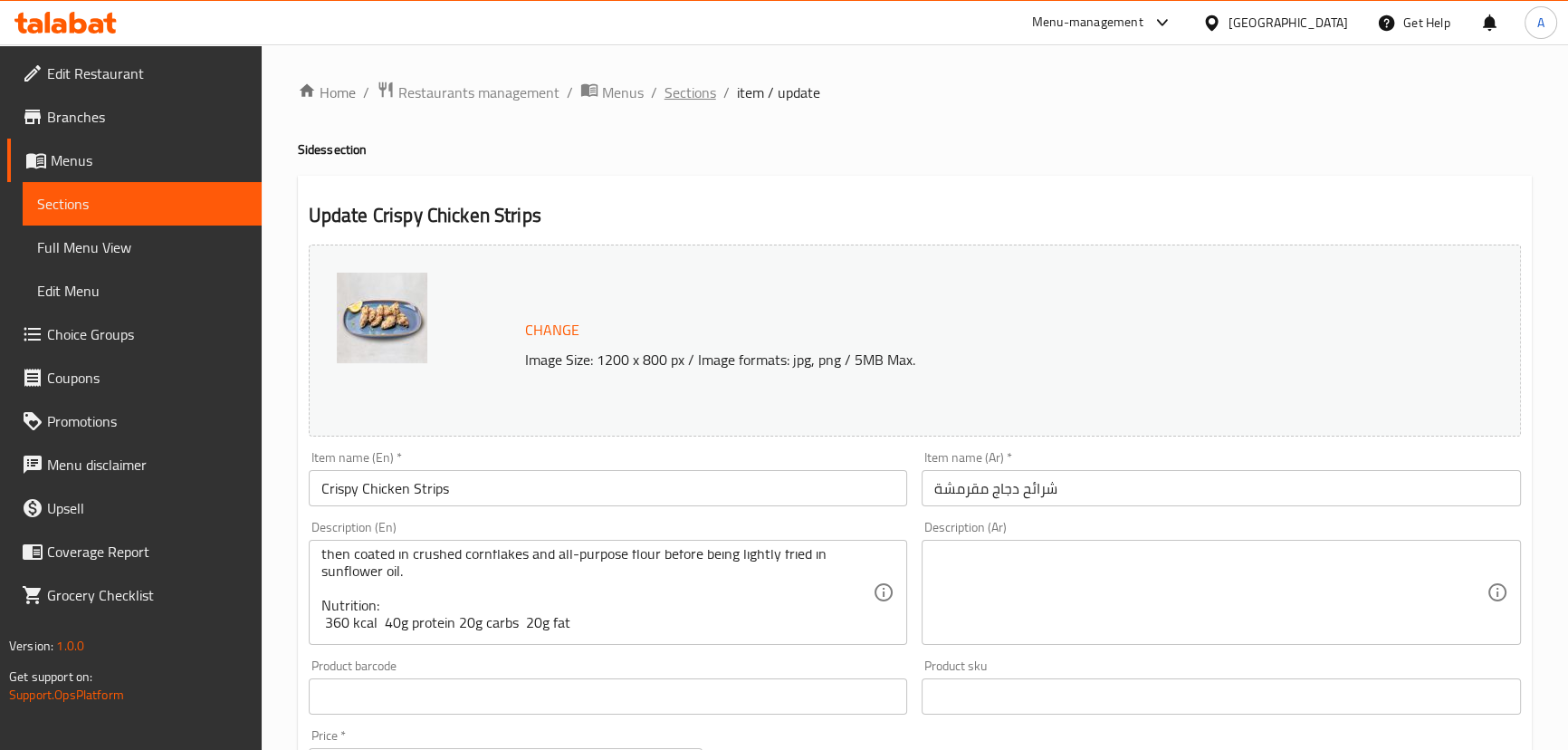
click at [681, 94] on span "Sections" at bounding box center [690, 92] width 52 height 22
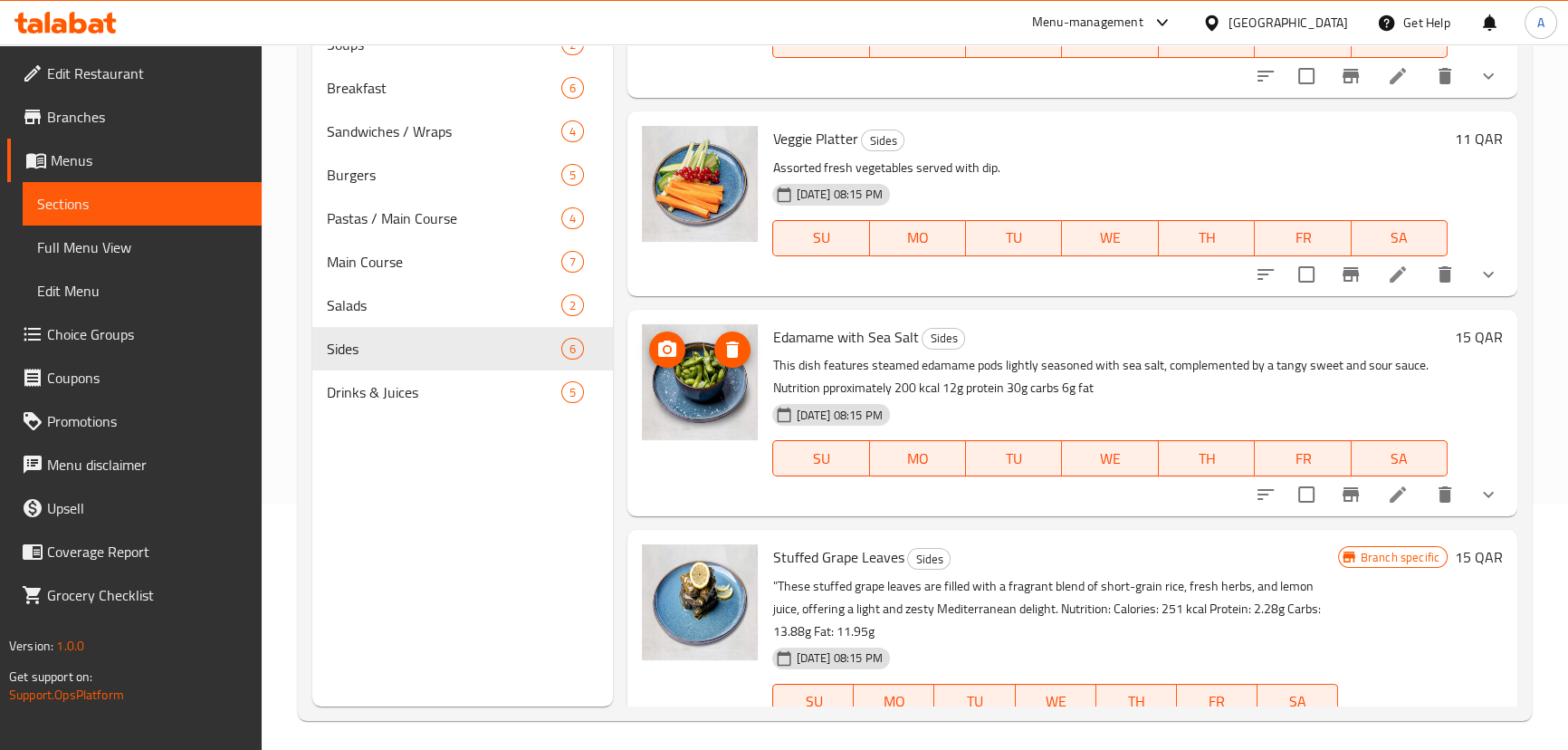
scroll to position [123, 0]
